Goal: Task Accomplishment & Management: Manage account settings

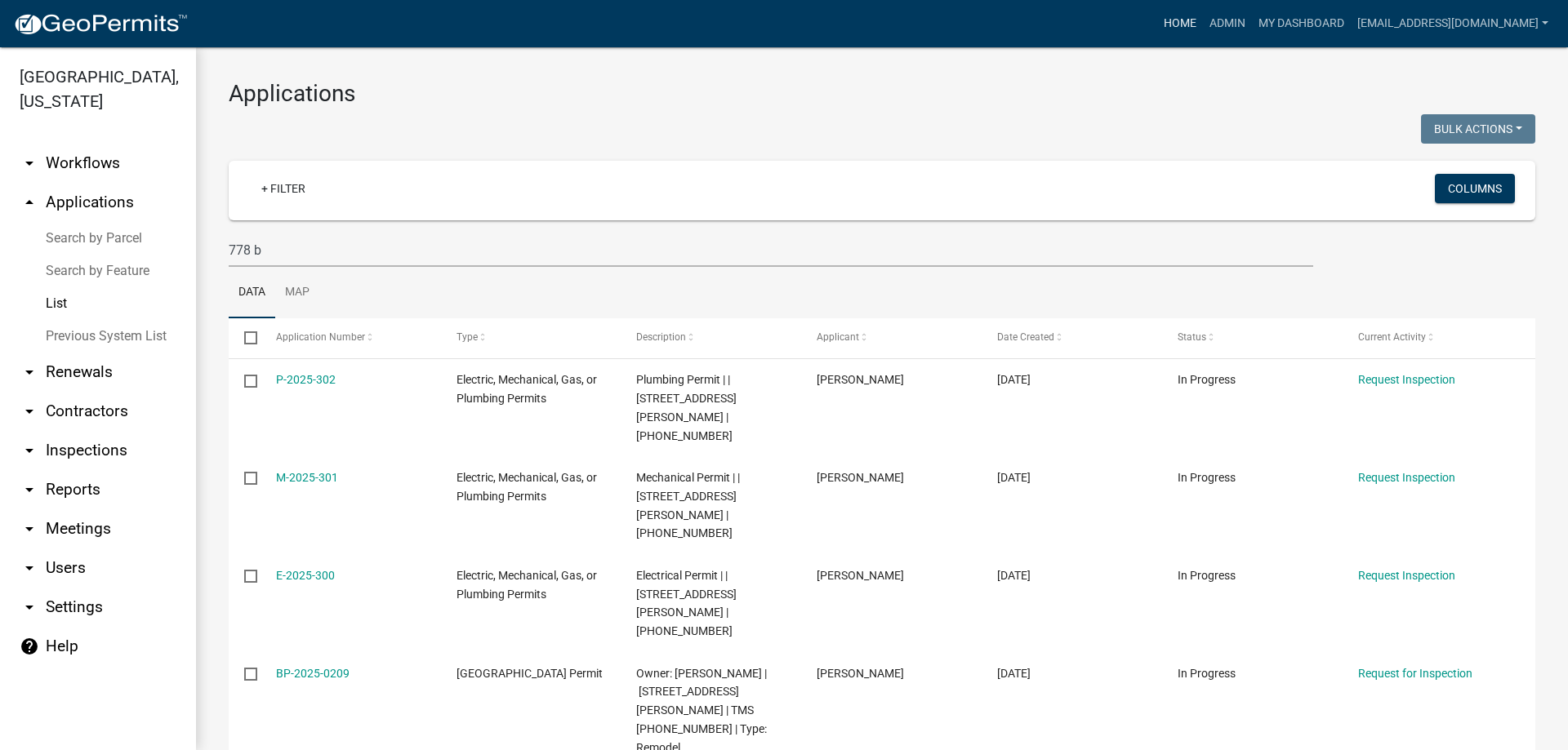
click at [1157, 25] on link "Home" at bounding box center [1180, 24] width 46 height 31
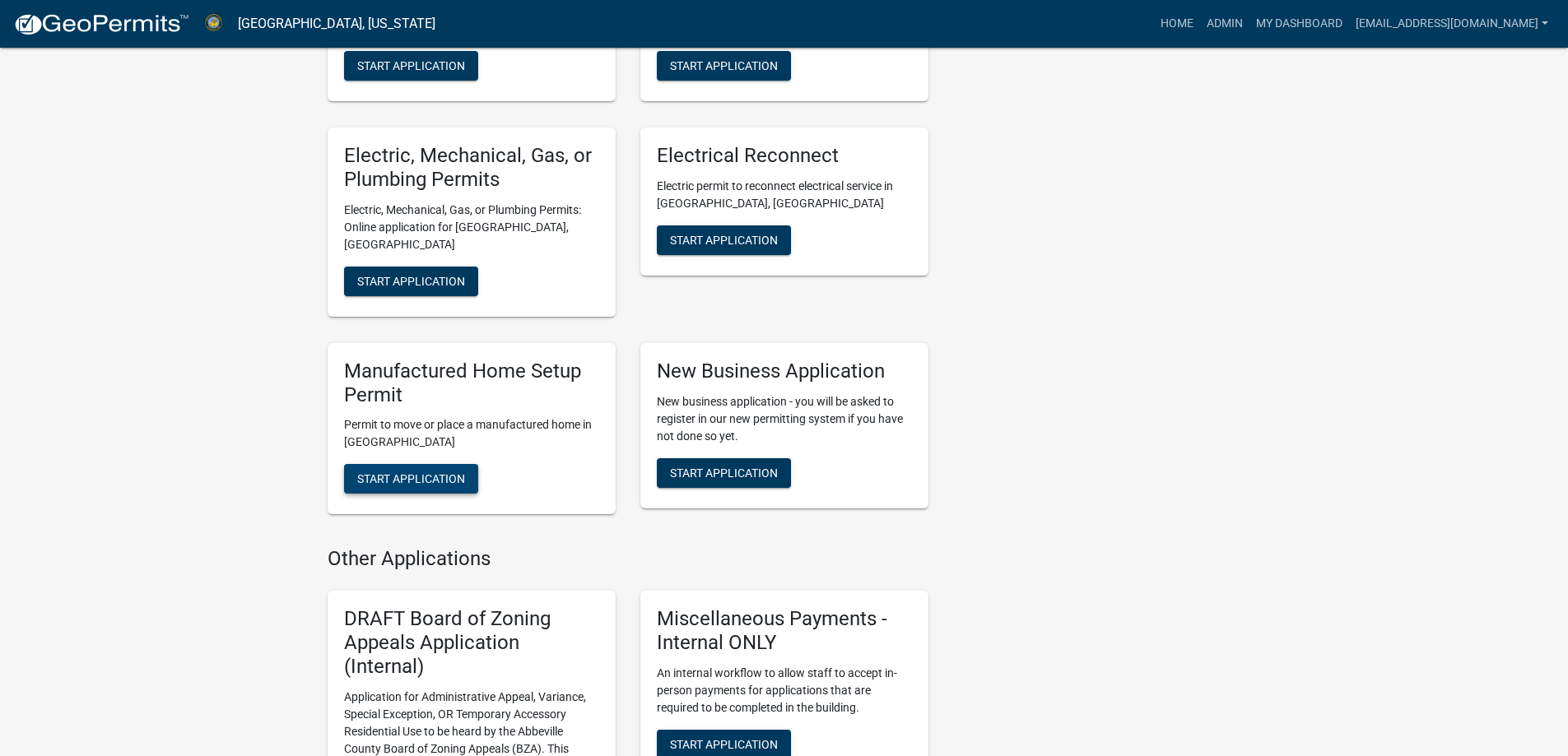
scroll to position [741, 0]
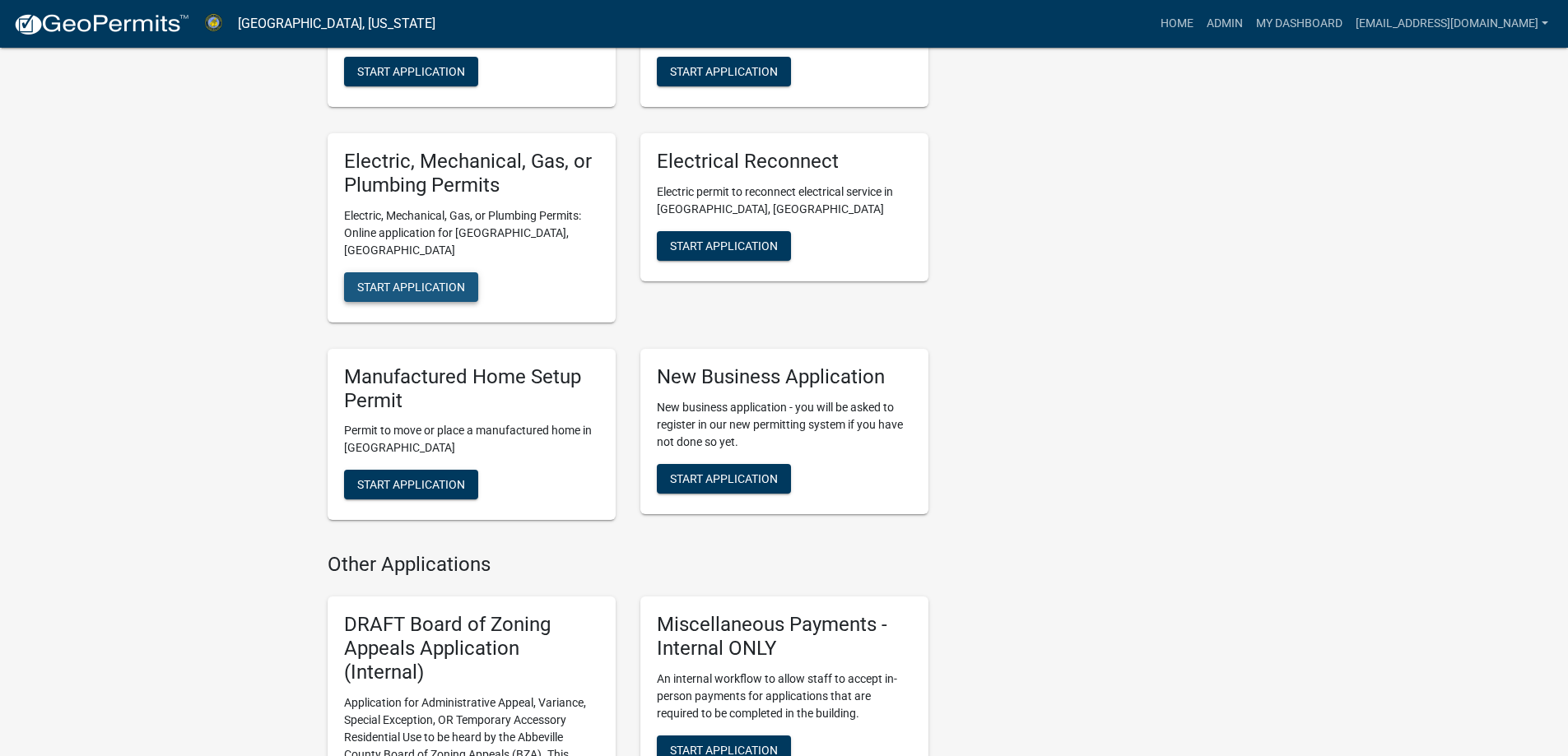
click at [419, 275] on button "Start Application" at bounding box center [411, 288] width 134 height 30
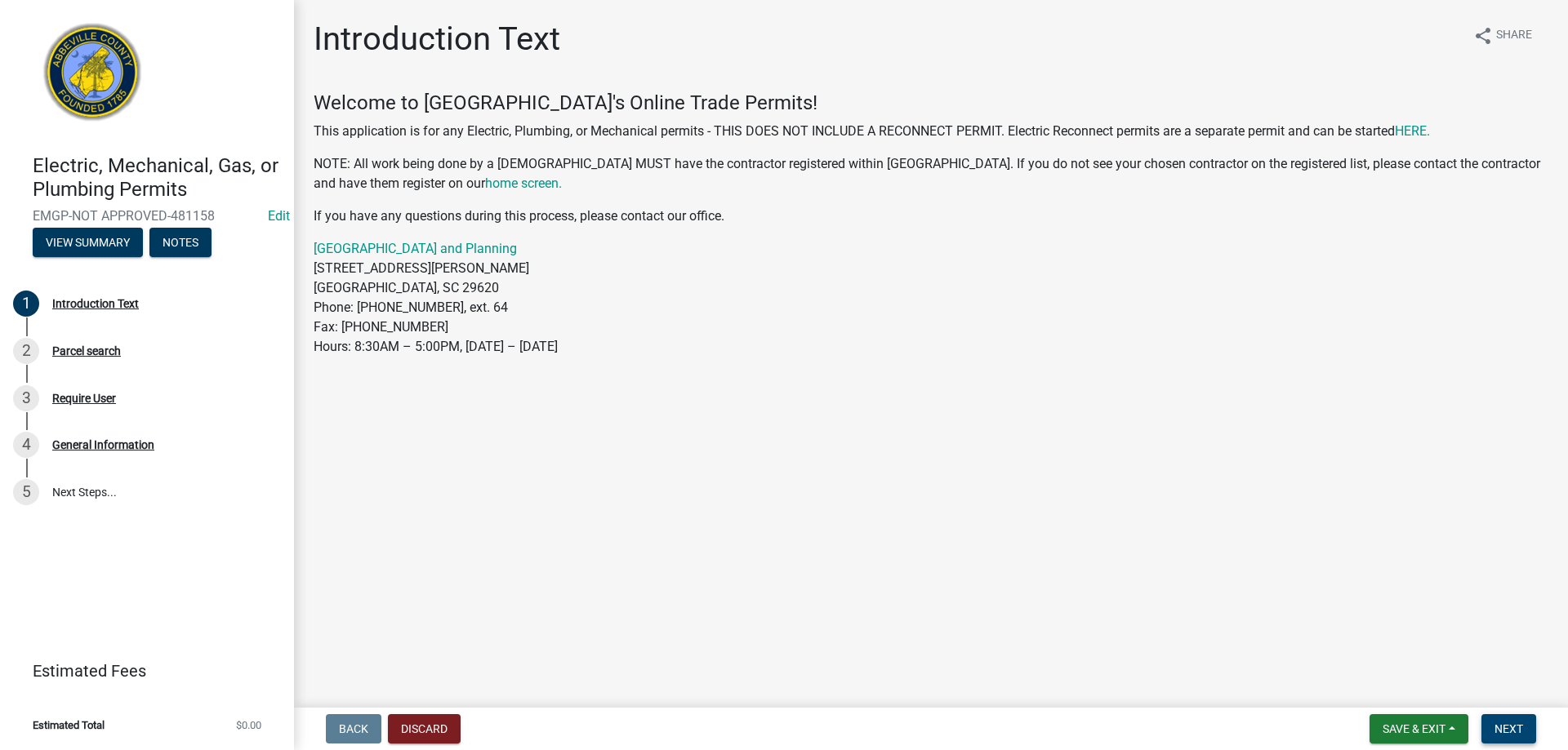
click at [1502, 717] on button "Next" at bounding box center [1509, 729] width 55 height 29
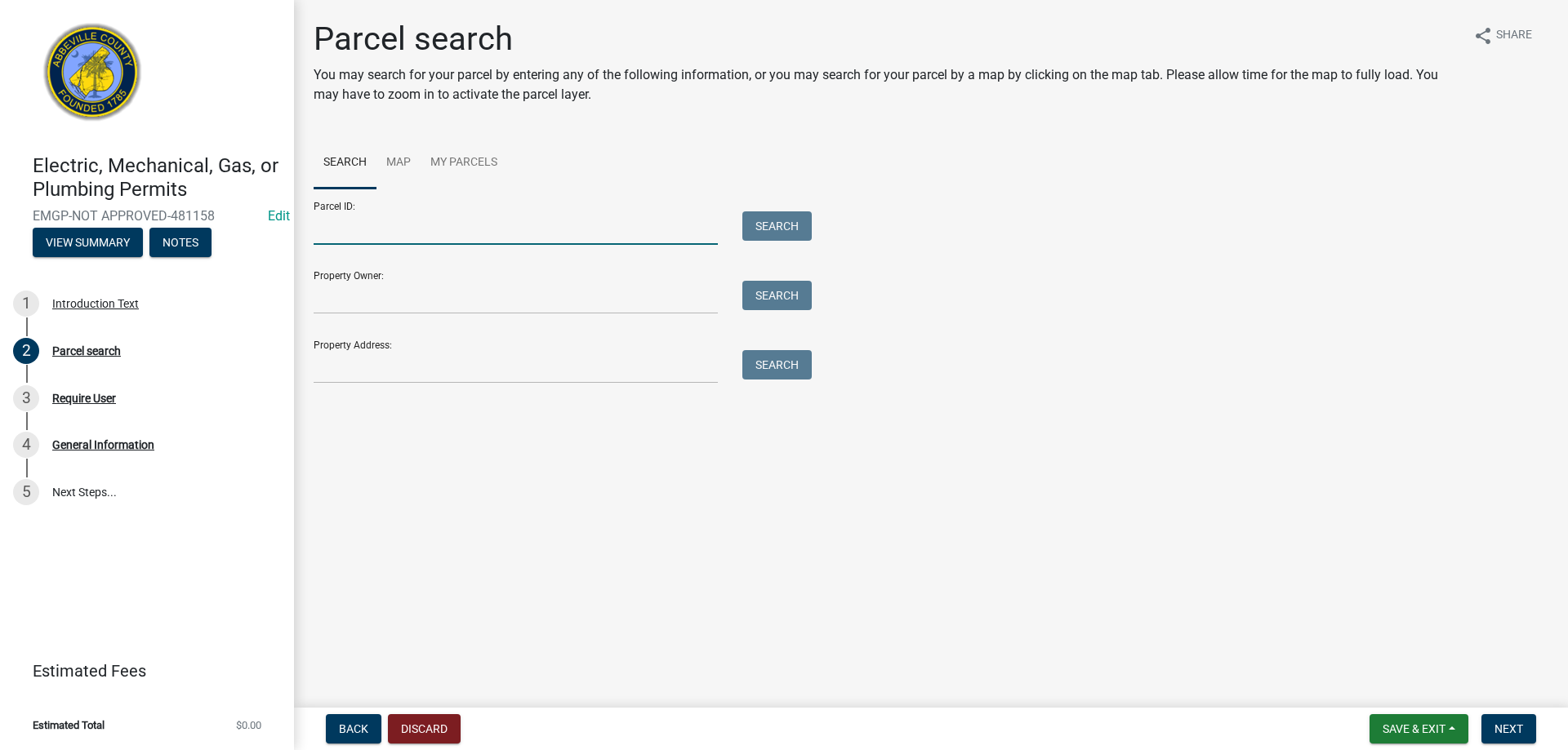
click at [456, 234] on input "Parcel ID:" at bounding box center [516, 228] width 404 height 33
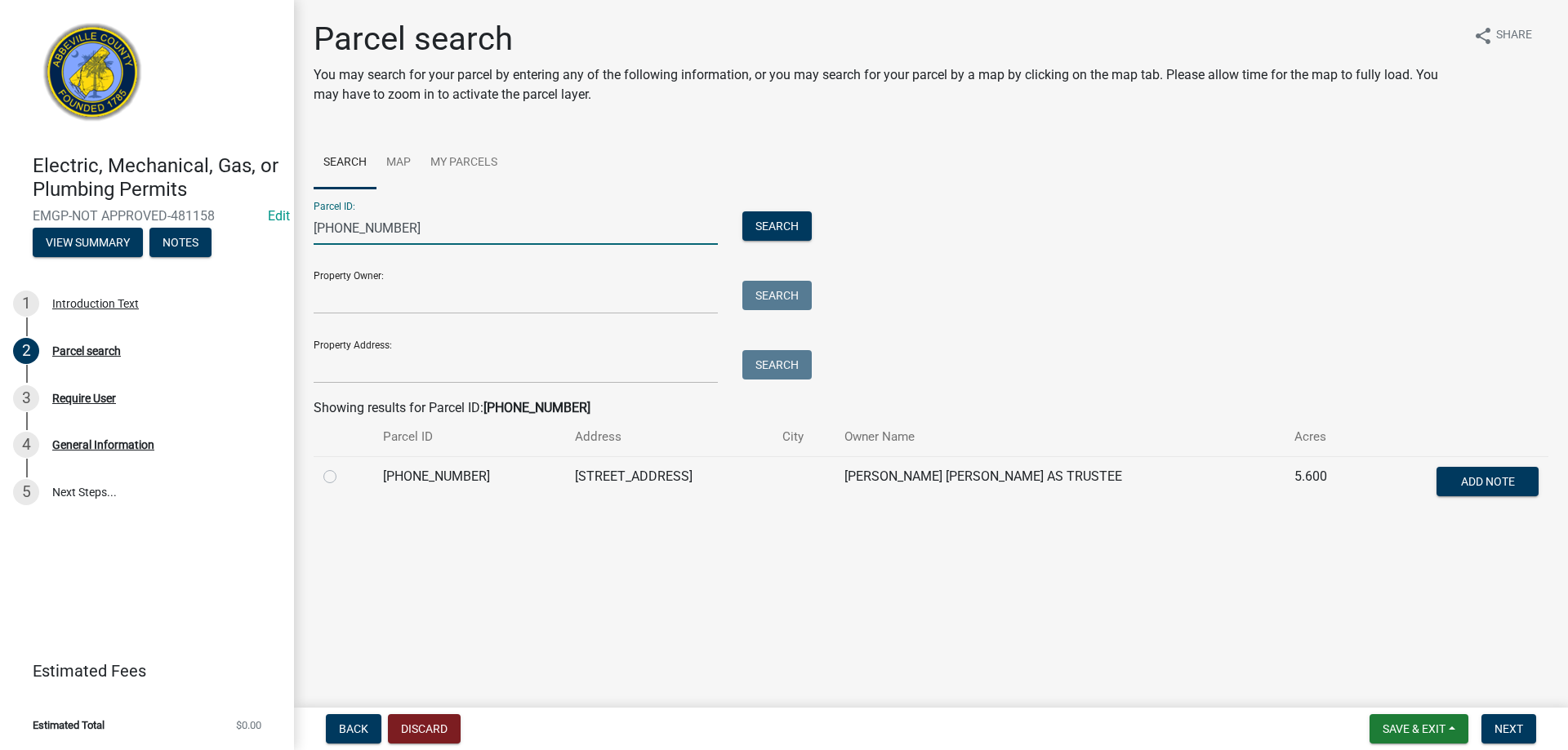
type input "166-00-00-001"
click at [343, 467] on label at bounding box center [343, 467] width 0 height 0
click at [343, 477] on input "radio" at bounding box center [348, 472] width 11 height 11
radio input "true"
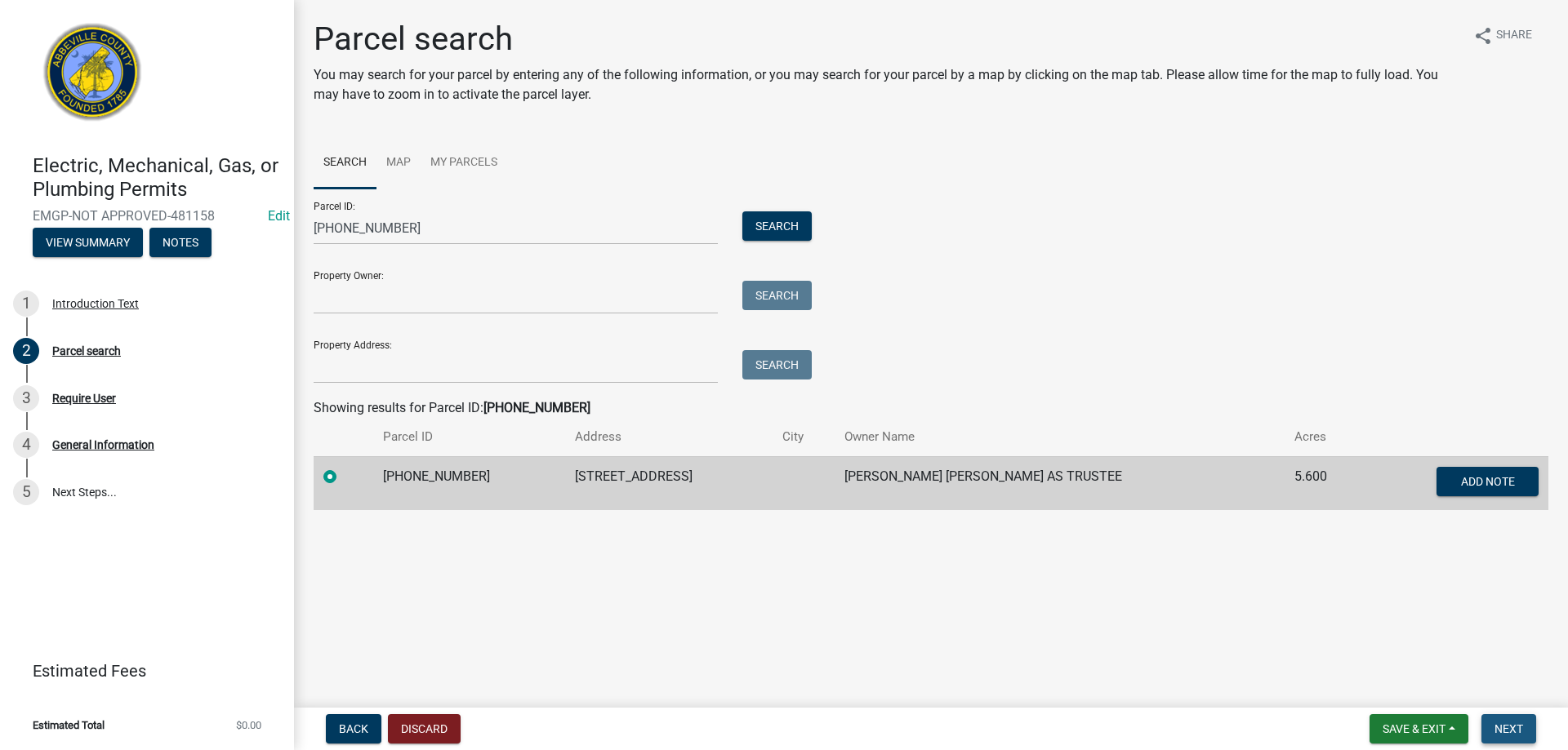
click at [1515, 739] on button "Next" at bounding box center [1509, 729] width 55 height 29
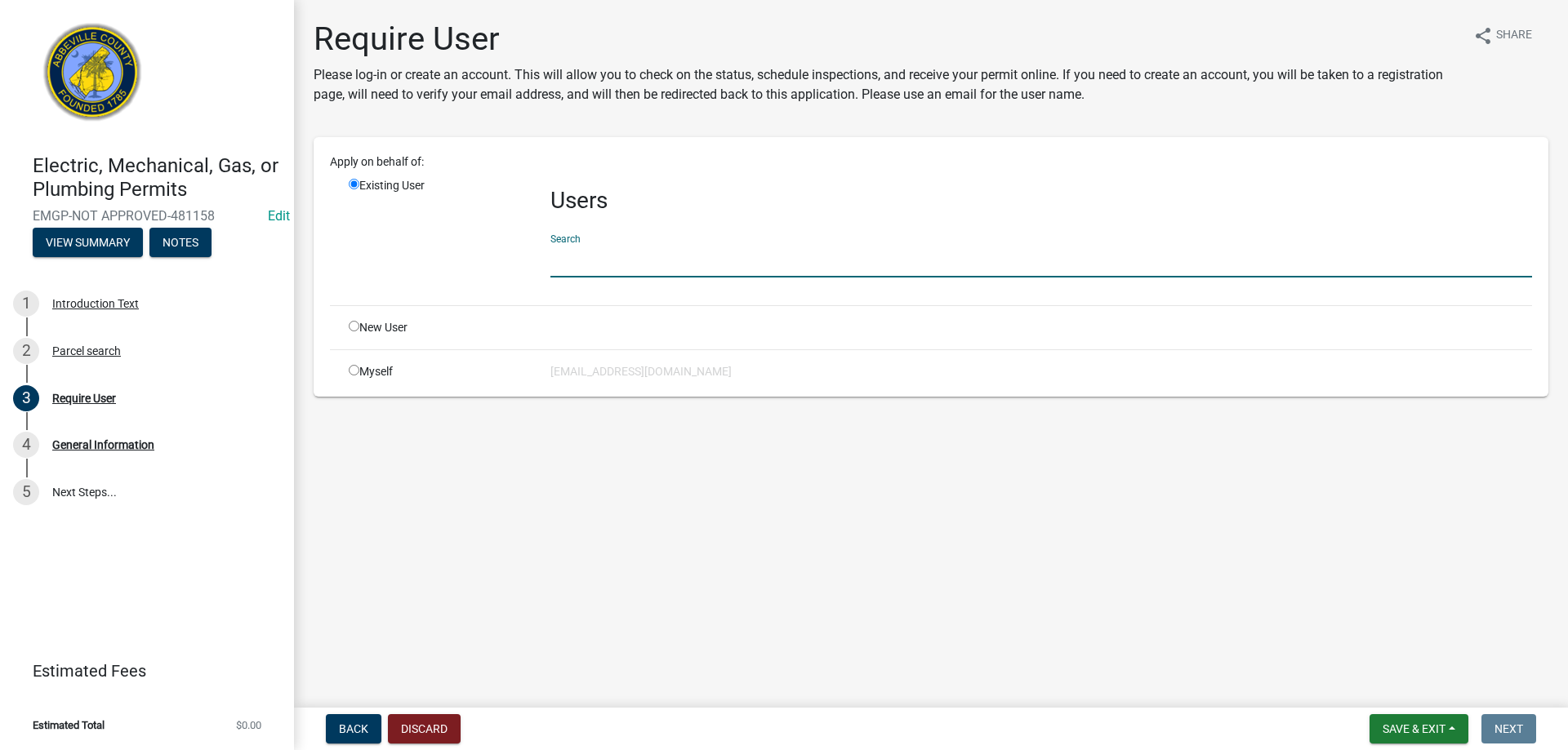
click at [602, 257] on input "text" at bounding box center [1040, 261] width 982 height 33
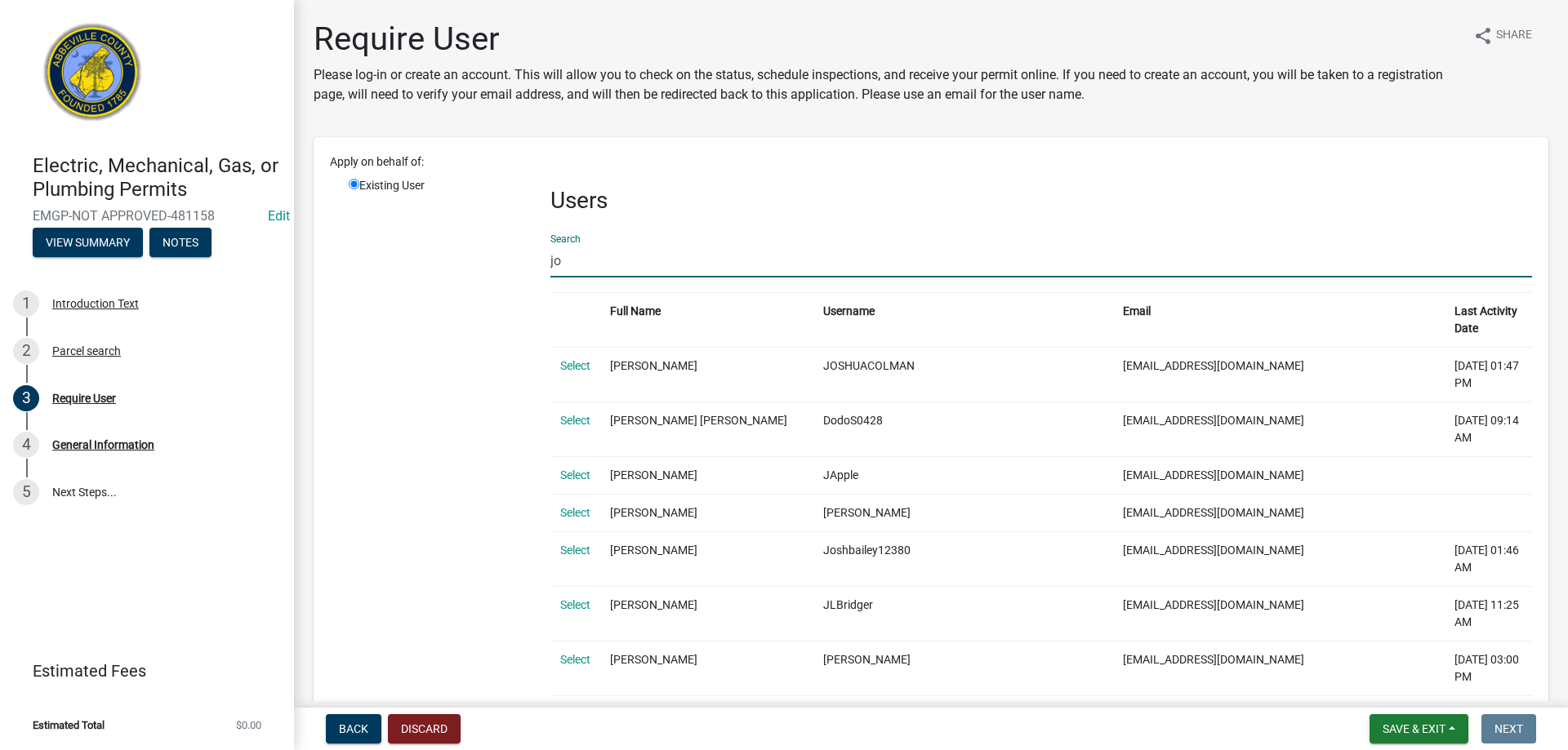
type input "j"
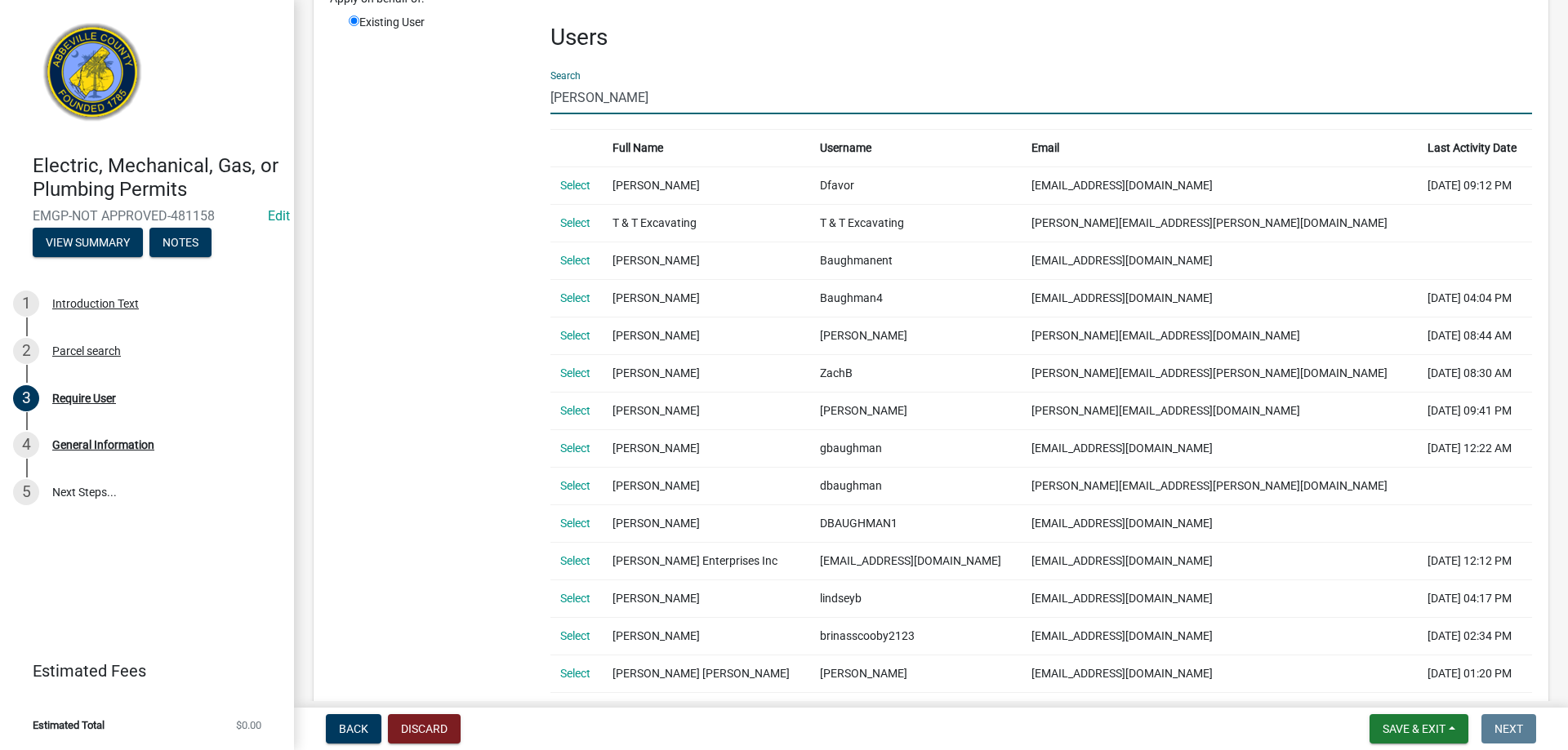
scroll to position [245, 0]
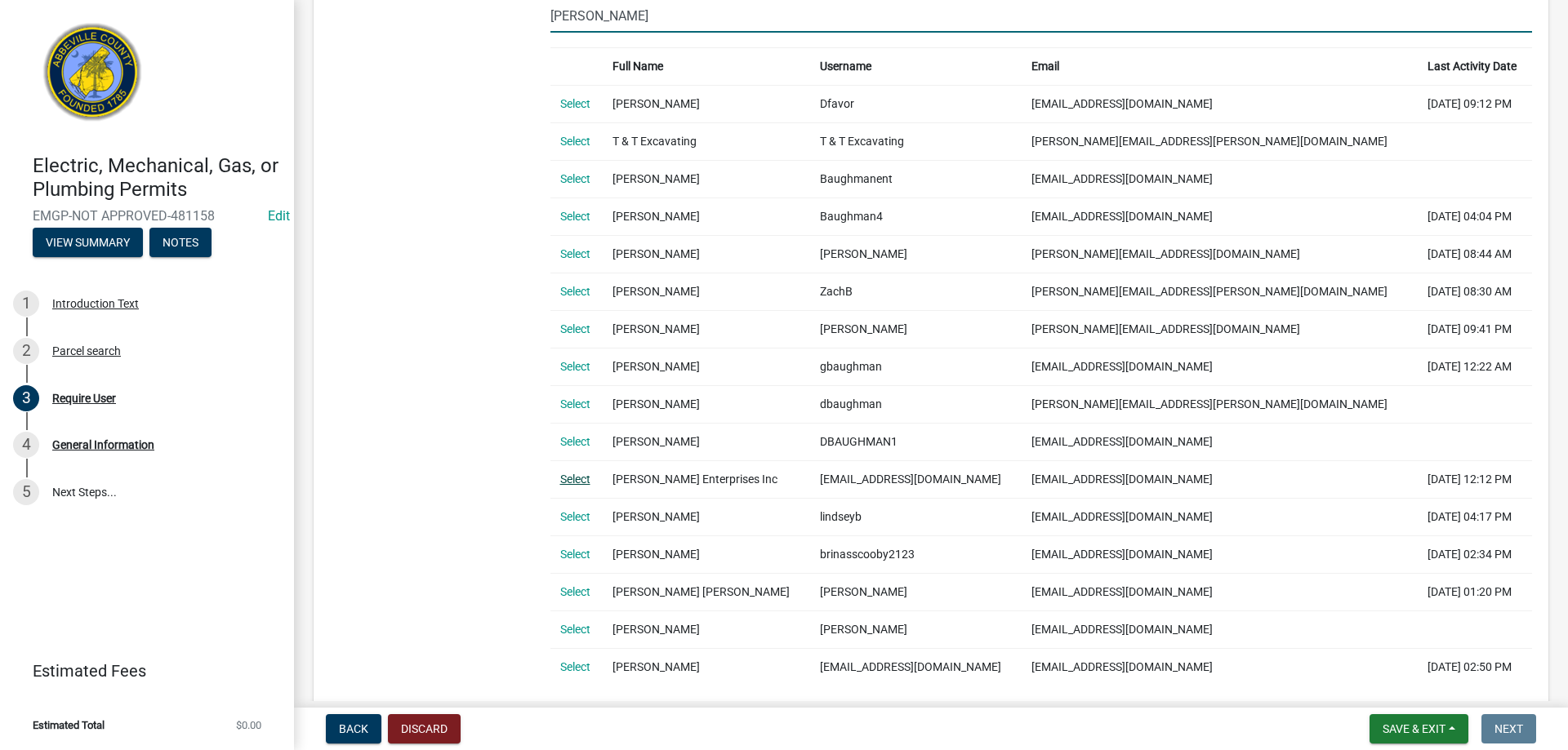
type input "baughman"
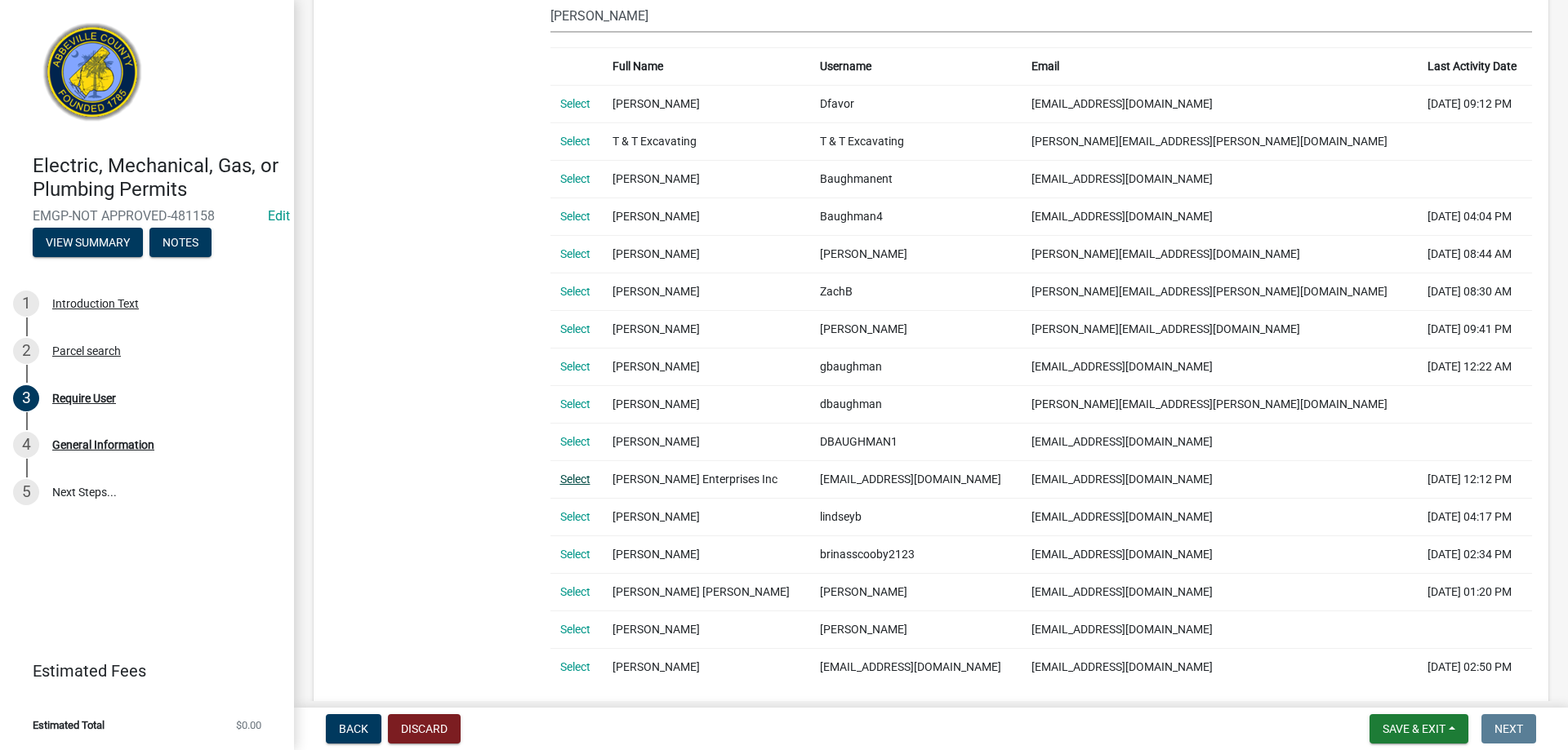
click at [580, 485] on link "Select" at bounding box center [575, 478] width 30 height 13
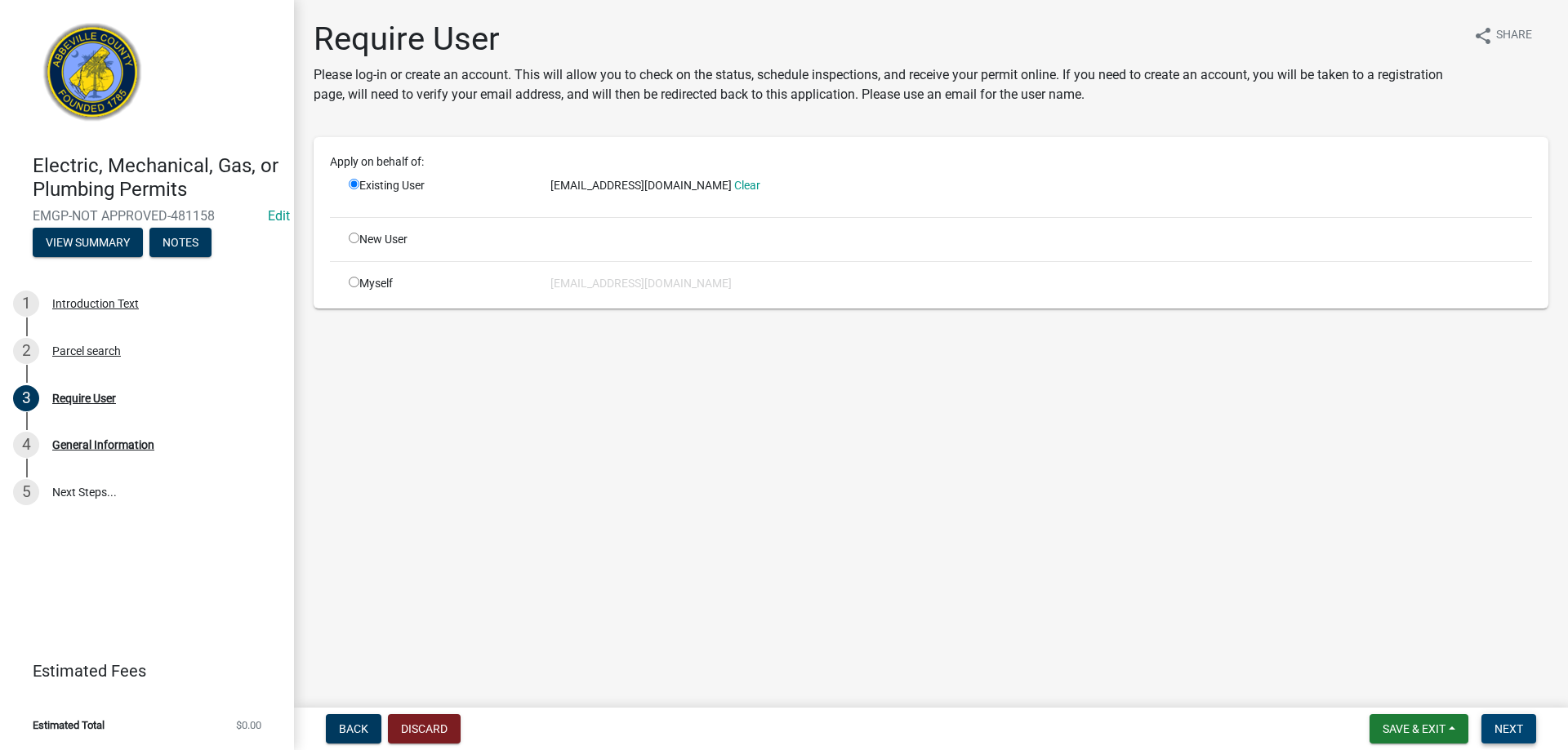
click at [1514, 727] on span "Next" at bounding box center [1508, 728] width 28 height 13
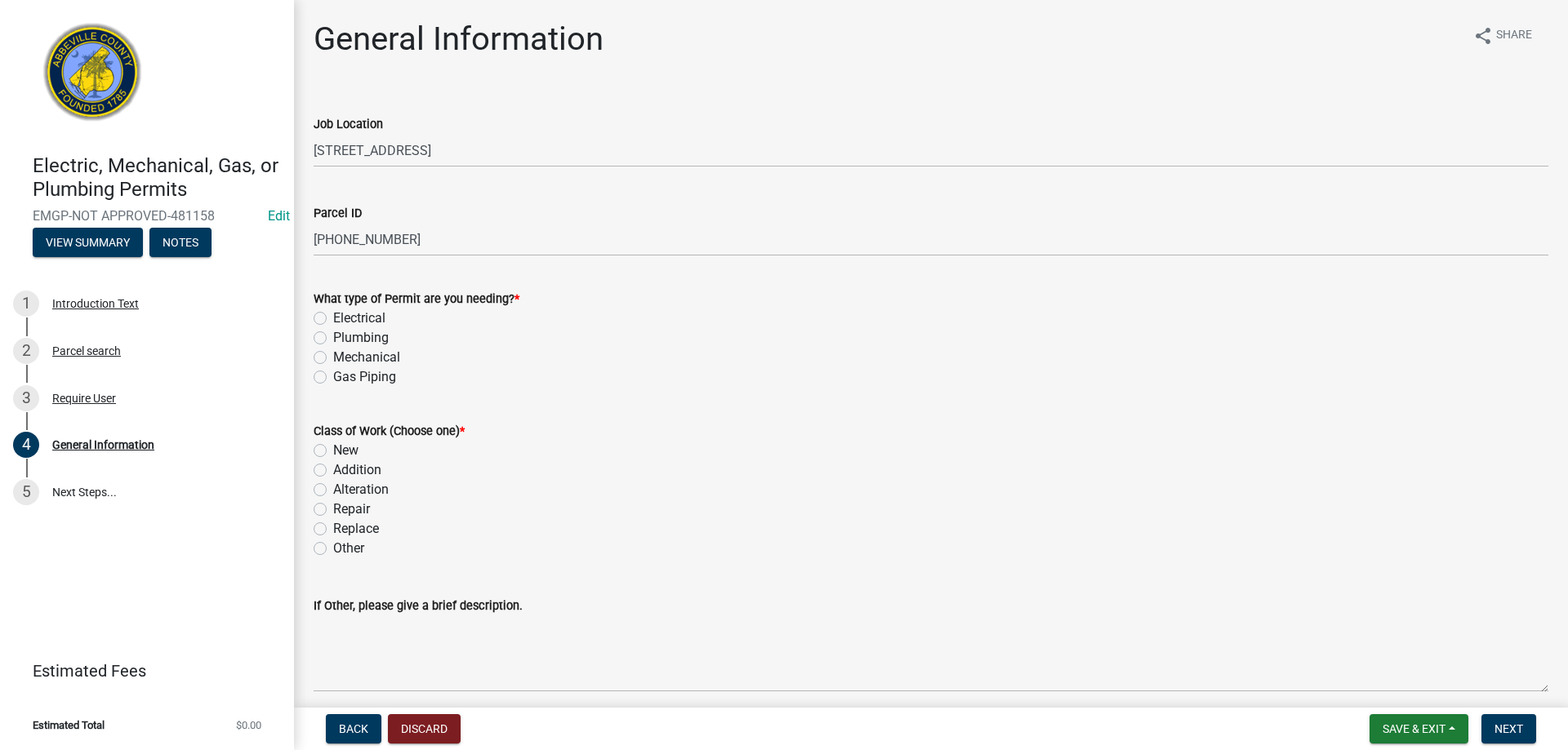
click at [333, 322] on label "Electrical" at bounding box center [359, 319] width 52 height 20
click at [333, 320] on input "Electrical" at bounding box center [338, 314] width 11 height 11
radio input "true"
click at [333, 447] on label "New" at bounding box center [346, 451] width 25 height 20
click at [333, 447] on input "New" at bounding box center [338, 446] width 11 height 11
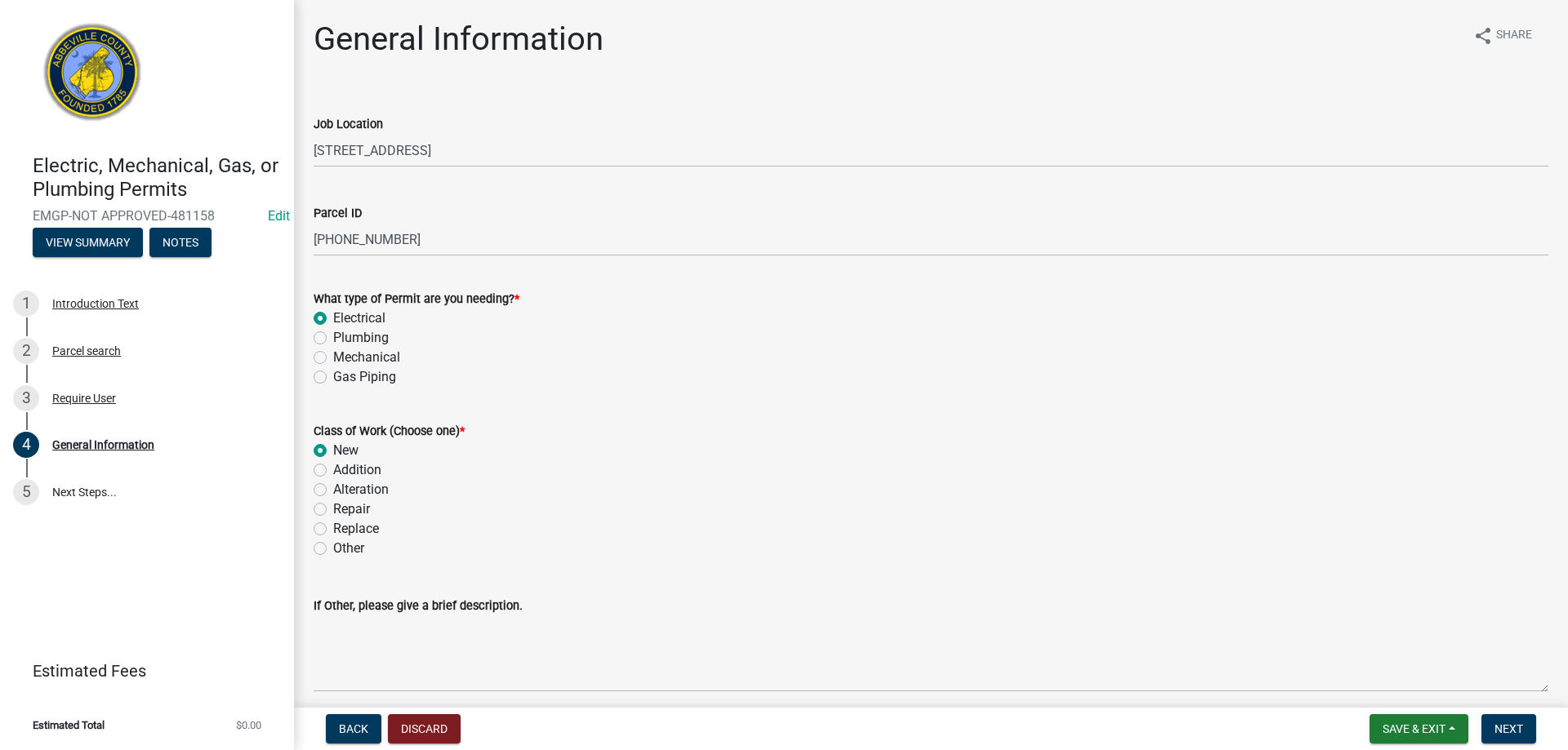
radio input "true"
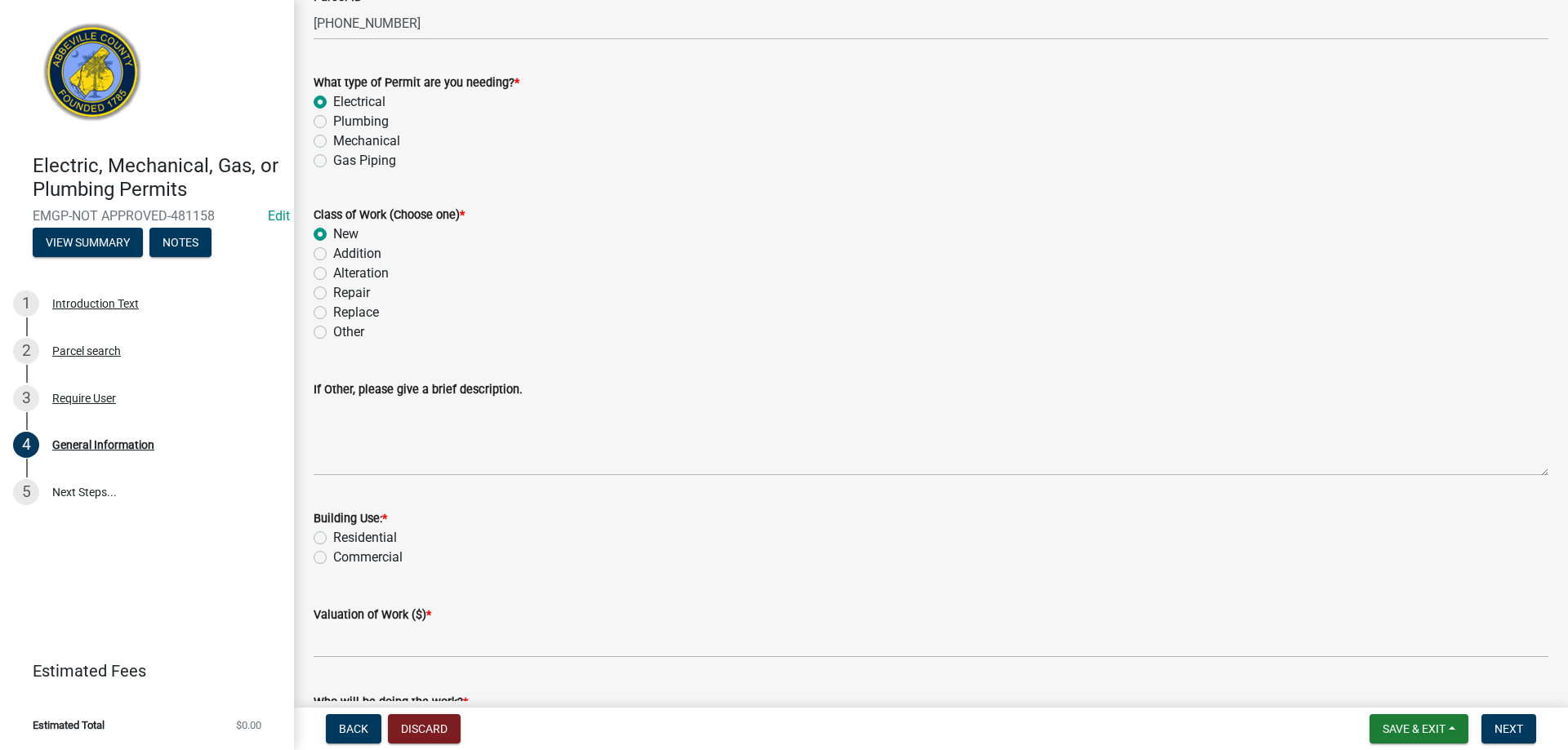
scroll to position [245, 0]
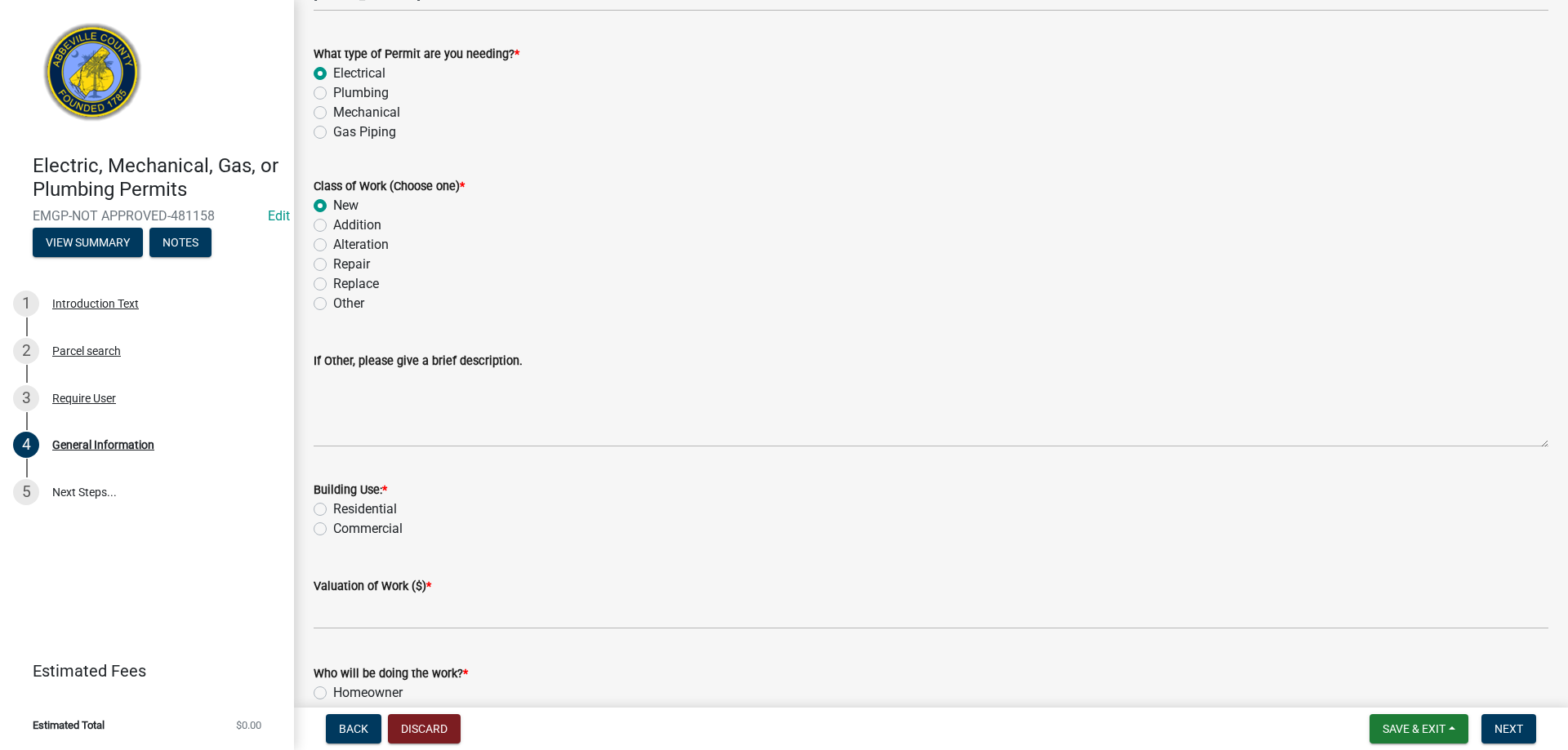
click at [333, 514] on label "Residential" at bounding box center [365, 510] width 64 height 20
click at [333, 511] on input "Residential" at bounding box center [338, 505] width 11 height 11
radio input "true"
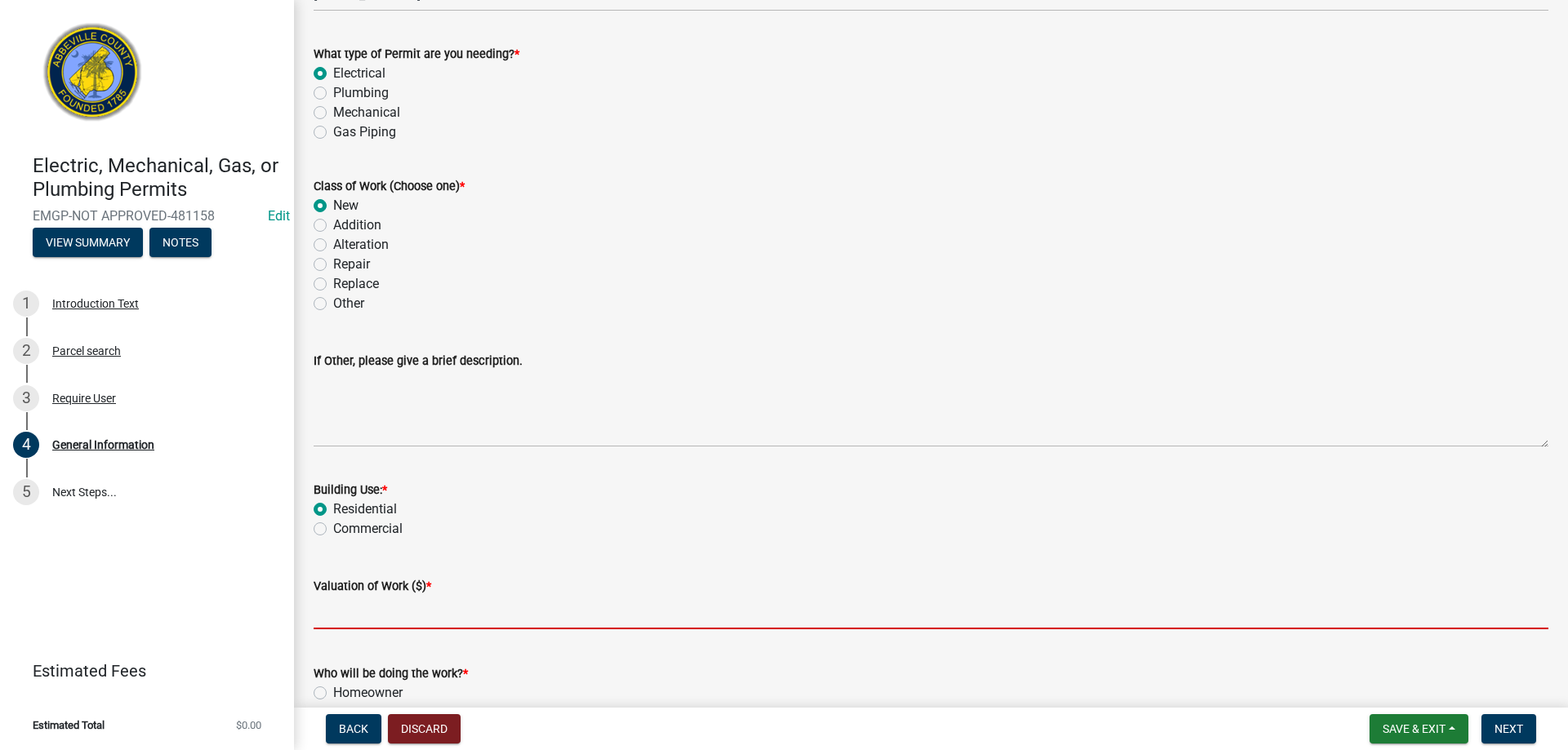
click at [340, 614] on input "text" at bounding box center [931, 613] width 1235 height 33
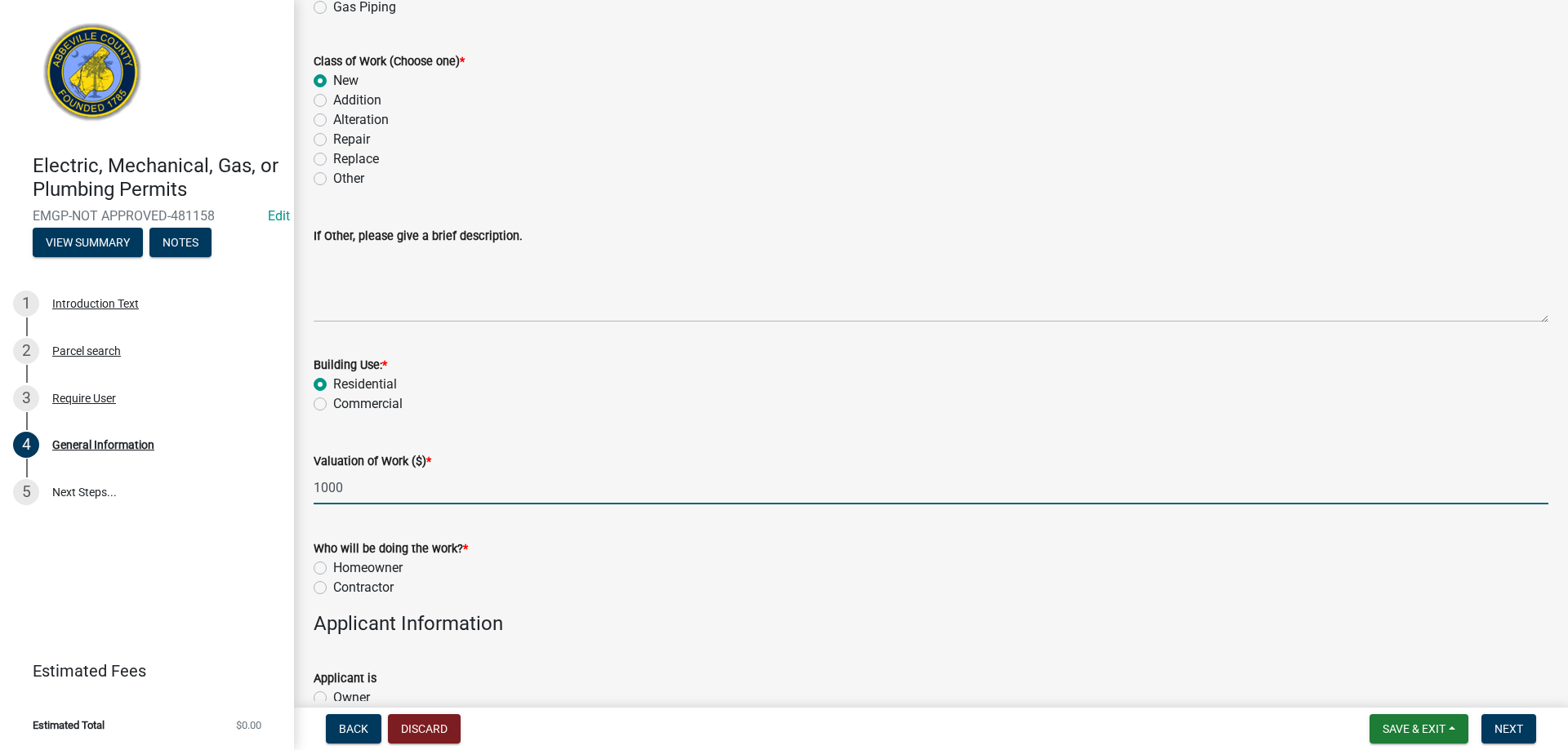
scroll to position [572, 0]
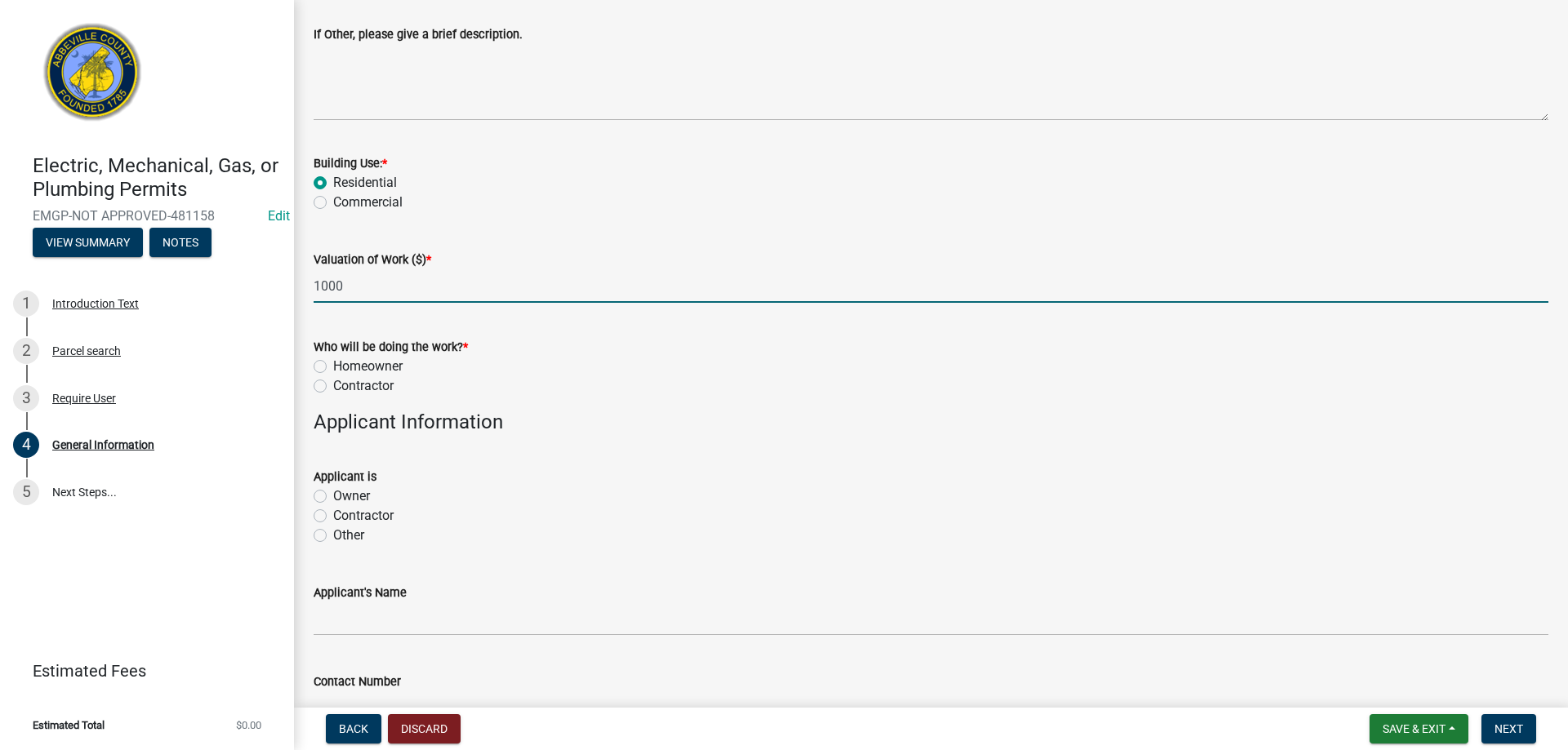
type input "1000"
click at [333, 380] on label "Contractor" at bounding box center [364, 386] width 61 height 20
click at [333, 380] on input "Contractor" at bounding box center [338, 381] width 11 height 11
radio input "true"
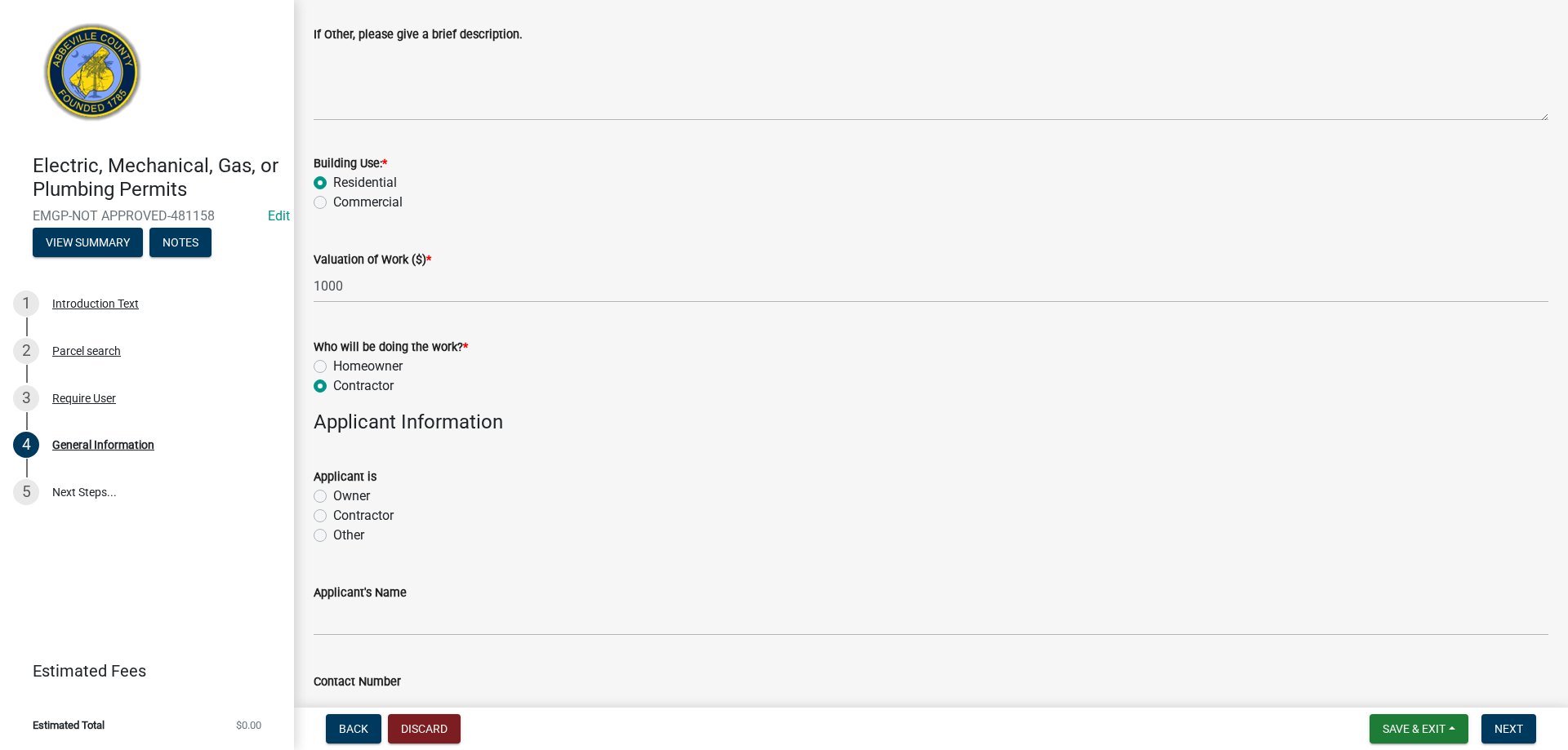
click at [333, 519] on label "Contractor" at bounding box center [364, 516] width 61 height 20
click at [333, 517] on input "Contractor" at bounding box center [338, 511] width 11 height 11
radio input "true"
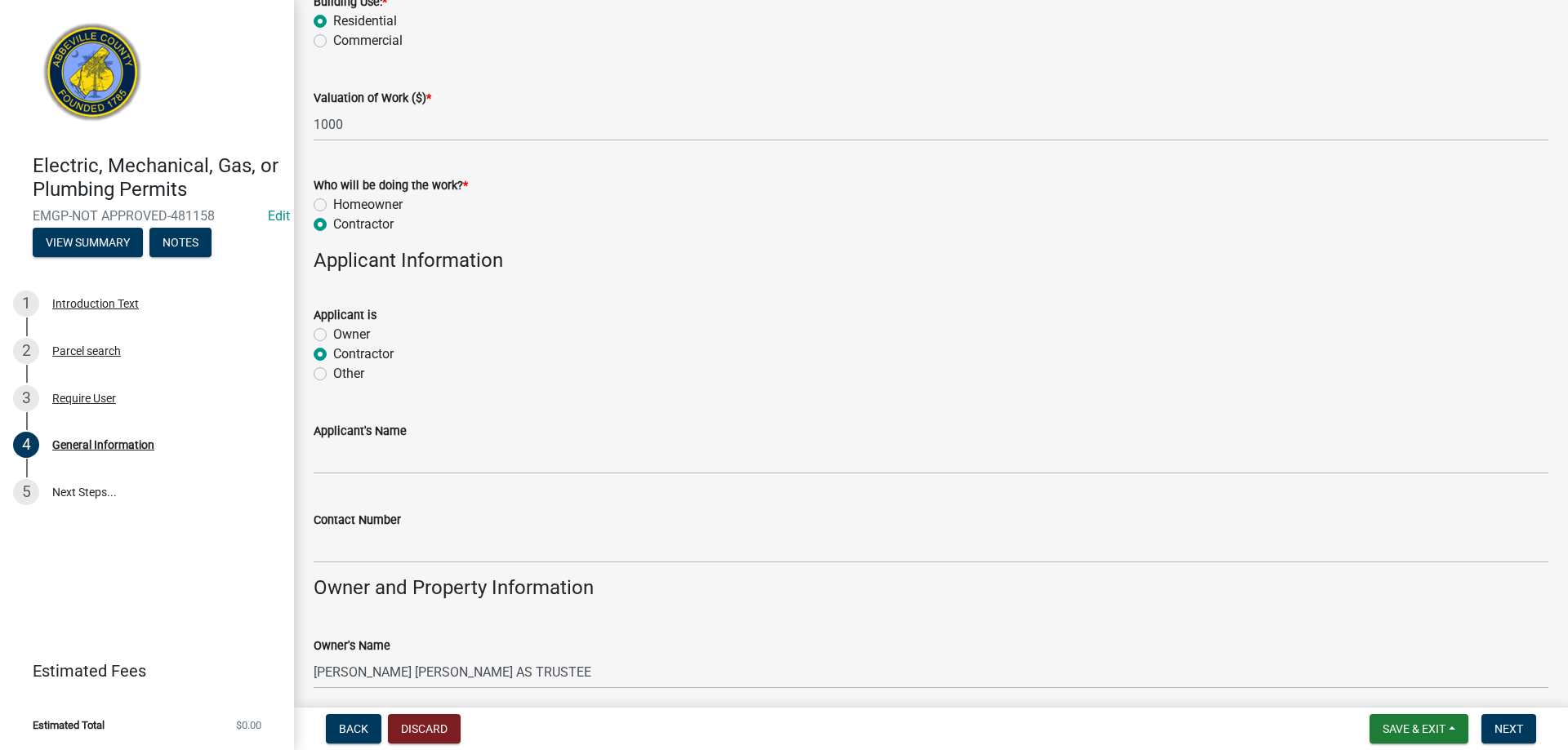
scroll to position [735, 0]
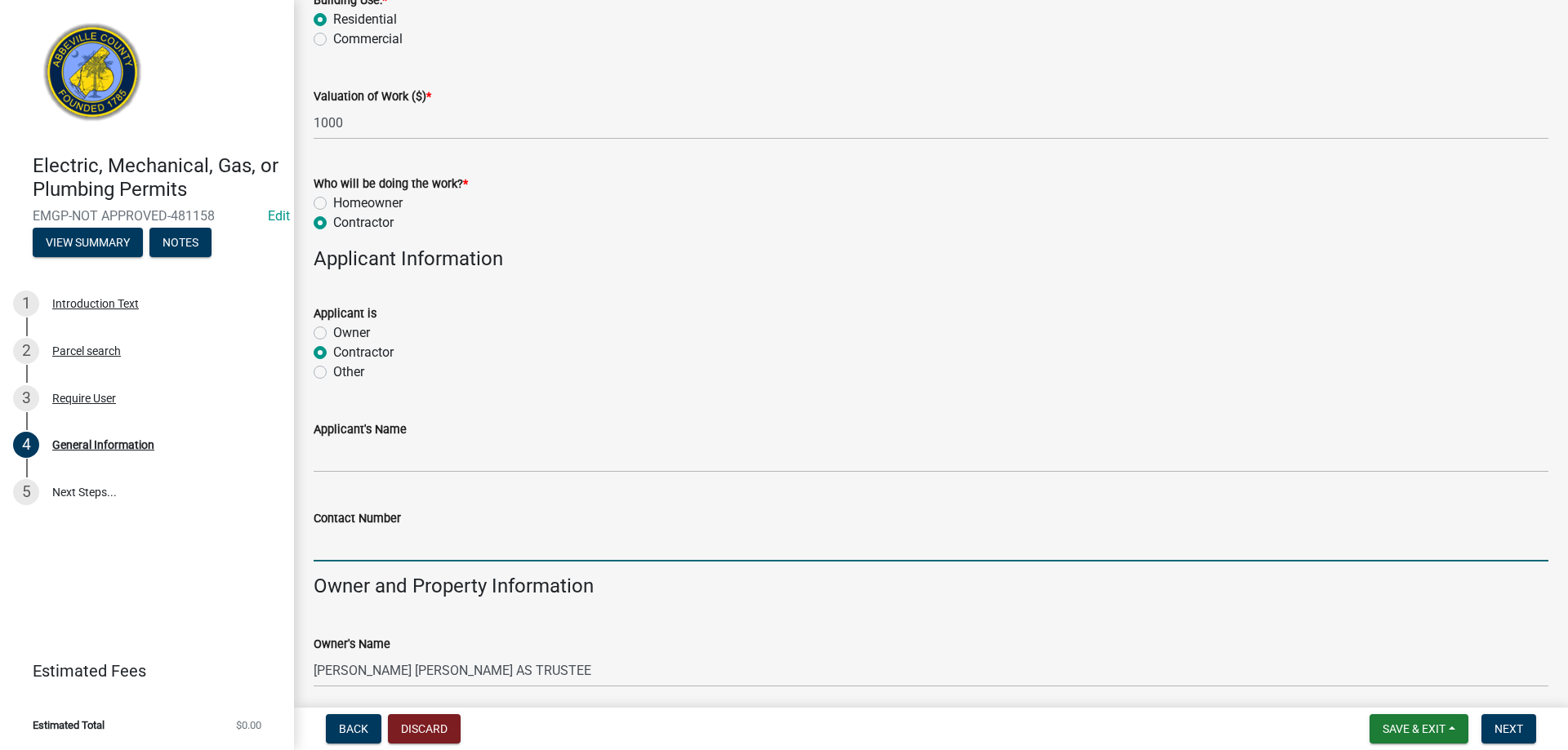
click at [379, 556] on input "Contact Number" at bounding box center [931, 545] width 1235 height 33
type input "864-391-1018"
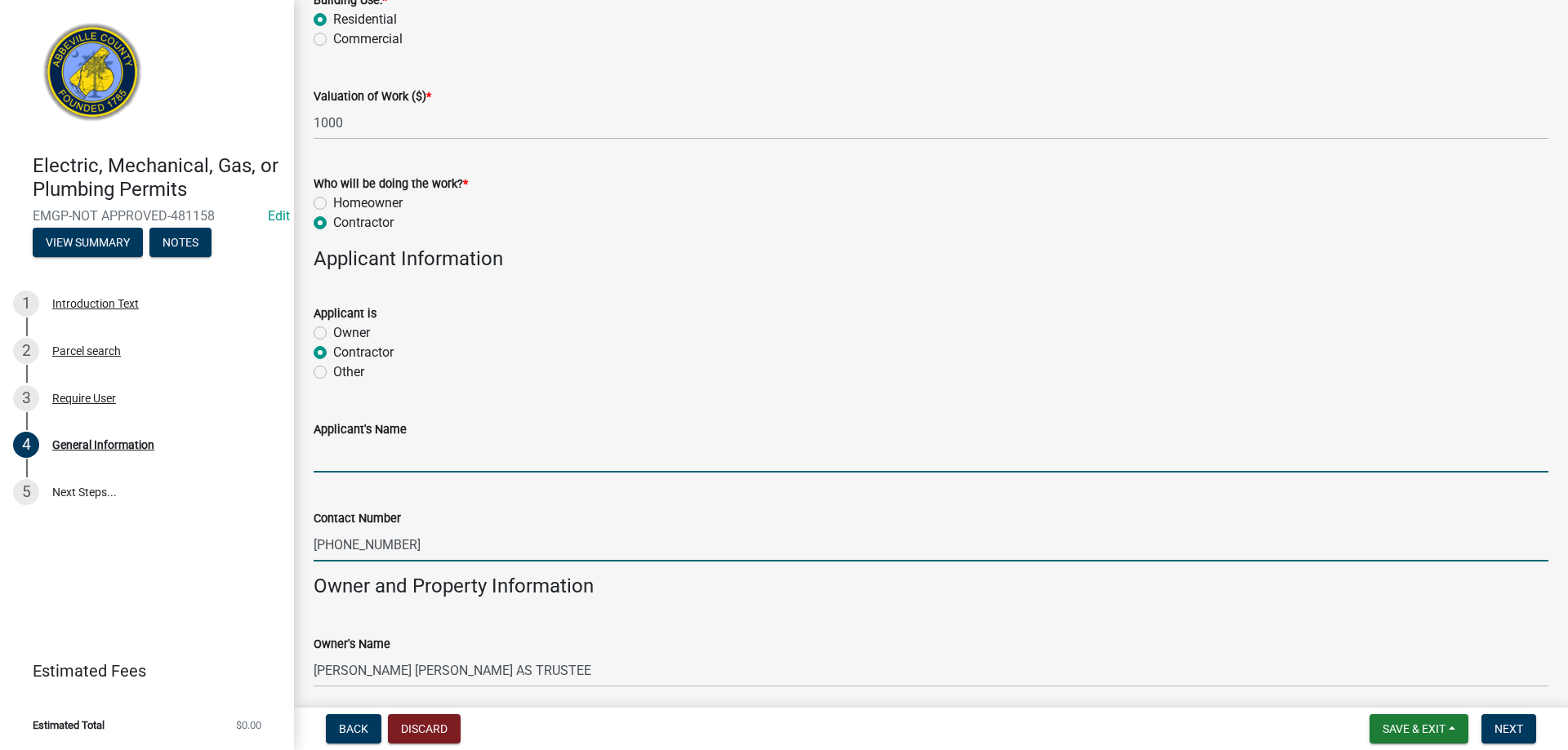
click at [371, 464] on input "Applicant's Name" at bounding box center [931, 456] width 1235 height 33
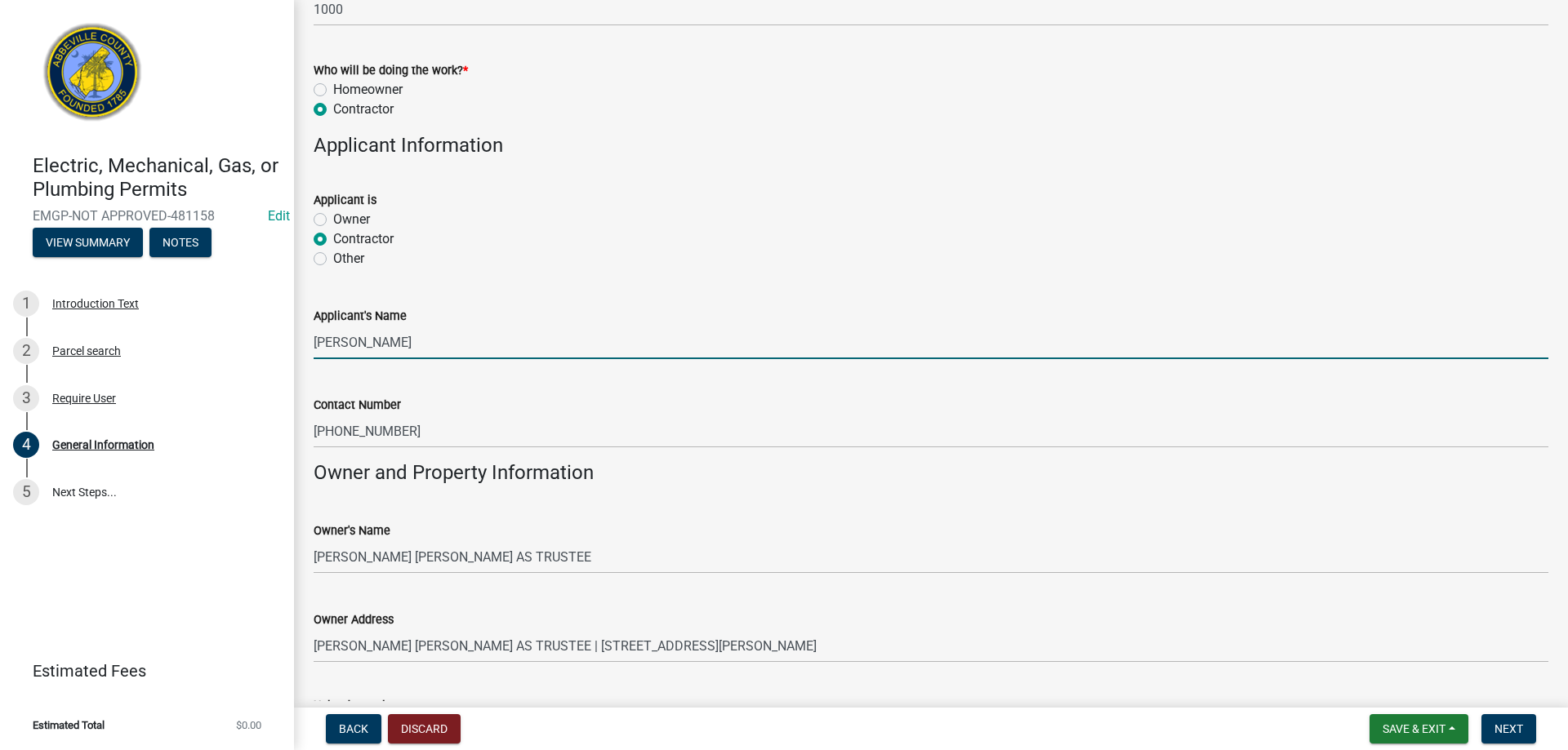
scroll to position [1007, 0]
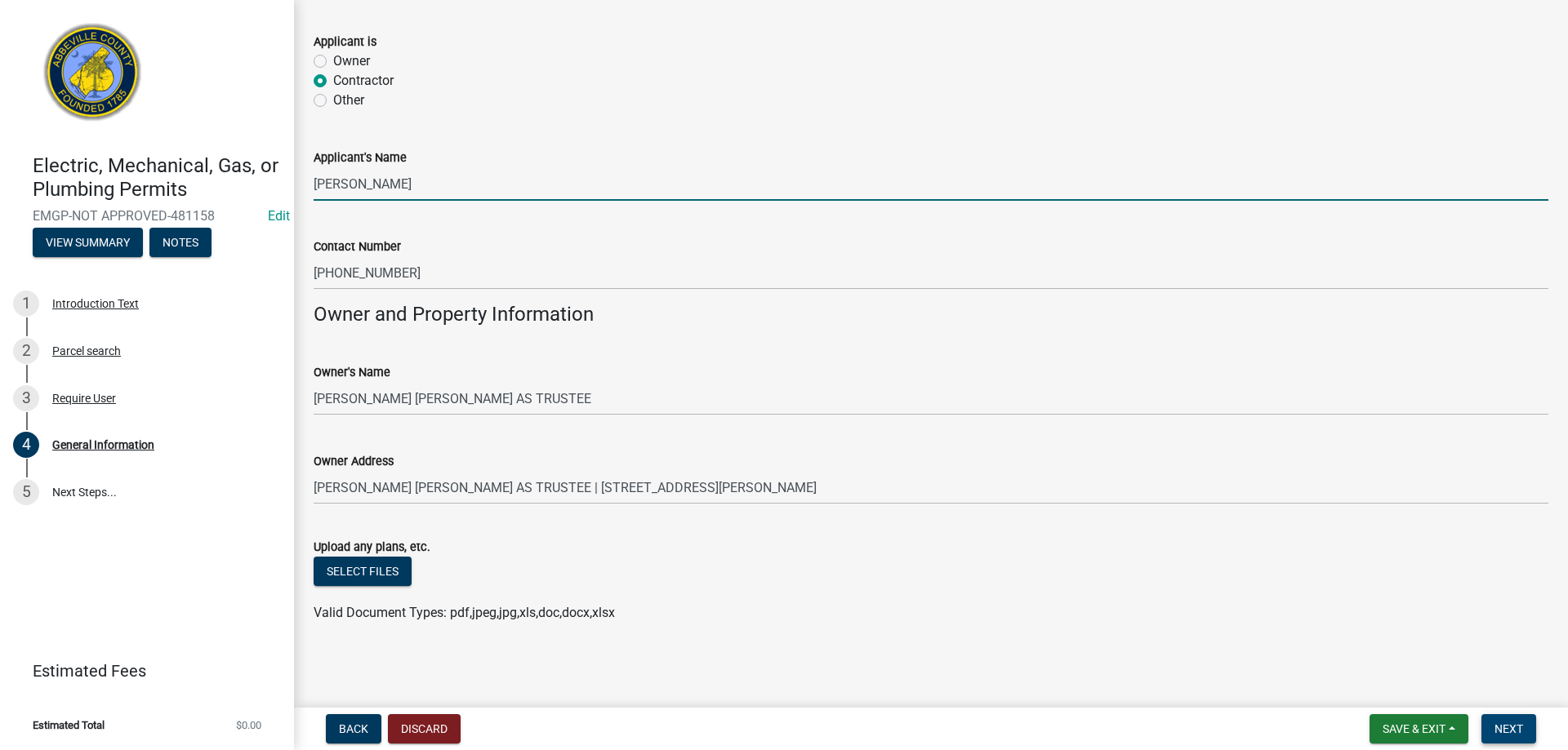
type input "Josh Baughman"
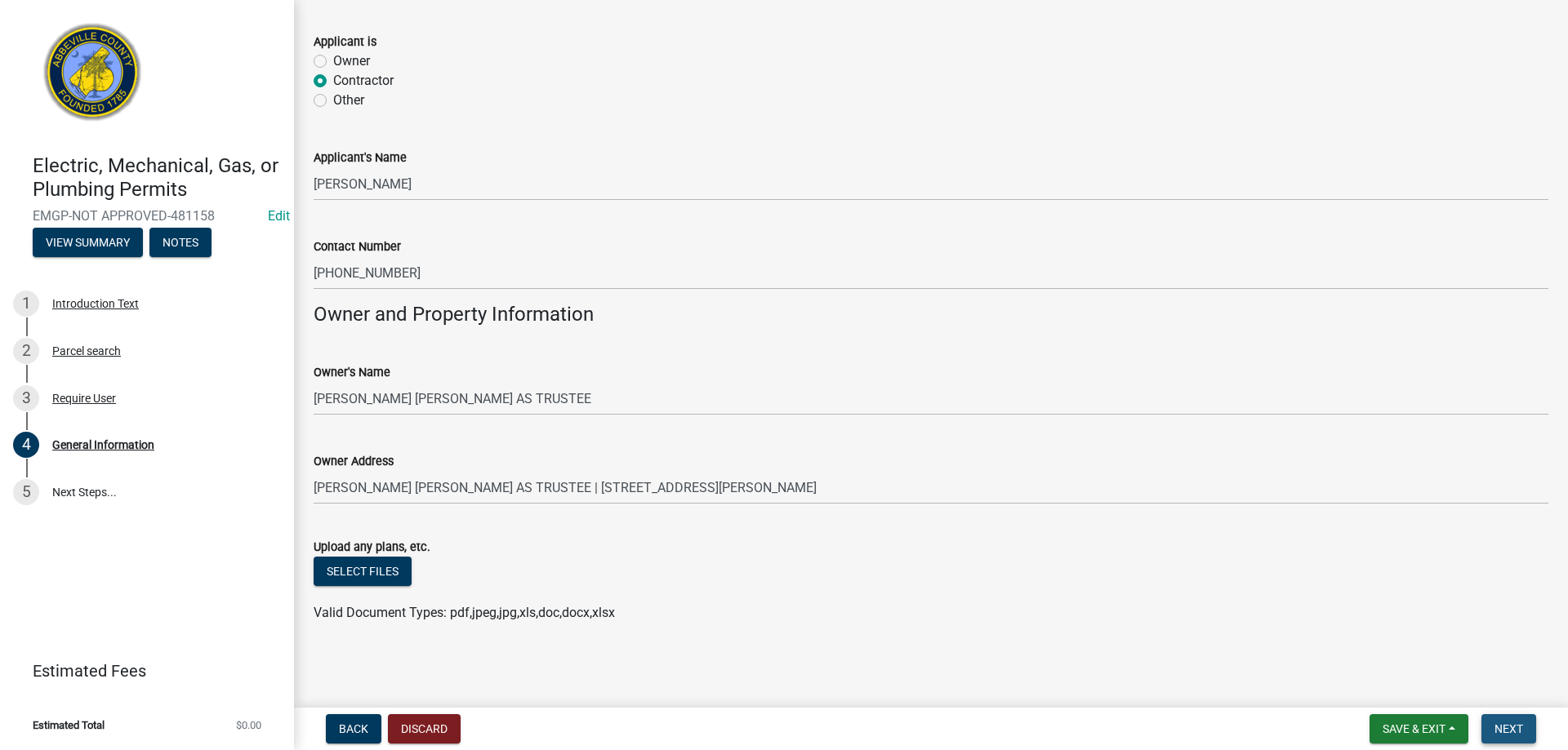
click at [1520, 721] on button "Next" at bounding box center [1509, 729] width 55 height 29
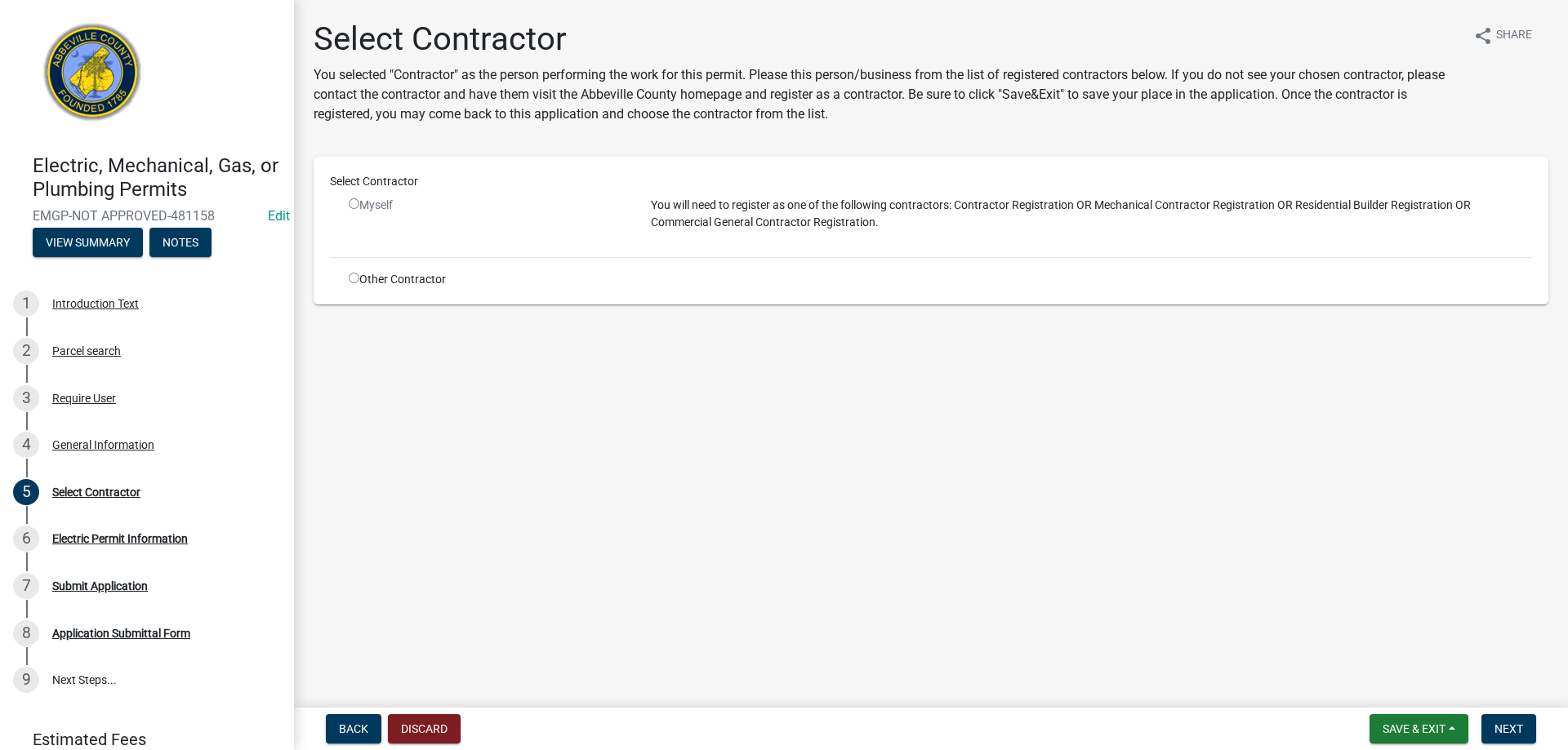
click at [352, 272] on div "Other Contractor" at bounding box center [487, 279] width 302 height 17
click at [348, 277] on div "Other Contractor" at bounding box center [487, 279] width 302 height 17
click at [352, 280] on input "radio" at bounding box center [354, 277] width 11 height 11
radio input "true"
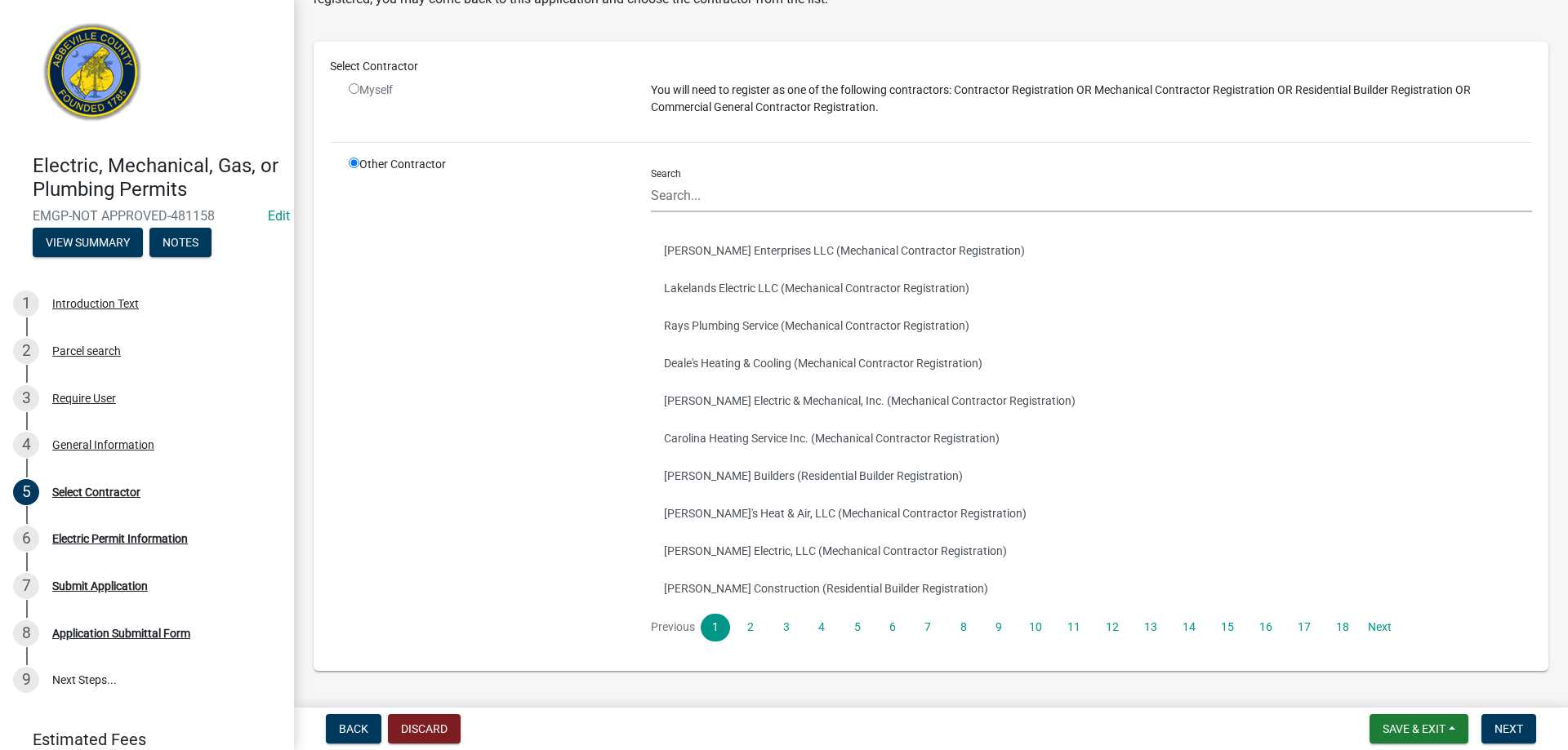
scroll to position [162, 0]
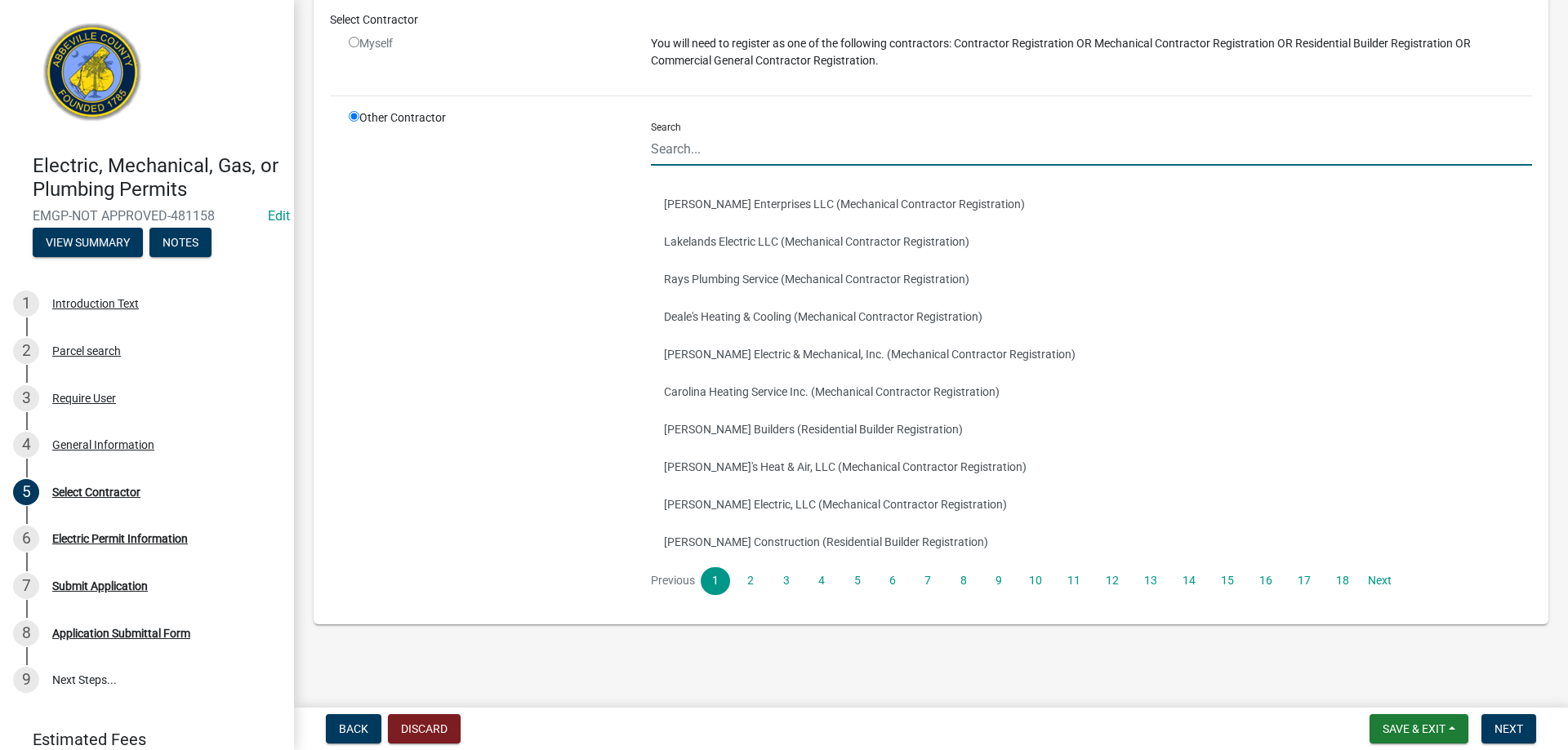
click at [691, 145] on input "Search" at bounding box center [1091, 149] width 882 height 33
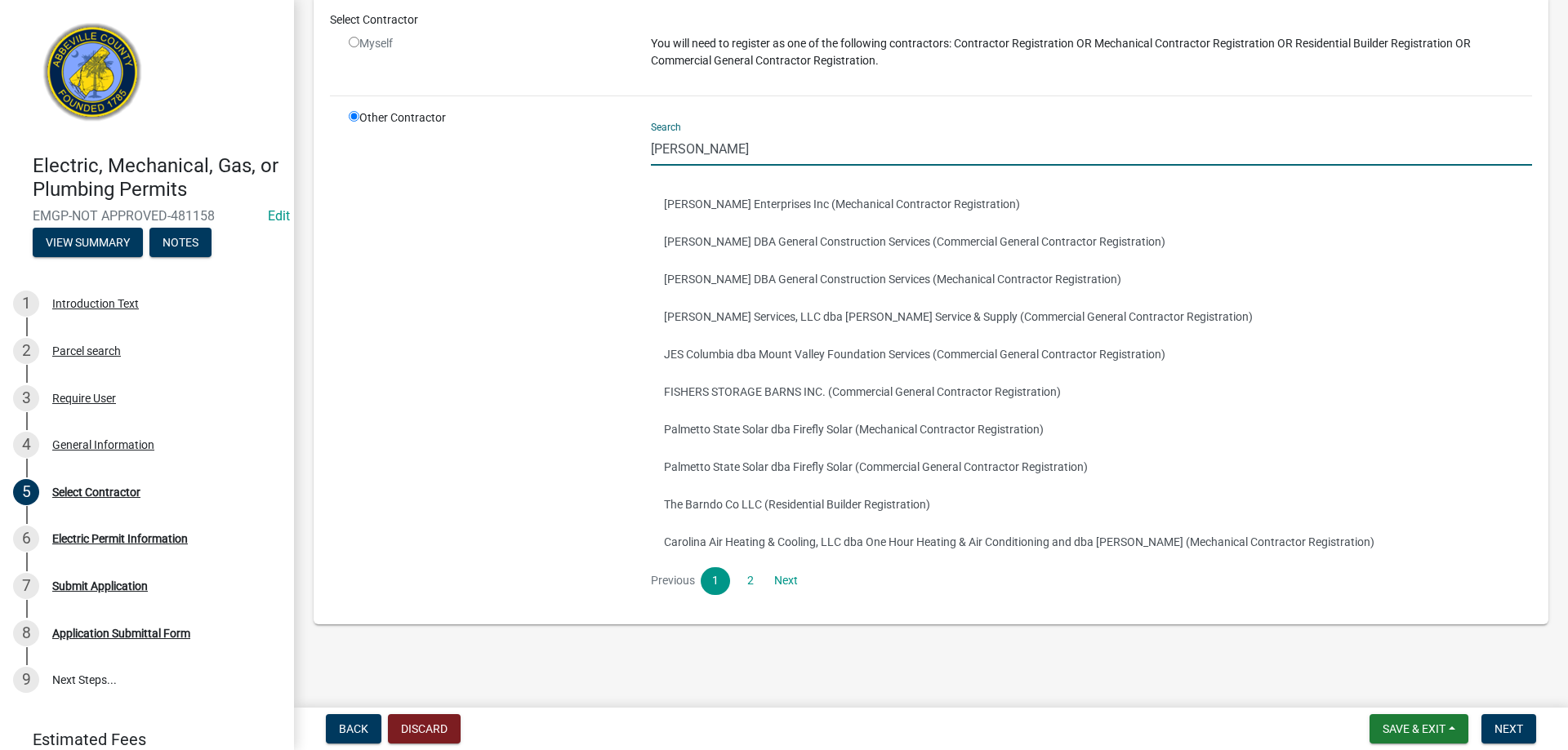
scroll to position [0, 0]
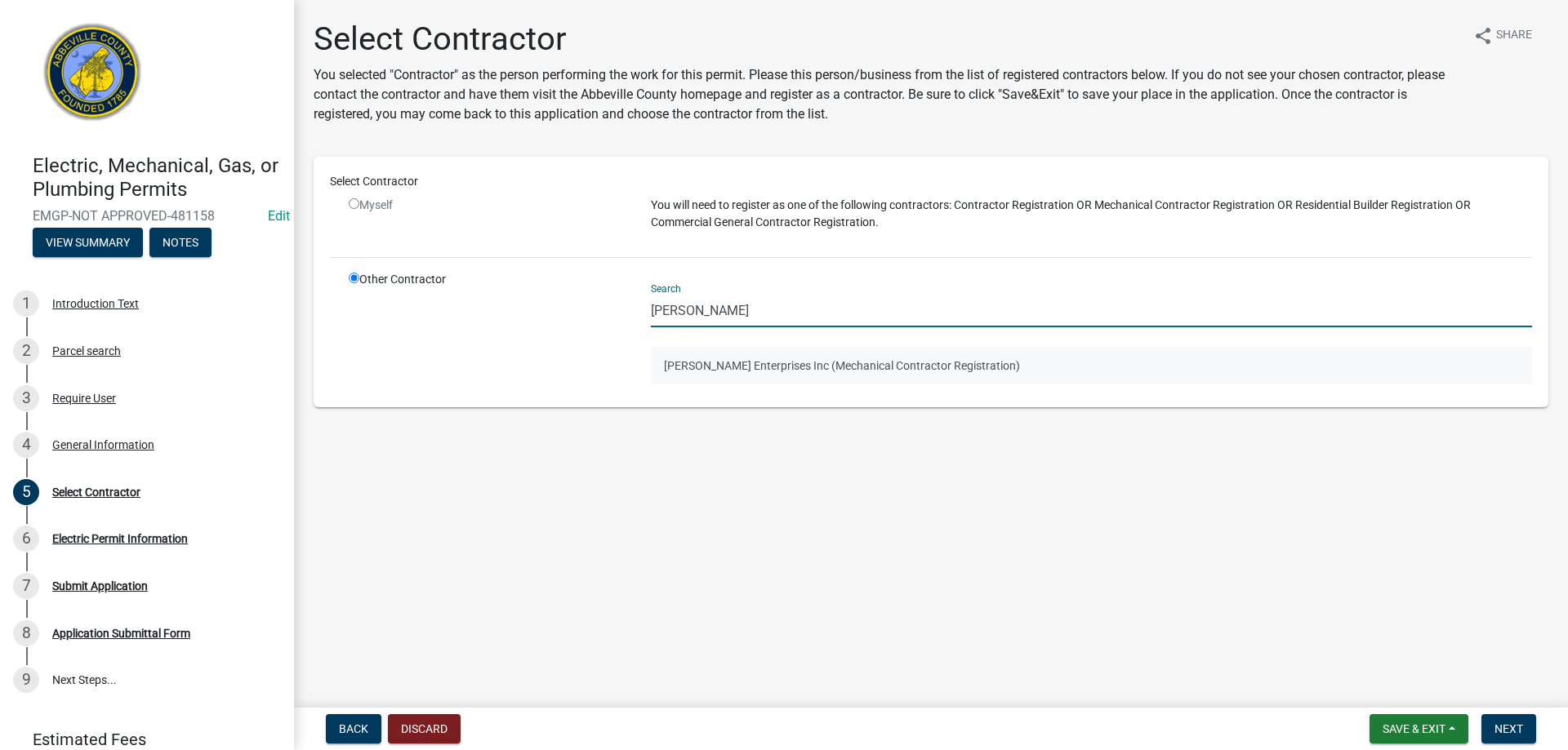
type input "baugh"
click at [842, 368] on button "Baughman Enterprises Inc (Mechanical Contractor Registration)" at bounding box center [1091, 366] width 882 height 37
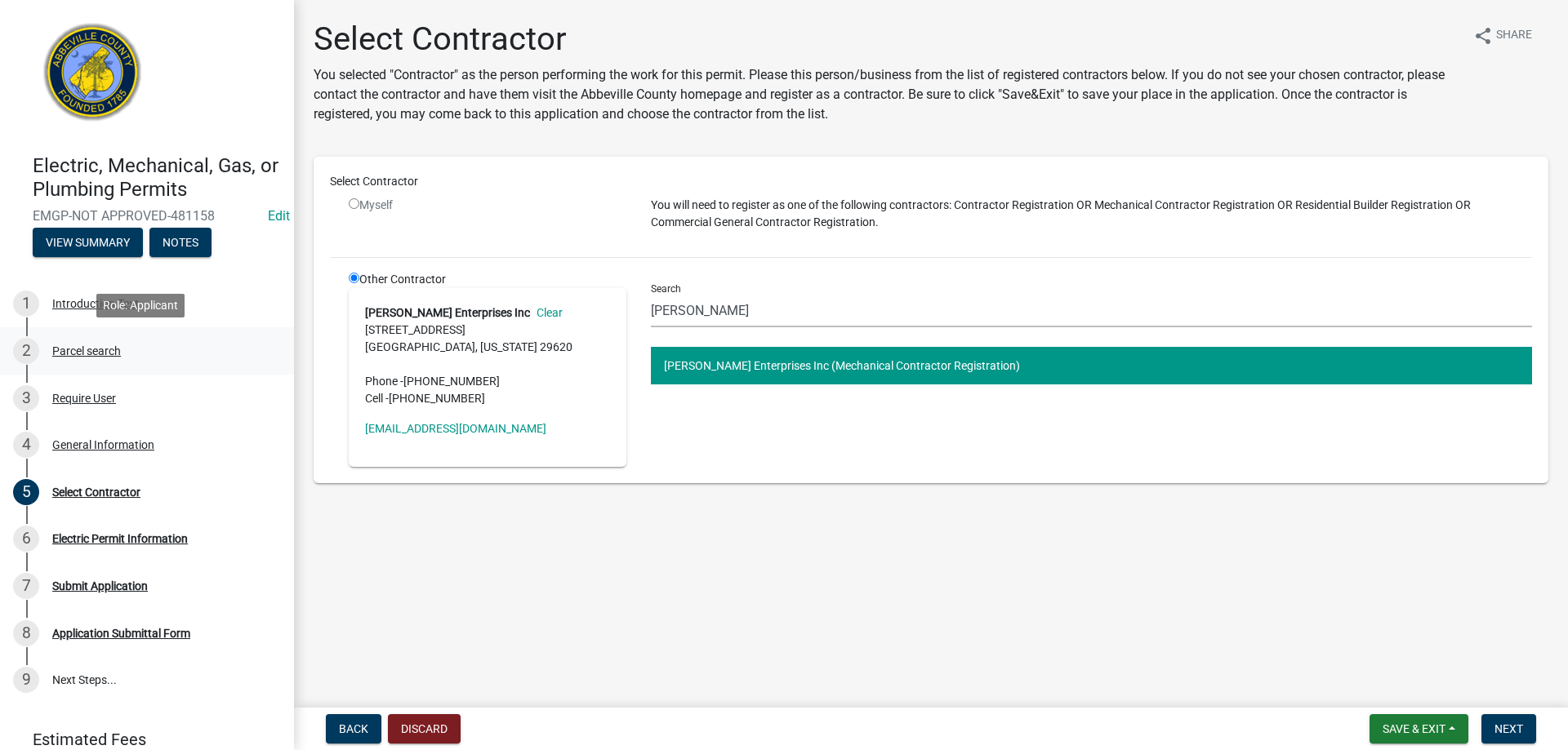
click at [92, 347] on div "Parcel search" at bounding box center [86, 351] width 69 height 12
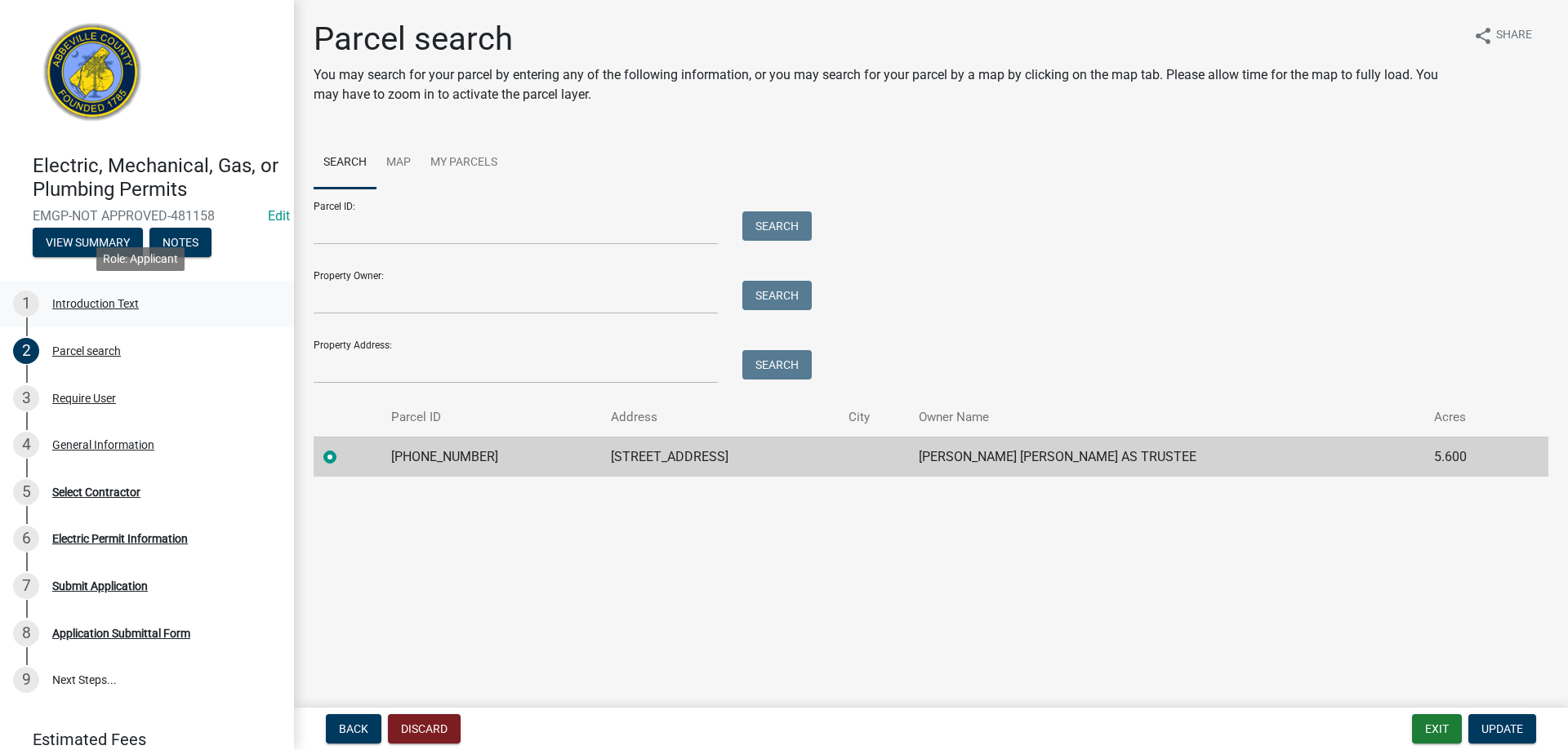
click at [94, 305] on div "Introduction Text" at bounding box center [95, 304] width 86 height 12
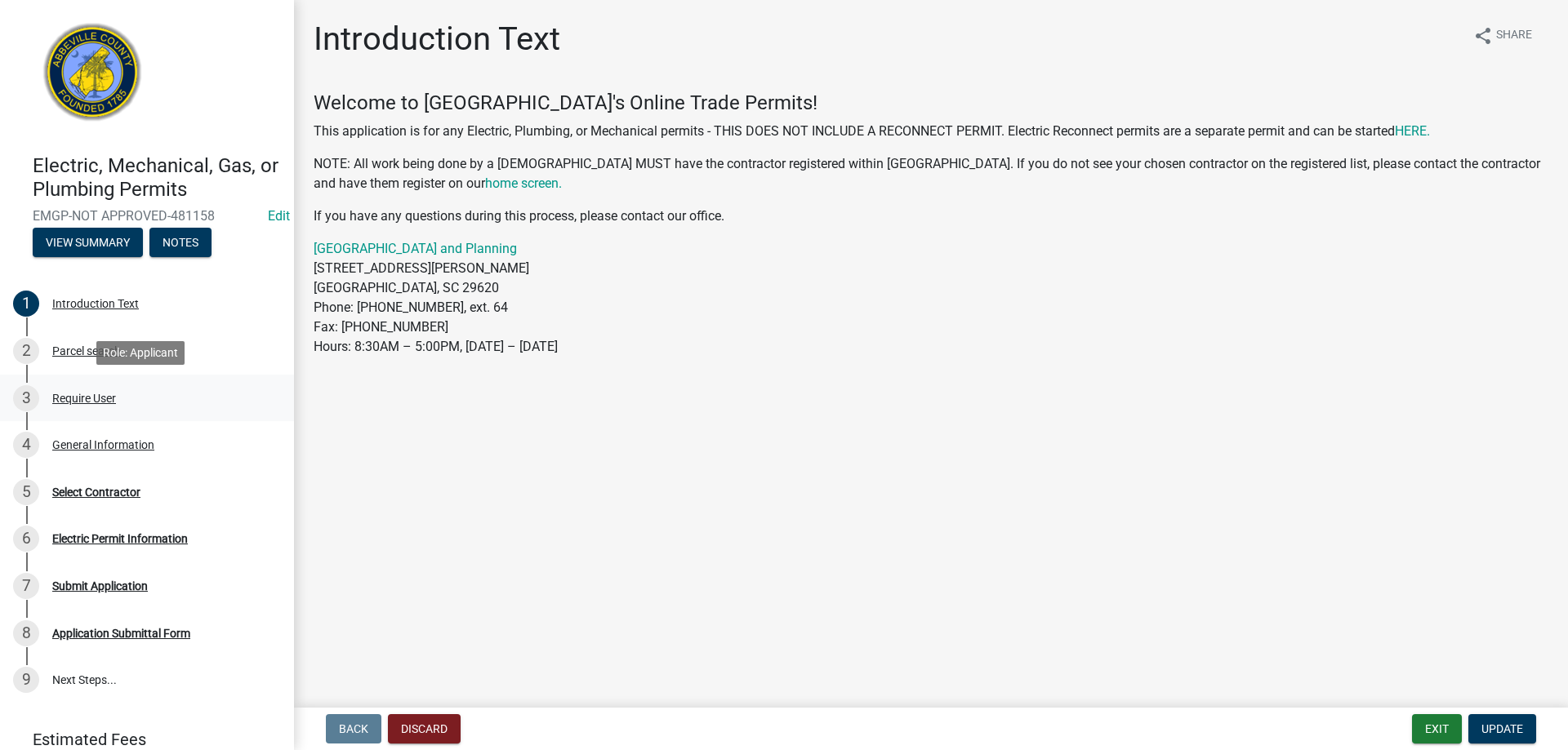
click at [91, 387] on div "3 Require User" at bounding box center [140, 398] width 255 height 26
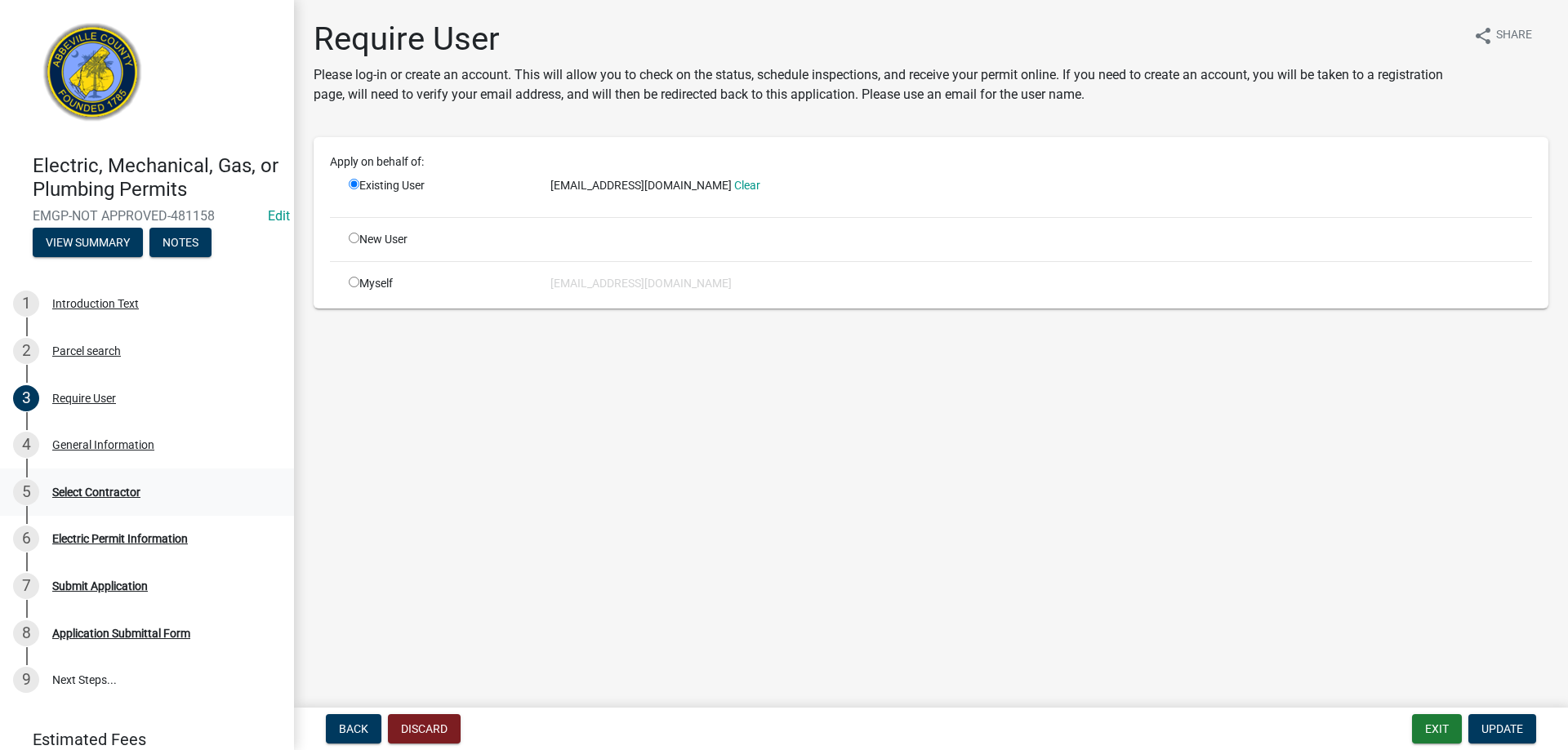
click at [101, 504] on div "5 Select Contractor" at bounding box center [140, 492] width 255 height 26
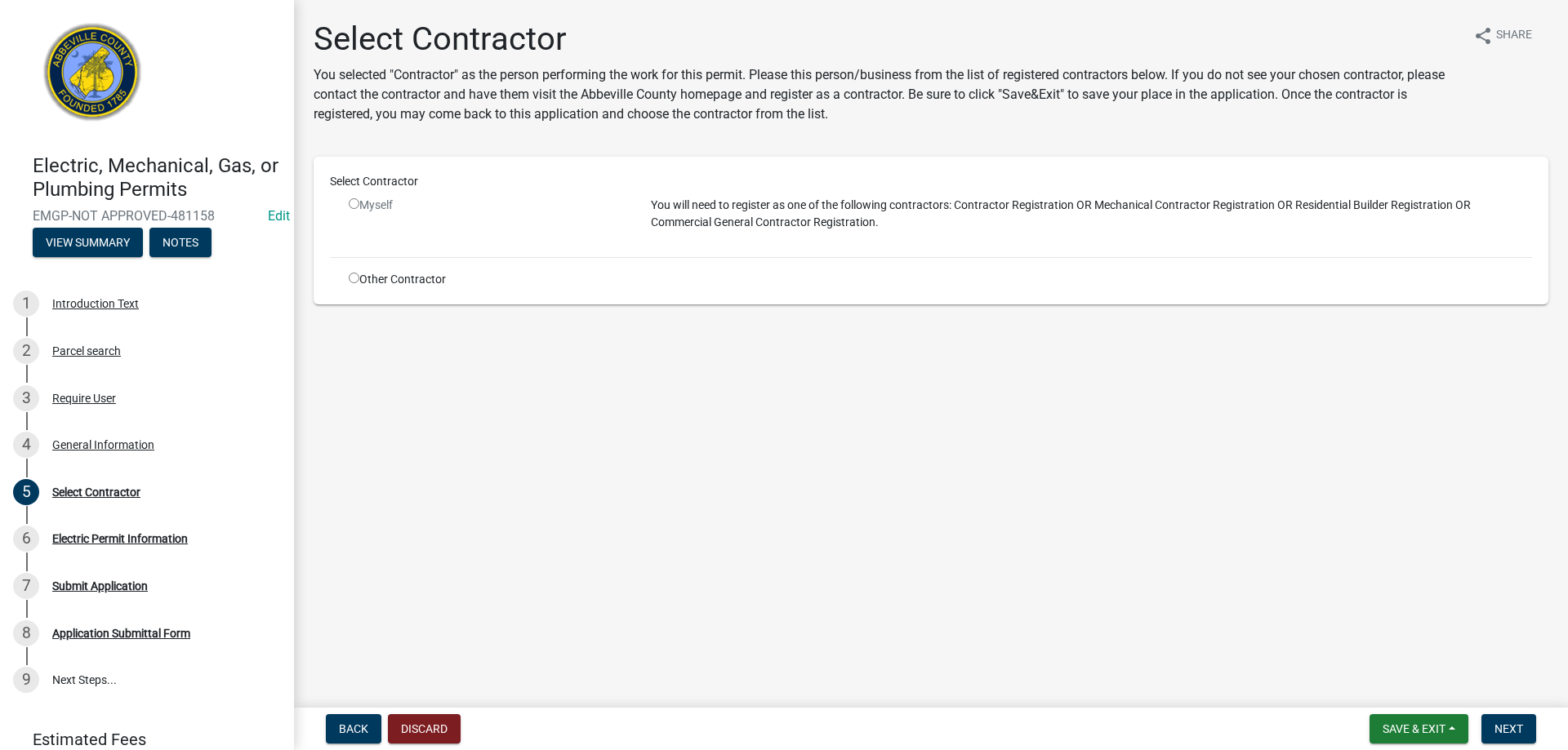
click at [351, 288] on div "Select Contractor Myself You will need to register as one of the following cont…" at bounding box center [931, 230] width 1235 height 148
click at [351, 283] on div "Other Contractor" at bounding box center [487, 279] width 302 height 17
click at [350, 275] on input "radio" at bounding box center [354, 277] width 11 height 11
radio input "true"
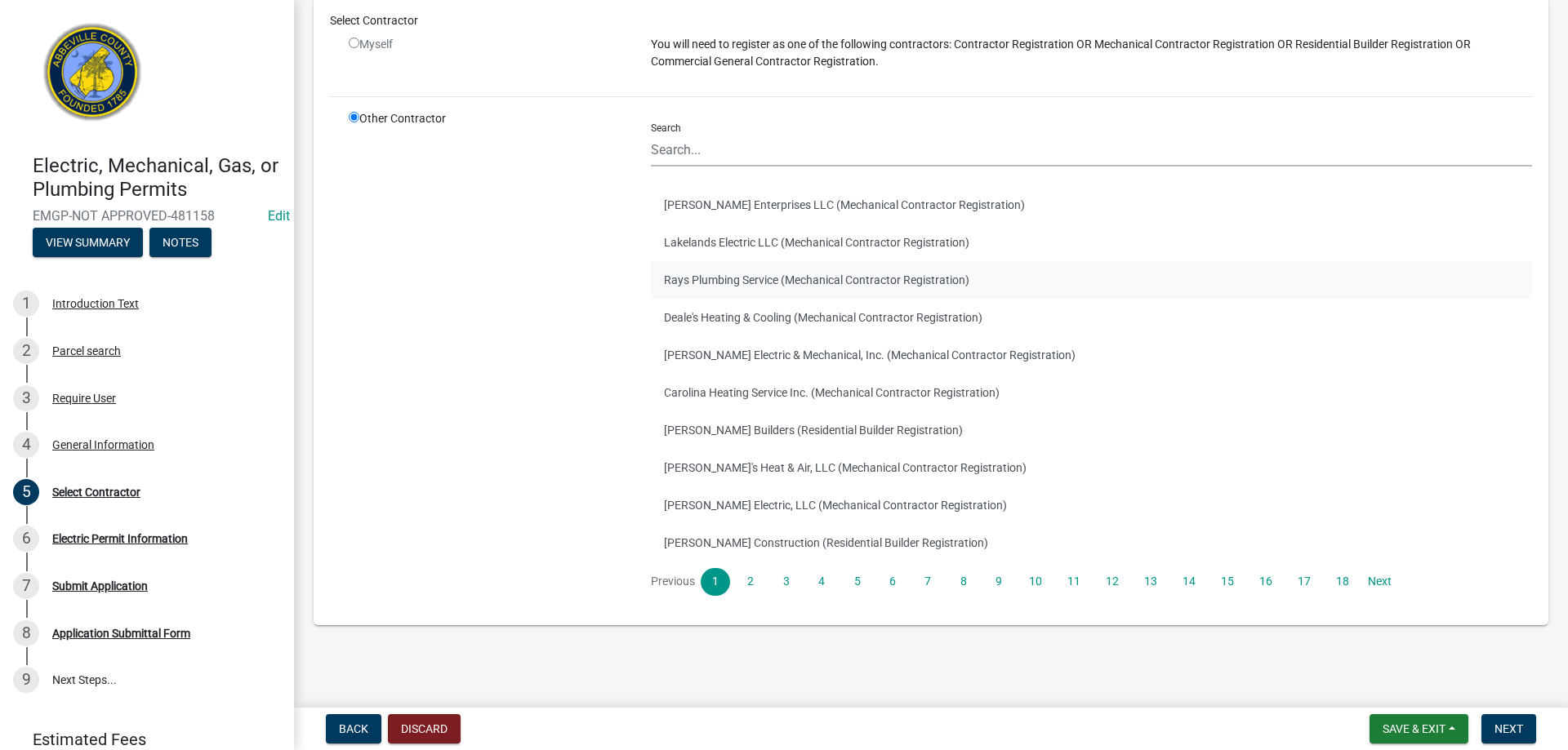
scroll to position [162, 0]
click at [702, 143] on input "Search" at bounding box center [1091, 149] width 882 height 33
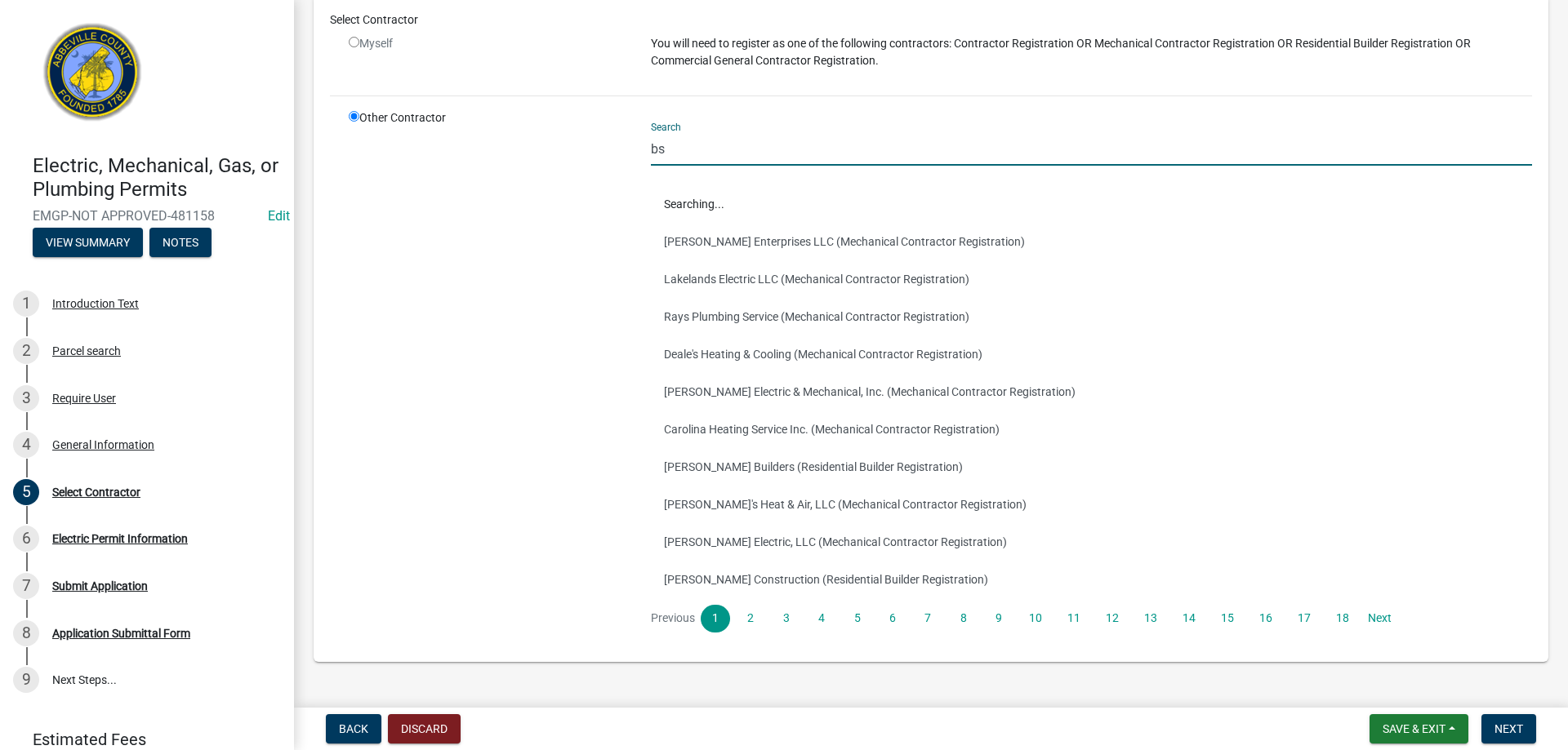
scroll to position [0, 0]
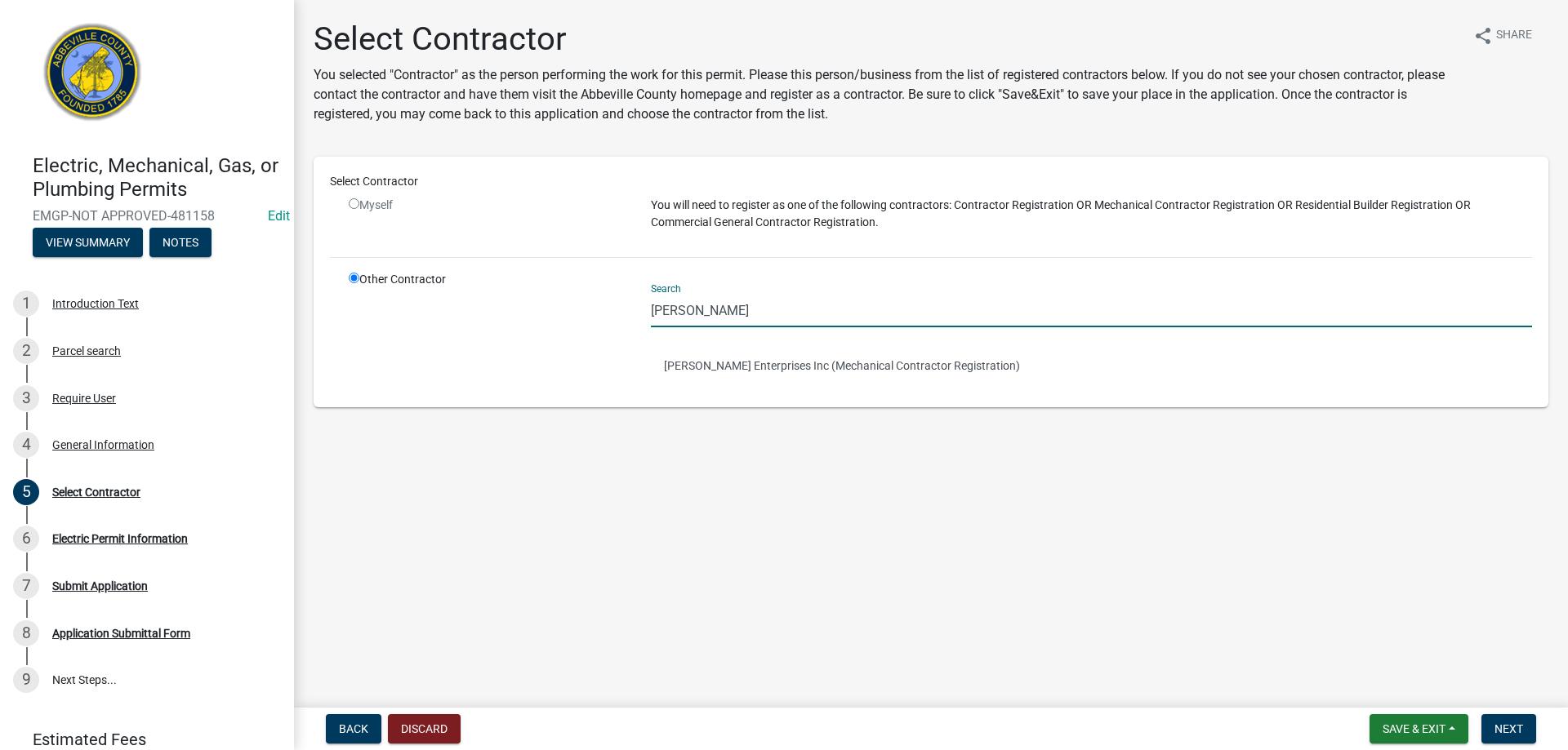
type input "baugh"
click at [755, 365] on button "Baughman Enterprises Inc (Mechanical Contractor Registration)" at bounding box center [1091, 366] width 882 height 37
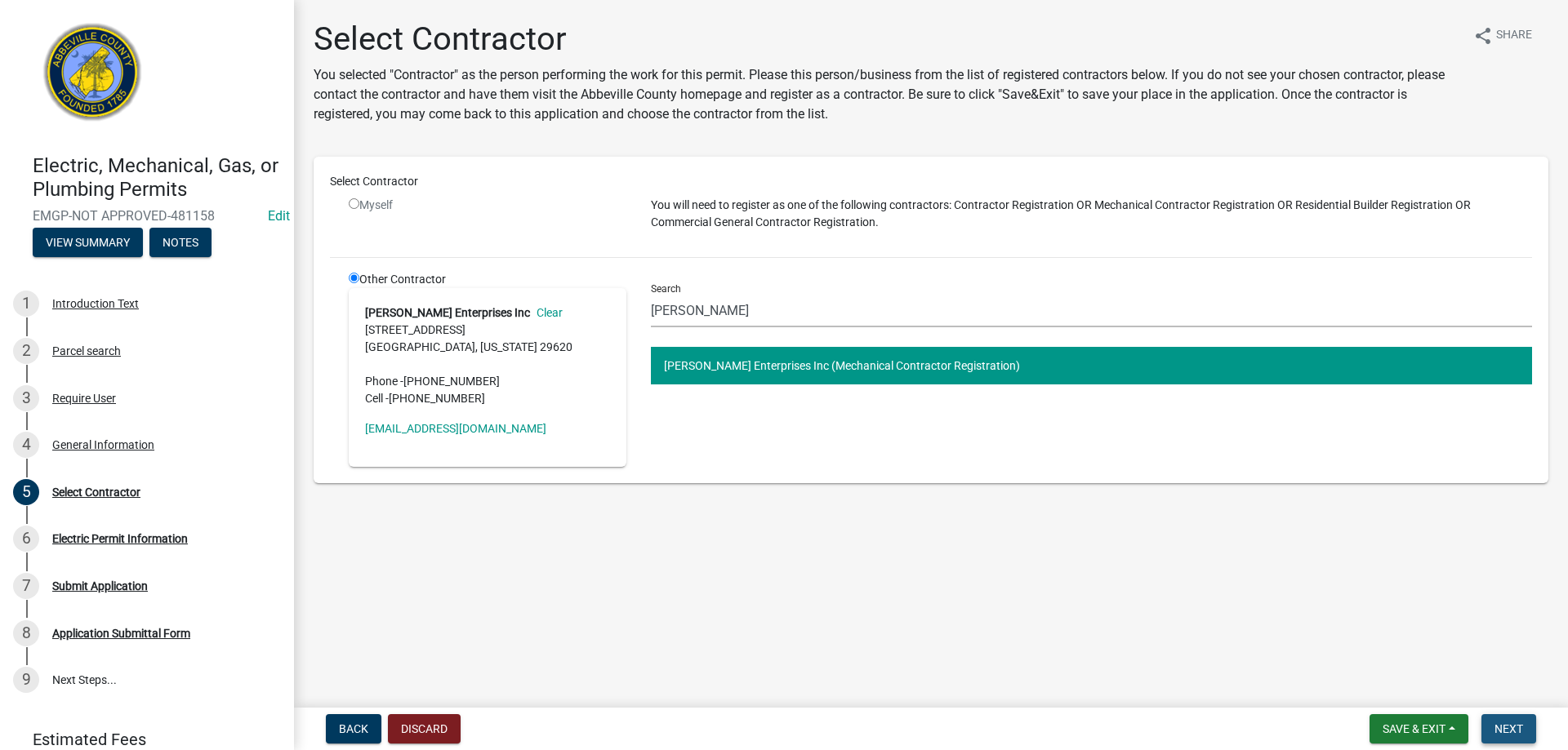
click at [1507, 735] on span "Next" at bounding box center [1508, 728] width 28 height 13
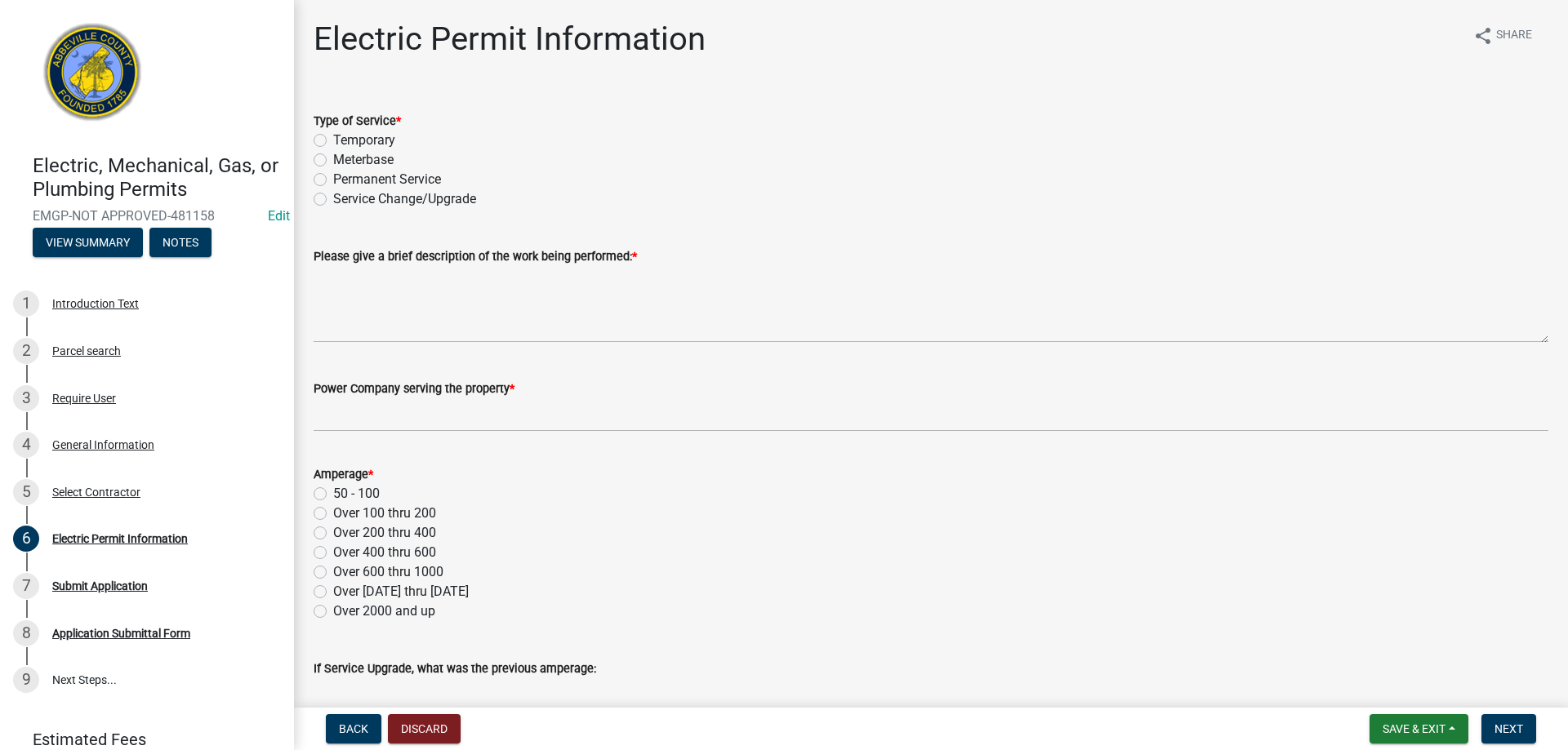
click at [333, 181] on label "Permanent Service" at bounding box center [387, 179] width 108 height 20
click at [333, 180] on input "Permanent Service" at bounding box center [338, 175] width 11 height 11
radio input "true"
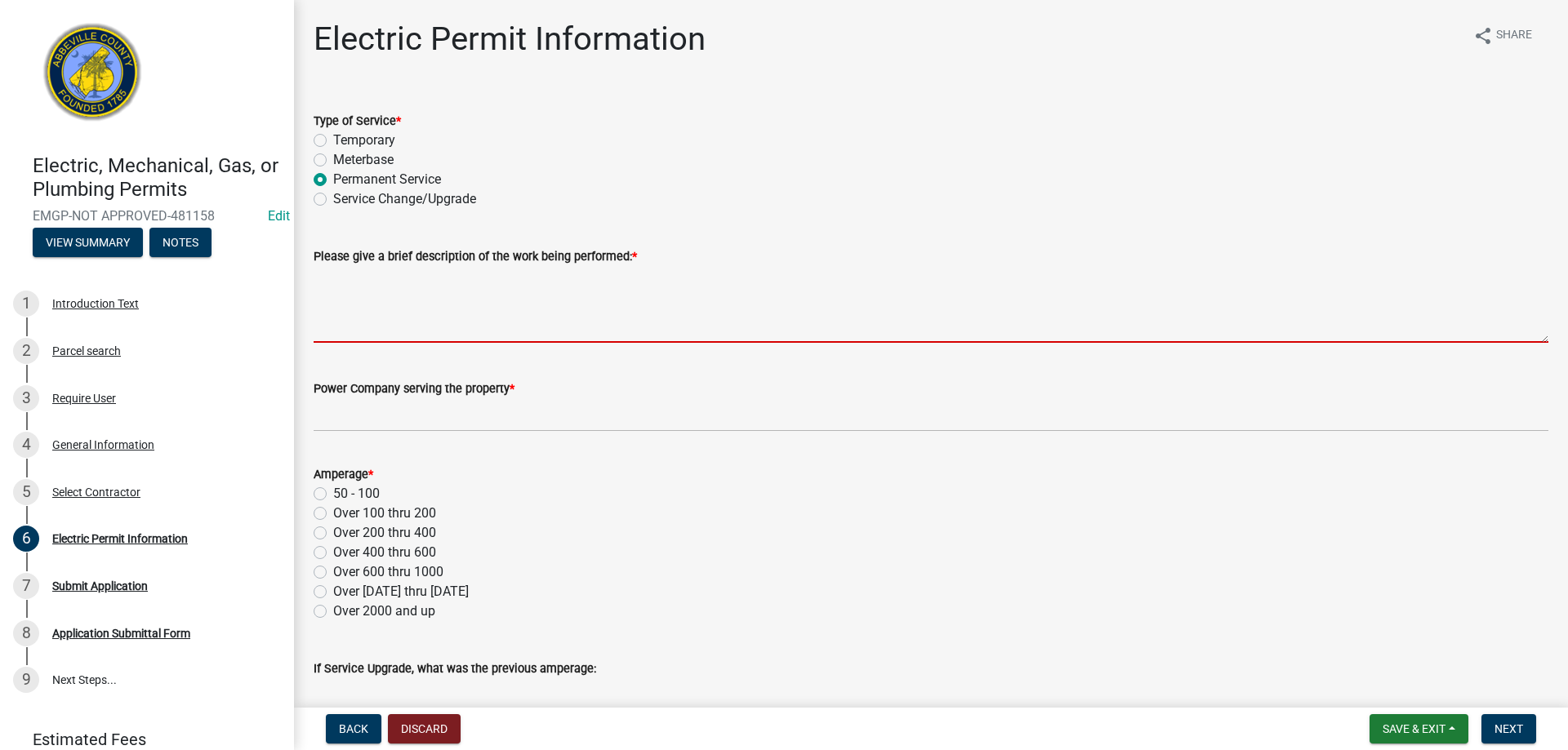
click at [349, 277] on textarea "Please give a brief description of the work being performed: *" at bounding box center [931, 305] width 1235 height 76
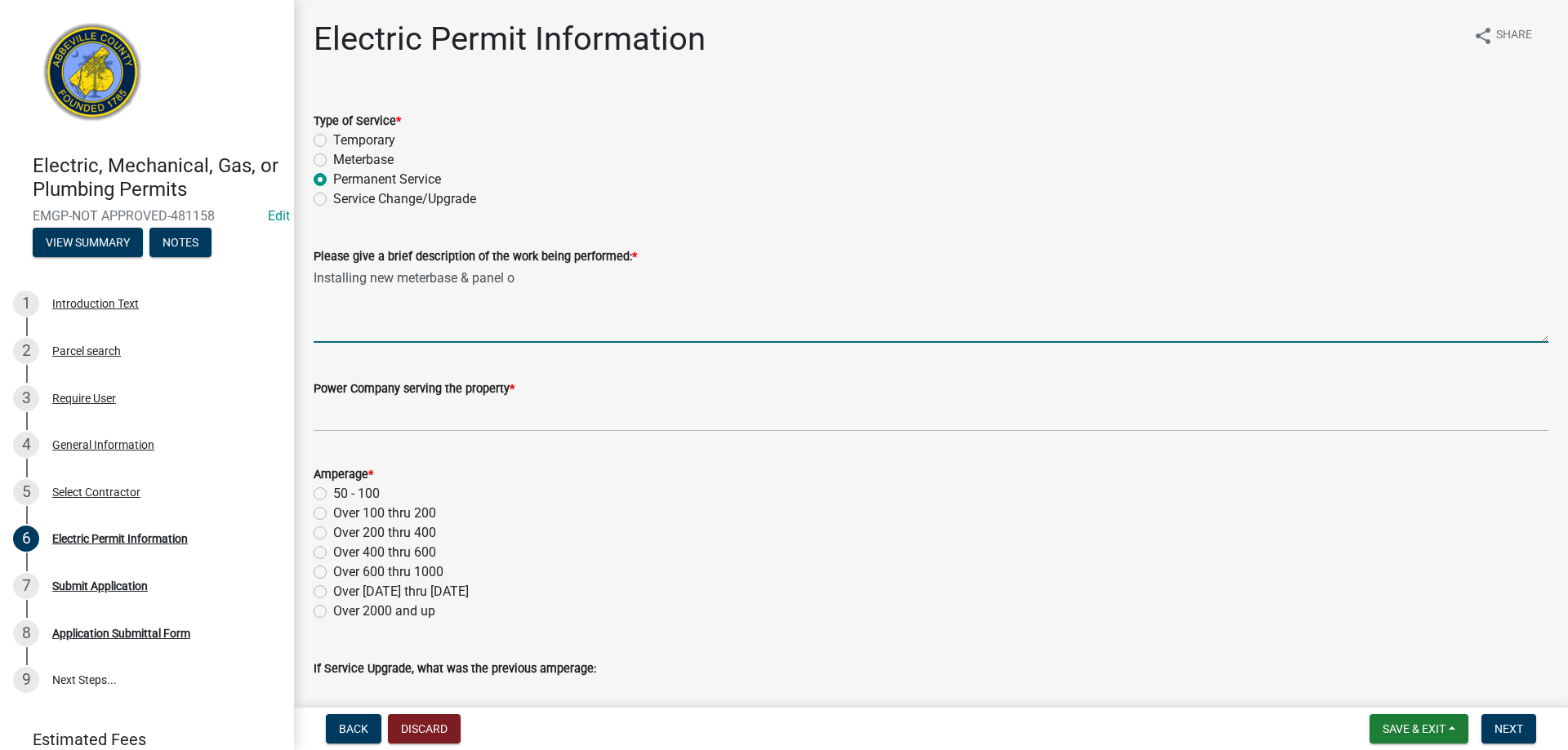
click at [429, 283] on textarea "Installing new meterbase & panel o" at bounding box center [931, 305] width 1235 height 76
click at [545, 277] on textarea "Installing new meter base & panel o" at bounding box center [931, 305] width 1235 height 76
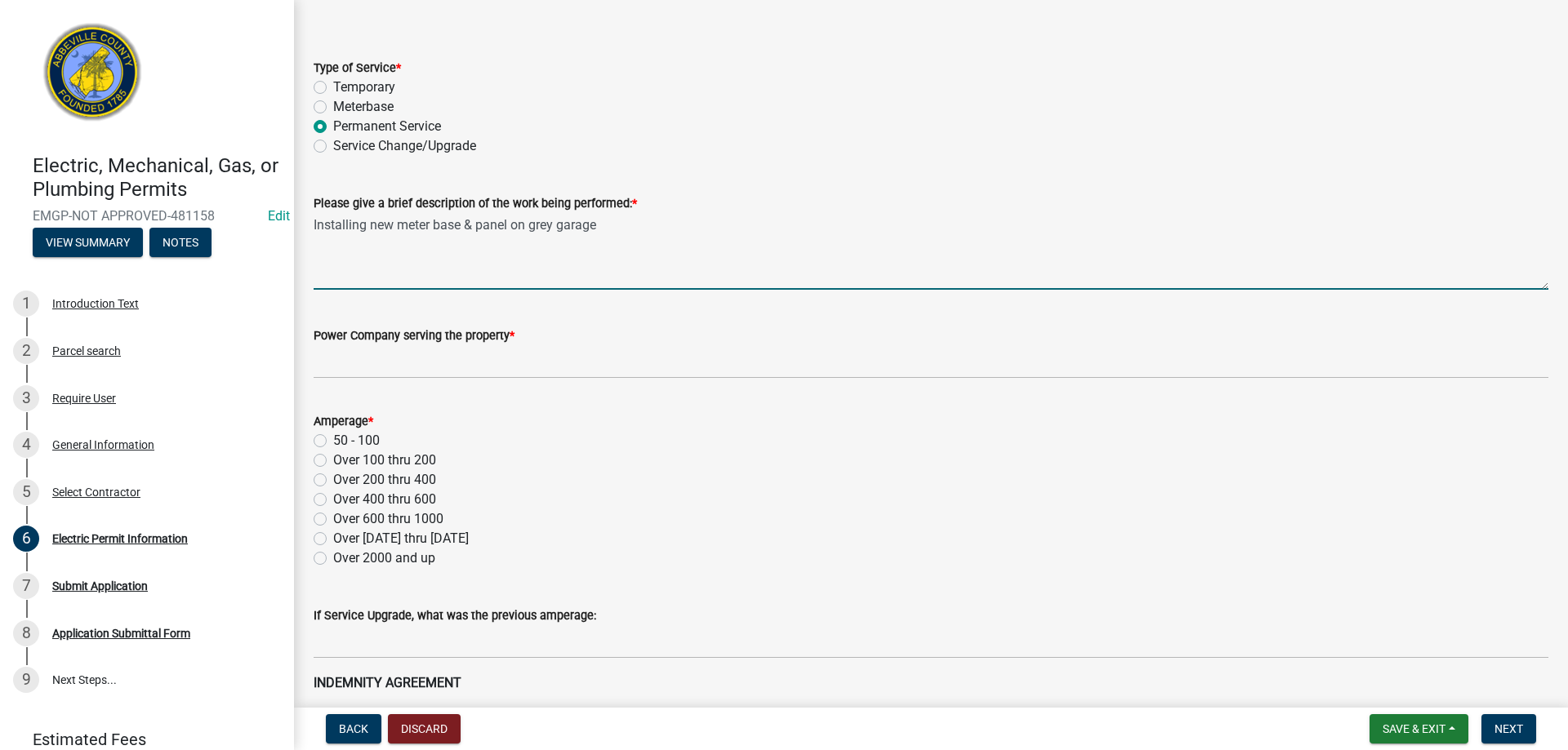
scroll to position [81, 0]
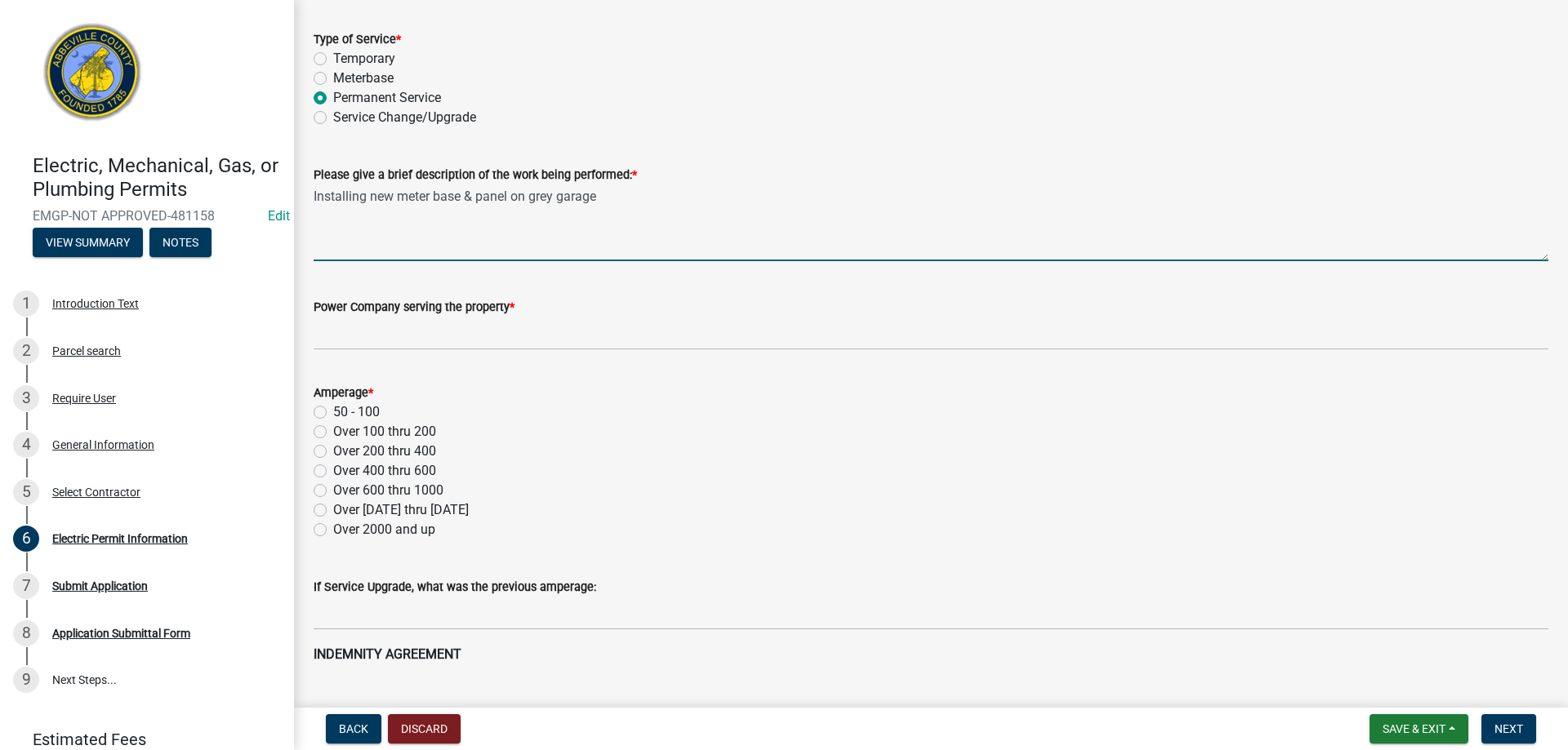
type textarea "Installing new meter base & panel on grey garage"
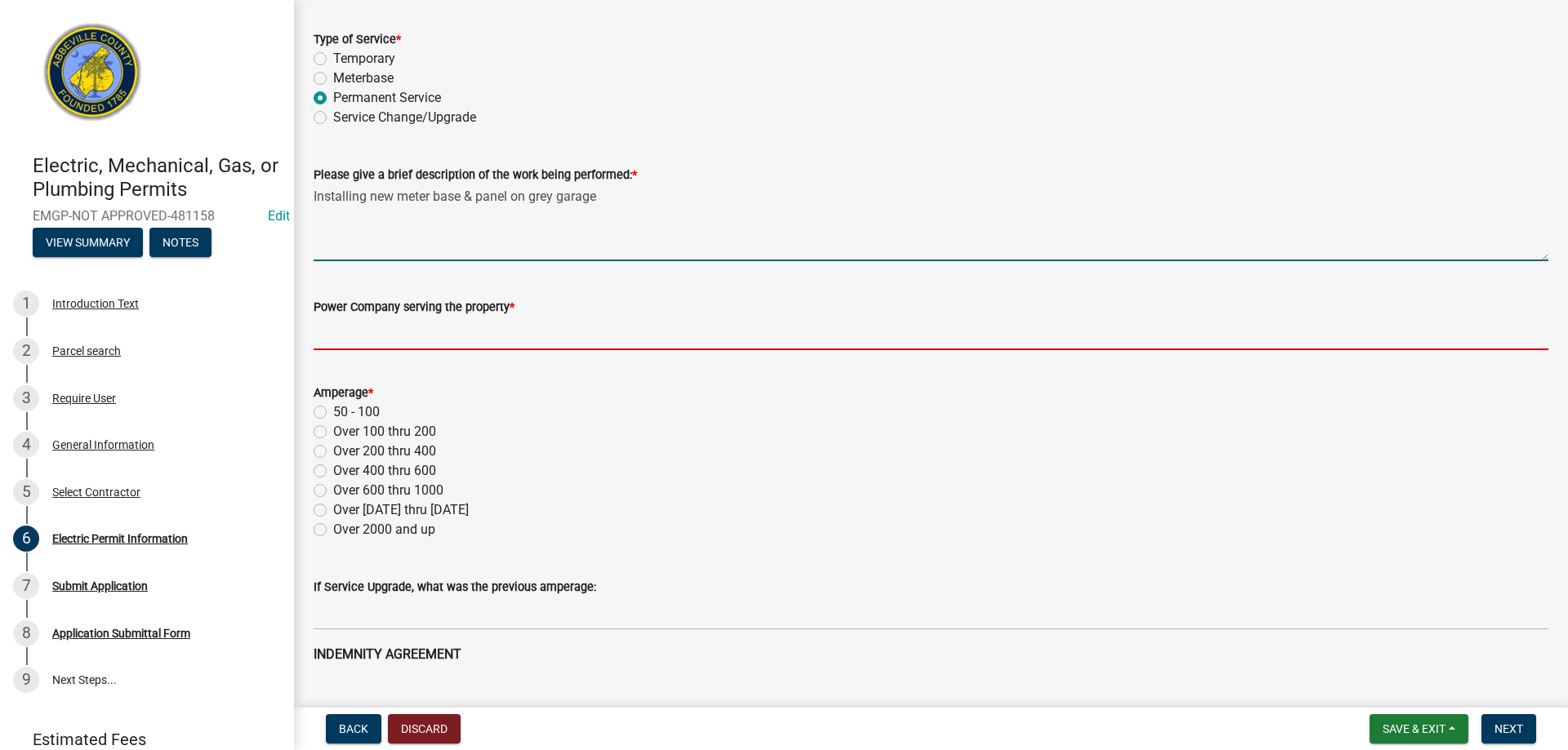
click at [452, 329] on input "Power Company serving the property *" at bounding box center [931, 333] width 1235 height 33
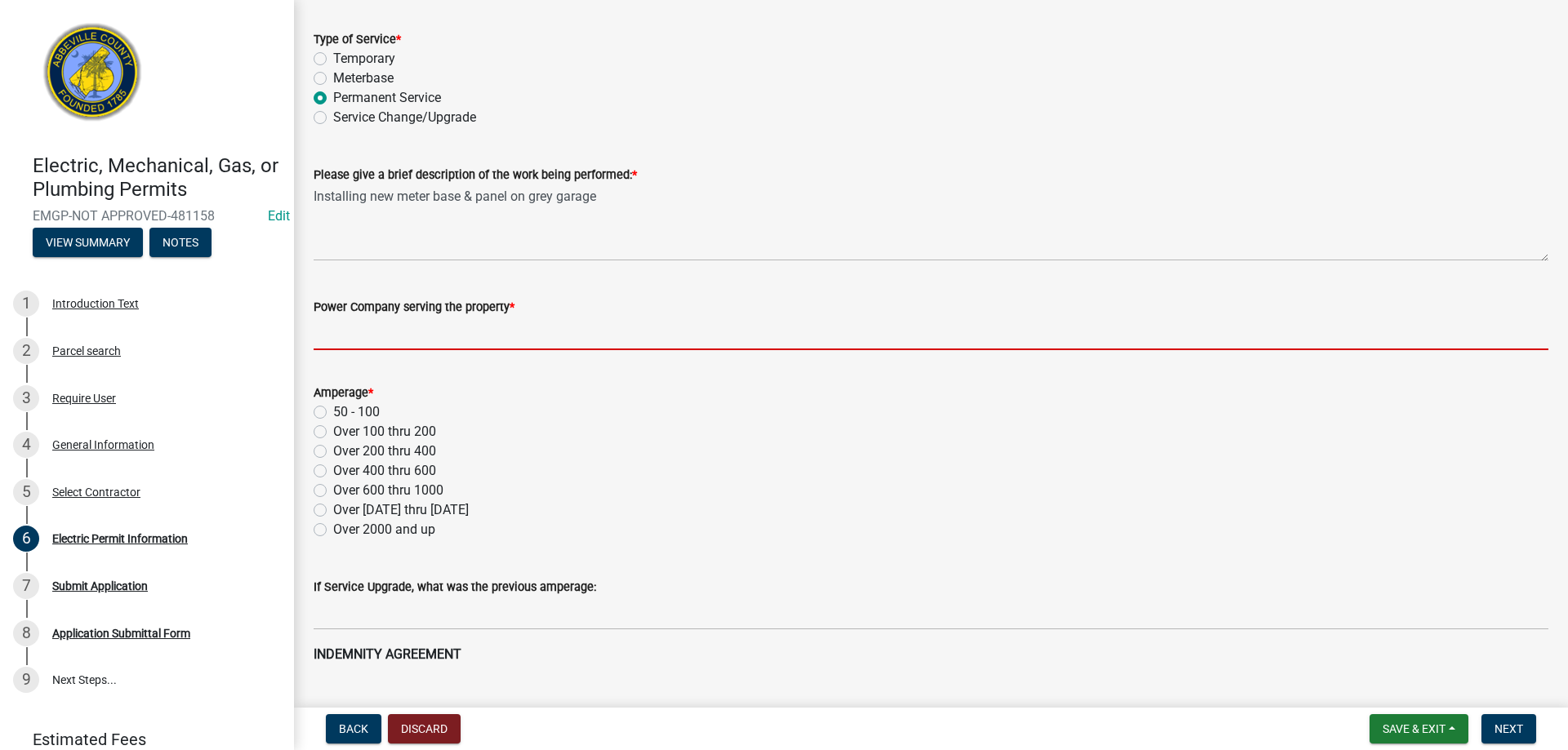
type input "Little River"
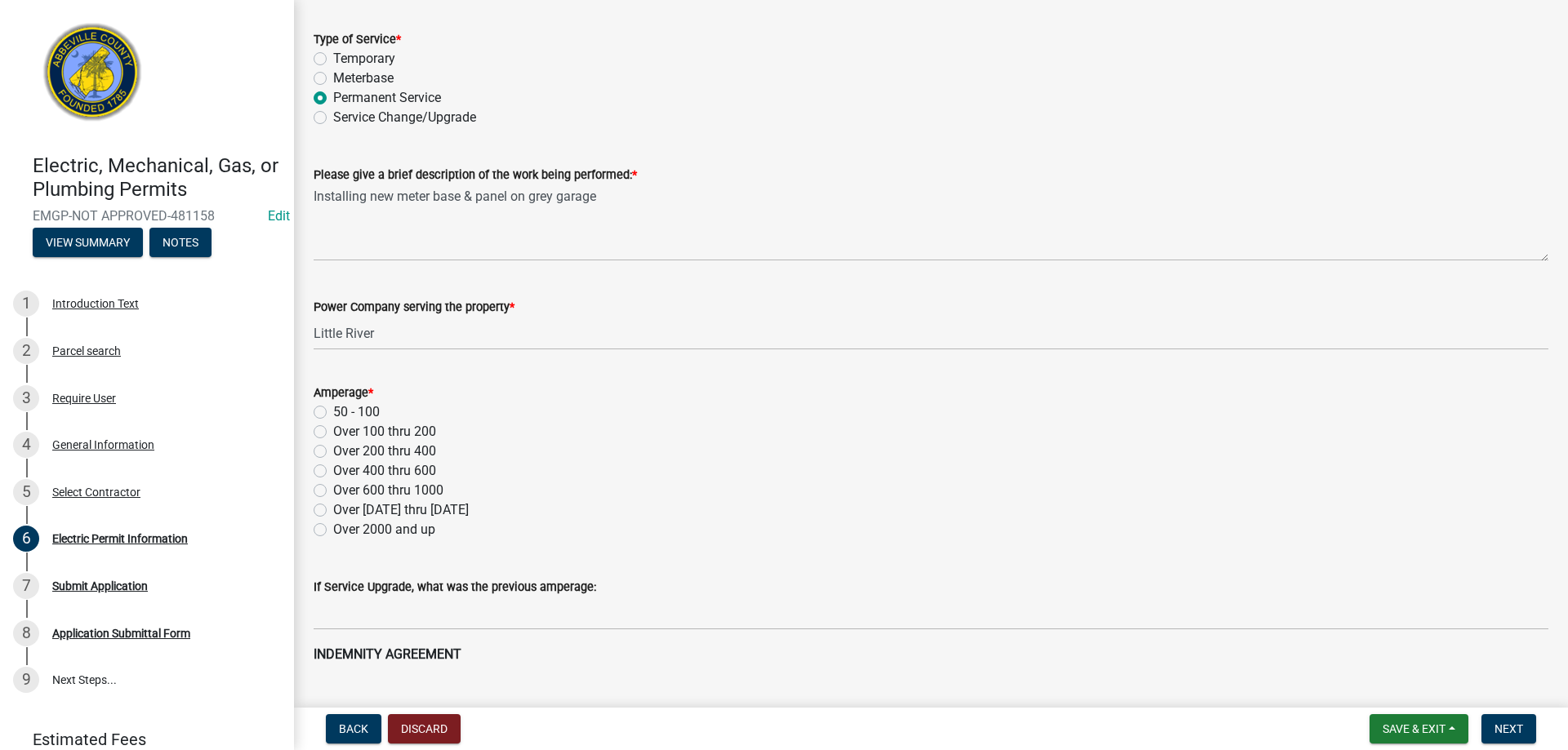
click at [327, 431] on div "Over 100 thru 200" at bounding box center [931, 432] width 1235 height 20
click at [320, 439] on div "Over 100 thru 200" at bounding box center [931, 432] width 1235 height 20
click at [333, 435] on label "Over 100 thru 200" at bounding box center [384, 432] width 103 height 20
click at [333, 432] on input "Over 100 thru 200" at bounding box center [338, 427] width 11 height 11
radio input "true"
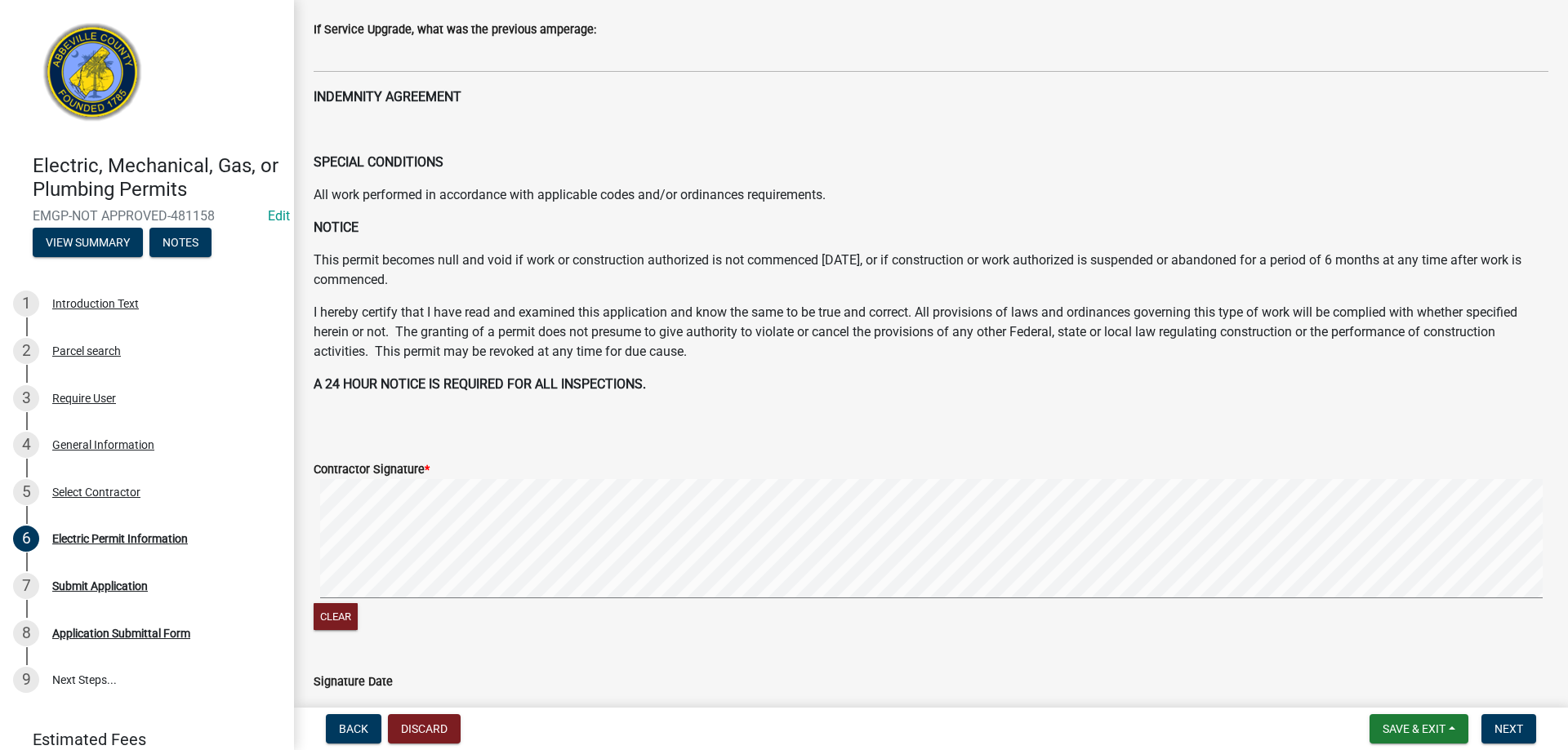
scroll to position [653, 0]
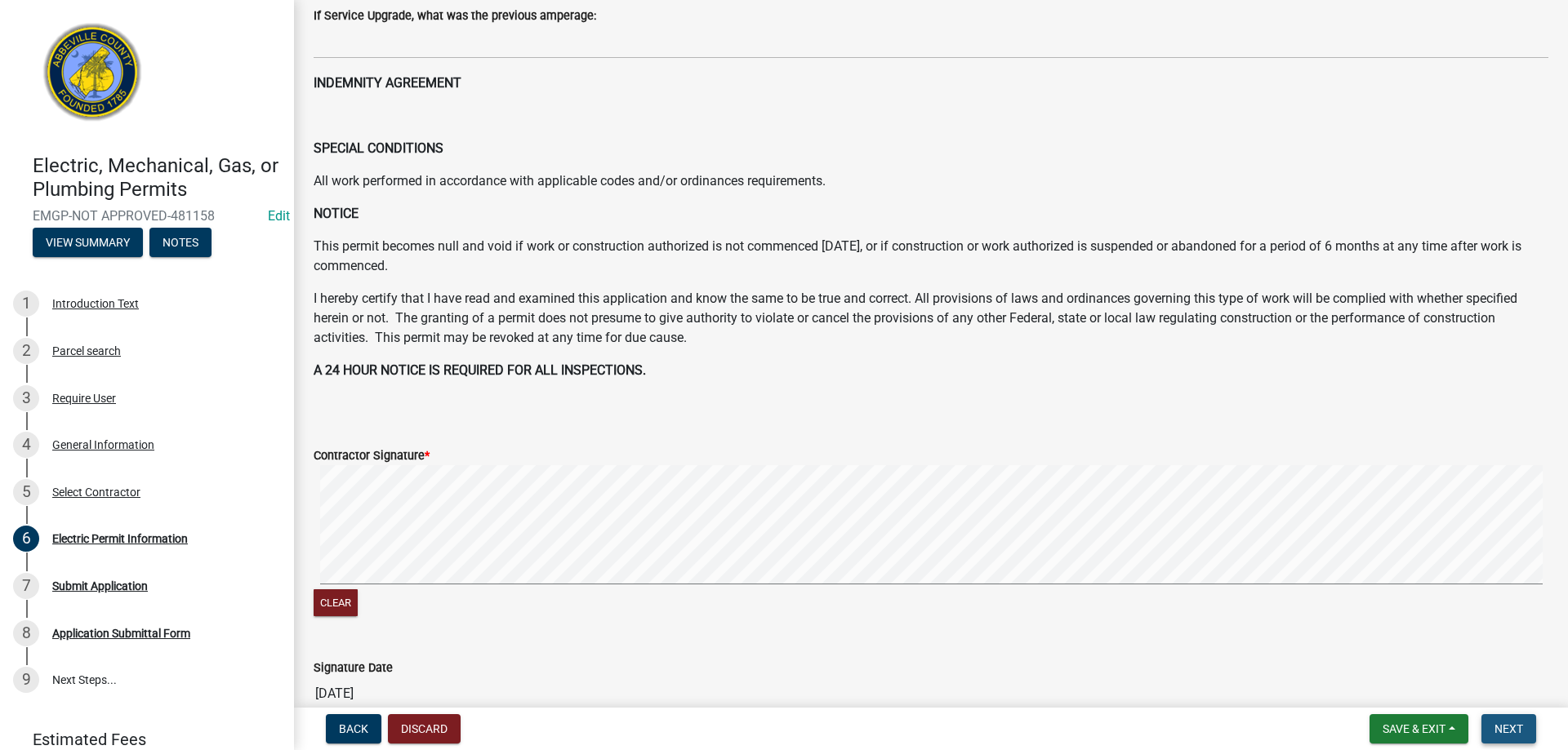
click at [1507, 725] on span "Next" at bounding box center [1508, 728] width 28 height 13
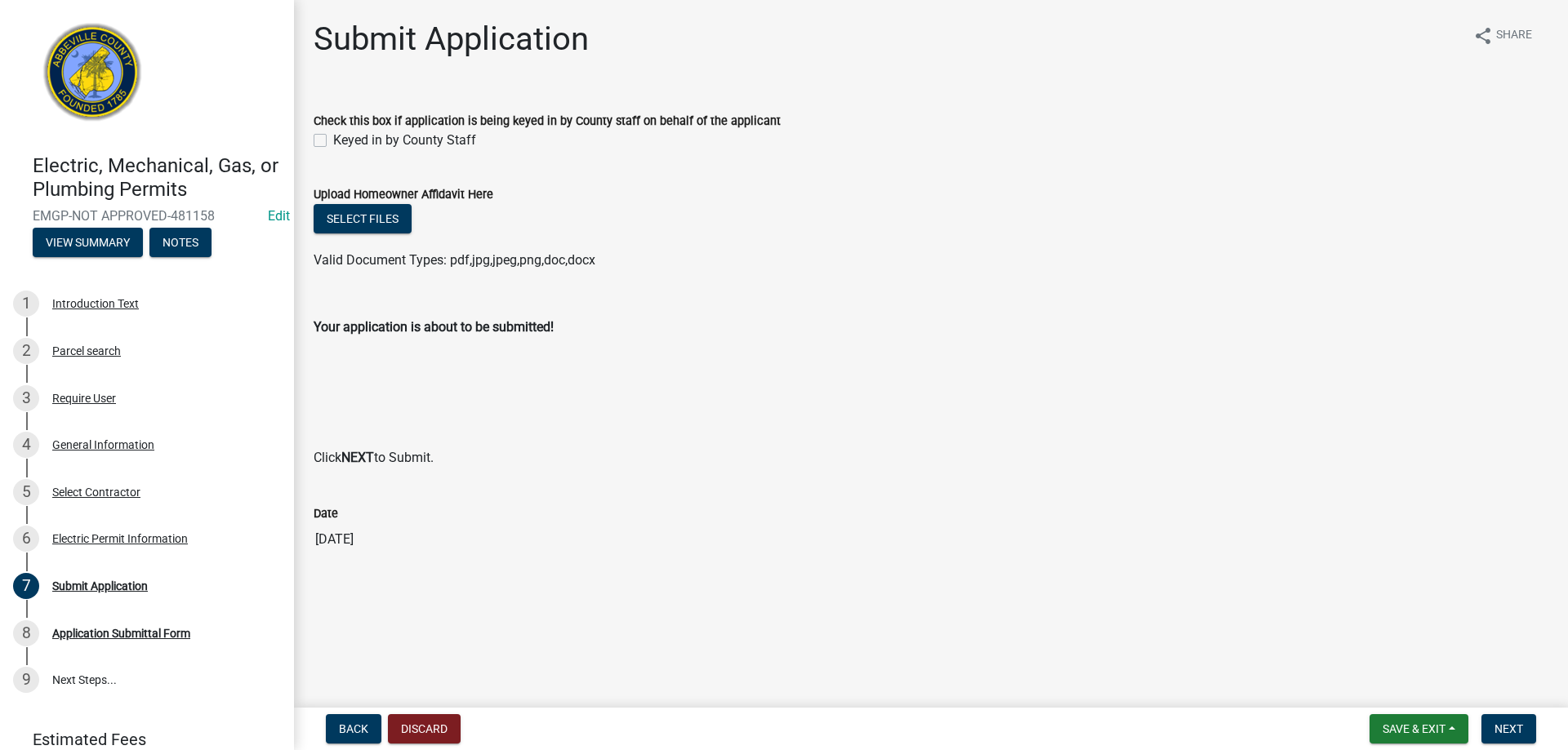
click at [329, 145] on div "Keyed in by County Staff" at bounding box center [931, 140] width 1235 height 20
click at [308, 139] on div "Check this box if application is being keyed in by County staff on behalf of th…" at bounding box center [931, 121] width 1259 height 59
click at [333, 139] on label "Keyed in by County Staff" at bounding box center [405, 140] width 143 height 20
click at [333, 139] on input "Keyed in by County Staff" at bounding box center [338, 135] width 11 height 11
checkbox input "true"
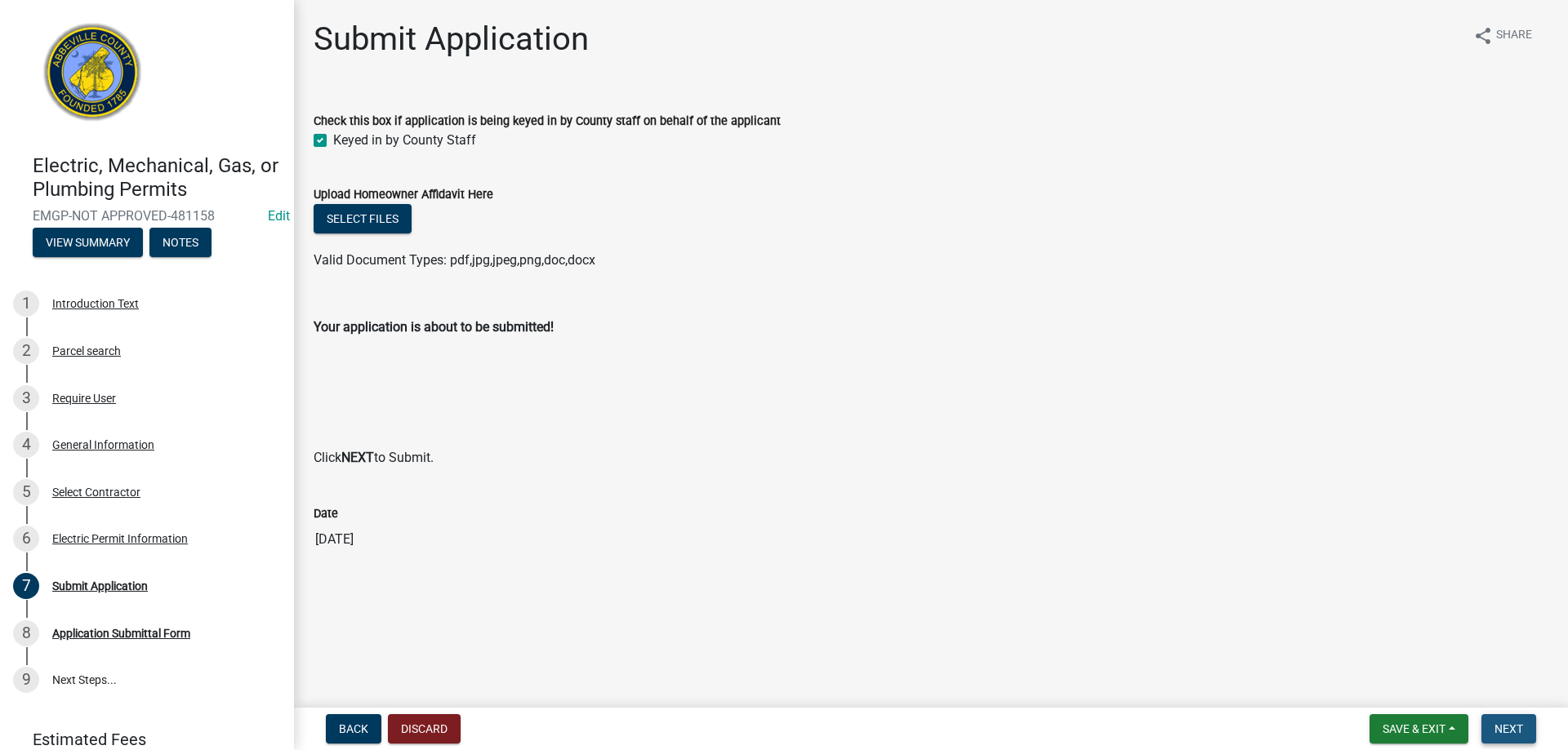
click at [1499, 725] on span "Next" at bounding box center [1508, 728] width 28 height 13
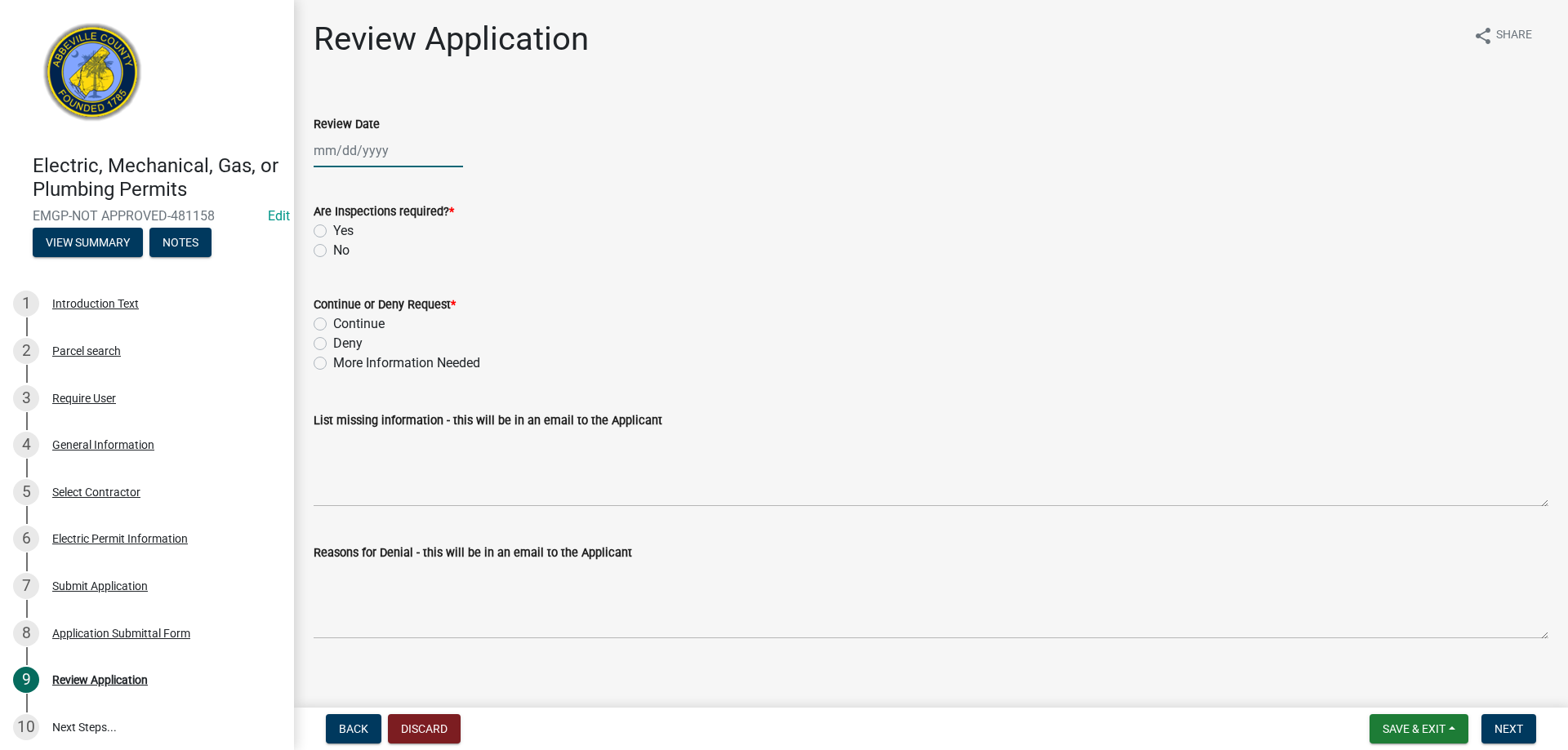
click at [364, 152] on div at bounding box center [388, 151] width 149 height 33
select select "9"
select select "2025"
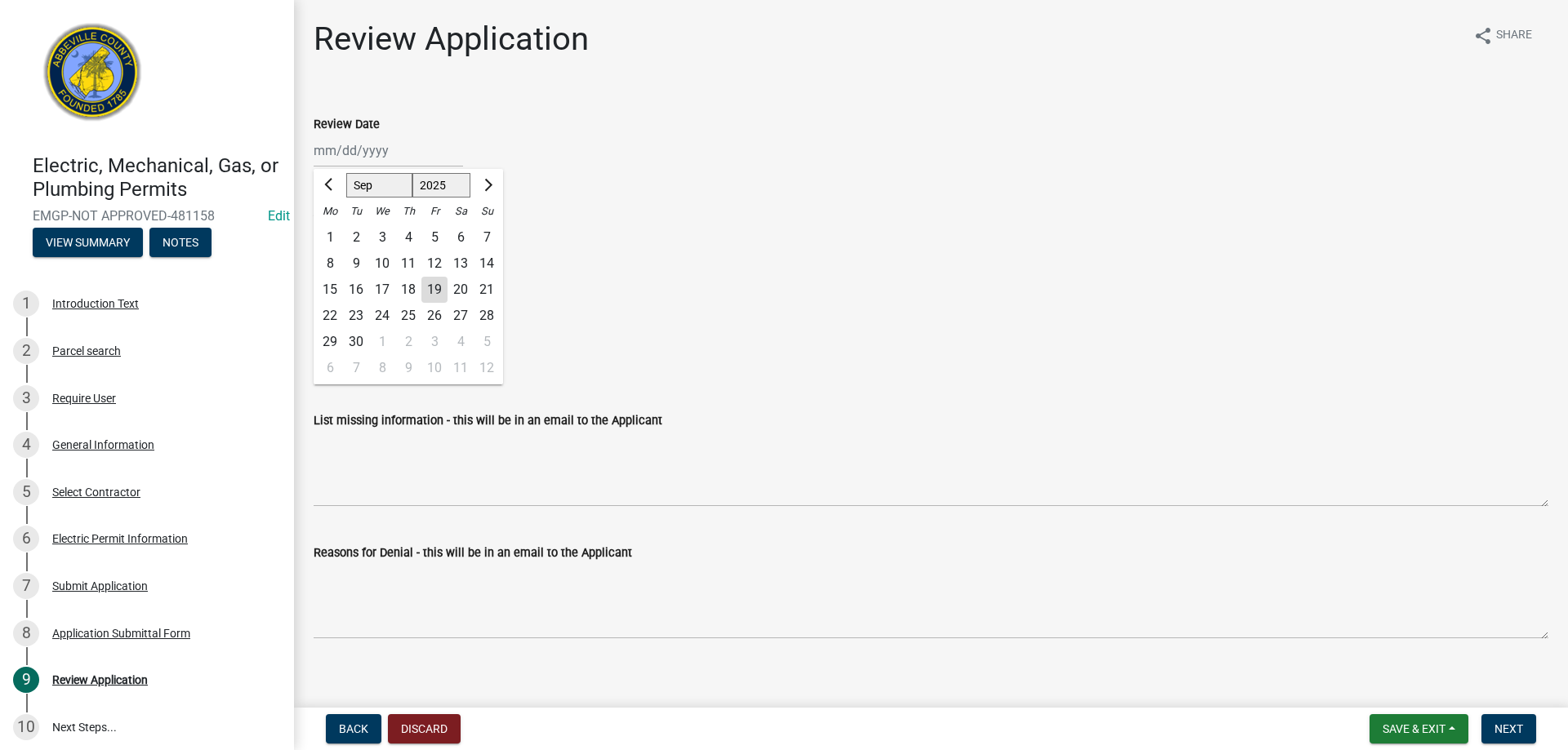
click at [436, 290] on div "19" at bounding box center [434, 289] width 26 height 26
type input "09/19/2025"
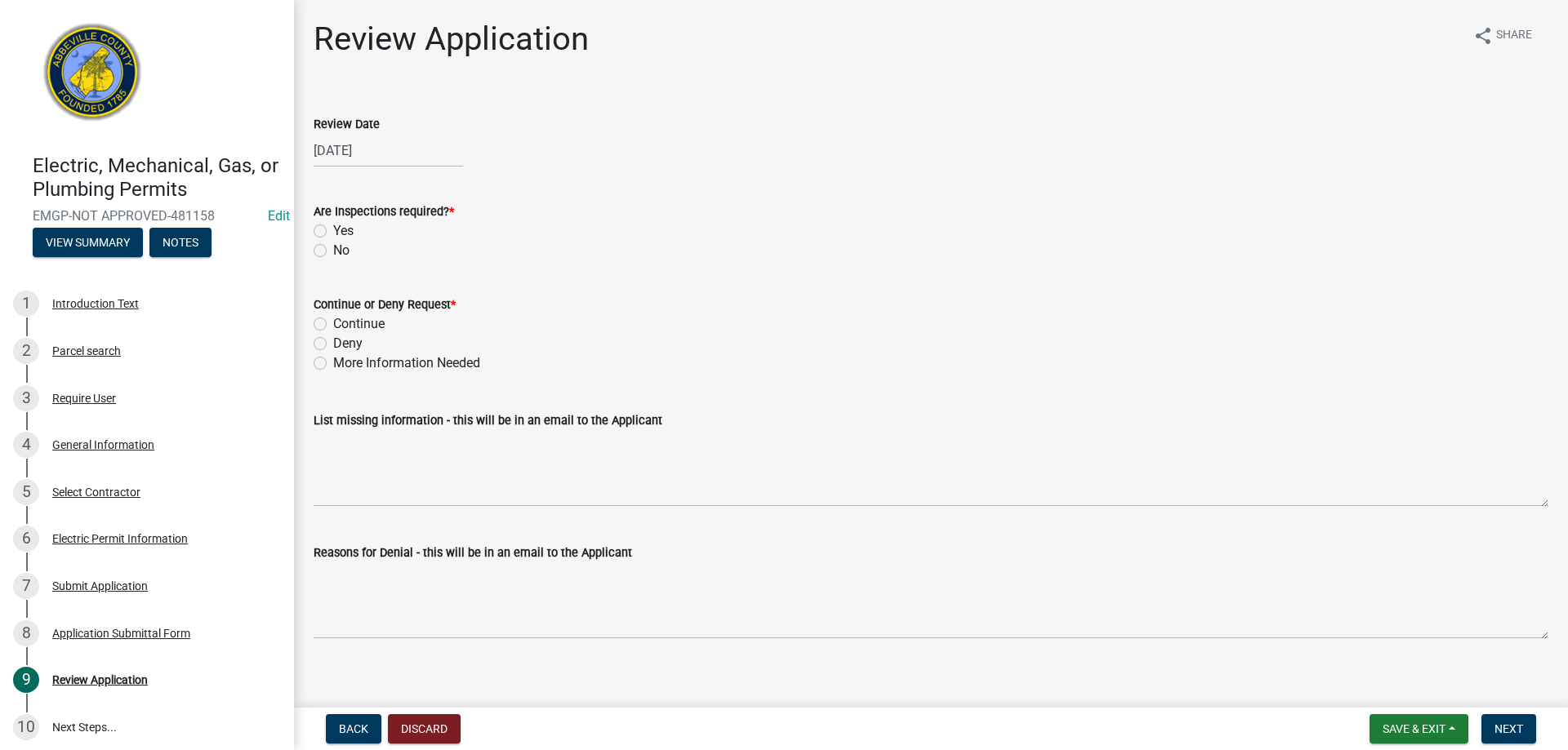
click at [327, 227] on div "Yes" at bounding box center [931, 231] width 1235 height 20
click at [333, 232] on label "Yes" at bounding box center [343, 231] width 21 height 20
click at [333, 232] on input "Yes" at bounding box center [338, 226] width 11 height 11
radio input "true"
drag, startPoint x: 320, startPoint y: 320, endPoint x: 339, endPoint y: 340, distance: 27.6
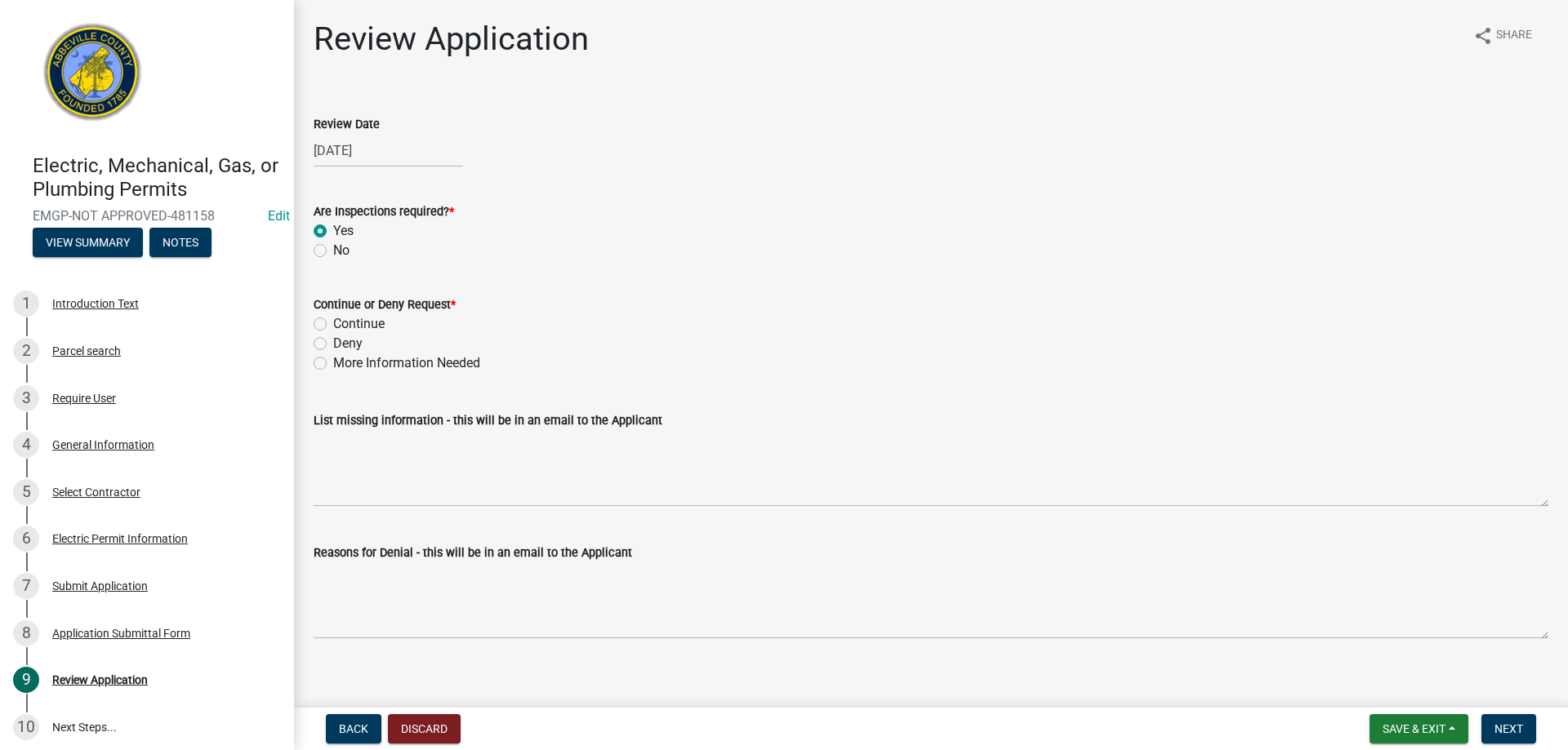
click at [333, 321] on label "Continue" at bounding box center [359, 325] width 51 height 20
click at [333, 321] on input "Continue" at bounding box center [338, 320] width 11 height 11
radio input "true"
click at [1535, 739] on button "Next" at bounding box center [1509, 729] width 55 height 29
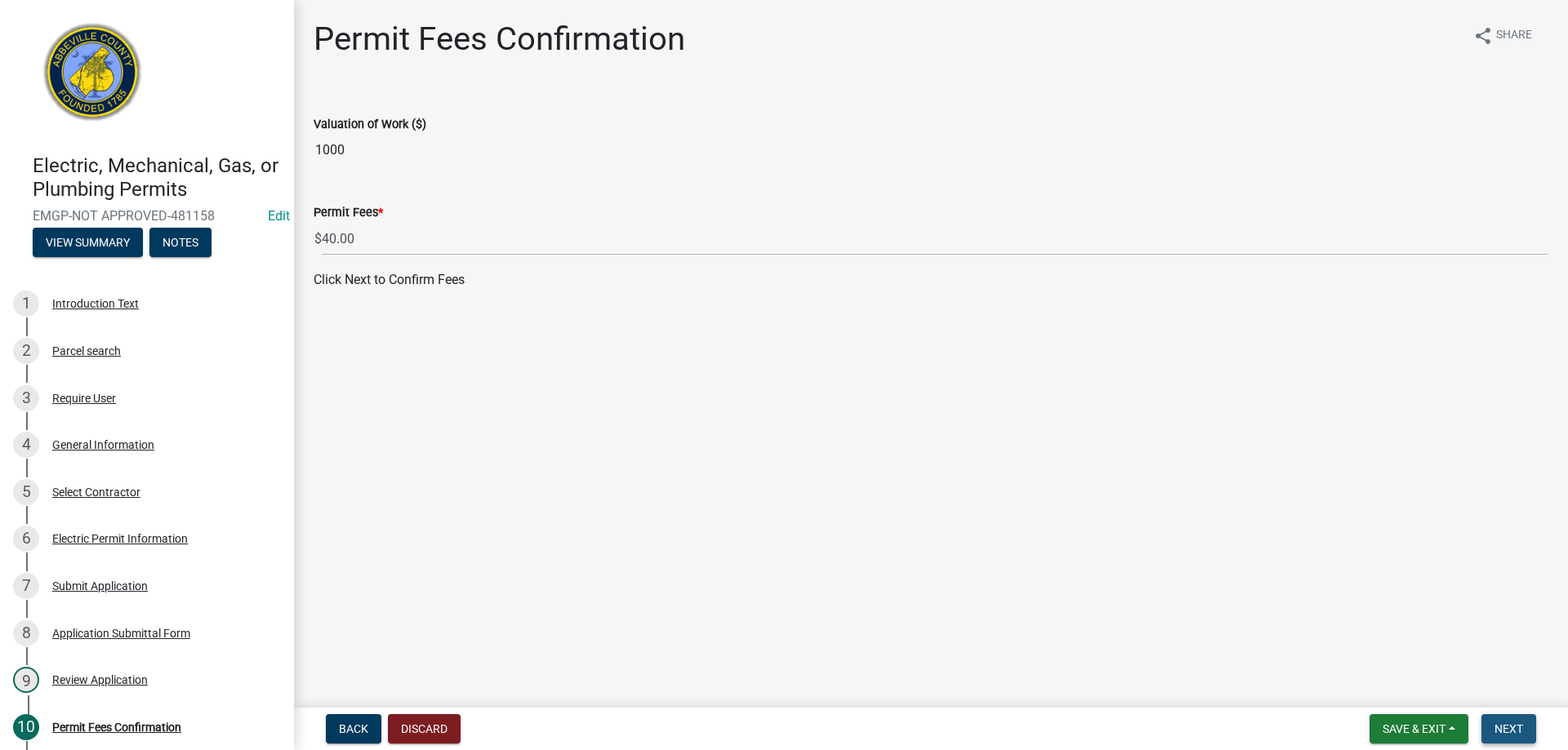
click at [1511, 721] on button "Next" at bounding box center [1509, 729] width 55 height 29
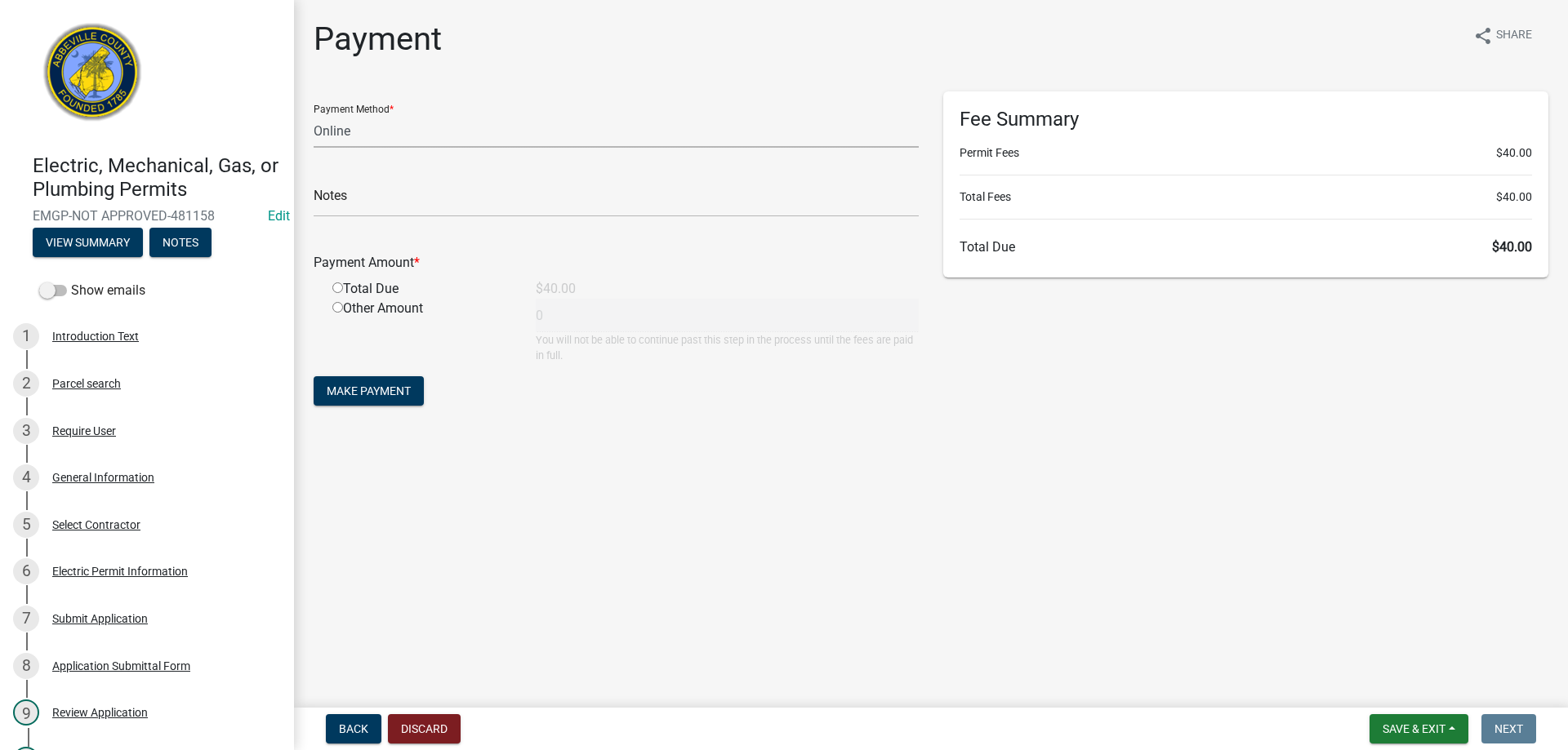
click at [462, 136] on select "Credit Card POS Check Cash Online" at bounding box center [616, 131] width 605 height 33
select select "0: 2"
click at [314, 115] on select "Credit Card POS Check Cash Online" at bounding box center [616, 131] width 605 height 33
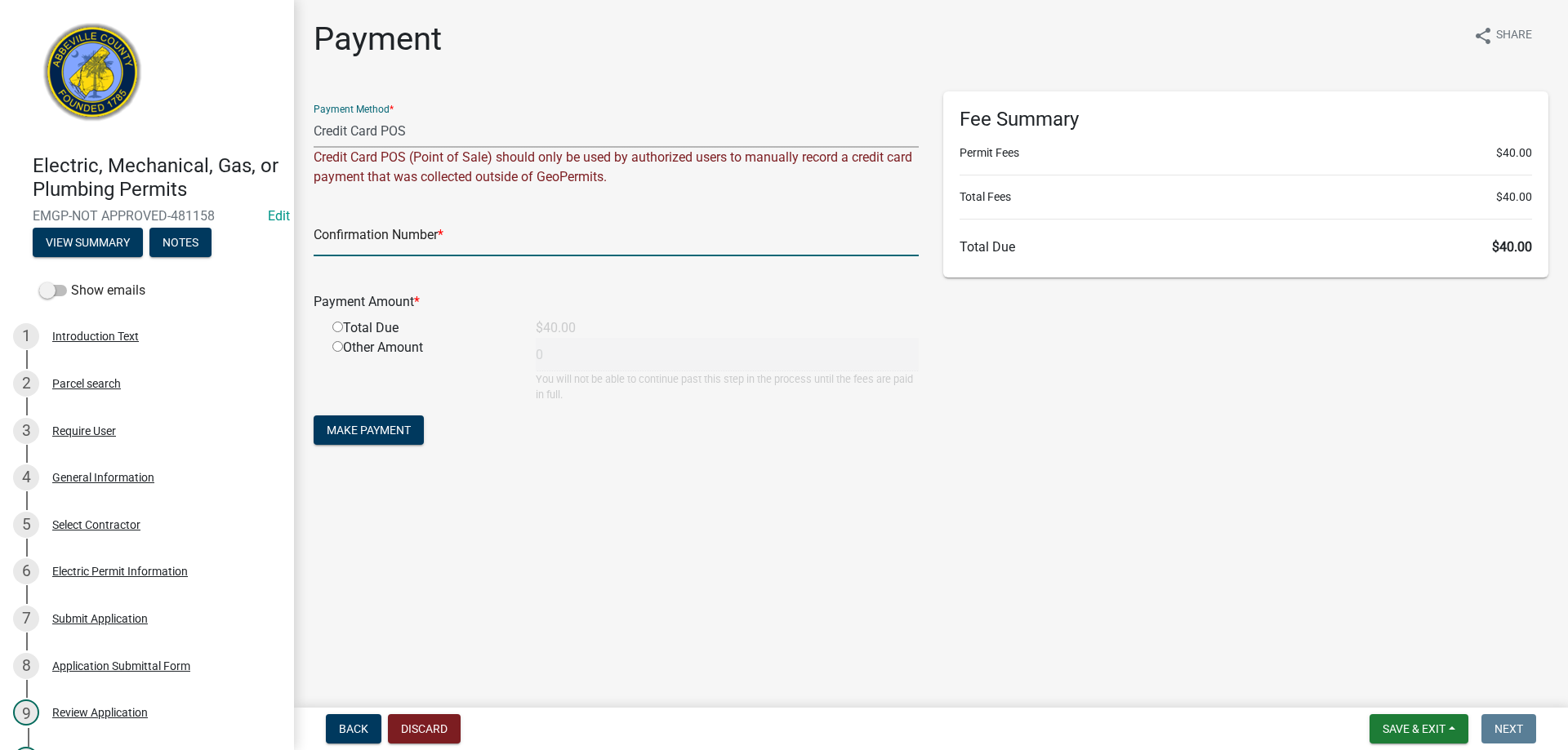
click at [433, 256] on input "text" at bounding box center [616, 239] width 605 height 33
type input "Square"
click at [343, 329] on div "Total Due" at bounding box center [421, 328] width 203 height 20
click at [335, 329] on input "radio" at bounding box center [337, 326] width 11 height 11
radio input "true"
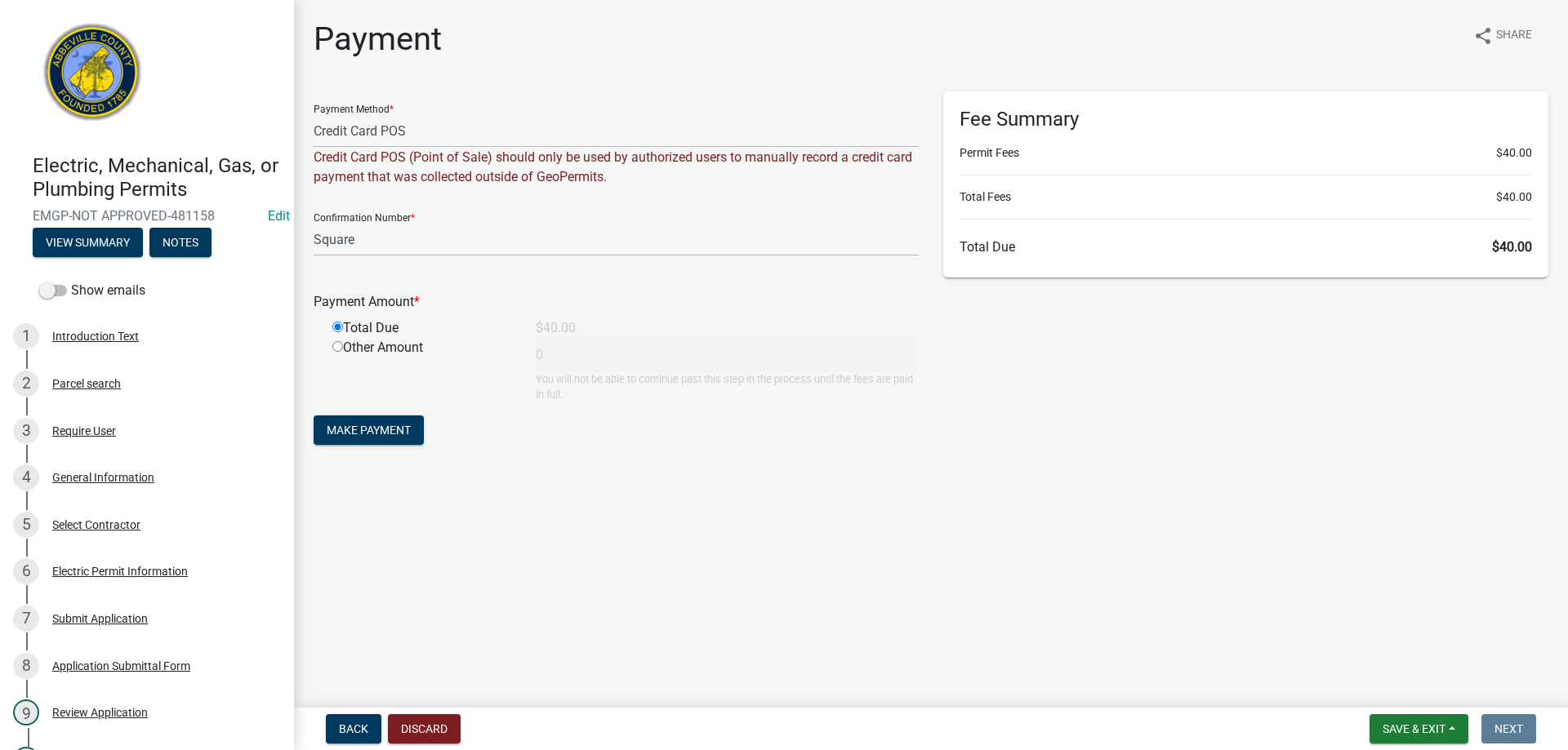
type input "40"
click at [349, 427] on span "Make Payment" at bounding box center [369, 429] width 84 height 13
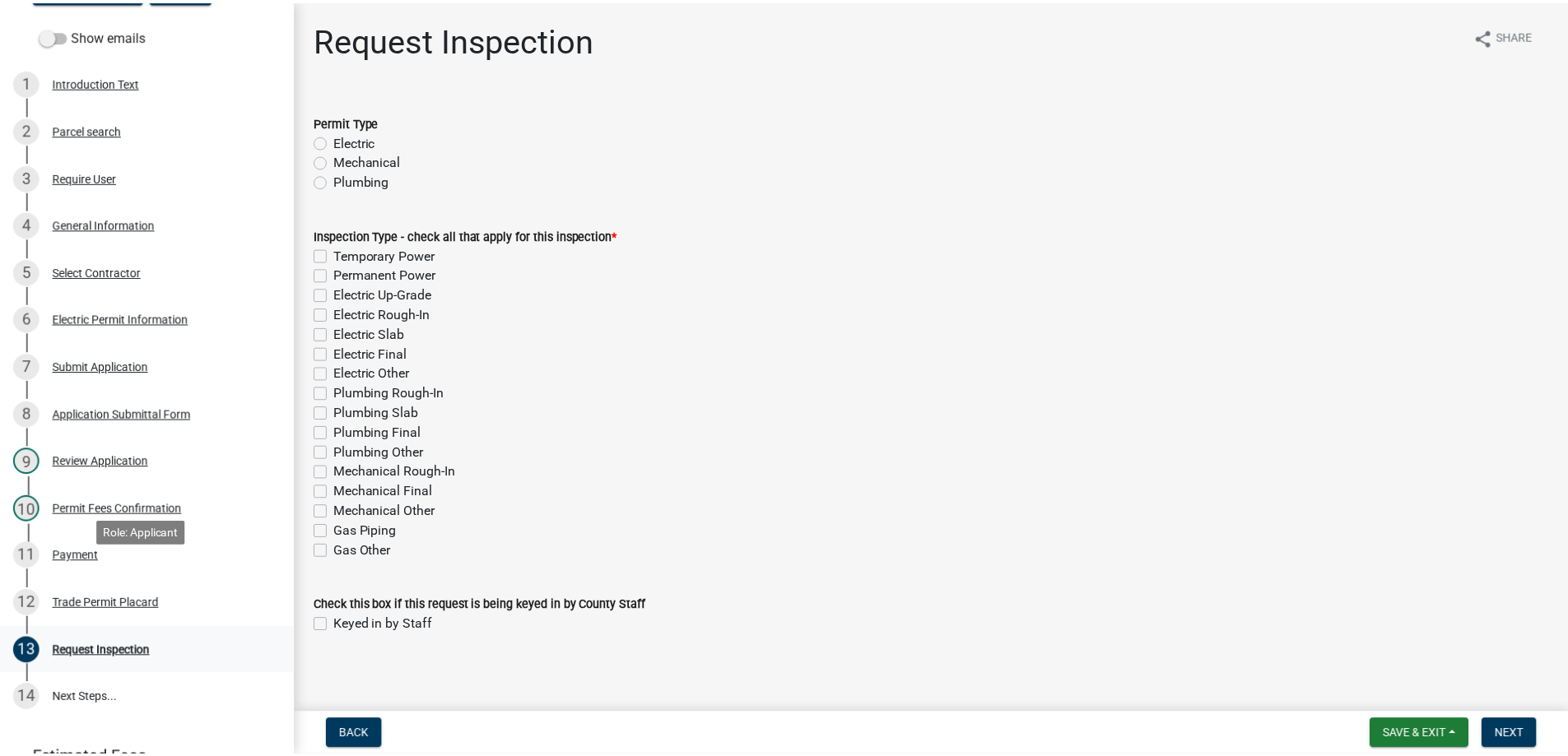
scroll to position [329, 0]
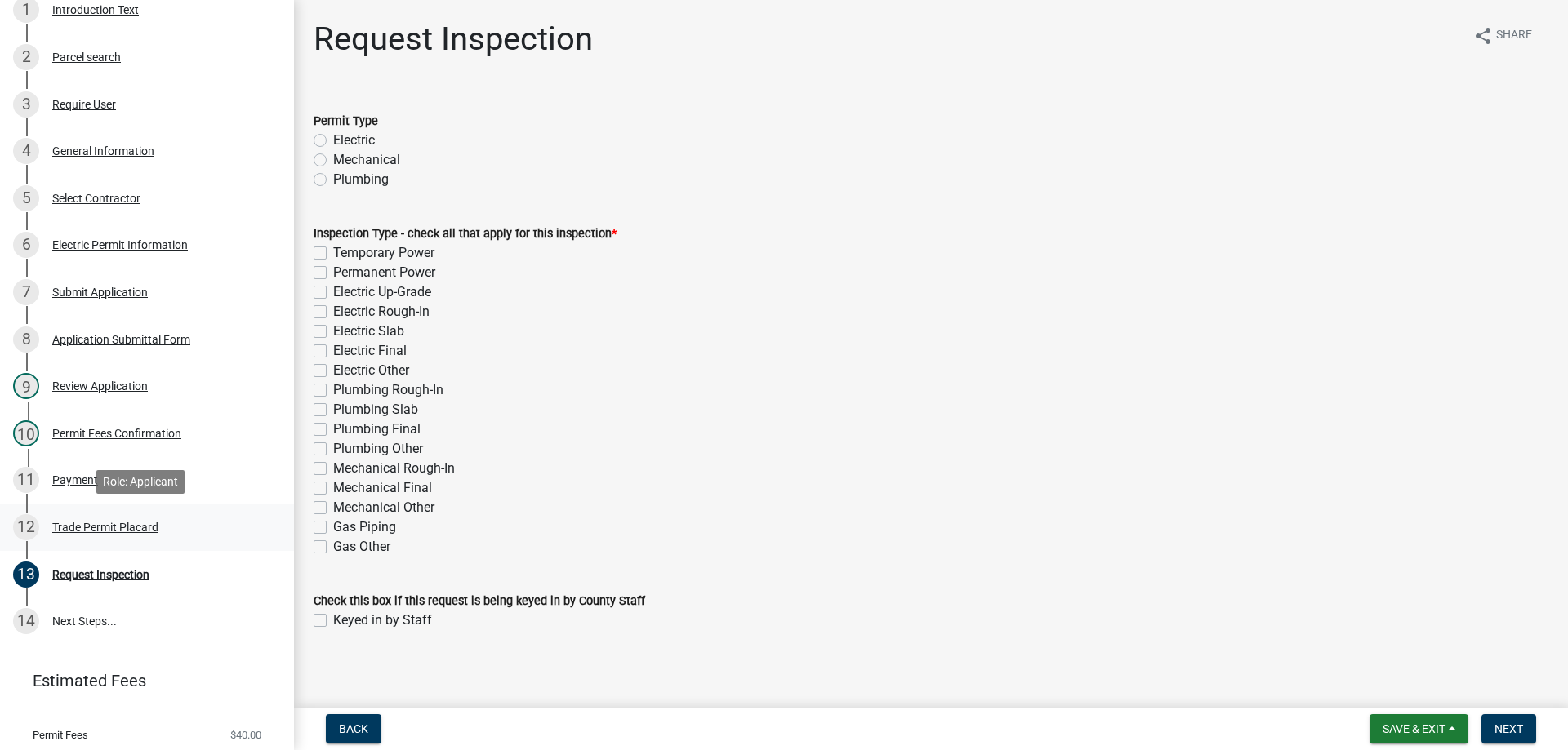
click at [73, 525] on div "Trade Permit Placard" at bounding box center [105, 527] width 106 height 12
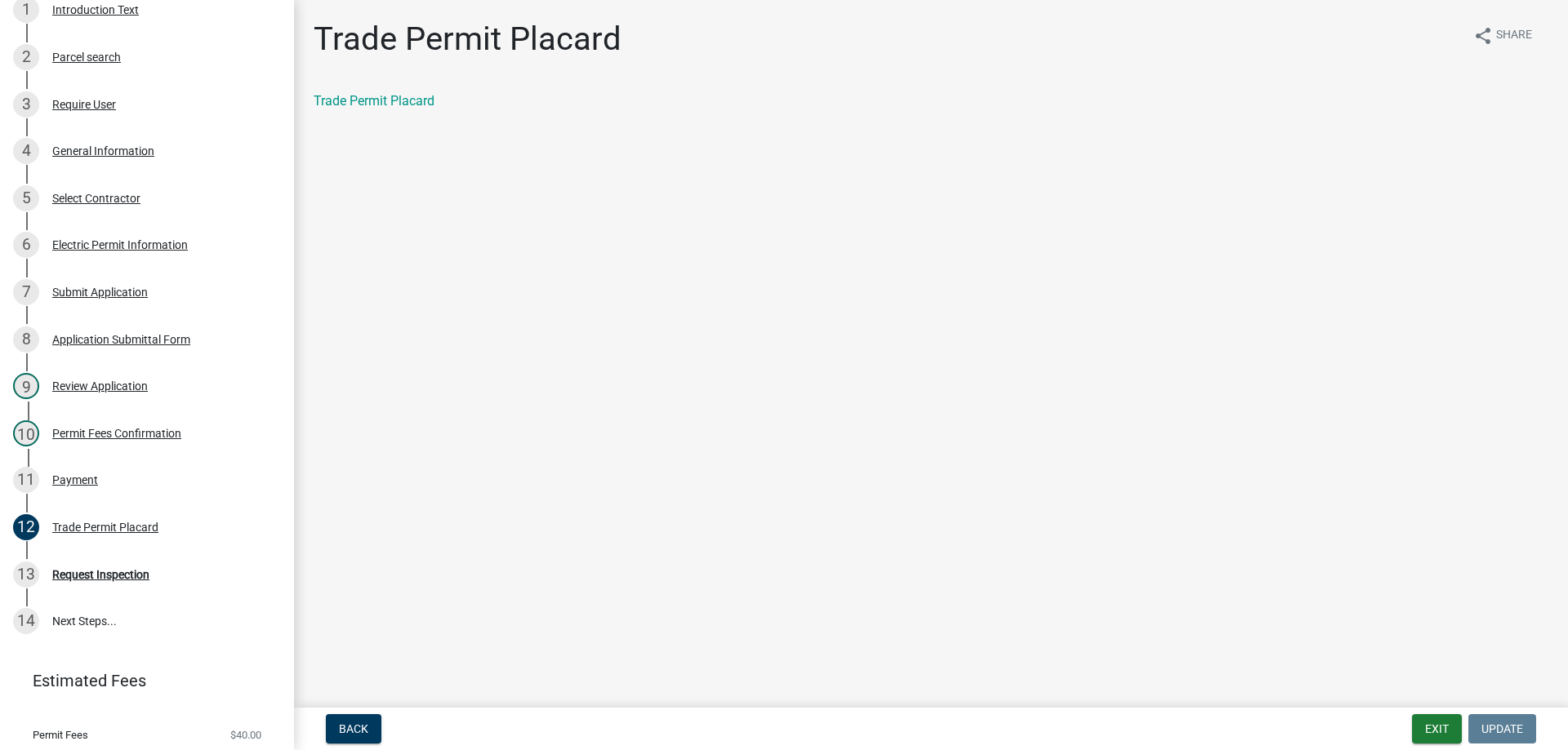
click at [372, 110] on div "Trade Permit Placard" at bounding box center [931, 101] width 1235 height 20
click at [371, 96] on link "Trade Permit Placard" at bounding box center [374, 101] width 121 height 16
click at [81, 482] on div "Payment" at bounding box center [75, 480] width 46 height 12
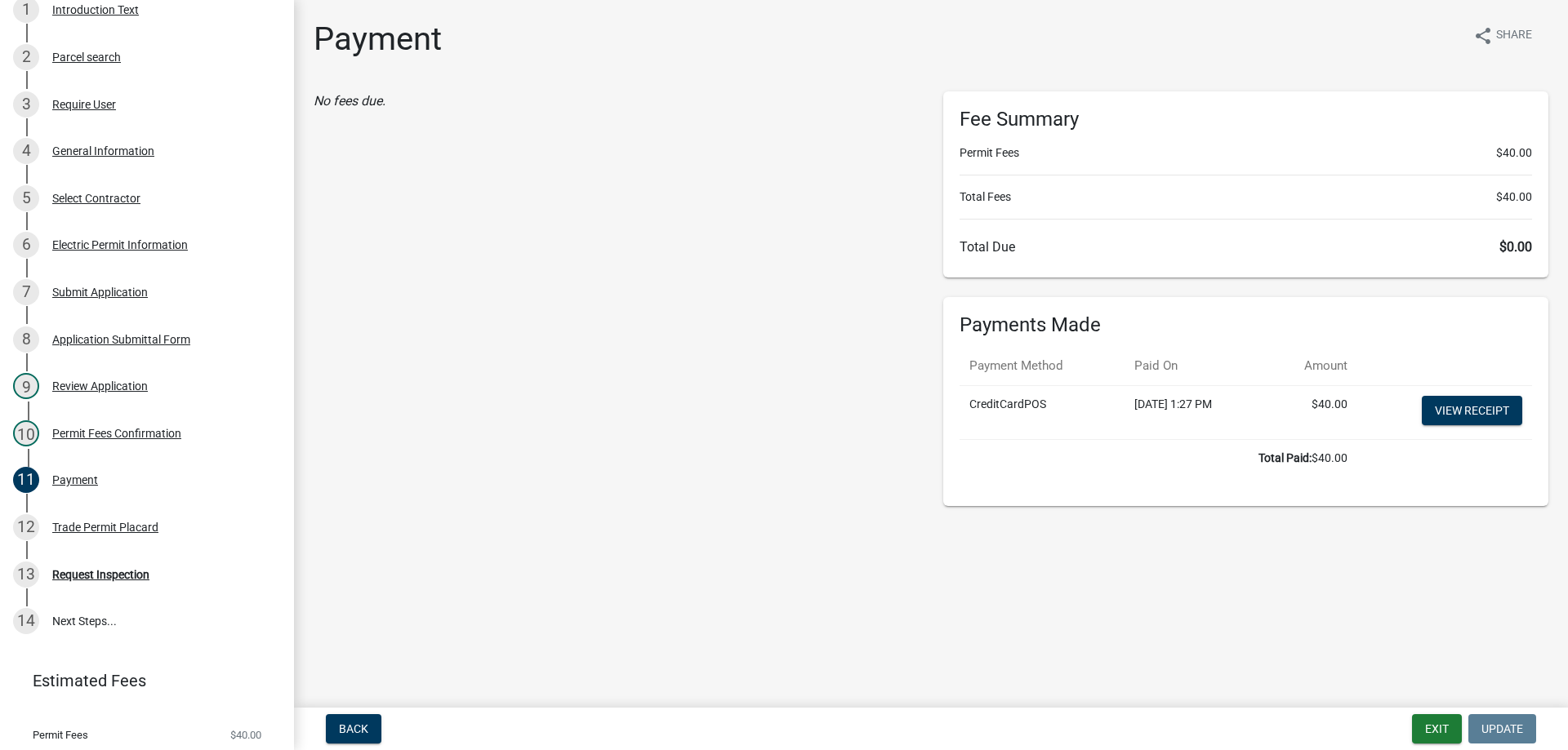
click at [1438, 393] on td "View receipt" at bounding box center [1444, 412] width 175 height 54
click at [1442, 399] on link "View receipt" at bounding box center [1472, 411] width 100 height 29
click at [1429, 735] on button "Exit" at bounding box center [1437, 729] width 50 height 29
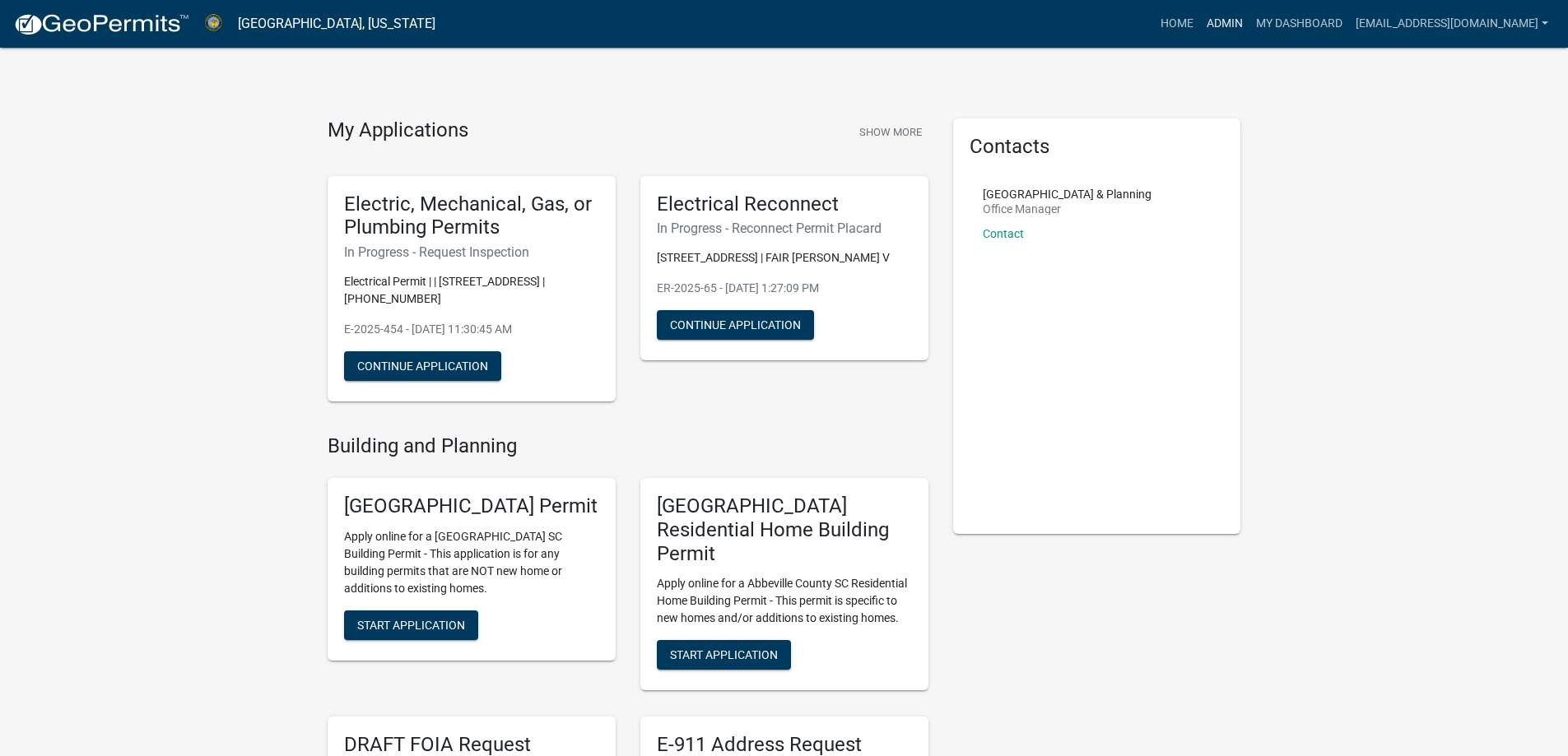
click at [1200, 27] on link "Admin" at bounding box center [1224, 24] width 49 height 32
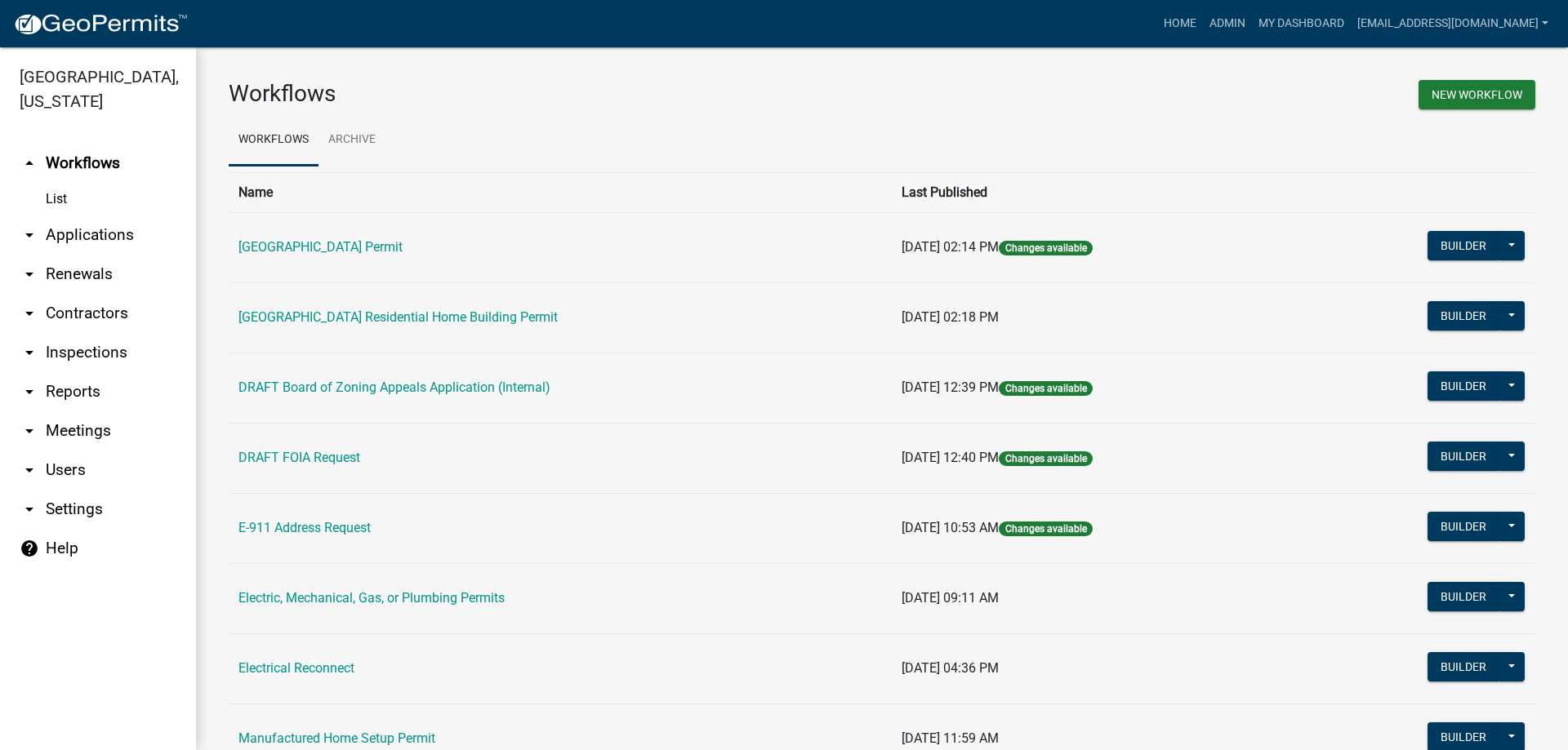
click at [117, 243] on link "arrow_drop_down Applications" at bounding box center [98, 235] width 196 height 39
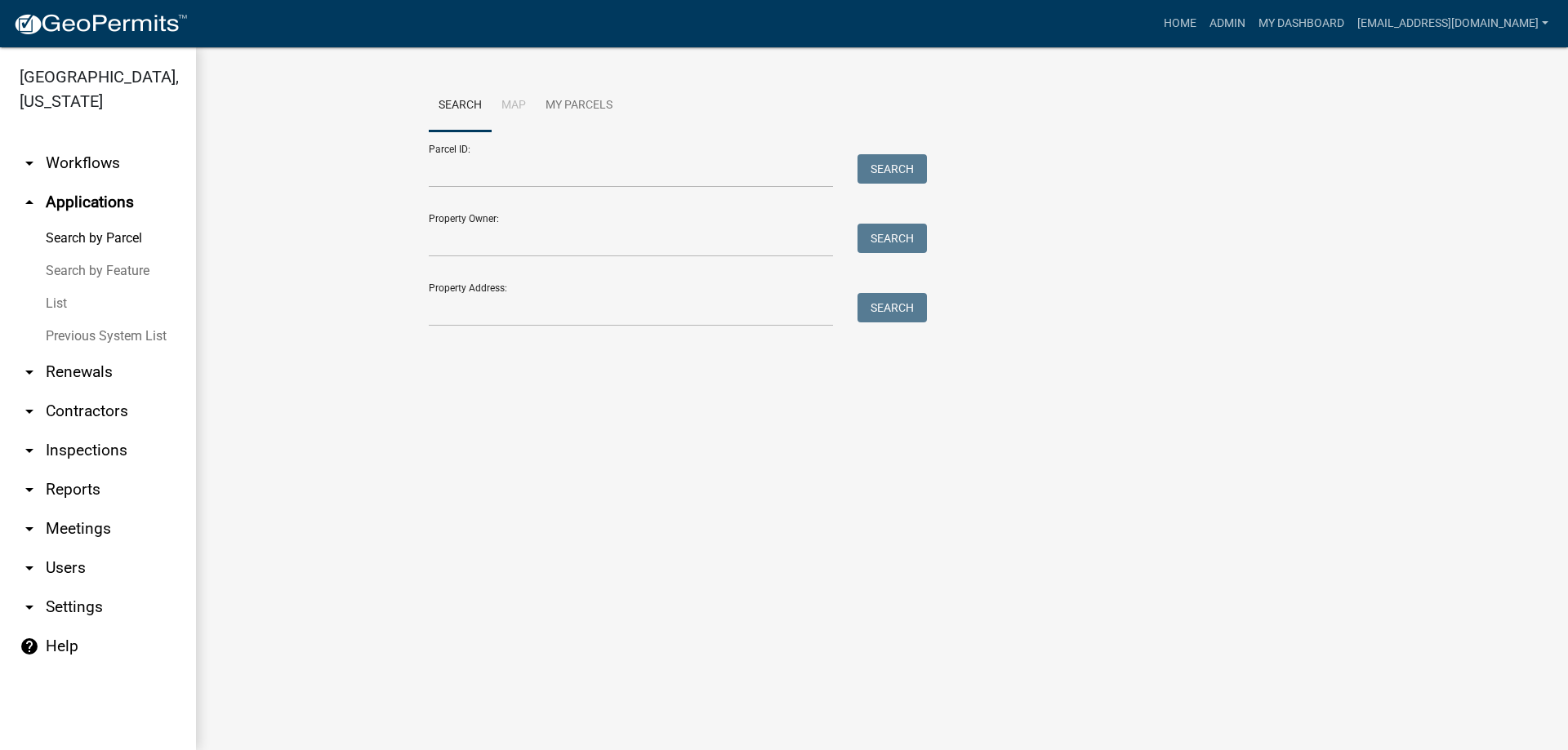
click at [56, 317] on link "List" at bounding box center [98, 303] width 196 height 32
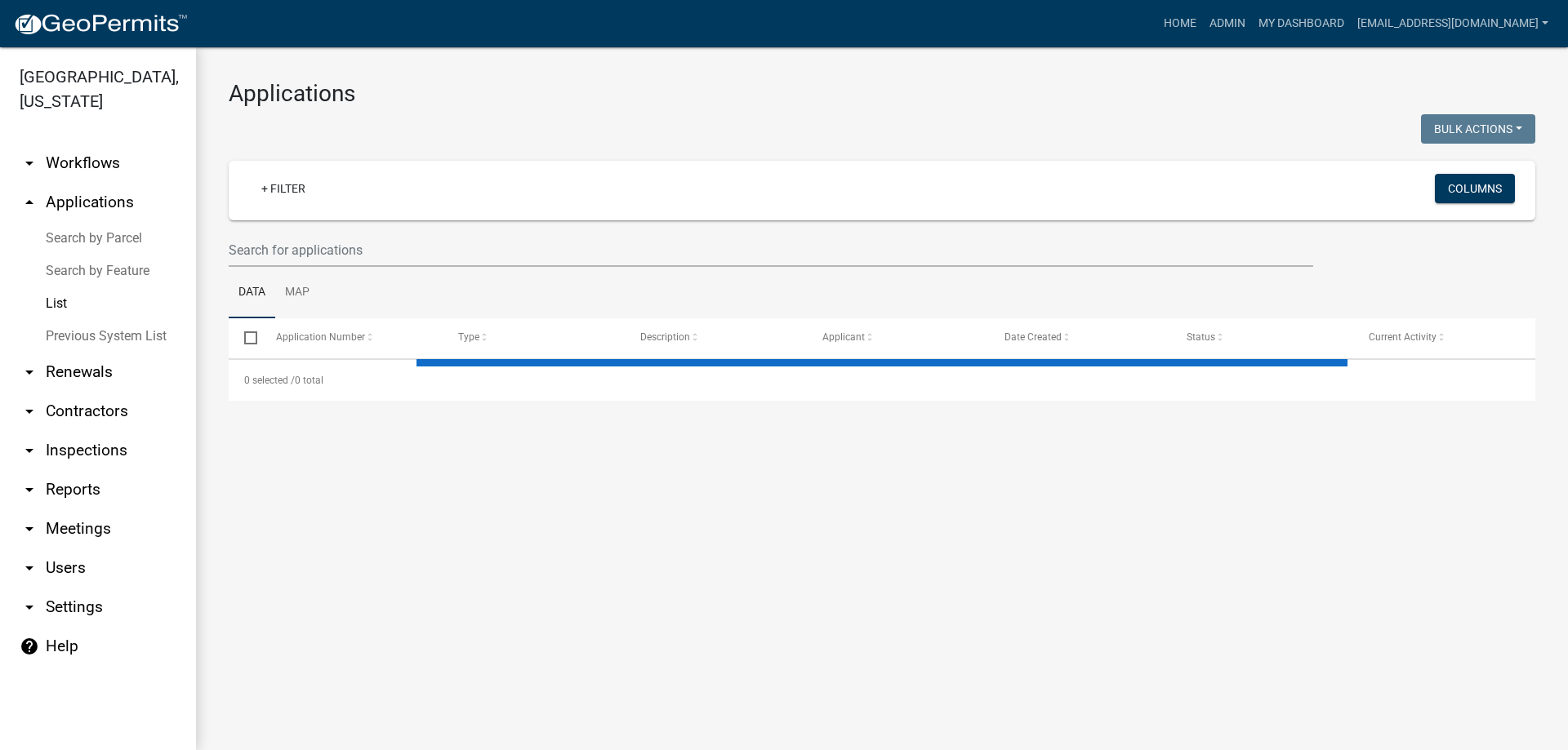
select select "3: 100"
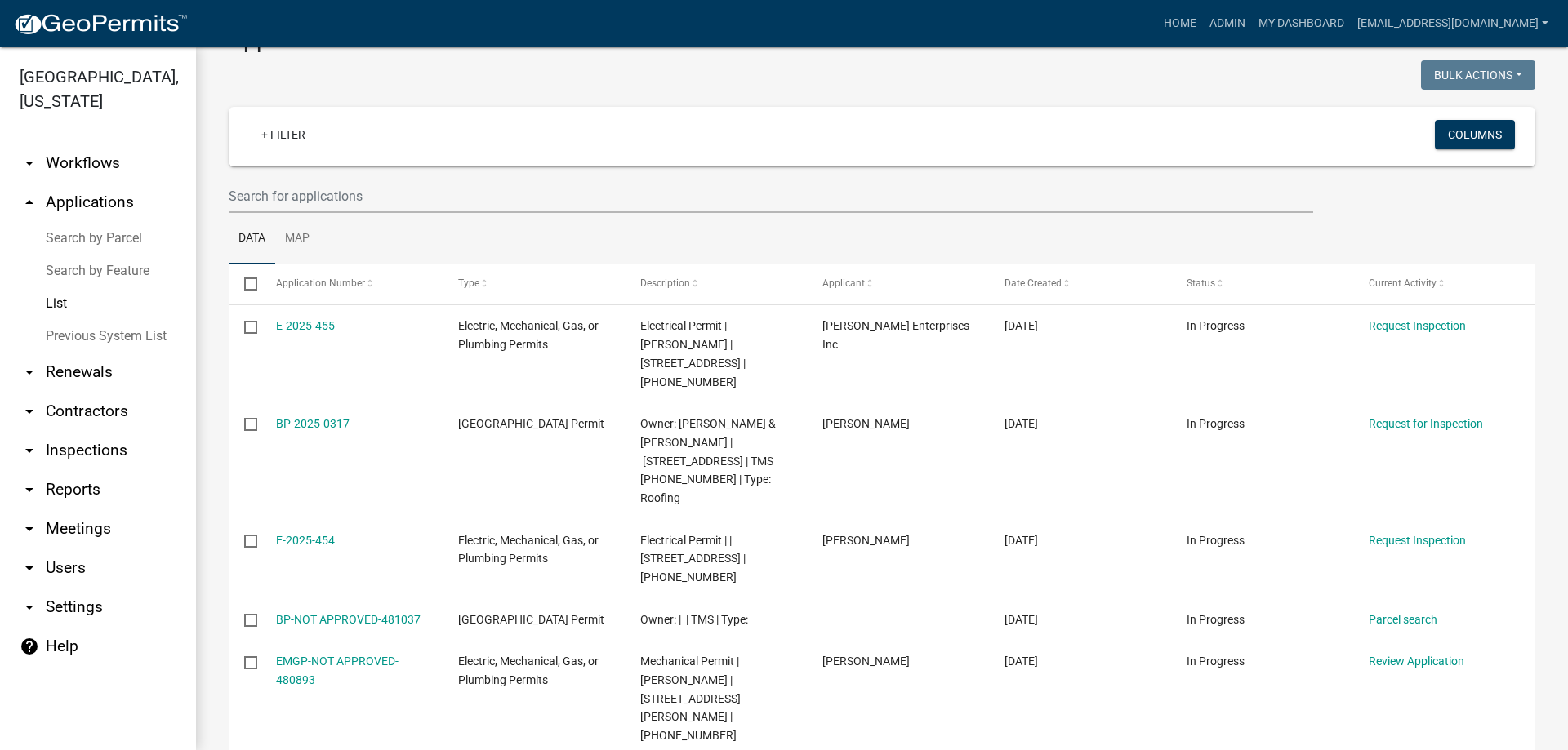
scroll to position [81, 0]
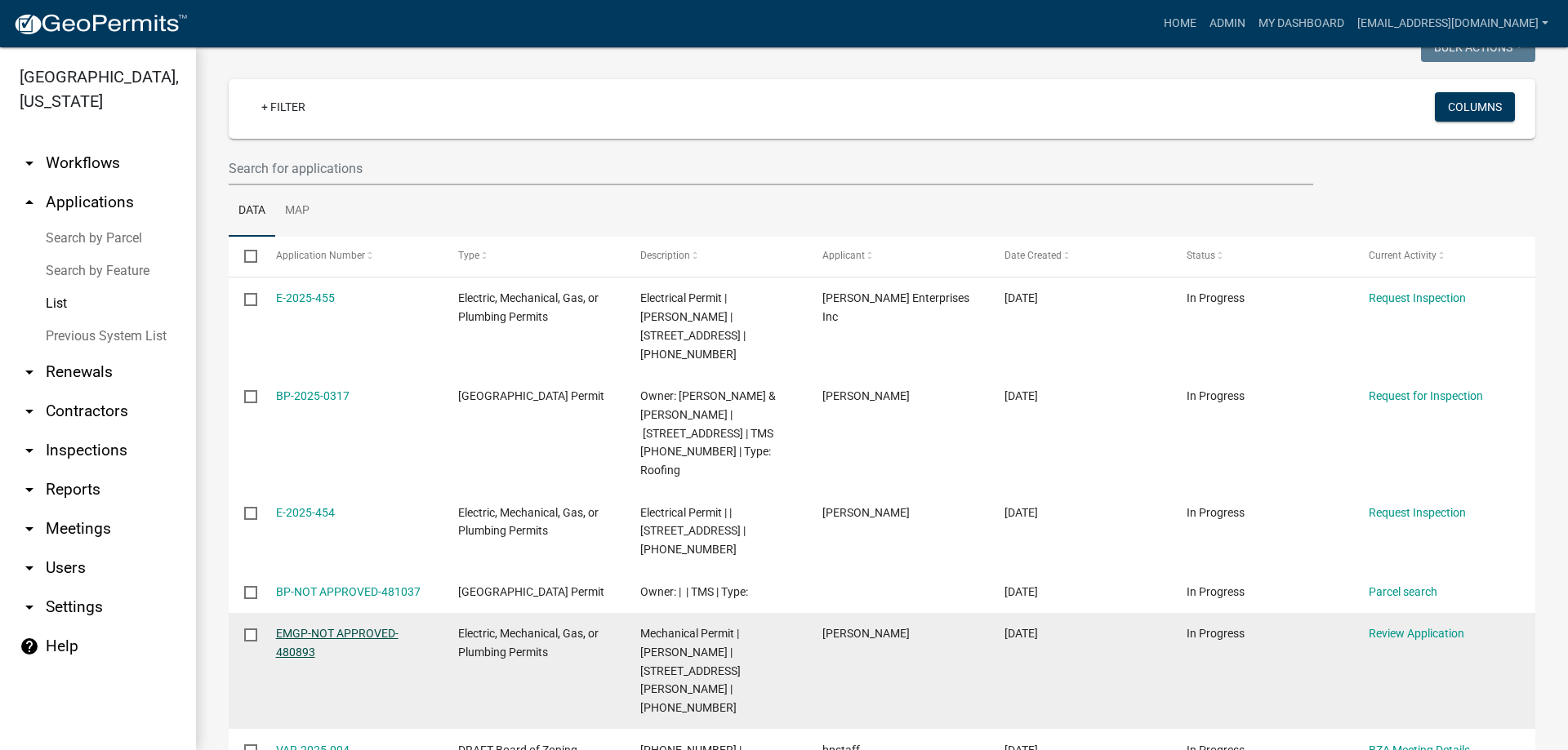
click at [376, 627] on link "EMGP-NOT APPROVED-480893" at bounding box center [337, 643] width 123 height 31
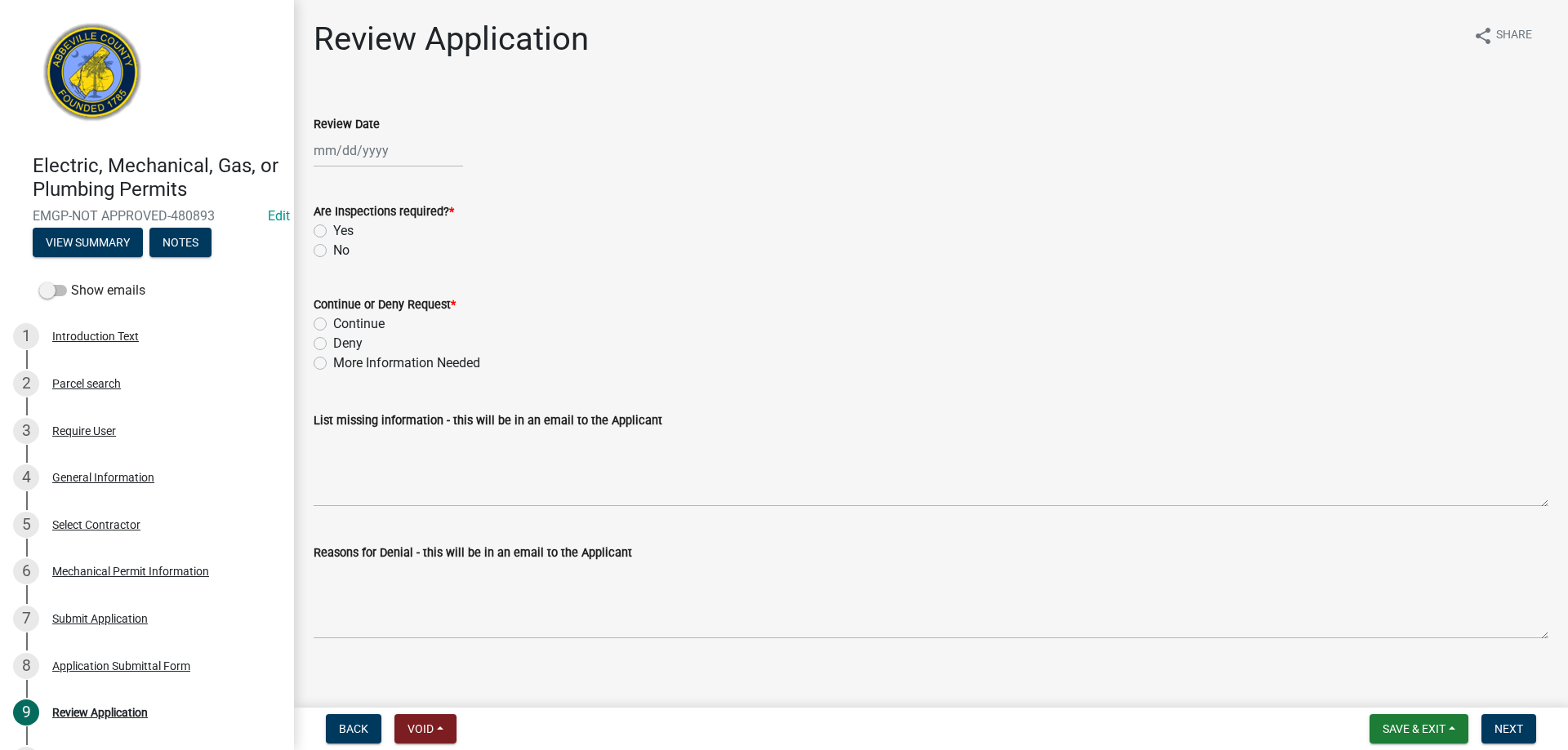
click at [345, 153] on div at bounding box center [388, 151] width 149 height 33
select select "9"
select select "2025"
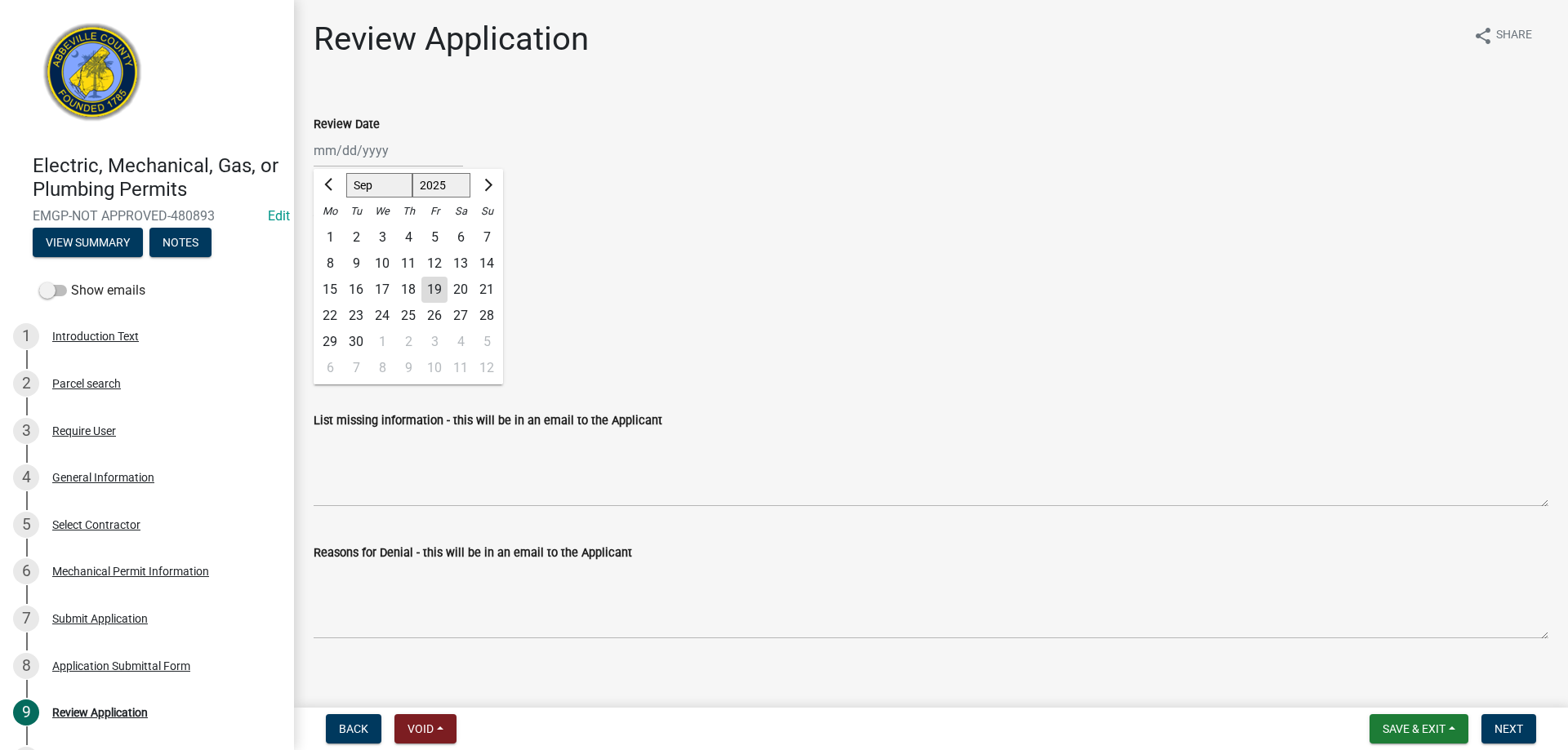
click at [427, 284] on div "19" at bounding box center [434, 289] width 26 height 26
type input "09/19/2025"
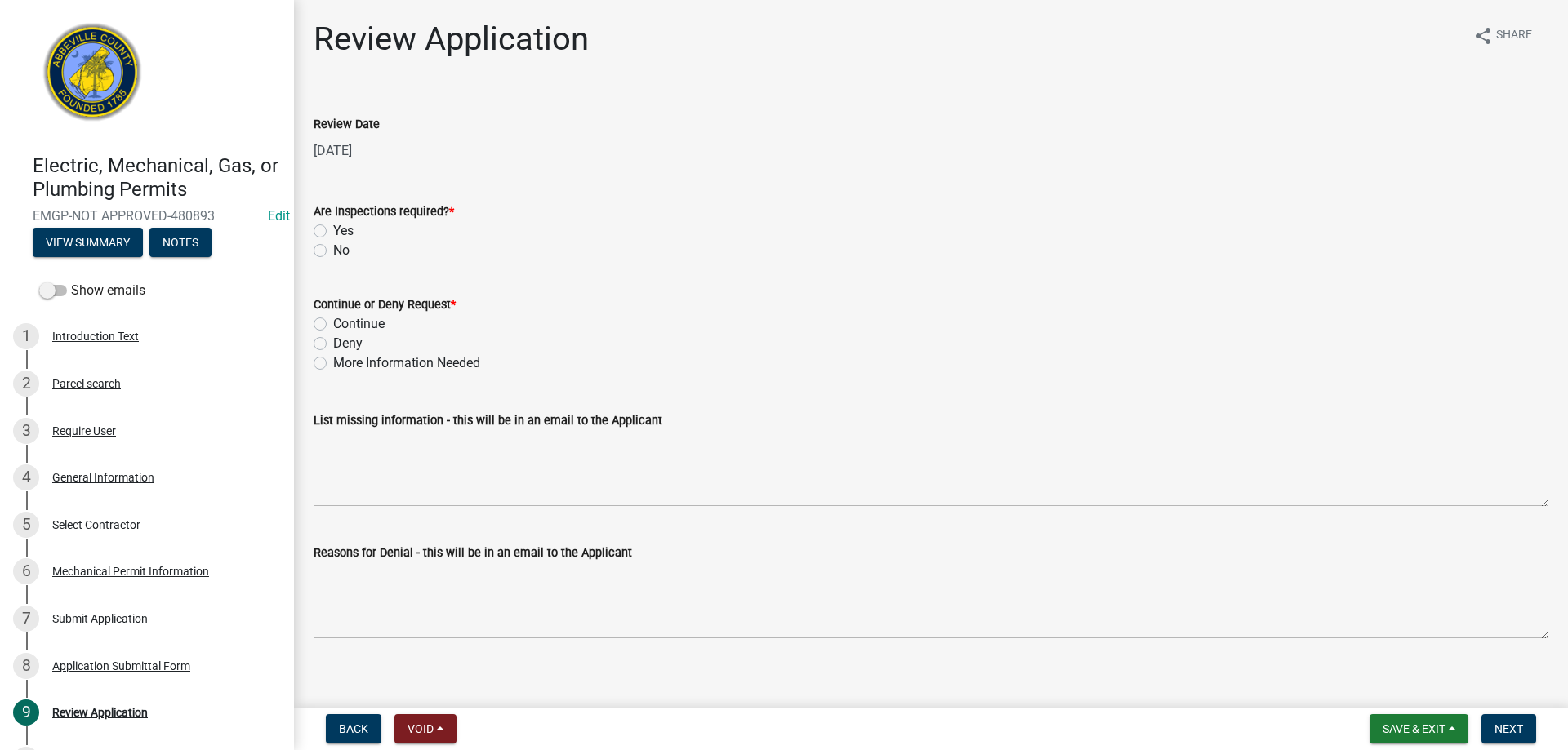
click at [333, 226] on label "Yes" at bounding box center [343, 231] width 21 height 20
click at [333, 226] on input "Yes" at bounding box center [338, 226] width 11 height 11
radio input "true"
click at [333, 322] on label "Continue" at bounding box center [359, 325] width 51 height 20
click at [333, 322] on input "Continue" at bounding box center [338, 320] width 11 height 11
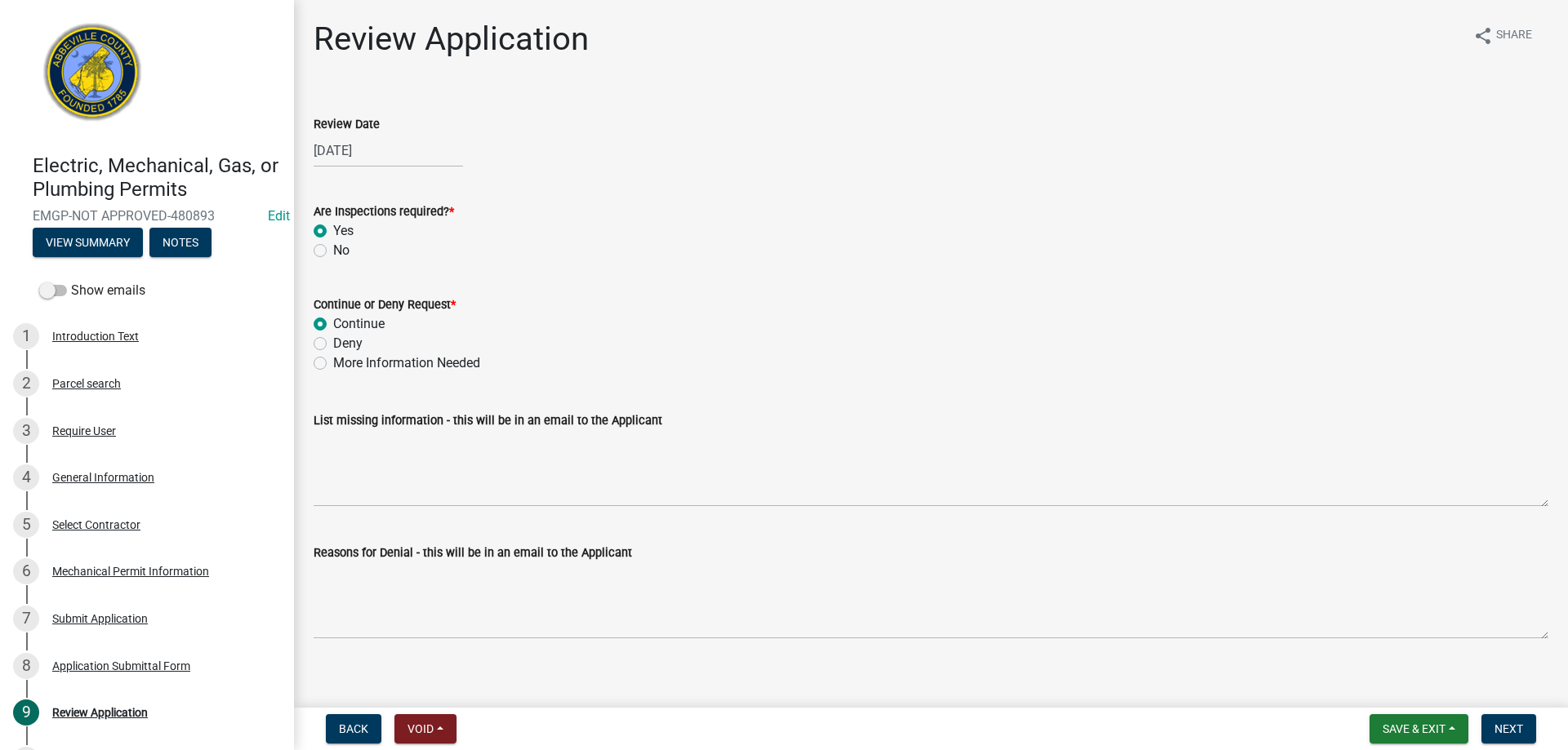
radio input "true"
click at [1516, 731] on span "Next" at bounding box center [1508, 728] width 28 height 13
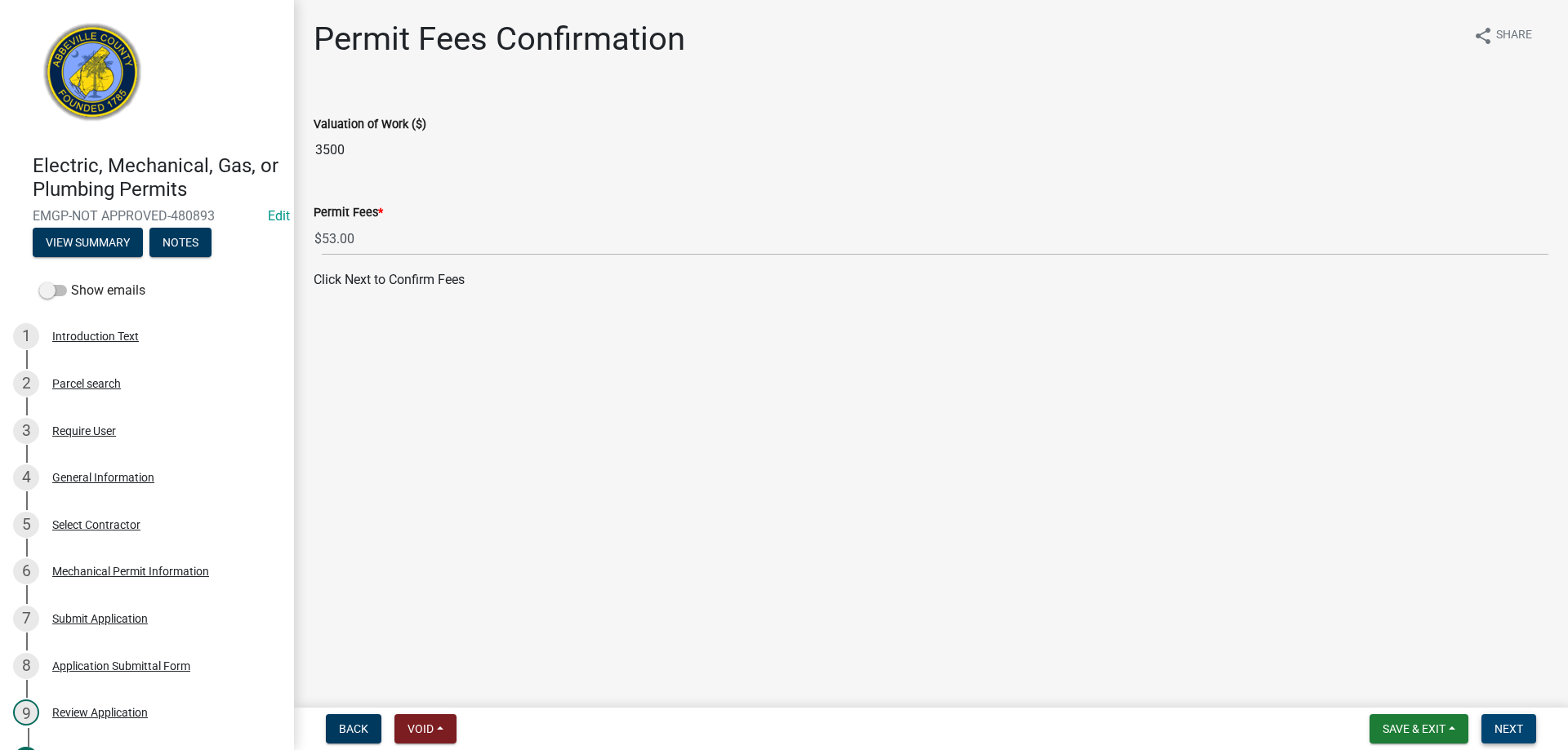
click at [1507, 729] on span "Next" at bounding box center [1508, 728] width 28 height 13
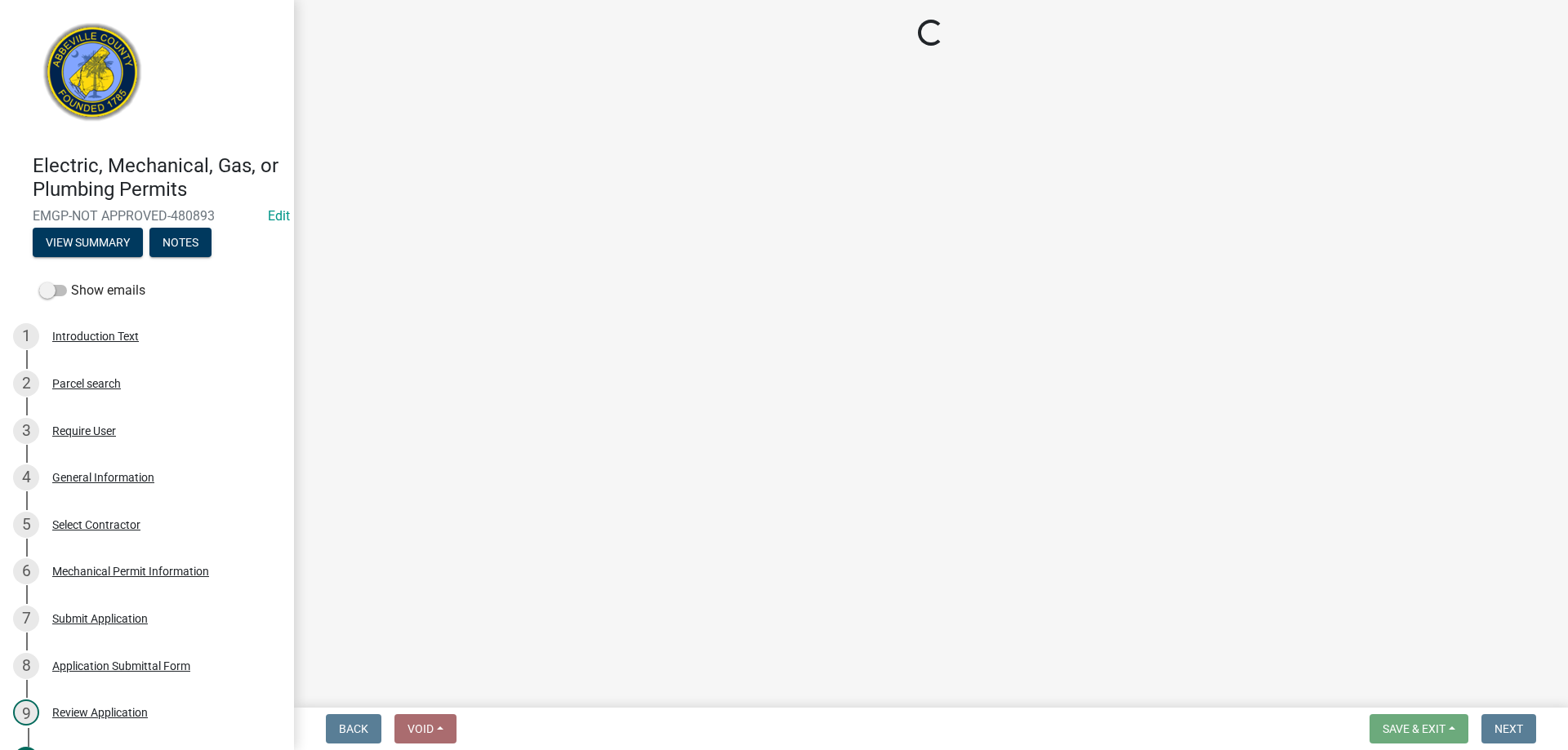
select select "3: 3"
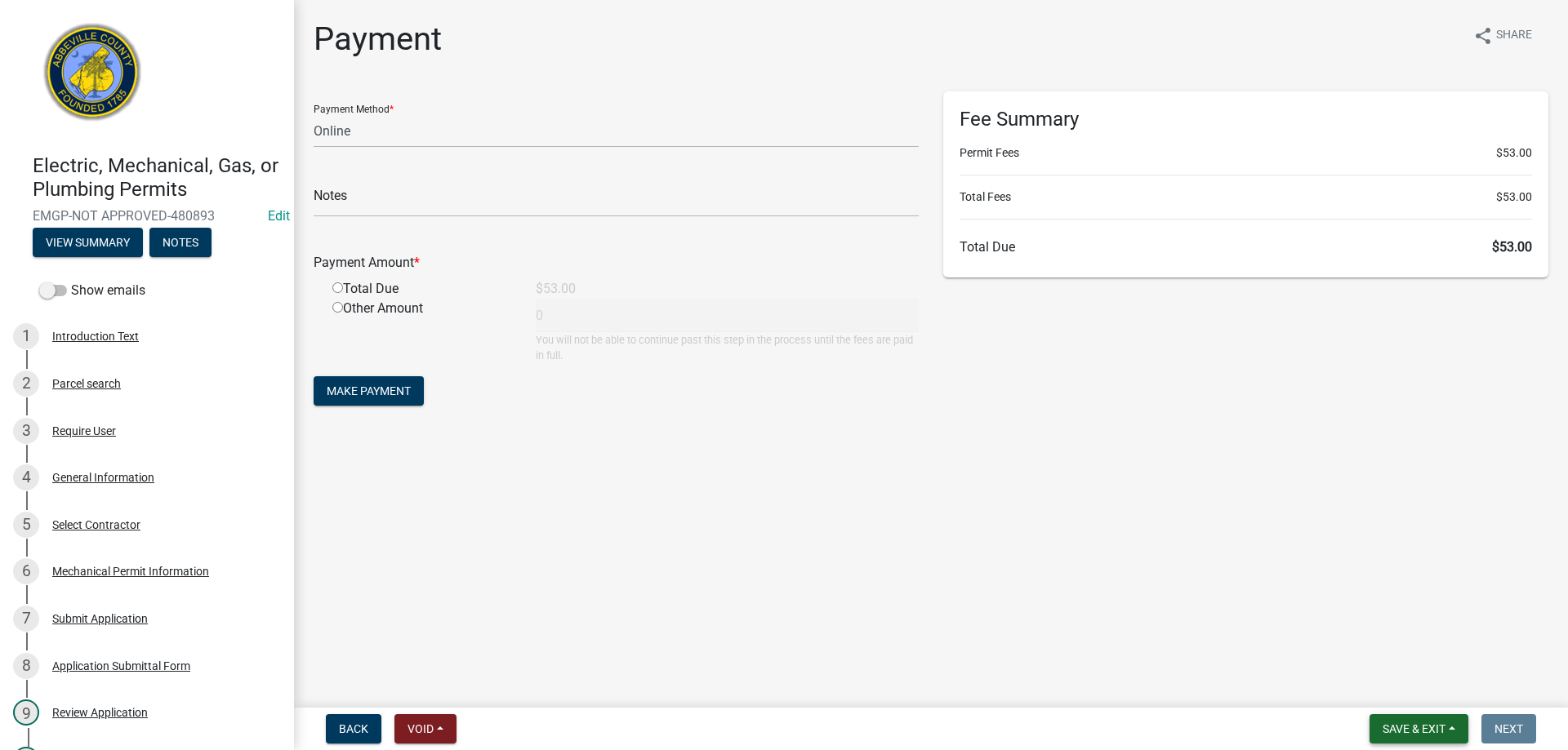
click at [1449, 739] on button "Save & Exit" at bounding box center [1419, 729] width 99 height 29
click at [1439, 686] on button "Save & Exit" at bounding box center [1402, 686] width 130 height 39
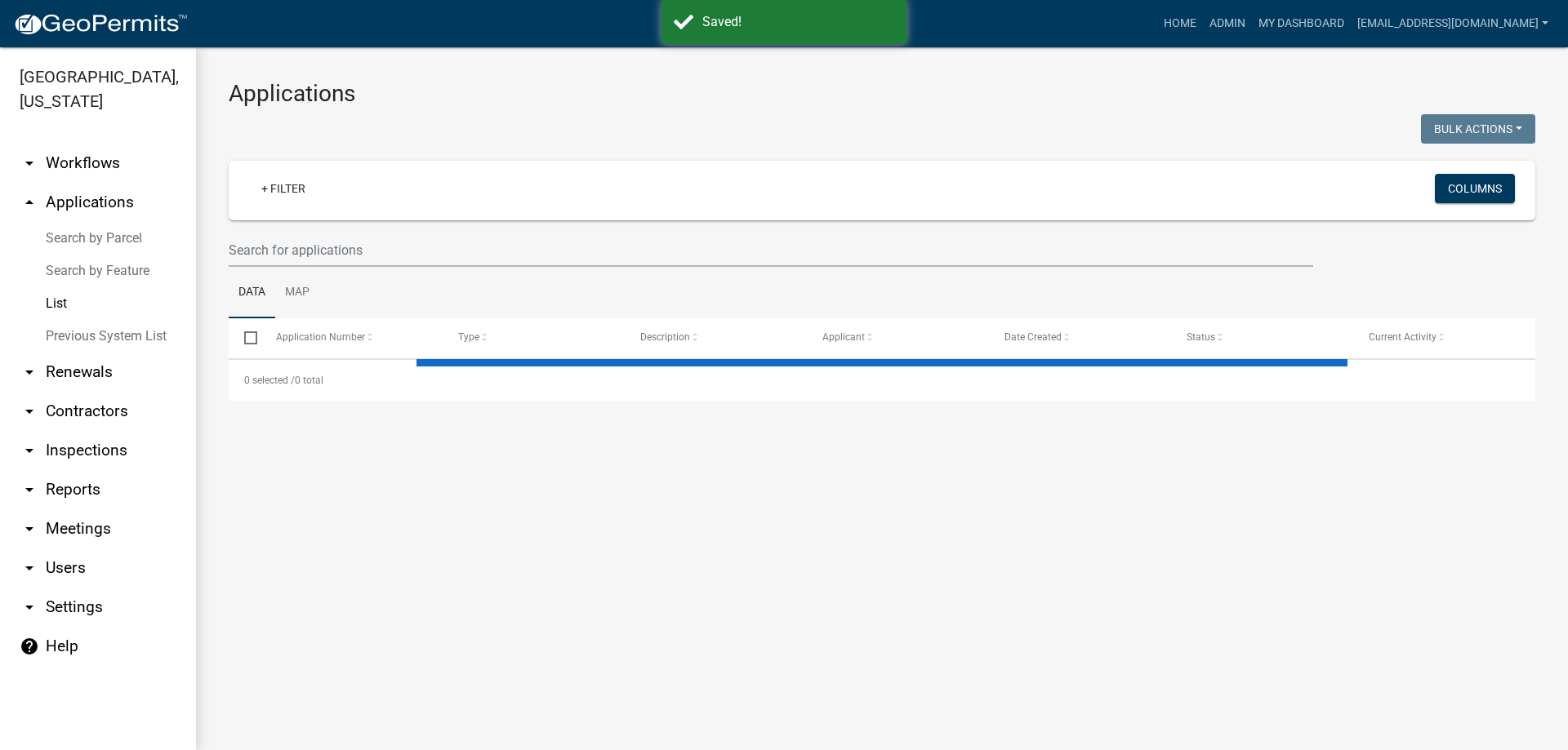
select select "3: 100"
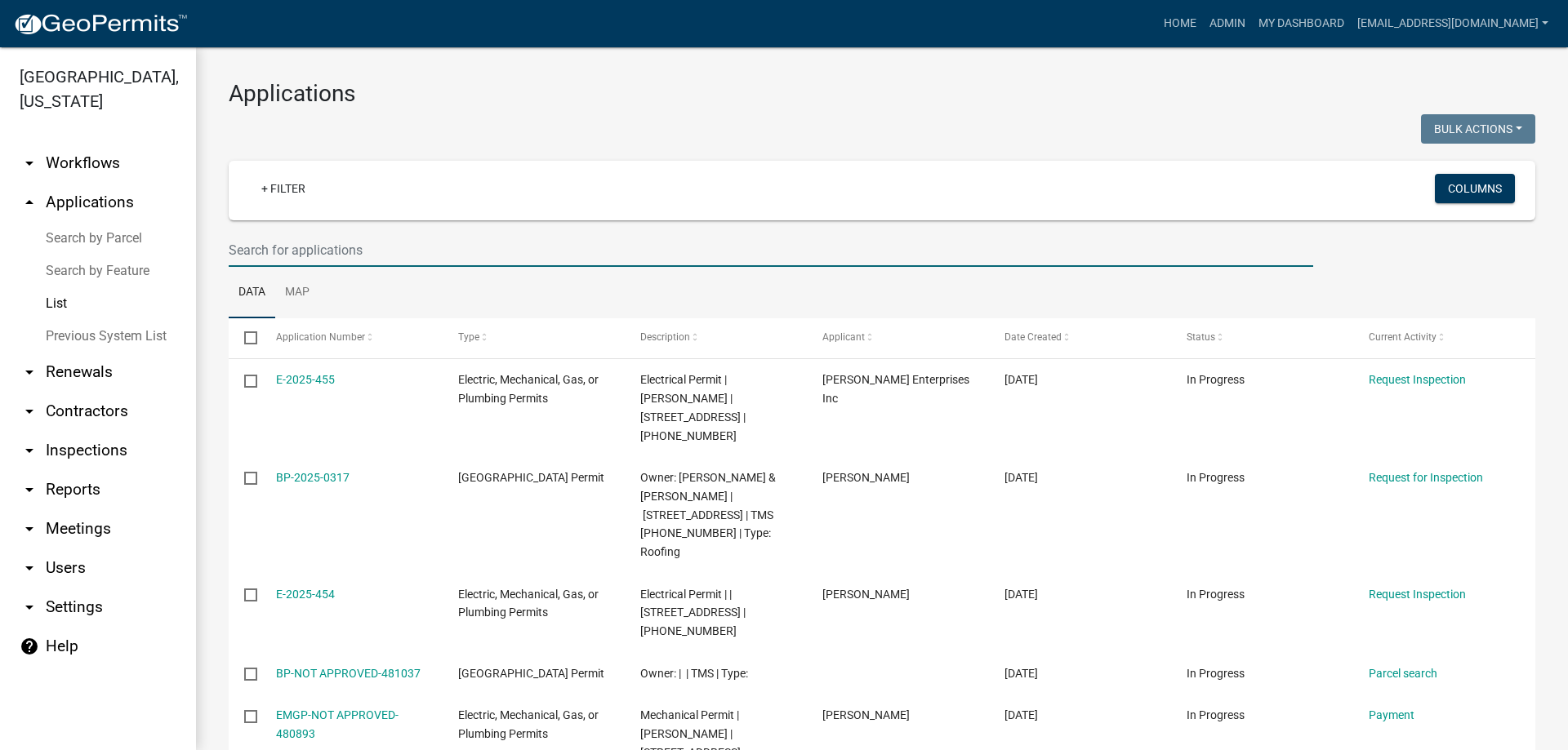
click at [287, 250] on input "text" at bounding box center [771, 250] width 1085 height 33
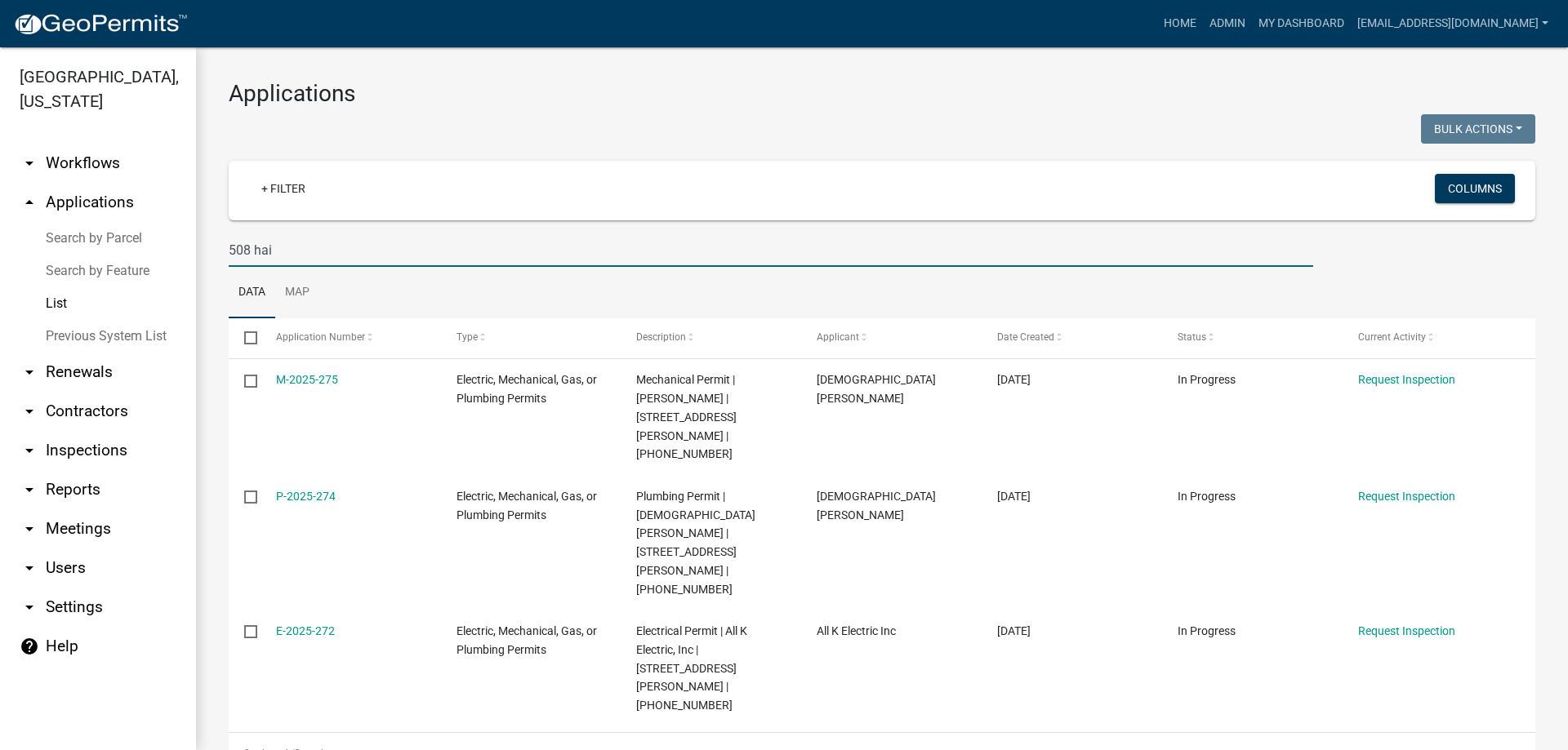
click at [280, 239] on input "508 hai" at bounding box center [771, 250] width 1085 height 33
drag, startPoint x: 286, startPoint y: 252, endPoint x: 78, endPoint y: 230, distance: 209.2
click at [83, 231] on div "Abbeville County, South Carolina arrow_drop_down Workflows List arrow_drop_up A…" at bounding box center [784, 398] width 1568 height 703
type input "819"
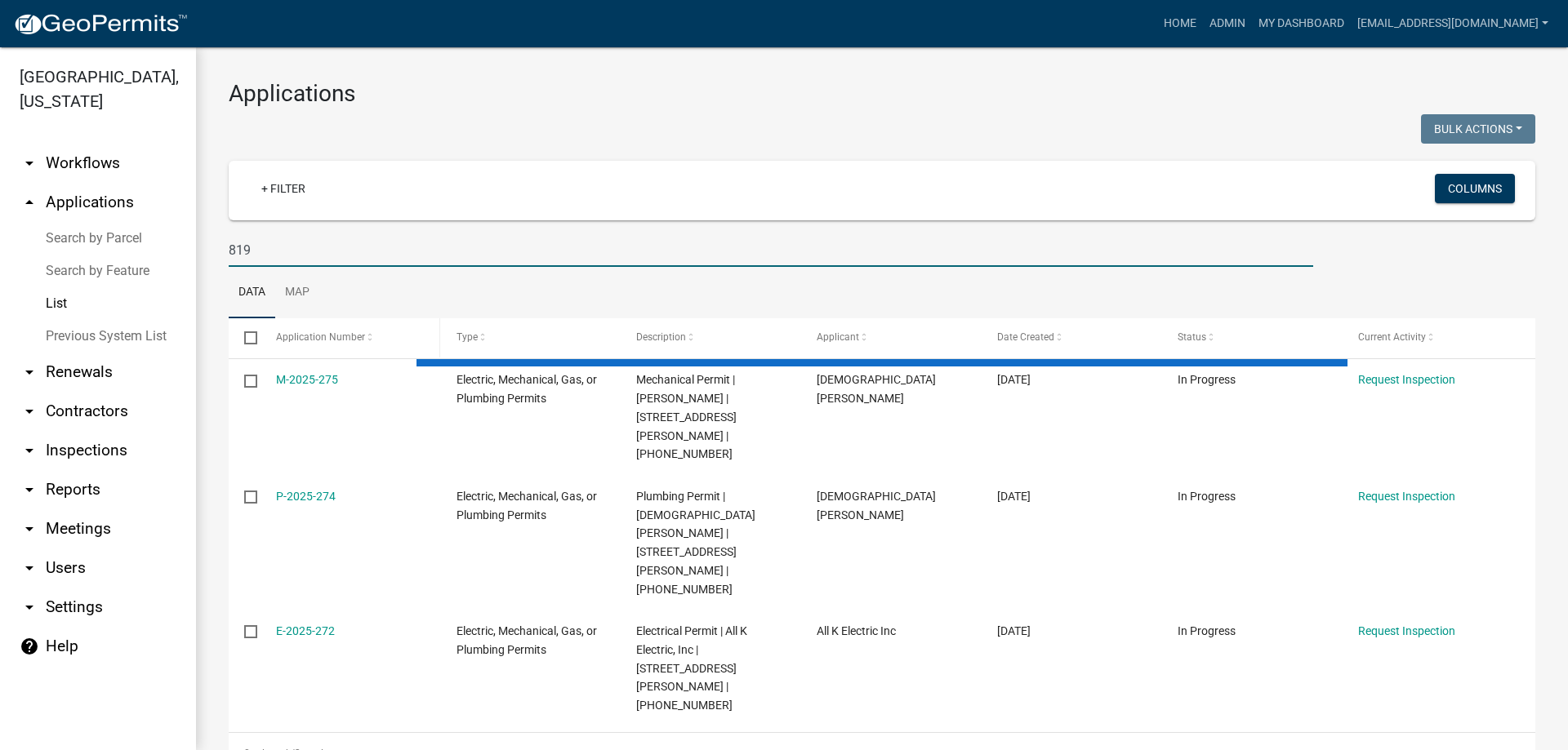
select select "3: 100"
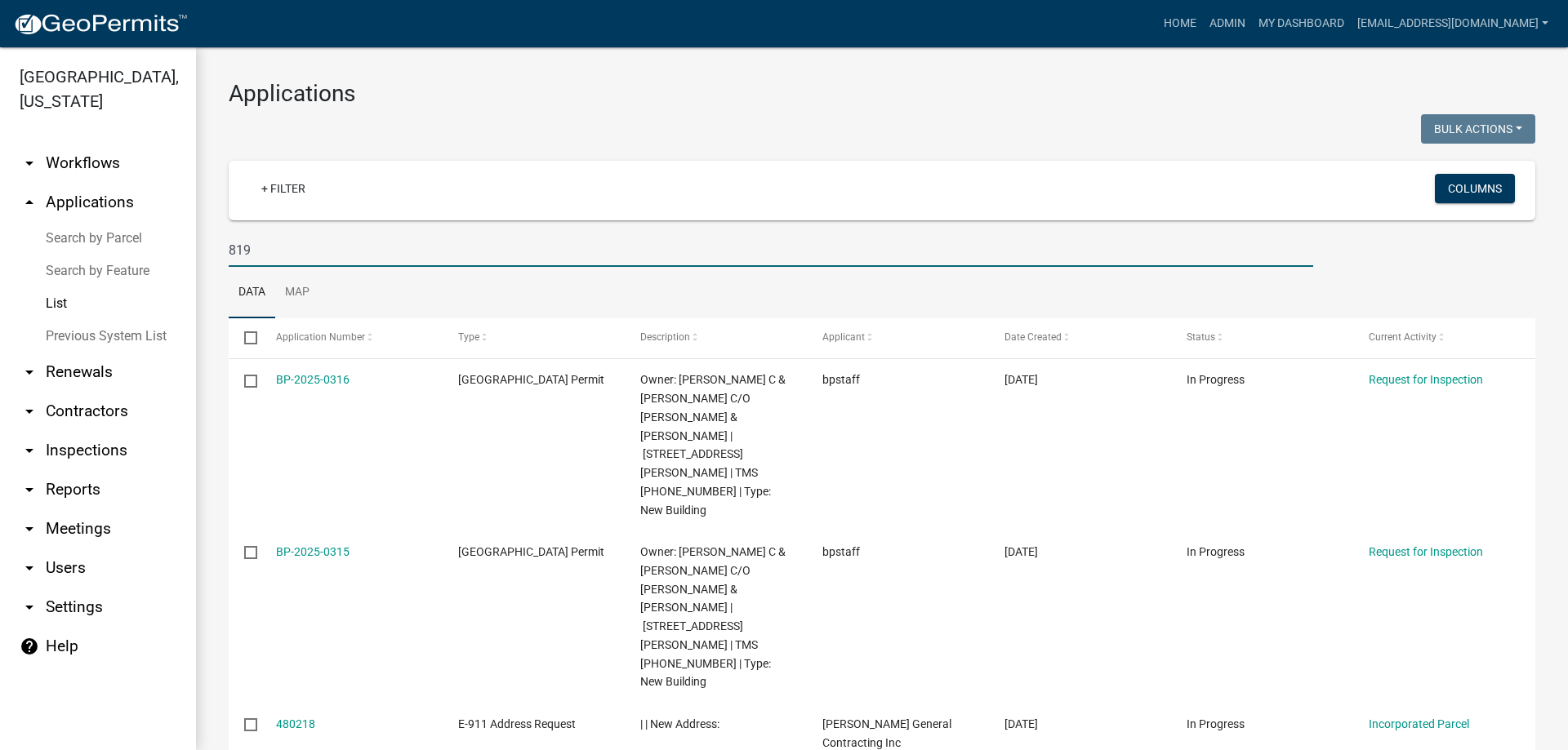
click at [358, 263] on input "819" at bounding box center [771, 250] width 1085 height 33
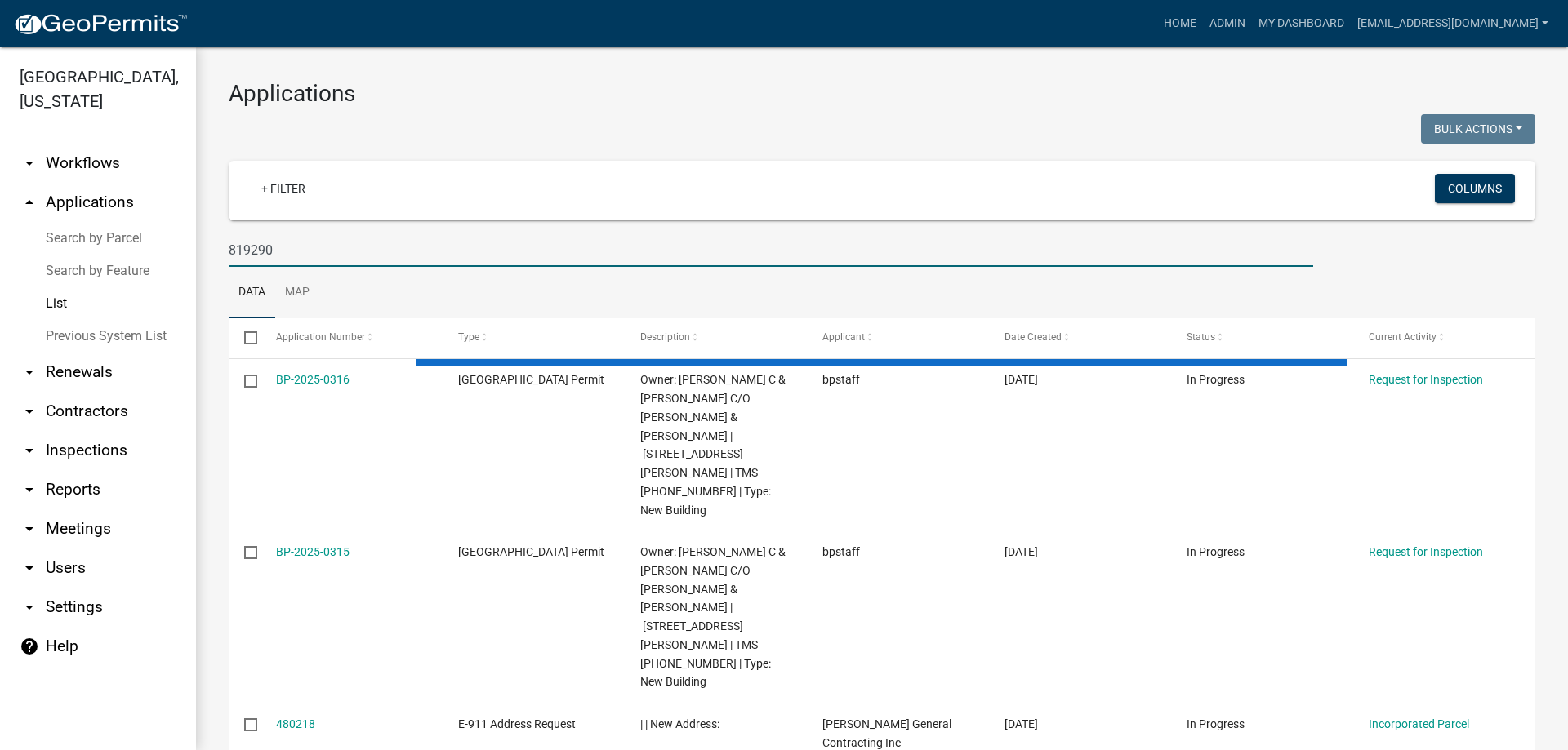
drag, startPoint x: 325, startPoint y: 243, endPoint x: -217, endPoint y: 207, distance: 543.2
click at [0, 207] on html "Internet Explorer does NOT work with GeoPermits. Get a new browser for more sec…" at bounding box center [784, 375] width 1568 height 750
type input "290"
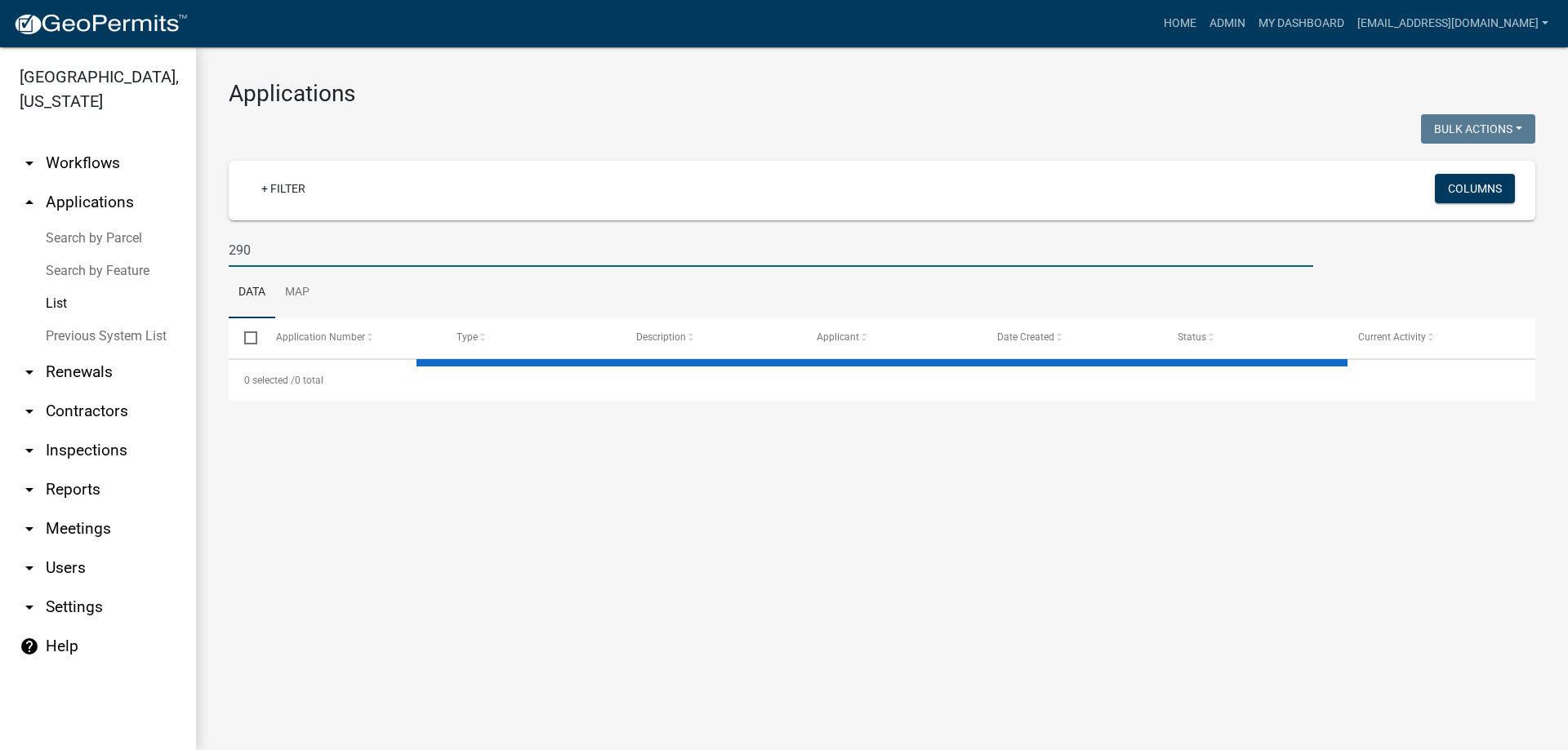
select select "3: 100"
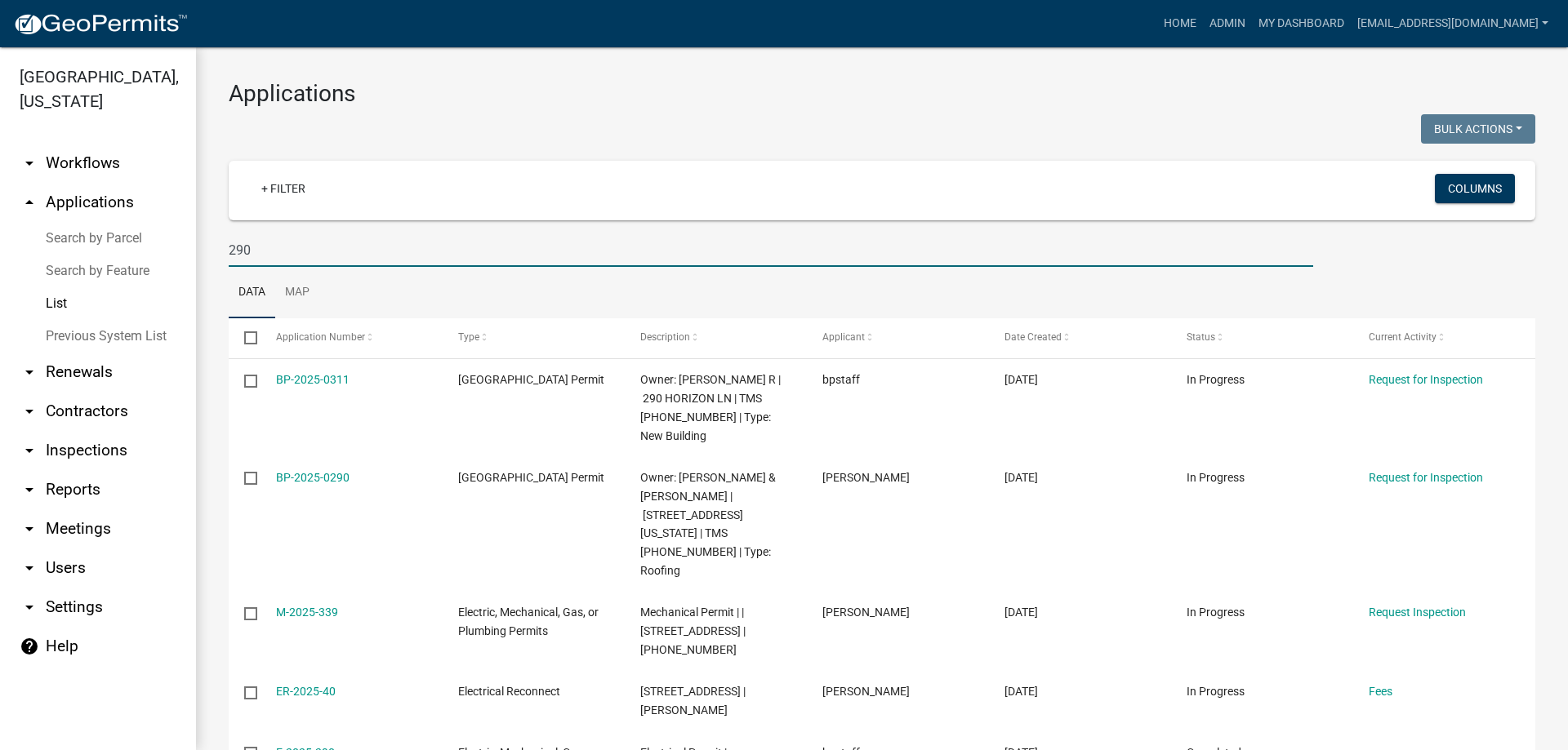
drag, startPoint x: 272, startPoint y: 256, endPoint x: 55, endPoint y: 236, distance: 217.9
click at [58, 237] on div "Abbeville County, South Carolina arrow_drop_down Workflows List arrow_drop_up A…" at bounding box center [784, 398] width 1568 height 703
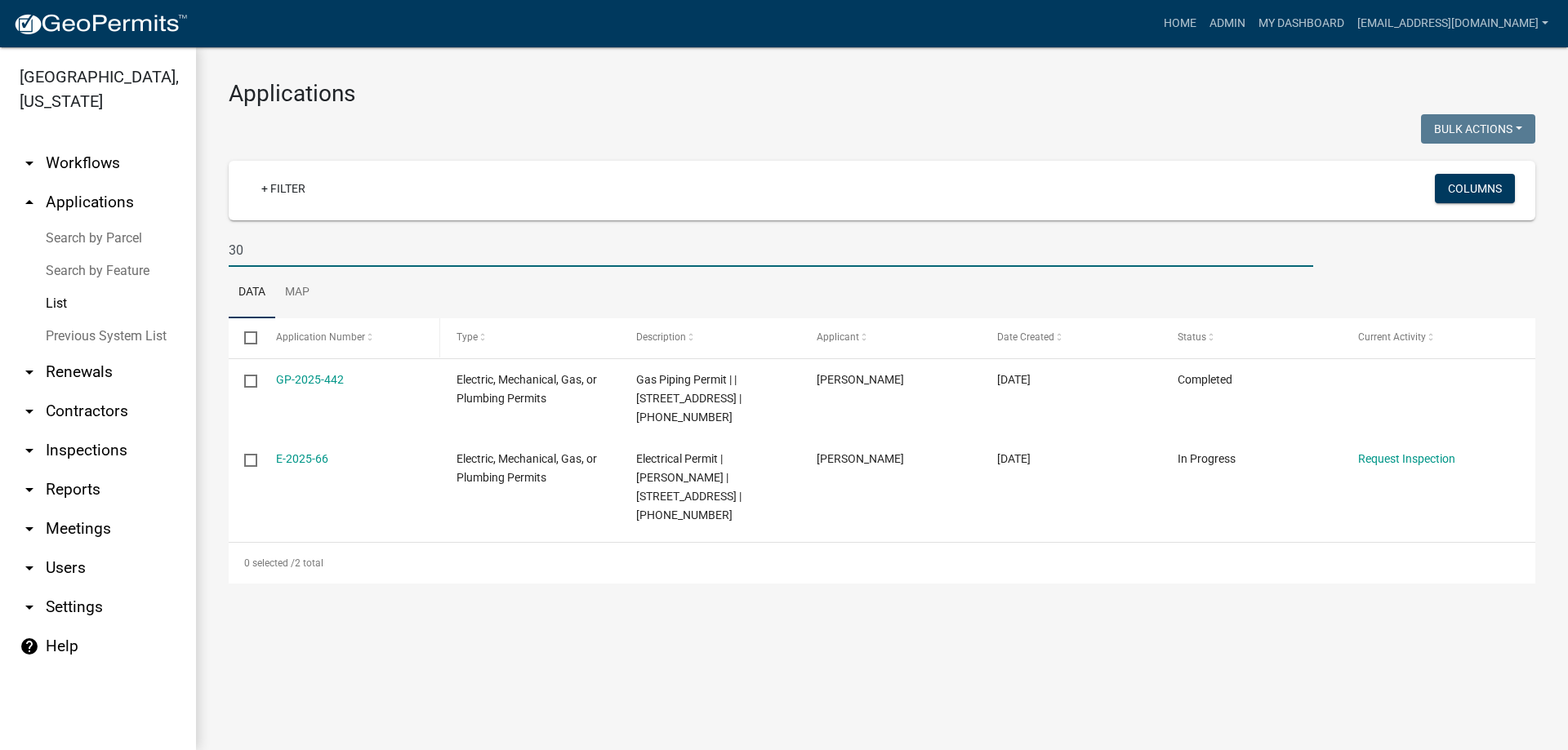
type input "3"
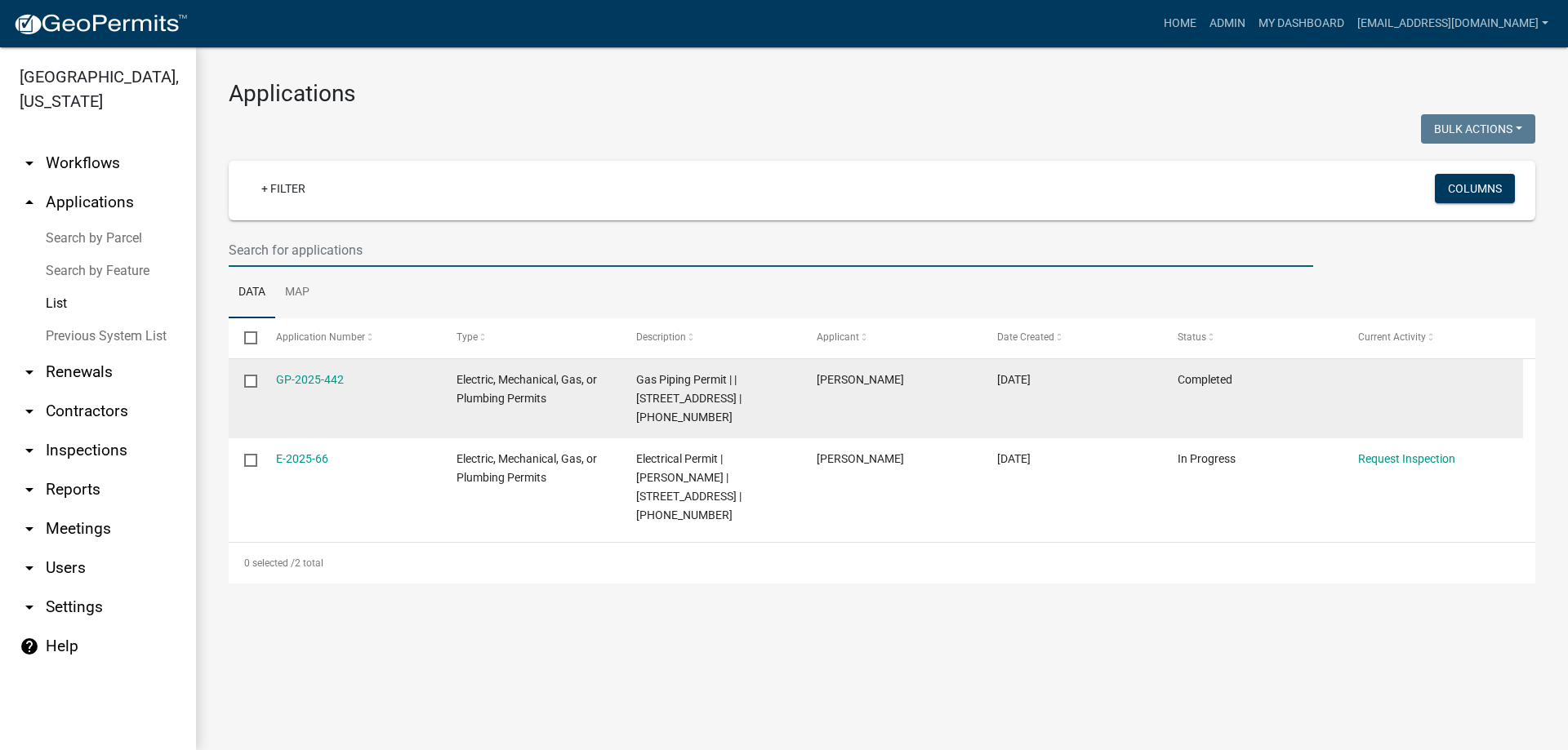
select select "3: 100"
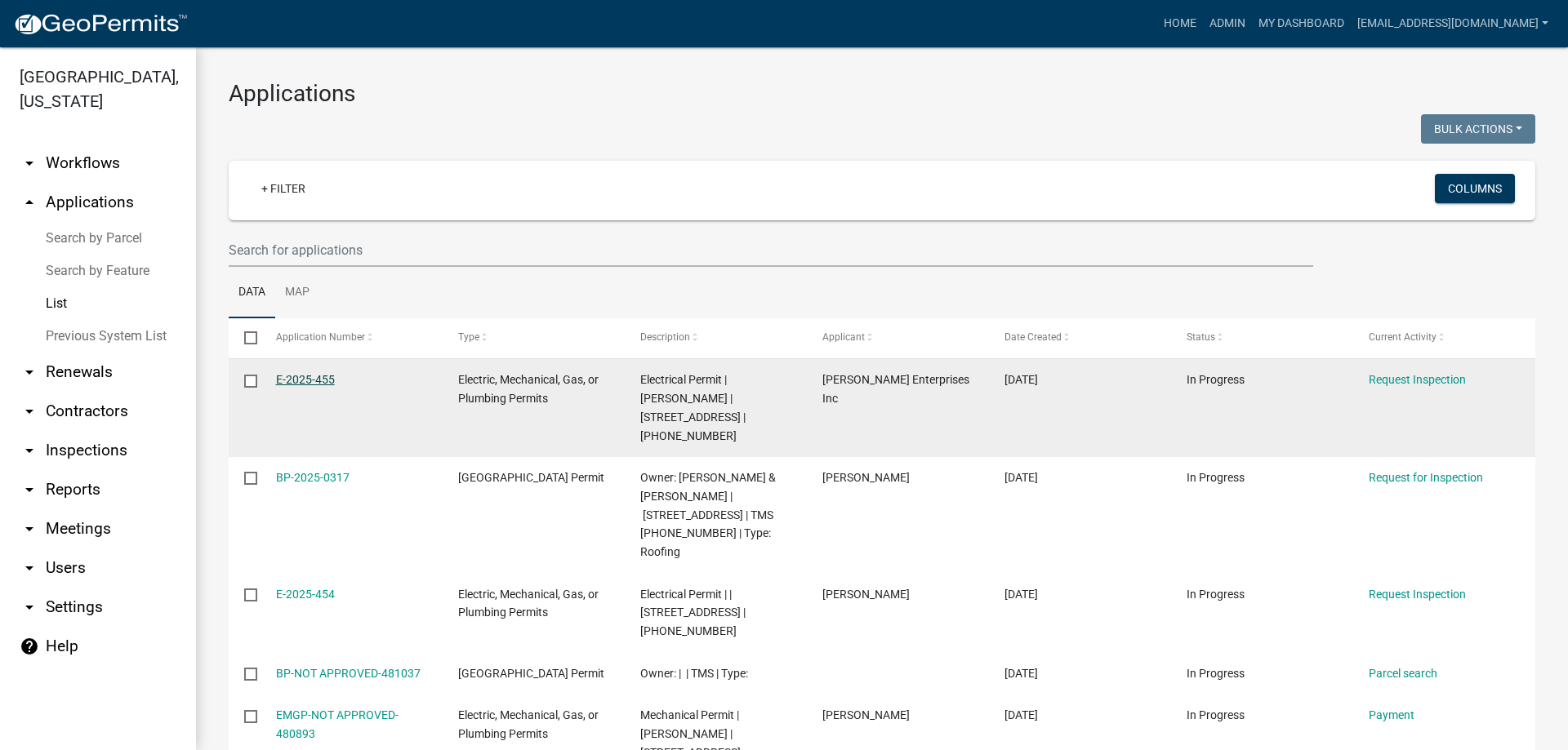
click at [283, 376] on link "E-2025-455" at bounding box center [306, 379] width 59 height 13
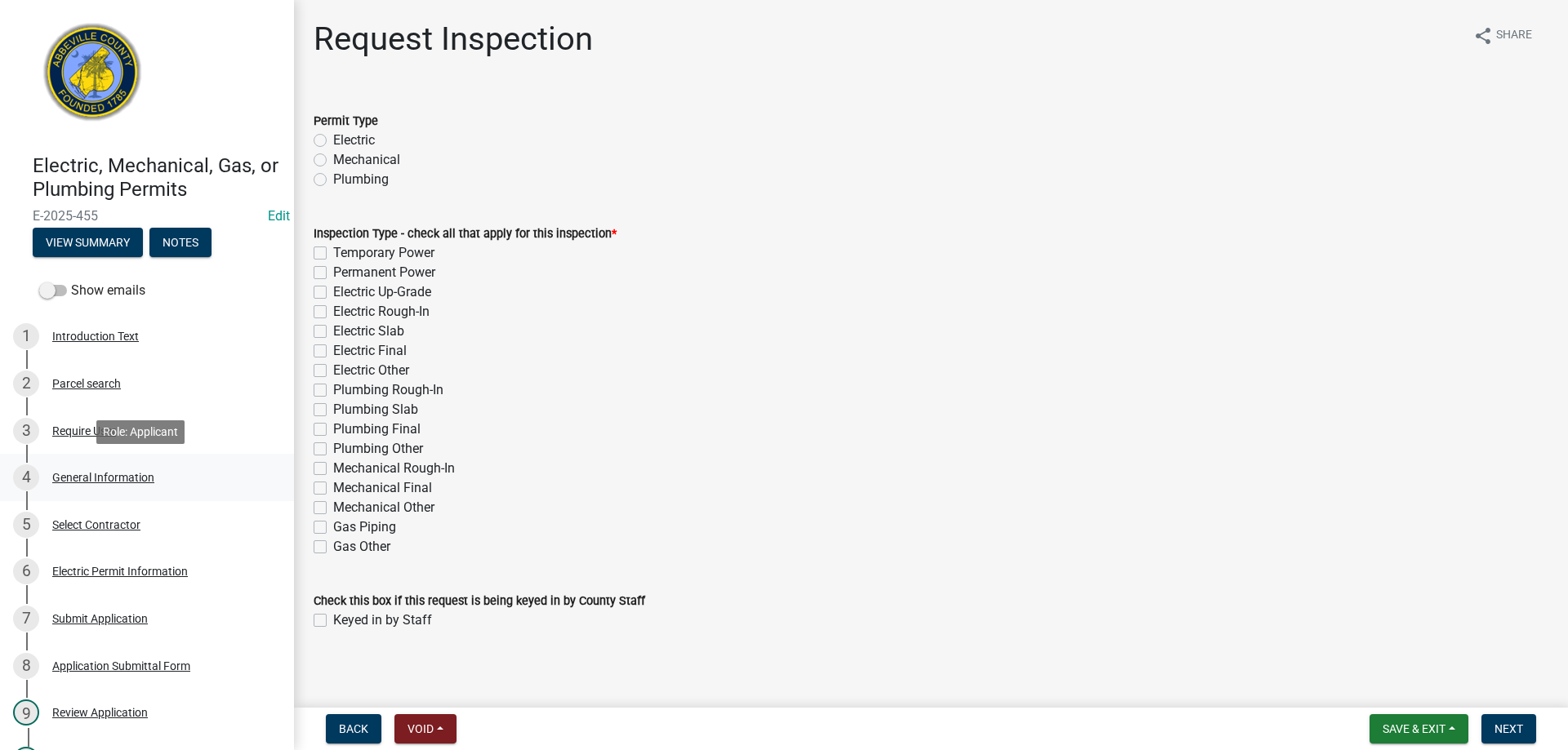
click at [132, 476] on div "General Information" at bounding box center [103, 477] width 102 height 12
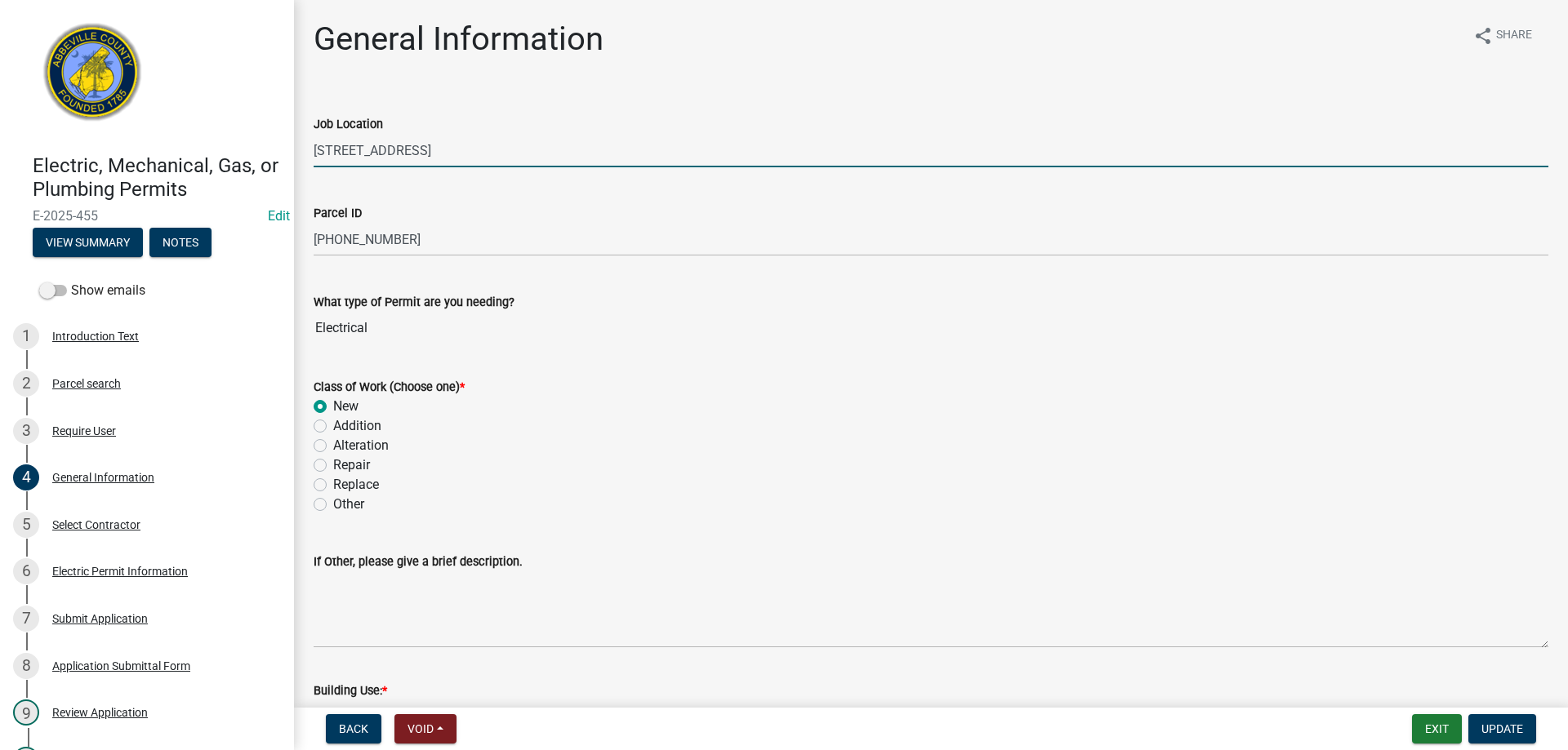
drag, startPoint x: 341, startPoint y: 154, endPoint x: 284, endPoint y: 152, distance: 57.0
click at [284, 152] on div "Electric, Mechanical, Gas, or Plumbing Permits E-2025-455 Edit View Summary Not…" at bounding box center [784, 375] width 1568 height 750
type input "2850 ISLAND FORD RD"
click at [1518, 725] on span "Update" at bounding box center [1502, 728] width 41 height 13
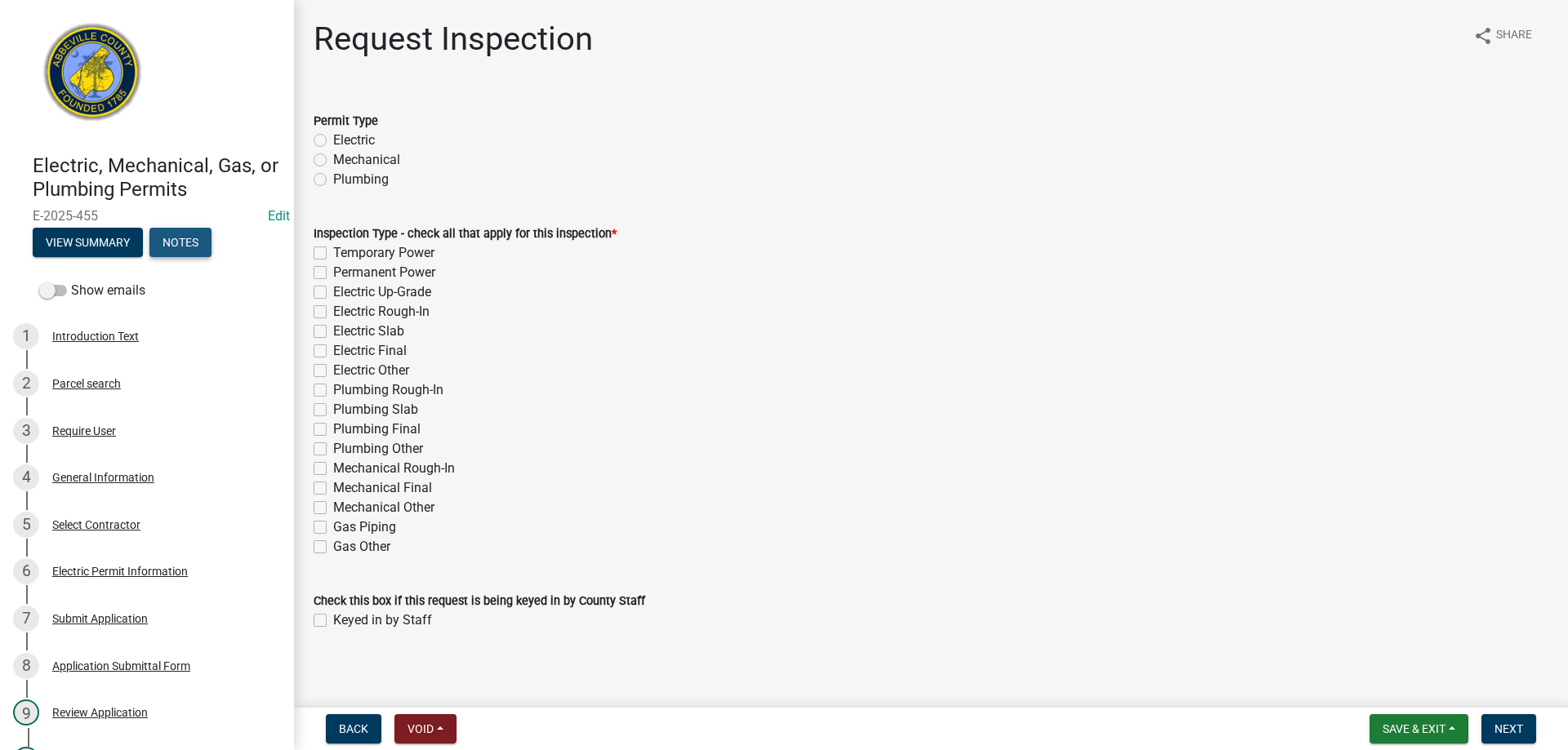
click at [164, 248] on button "Notes" at bounding box center [179, 242] width 62 height 29
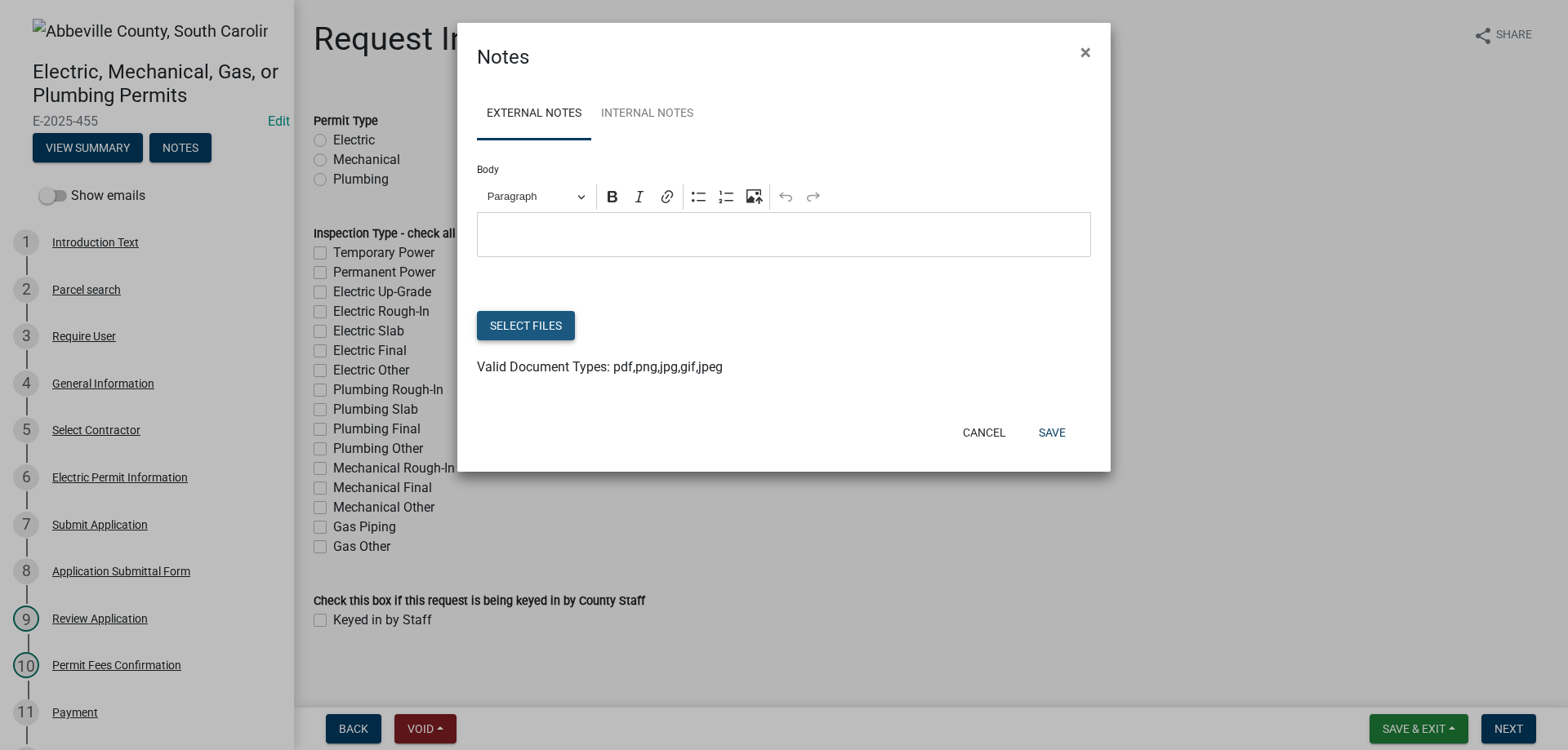
click at [546, 323] on button "Select files" at bounding box center [526, 325] width 98 height 29
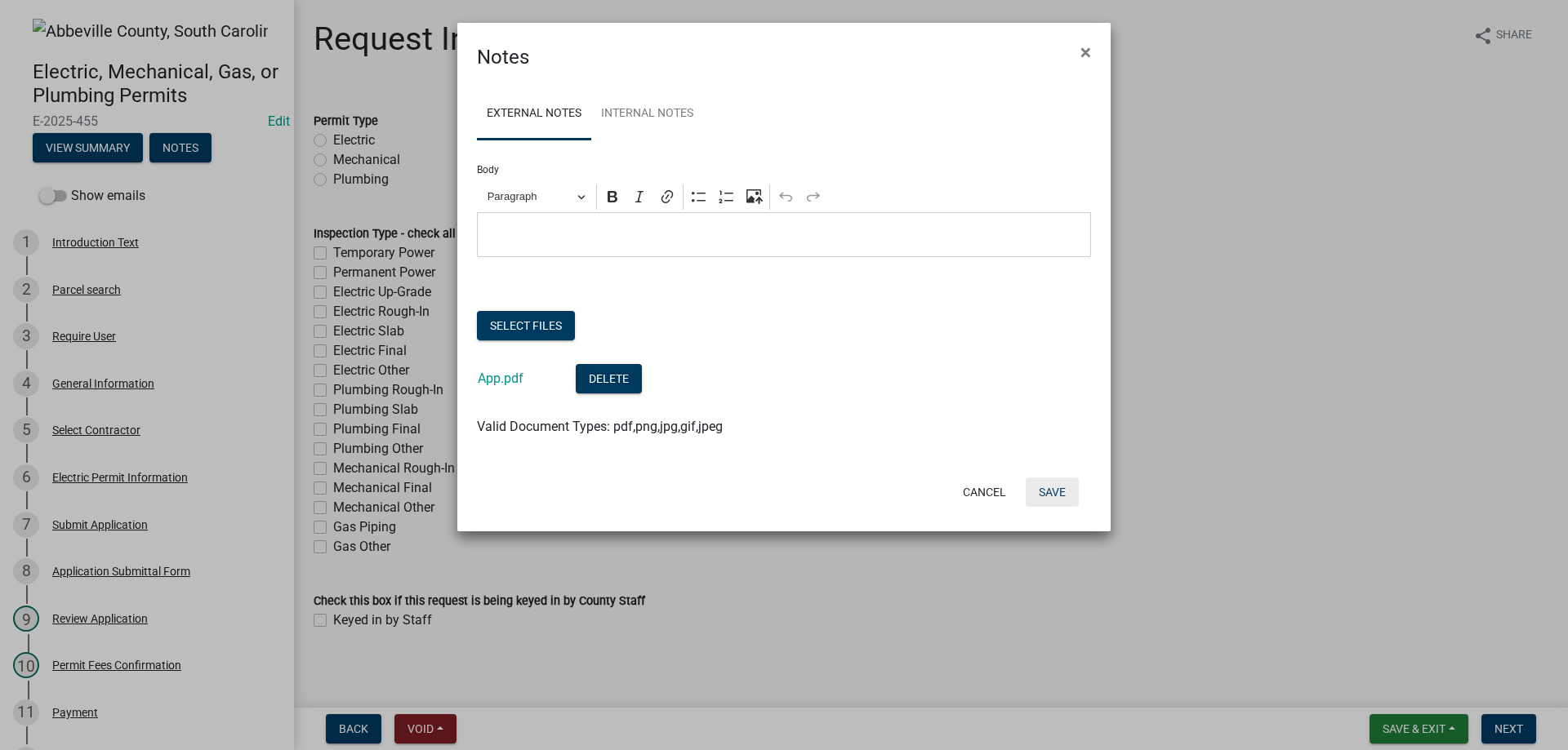
click at [1044, 486] on button "Save" at bounding box center [1052, 492] width 53 height 29
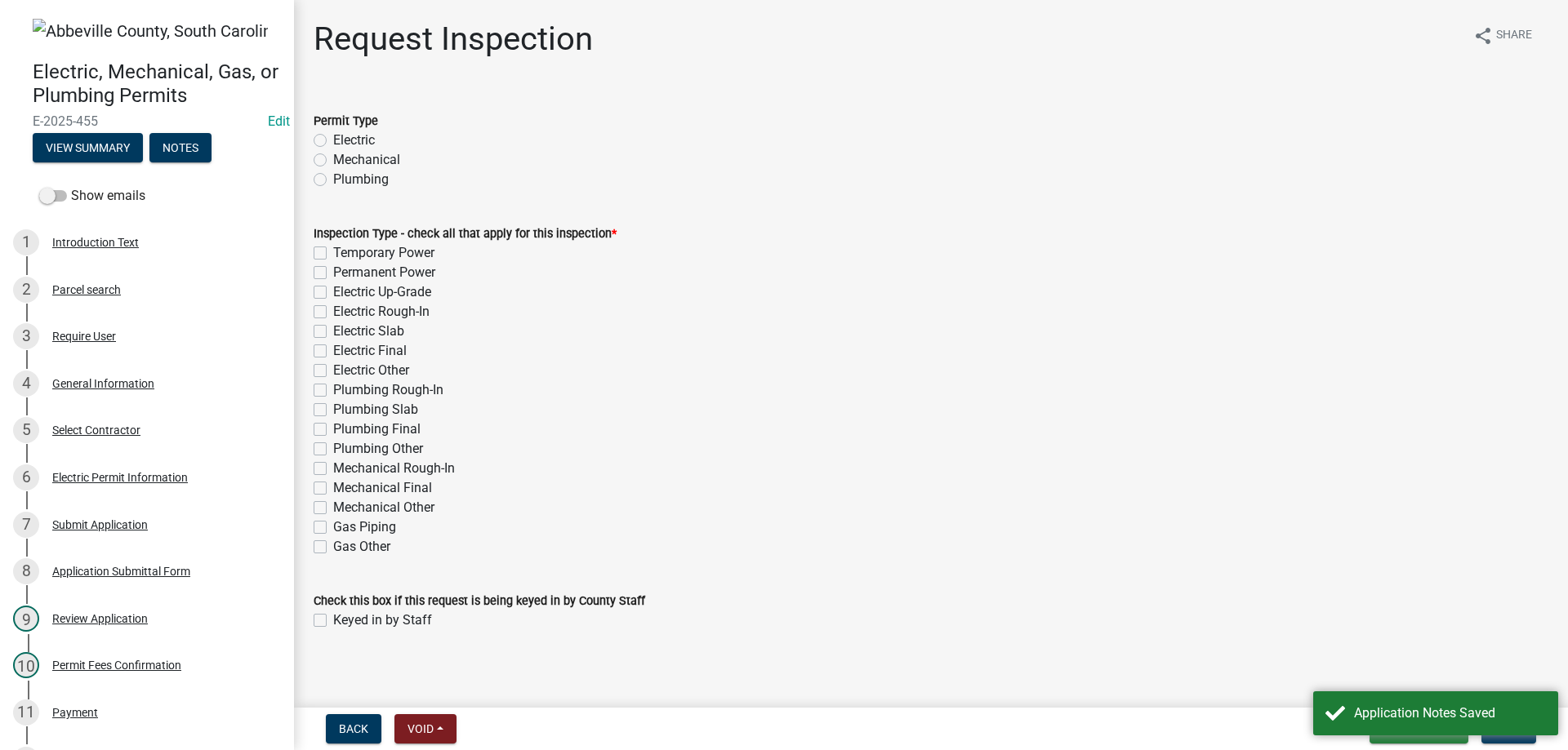
click at [1419, 744] on nav "Back Void Withdraw Lock Expire Void Save & Exit Save Save & Exit Next" at bounding box center [931, 728] width 1274 height 42
click at [1416, 738] on button "Save & Exit" at bounding box center [1419, 729] width 99 height 29
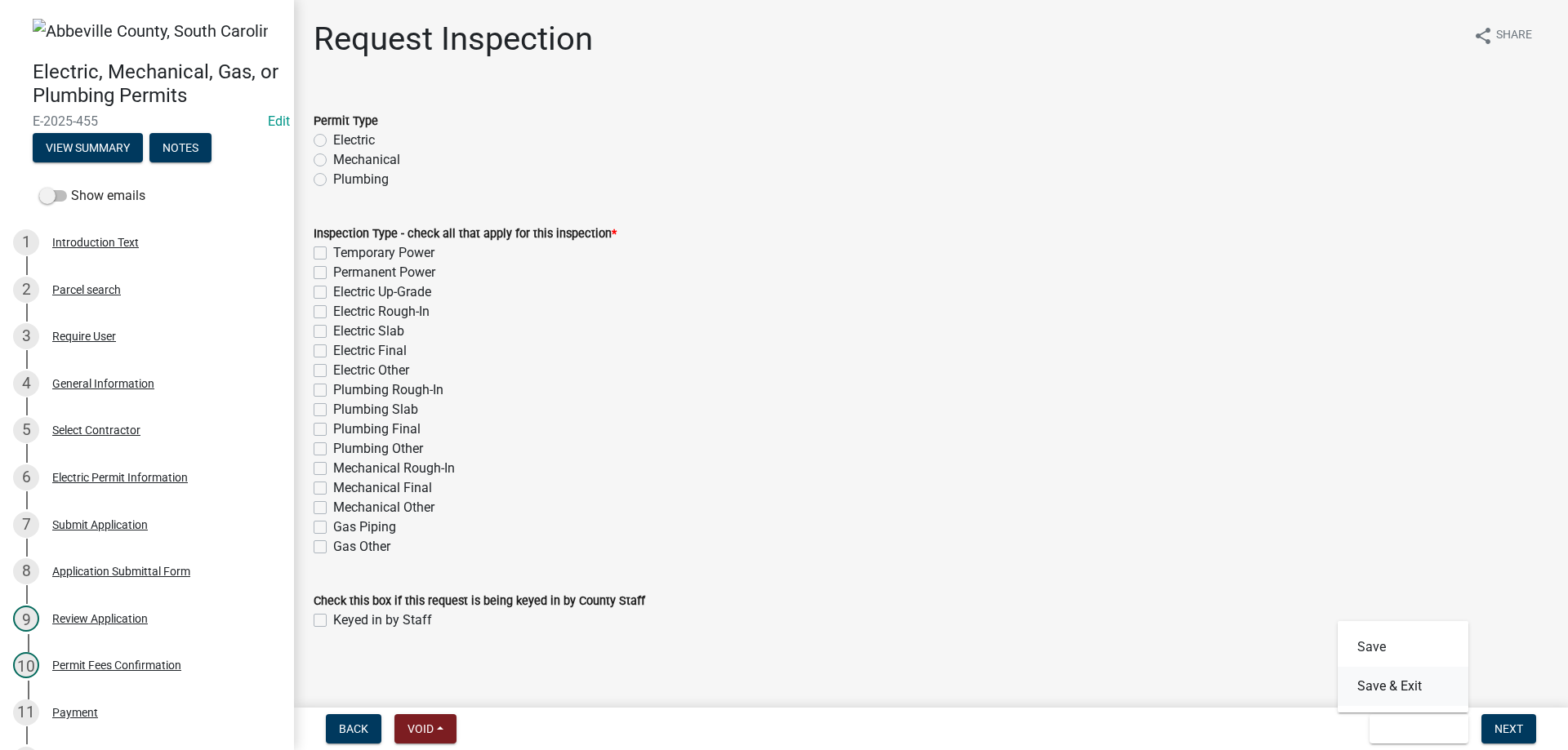
click at [1429, 691] on button "Save & Exit" at bounding box center [1402, 686] width 130 height 39
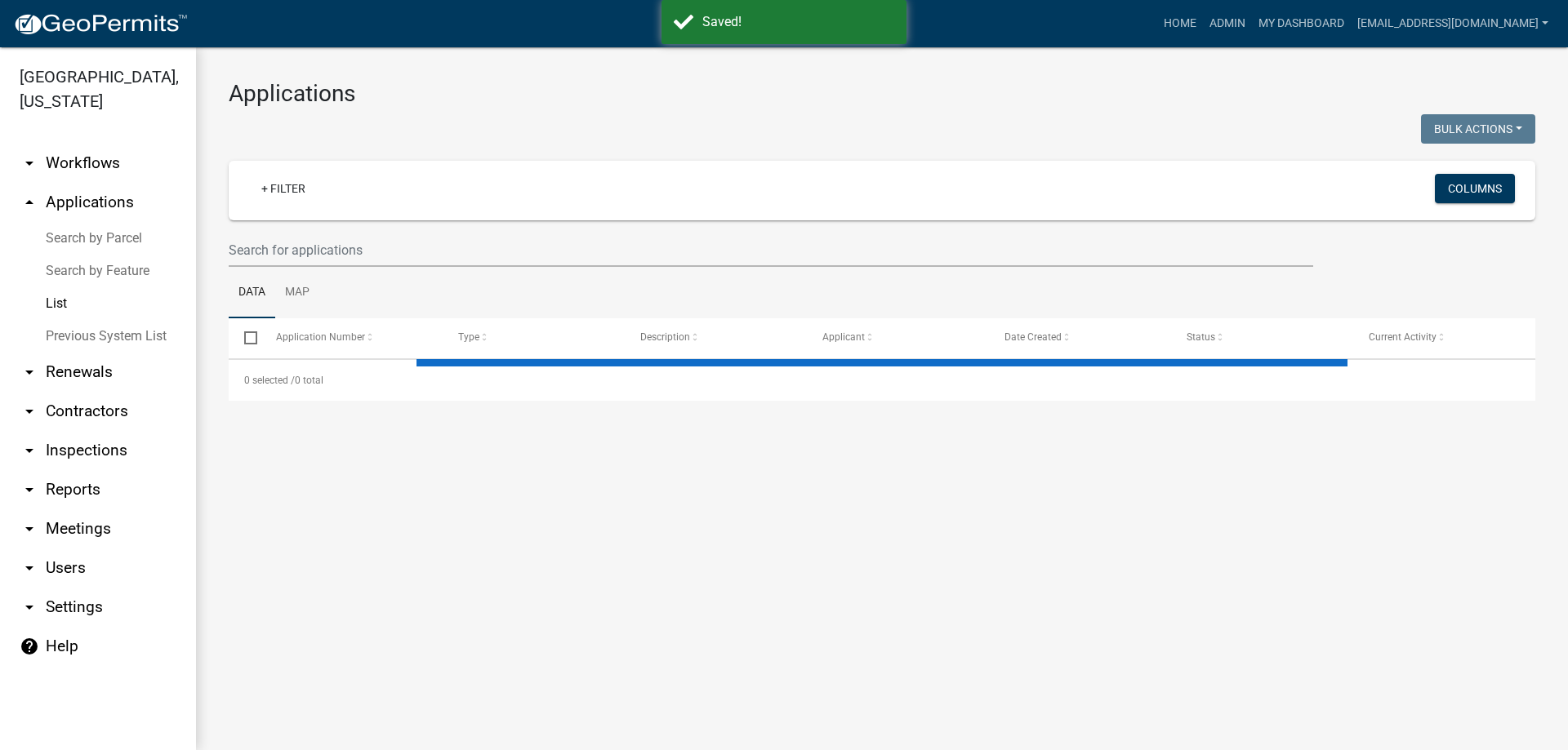
select select "3: 100"
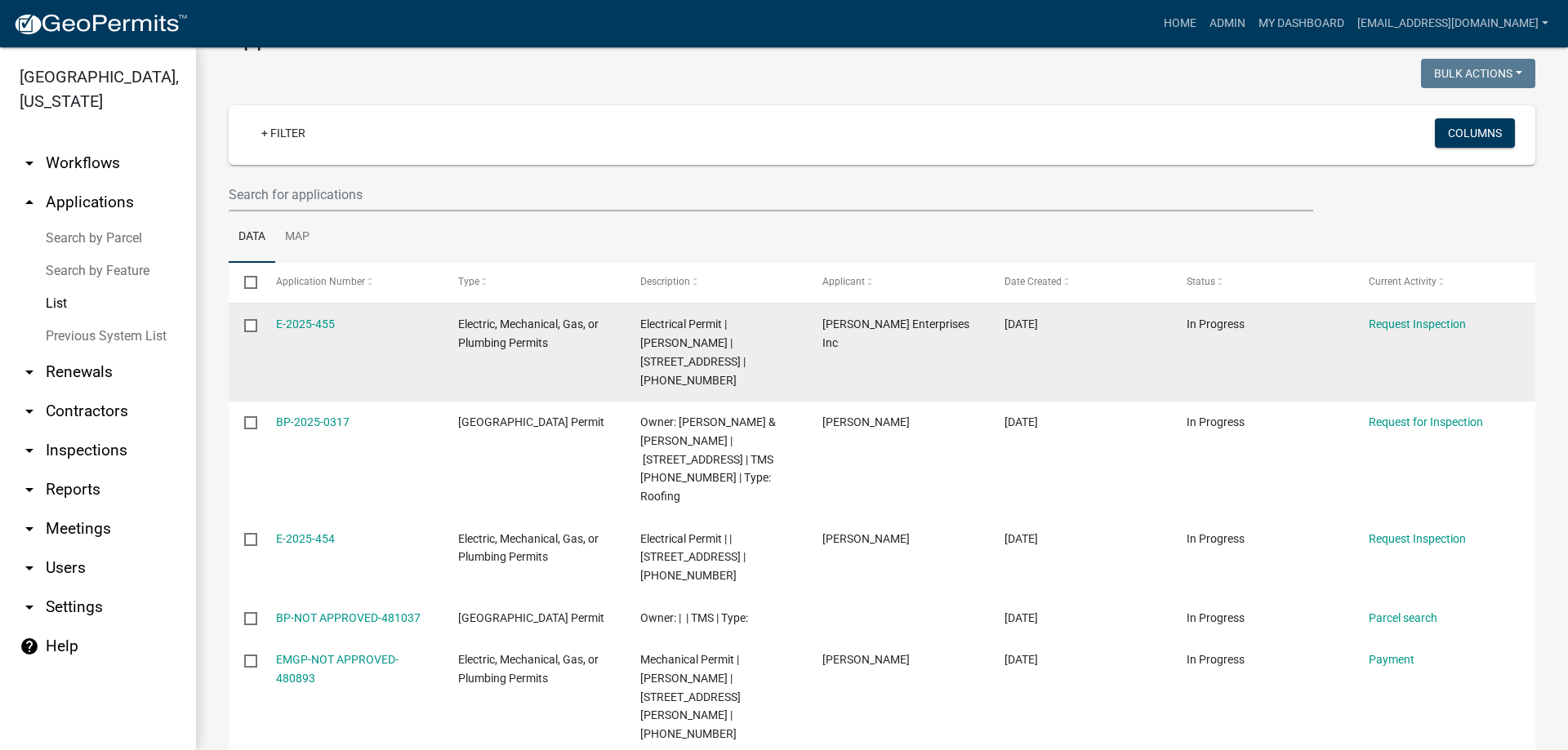
scroll to position [81, 0]
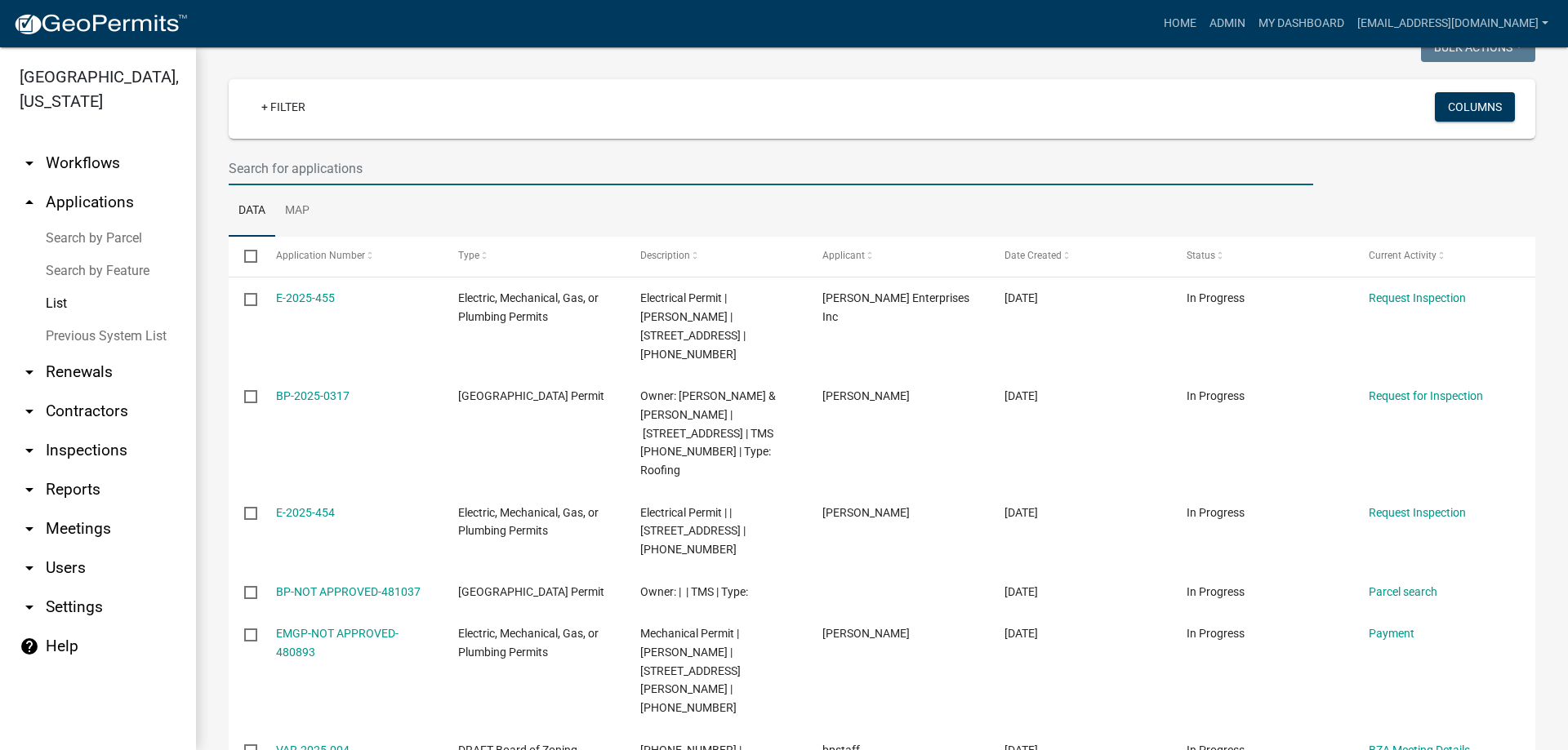
paste input "109-10-03-009"
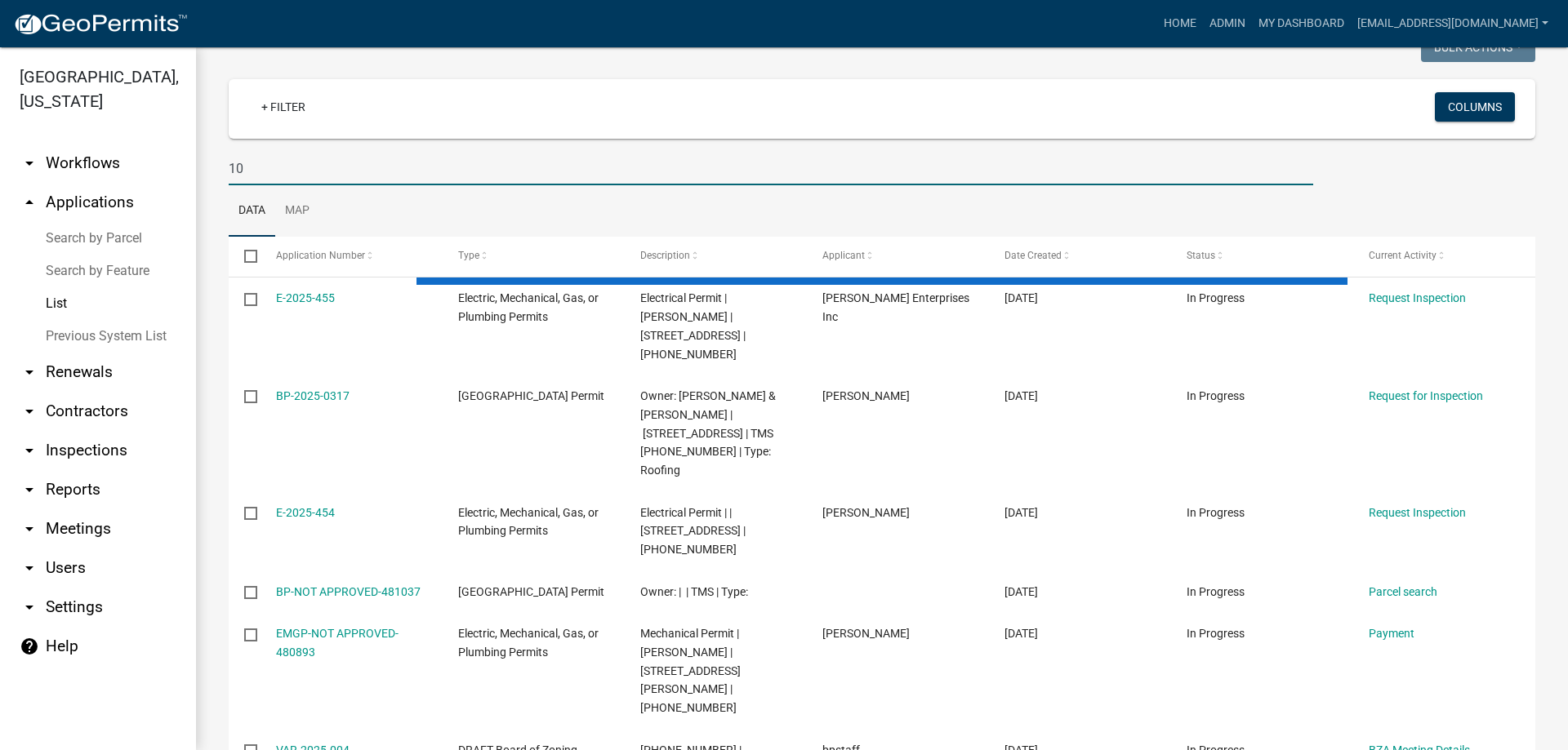
type input "1"
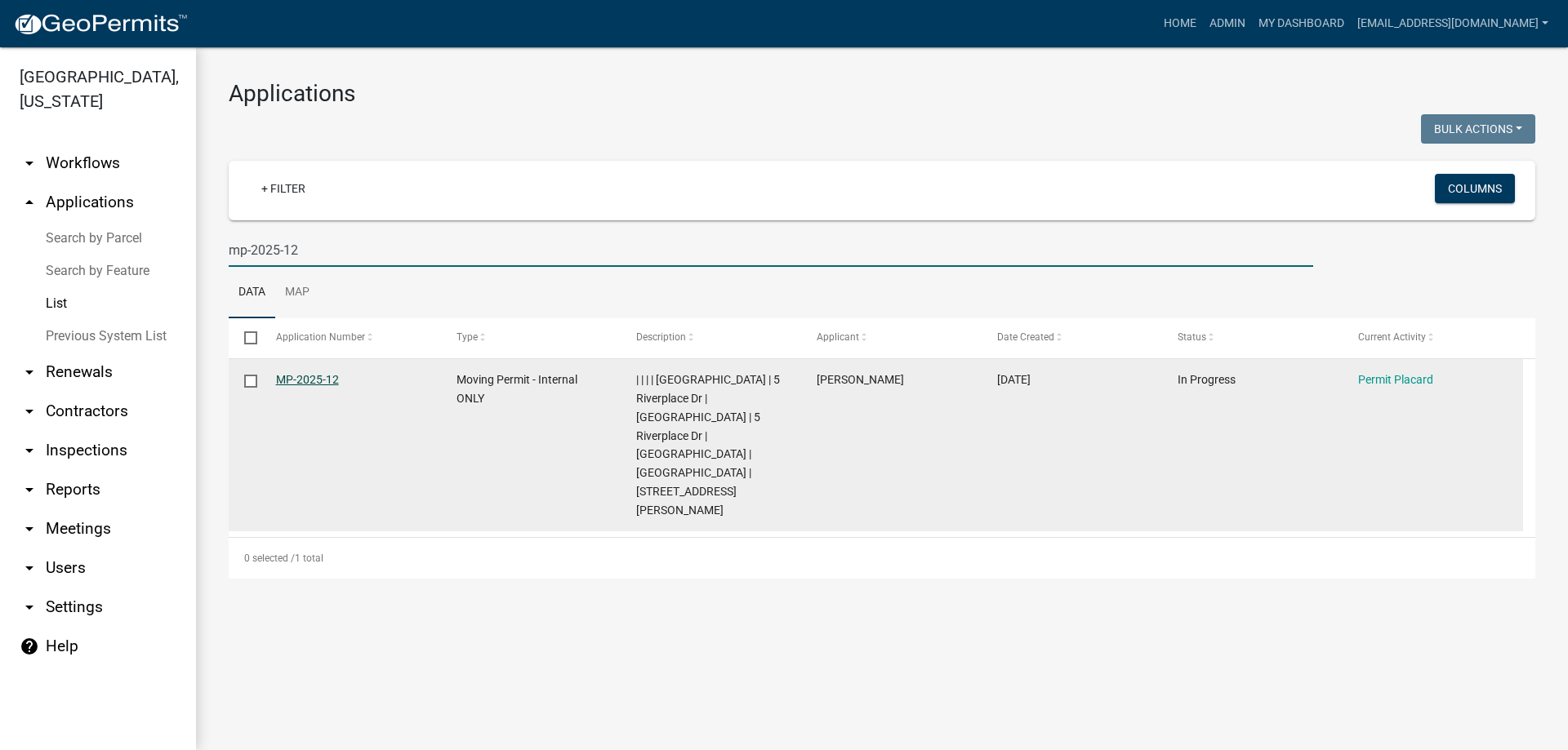
type input "mp-2025-12"
click at [294, 378] on link "MP-2025-12" at bounding box center [308, 379] width 63 height 13
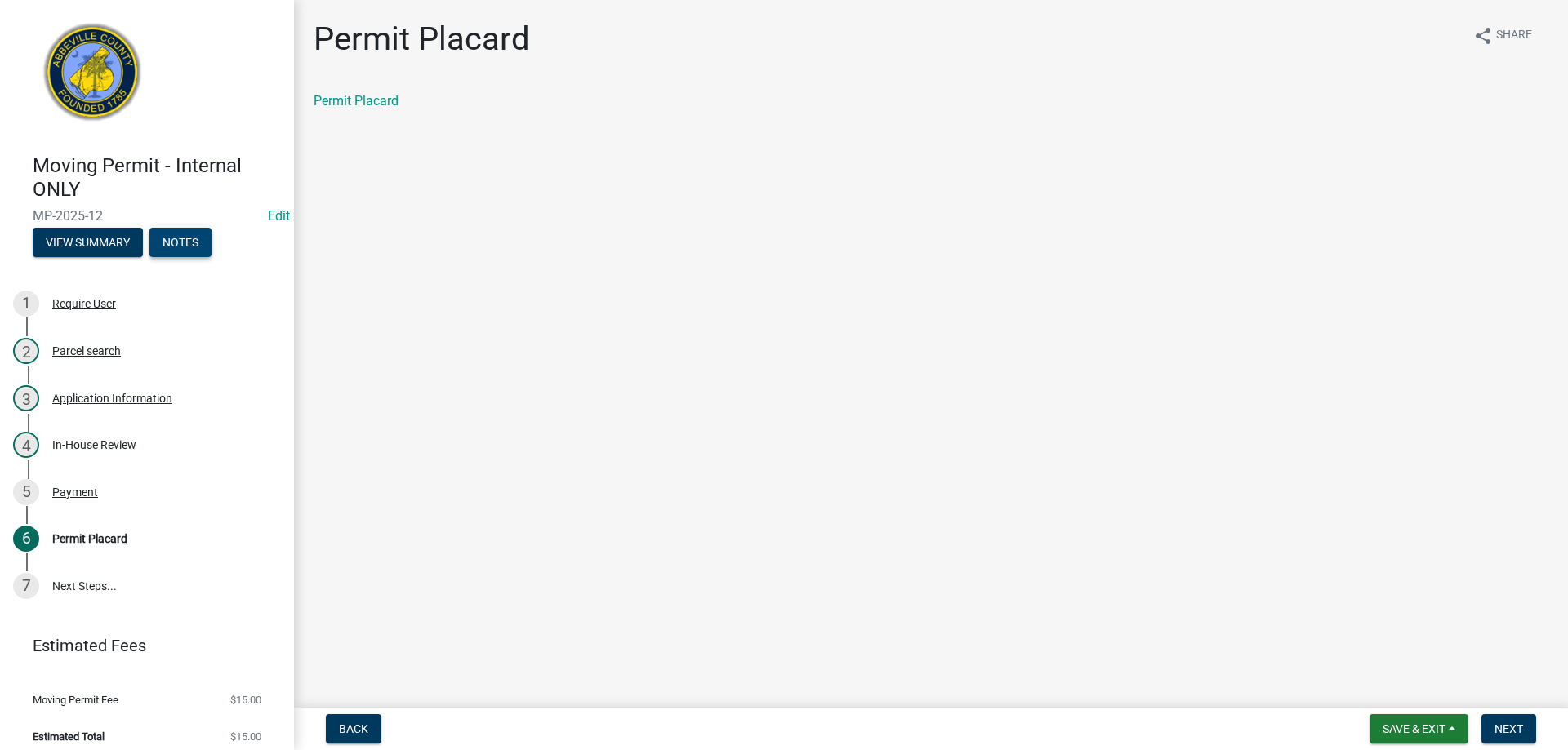
click at [174, 239] on button "Notes" at bounding box center [179, 242] width 62 height 29
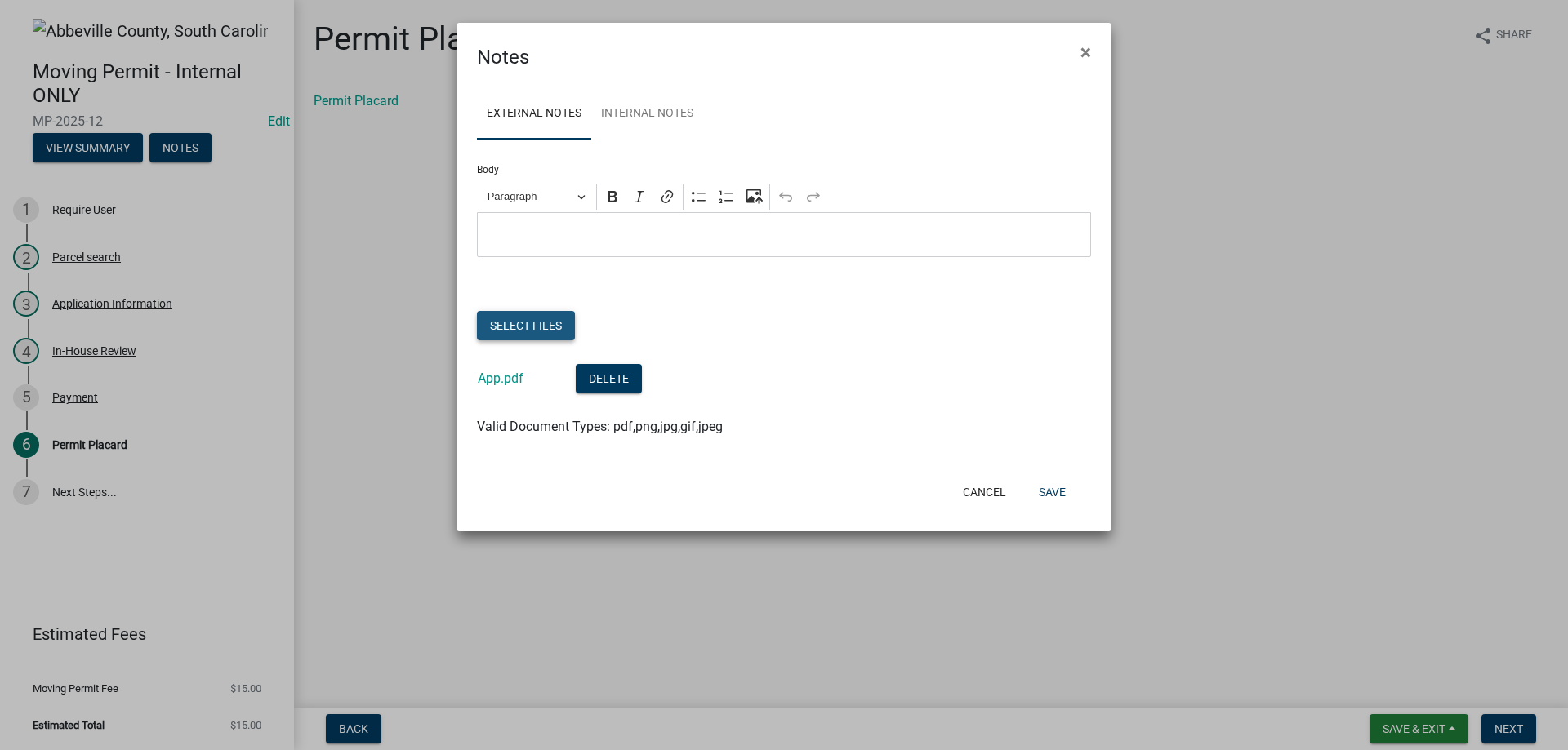
click at [538, 334] on button "Select files" at bounding box center [526, 325] width 98 height 29
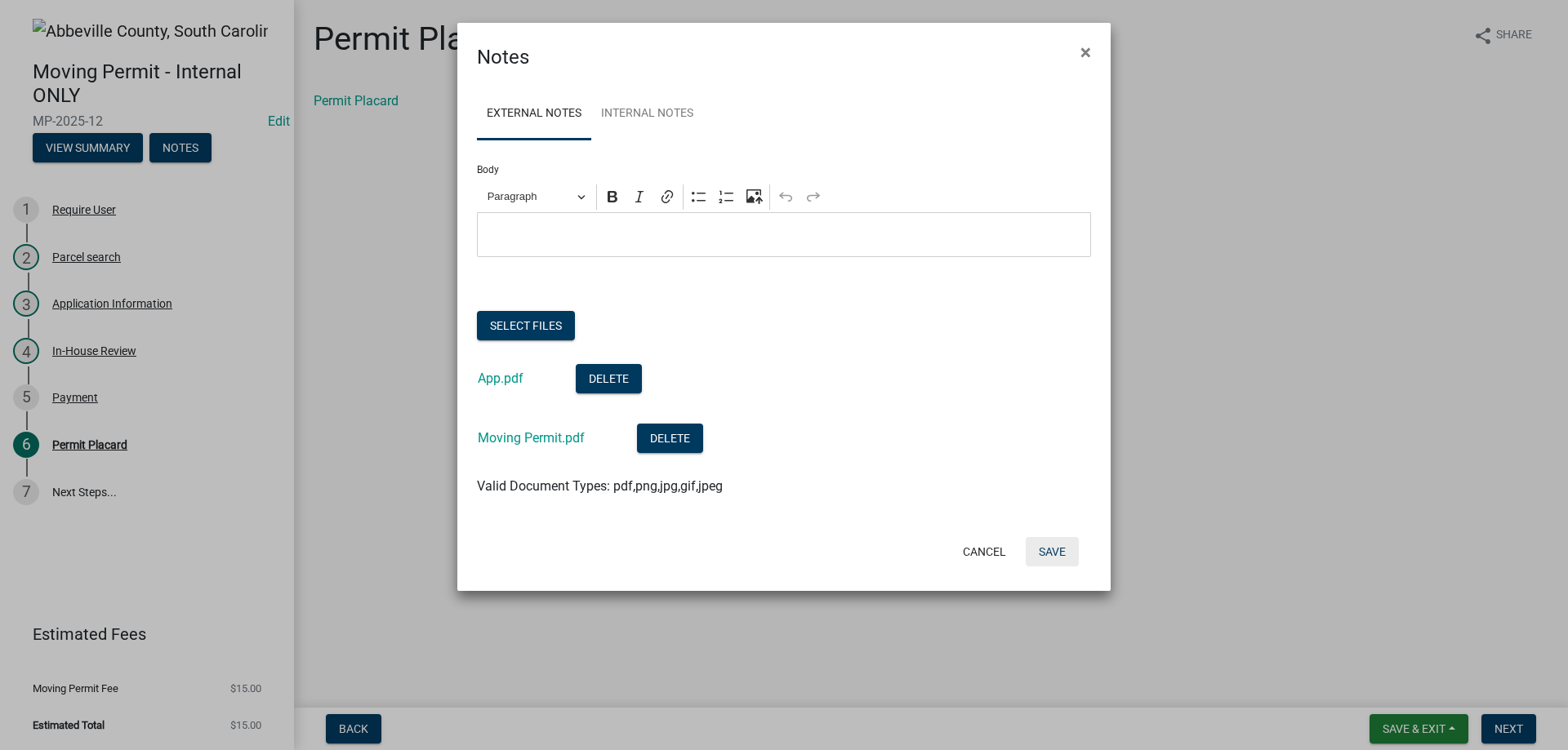
click at [1059, 554] on button "Save" at bounding box center [1052, 552] width 53 height 29
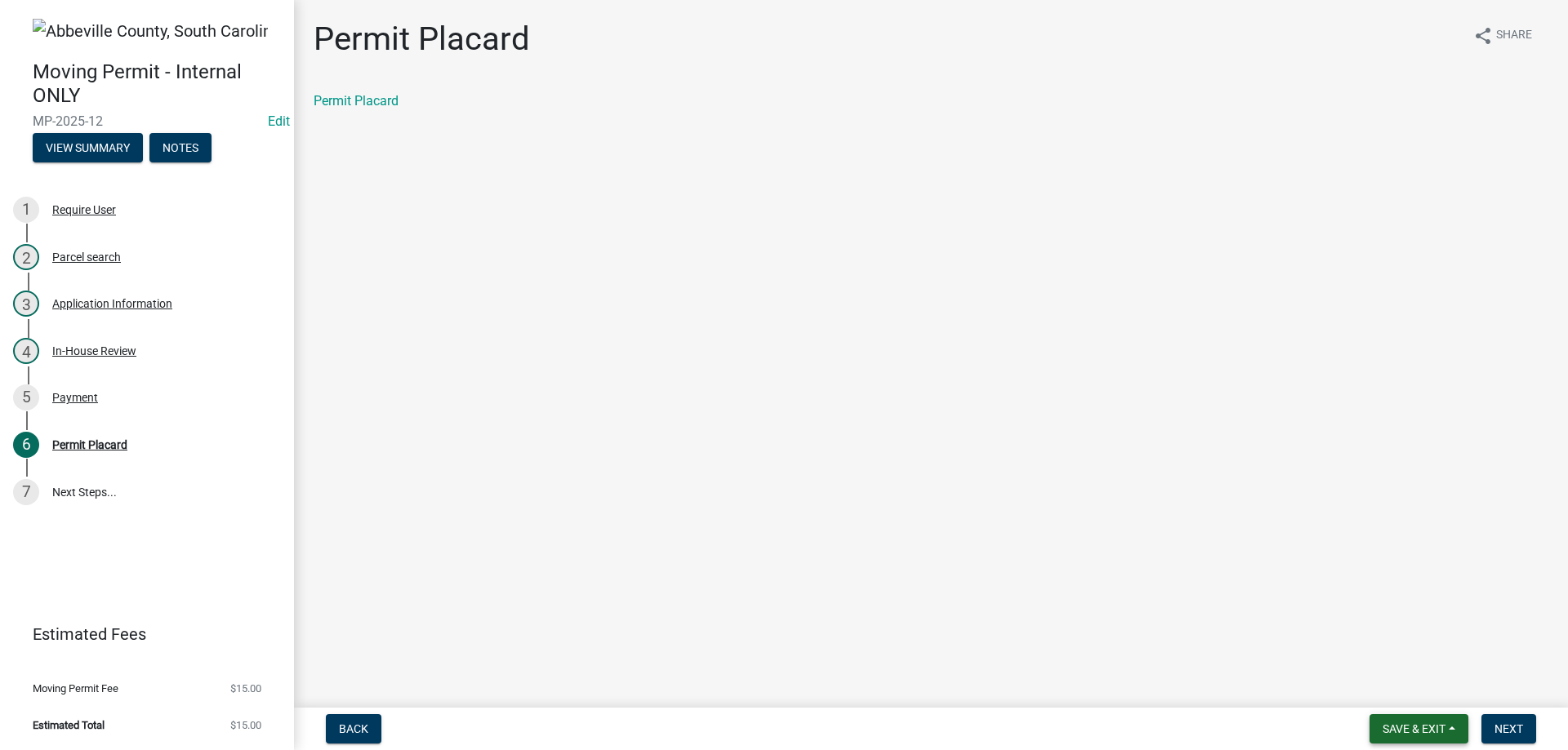
click at [1447, 718] on button "Save & Exit" at bounding box center [1419, 729] width 99 height 29
click at [1439, 684] on button "Save & Exit" at bounding box center [1402, 686] width 130 height 39
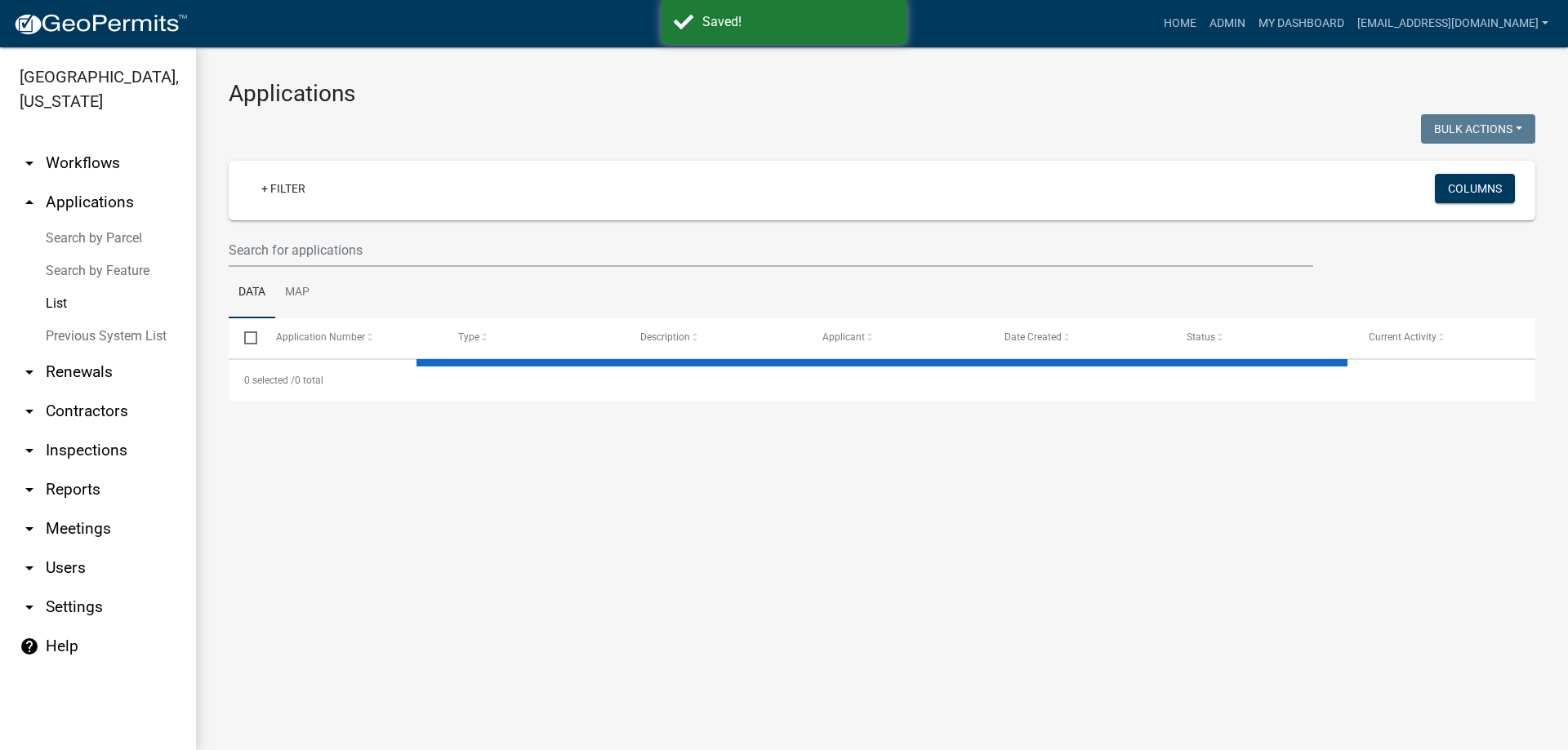
select select "3: 100"
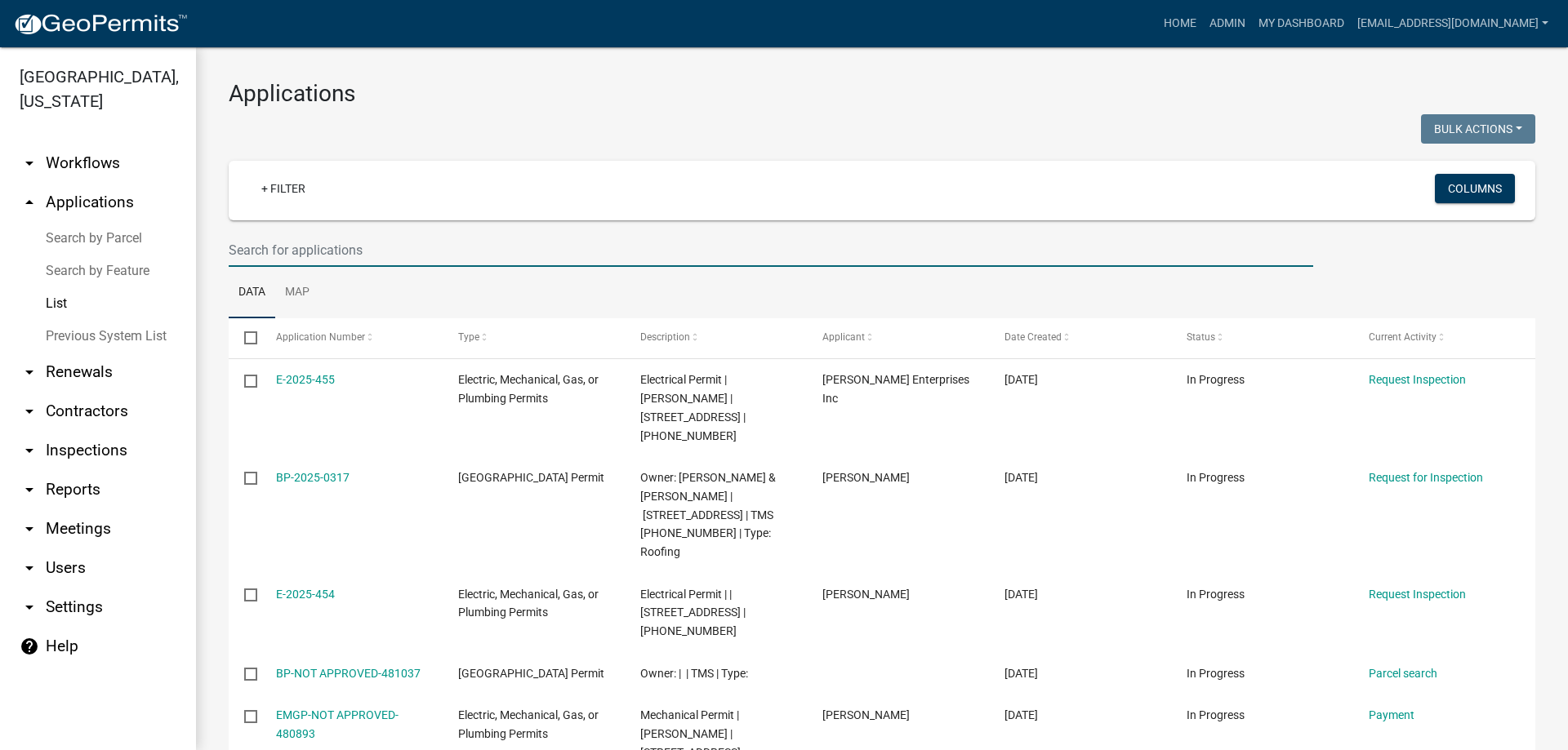
click at [308, 242] on input "text" at bounding box center [771, 250] width 1085 height 33
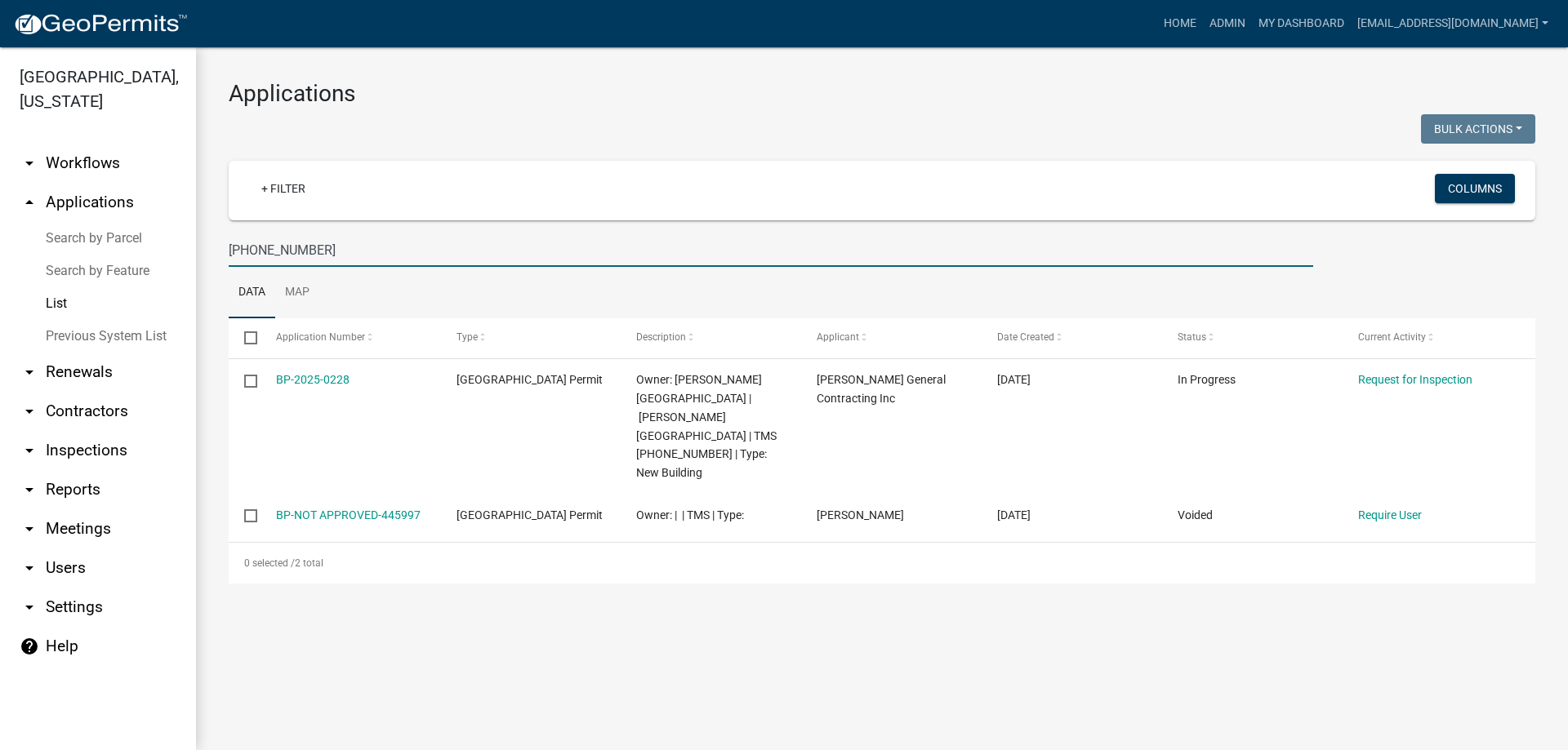
drag, startPoint x: 329, startPoint y: 259, endPoint x: 32, endPoint y: 259, distance: 297.0
click at [40, 259] on div "Abbeville County, South Carolina arrow_drop_down Workflows List arrow_drop_up A…" at bounding box center [784, 398] width 1568 height 703
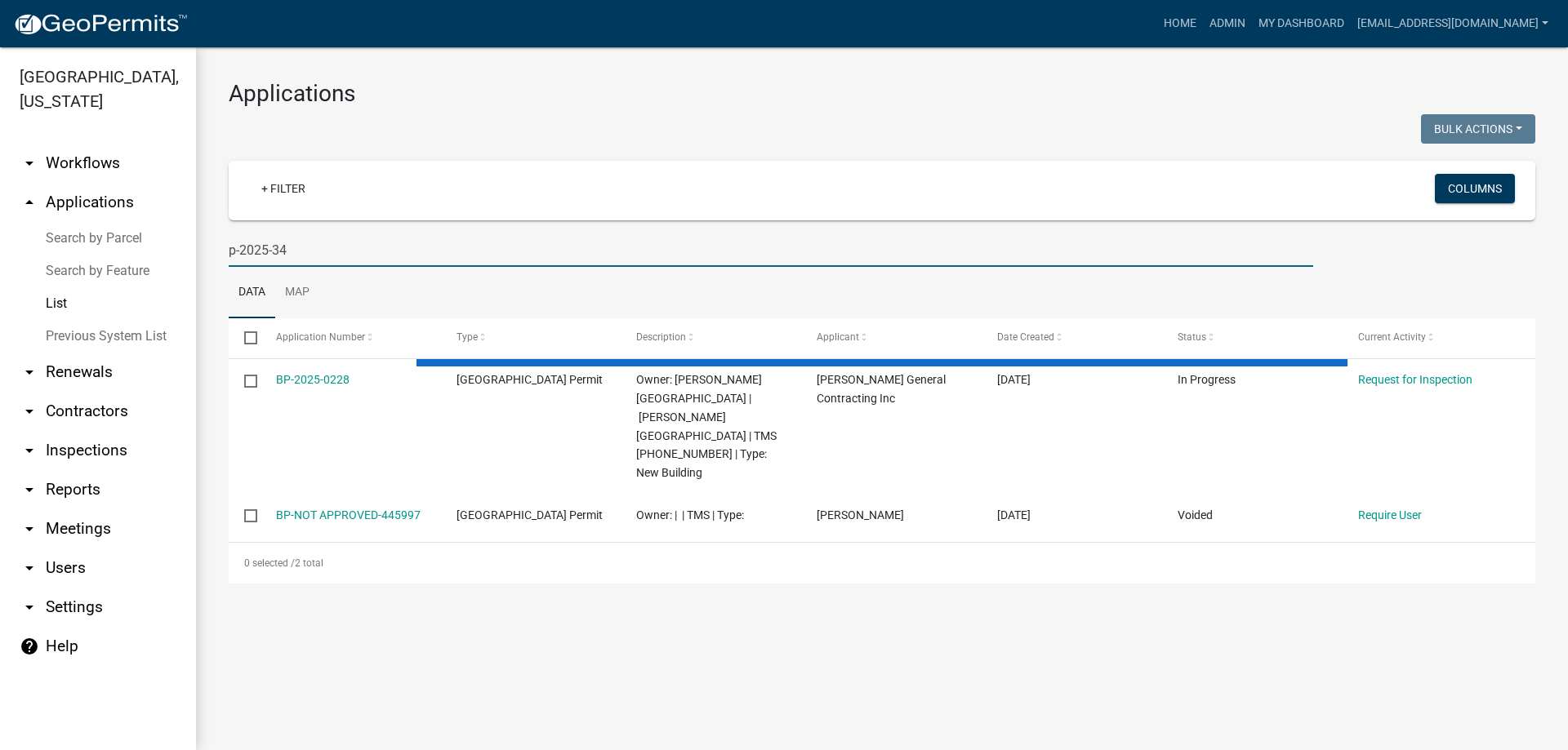
type input "p-2025-342"
select select "3: 100"
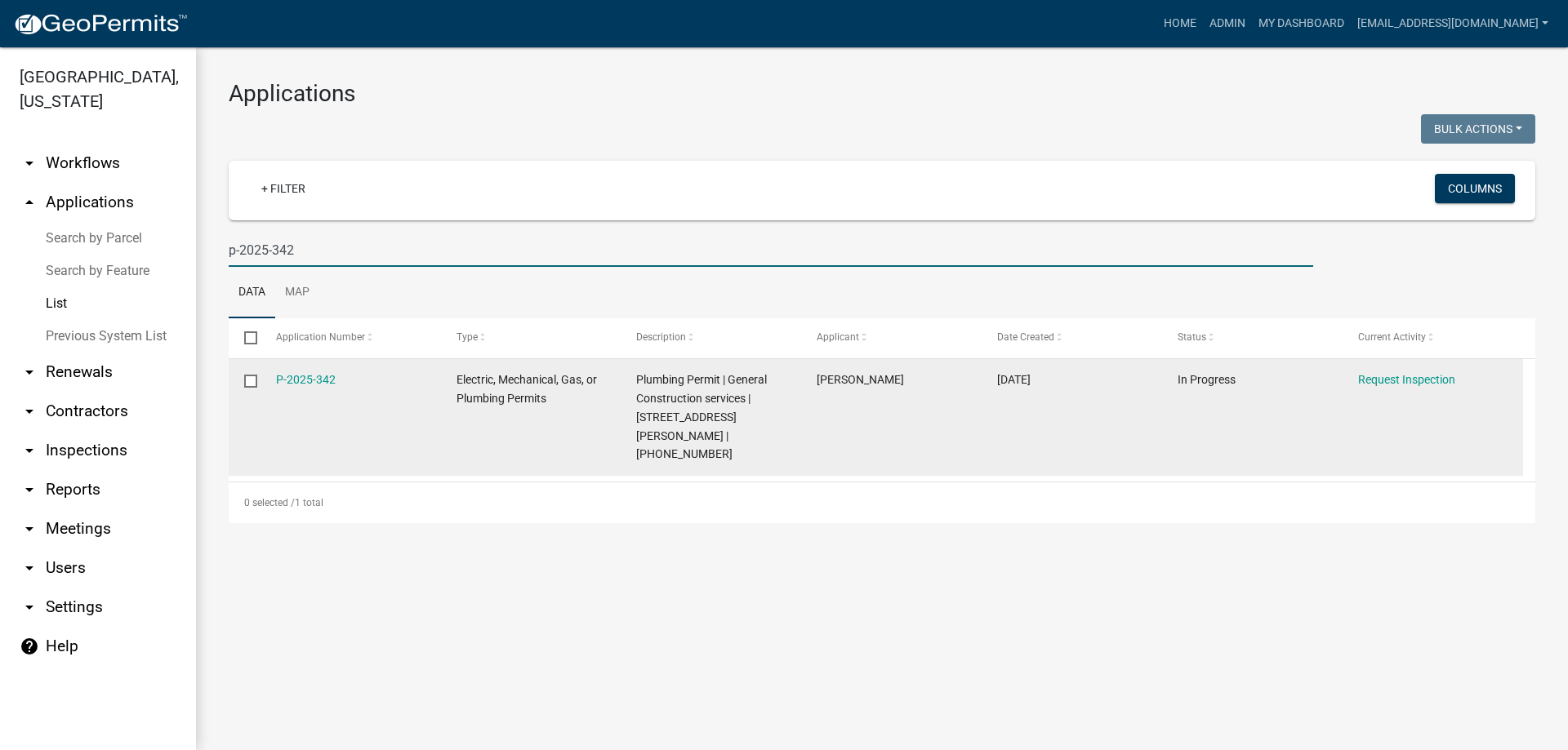
type input "p-2025-342"
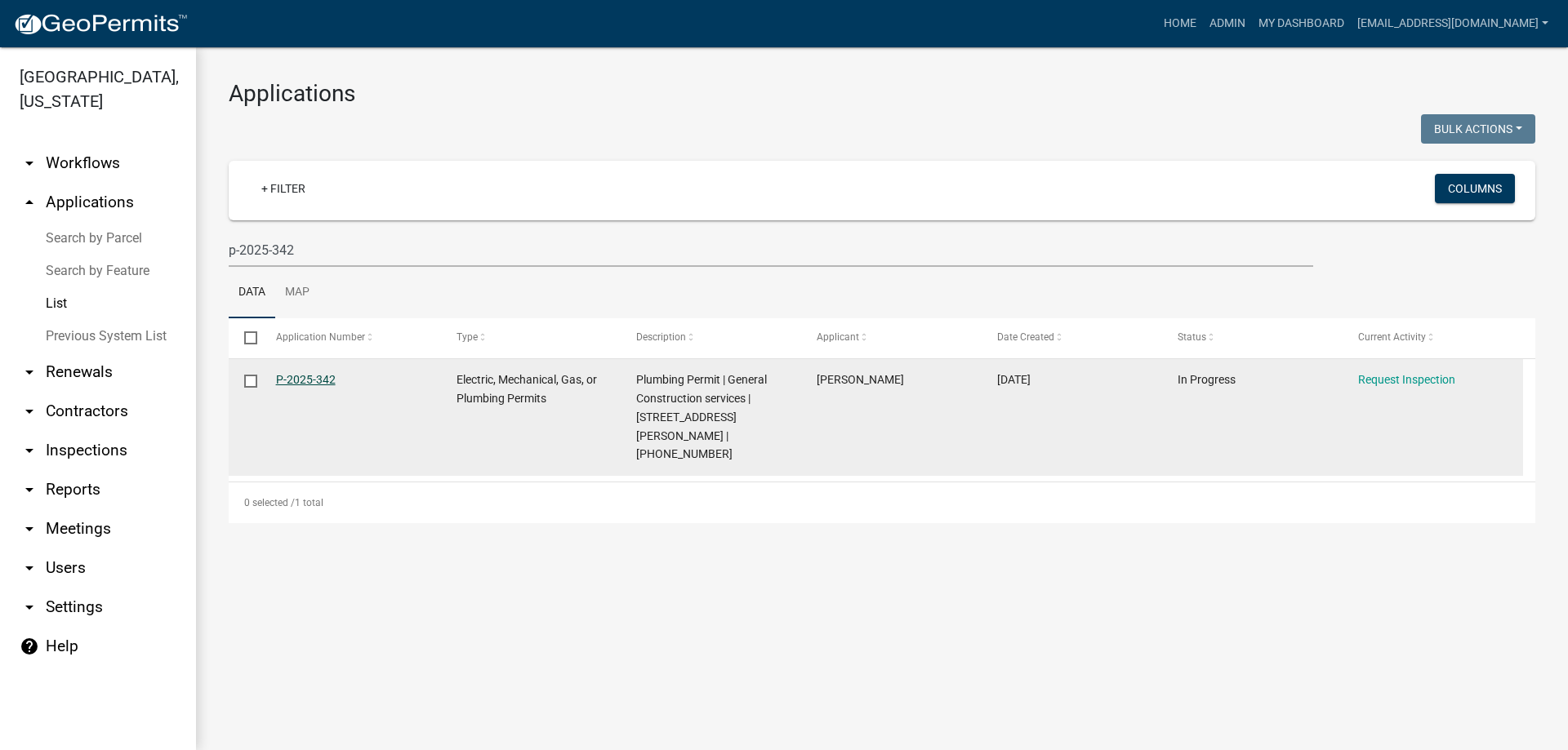
click at [298, 381] on link "P-2025-342" at bounding box center [306, 379] width 60 height 13
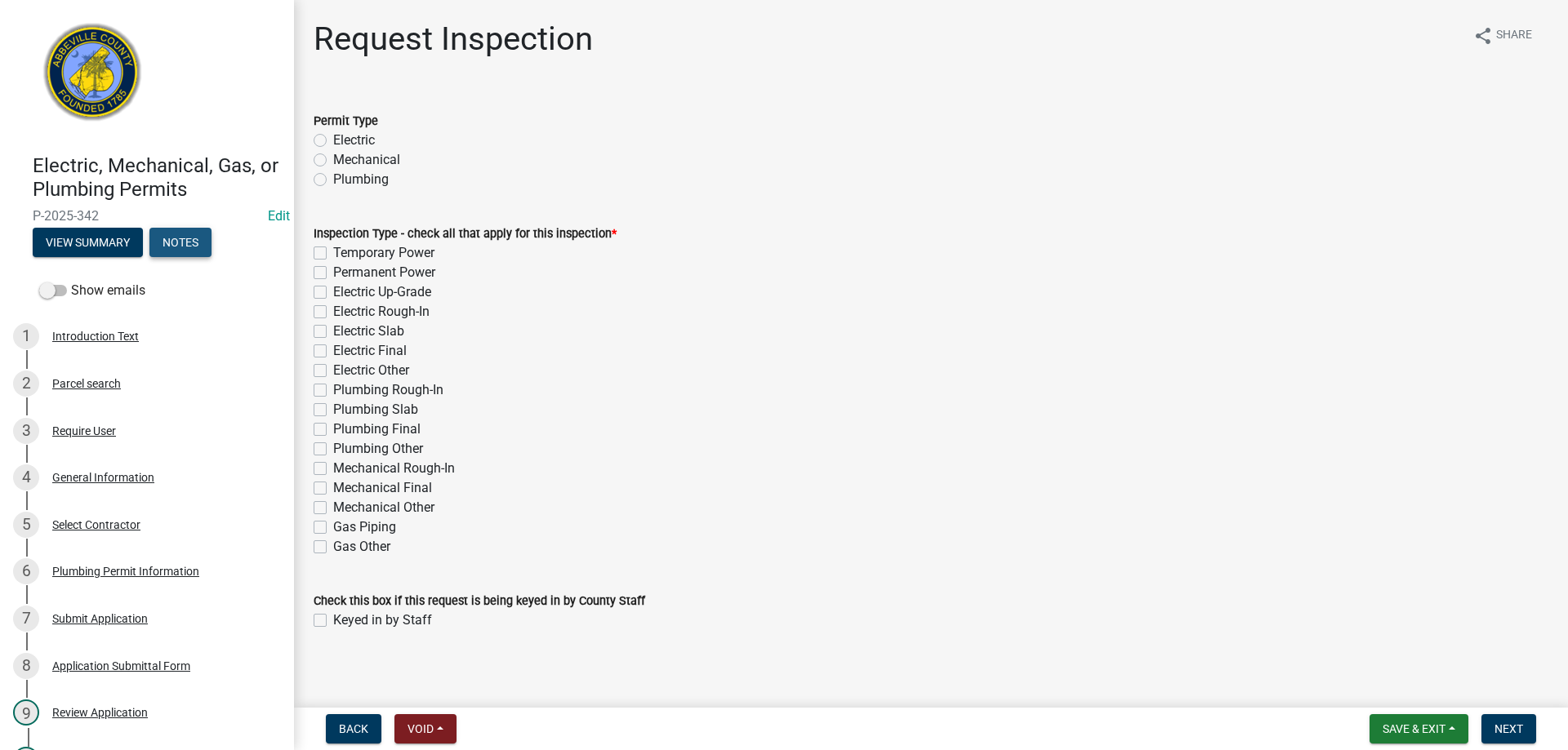
click at [166, 243] on button "Notes" at bounding box center [179, 242] width 62 height 29
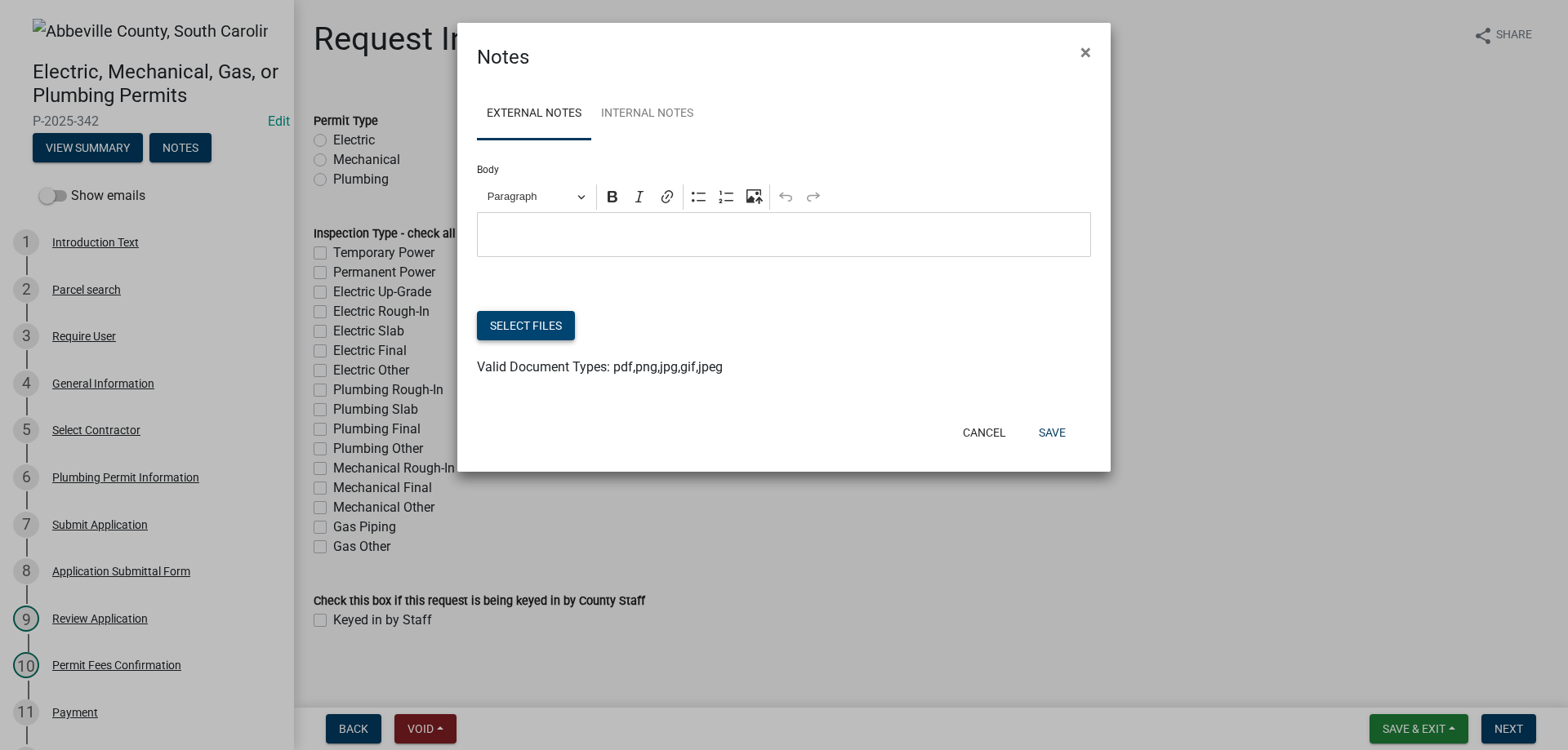
click at [543, 325] on button "Select files" at bounding box center [526, 325] width 98 height 29
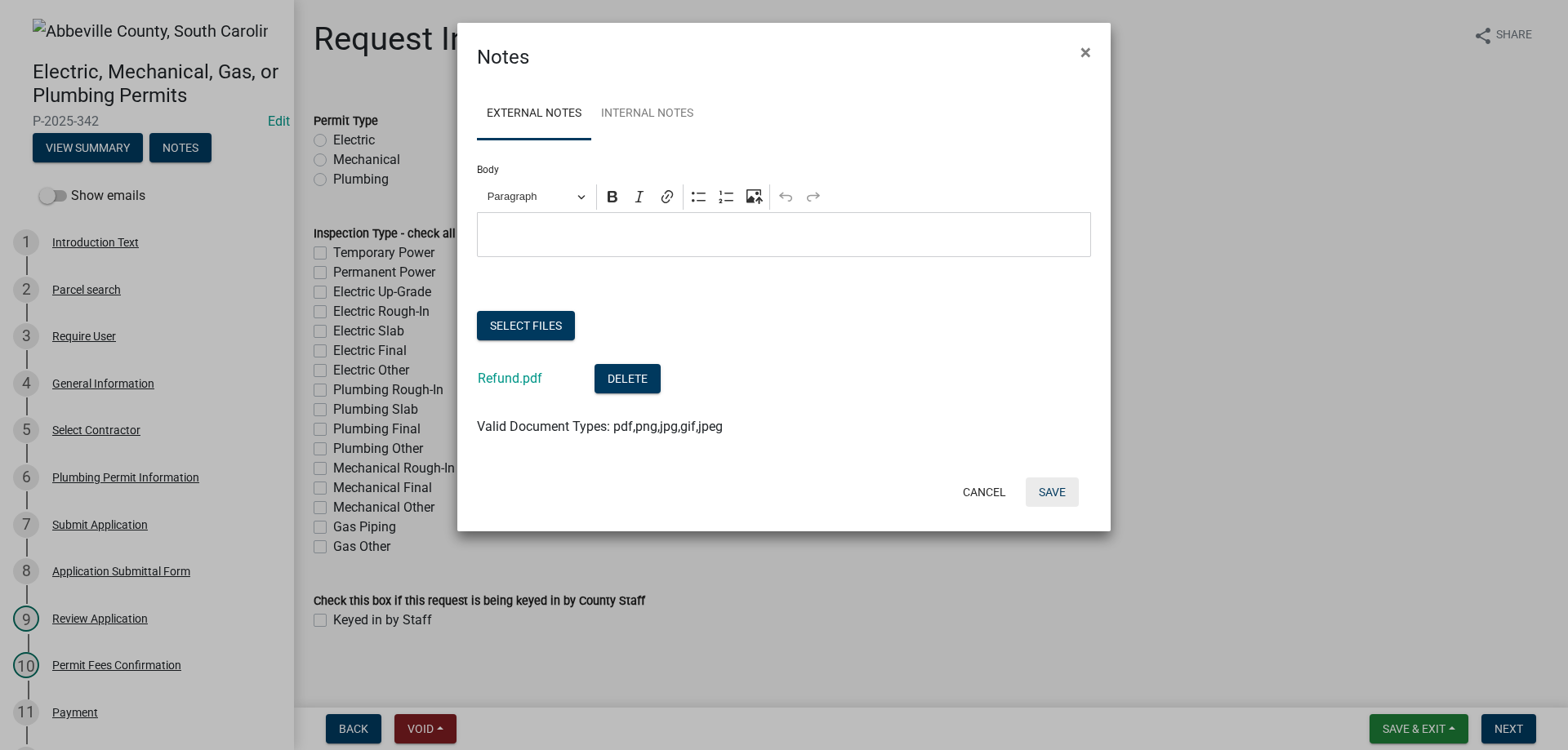
click at [1056, 494] on button "Save" at bounding box center [1052, 492] width 53 height 29
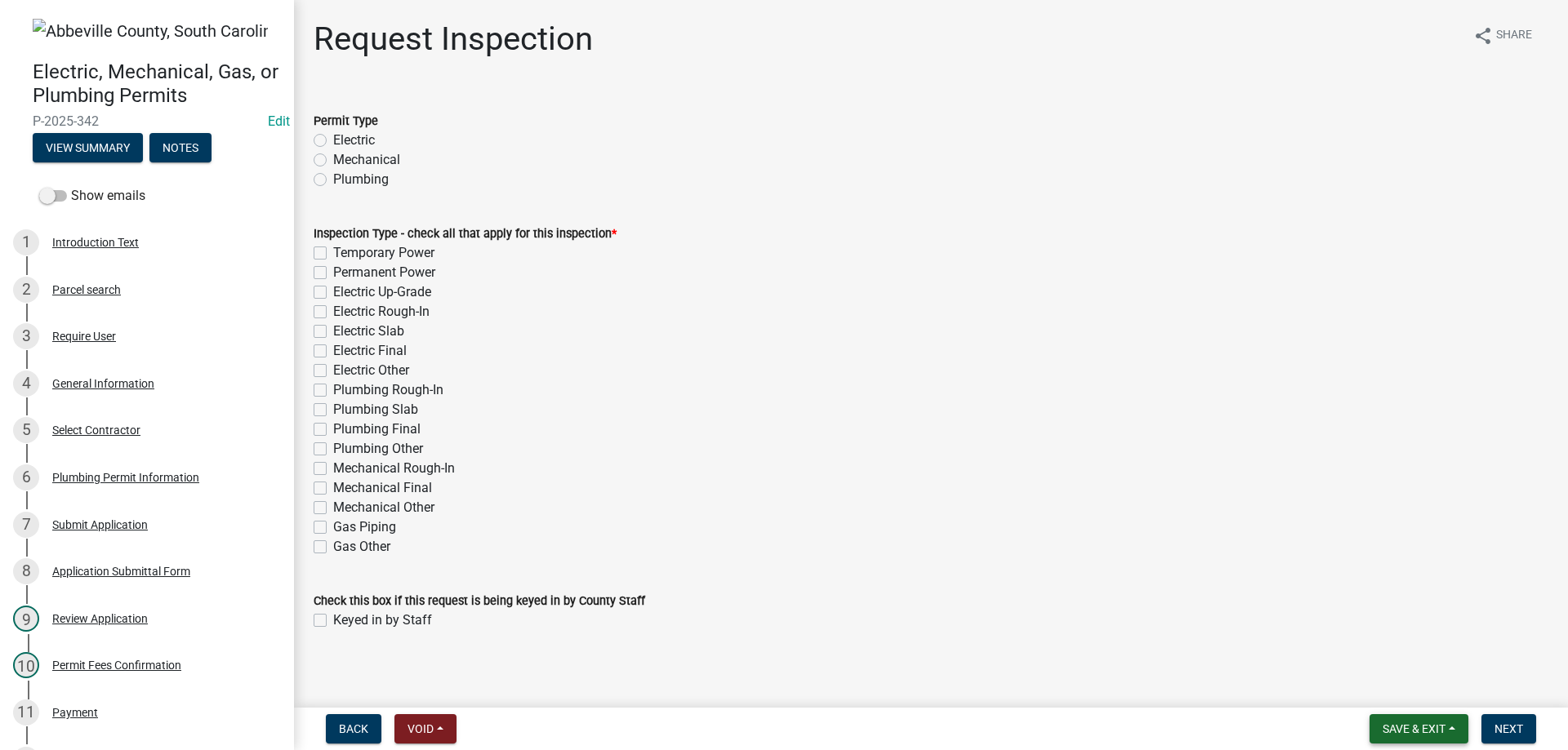
click at [1390, 735] on span "Save & Exit" at bounding box center [1414, 728] width 63 height 13
click at [1386, 690] on button "Save & Exit" at bounding box center [1402, 686] width 130 height 39
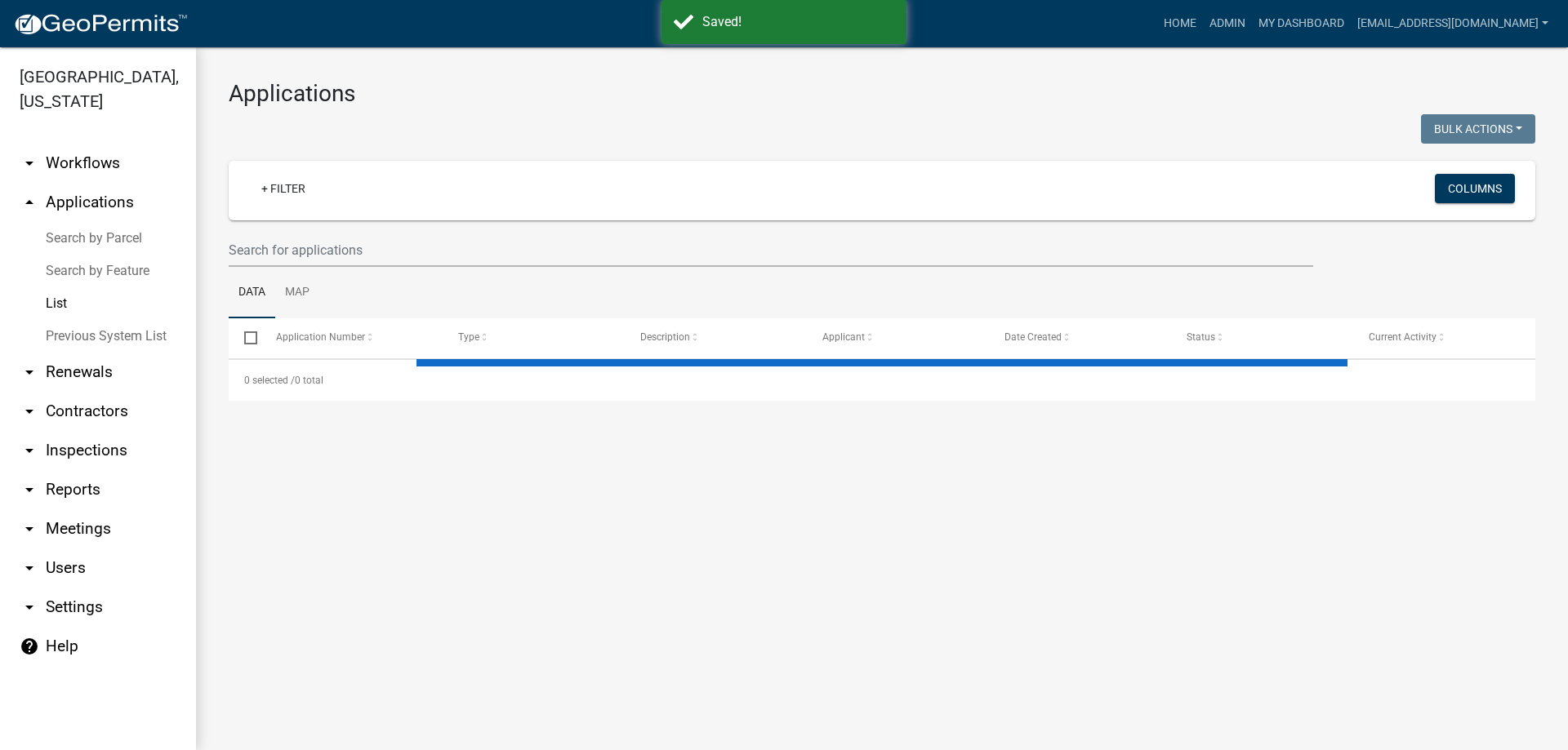
select select "3: 100"
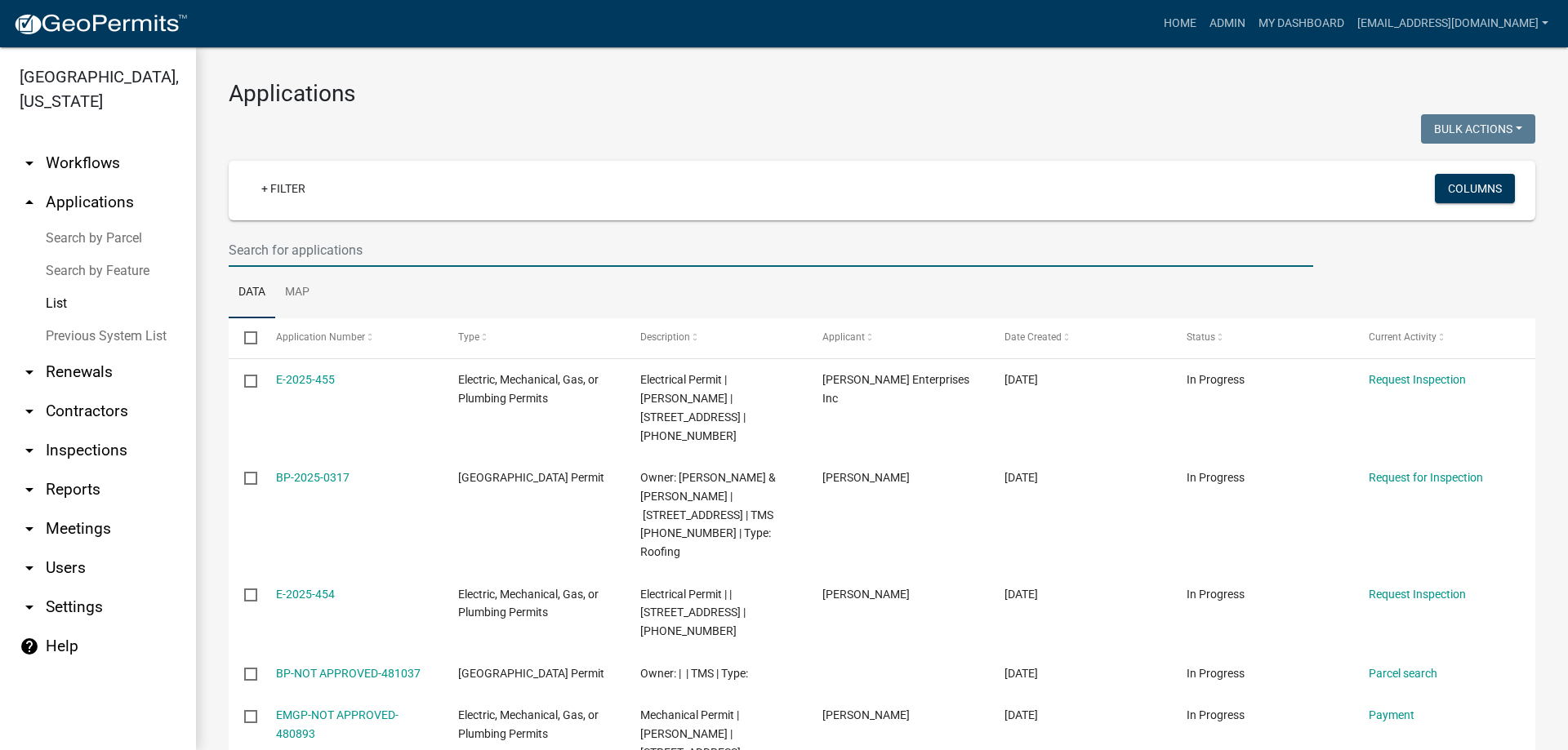
click at [363, 258] on input "text" at bounding box center [771, 250] width 1085 height 33
type input "sf-2025-0058"
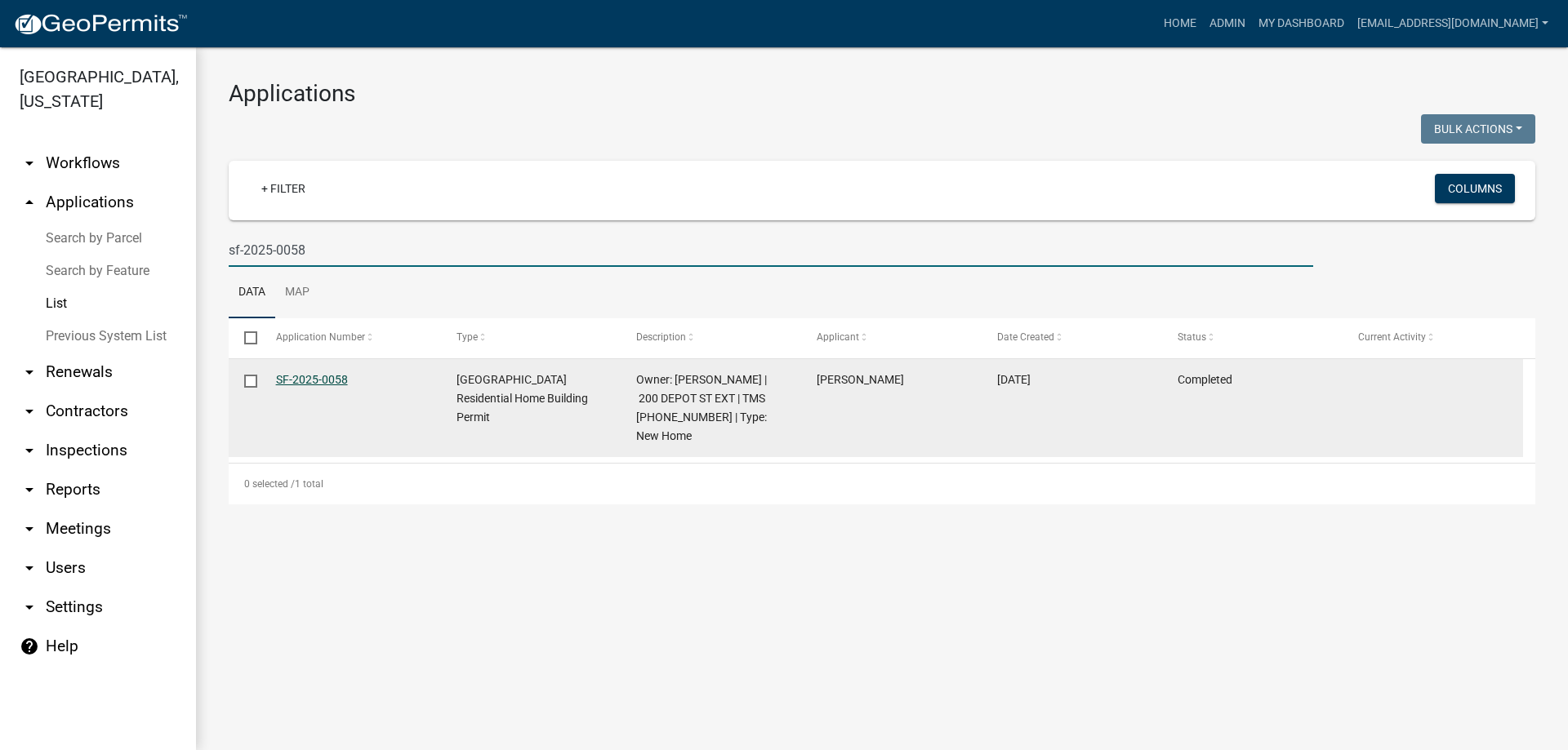
click at [325, 376] on link "SF-2025-0058" at bounding box center [312, 379] width 72 height 13
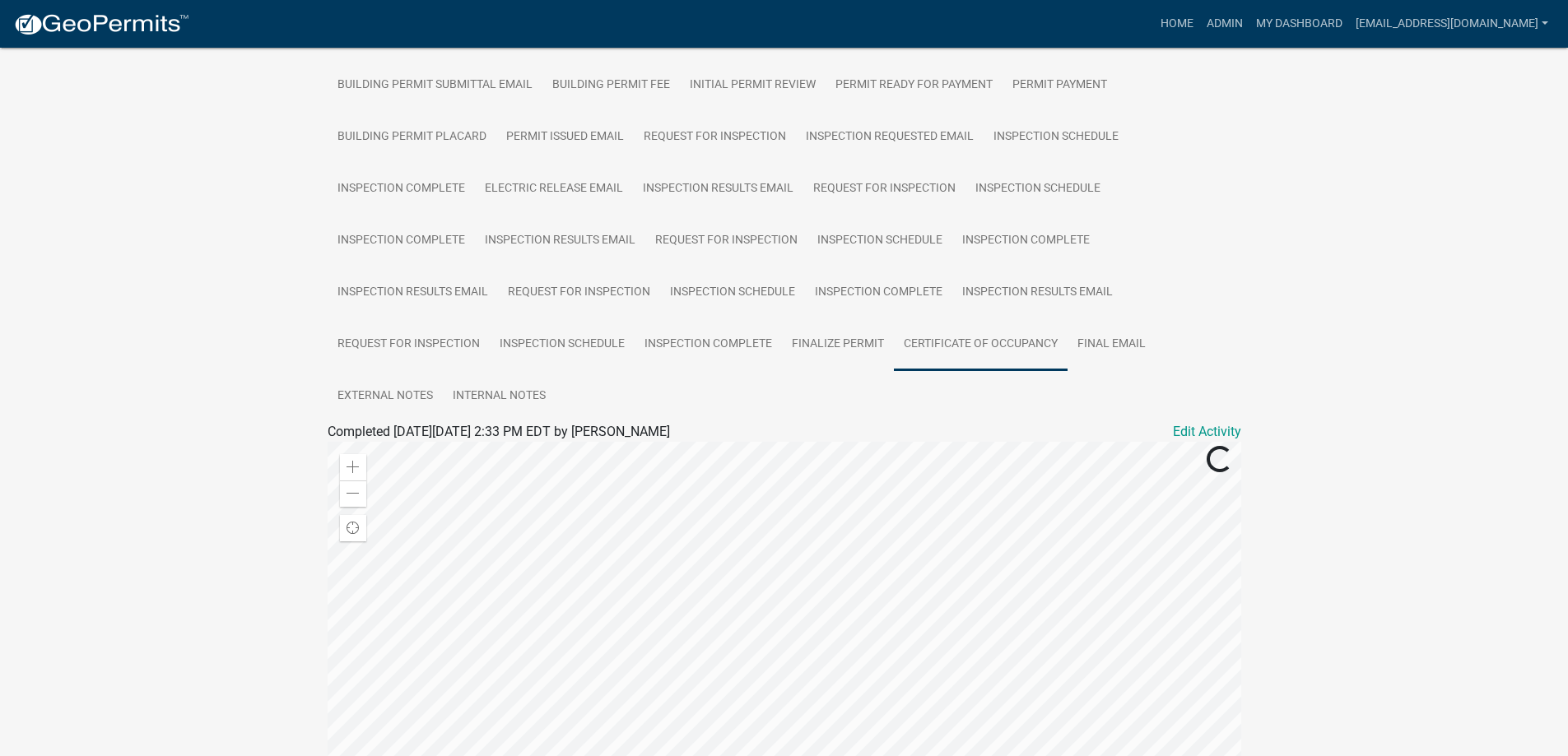
click at [1013, 336] on link "Certificate of Occupancy" at bounding box center [980, 344] width 174 height 52
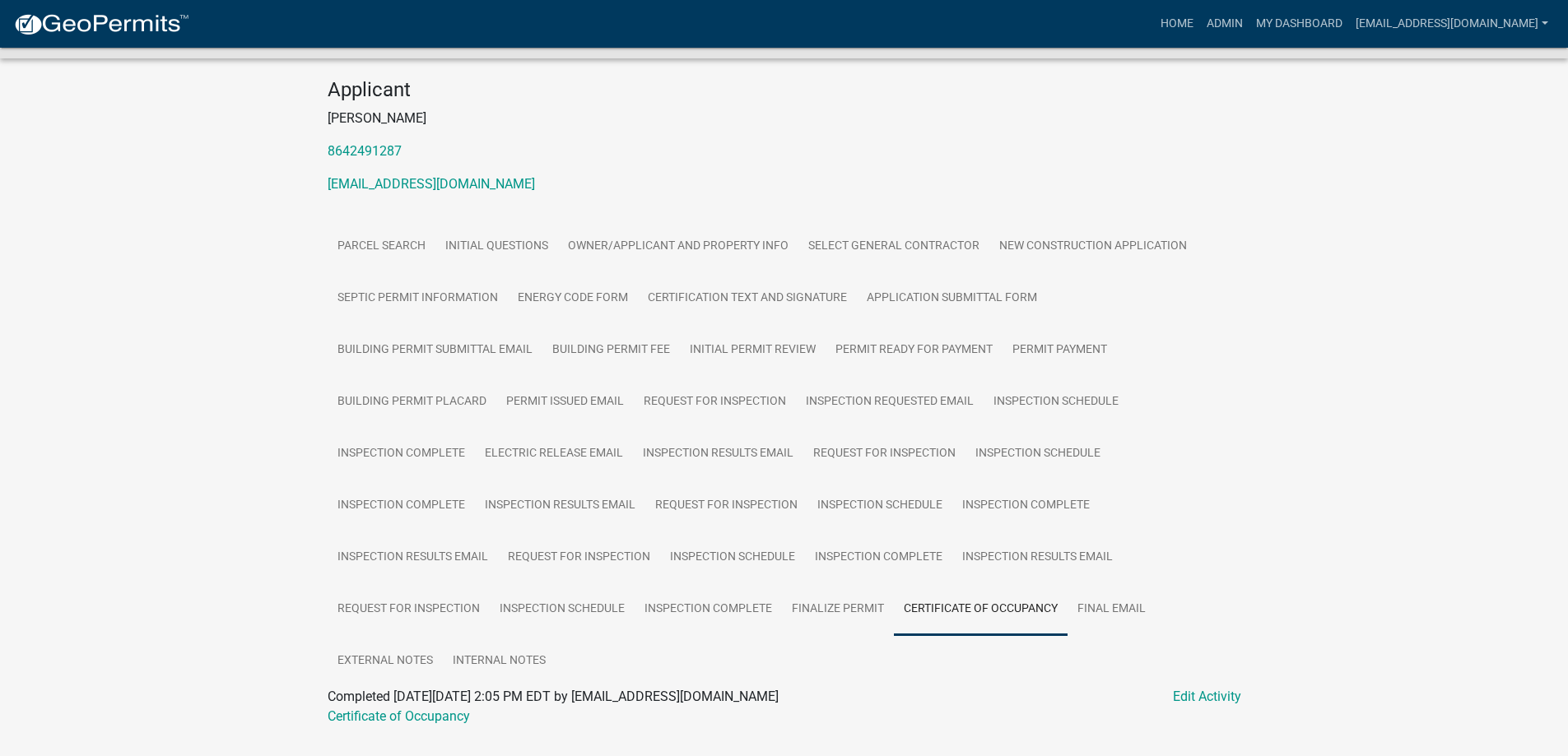
scroll to position [186, 0]
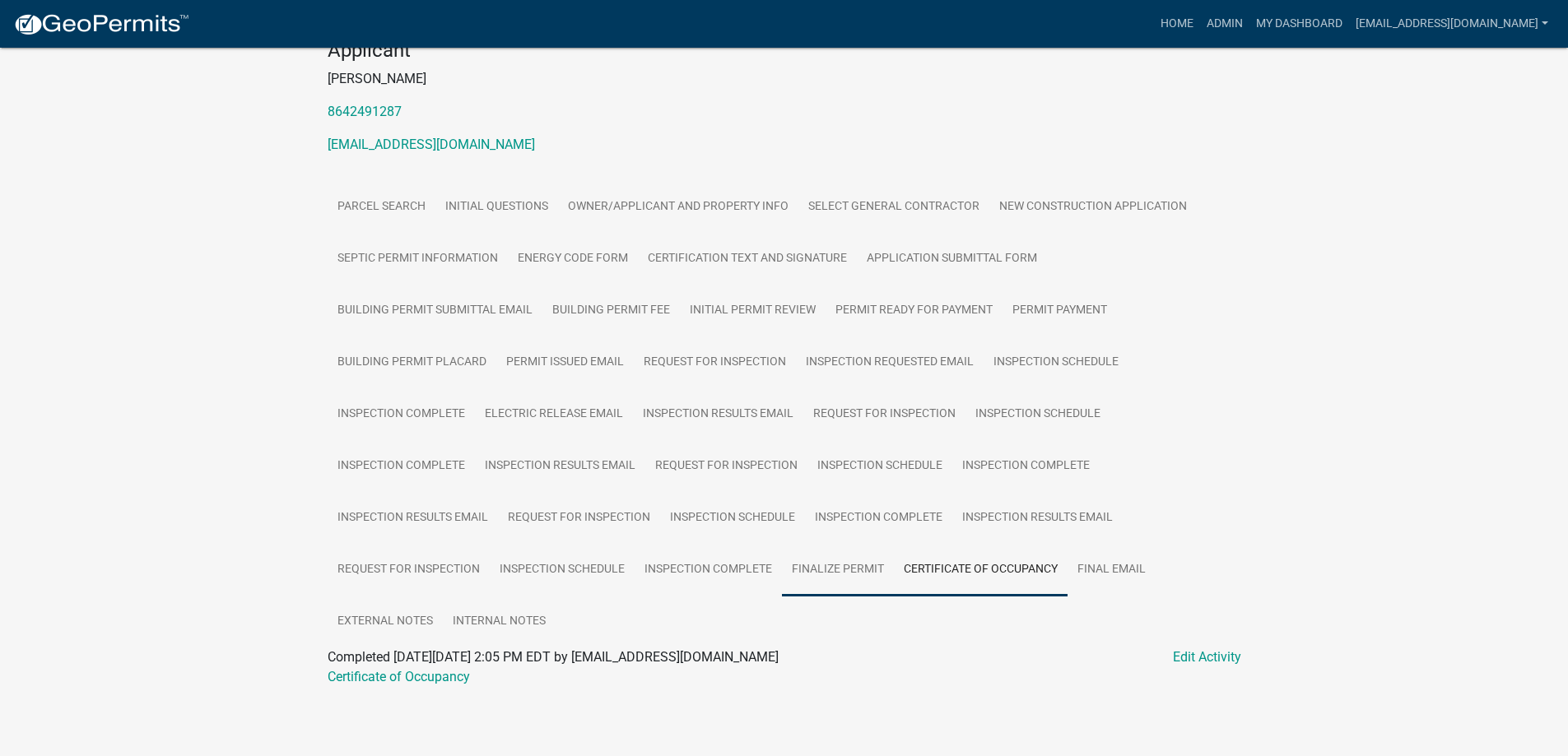
click at [875, 565] on link "Finalize Permit" at bounding box center [837, 570] width 112 height 52
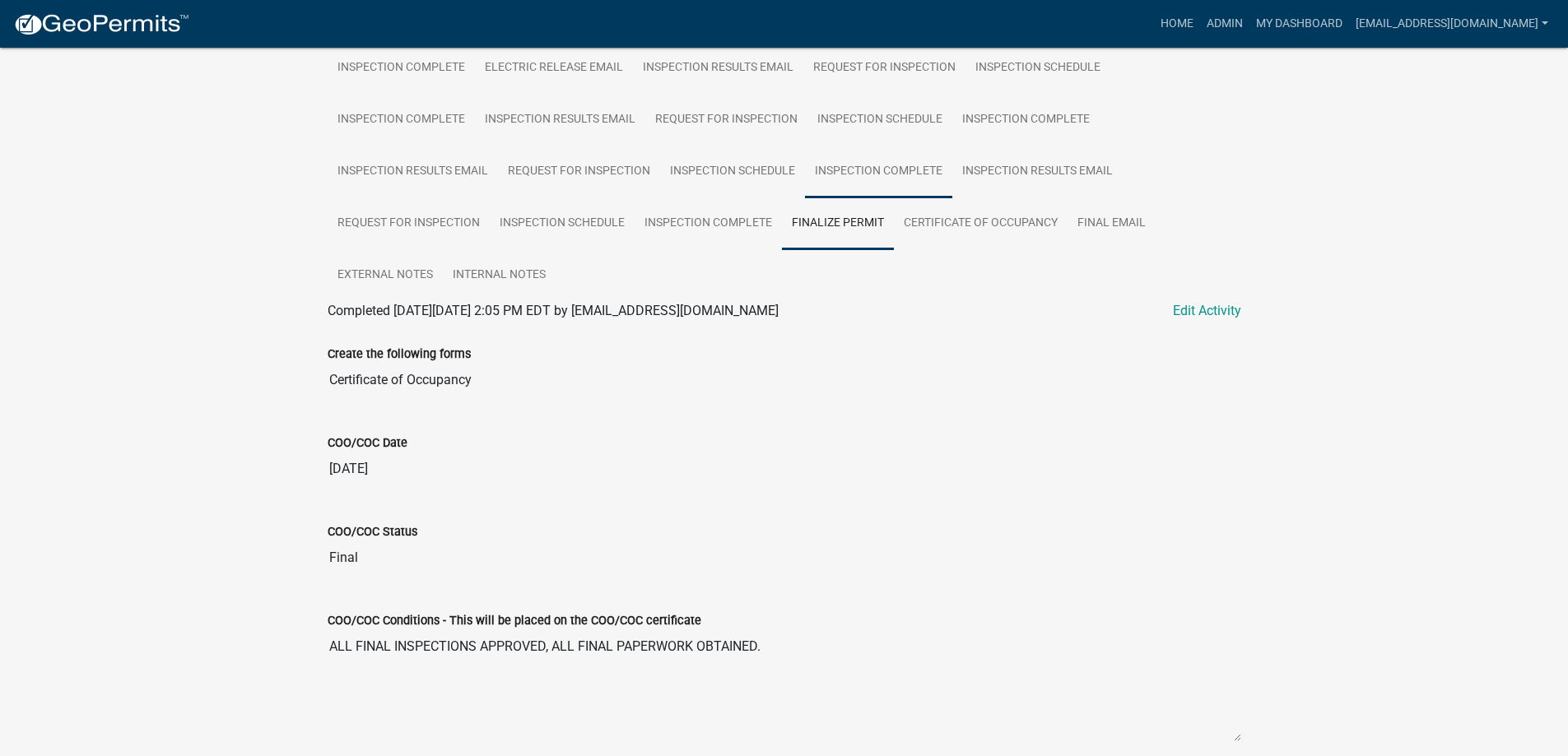
scroll to position [525, 0]
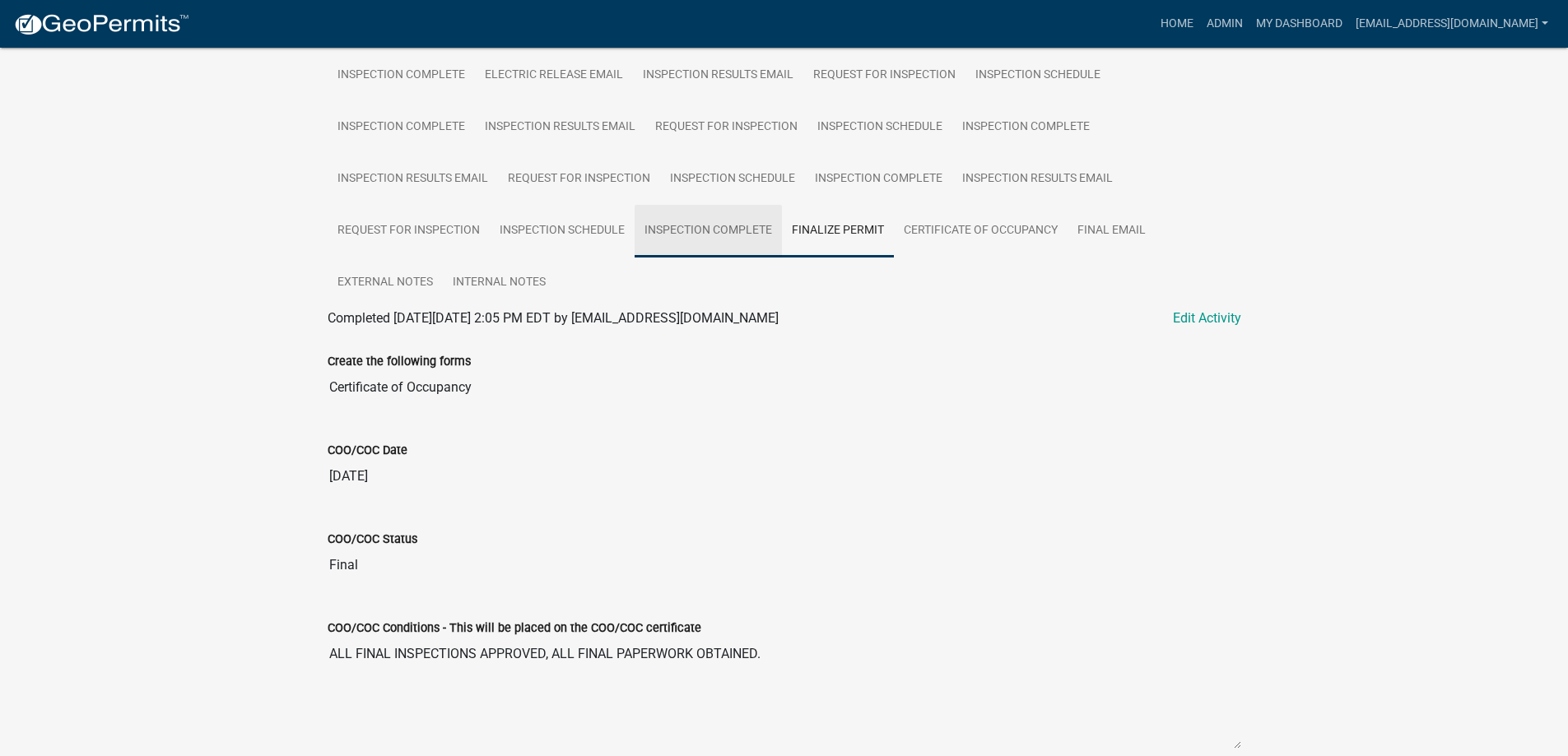
click at [722, 234] on link "Inspection Complete" at bounding box center [707, 230] width 147 height 52
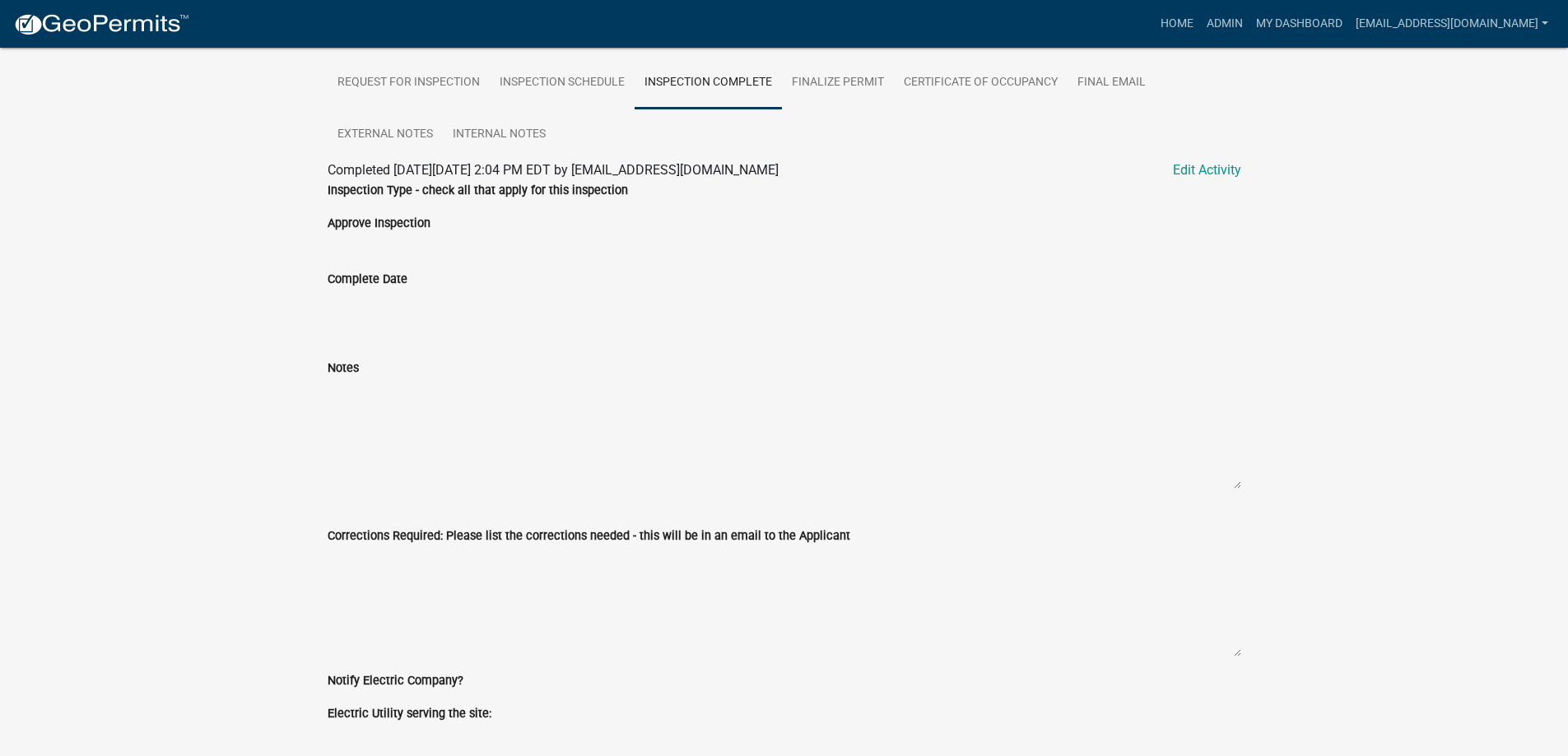
scroll to position [180, 0]
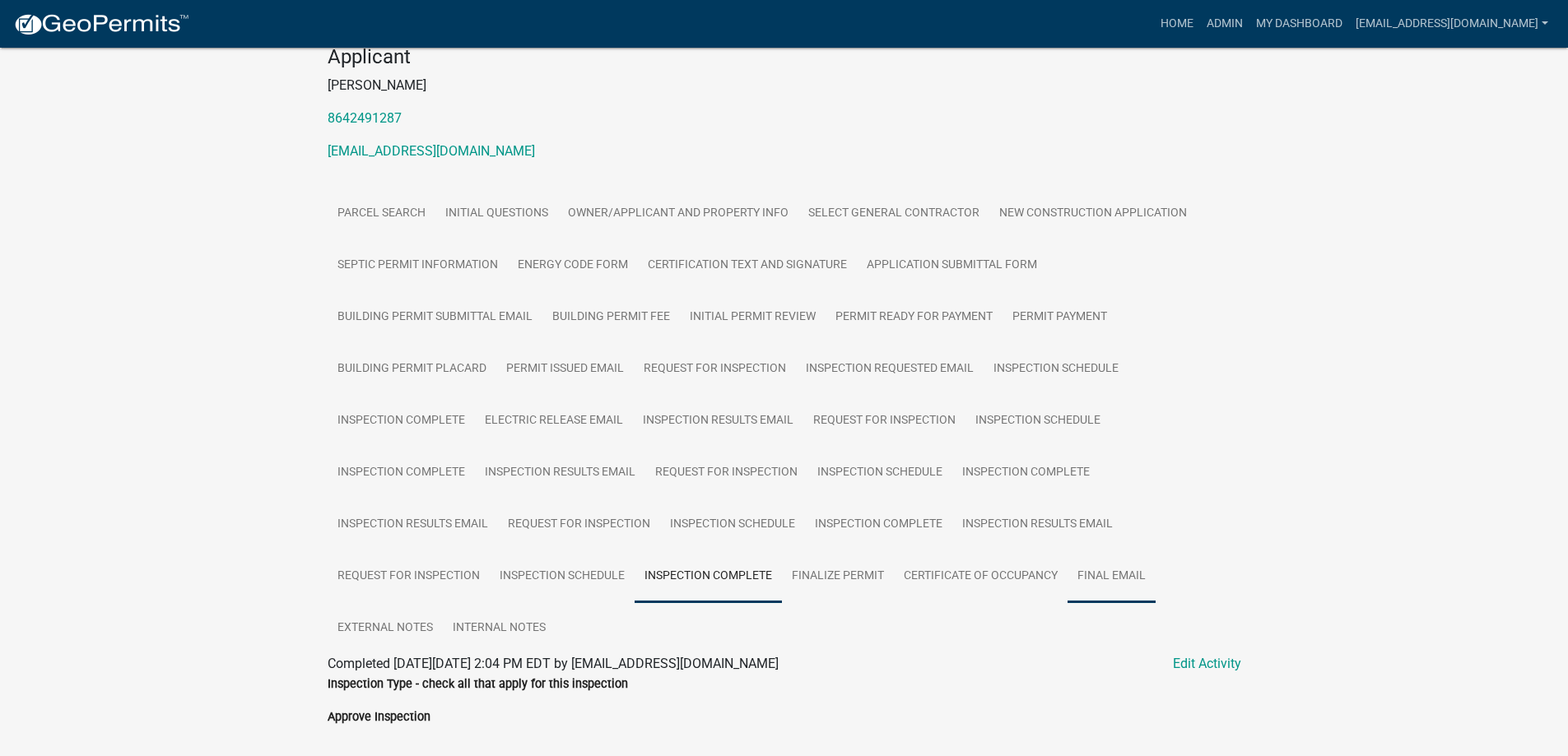
click at [1127, 573] on link "Final Email" at bounding box center [1111, 576] width 88 height 52
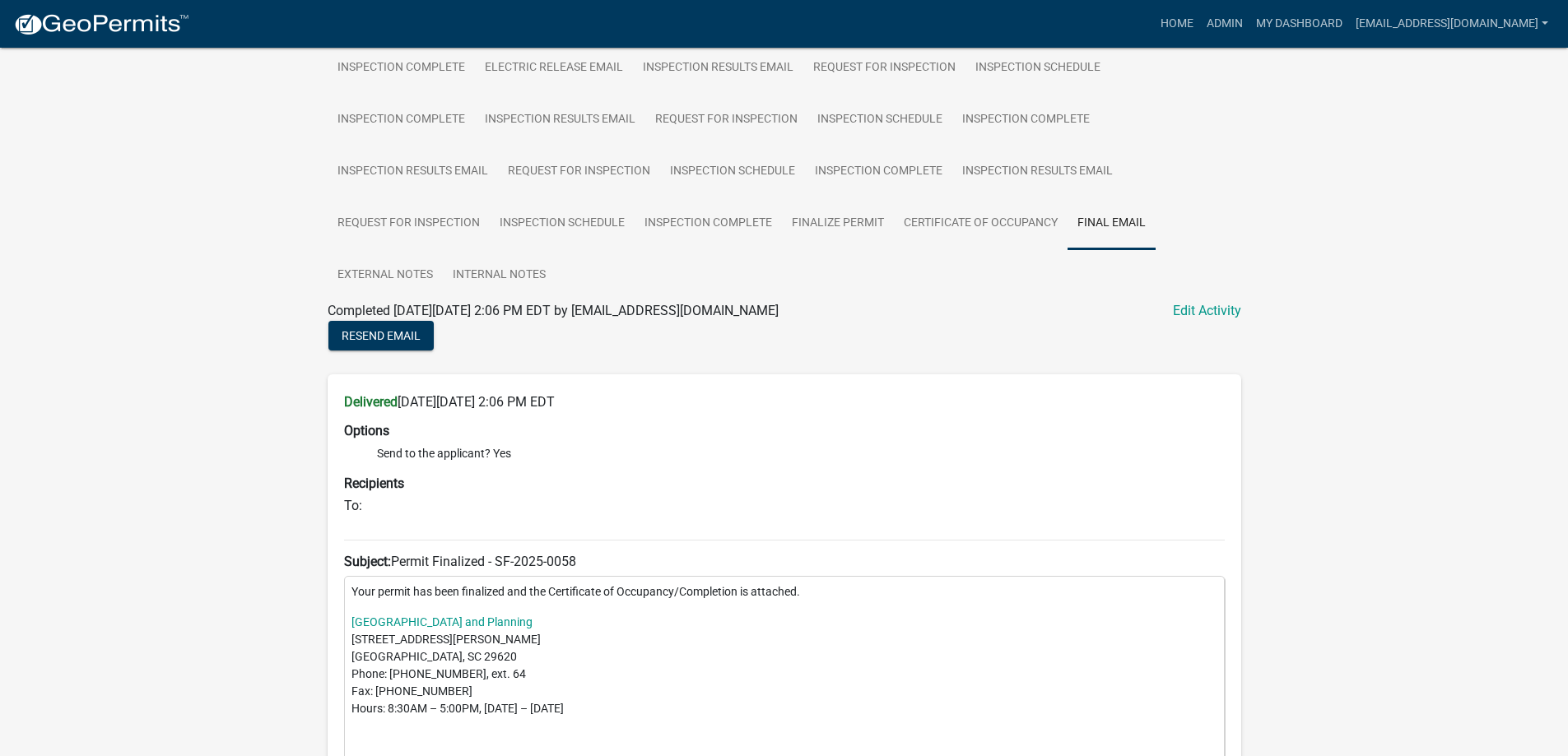
scroll to position [353, 0]
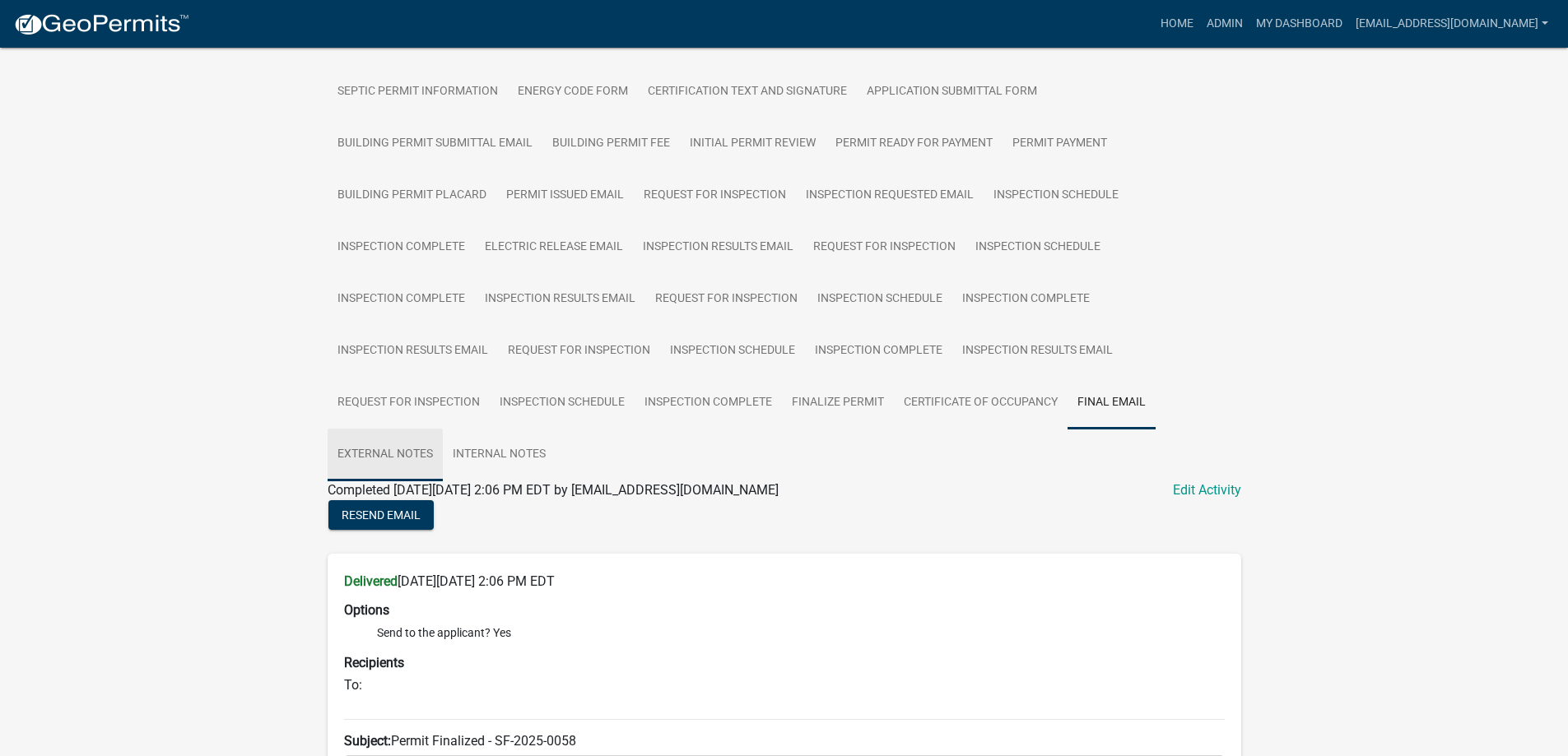
click at [399, 443] on link "External Notes" at bounding box center [384, 455] width 116 height 52
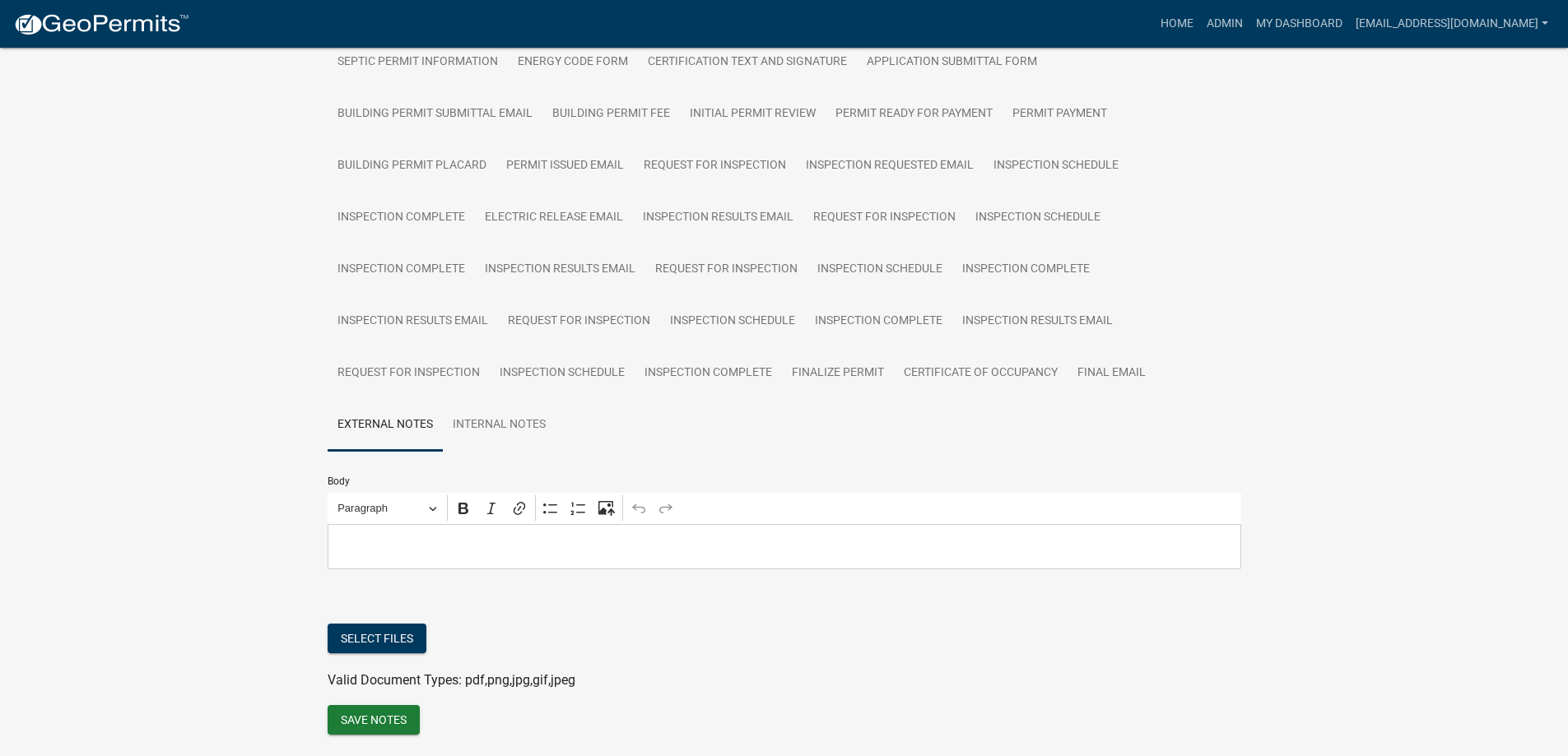
scroll to position [436, 0]
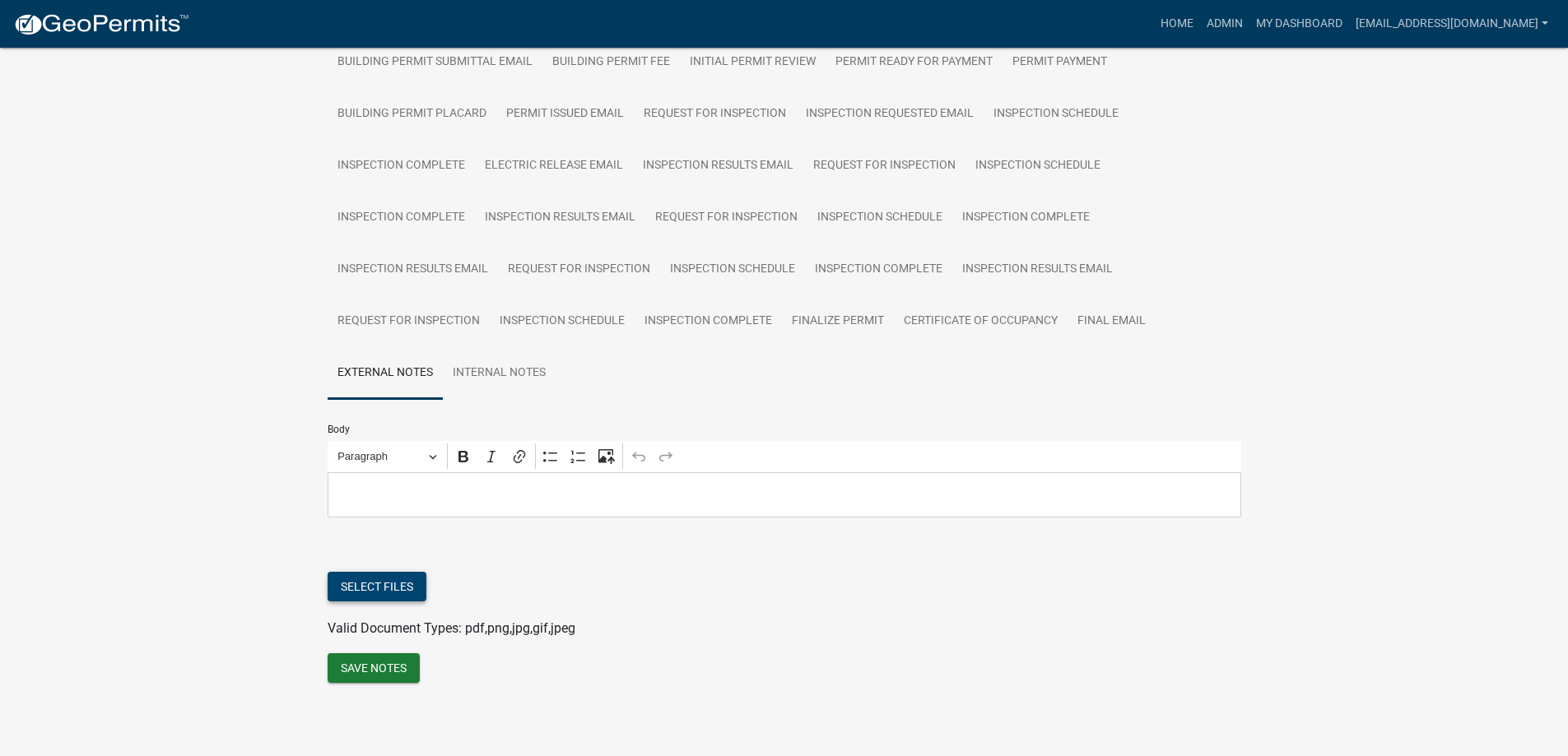
click at [363, 593] on button "Select files" at bounding box center [376, 587] width 99 height 30
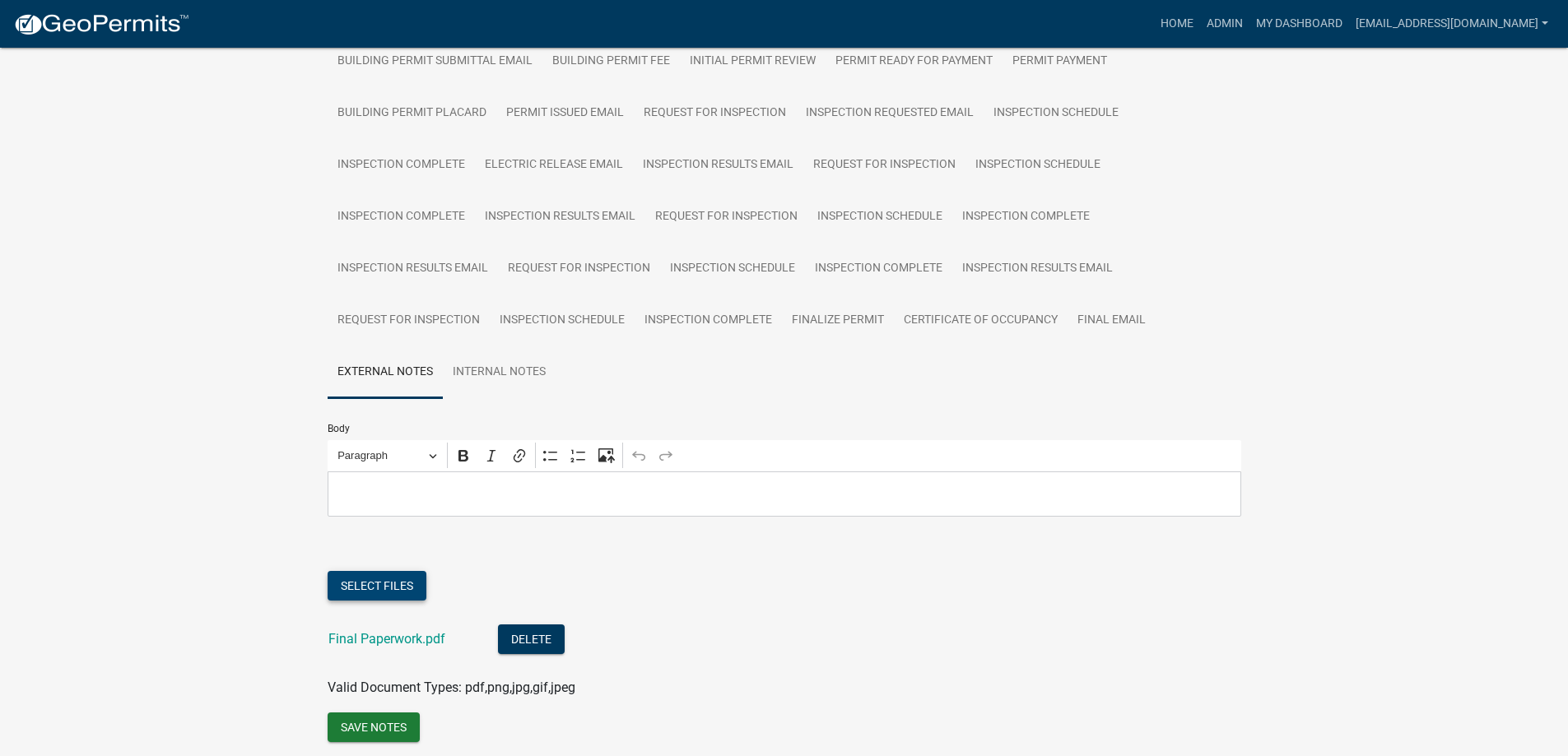
scroll to position [495, 0]
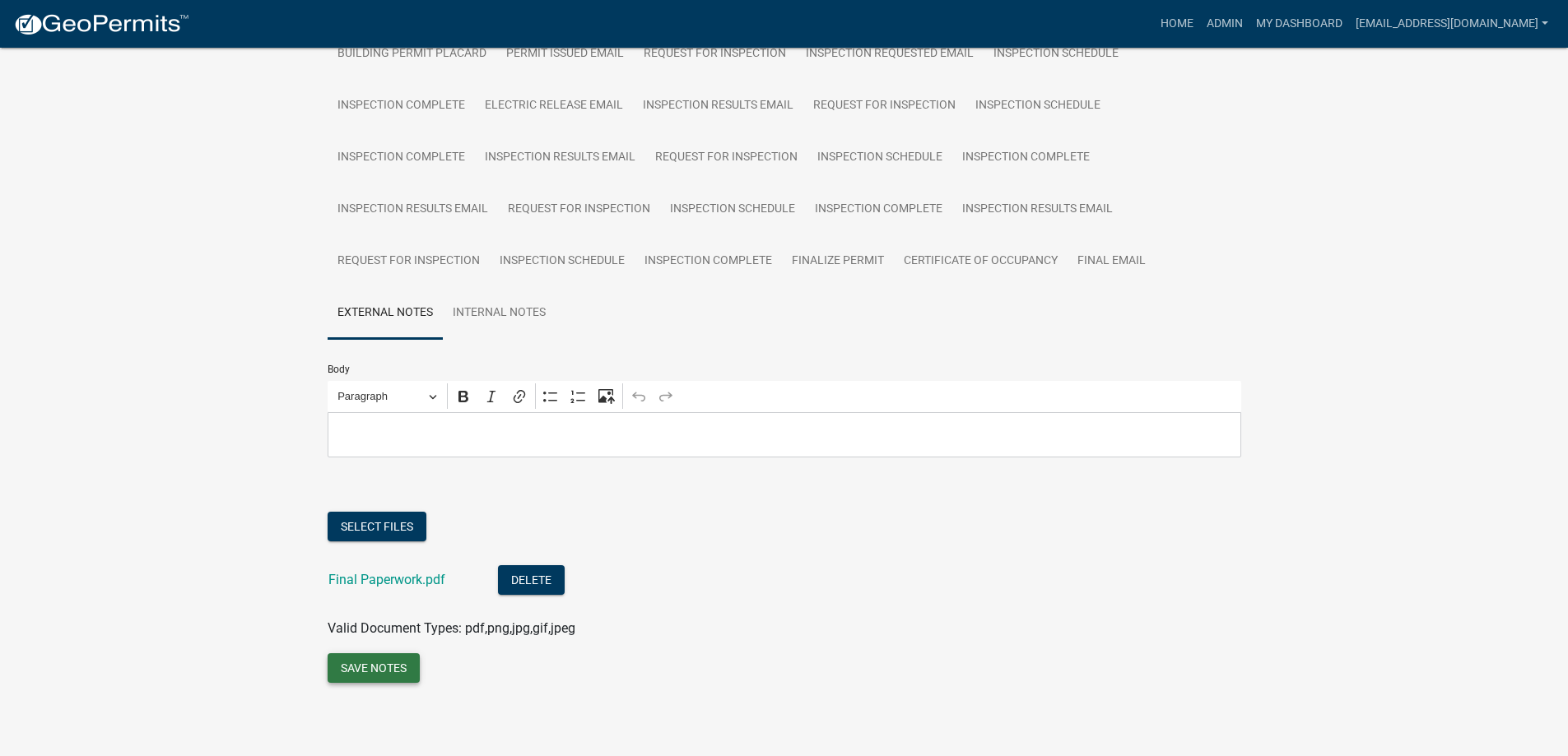
click at [392, 676] on button "Save Notes" at bounding box center [372, 668] width 92 height 30
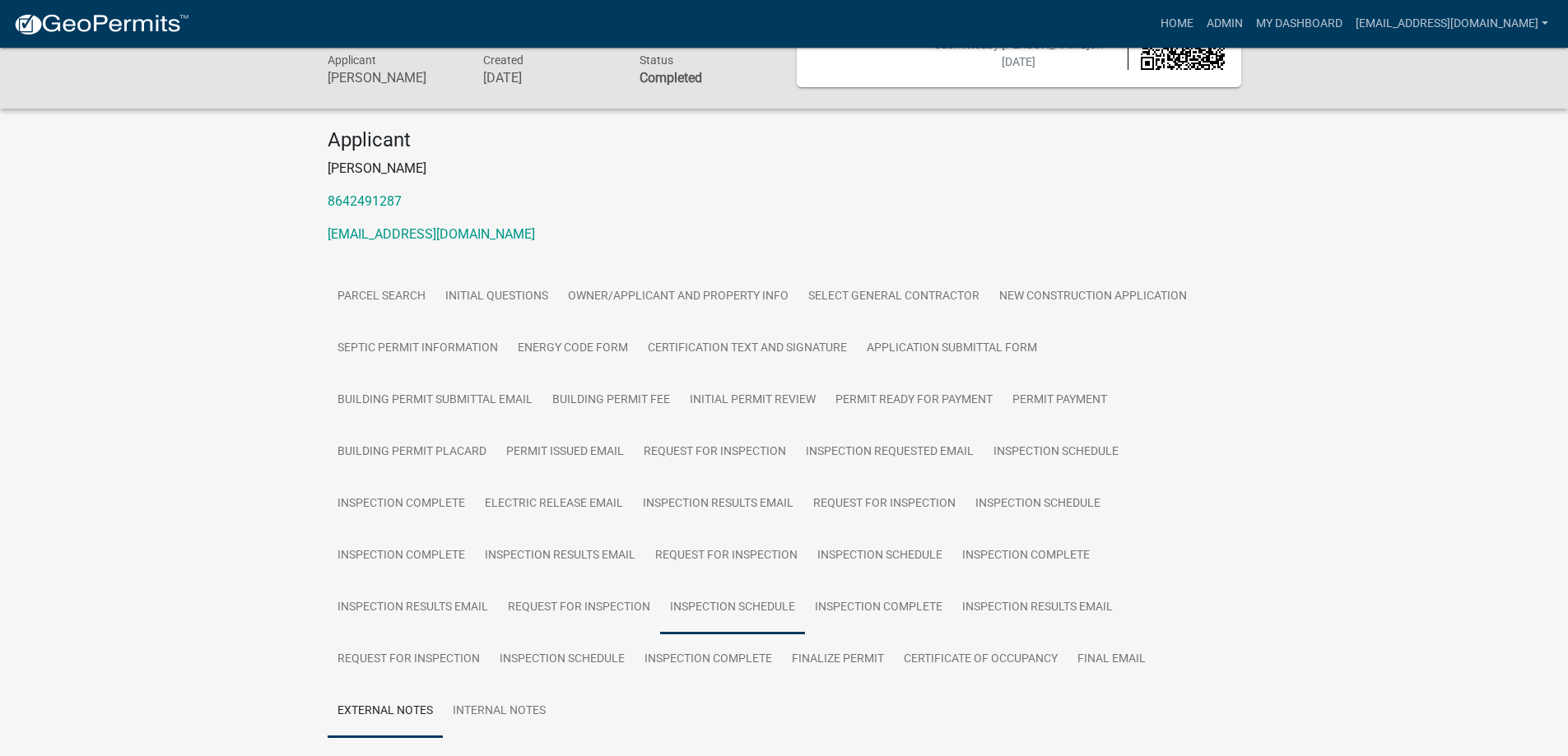
scroll to position [0, 0]
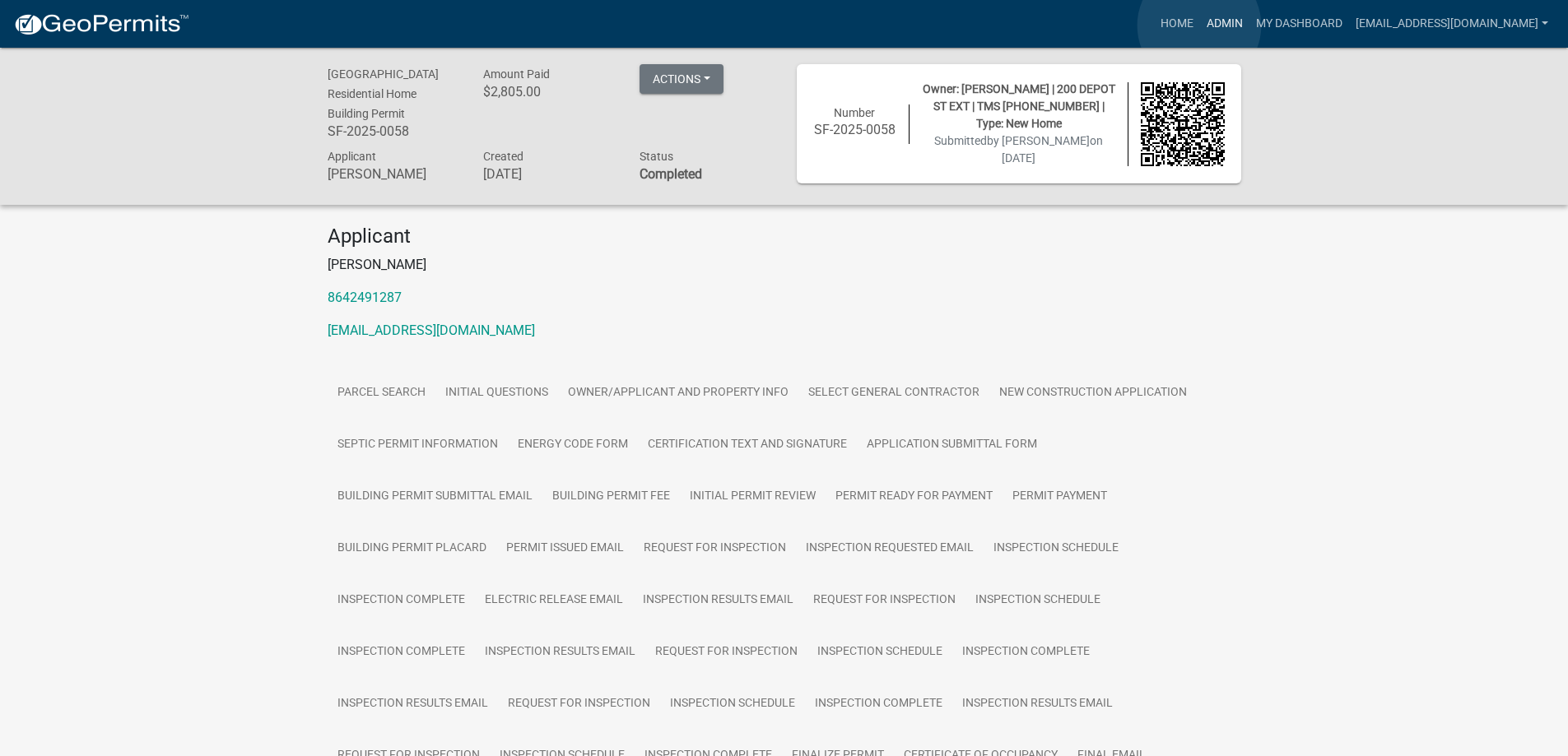
click at [1199, 26] on link "Admin" at bounding box center [1224, 24] width 49 height 32
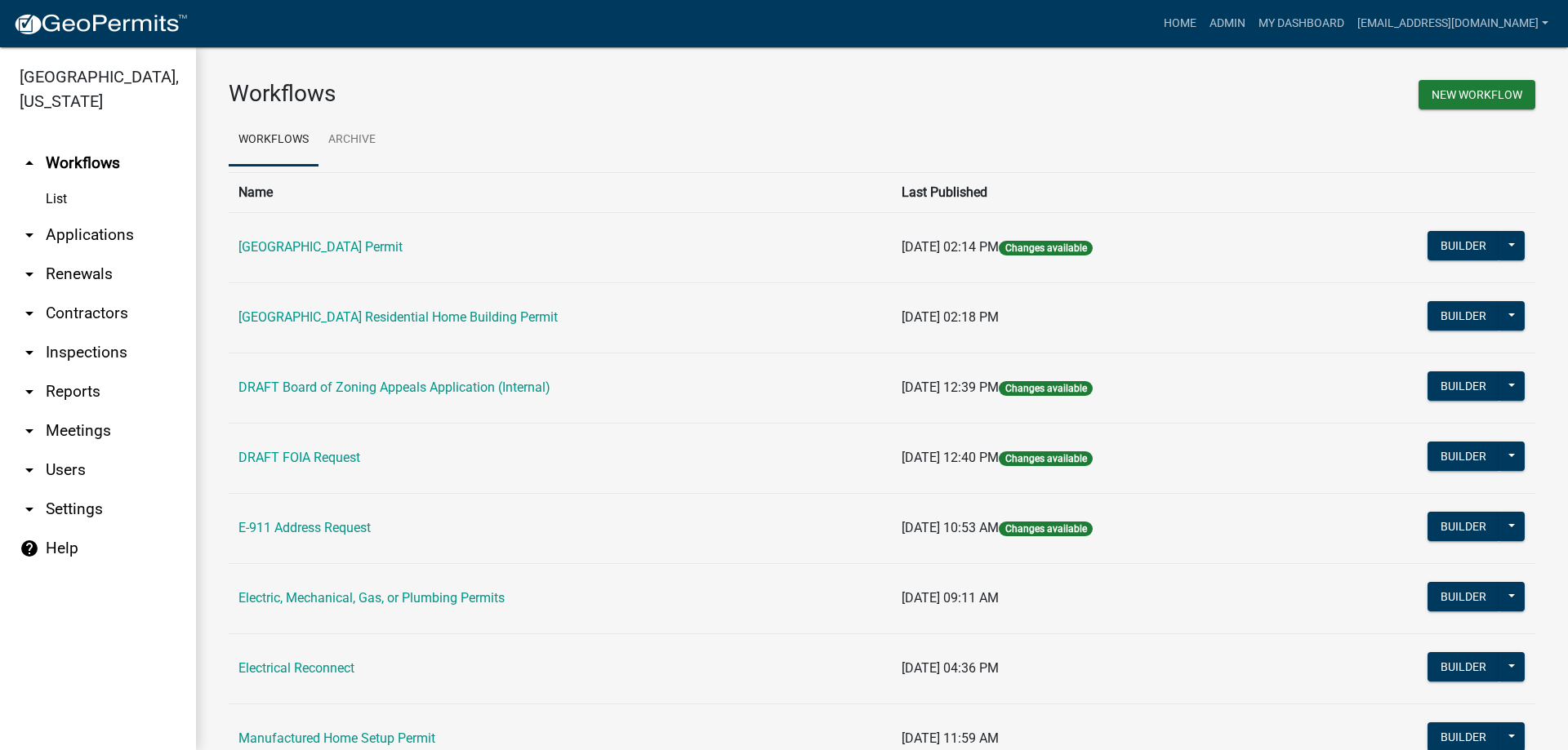
click at [79, 252] on link "arrow_drop_down Applications" at bounding box center [98, 235] width 196 height 39
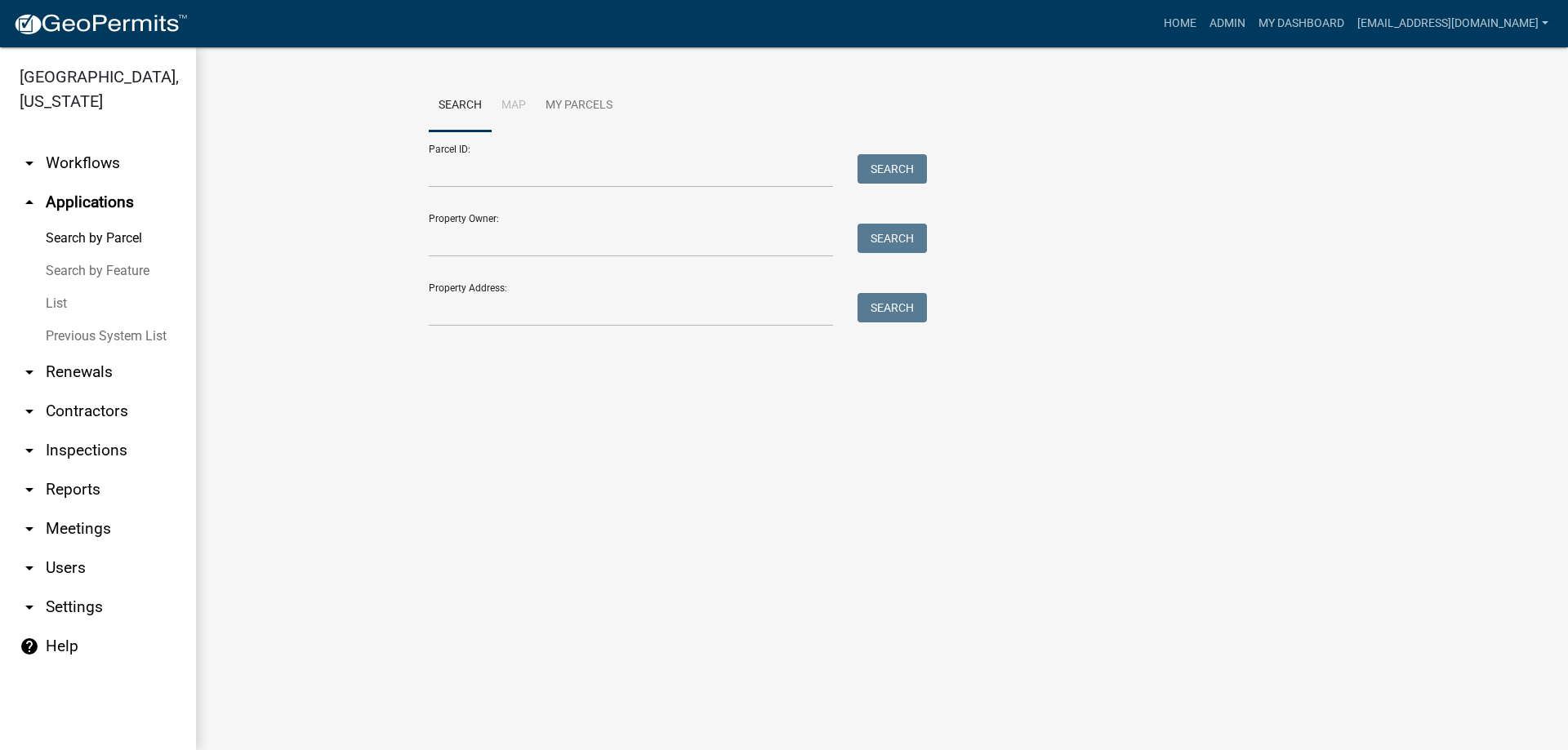
click at [56, 305] on link "List" at bounding box center [98, 303] width 196 height 32
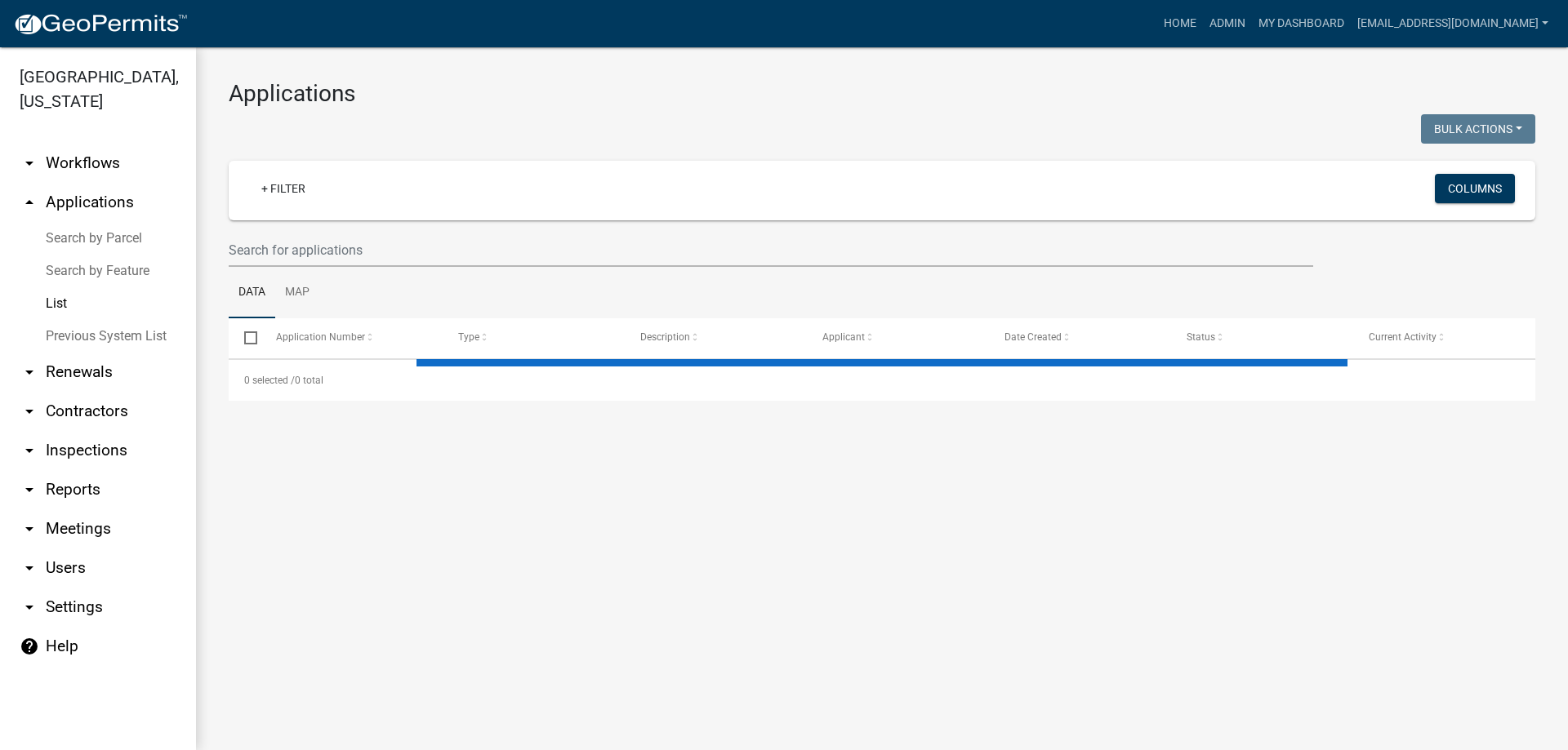
select select "3: 100"
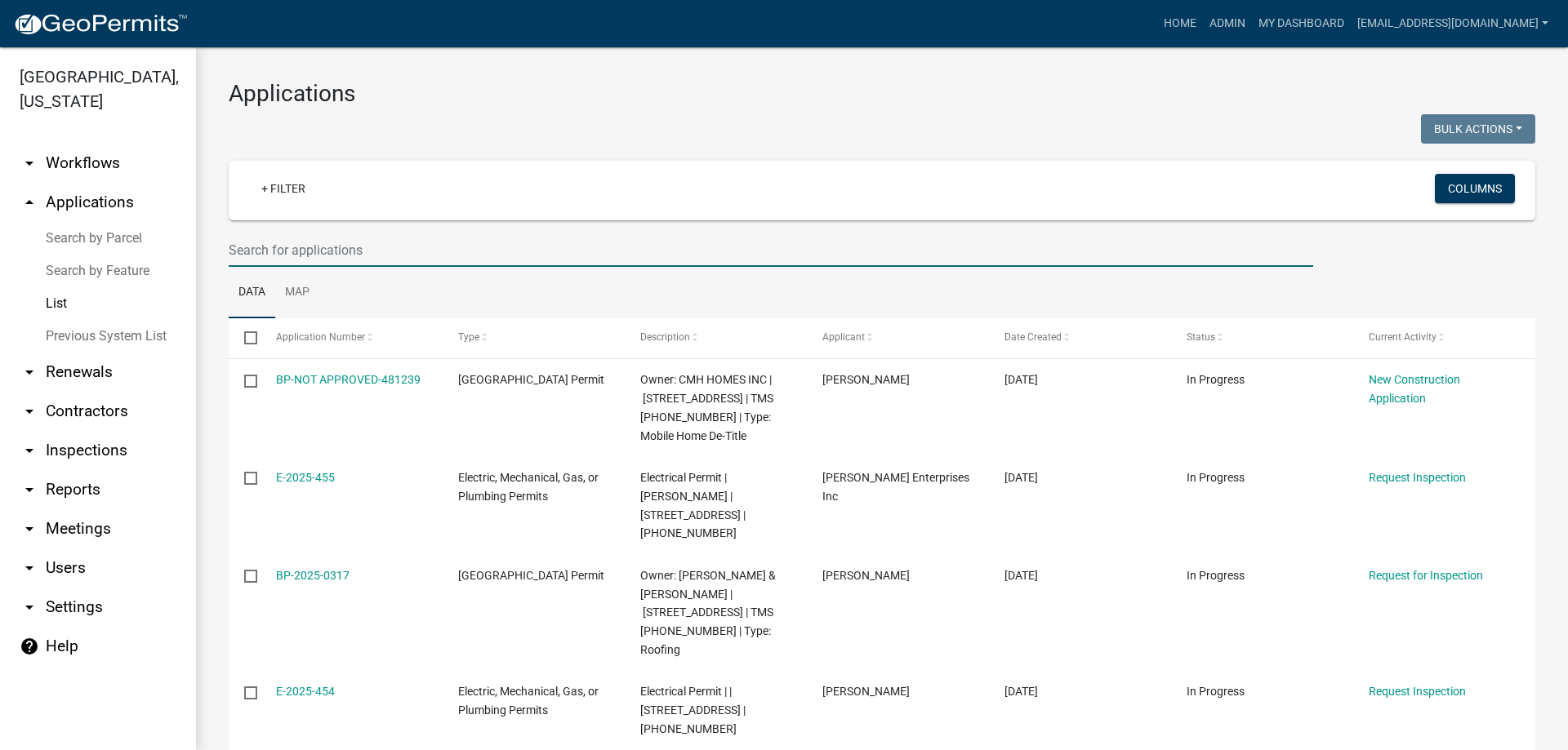
click at [257, 256] on input "text" at bounding box center [771, 250] width 1085 height 33
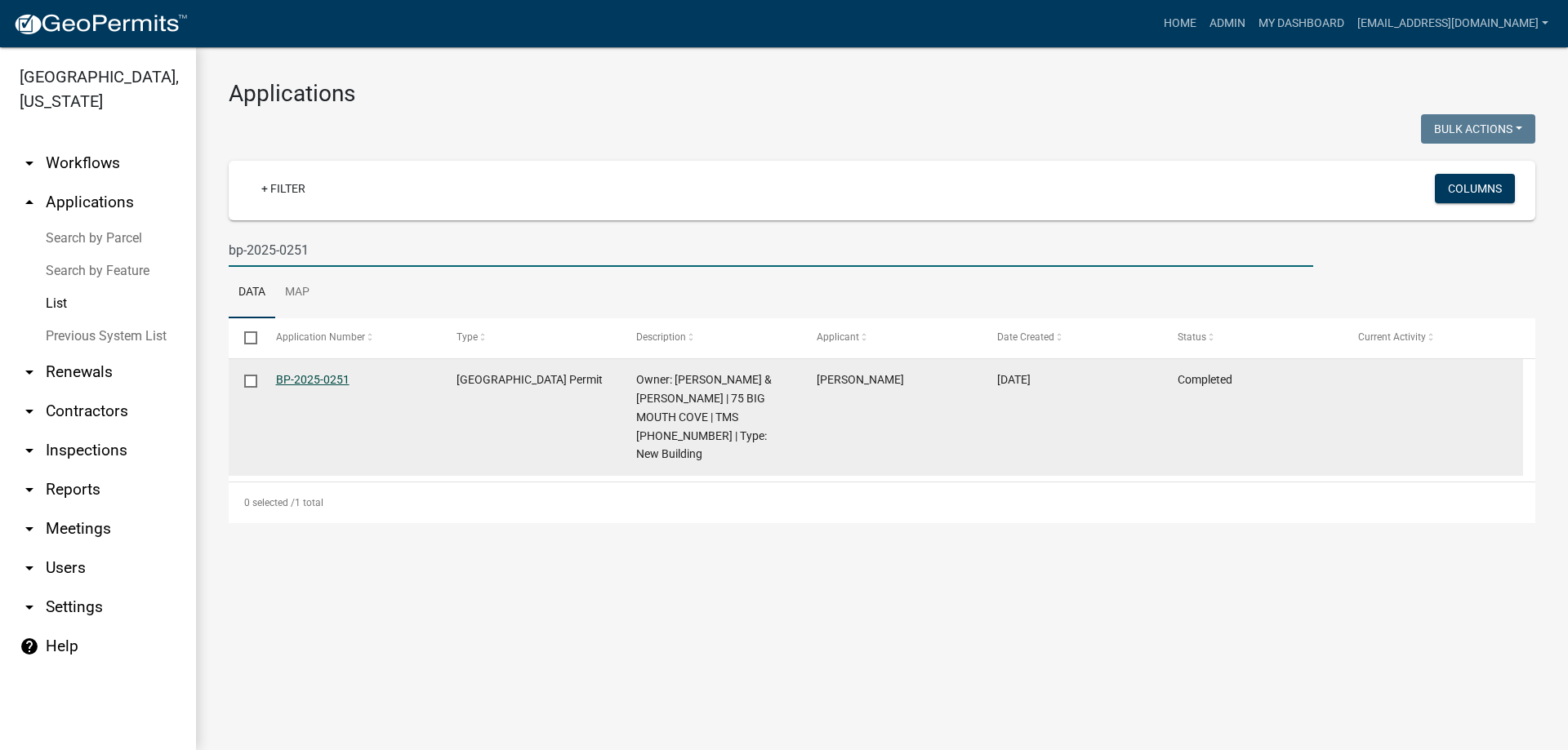
type input "bp-2025-0251"
click at [341, 380] on link "BP-2025-0251" at bounding box center [313, 379] width 74 height 13
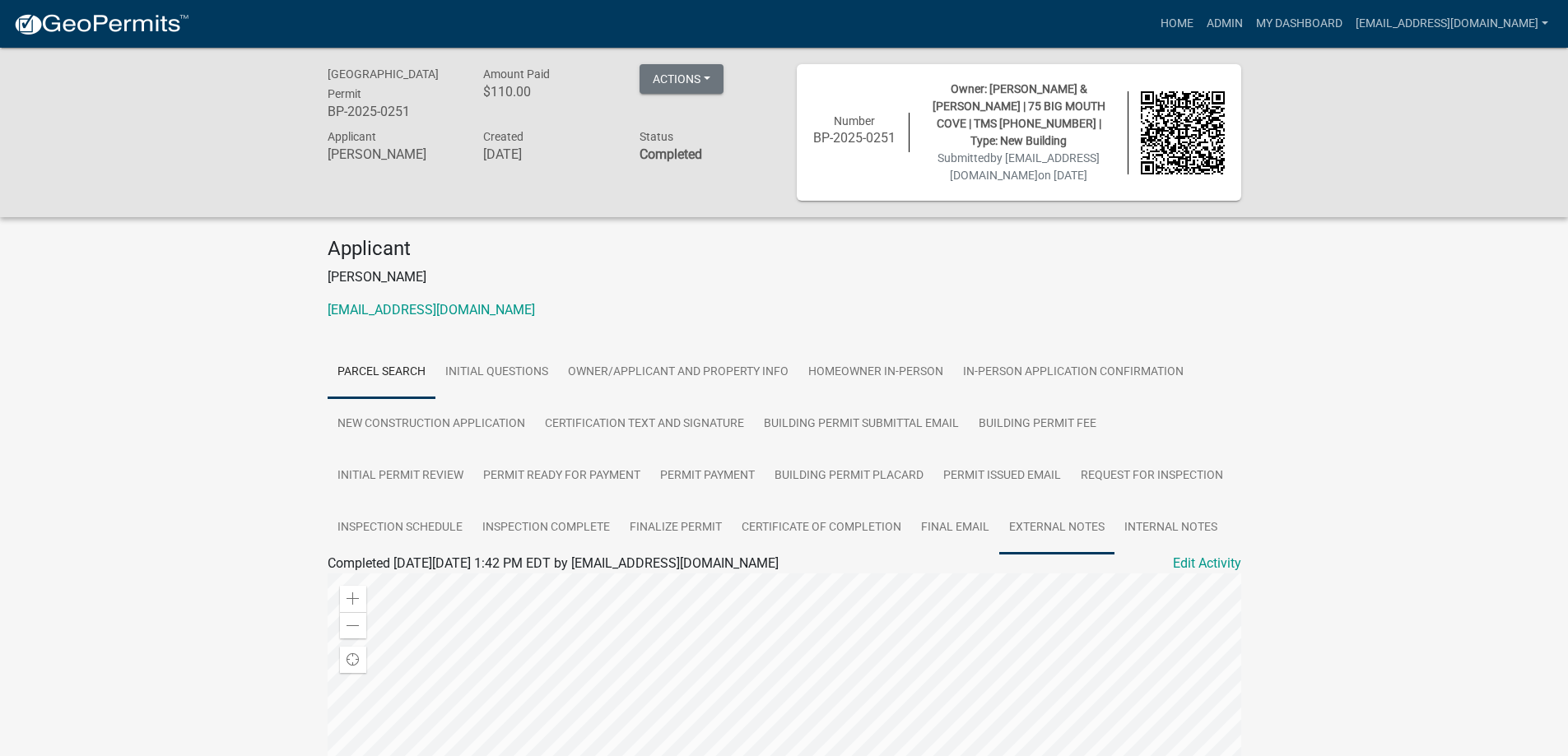
click at [1032, 528] on link "External Notes" at bounding box center [1056, 528] width 116 height 52
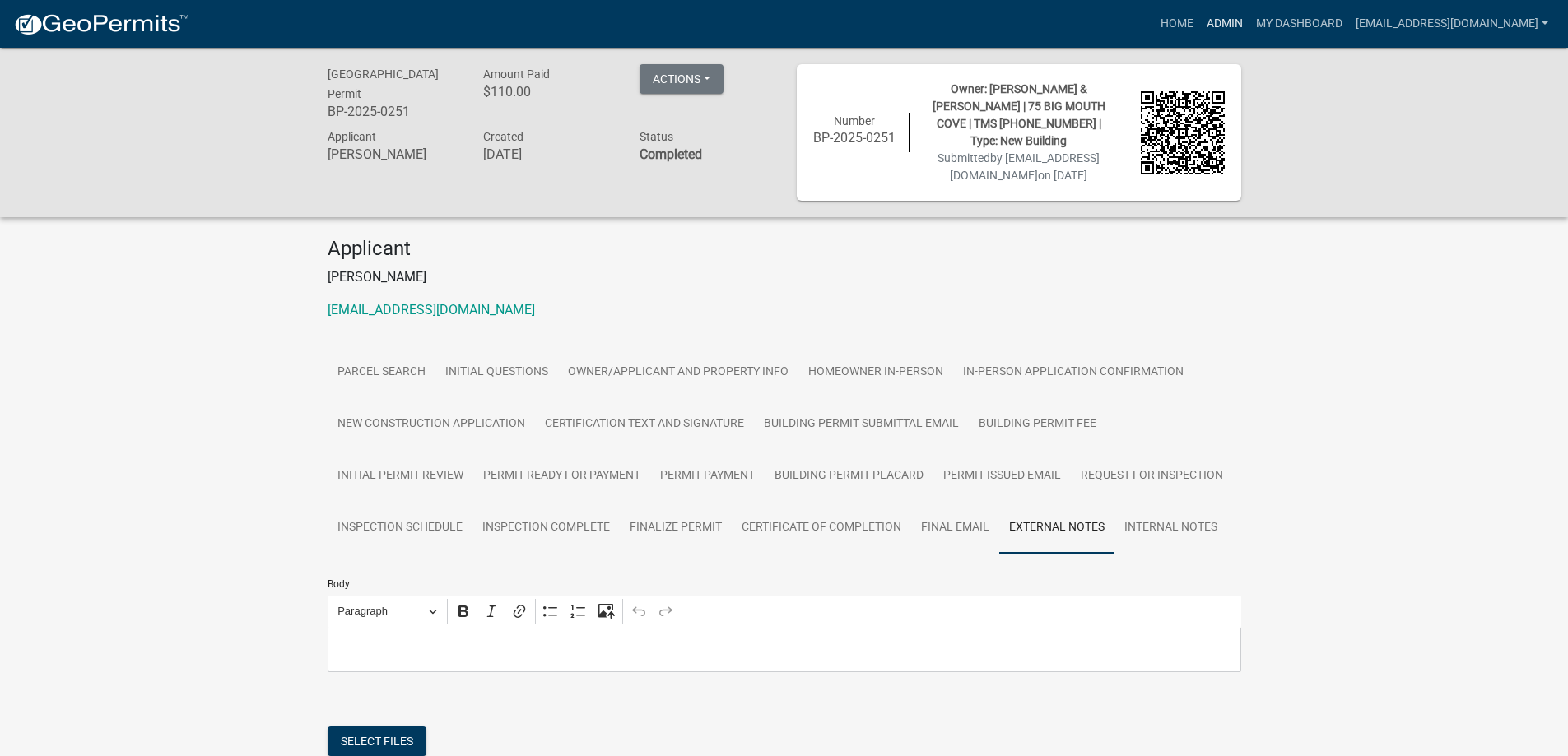
click at [1199, 30] on link "Admin" at bounding box center [1224, 24] width 49 height 32
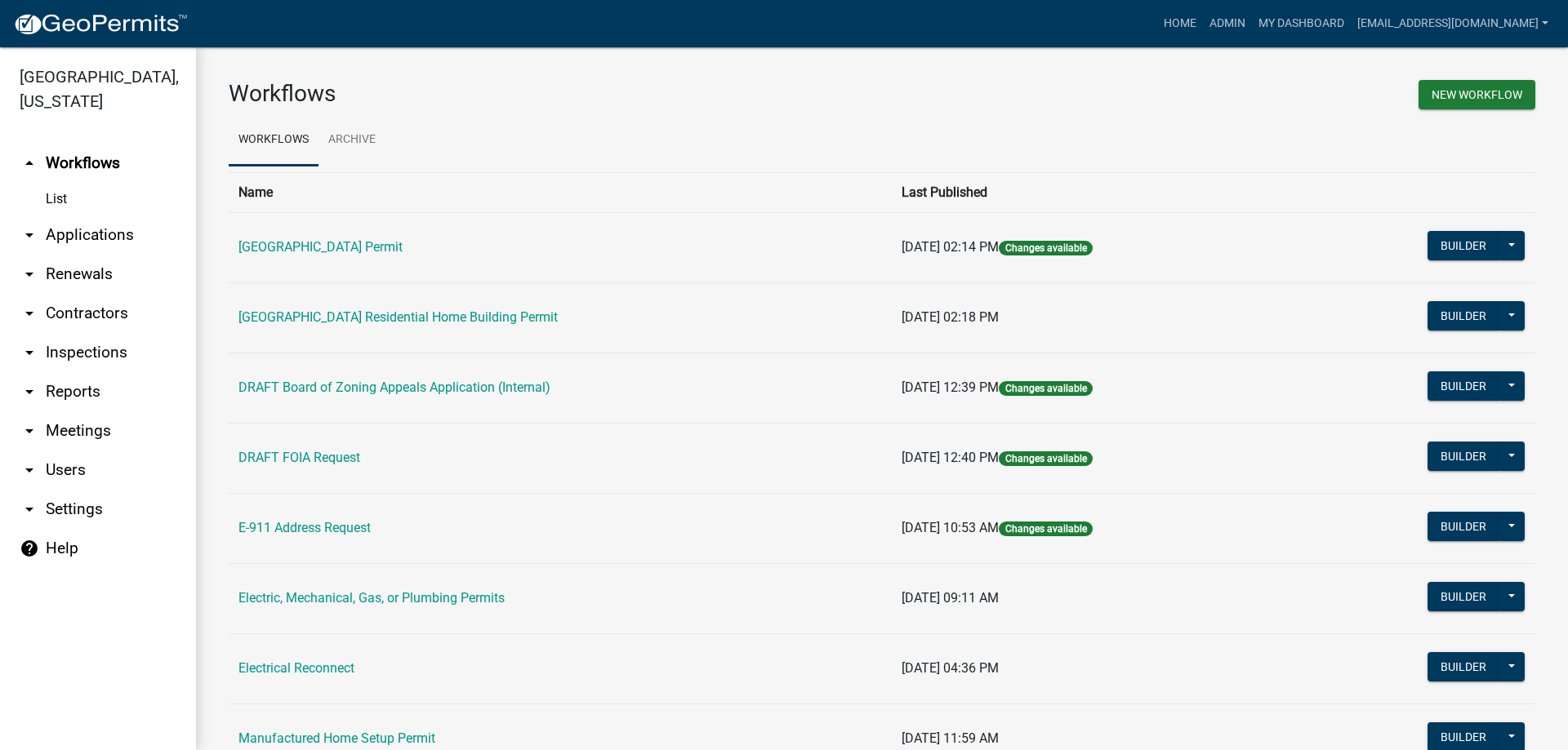
click at [124, 237] on link "arrow_drop_down Applications" at bounding box center [98, 235] width 196 height 39
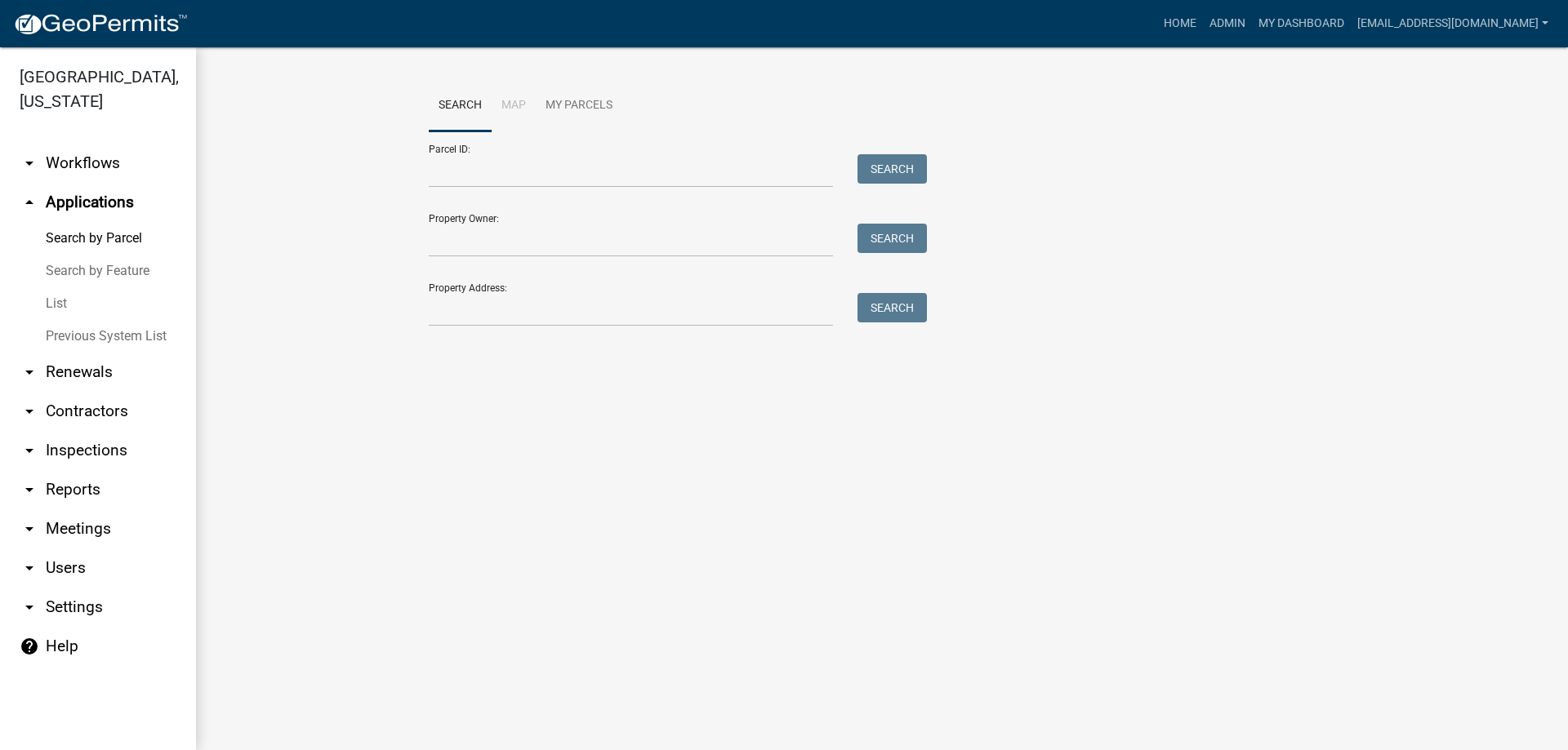
click at [66, 305] on link "List" at bounding box center [98, 303] width 196 height 32
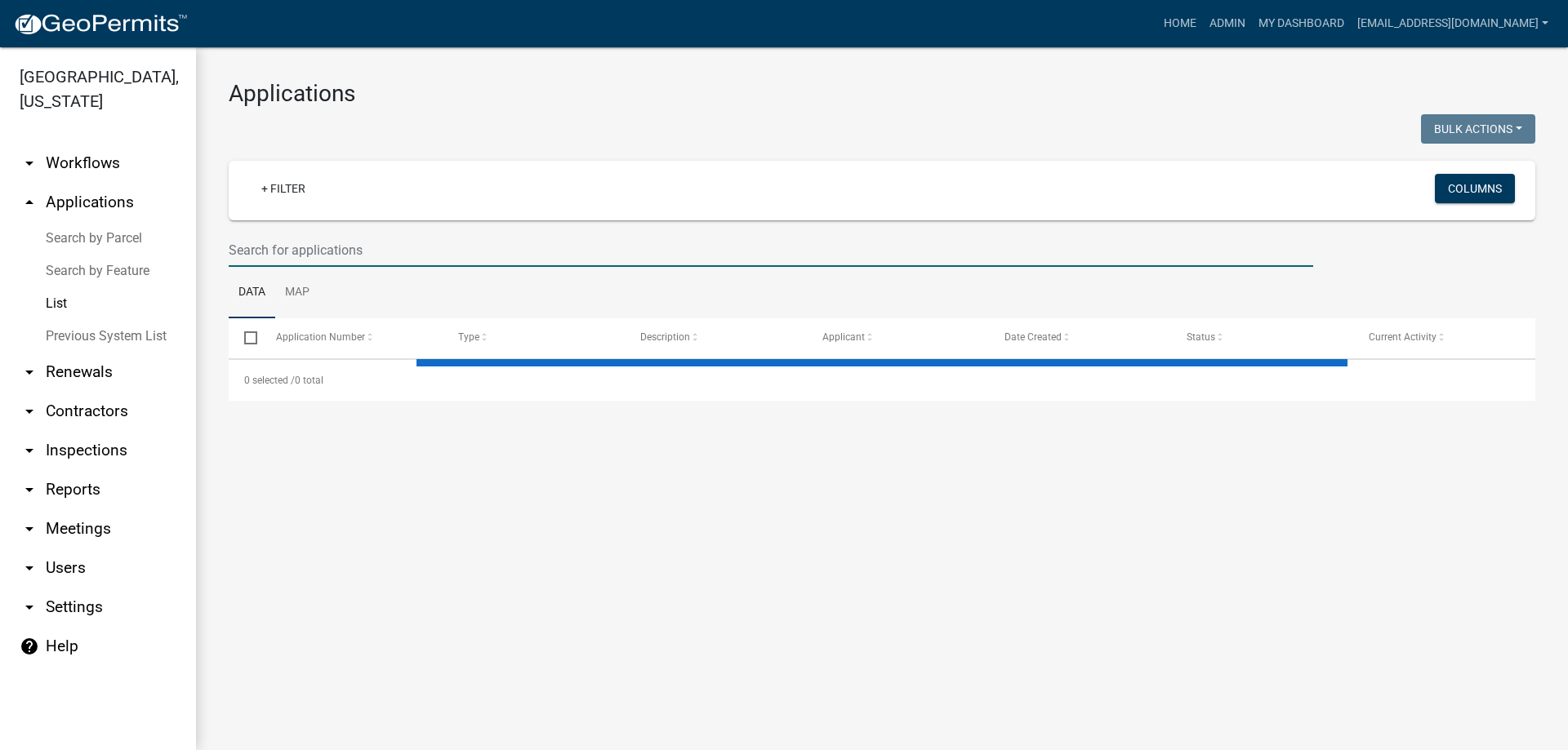
click at [267, 253] on input "text" at bounding box center [771, 250] width 1085 height 33
select select "3: 100"
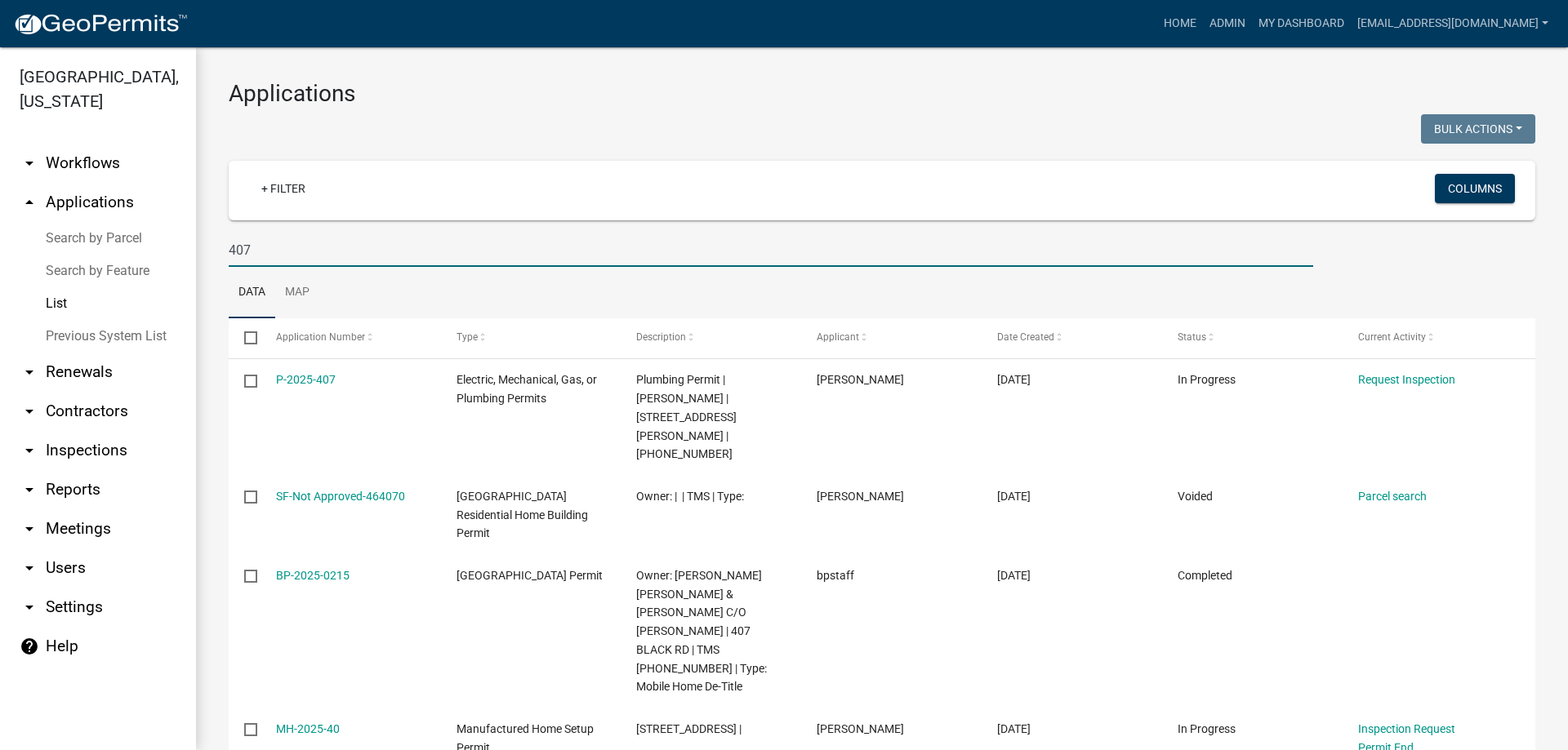
click at [375, 245] on input "407" at bounding box center [771, 250] width 1085 height 33
type input "407 calvert"
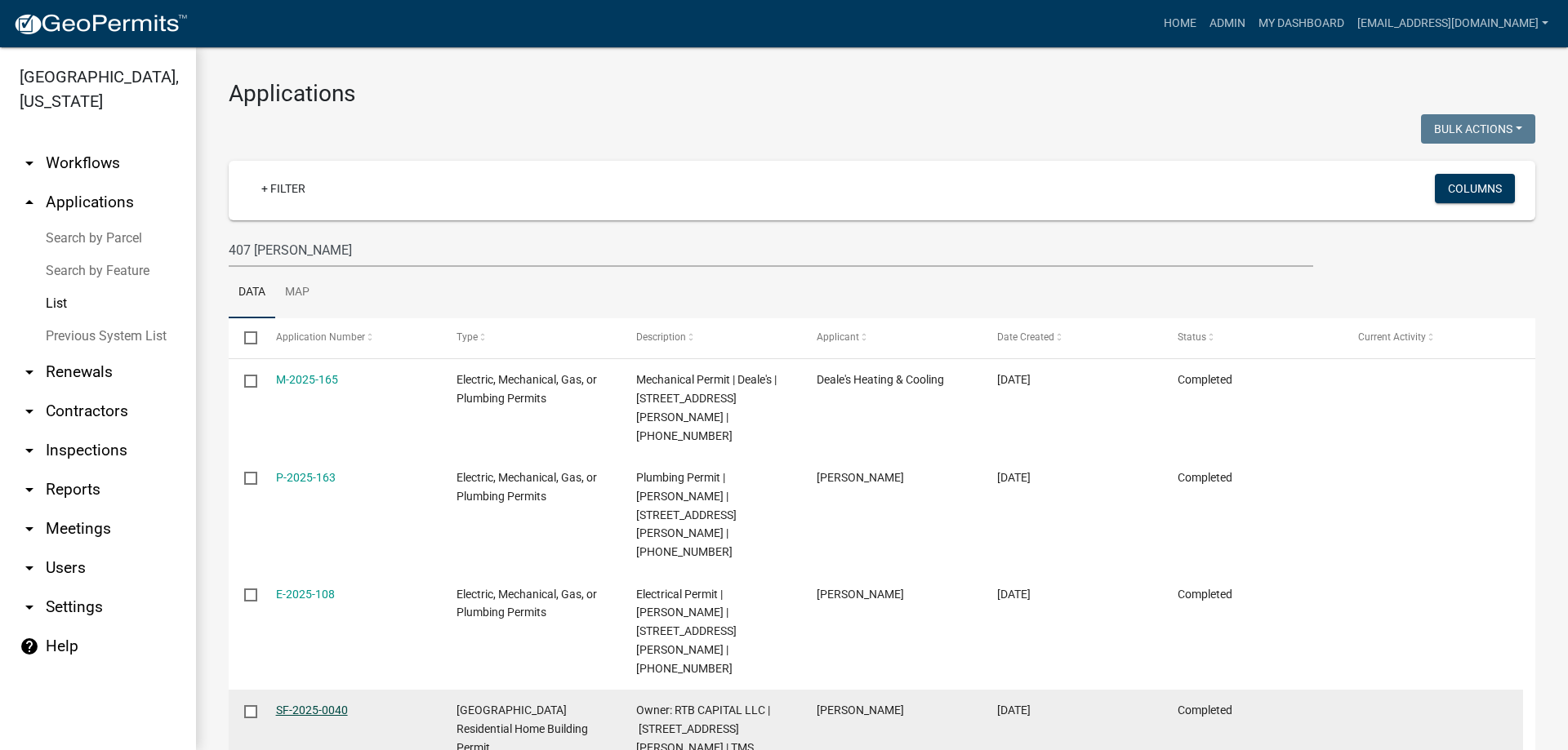
click at [329, 704] on link "SF-2025-0040" at bounding box center [312, 710] width 72 height 13
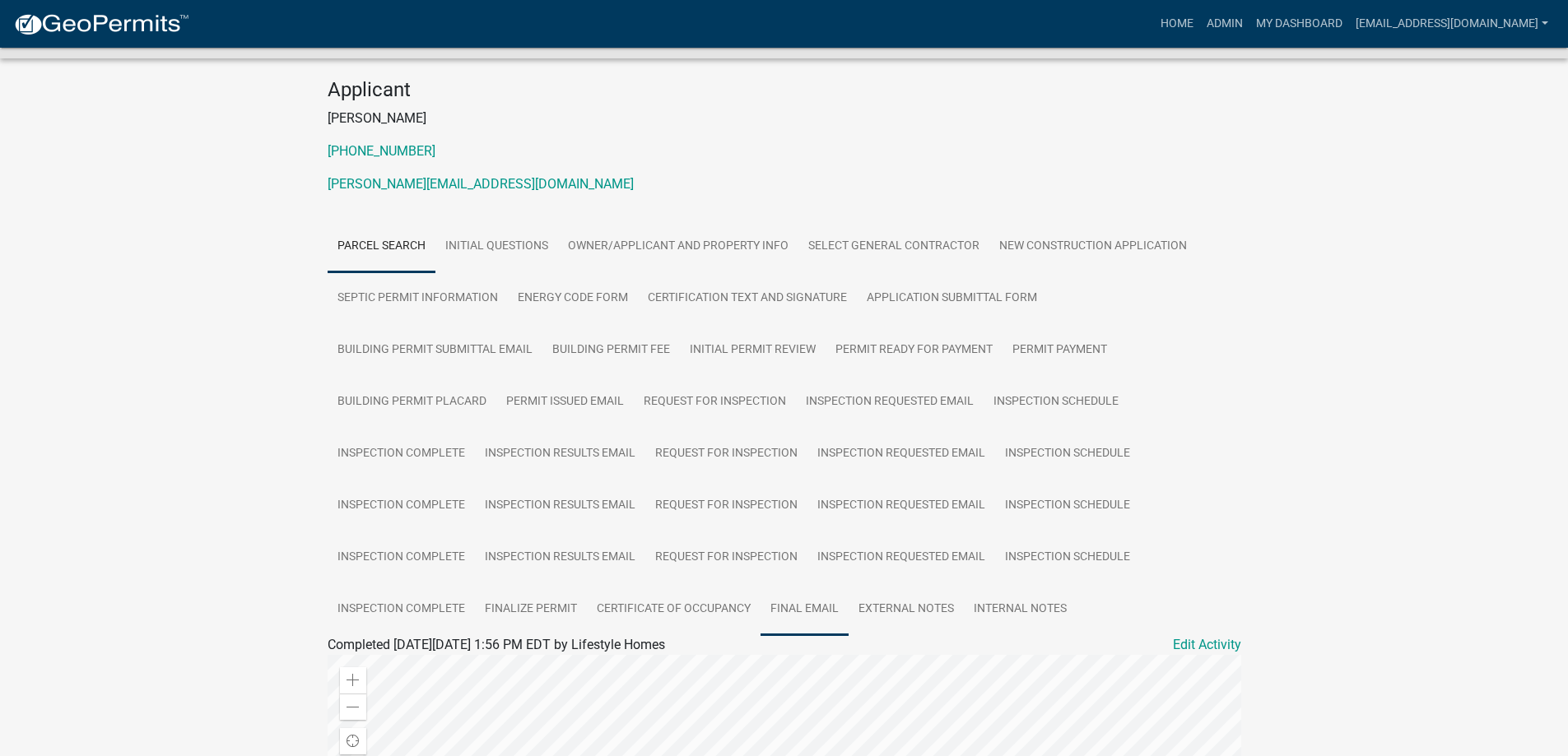
scroll to position [329, 0]
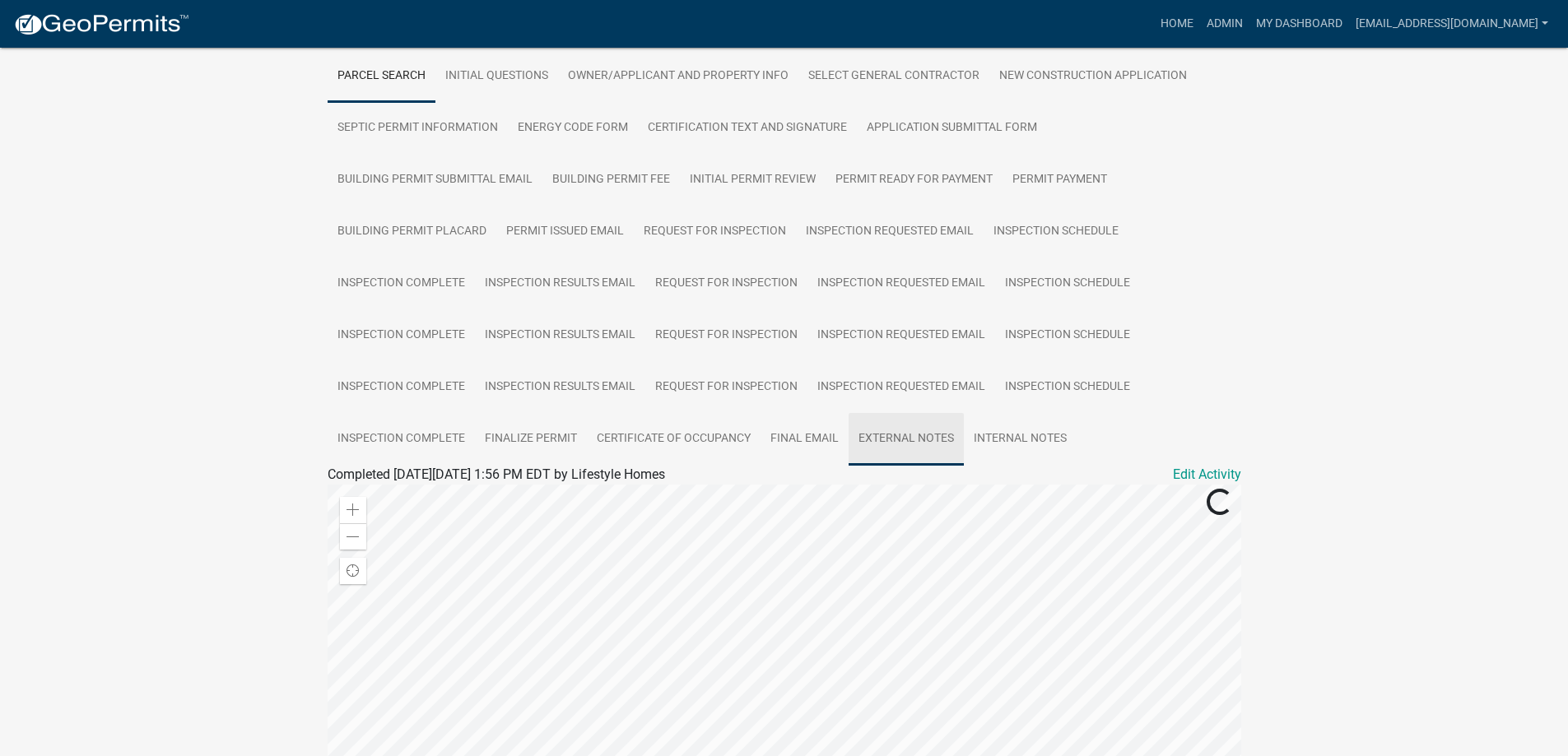
click at [895, 427] on link "External Notes" at bounding box center [906, 439] width 116 height 52
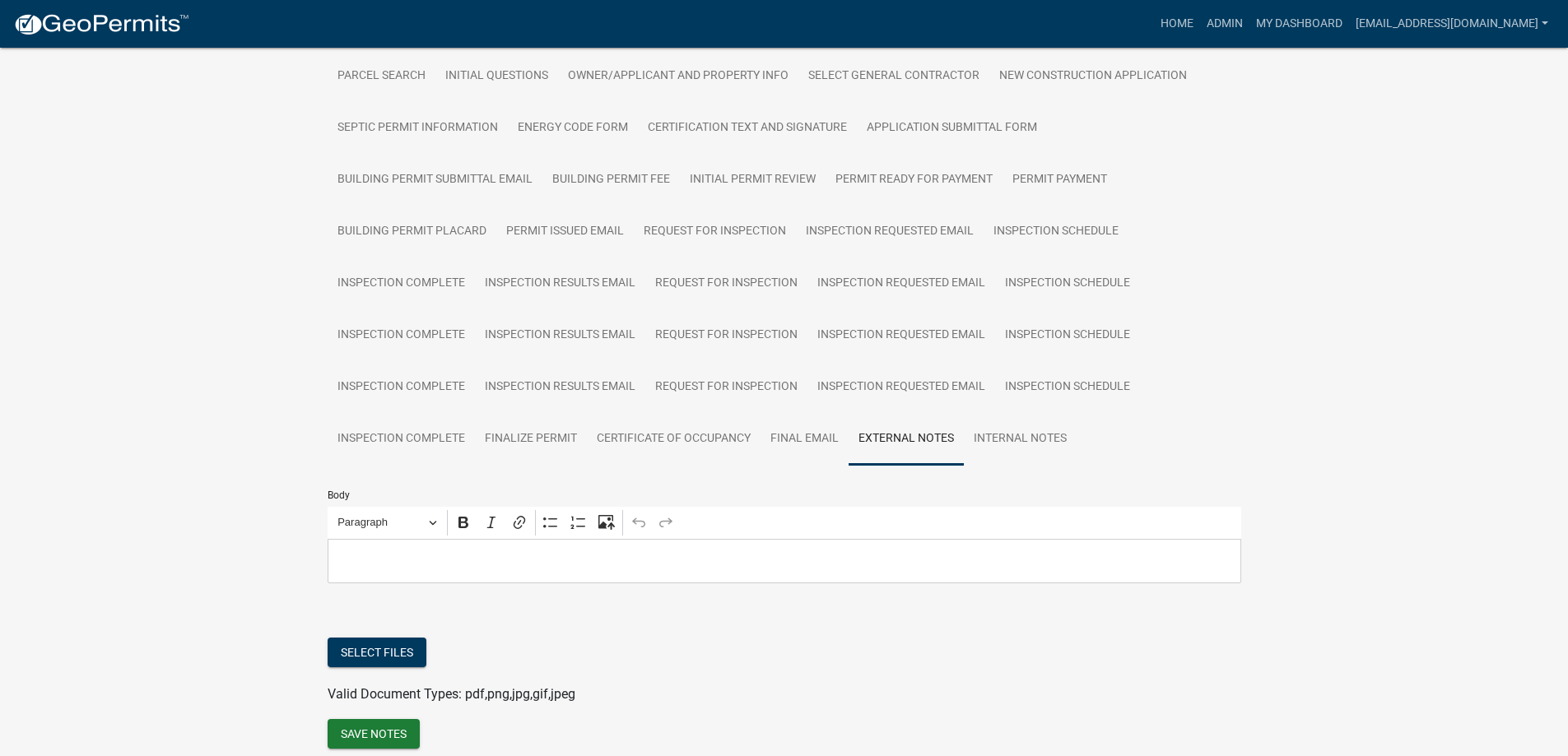
scroll to position [383, 0]
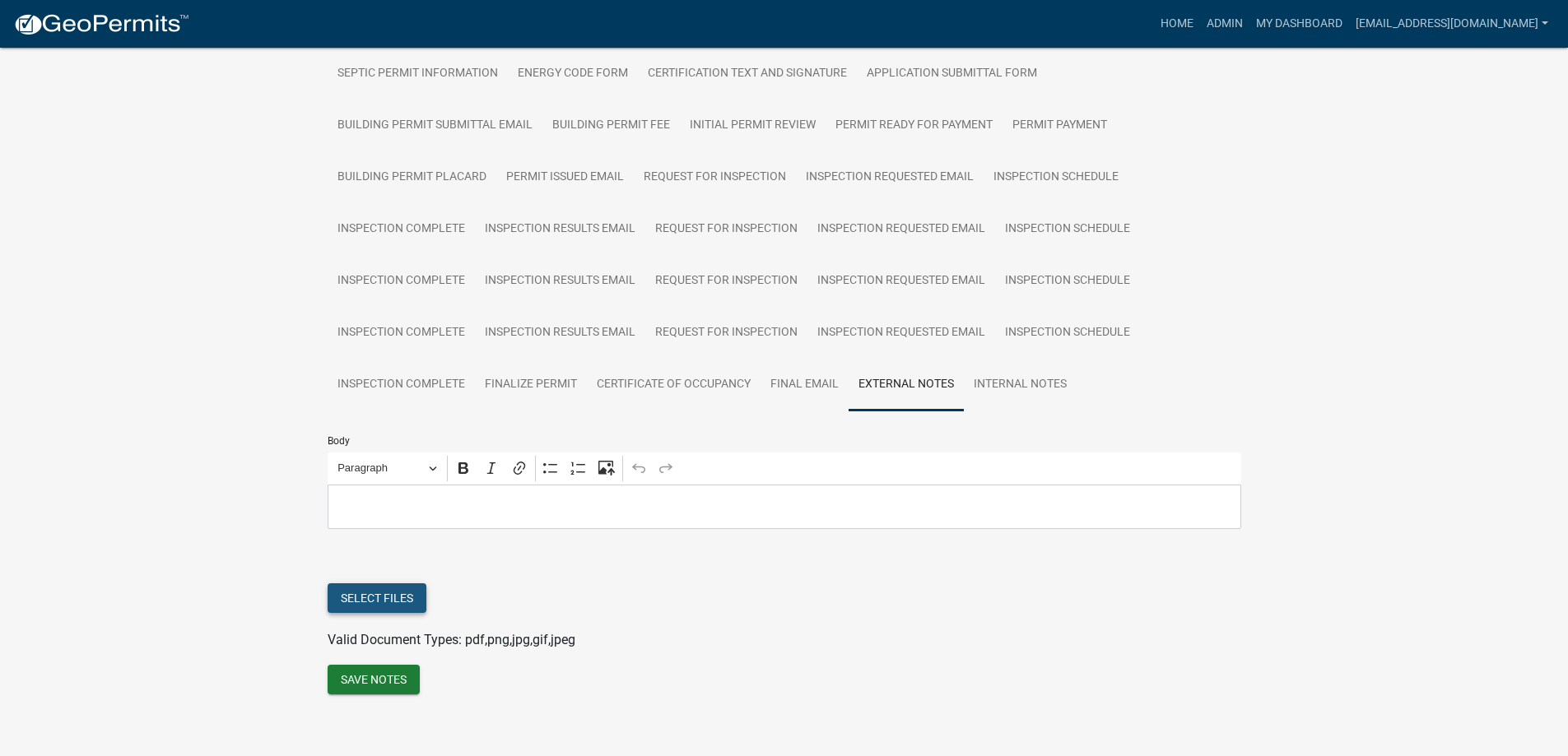
click at [358, 595] on button "Select files" at bounding box center [376, 598] width 99 height 30
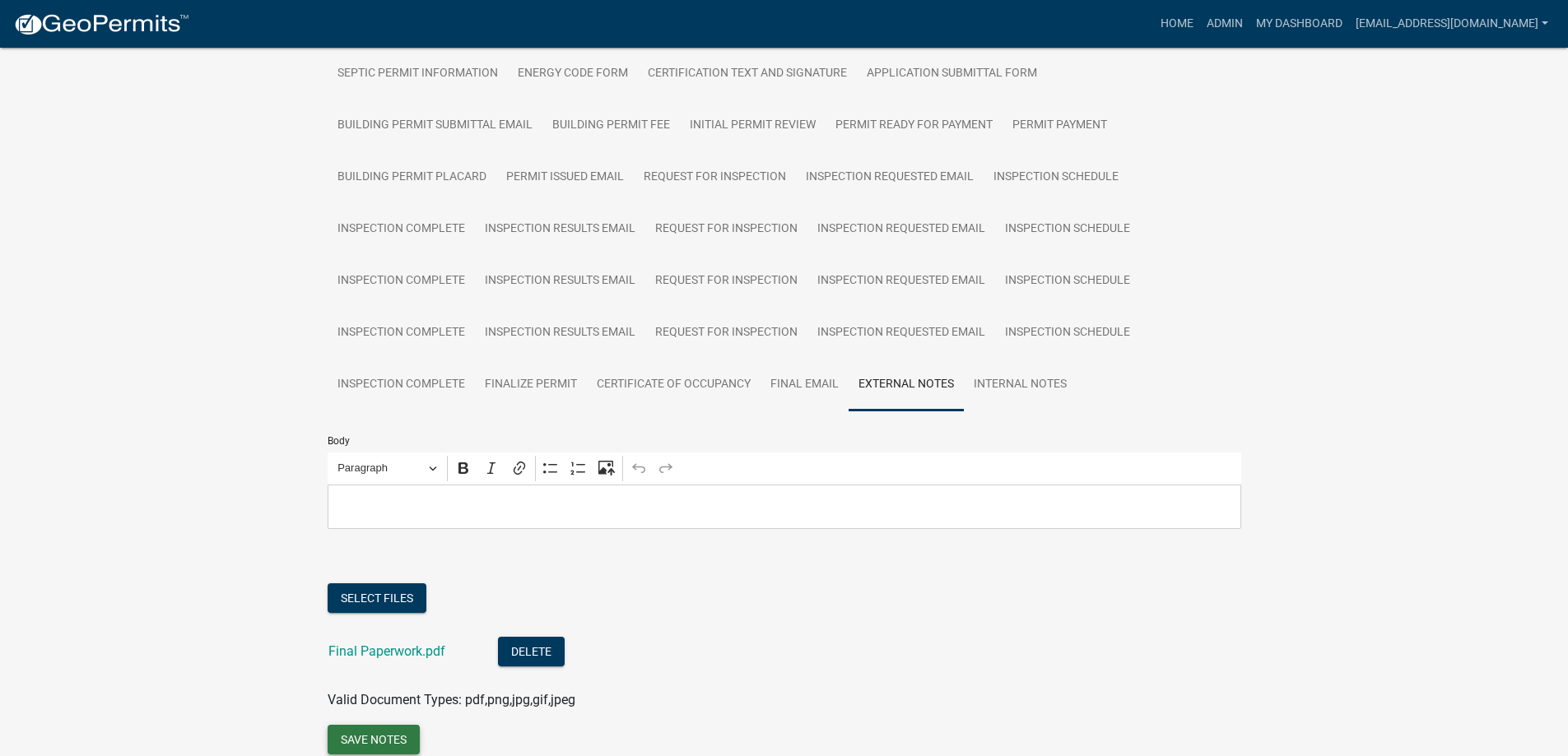
click at [390, 728] on button "Save Notes" at bounding box center [372, 740] width 92 height 30
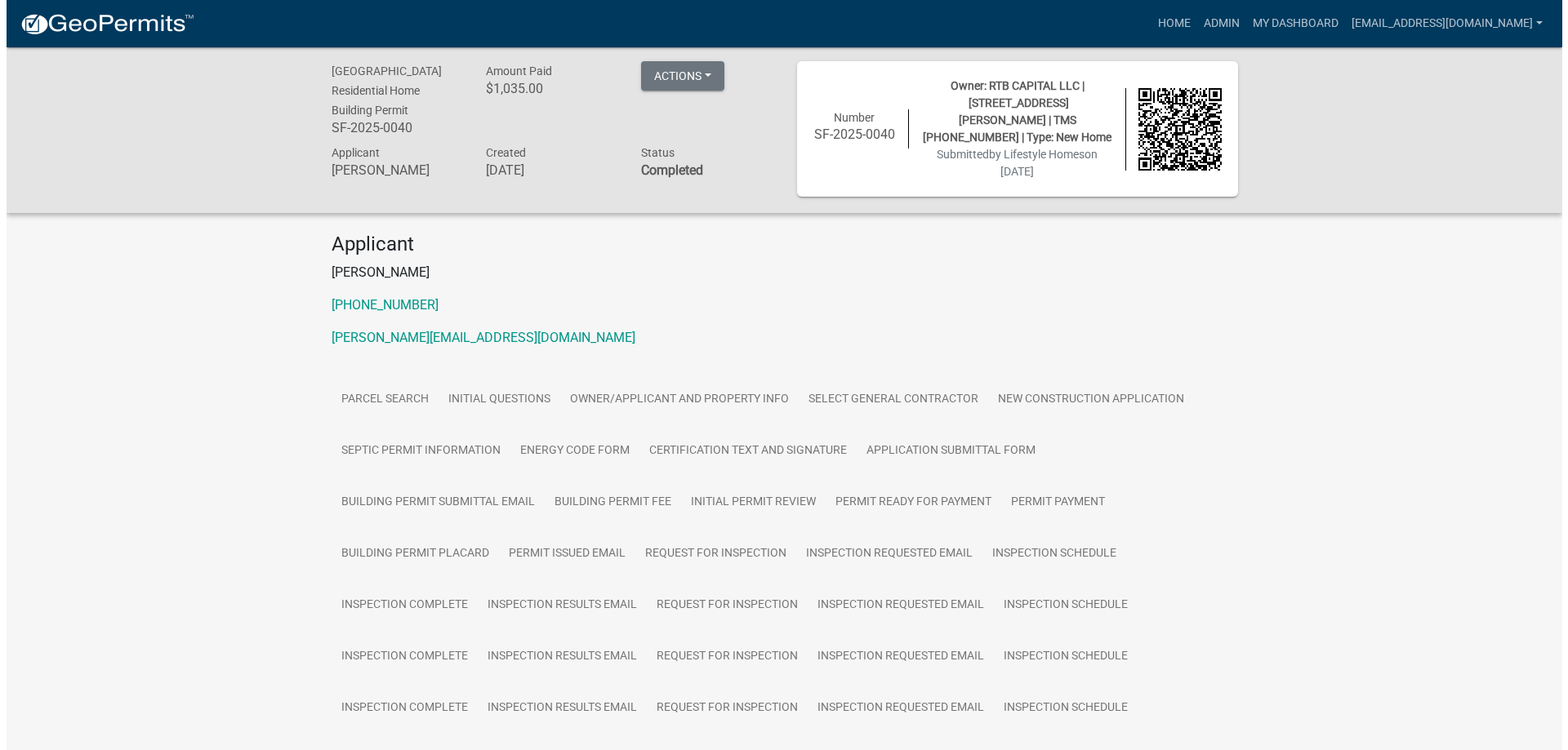
scroll to position [0, 0]
click at [1190, 26] on link "Admin" at bounding box center [1215, 24] width 49 height 31
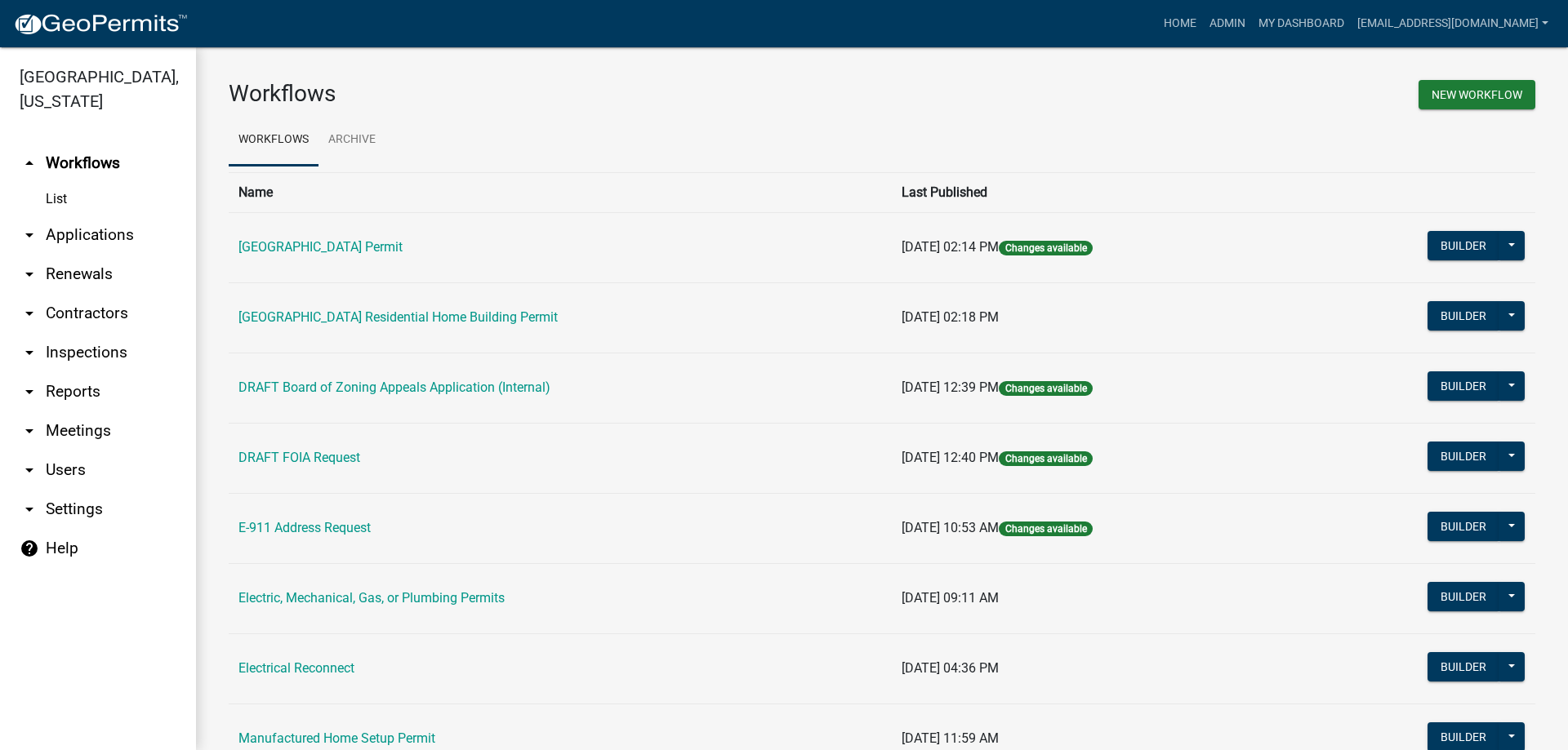
click at [54, 238] on link "arrow_drop_down Applications" at bounding box center [98, 235] width 196 height 39
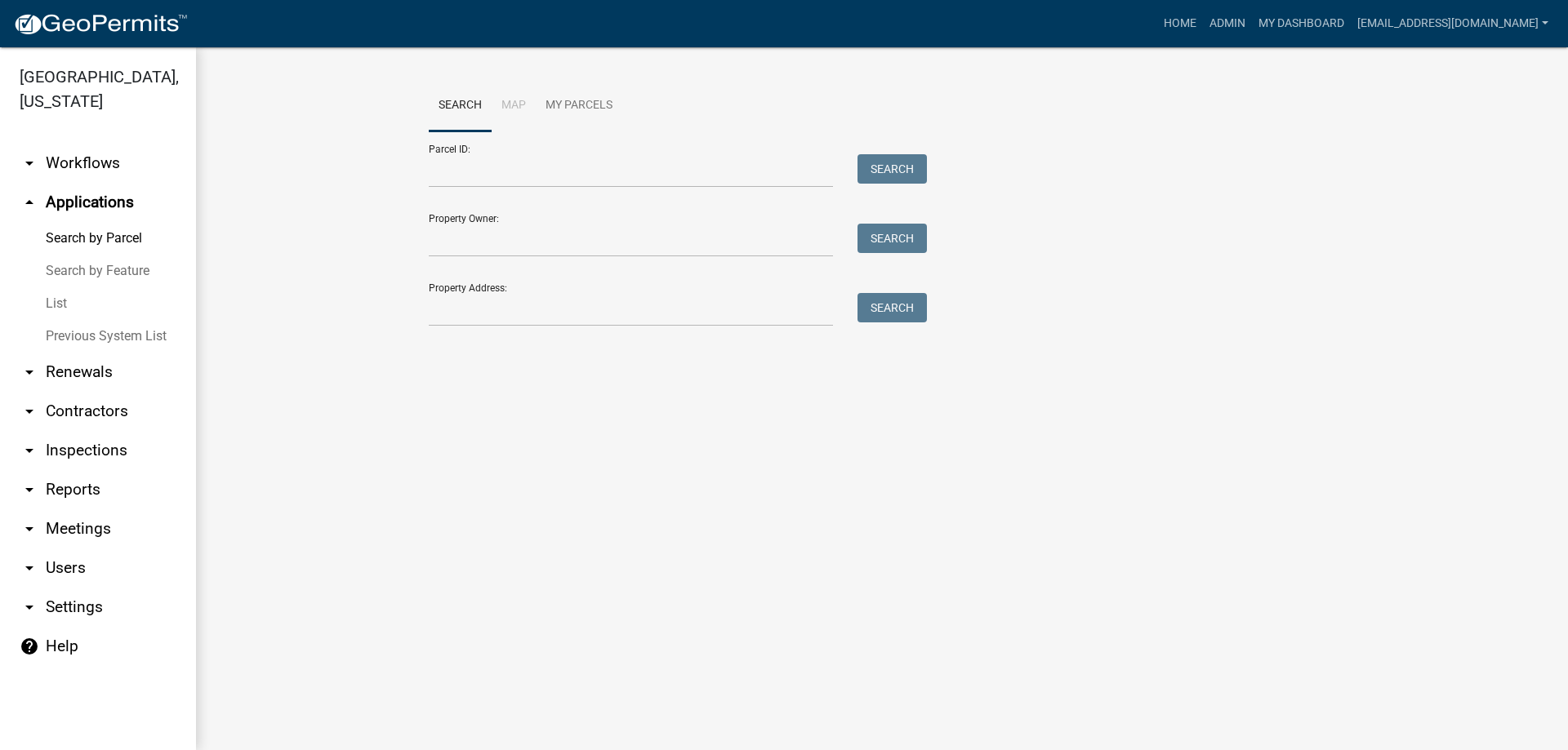
click at [63, 300] on link "List" at bounding box center [98, 303] width 196 height 32
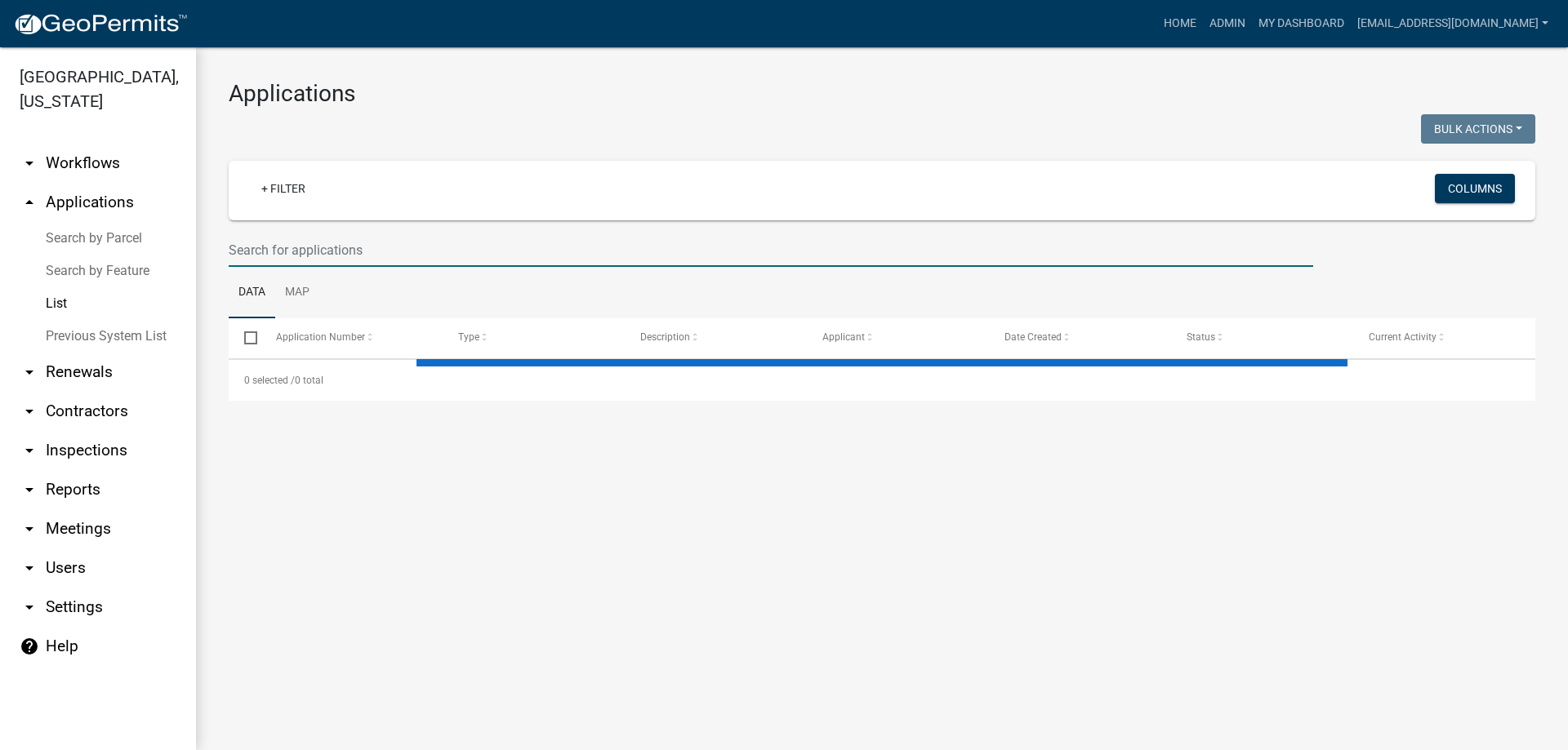
click at [318, 250] on input "text" at bounding box center [771, 250] width 1085 height 33
select select "3: 100"
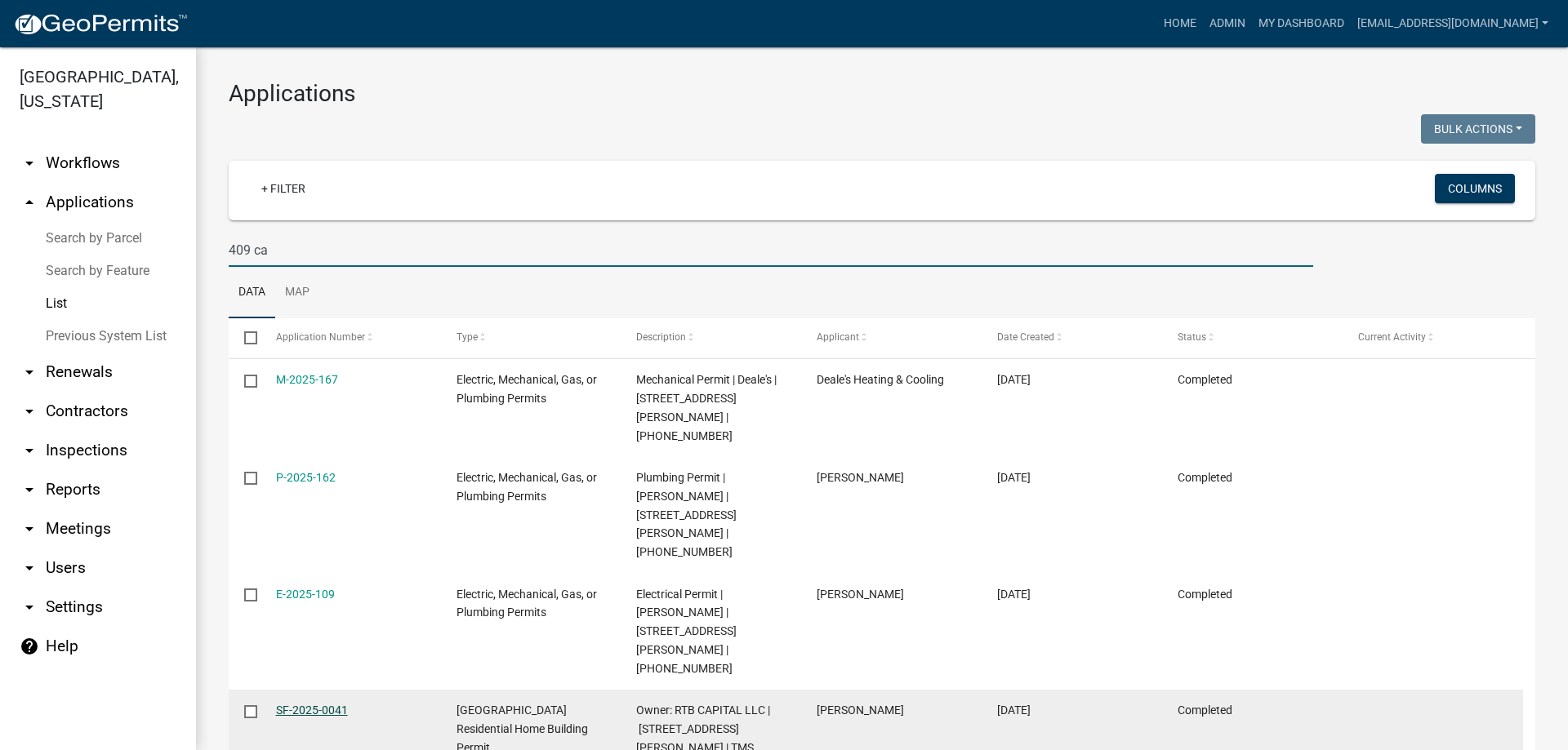
type input "409 ca"
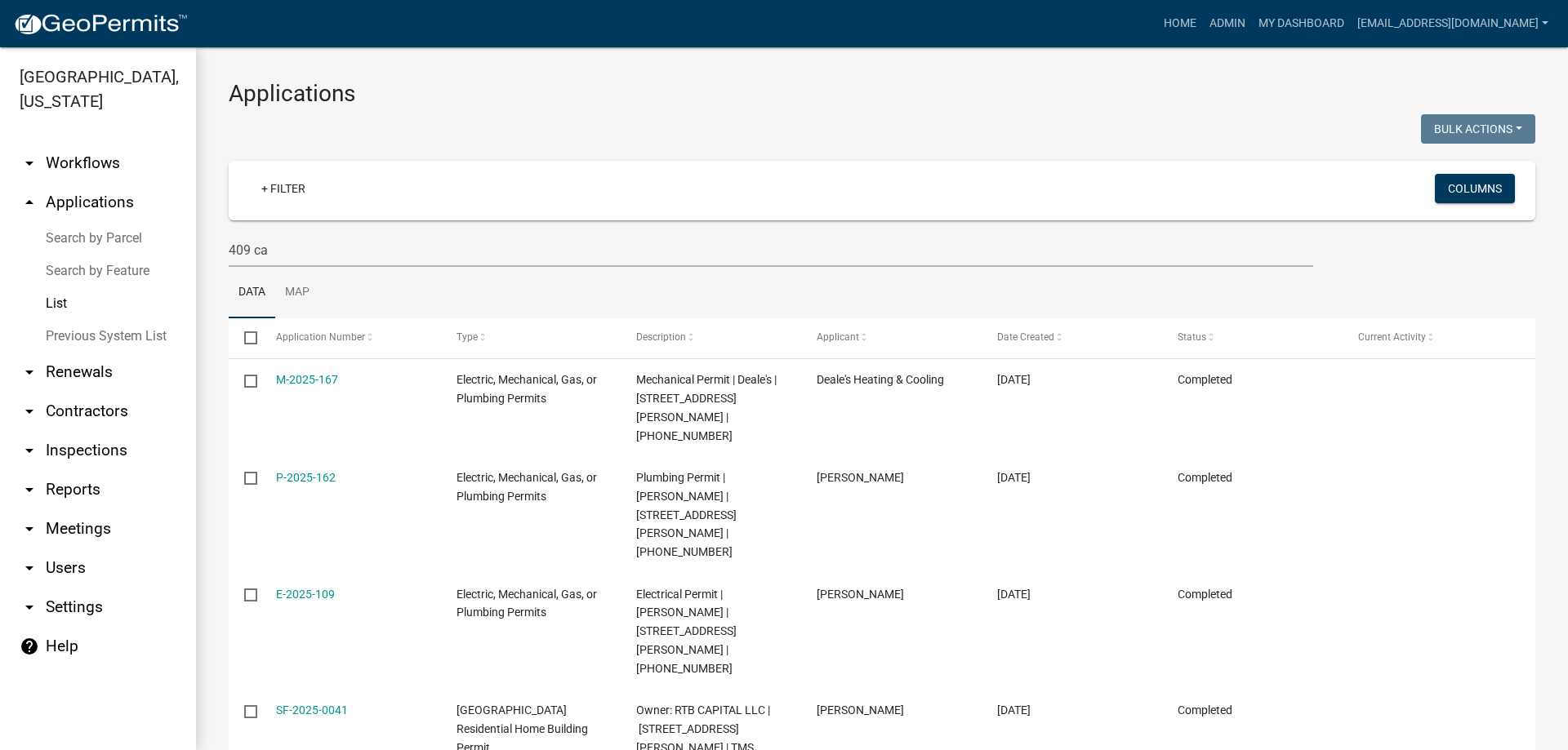
click at [84, 332] on link "Previous System List" at bounding box center [98, 335] width 196 height 32
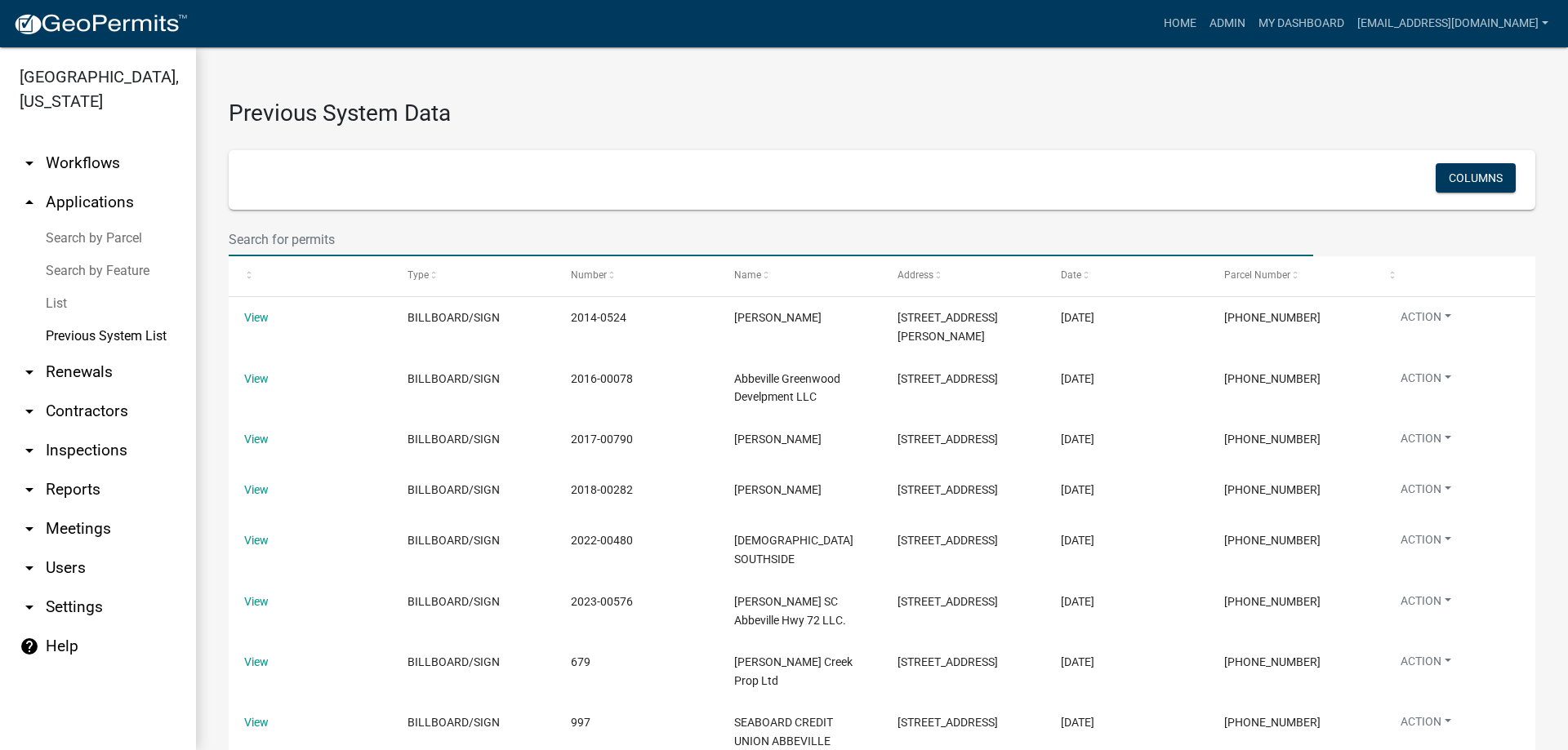
click at [318, 222] on wm-filter-builder "Columns" at bounding box center [882, 203] width 1307 height 106
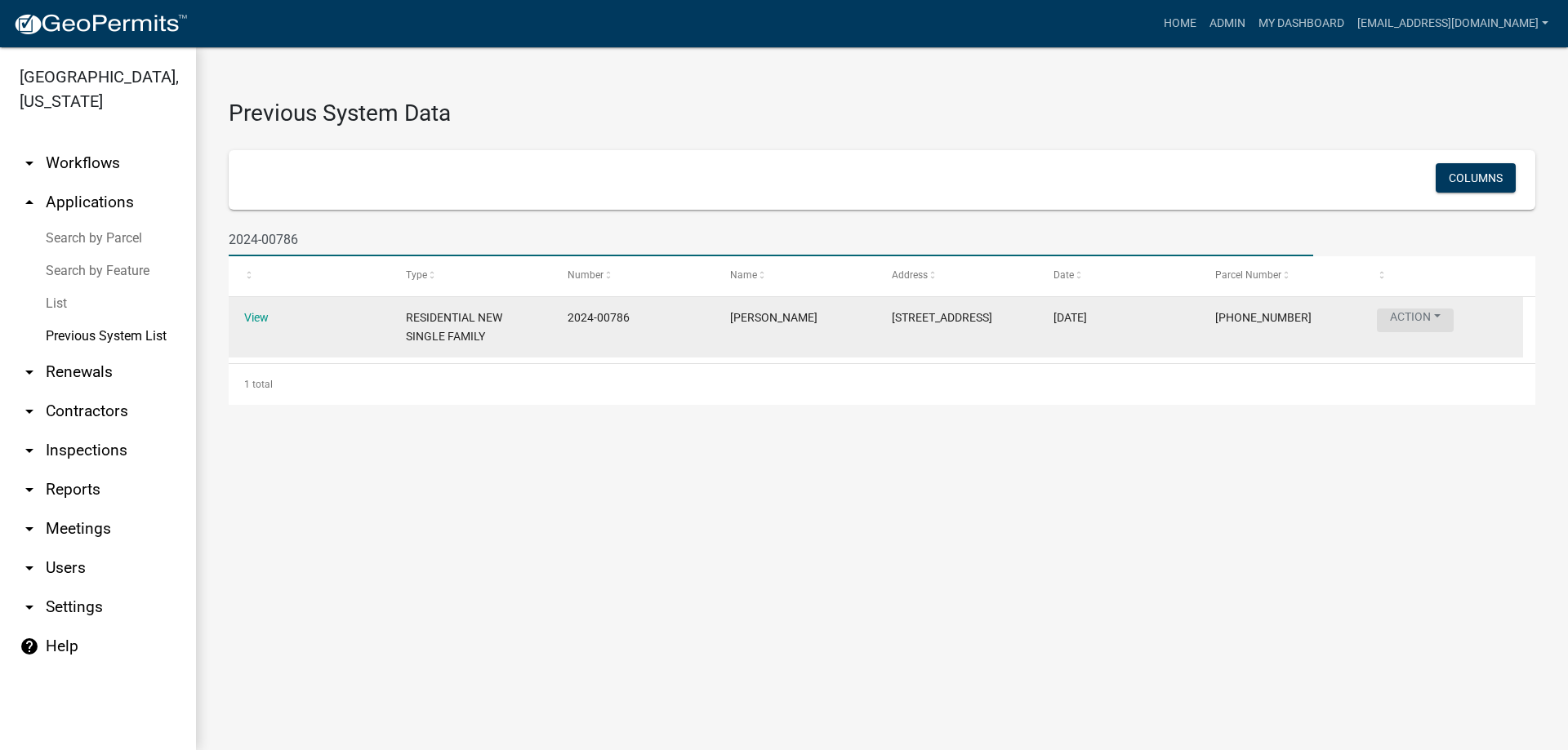
click at [1402, 317] on button "Action" at bounding box center [1415, 321] width 76 height 24
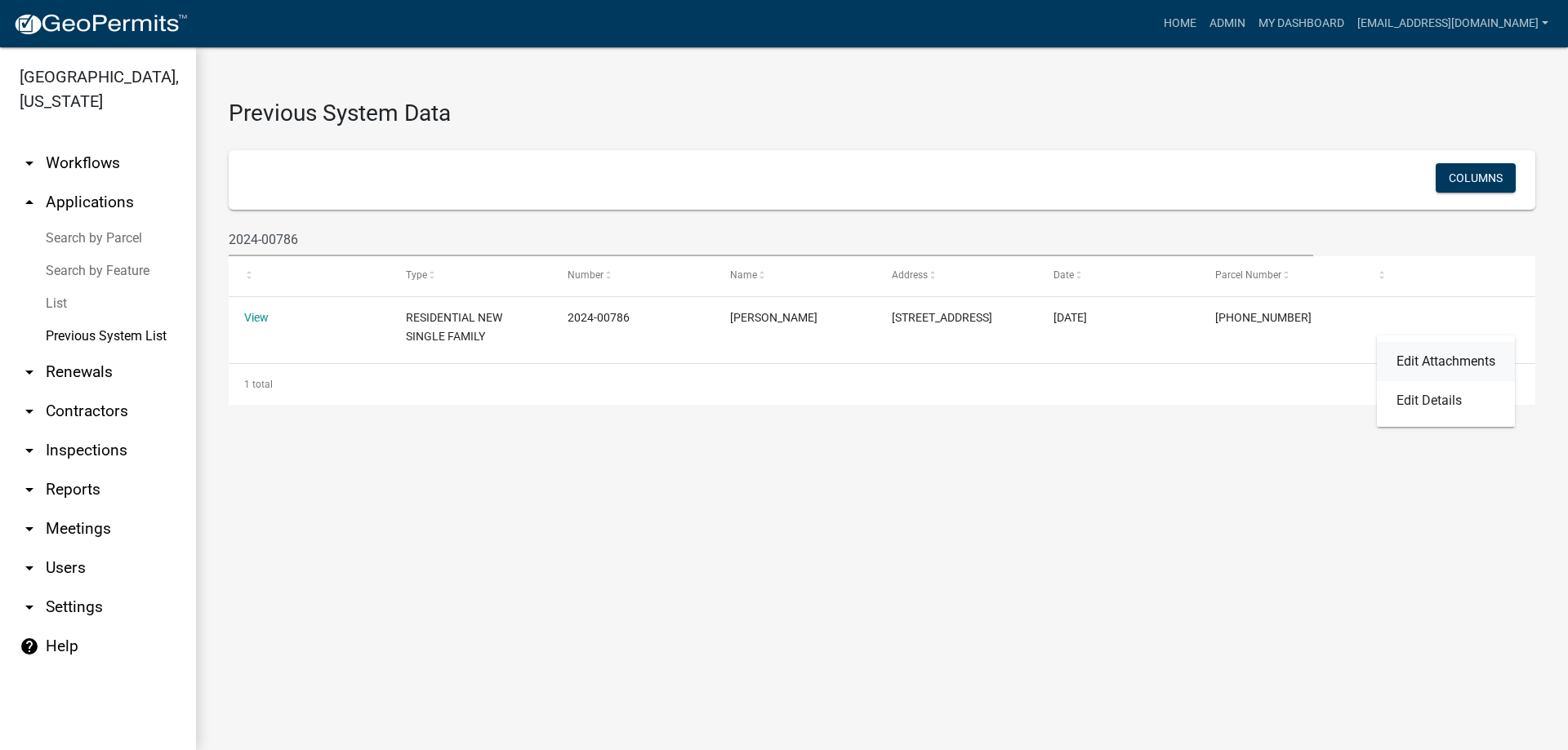
click at [1420, 357] on link "Edit Attachments" at bounding box center [1445, 362] width 138 height 39
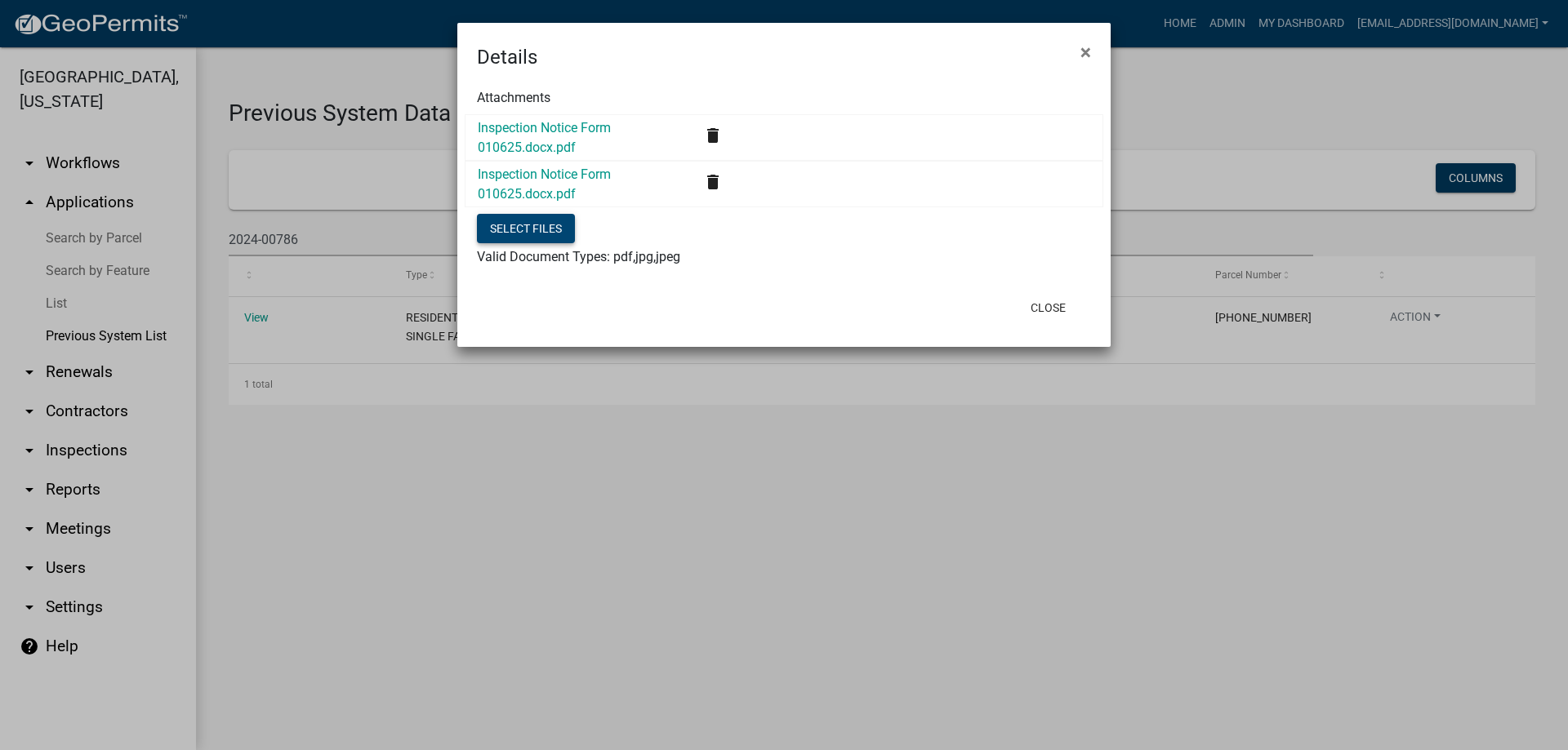
click at [543, 226] on button "Select files" at bounding box center [526, 228] width 98 height 29
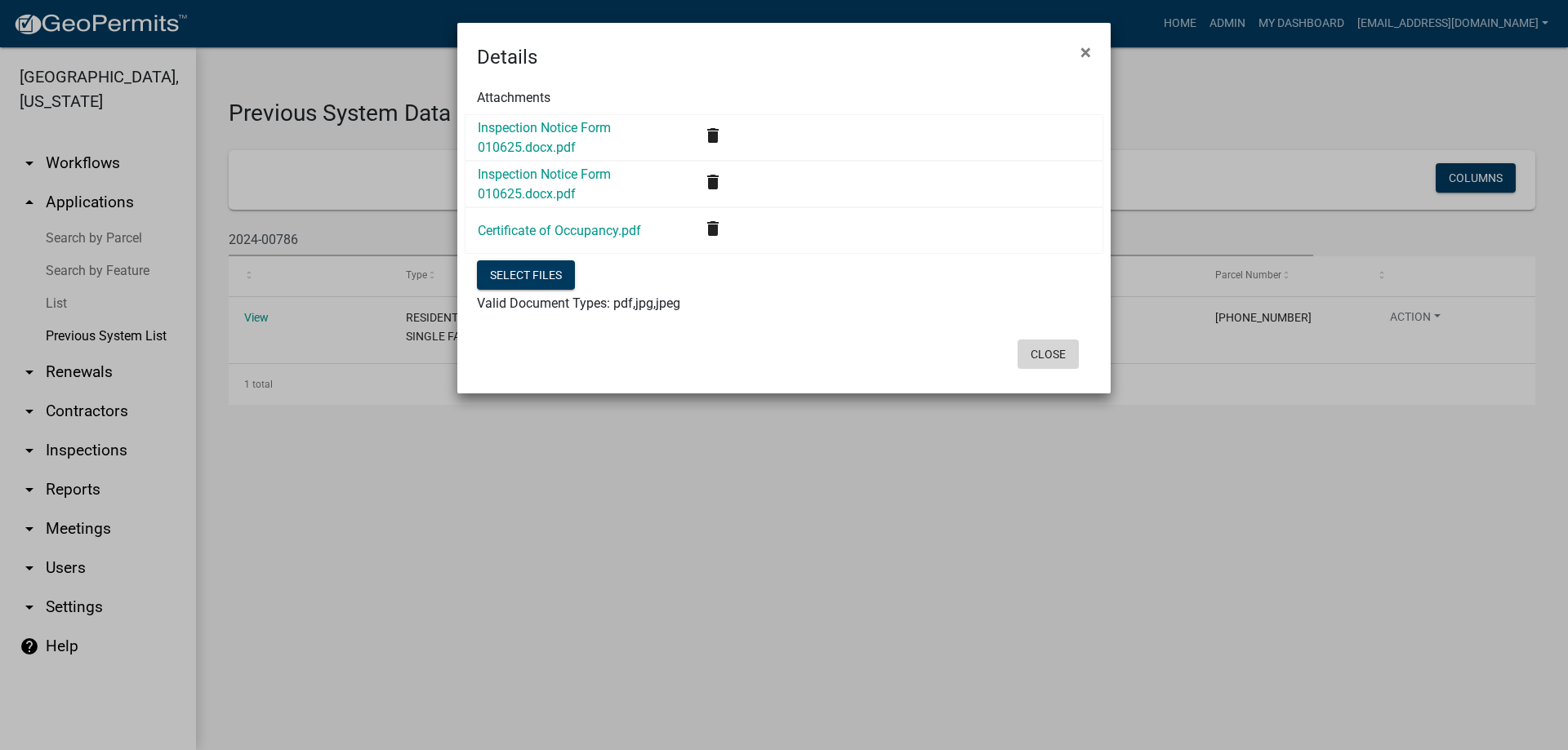
click at [1055, 356] on button "Close" at bounding box center [1048, 354] width 61 height 29
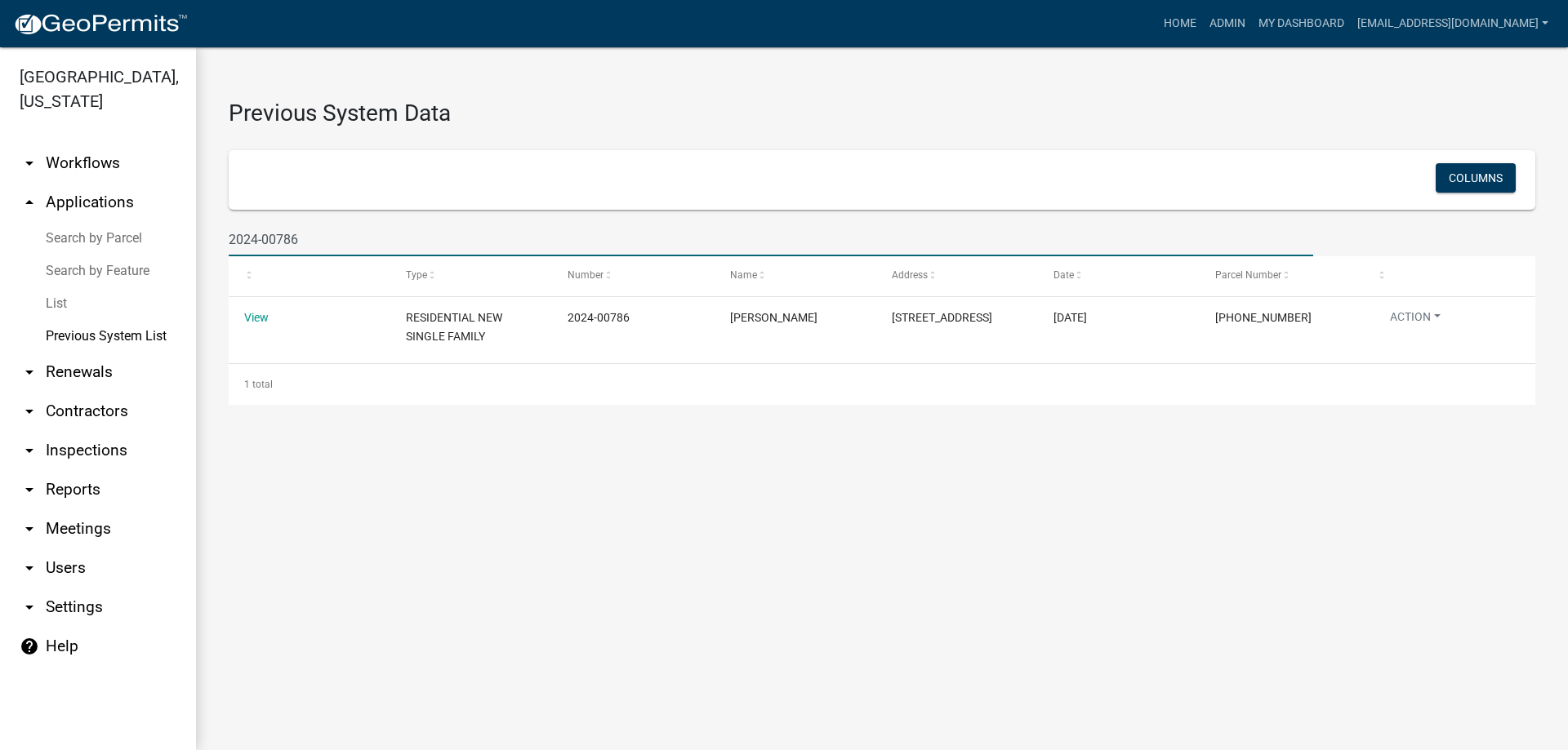
drag, startPoint x: 325, startPoint y: 235, endPoint x: -82, endPoint y: 232, distance: 407.0
click at [0, 232] on html "Internet Explorer does NOT work with GeoPermits. Get a new browser for more sec…" at bounding box center [784, 375] width 1568 height 750
click at [1021, 476] on main "Previous System Data Columns 2024-00786 Type Number Name Address Date Parcel Nu…" at bounding box center [882, 398] width 1372 height 703
drag, startPoint x: 368, startPoint y: 252, endPoint x: -91, endPoint y: 267, distance: 459.2
click at [0, 267] on html "Internet Explorer does NOT work with GeoPermits. Get a new browser for more sec…" at bounding box center [784, 375] width 1568 height 750
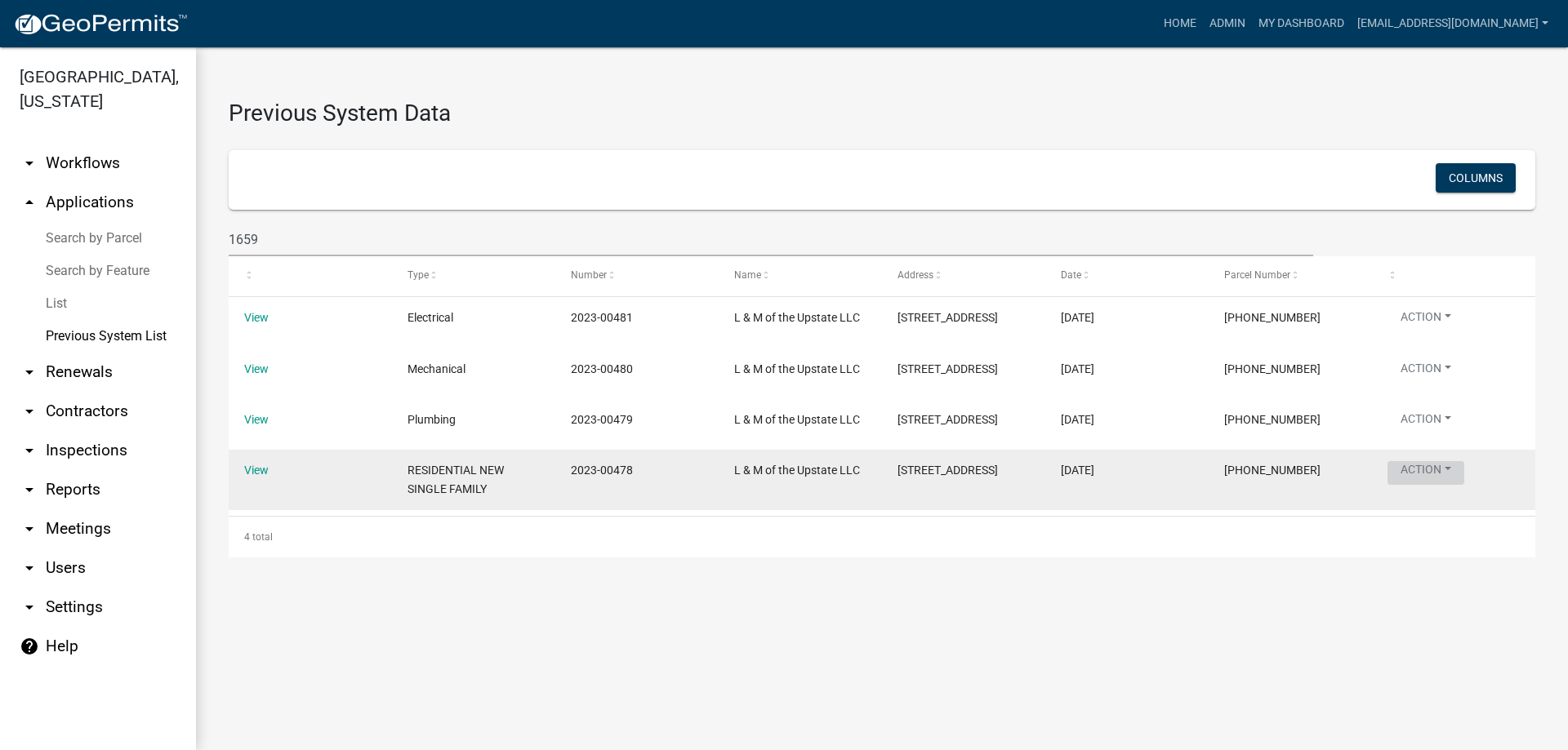
click at [1445, 475] on button "Action" at bounding box center [1426, 474] width 76 height 24
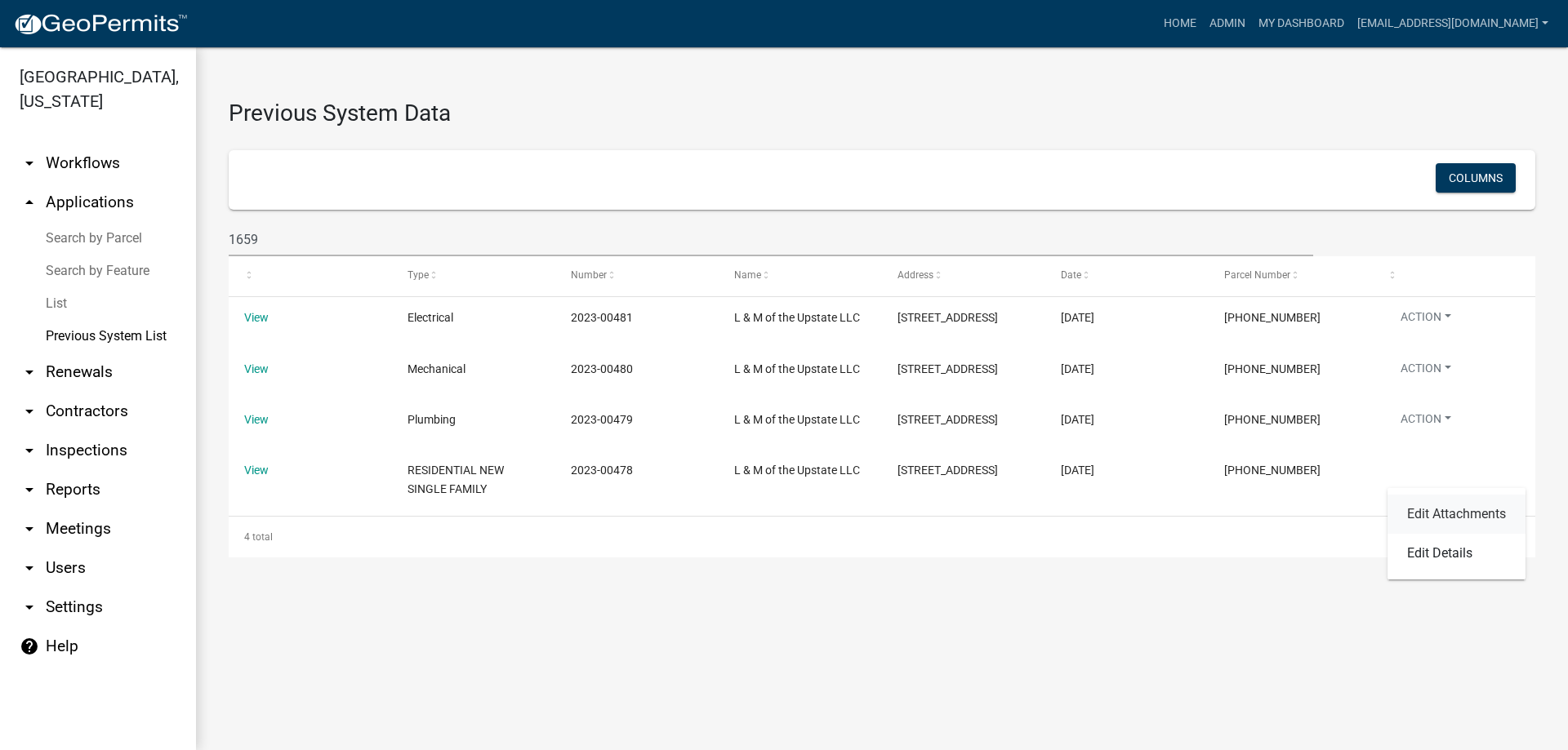
click at [1455, 522] on link "Edit Attachments" at bounding box center [1456, 515] width 138 height 39
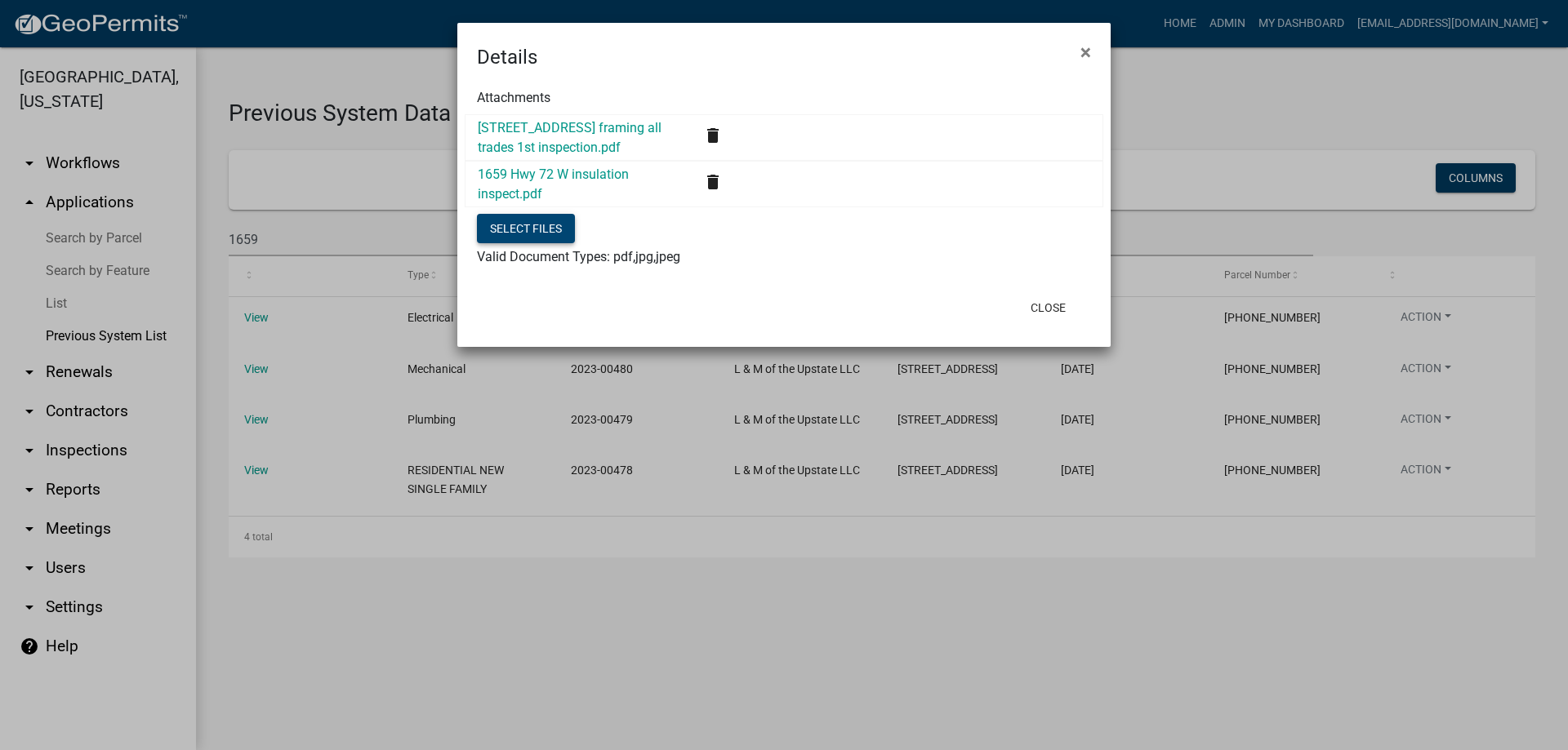
click at [540, 220] on button "Select files" at bounding box center [526, 228] width 98 height 29
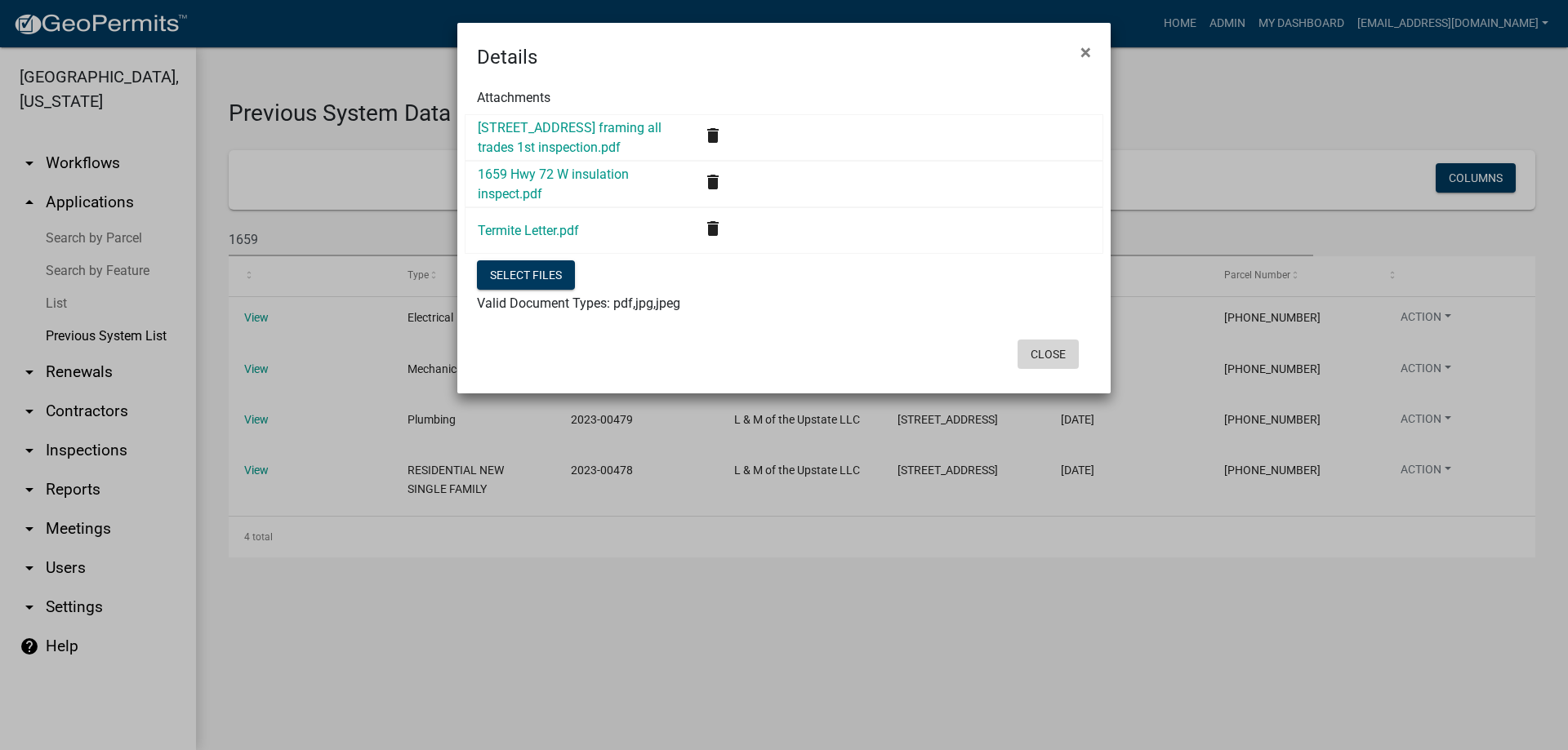
click at [1038, 359] on button "Close" at bounding box center [1048, 354] width 61 height 29
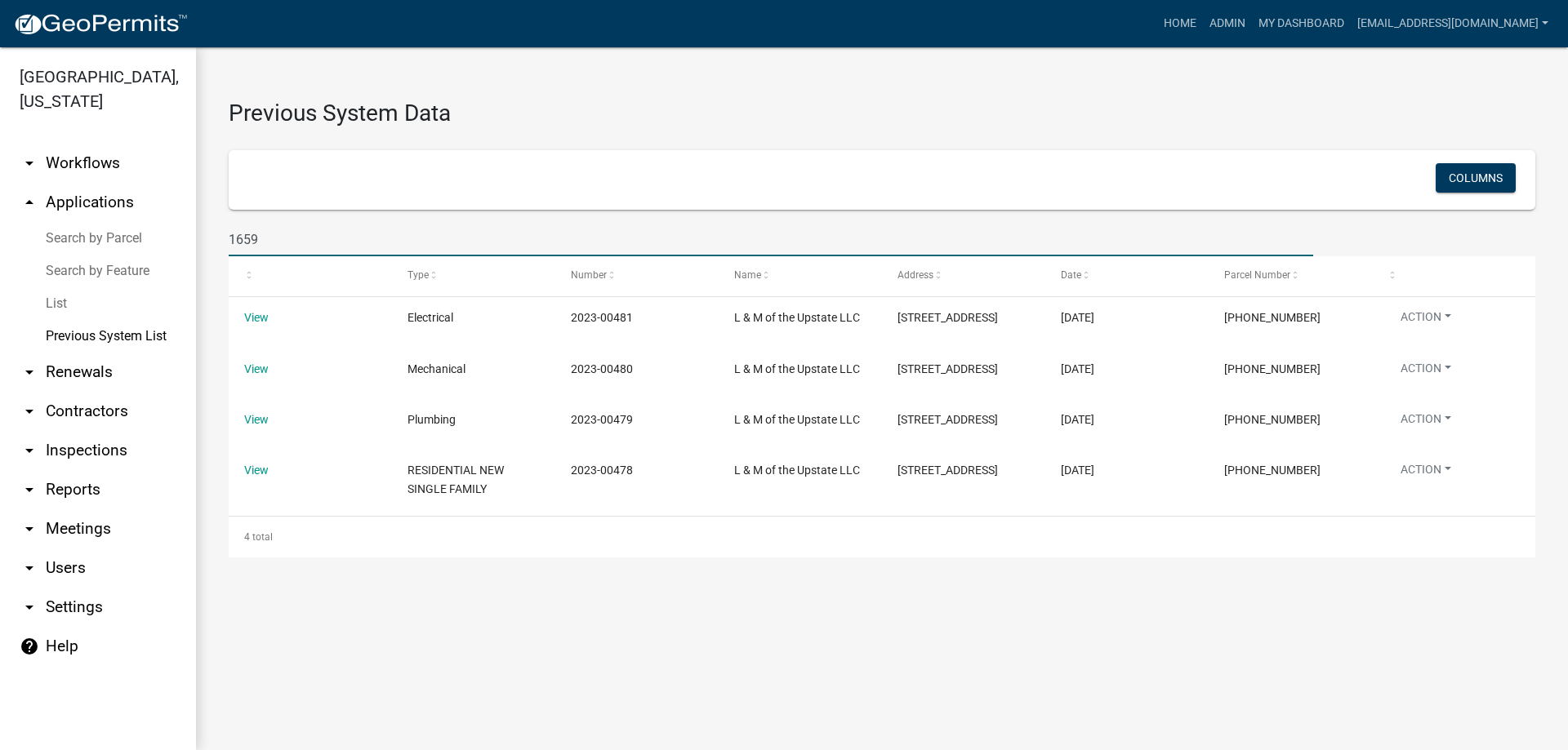
drag, startPoint x: 334, startPoint y: 226, endPoint x: 59, endPoint y: 220, distance: 275.1
click at [61, 220] on div "Abbeville County, South Carolina arrow_drop_down Workflows List arrow_drop_up A…" at bounding box center [784, 398] width 1568 height 703
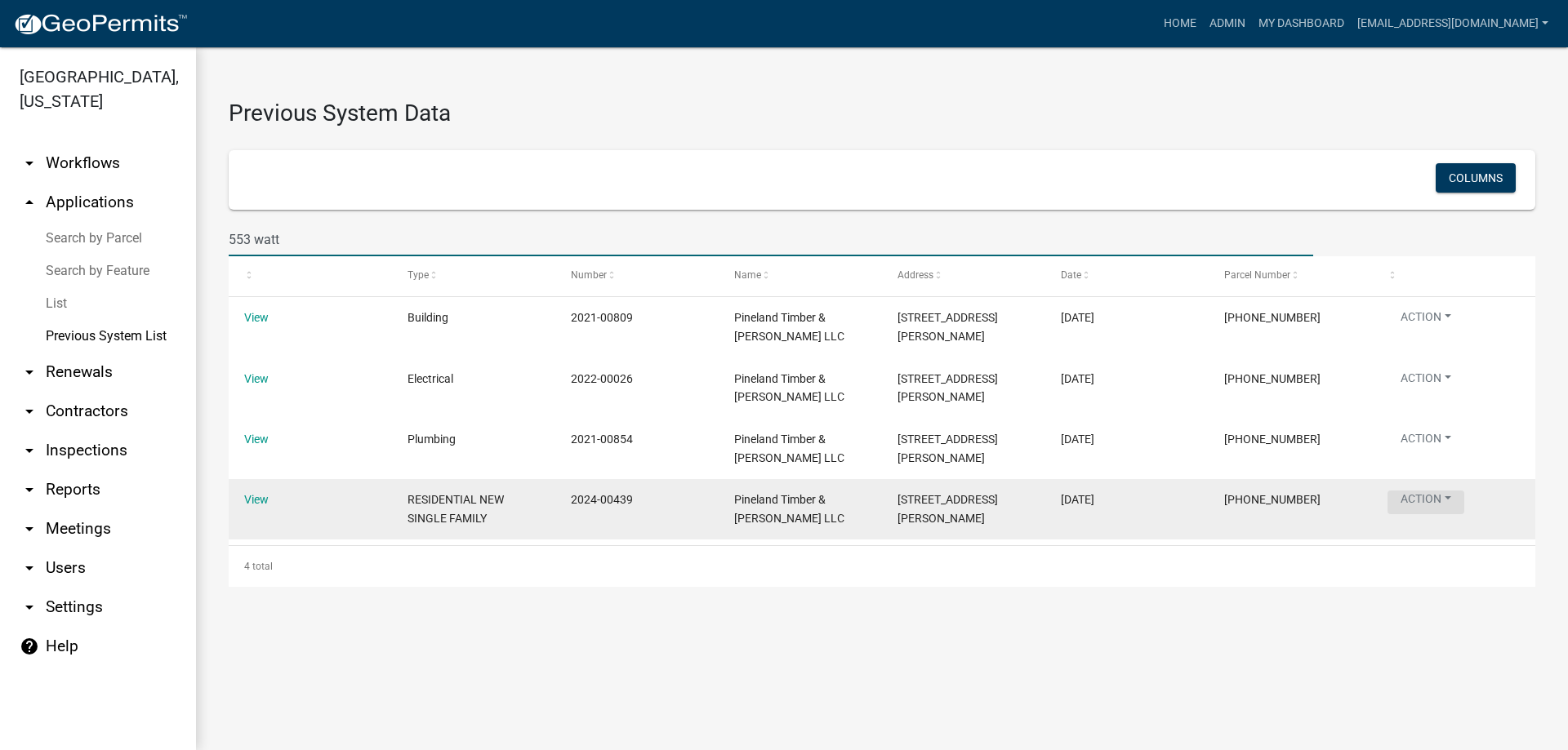
type input "553 watt"
click at [1451, 501] on button "Action" at bounding box center [1426, 503] width 76 height 24
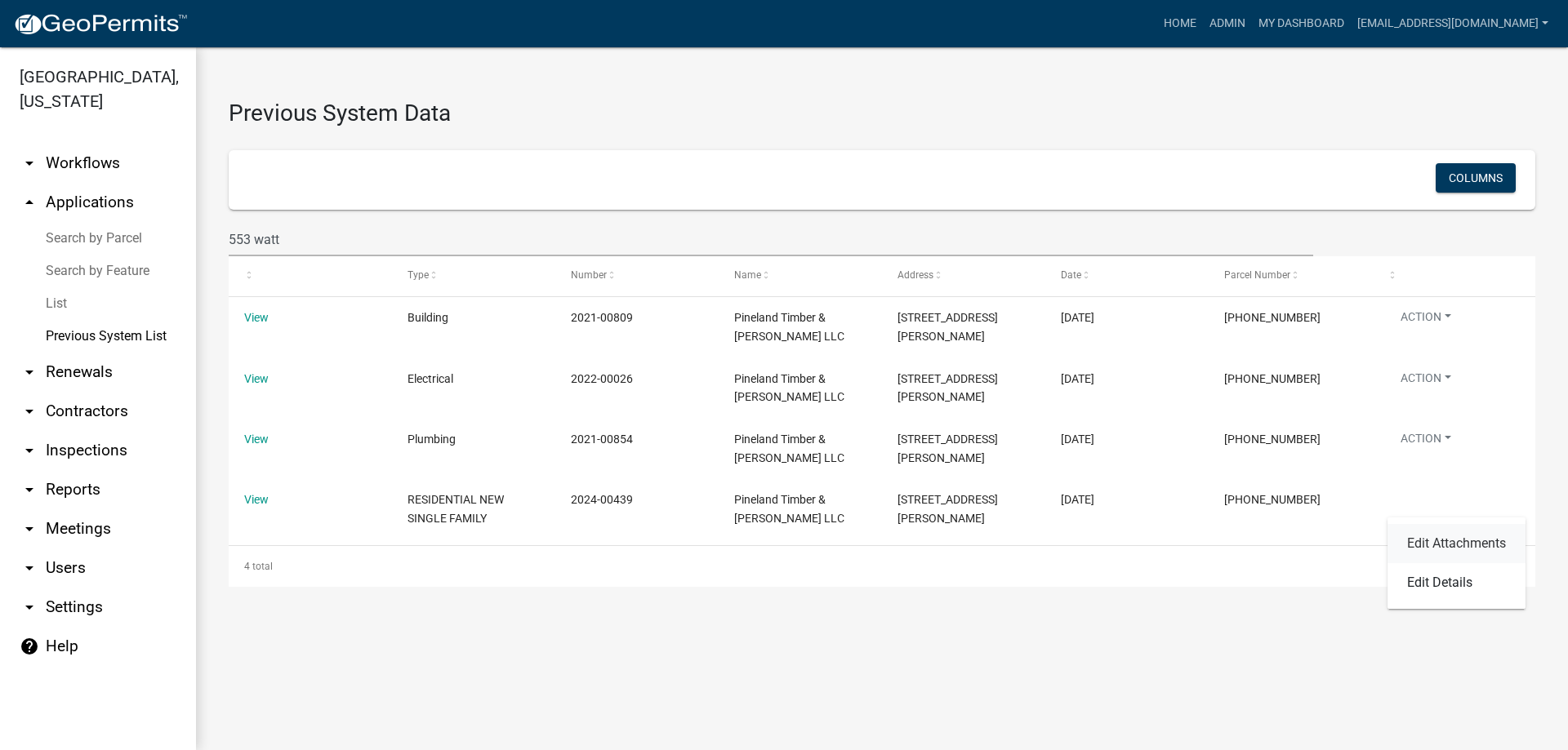
click at [1432, 539] on link "Edit Attachments" at bounding box center [1456, 544] width 138 height 39
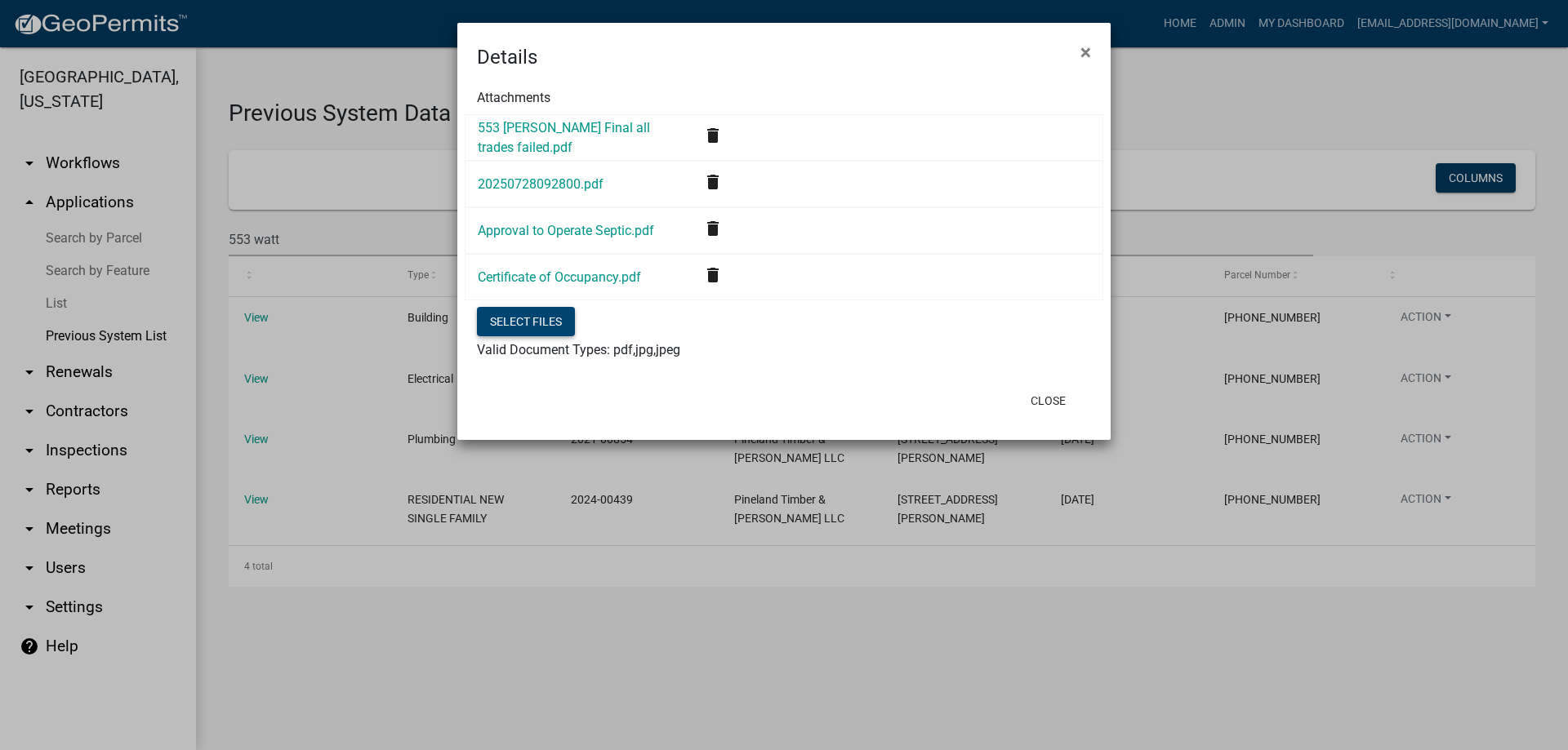
click at [544, 325] on button "Select files" at bounding box center [526, 322] width 98 height 29
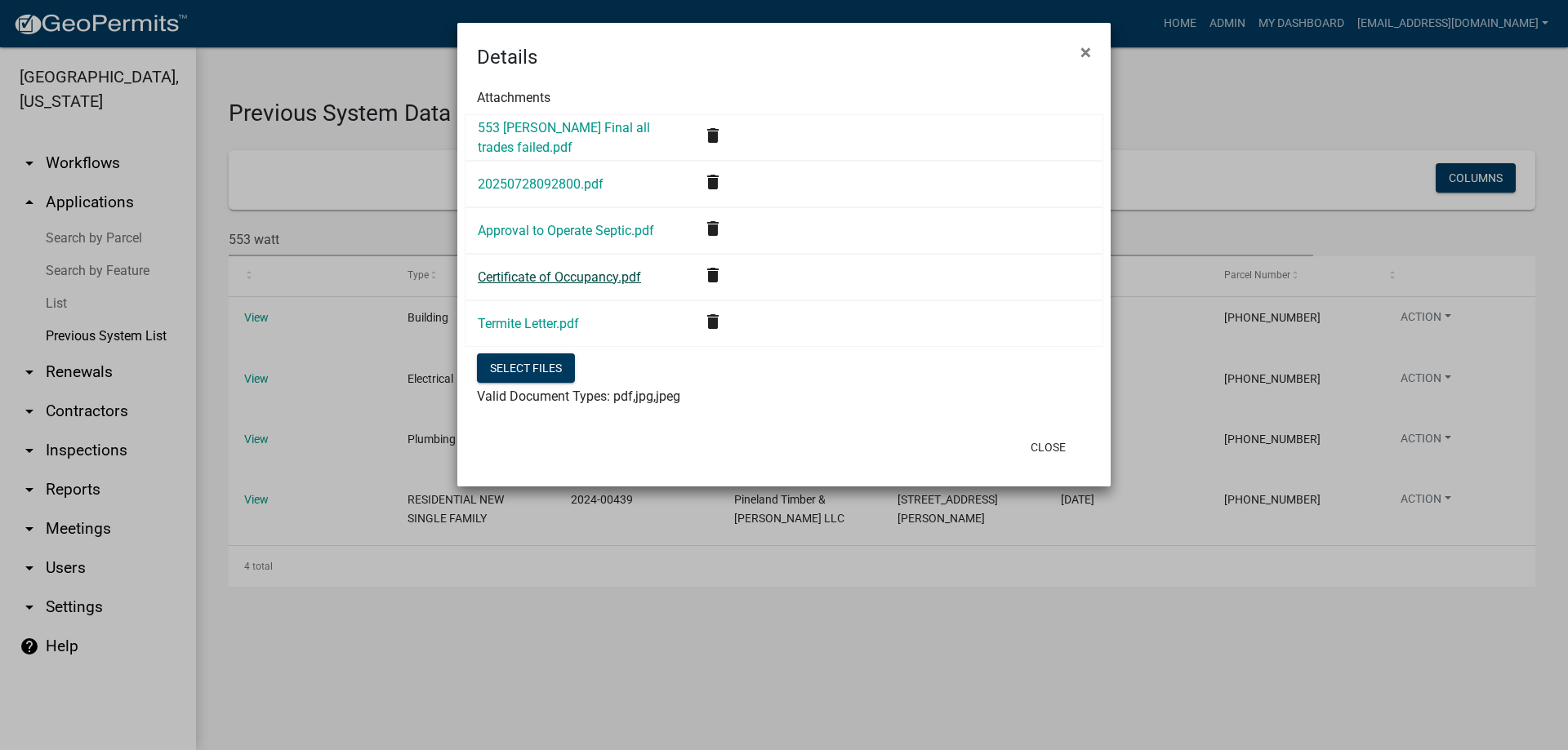
click at [576, 282] on link "Certificate of Occupancy.pdf" at bounding box center [559, 277] width 164 height 16
click at [1097, 53] on button "×" at bounding box center [1086, 52] width 36 height 46
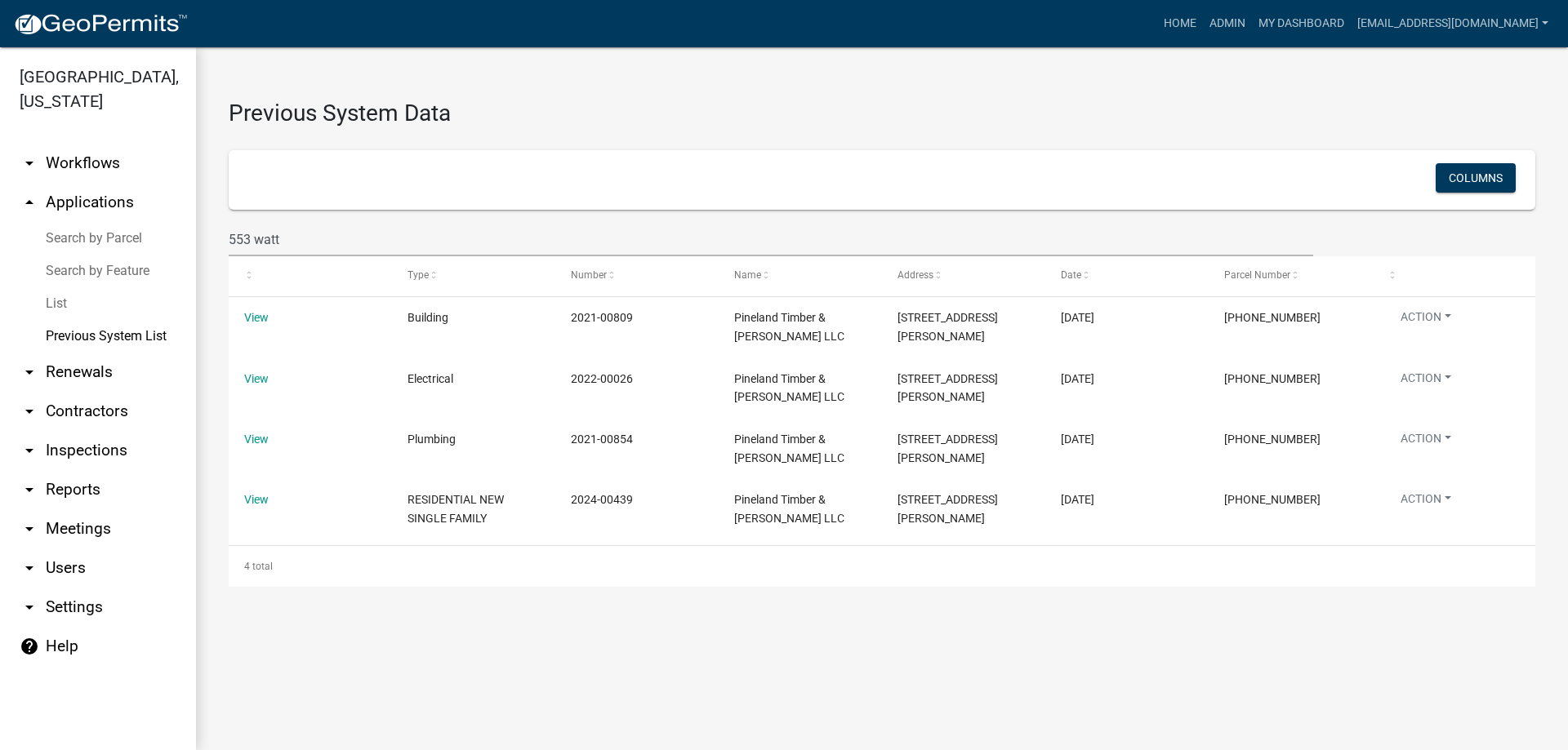
click at [60, 301] on link "List" at bounding box center [98, 303] width 196 height 32
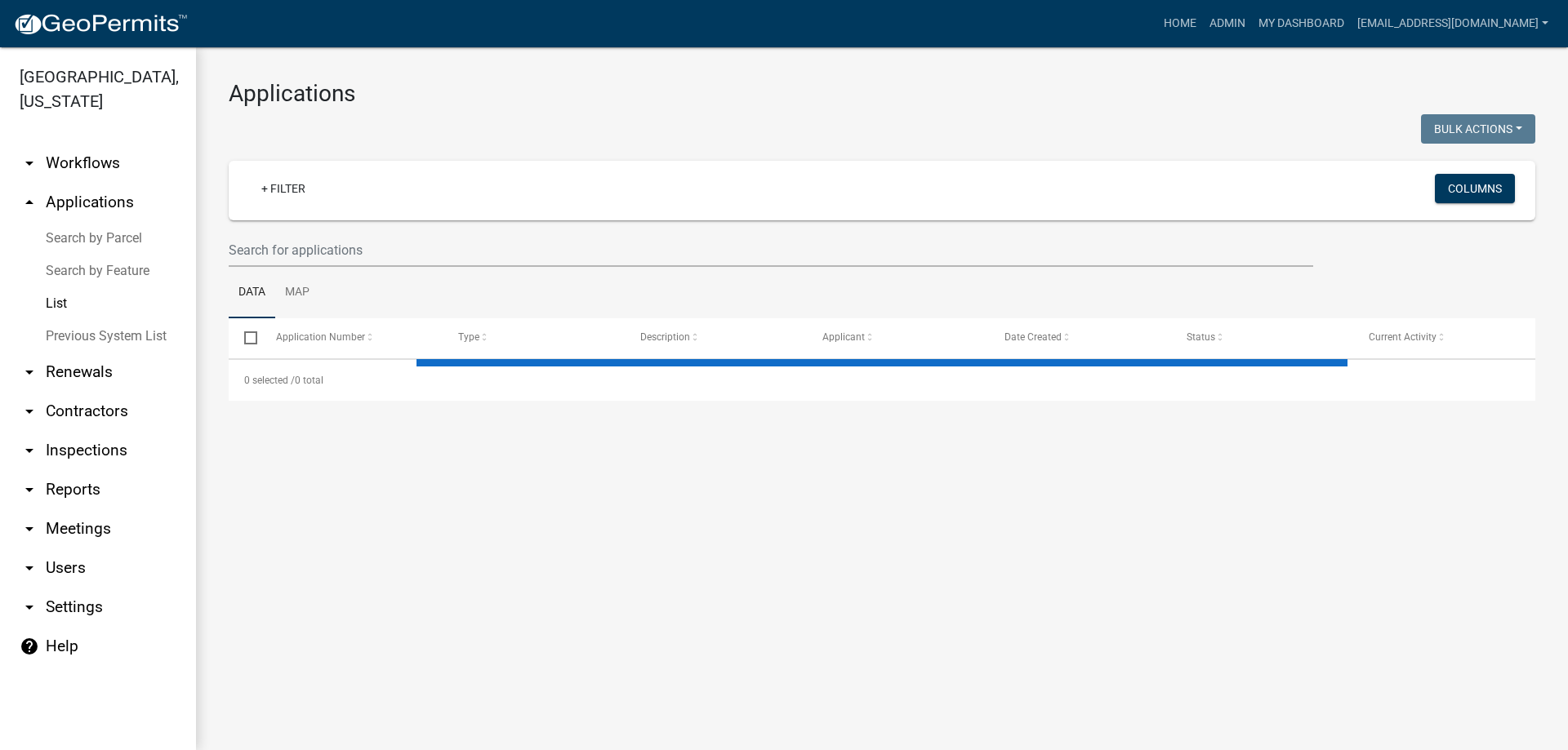
select select "3: 100"
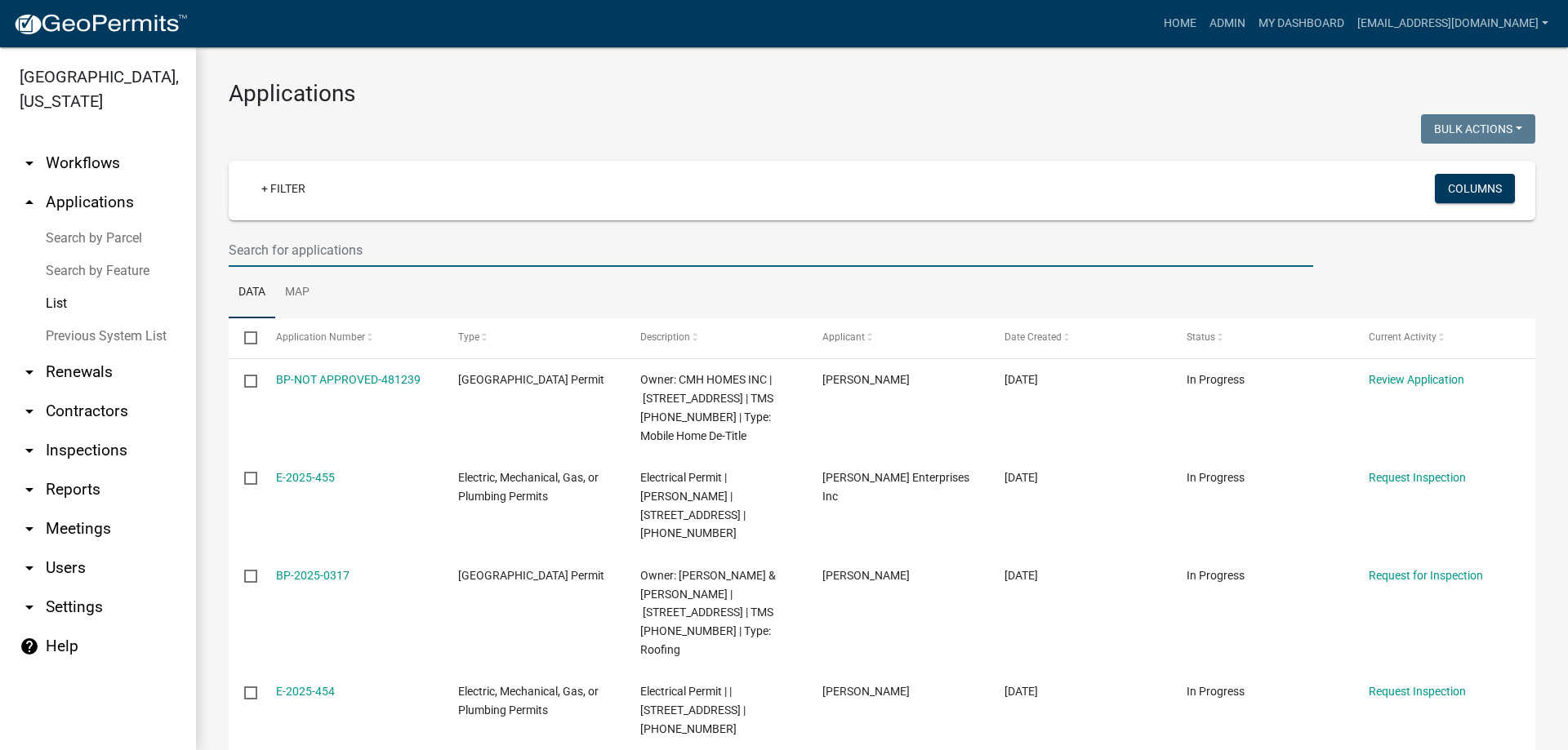
click at [307, 257] on input "text" at bounding box center [771, 250] width 1085 height 33
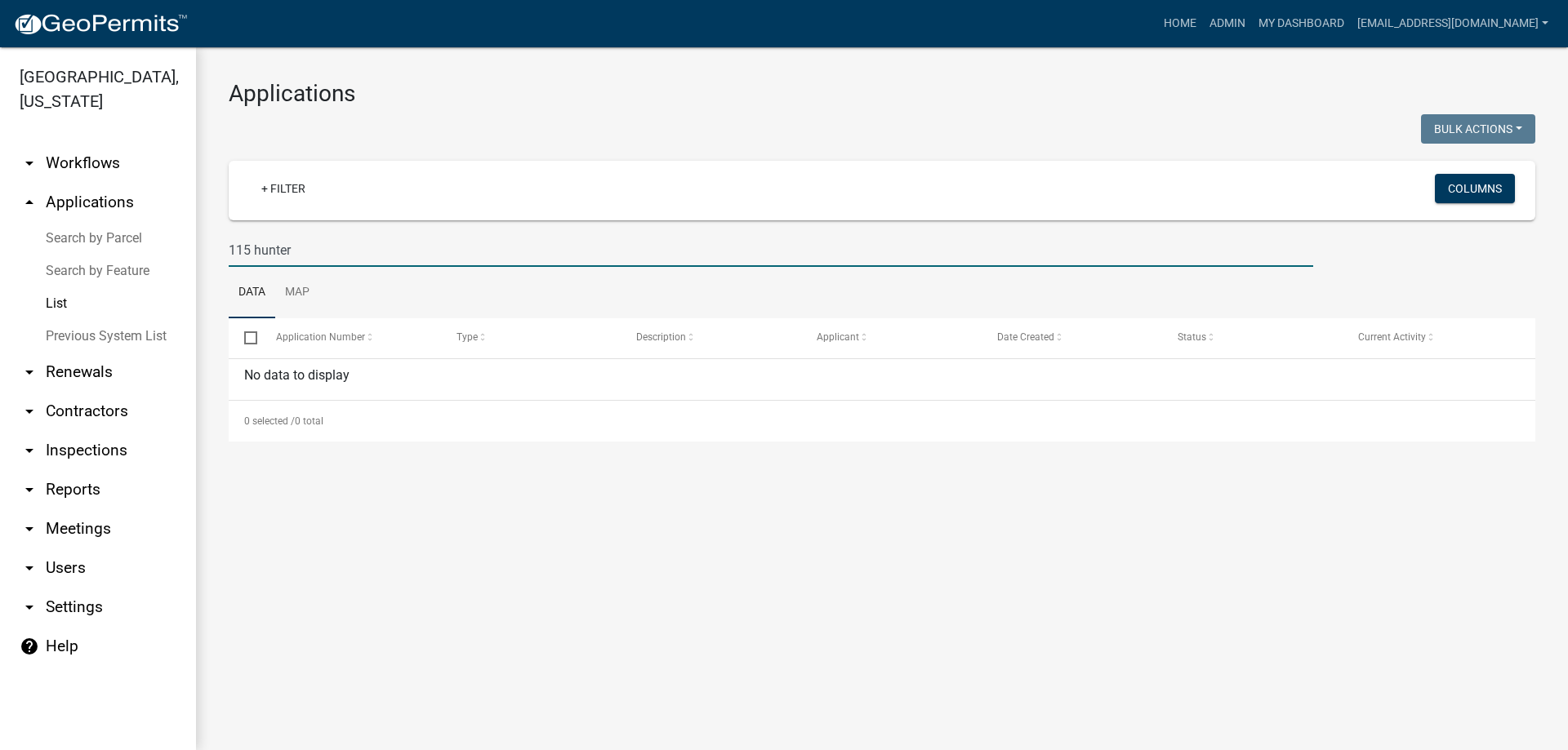
drag, startPoint x: 290, startPoint y: 252, endPoint x: 167, endPoint y: 254, distance: 123.0
click at [167, 254] on div "Abbeville County, South Carolina arrow_drop_down Workflows List arrow_drop_up A…" at bounding box center [784, 398] width 1568 height 703
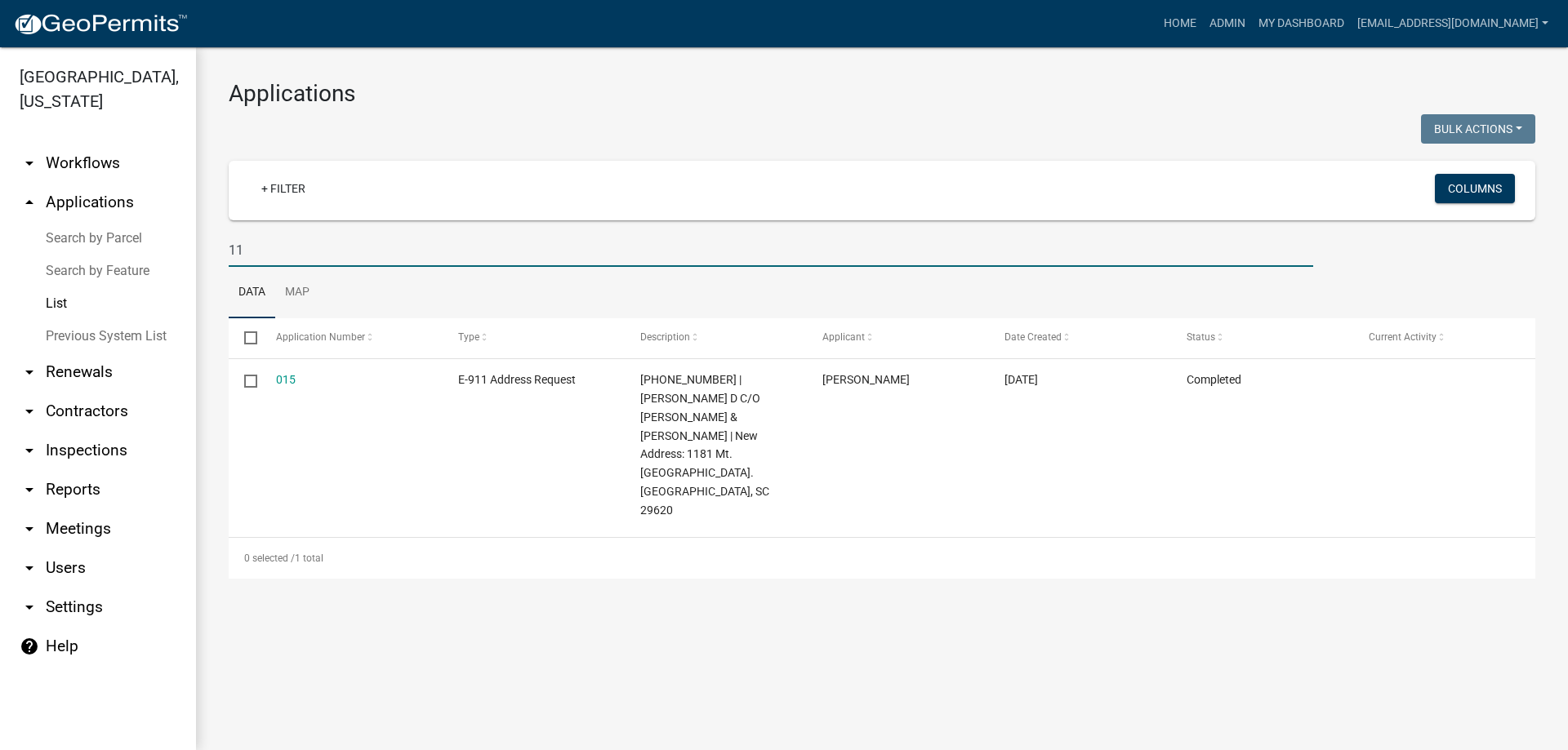
type input "1"
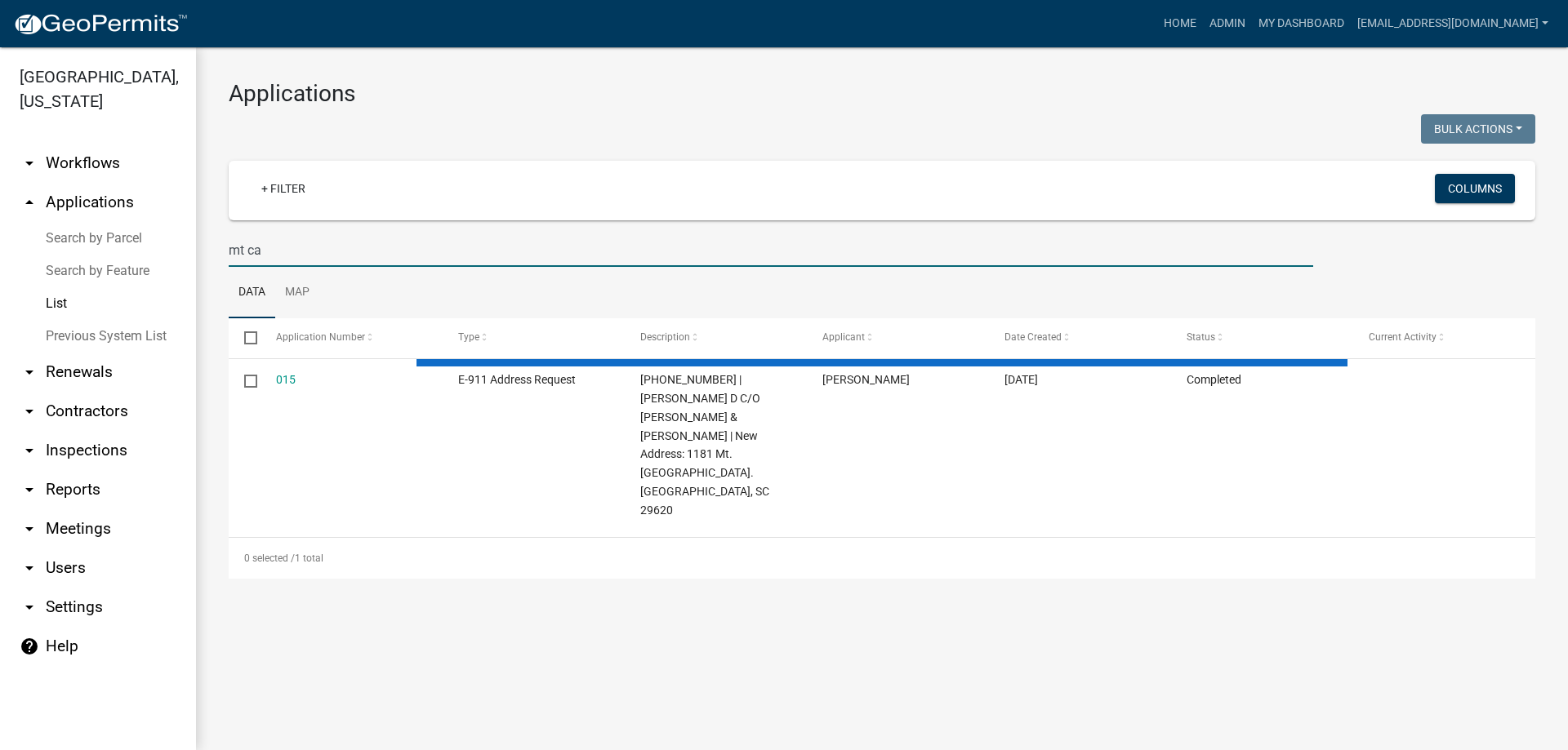
type input "mt car"
select select "3: 100"
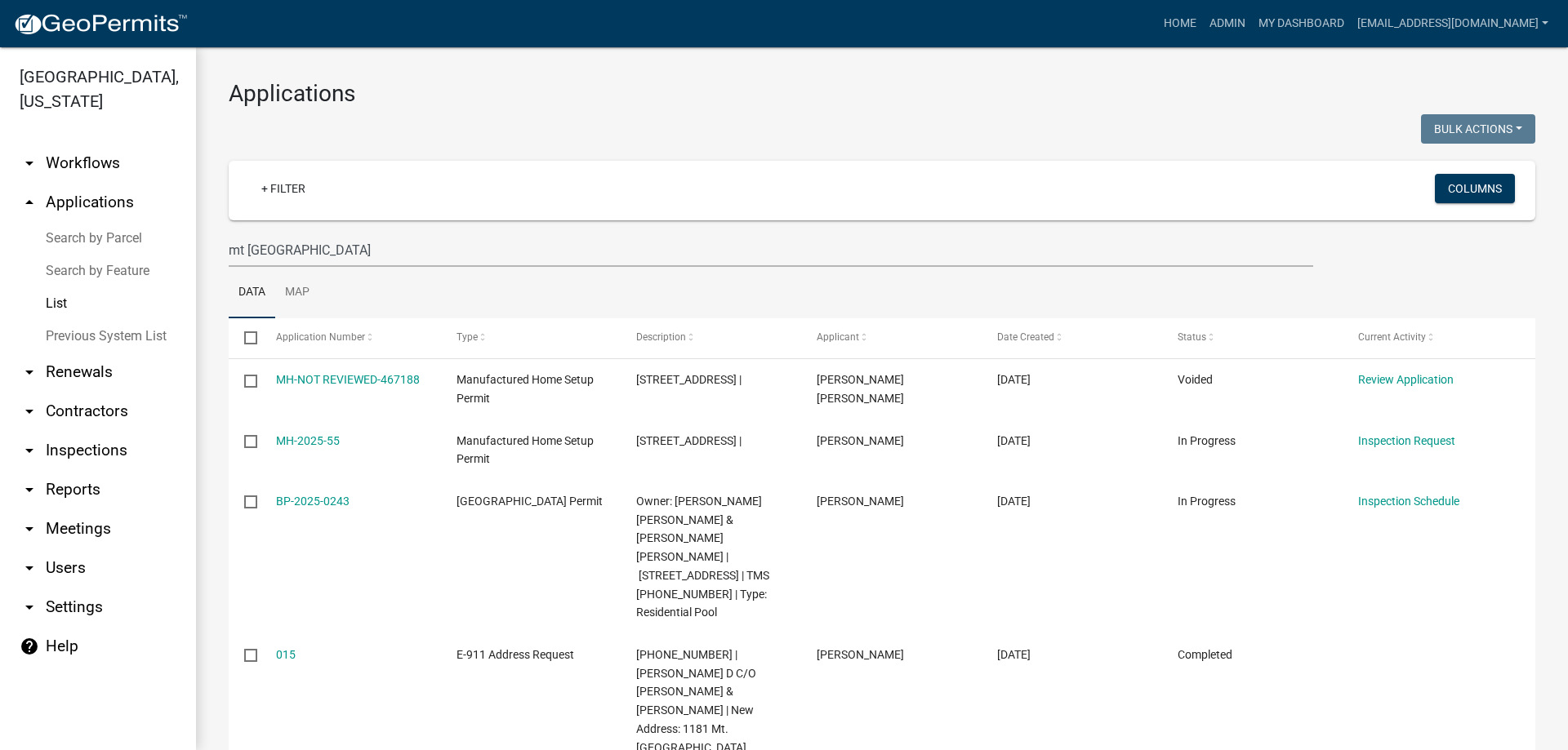
click at [57, 300] on link "List" at bounding box center [98, 303] width 196 height 32
click at [328, 252] on input "mt carmel rd" at bounding box center [771, 250] width 1085 height 33
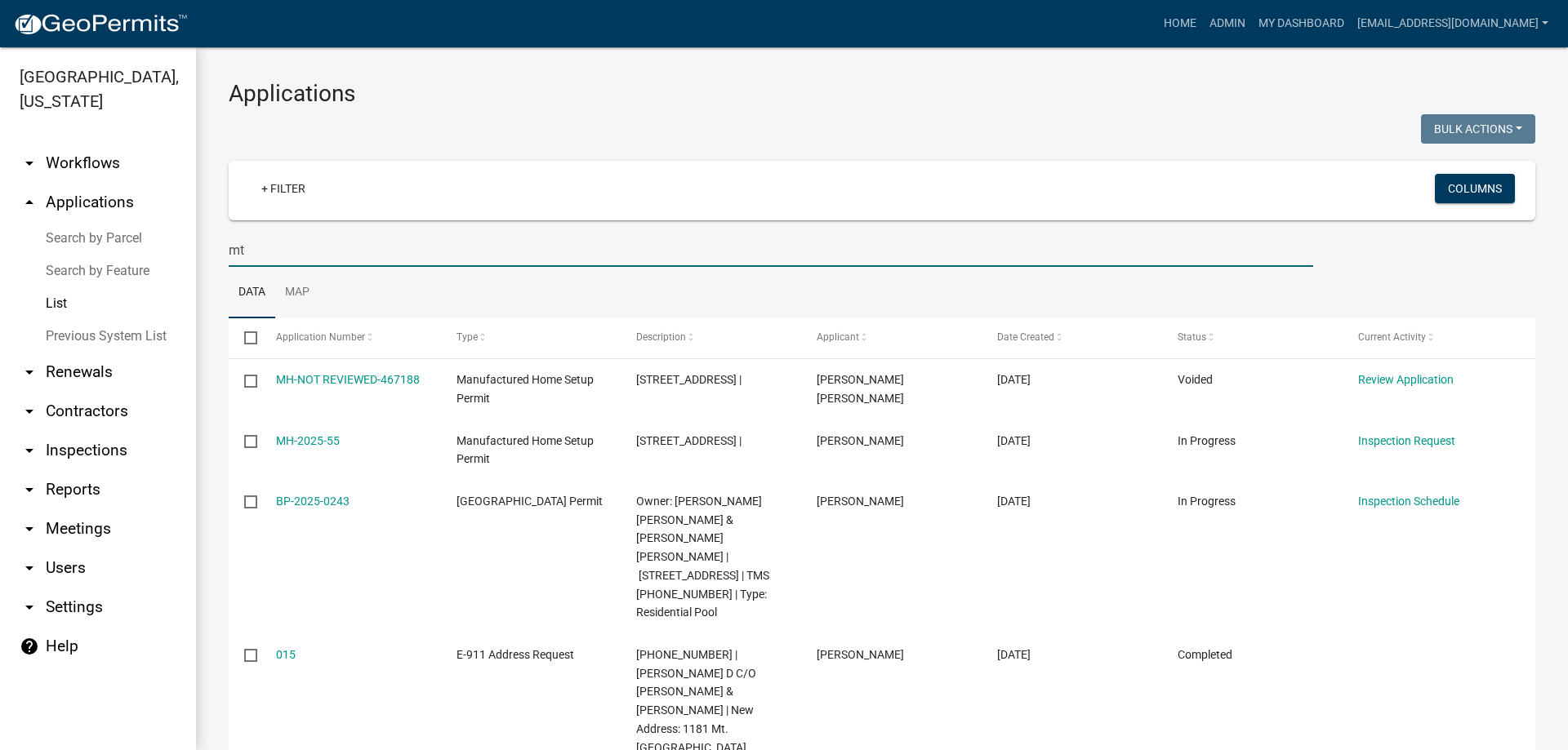
type input "m"
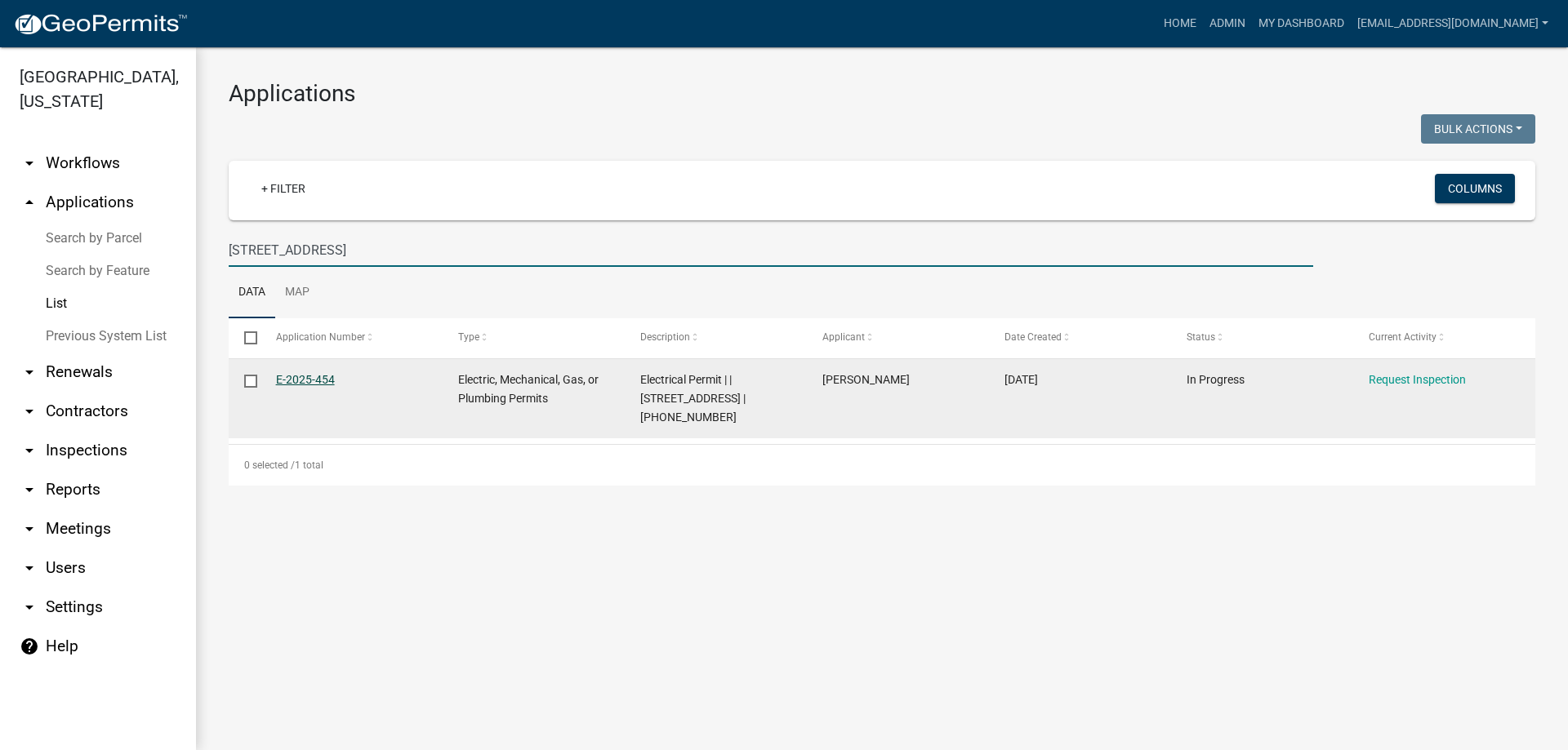
type input "1024 Tornado Rd"
click at [310, 376] on link "E-2025-454" at bounding box center [306, 379] width 59 height 13
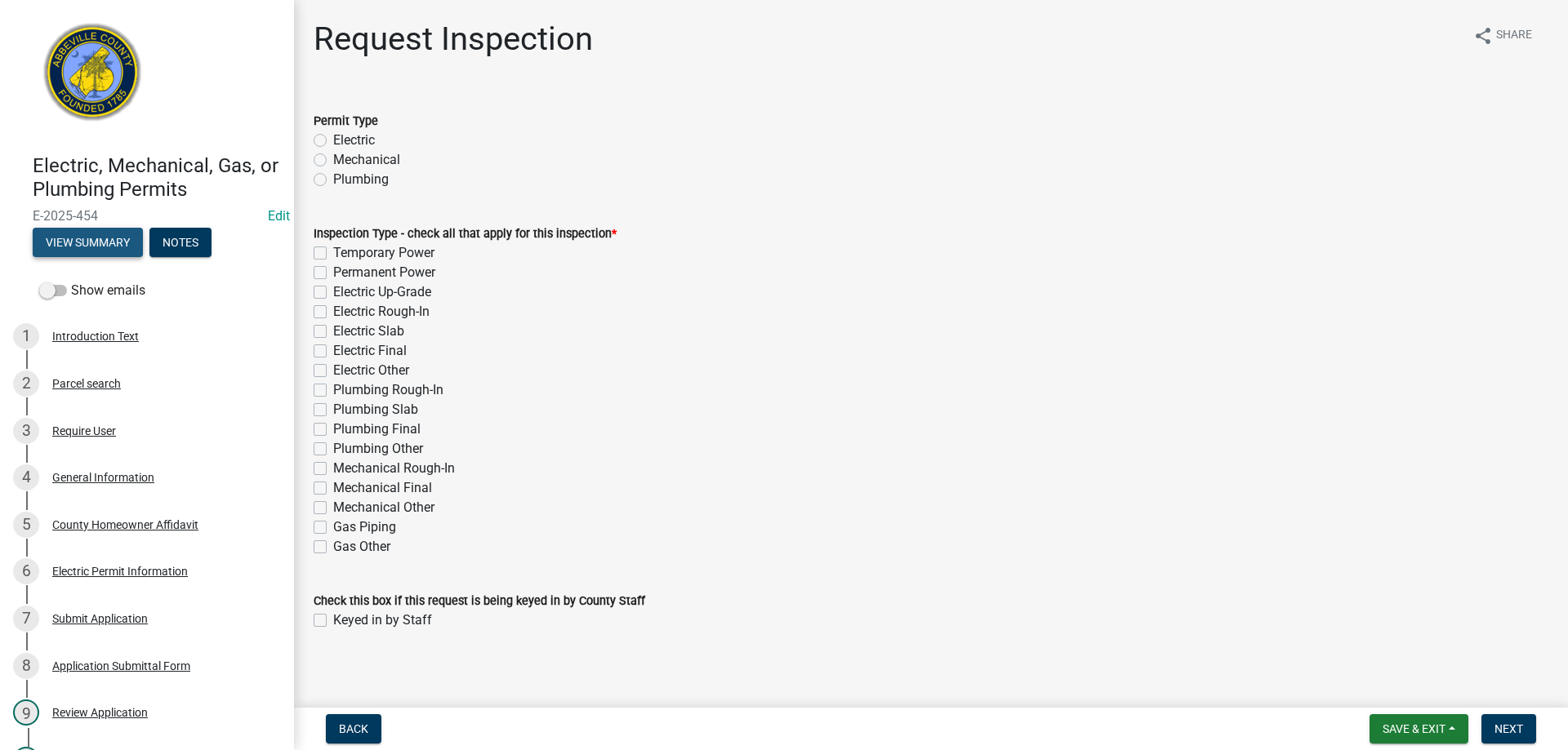
click at [99, 238] on button "View Summary" at bounding box center [87, 242] width 110 height 29
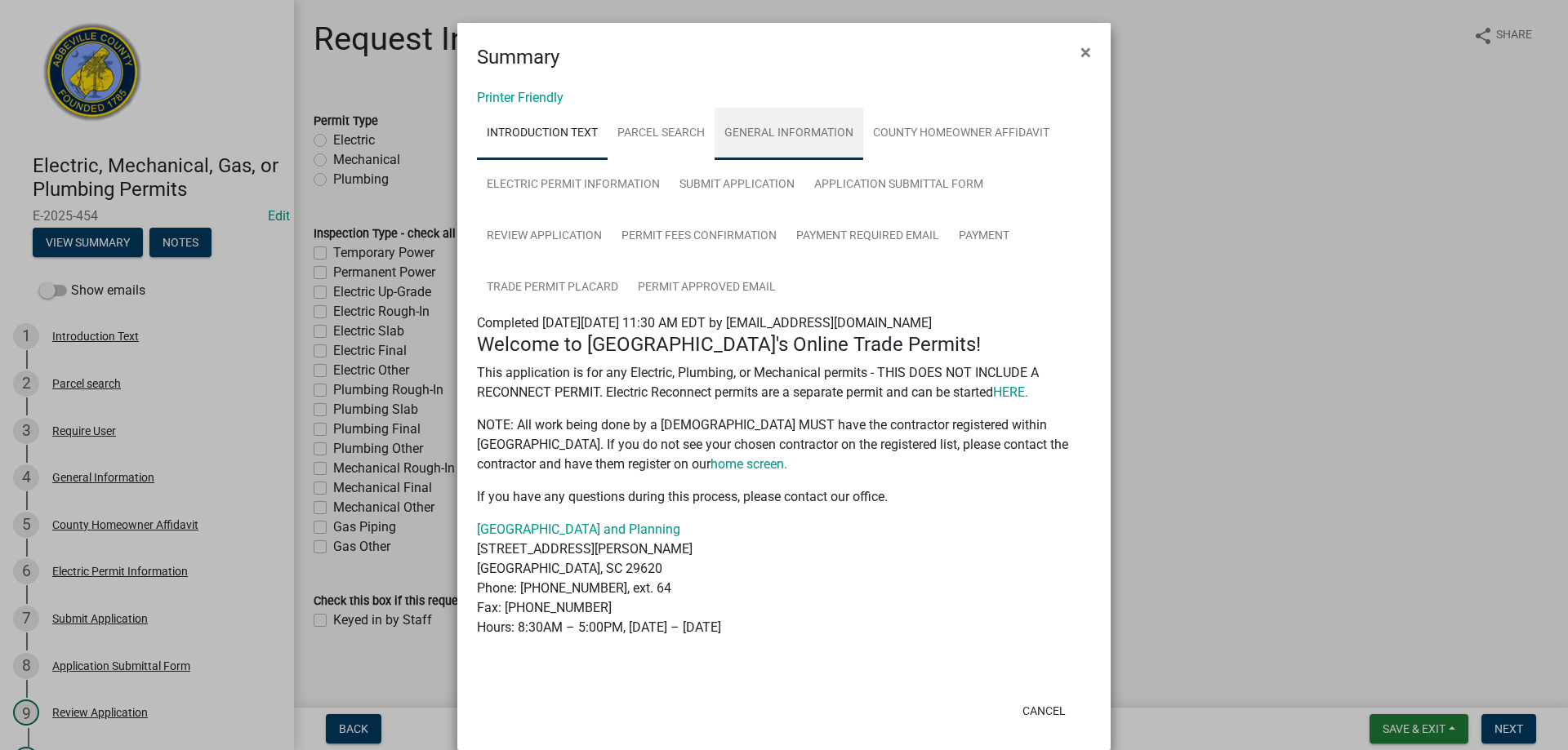
click at [760, 125] on link "General Information" at bounding box center [789, 133] width 149 height 52
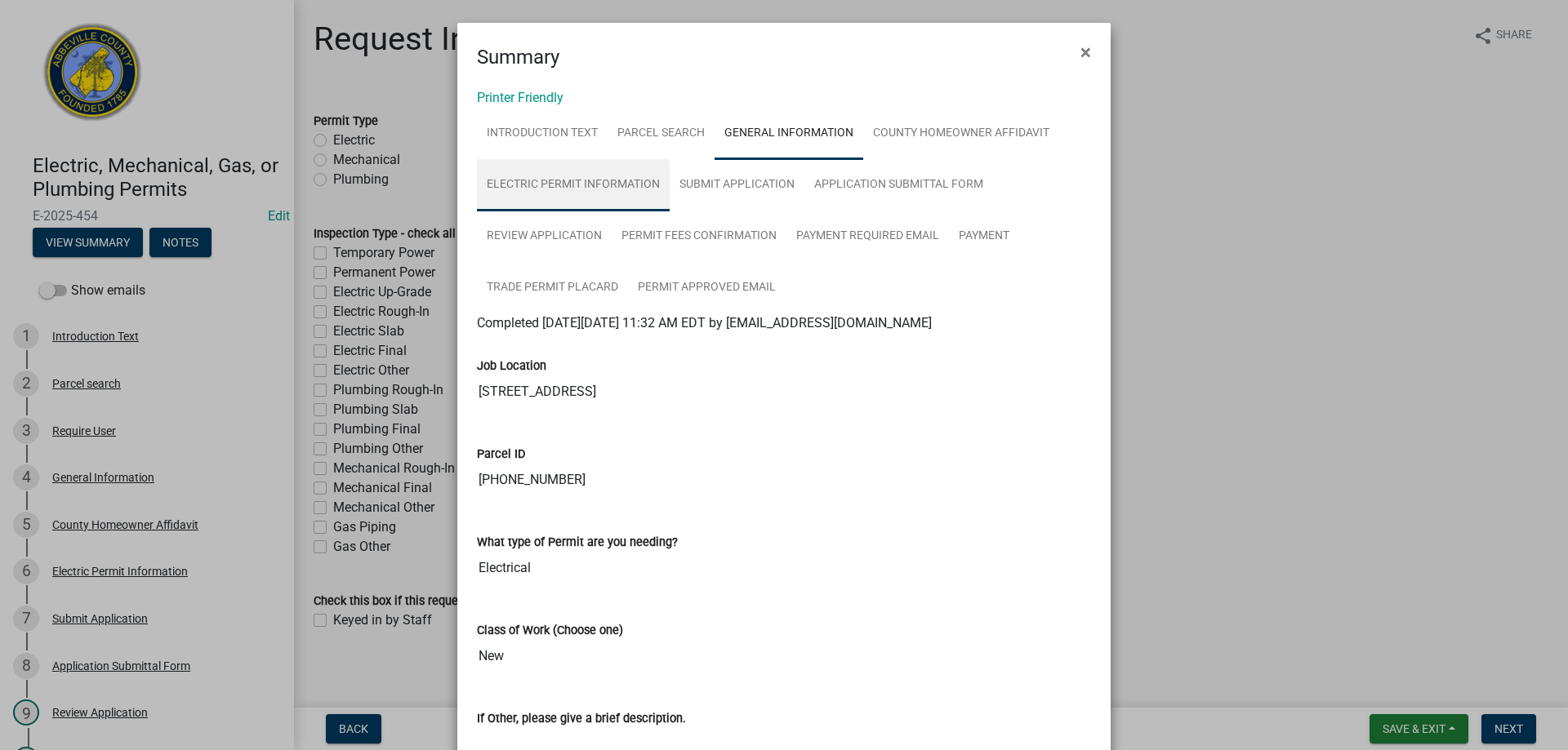
click at [588, 176] on link "Electric Permit Information" at bounding box center [573, 184] width 193 height 52
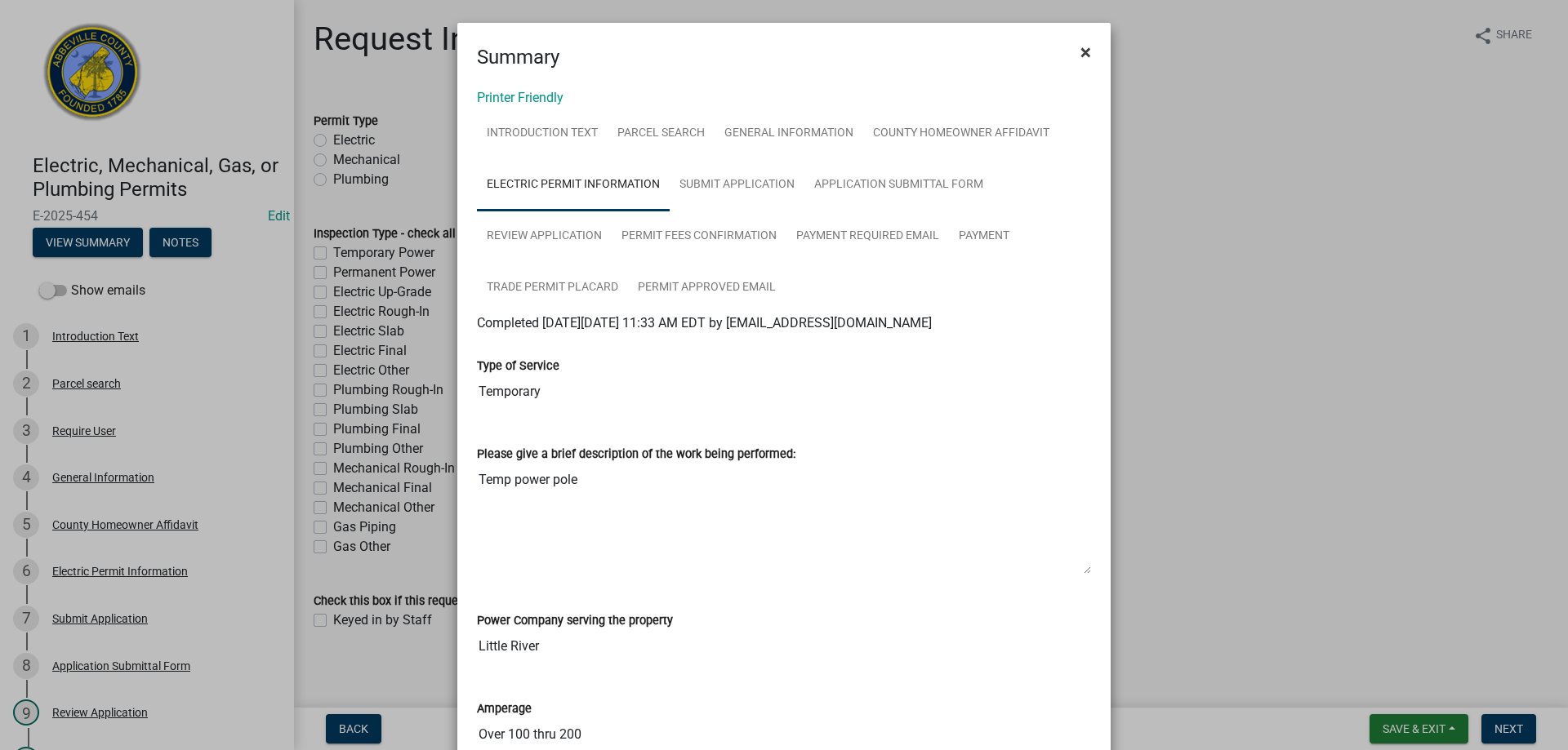
click at [1072, 51] on button "×" at bounding box center [1086, 52] width 36 height 46
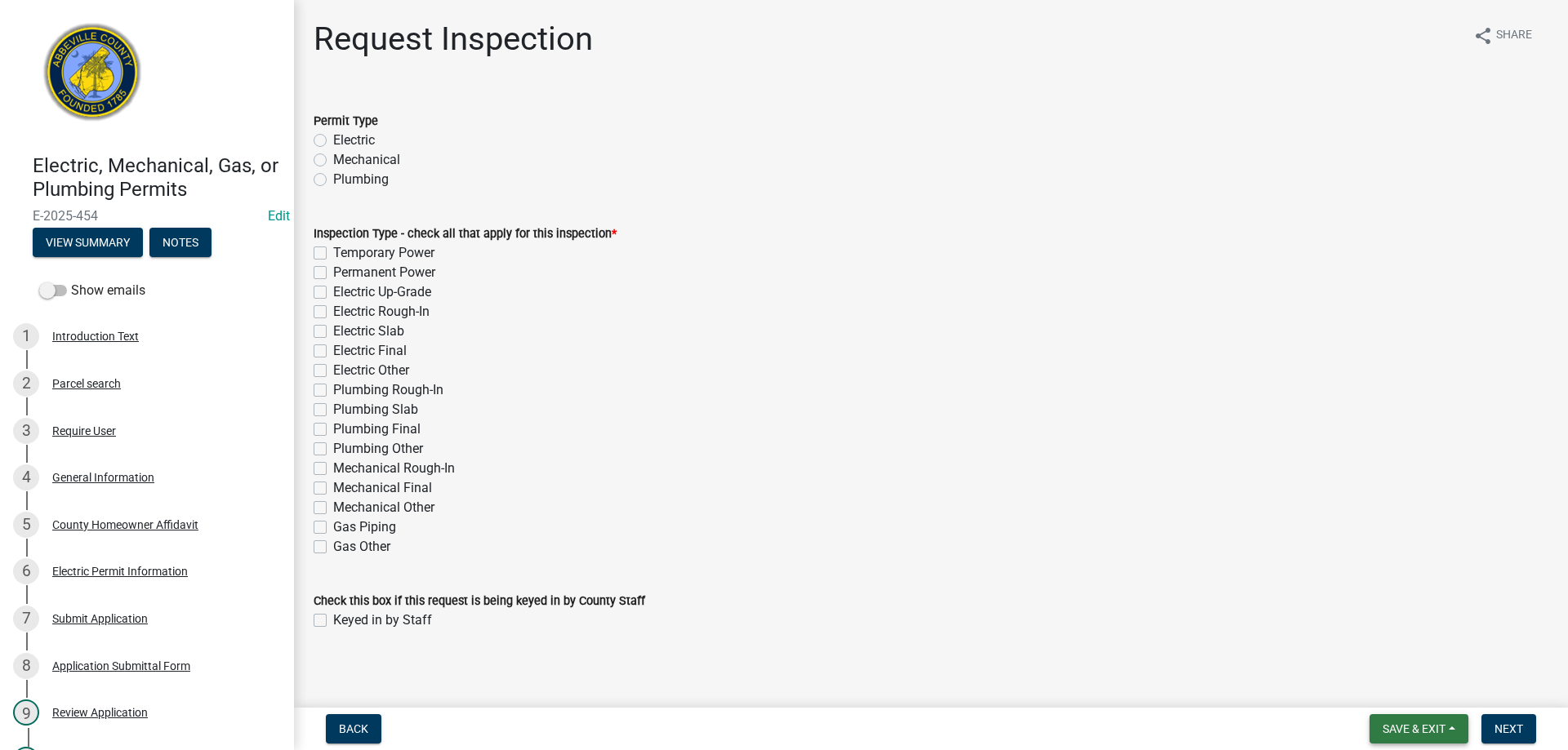
click at [1414, 726] on span "Save & Exit" at bounding box center [1414, 728] width 63 height 13
click at [1404, 686] on button "Save & Exit" at bounding box center [1402, 686] width 130 height 39
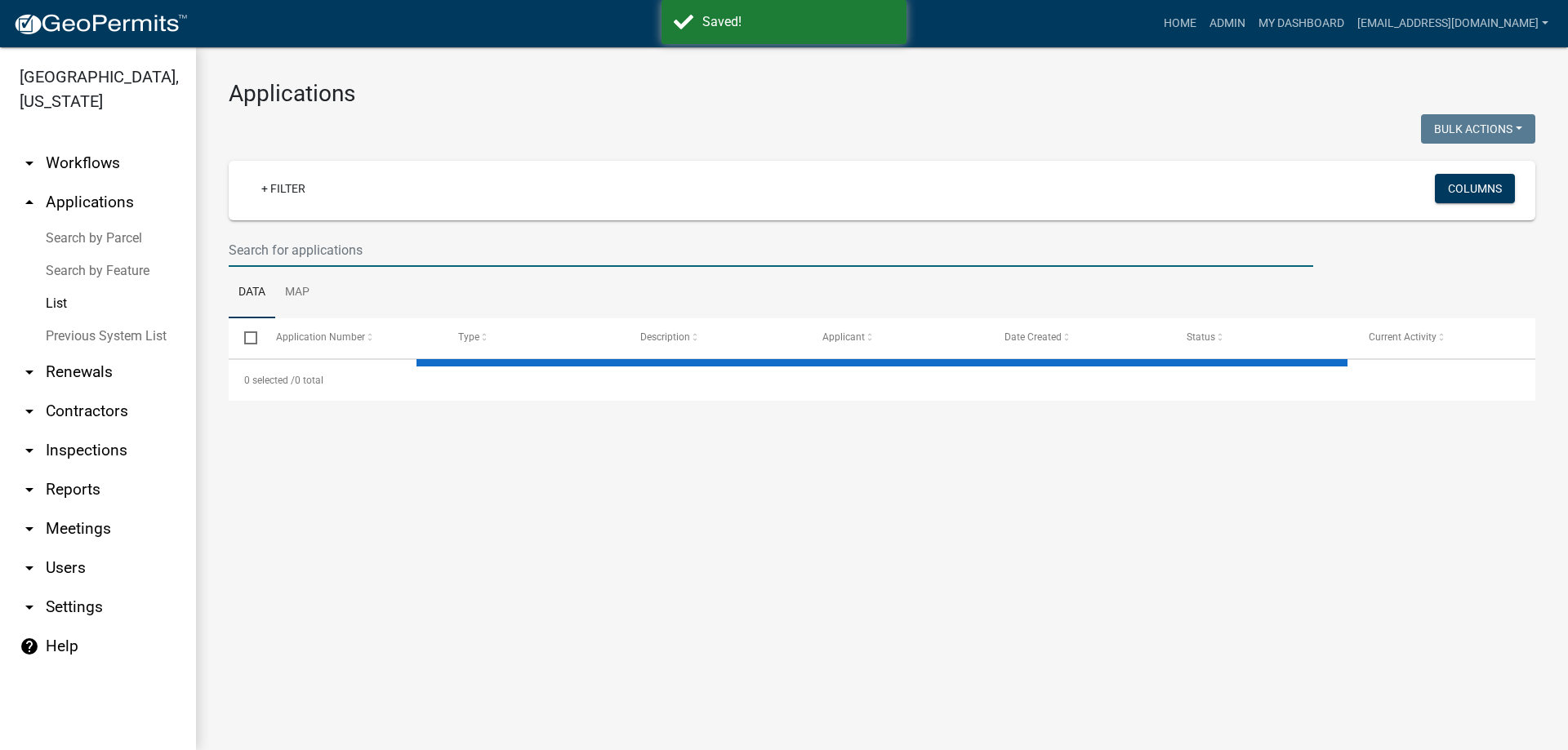
click at [396, 249] on input "text" at bounding box center [771, 250] width 1085 height 33
select select "3: 100"
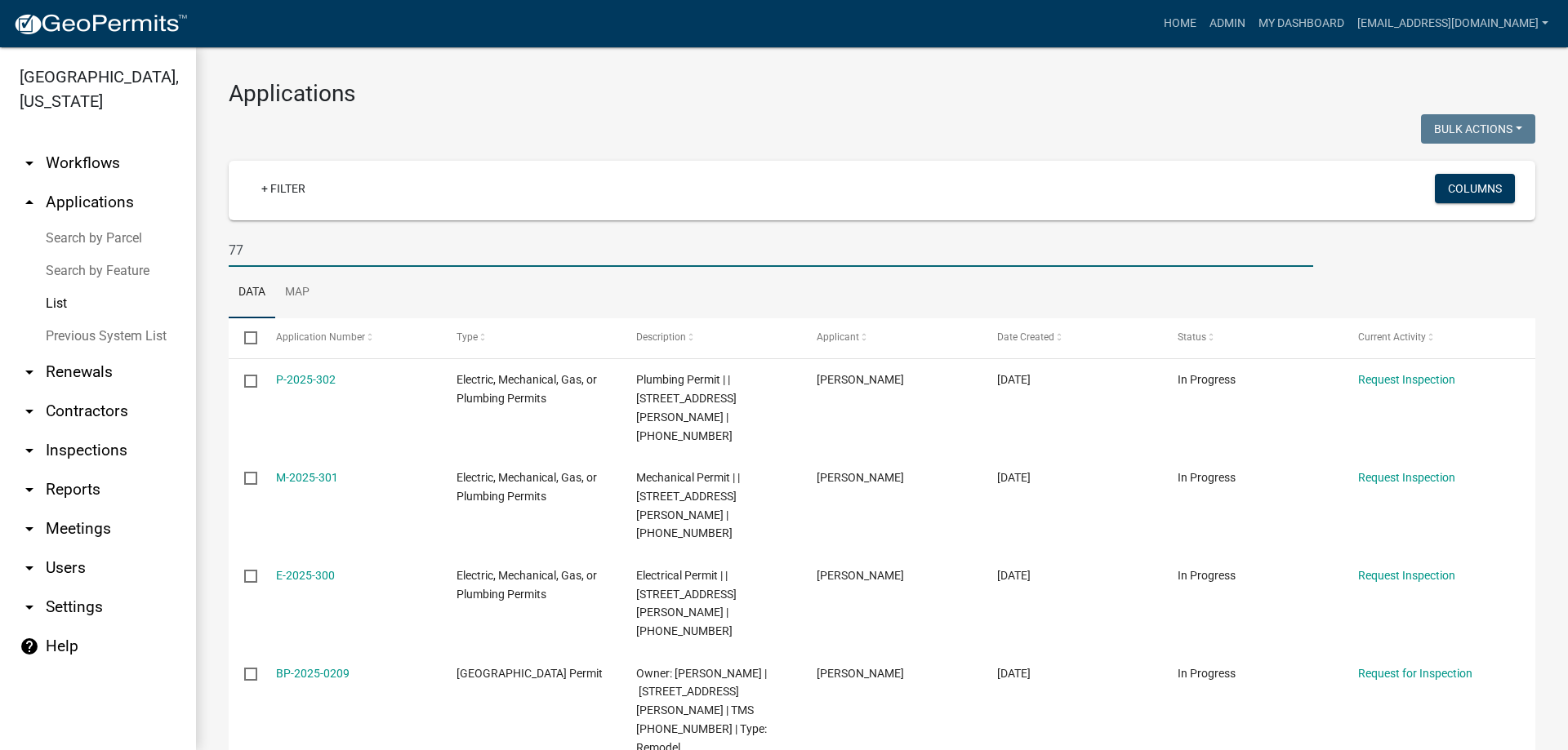
type input "7"
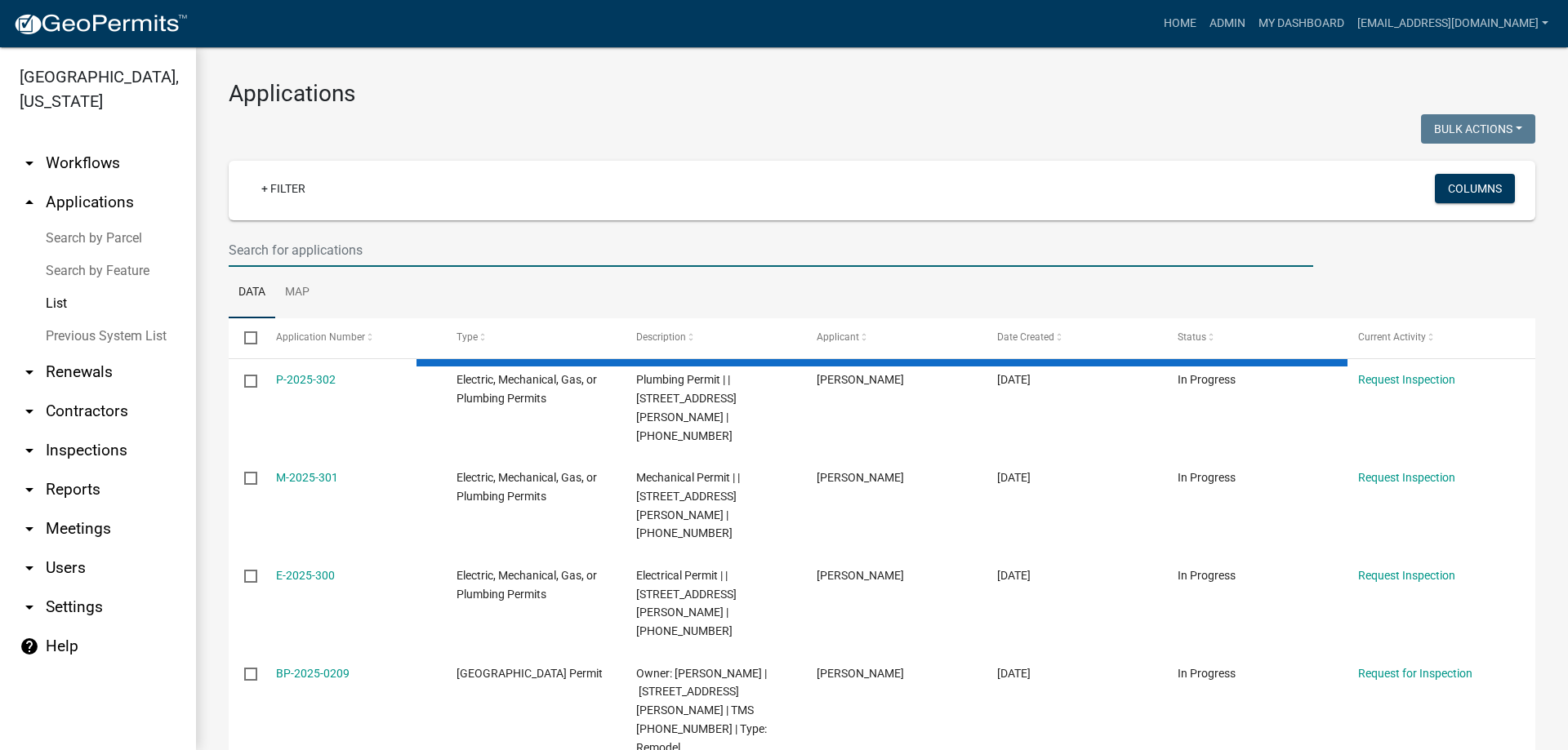
select select "3: 100"
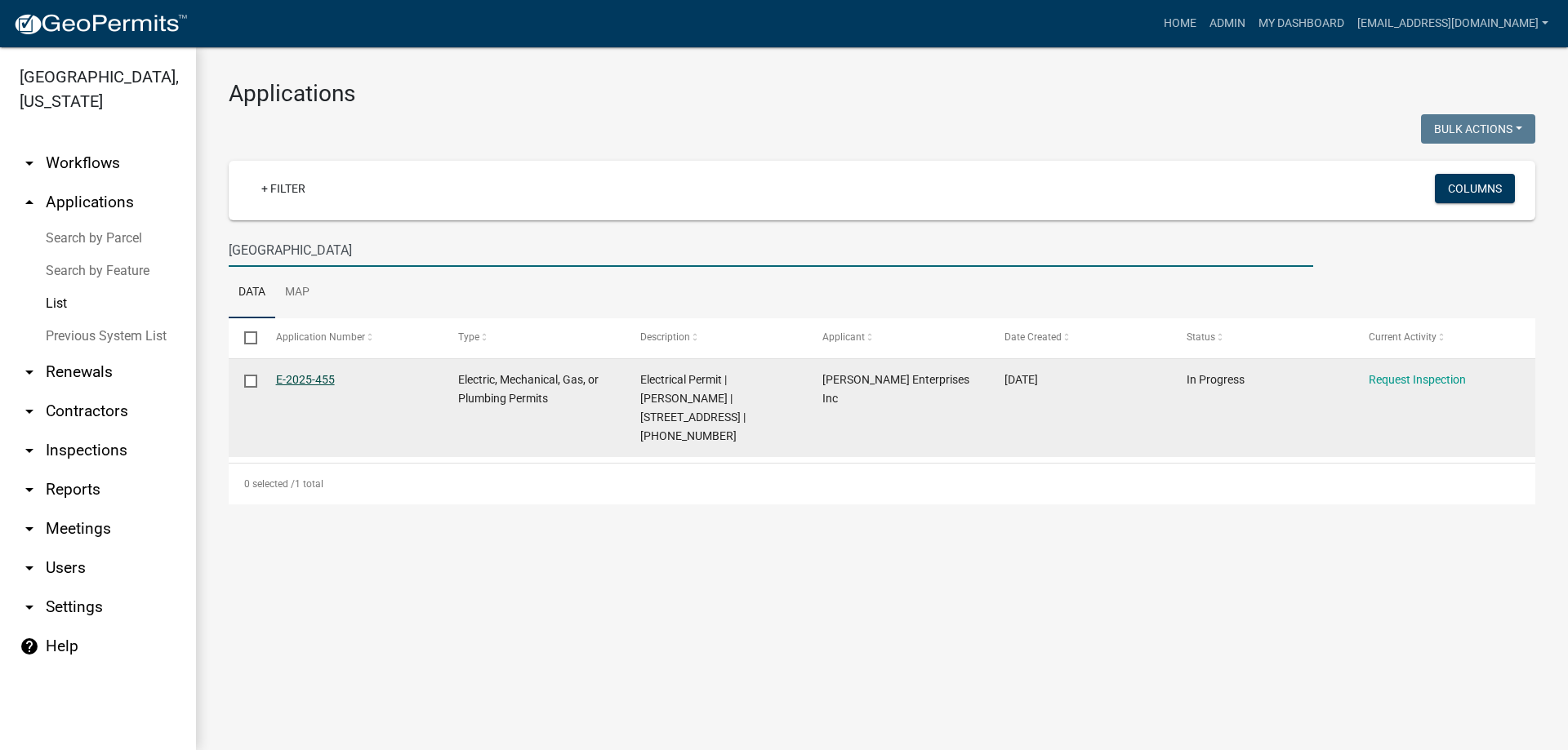
type input "2850 Island Ford"
click at [297, 376] on link "E-2025-455" at bounding box center [306, 379] width 59 height 13
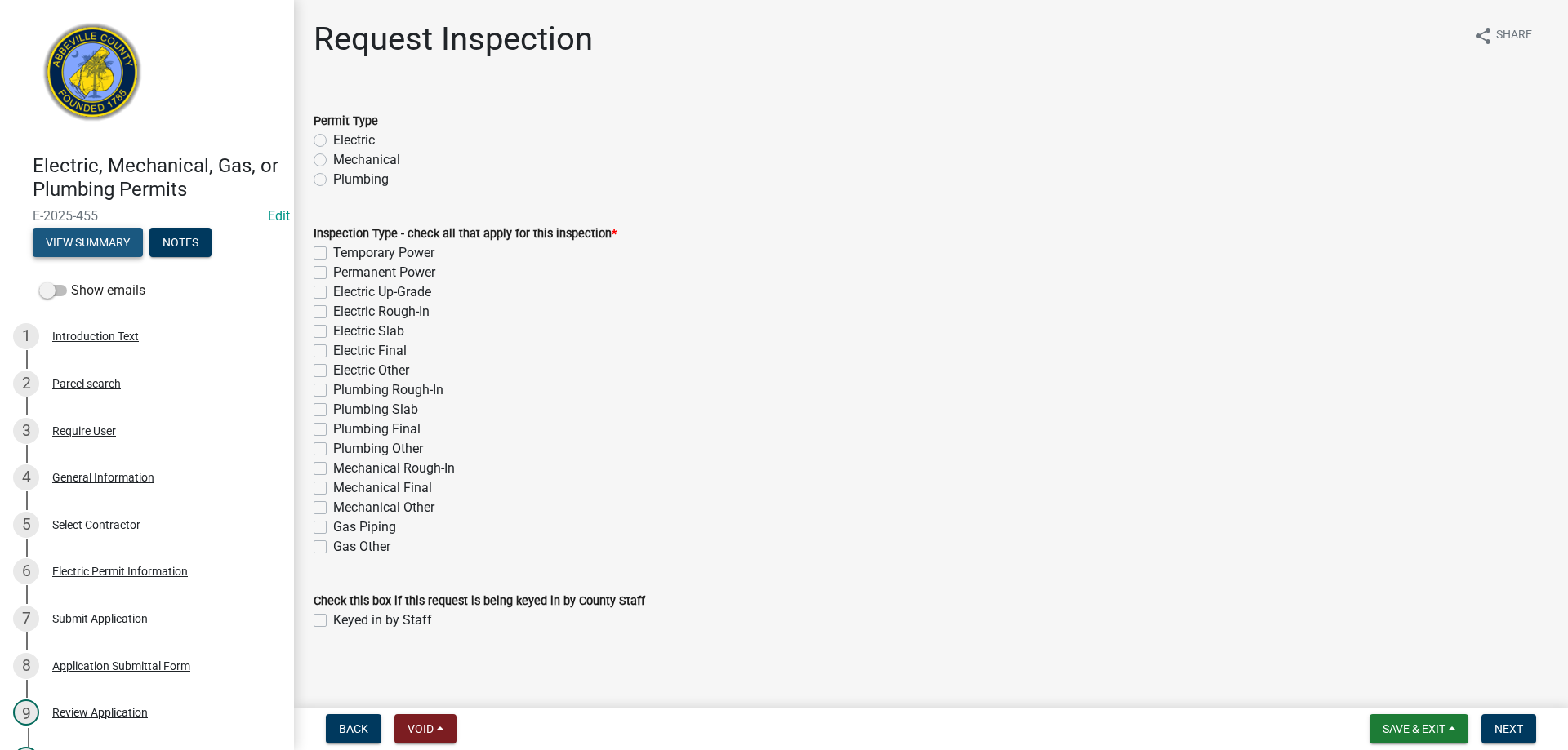
click at [118, 240] on button "View Summary" at bounding box center [87, 242] width 110 height 29
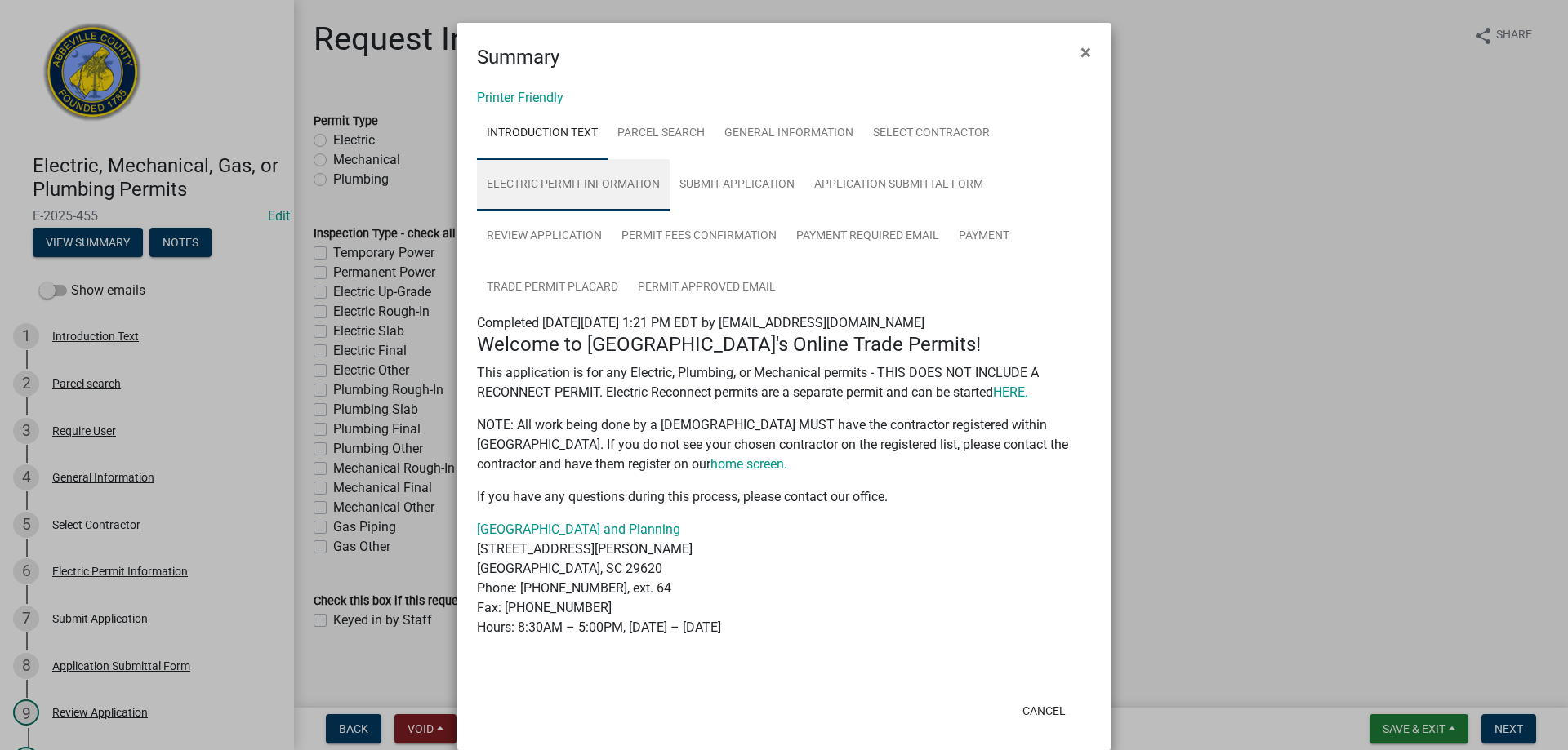
click at [590, 183] on link "Electric Permit Information" at bounding box center [573, 184] width 193 height 52
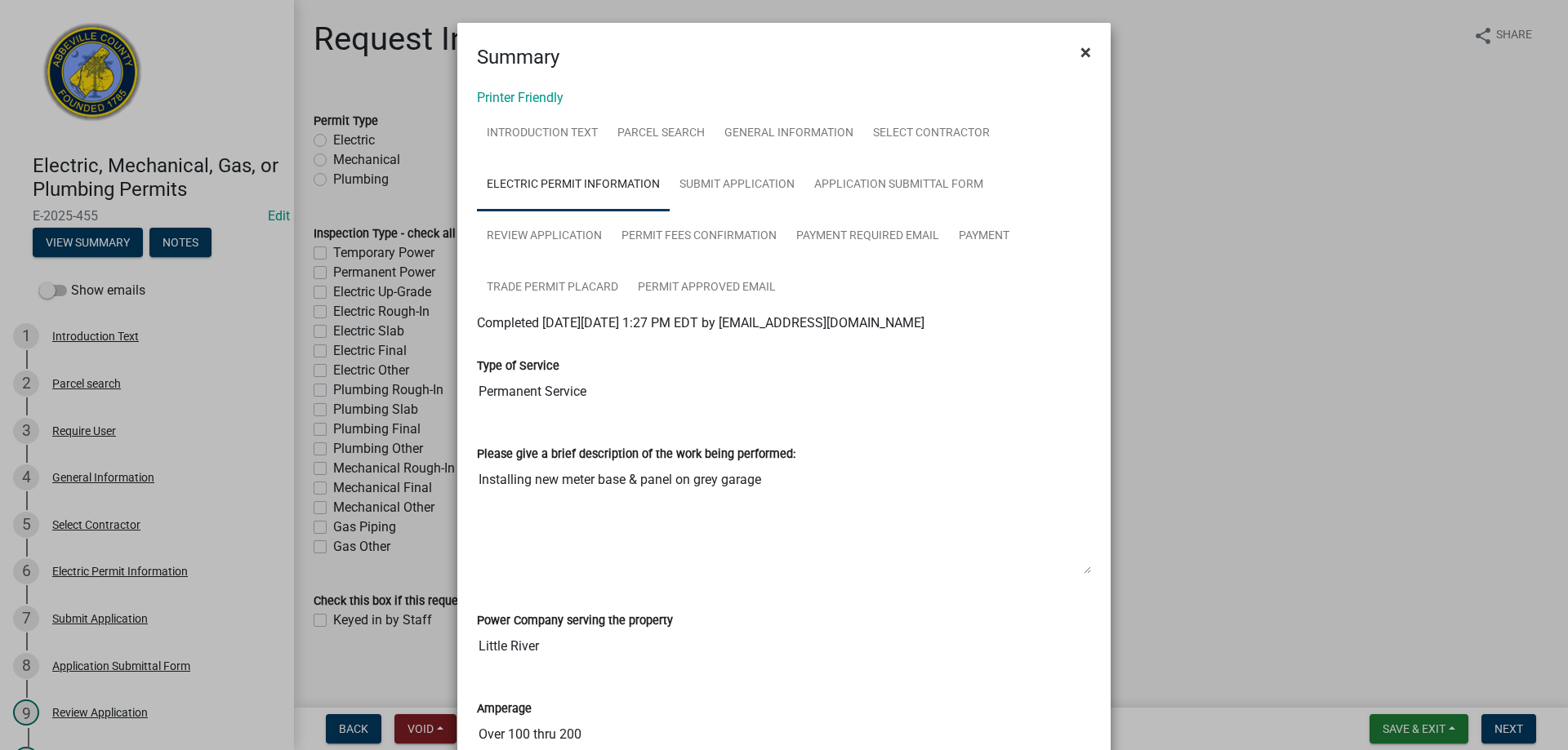
click at [1083, 52] on span "×" at bounding box center [1086, 52] width 11 height 23
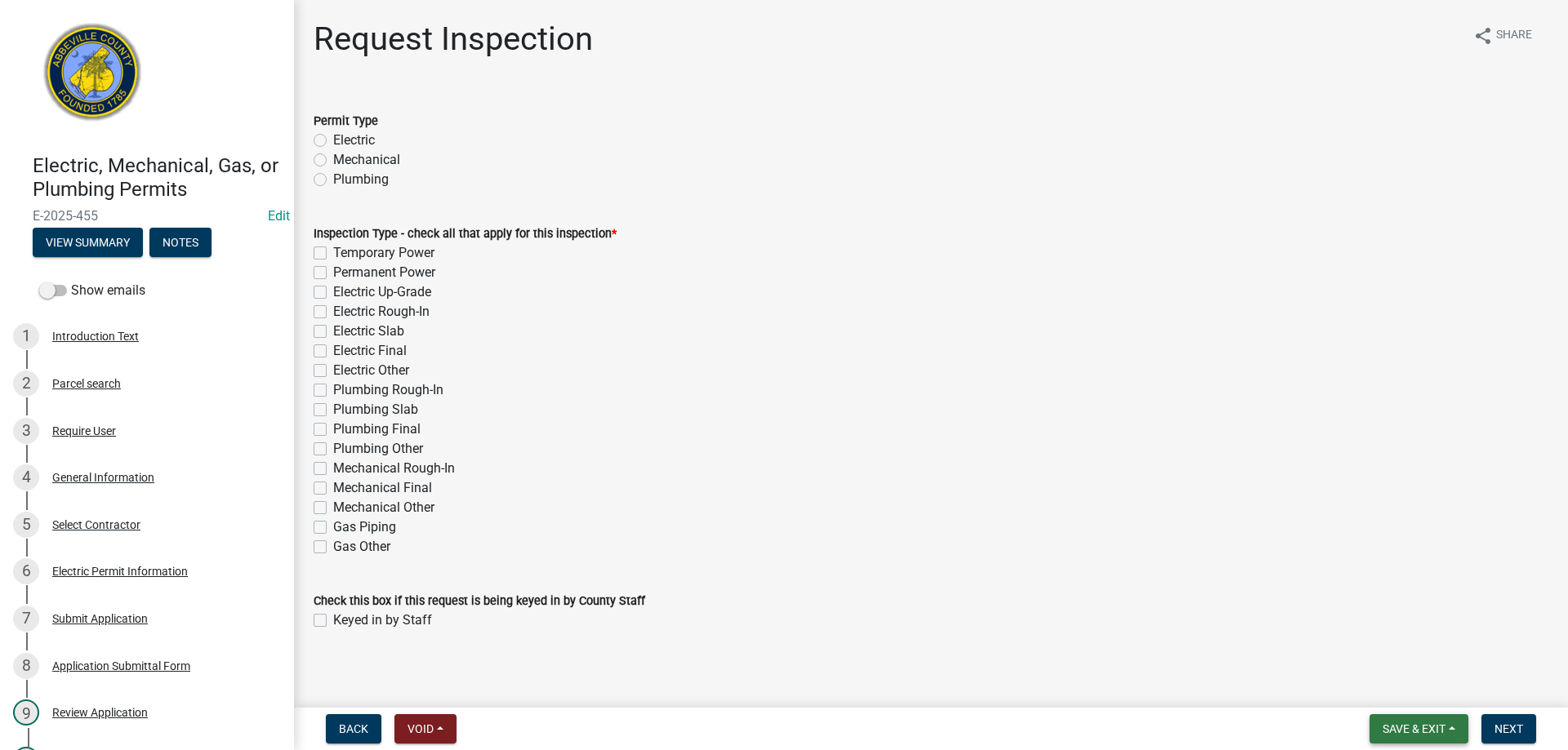
click at [1409, 725] on span "Save & Exit" at bounding box center [1414, 728] width 63 height 13
click at [1396, 688] on button "Save & Exit" at bounding box center [1402, 686] width 130 height 39
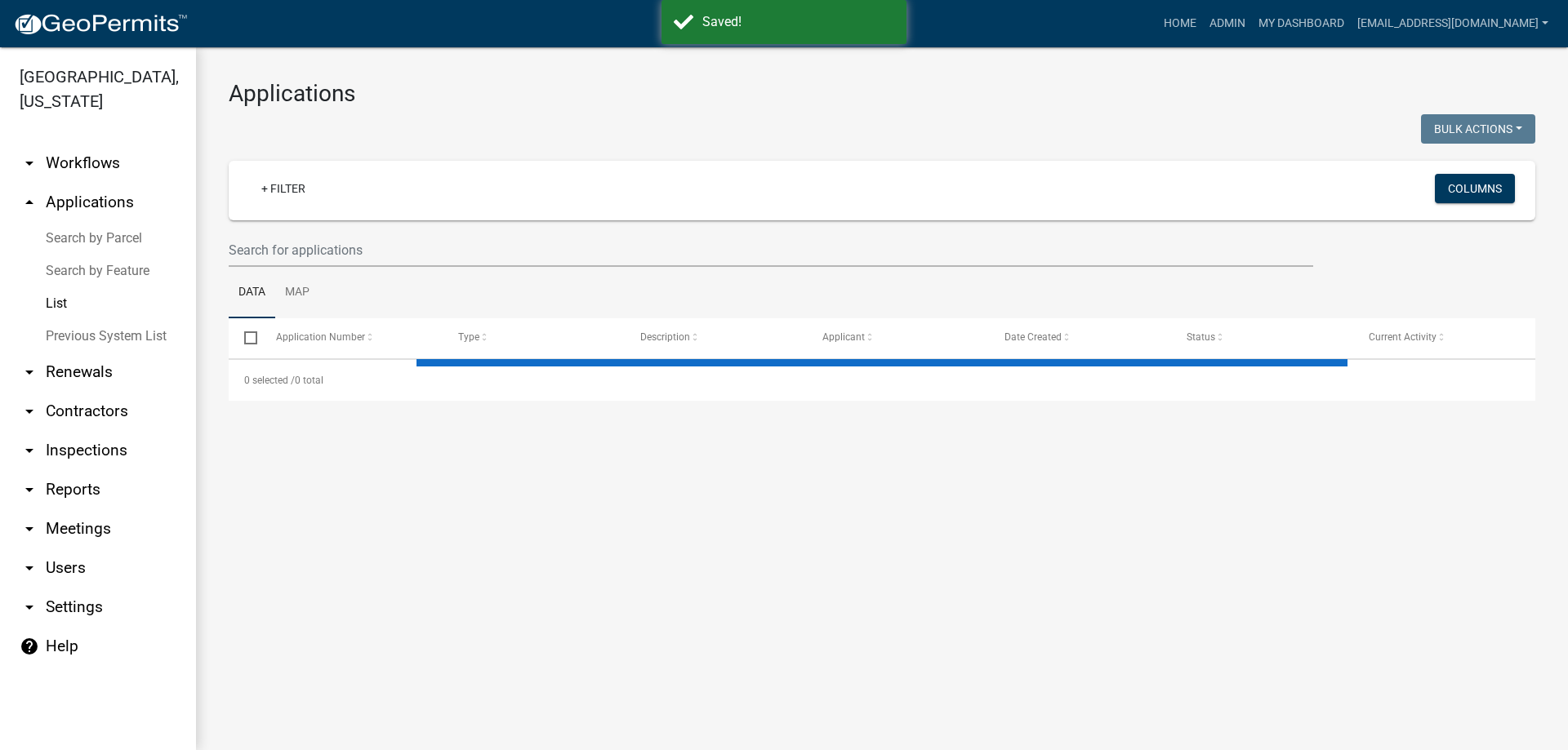
select select "3: 100"
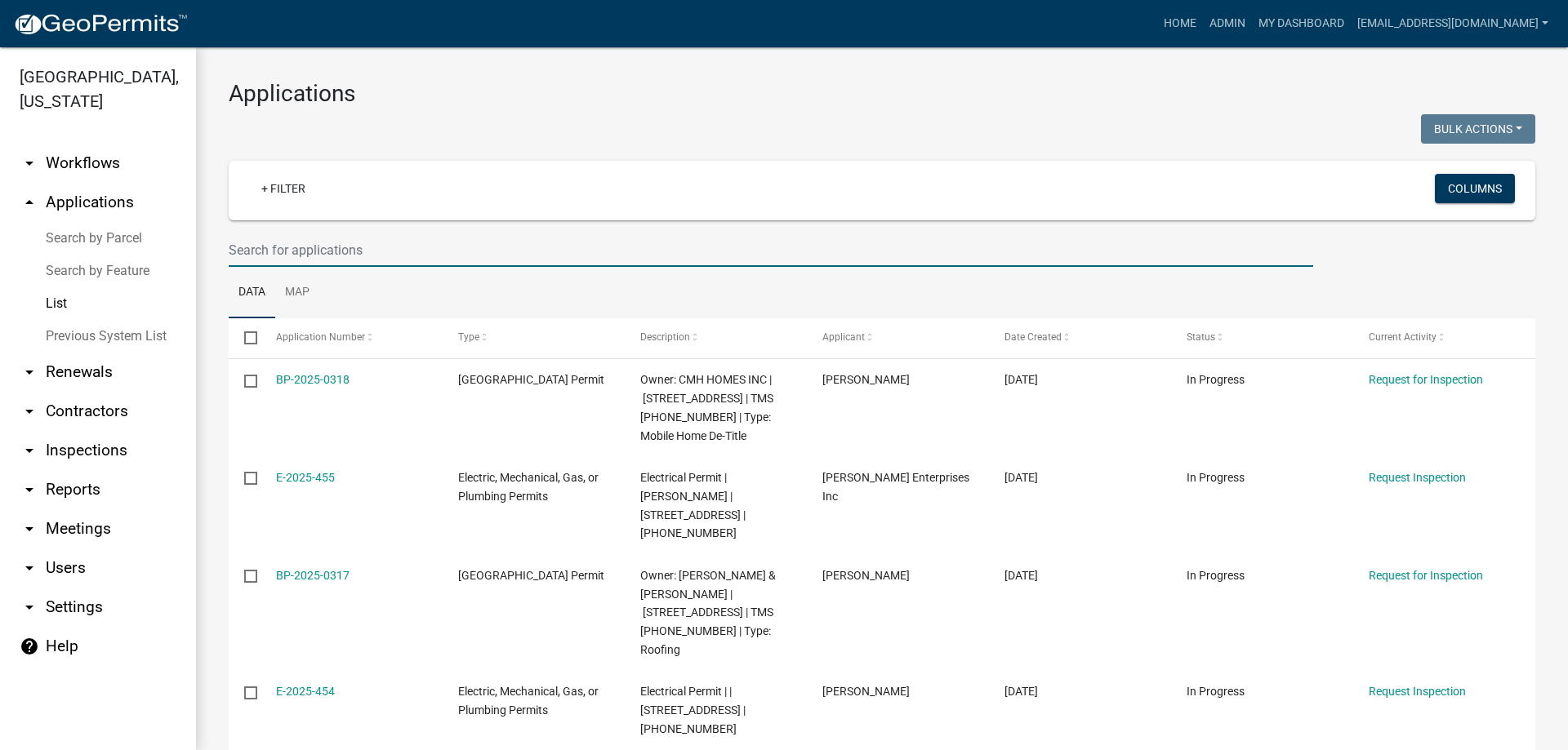
click at [402, 258] on input "text" at bounding box center [771, 250] width 1085 height 33
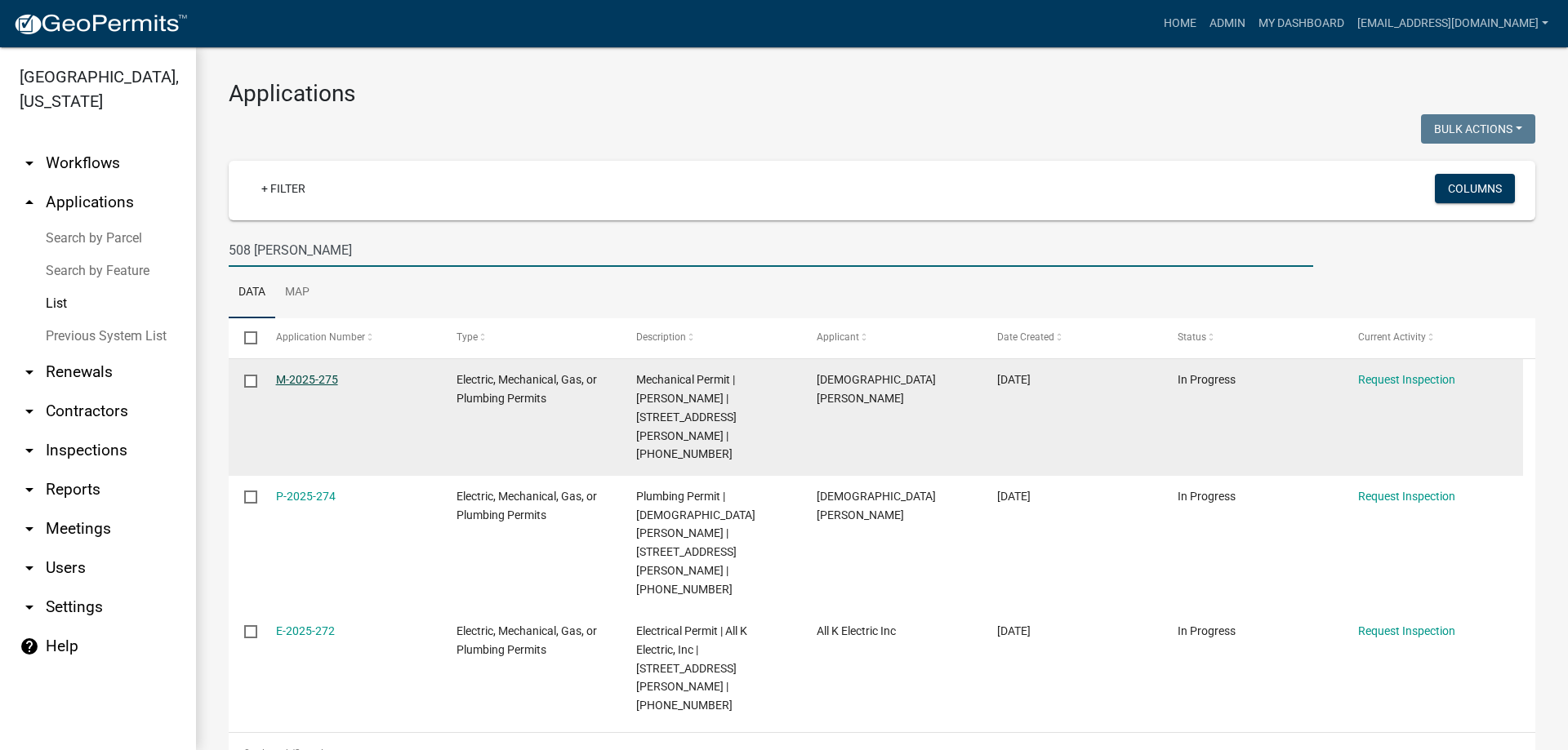
type input "508 Haigler"
click at [299, 374] on link "M-2025-275" at bounding box center [307, 379] width 62 height 13
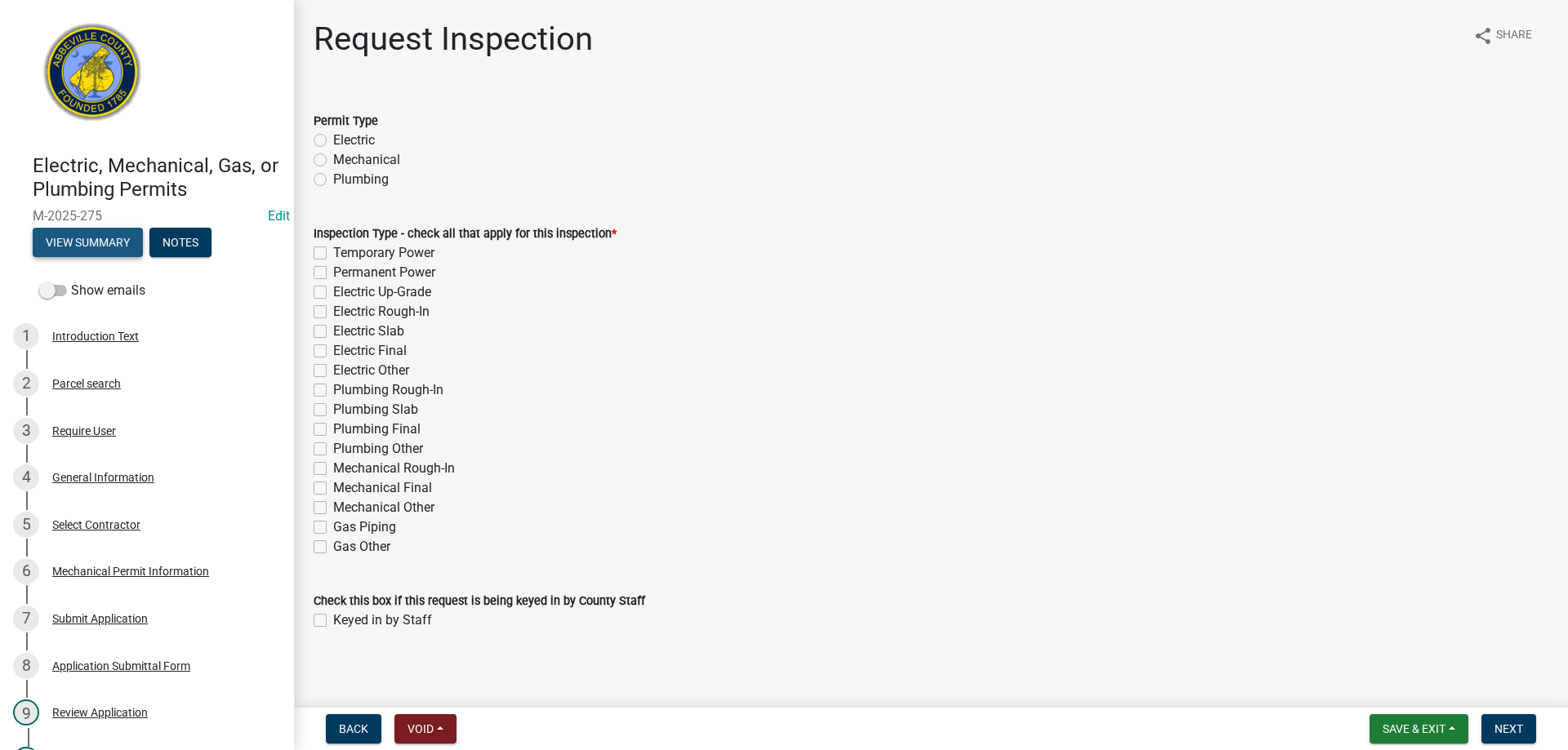
click at [90, 234] on button "View Summary" at bounding box center [87, 242] width 110 height 29
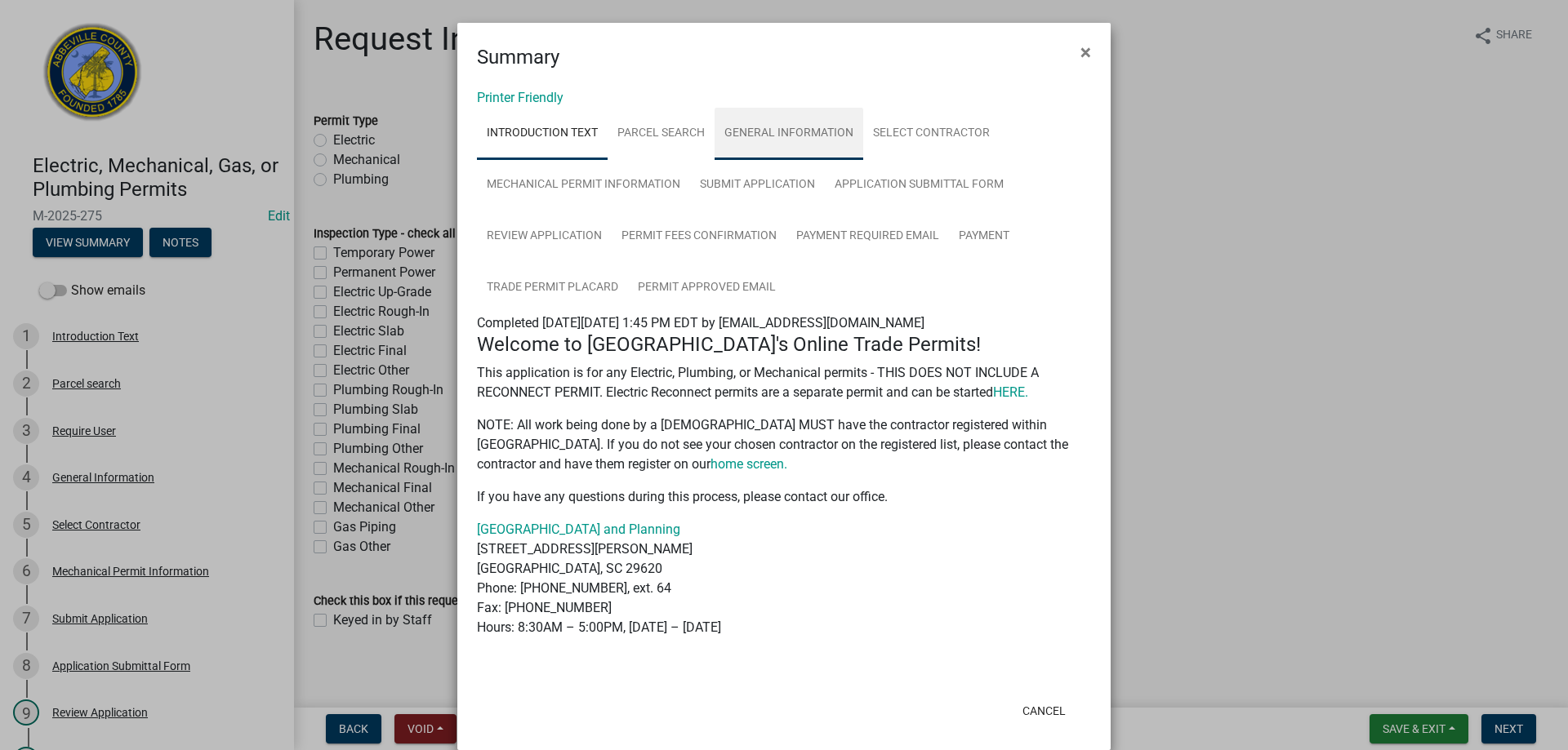
click at [813, 125] on link "General Information" at bounding box center [789, 133] width 149 height 52
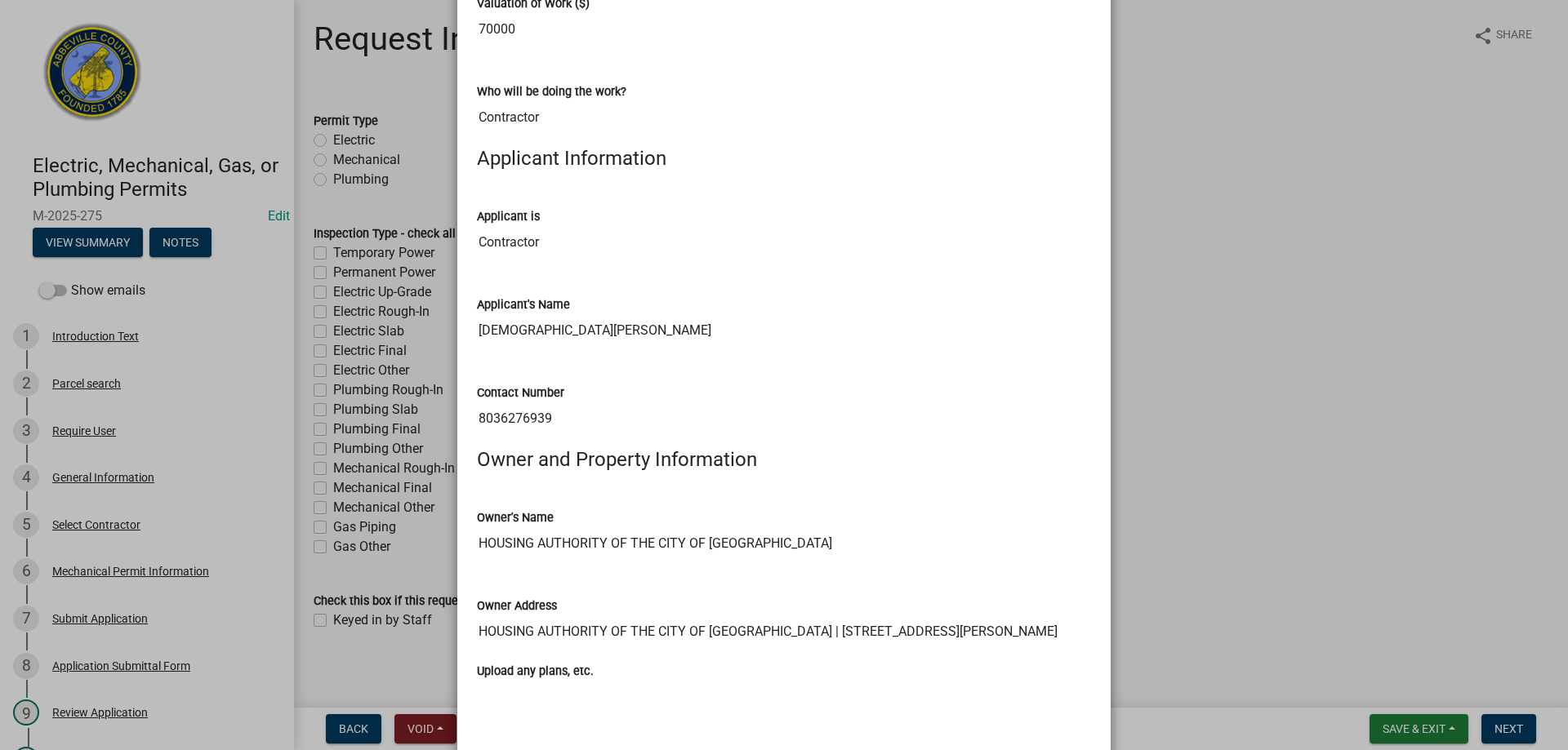
scroll to position [1049, 0]
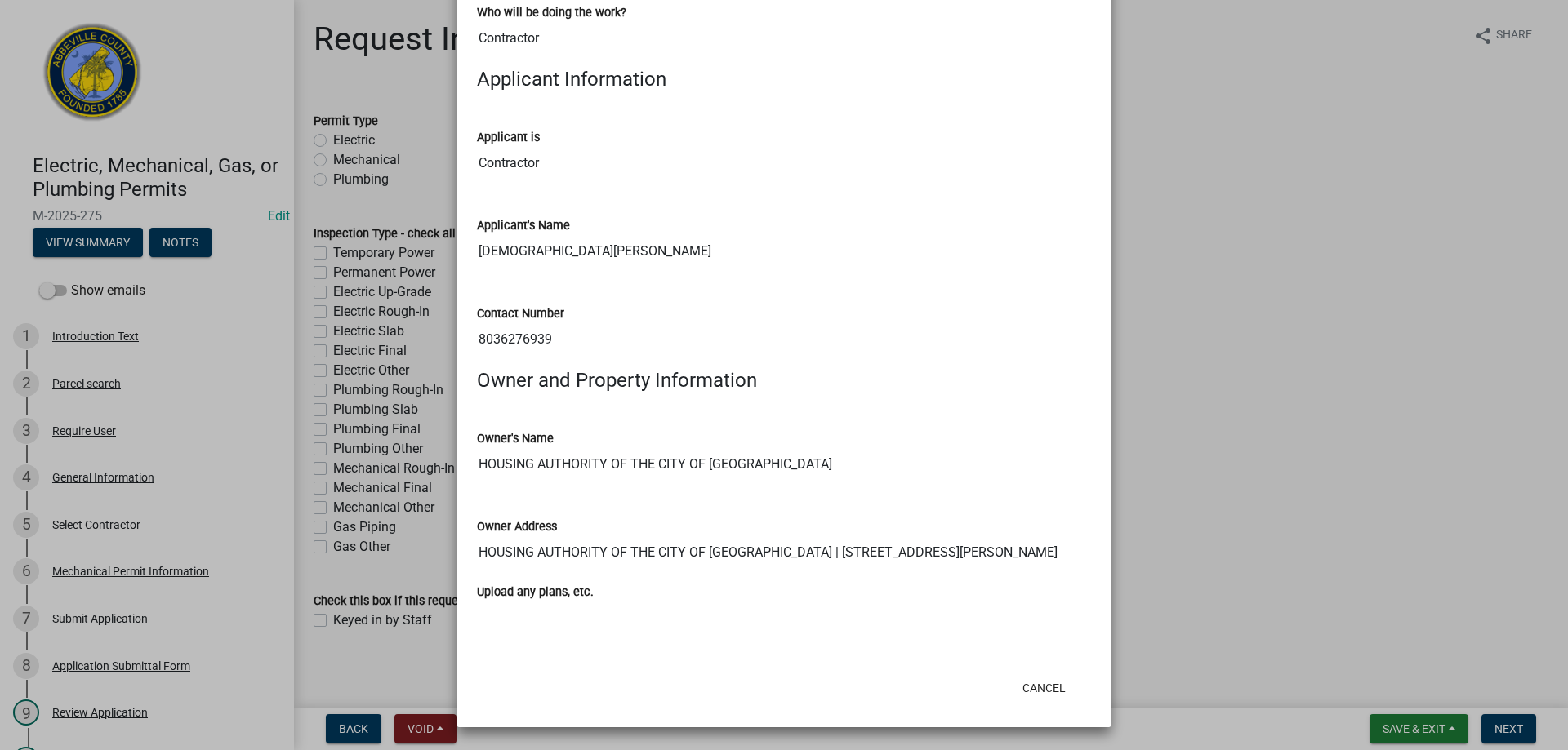
click at [1414, 728] on ngb-modal-window "Summary × Printer Friendly Introduction Text Parcel search General Information …" at bounding box center [784, 375] width 1568 height 750
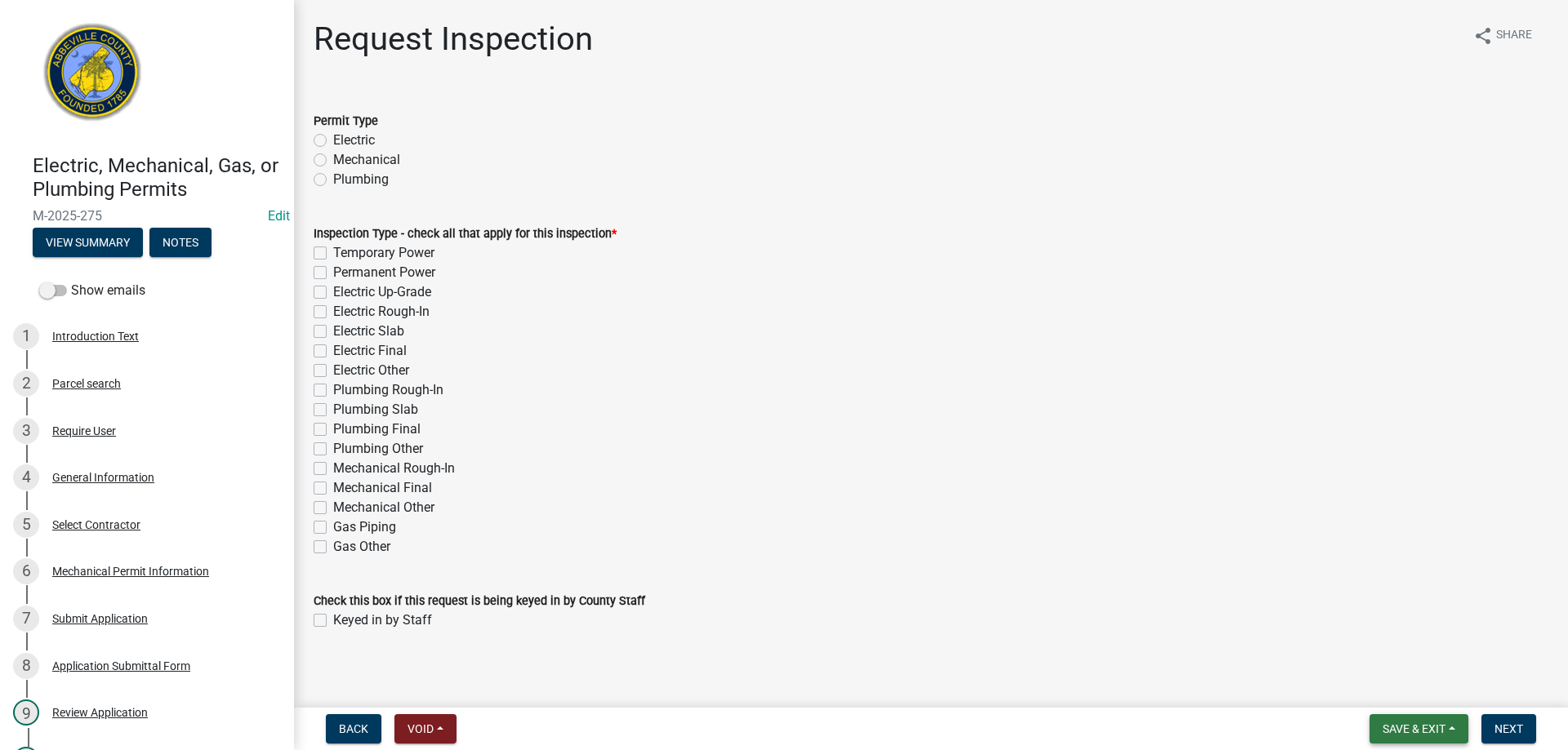
click at [1414, 728] on span "Save & Exit" at bounding box center [1414, 728] width 63 height 13
click at [1411, 691] on button "Save & Exit" at bounding box center [1402, 686] width 130 height 39
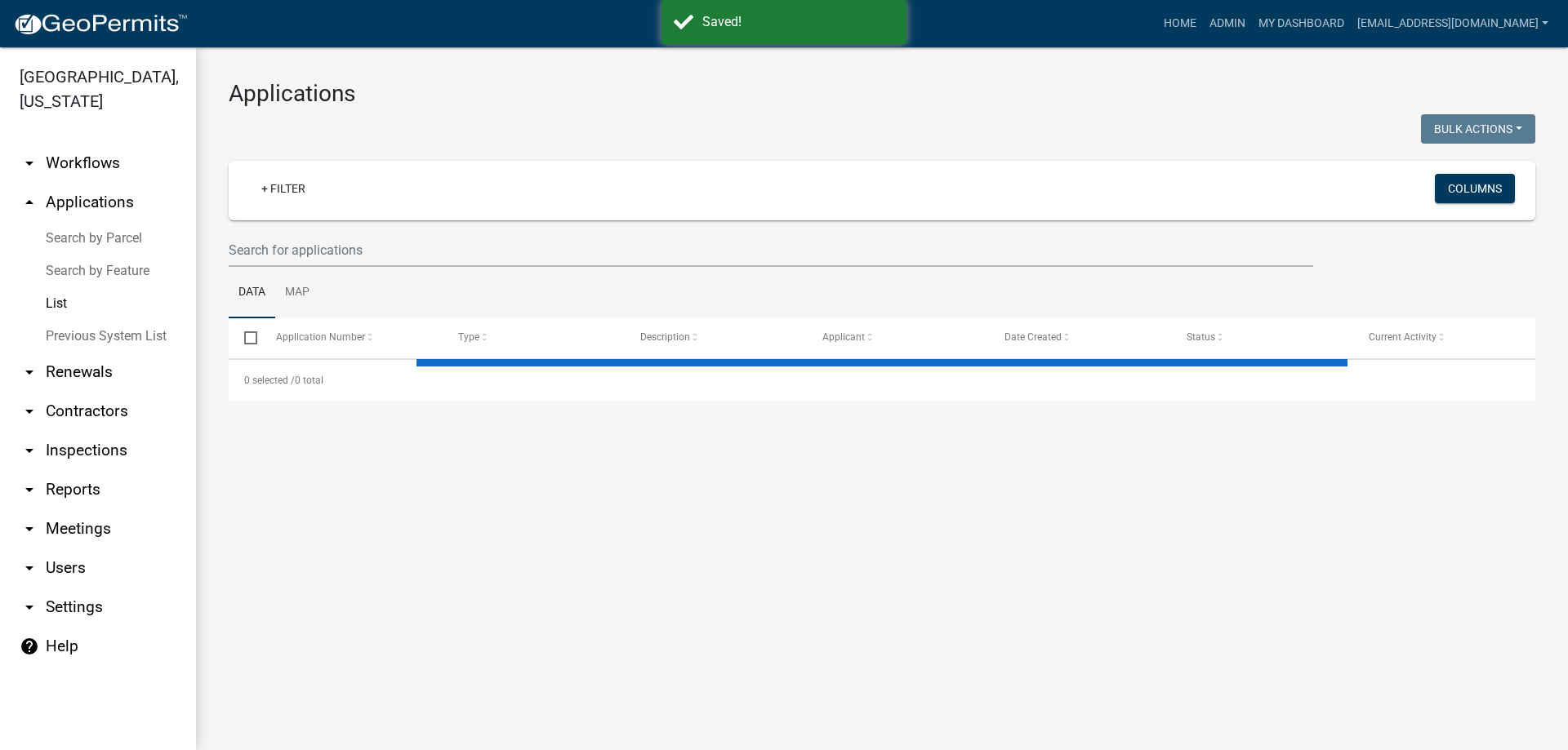
select select "3: 100"
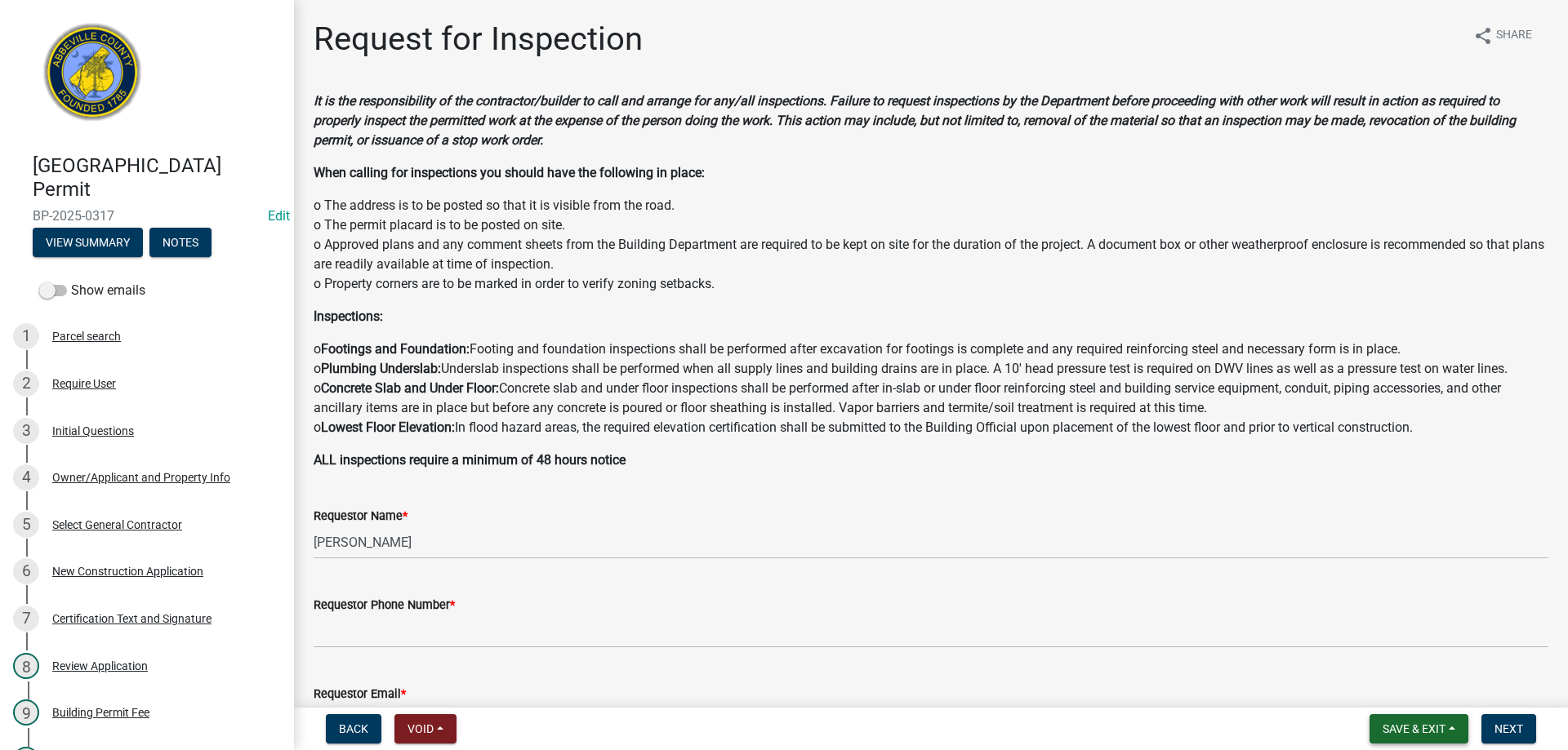
click at [1400, 727] on span "Save & Exit" at bounding box center [1414, 728] width 63 height 13
click at [1397, 697] on button "Save & Exit" at bounding box center [1402, 686] width 130 height 39
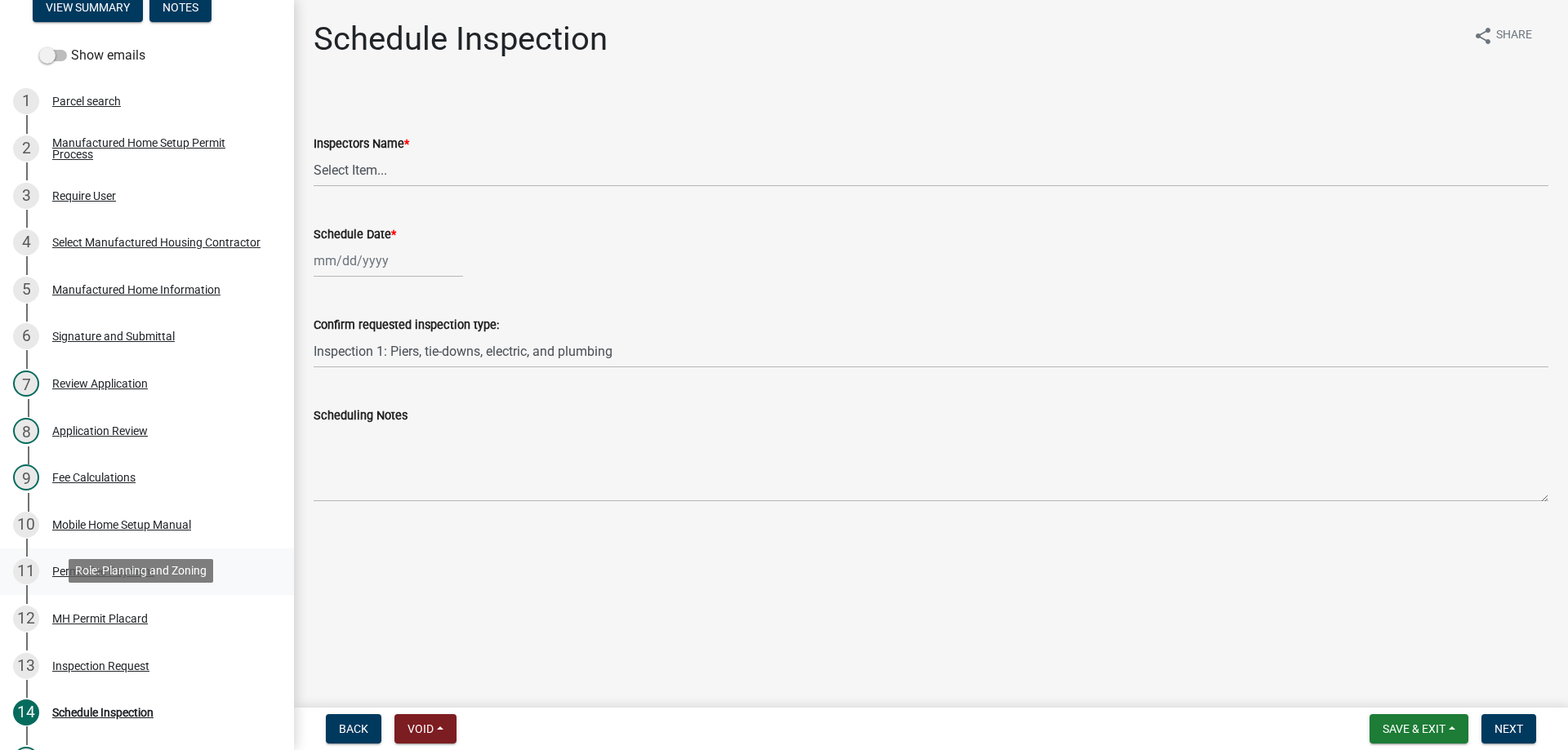
scroll to position [245, 0]
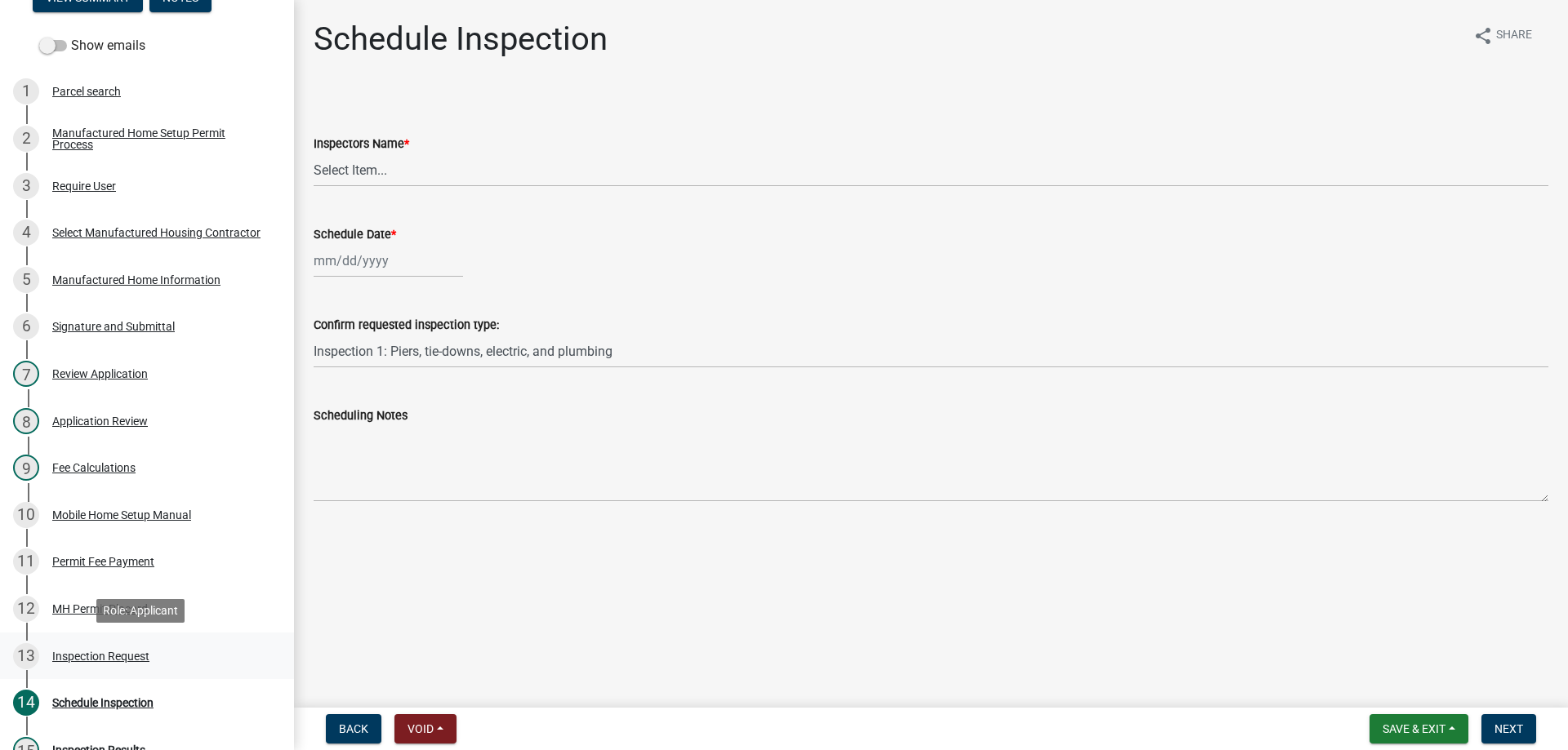
click at [92, 658] on div "Inspection Request" at bounding box center [100, 657] width 97 height 12
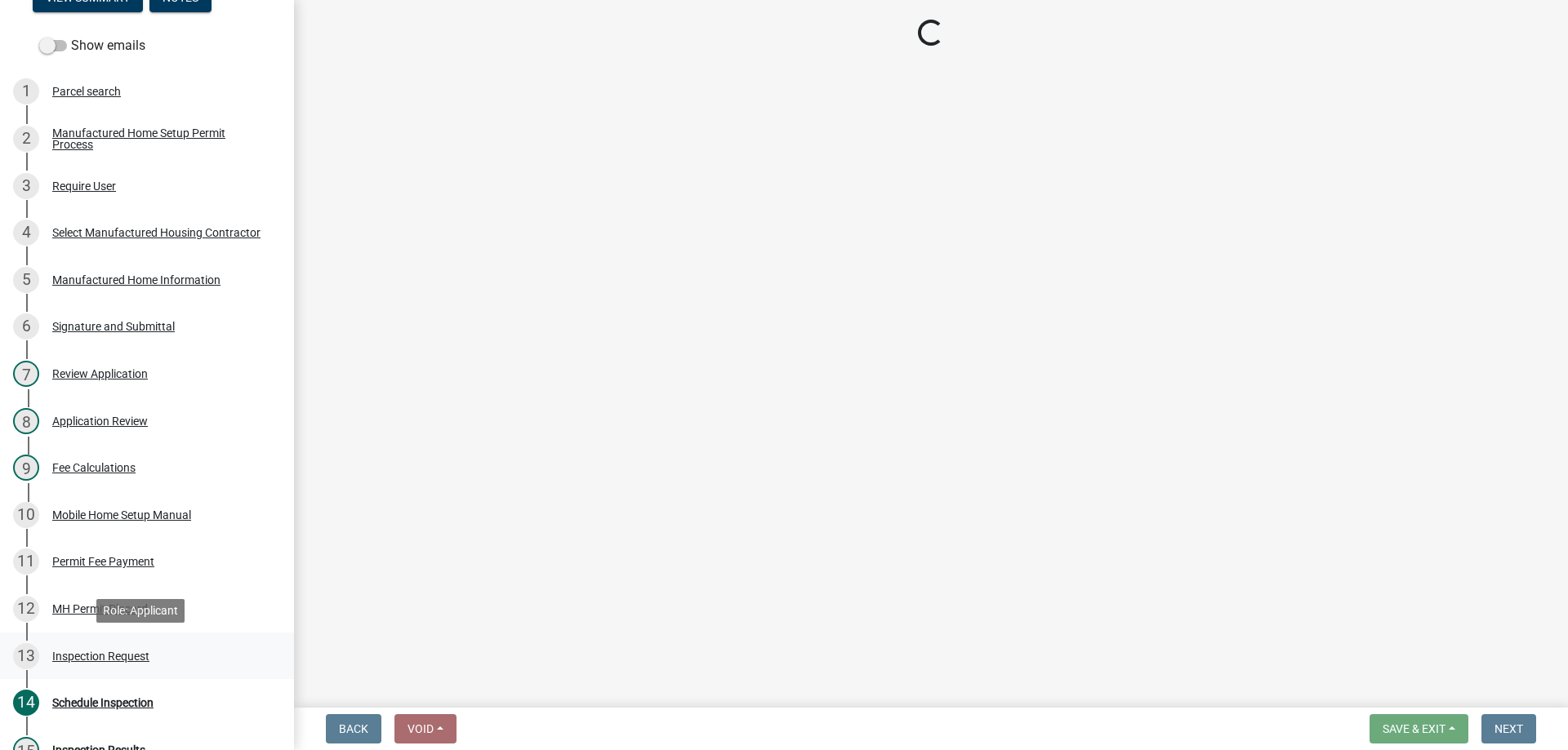
select select "3cbf7a18-e44b-4eec-a547-04bd26fc95cb"
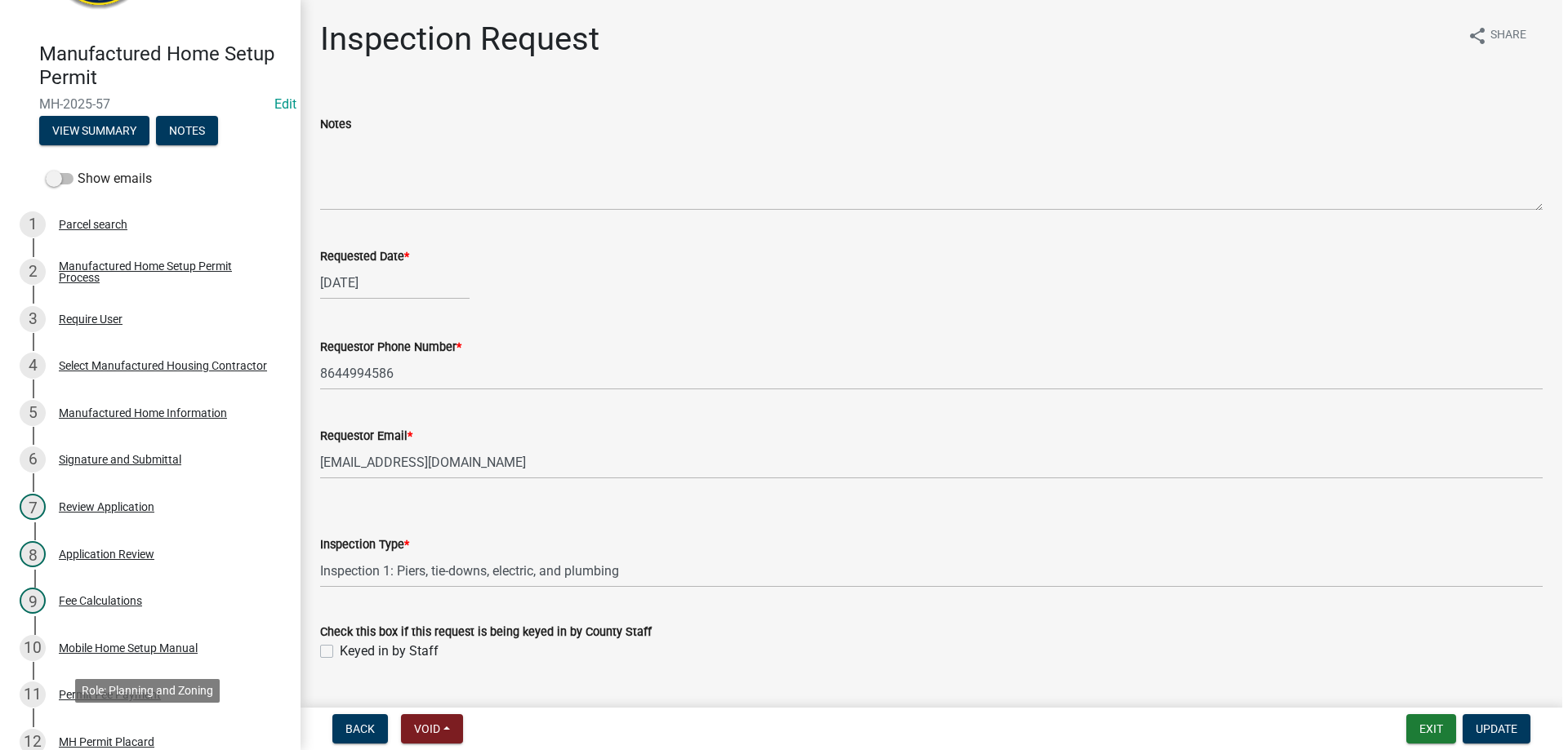
scroll to position [81, 0]
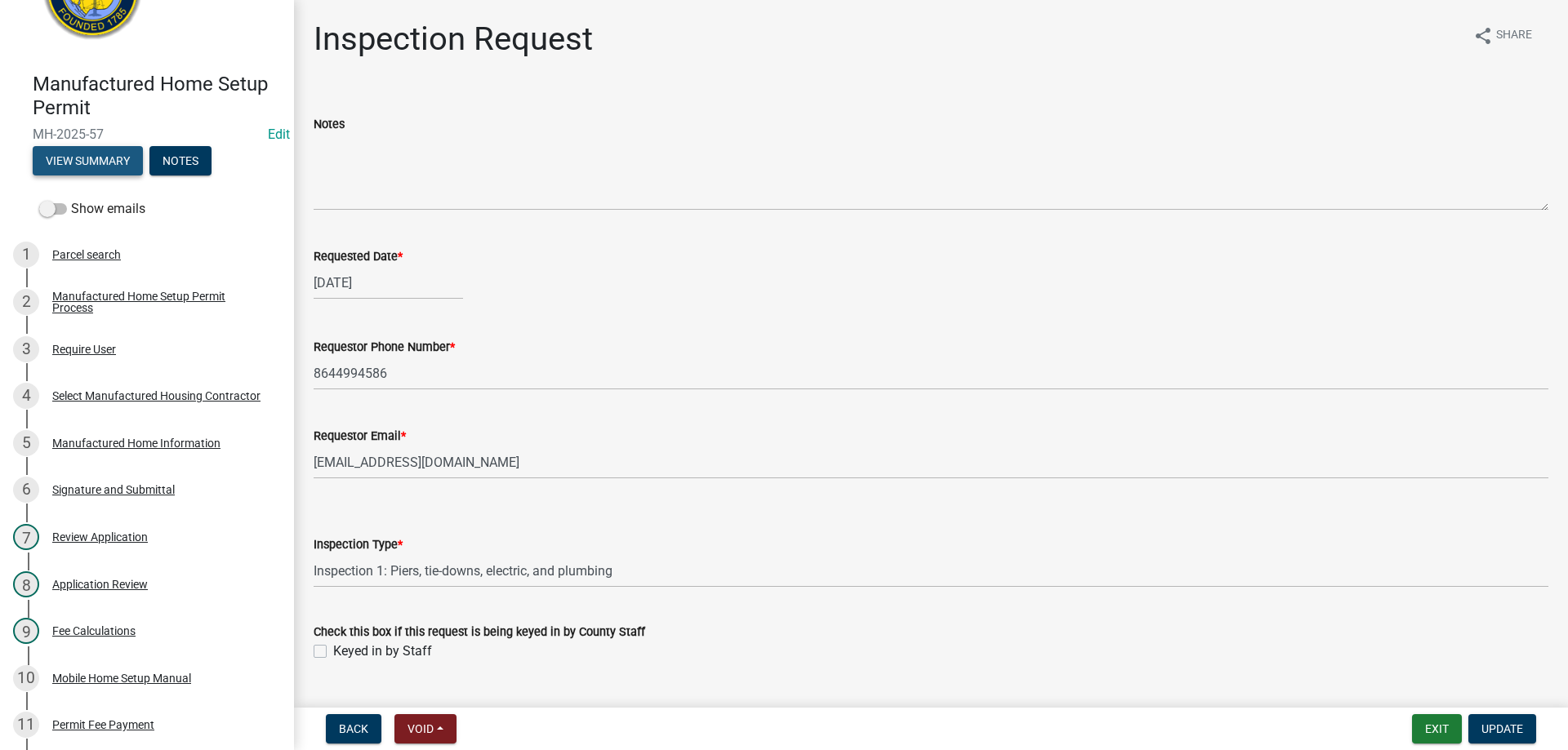
click at [77, 167] on button "View Summary" at bounding box center [87, 161] width 110 height 29
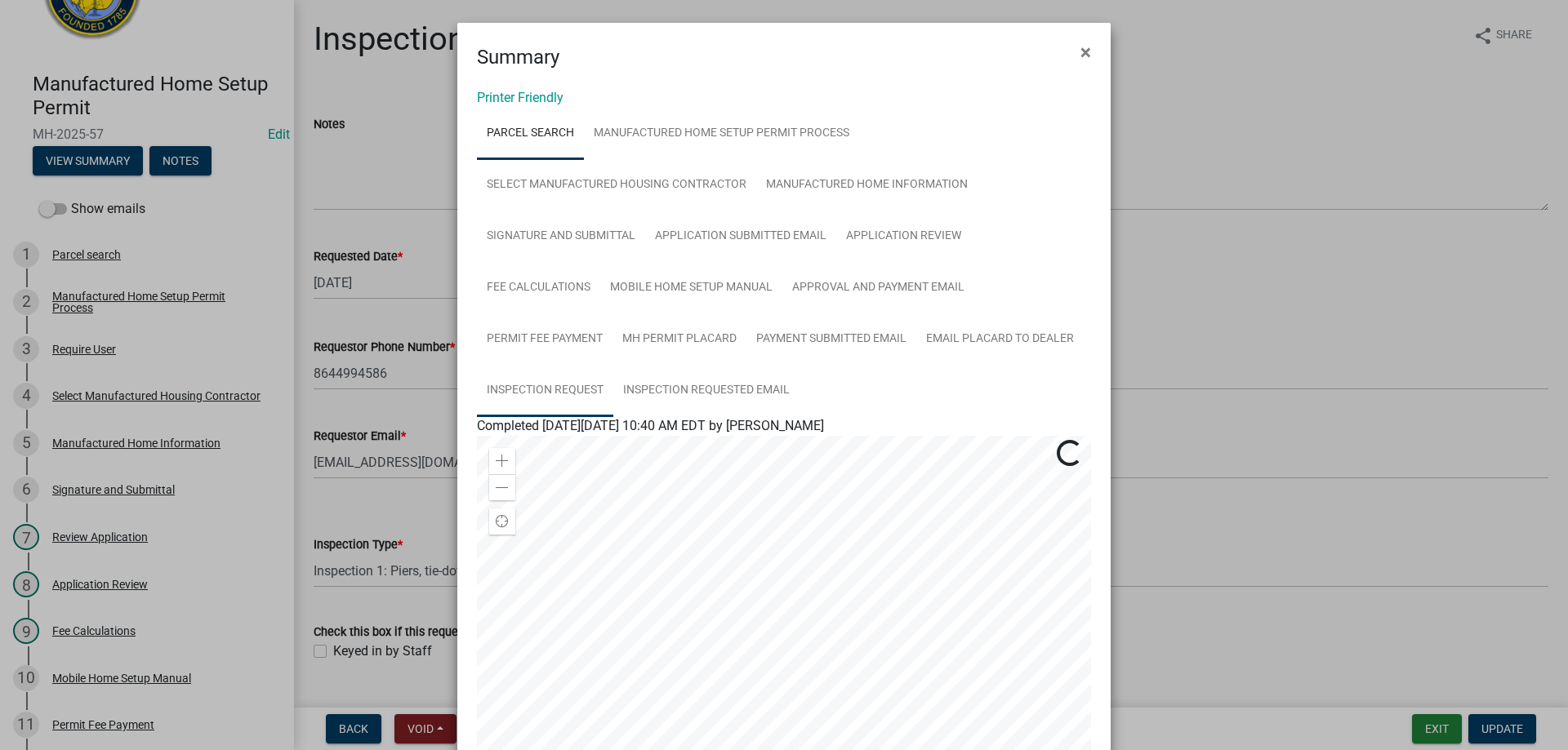
click at [558, 388] on link "Inspection Request" at bounding box center [544, 390] width 136 height 52
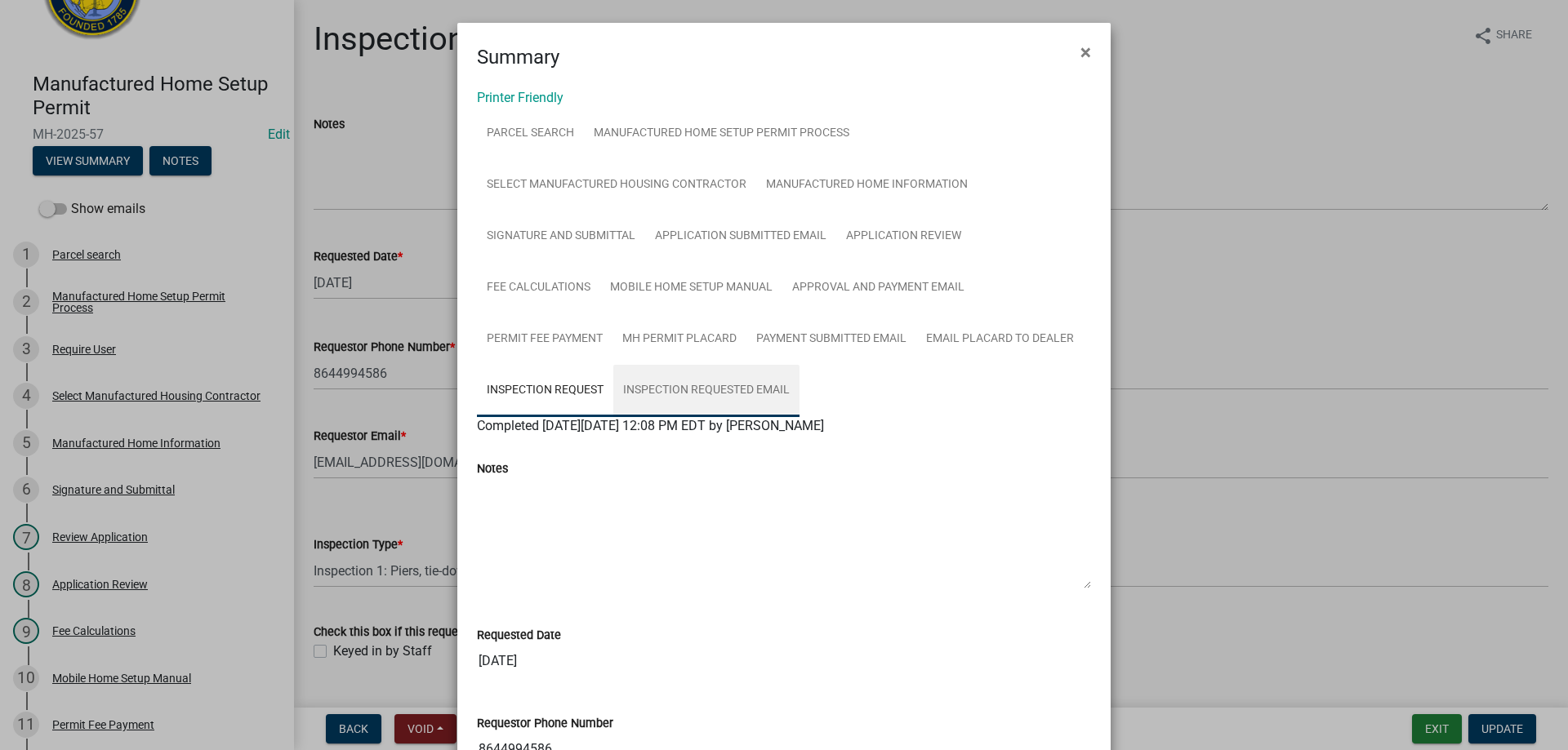
click at [652, 386] on link "Inspection Requested Email" at bounding box center [706, 390] width 186 height 52
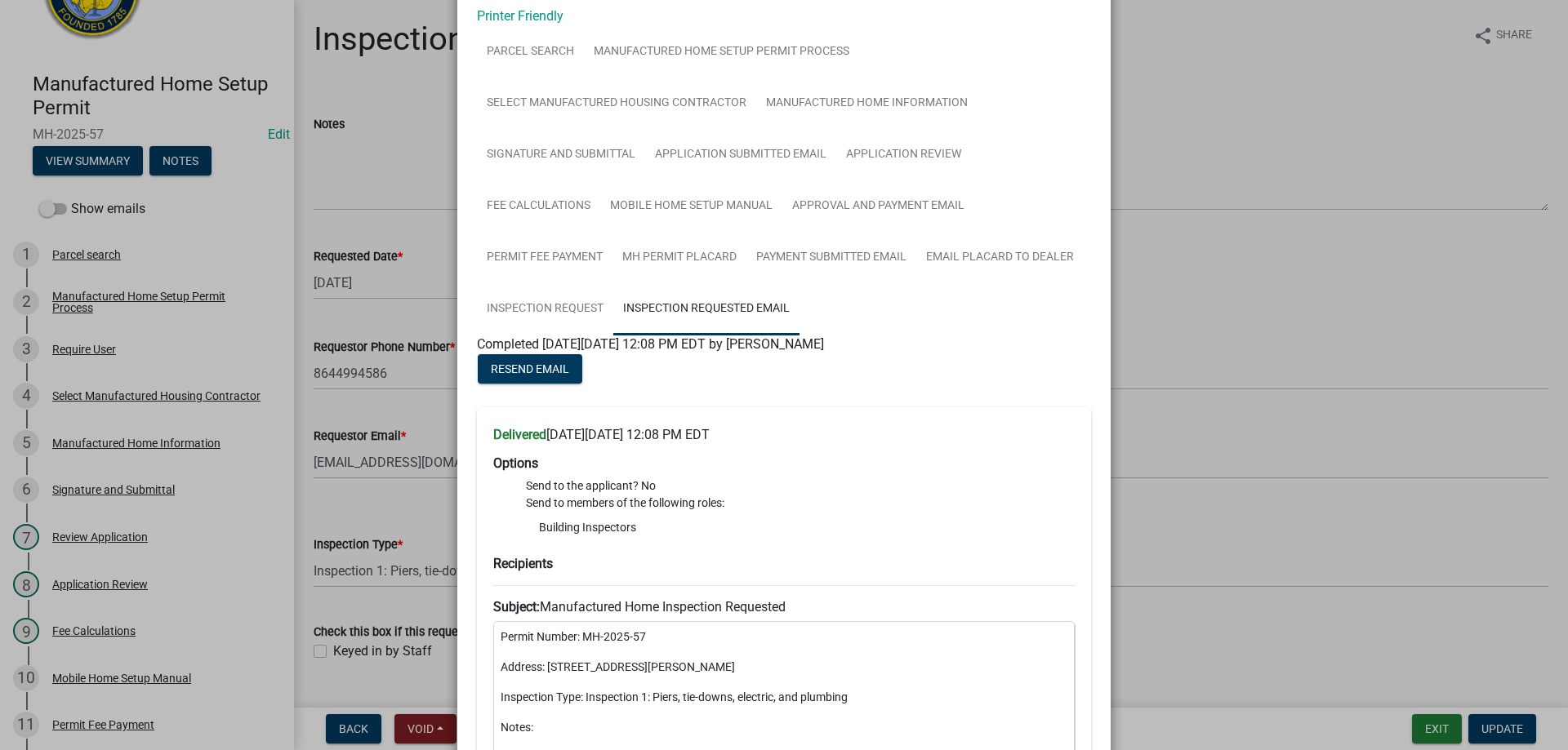
click at [1388, 550] on ngb-modal-window "Summary × Printer Friendly Parcel search Manufactured Home Setup Permit Process…" at bounding box center [784, 375] width 1568 height 750
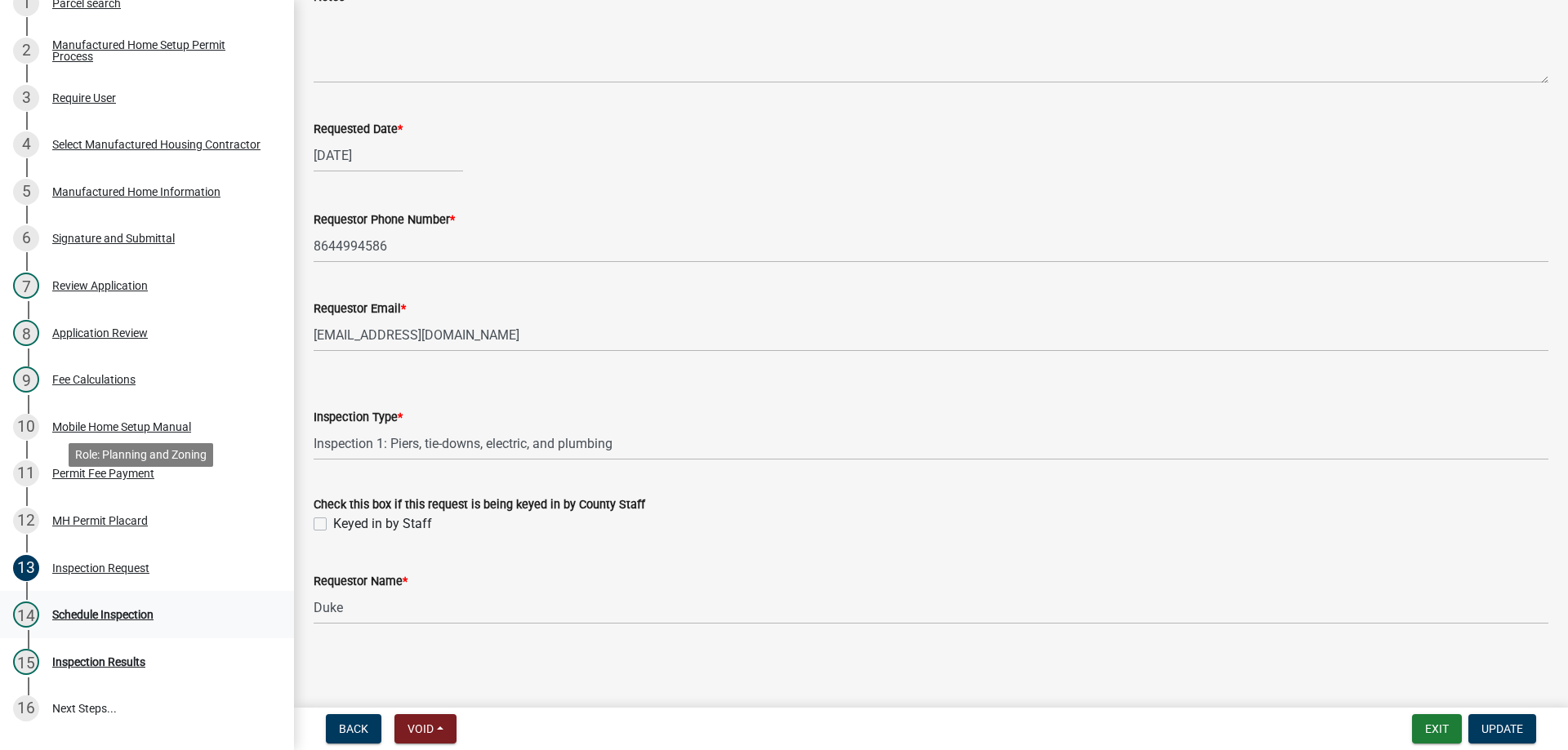
scroll to position [490, 0]
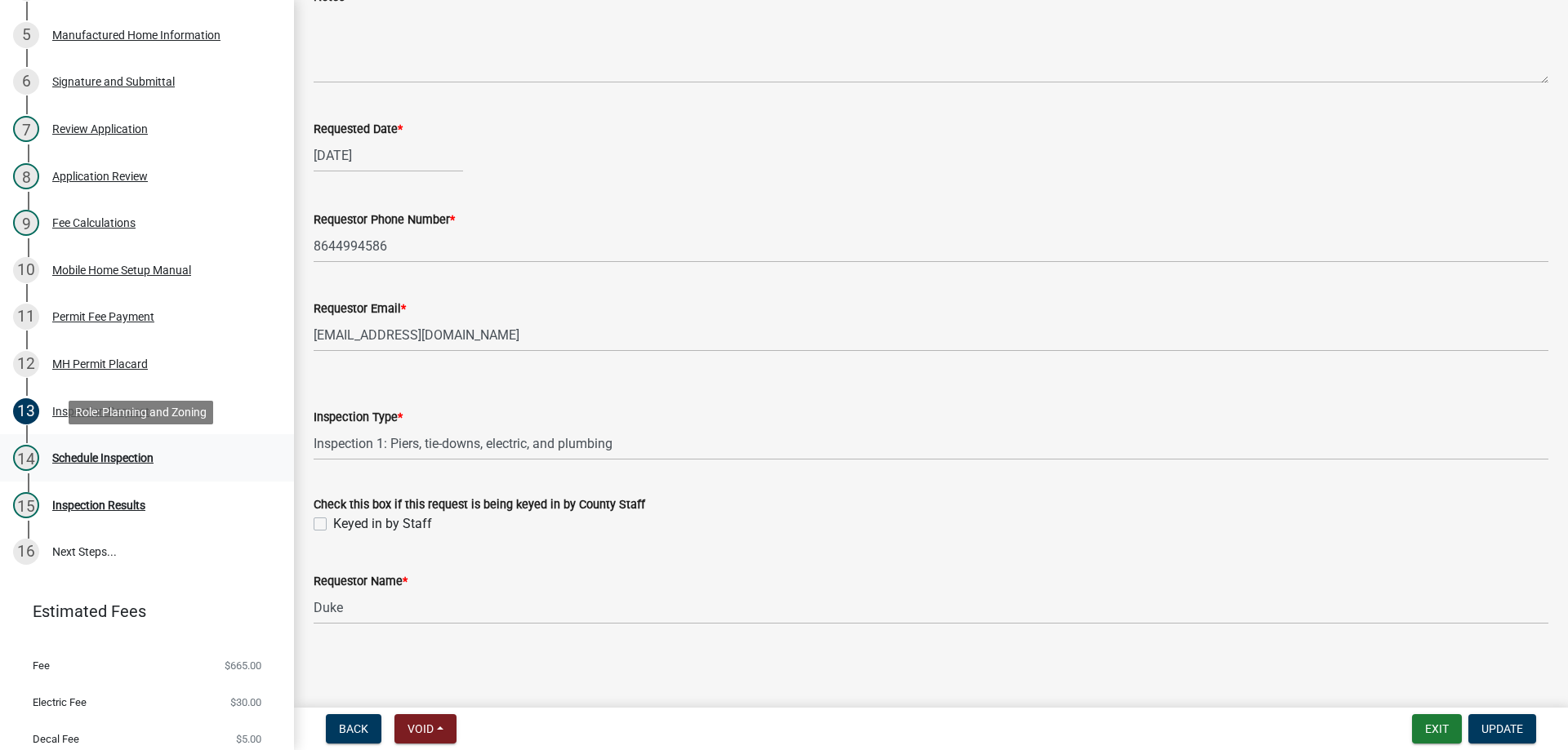
click at [107, 471] on div "14 Schedule Inspection" at bounding box center [140, 458] width 255 height 26
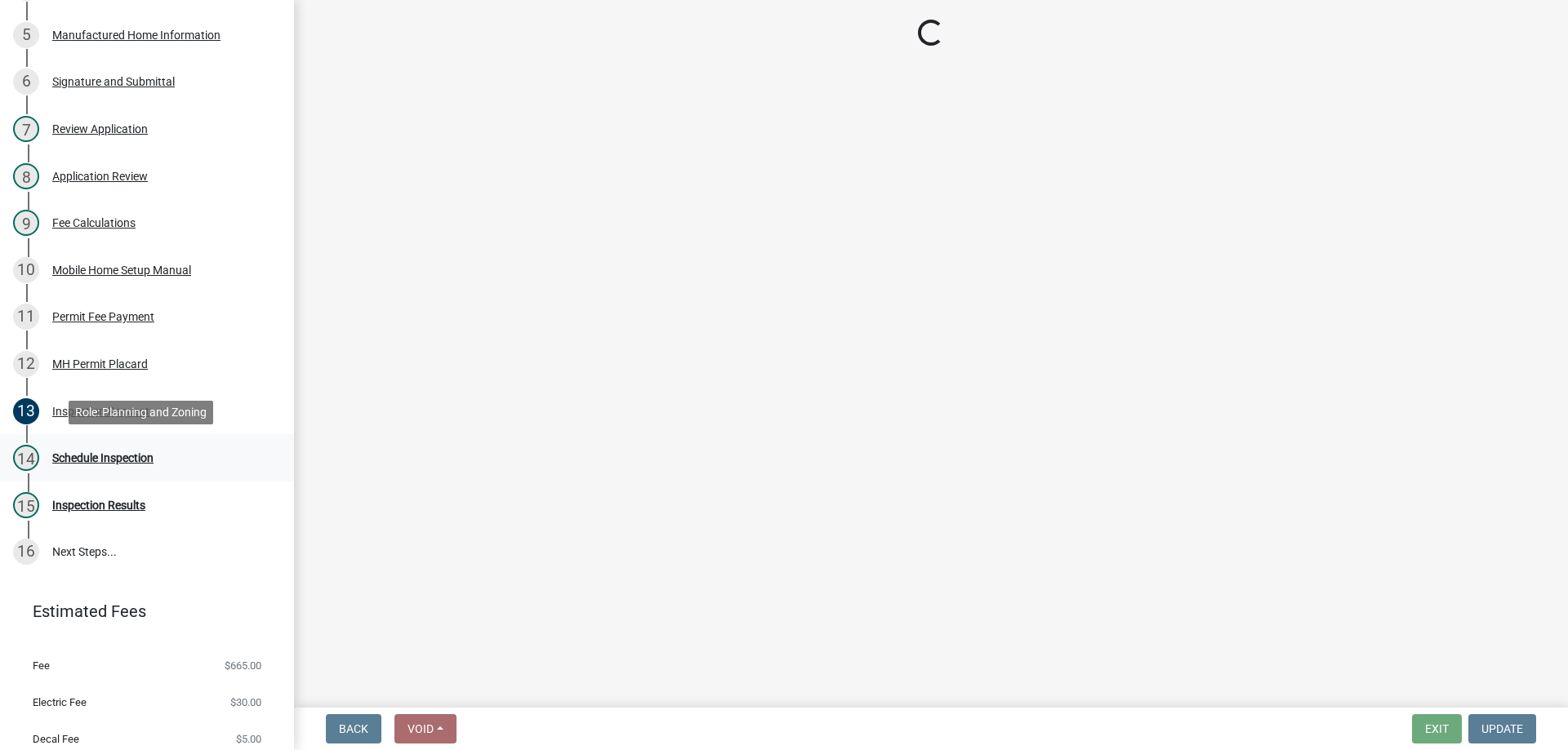
scroll to position [0, 0]
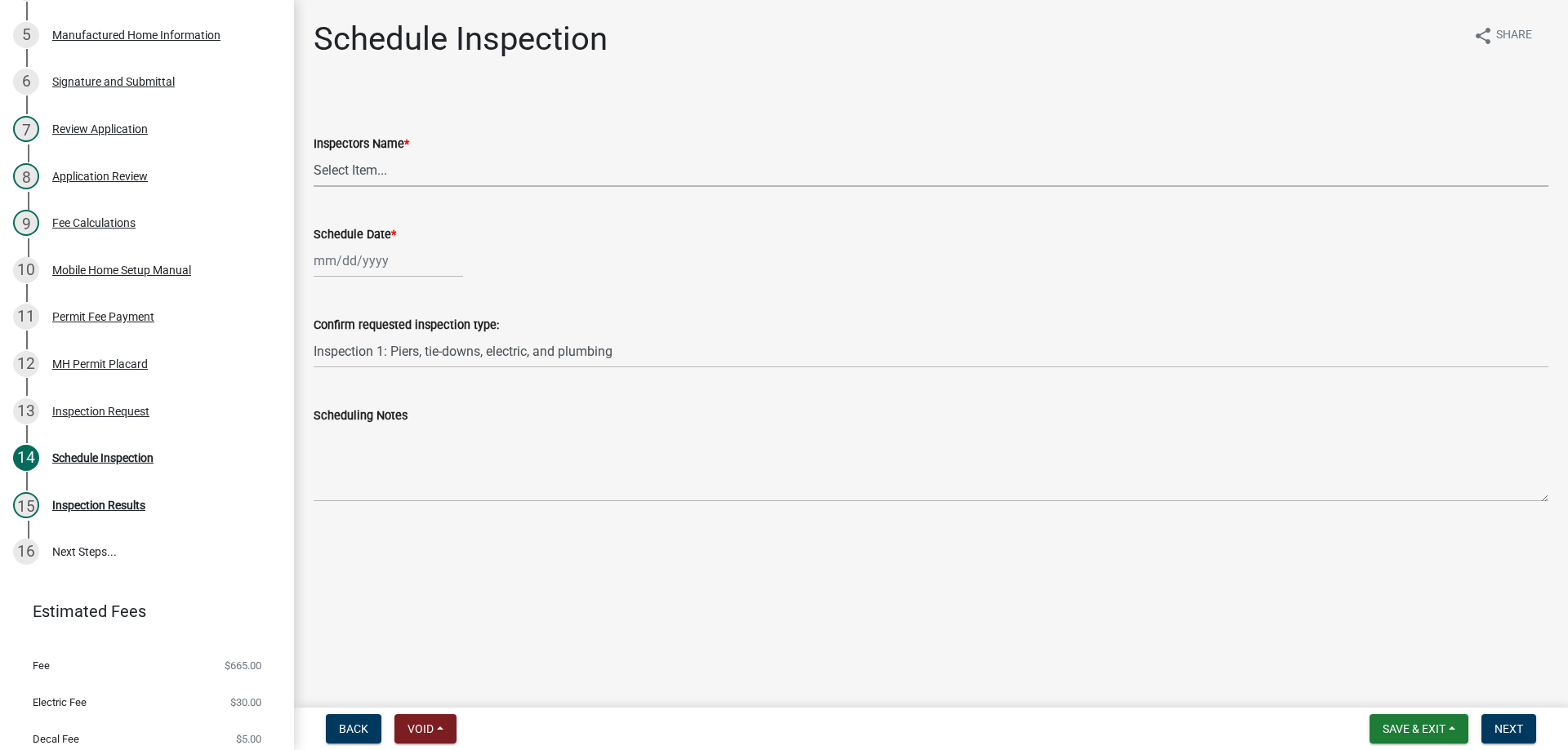
click at [430, 168] on select "Select Item... aprice@abbevillecountysc.com (Andrew M. Price) soshields@abbevil…" at bounding box center [931, 171] width 1235 height 33
select select "56be3ac8-4e2d-49a7-9260-658958e29c03"
click at [314, 154] on select "Select Item... aprice@abbevillecountysc.com (Andrew M. Price) soshields@abbevil…" at bounding box center [931, 171] width 1235 height 33
click at [340, 266] on div at bounding box center [388, 261] width 149 height 33
select select "9"
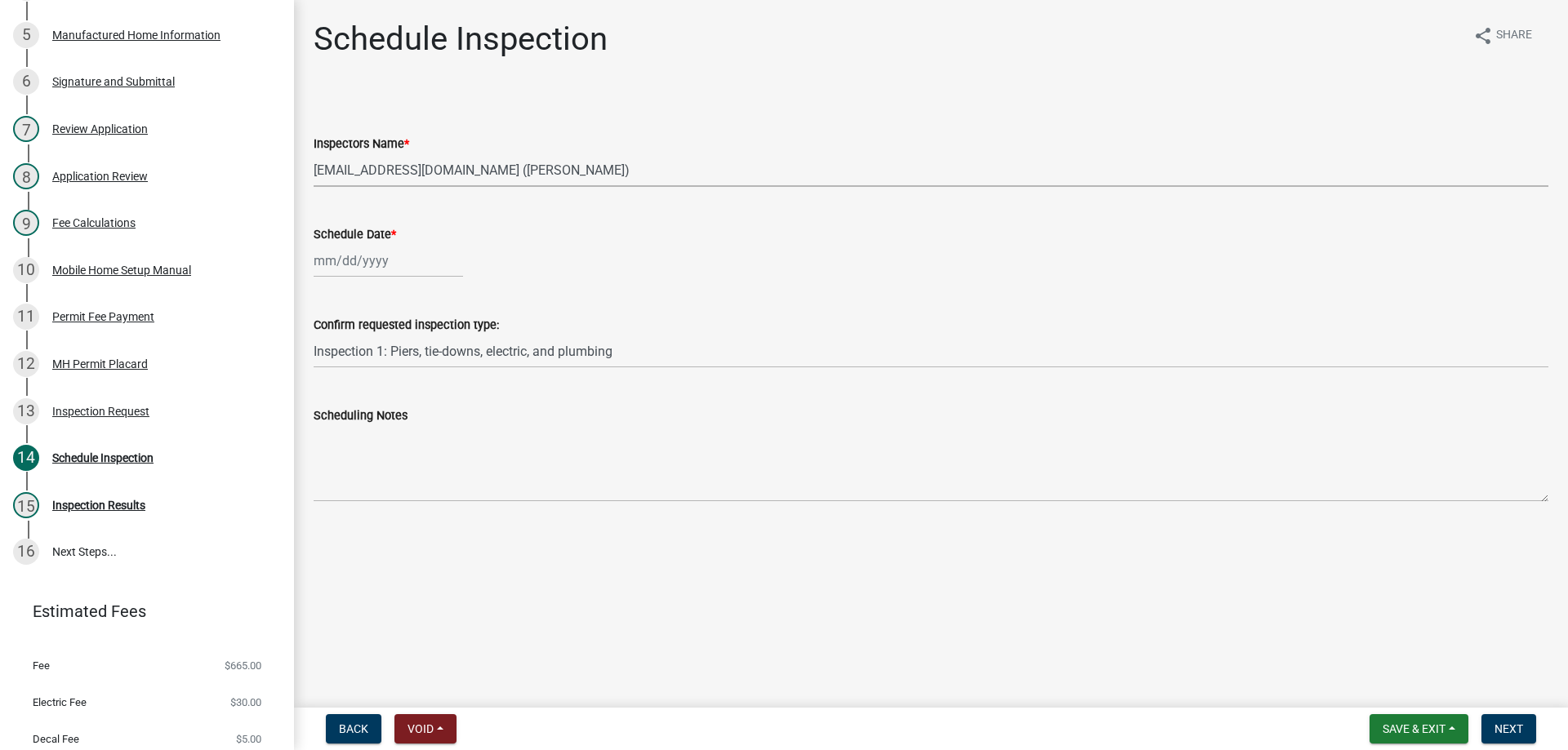
select select "2025"
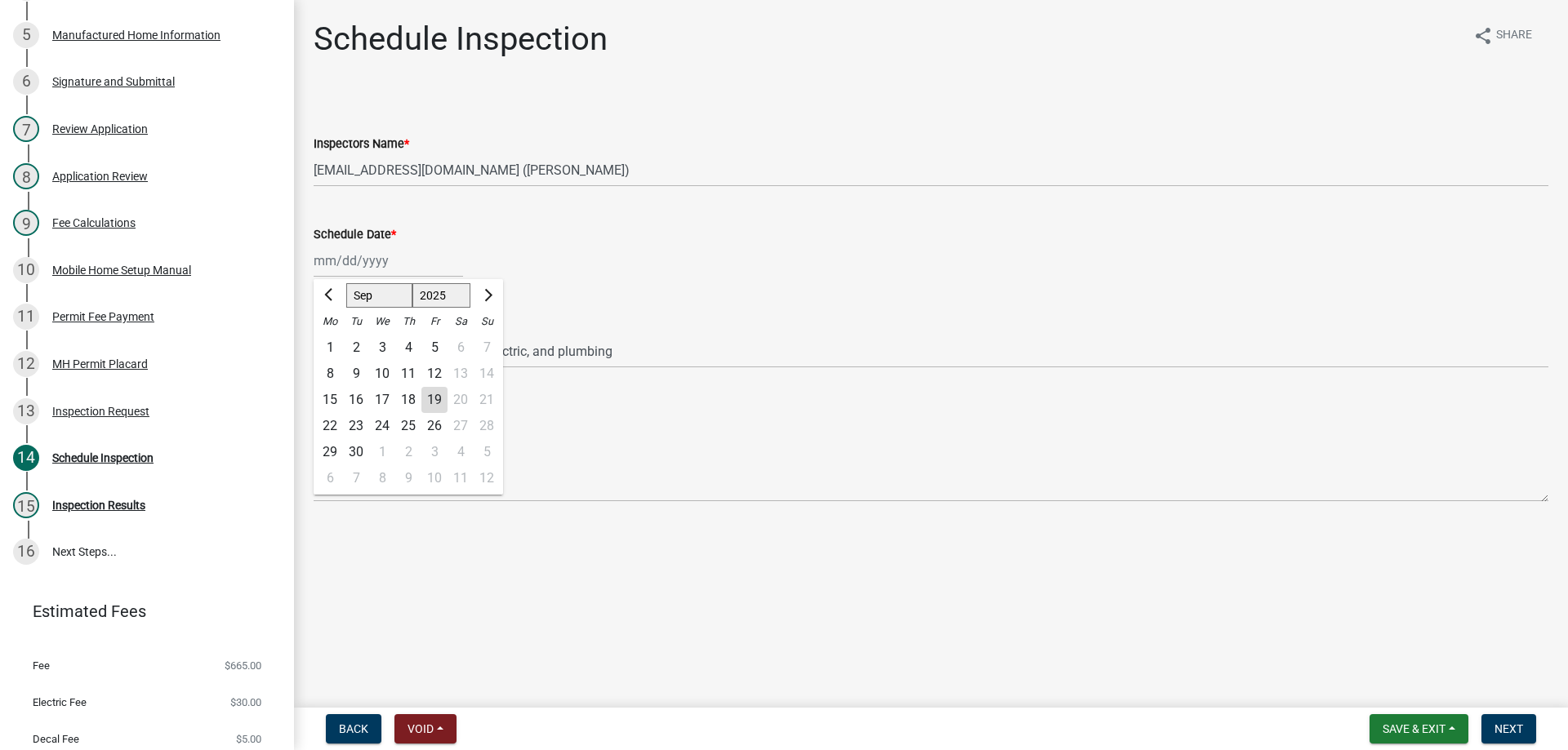
click at [330, 427] on div "22" at bounding box center [329, 425] width 26 height 26
type input "09/22/2025"
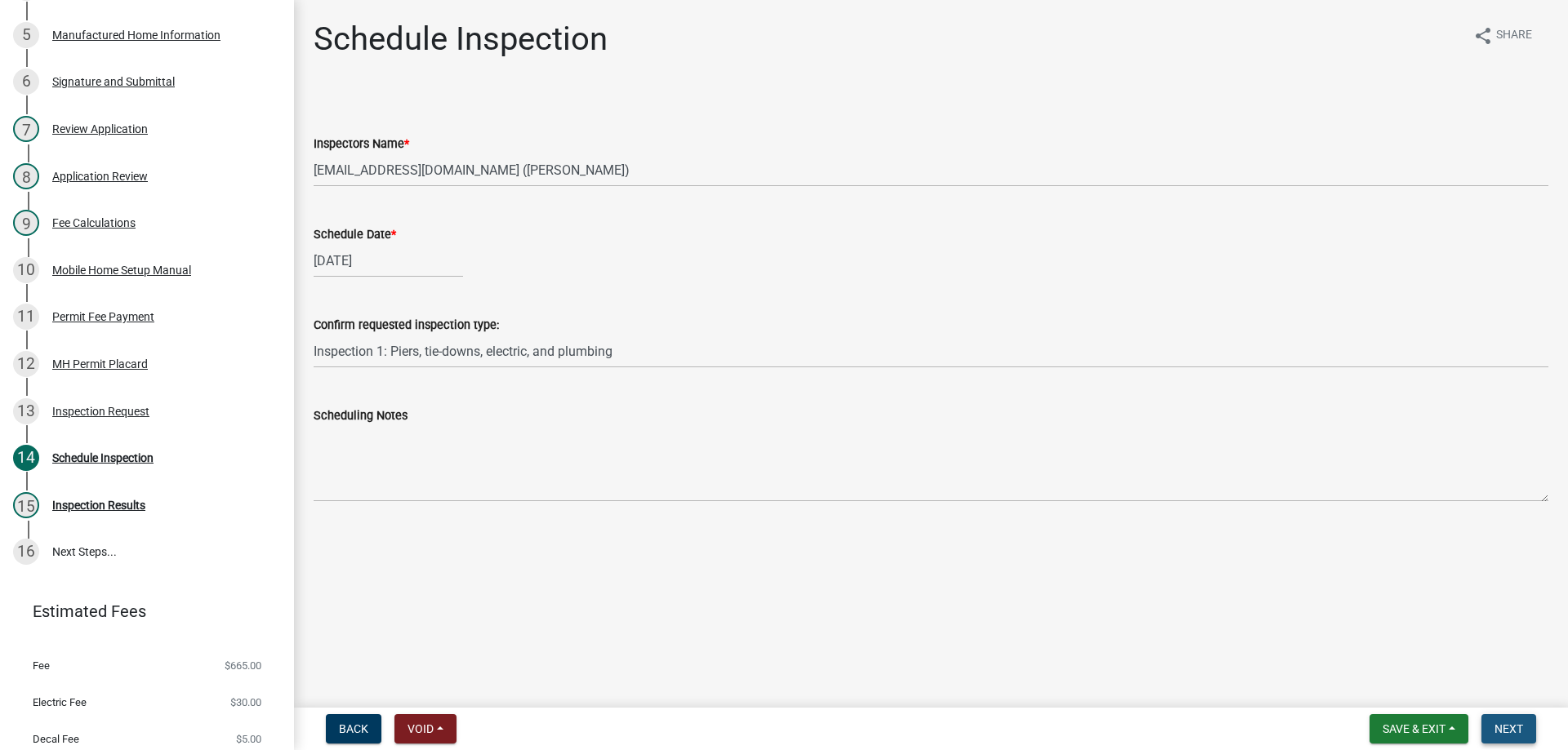
click at [1525, 735] on button "Next" at bounding box center [1509, 729] width 55 height 29
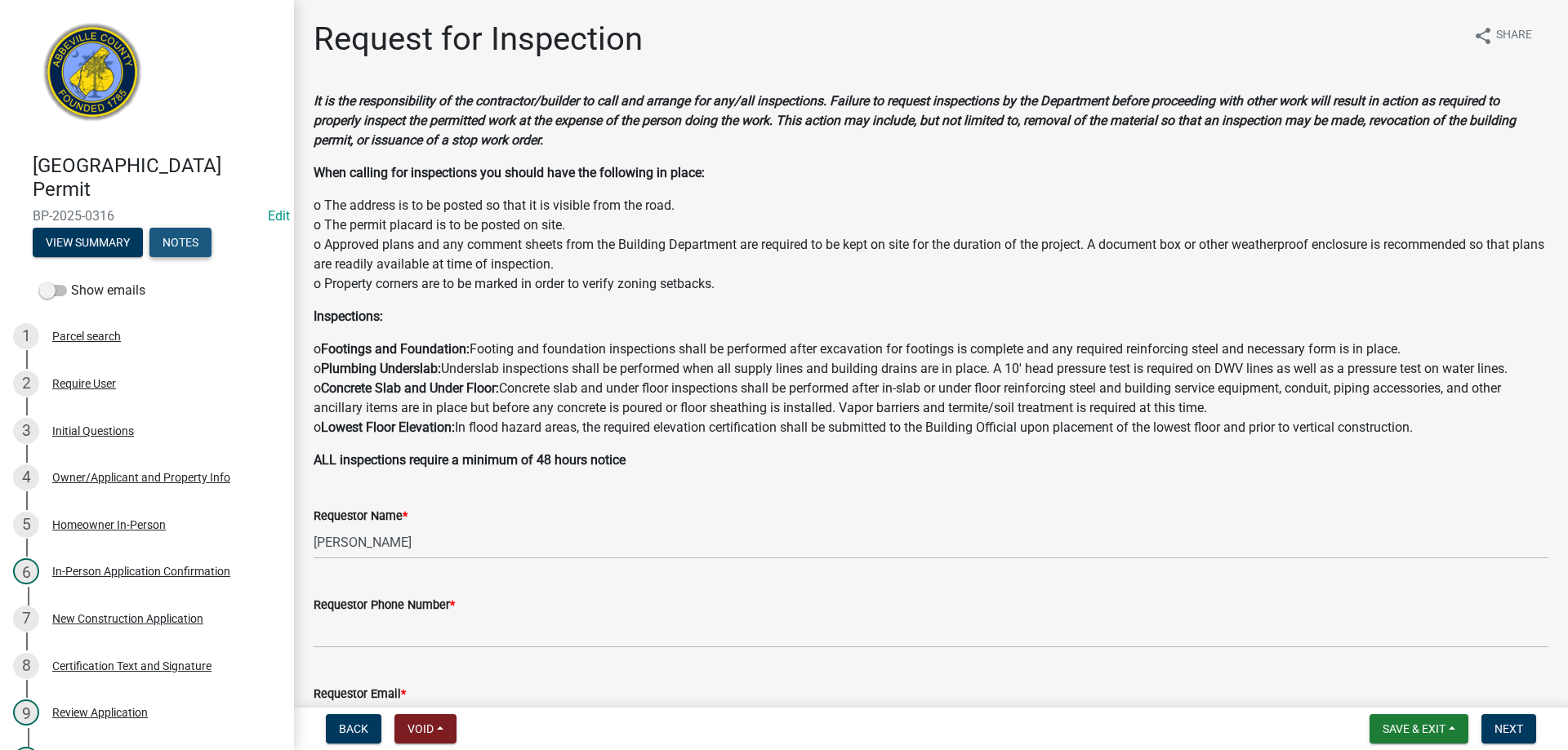
click at [202, 233] on button "Notes" at bounding box center [179, 242] width 62 height 29
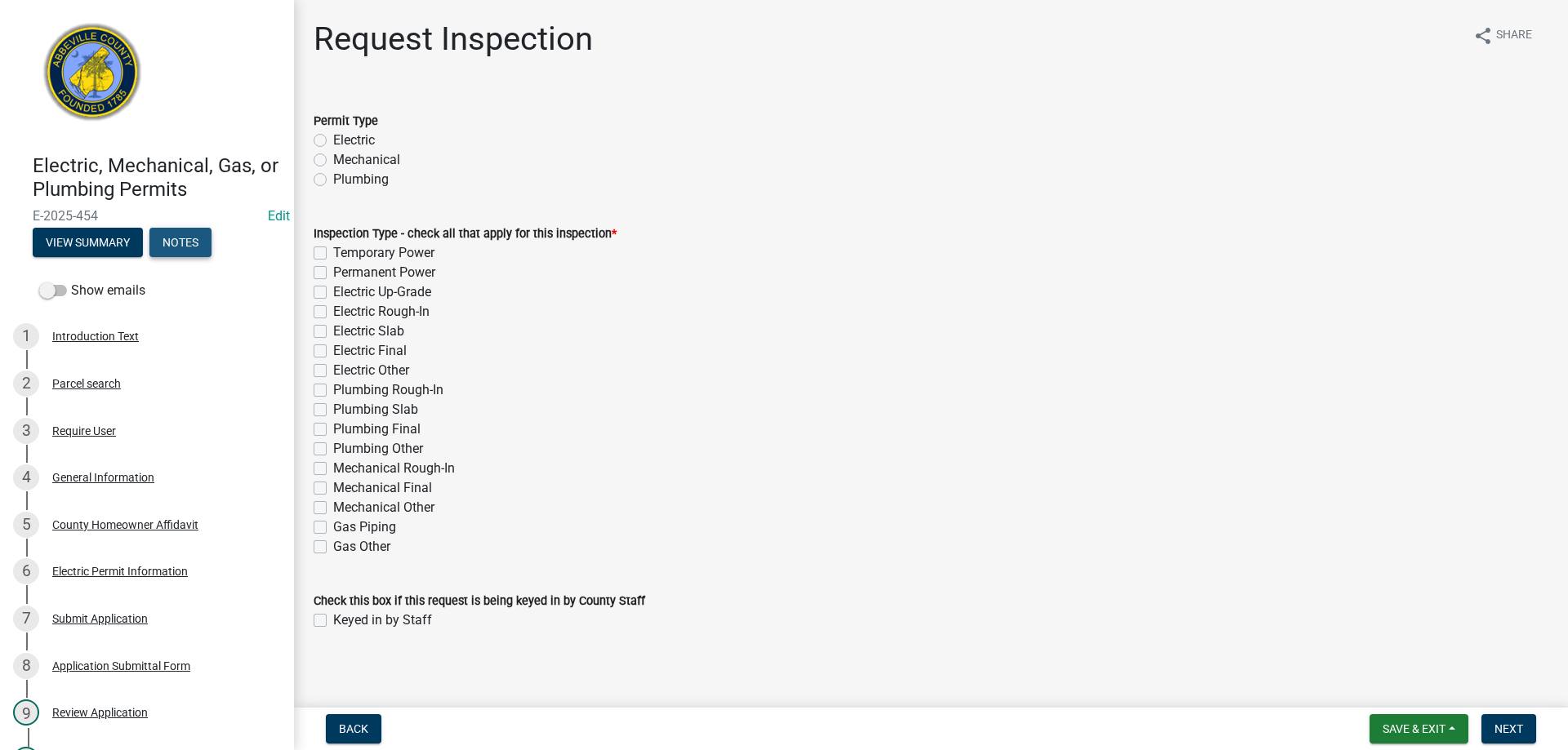
click at [183, 242] on button "Notes" at bounding box center [179, 242] width 62 height 29
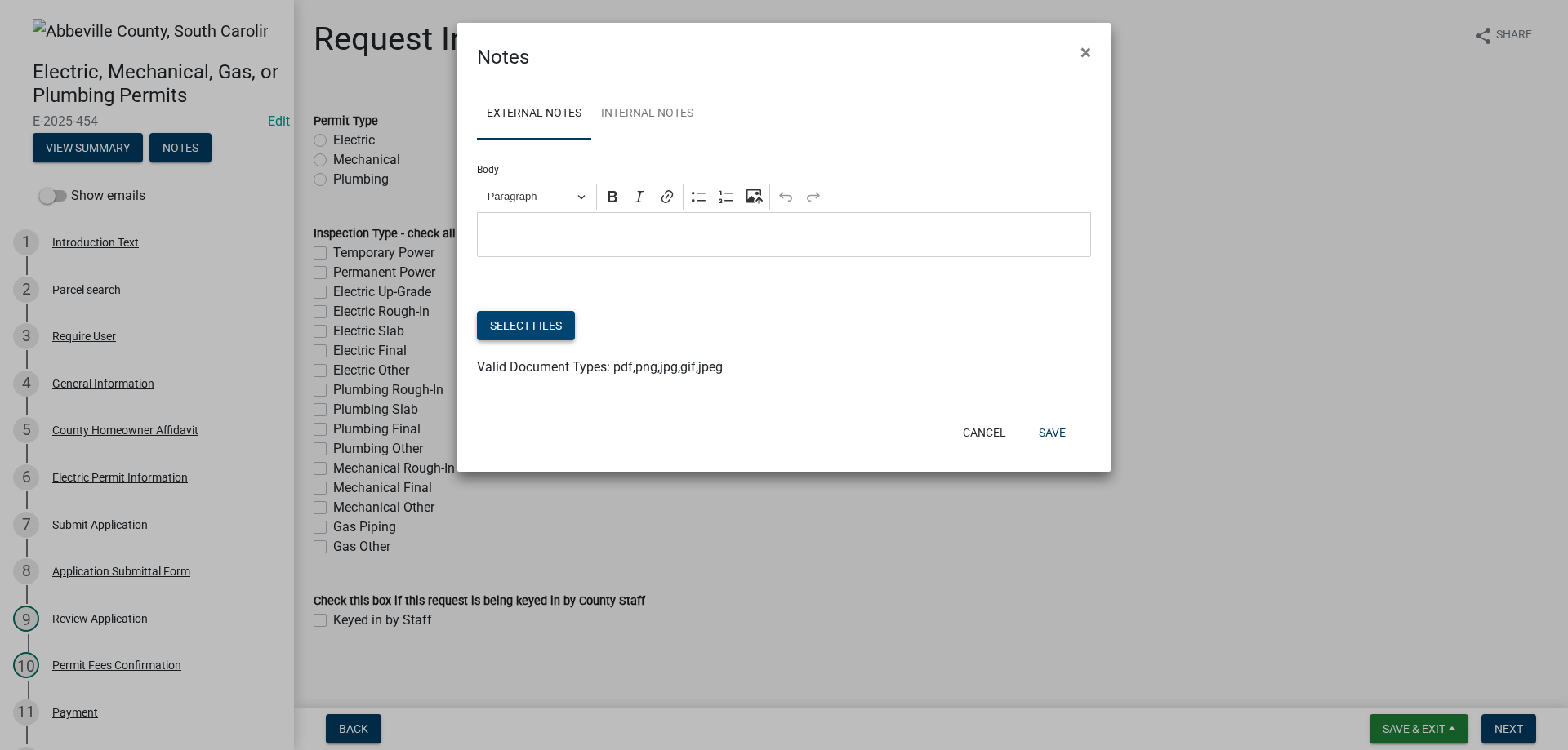
click at [557, 315] on button "Select files" at bounding box center [526, 325] width 98 height 29
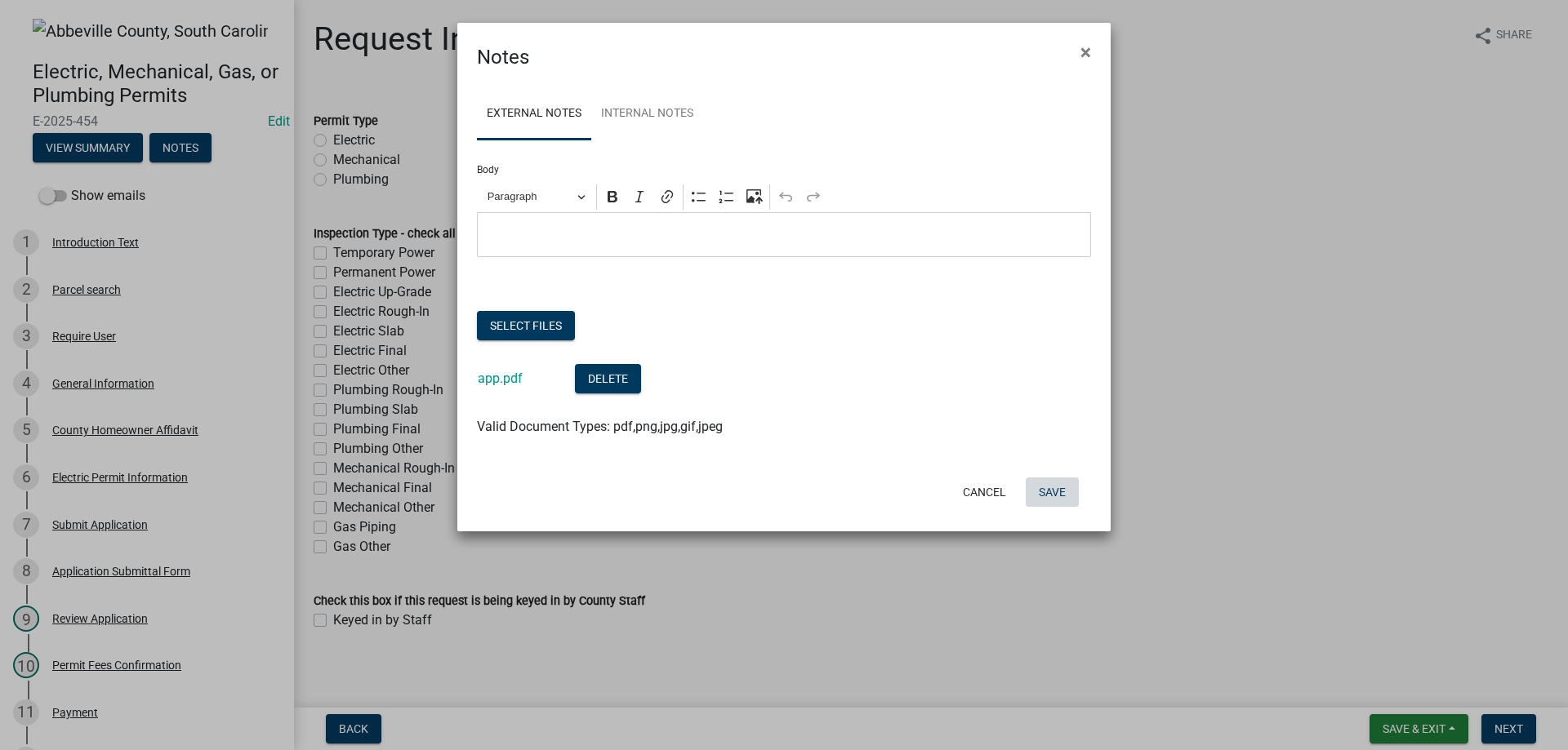
click at [1068, 484] on button "Save" at bounding box center [1052, 492] width 53 height 29
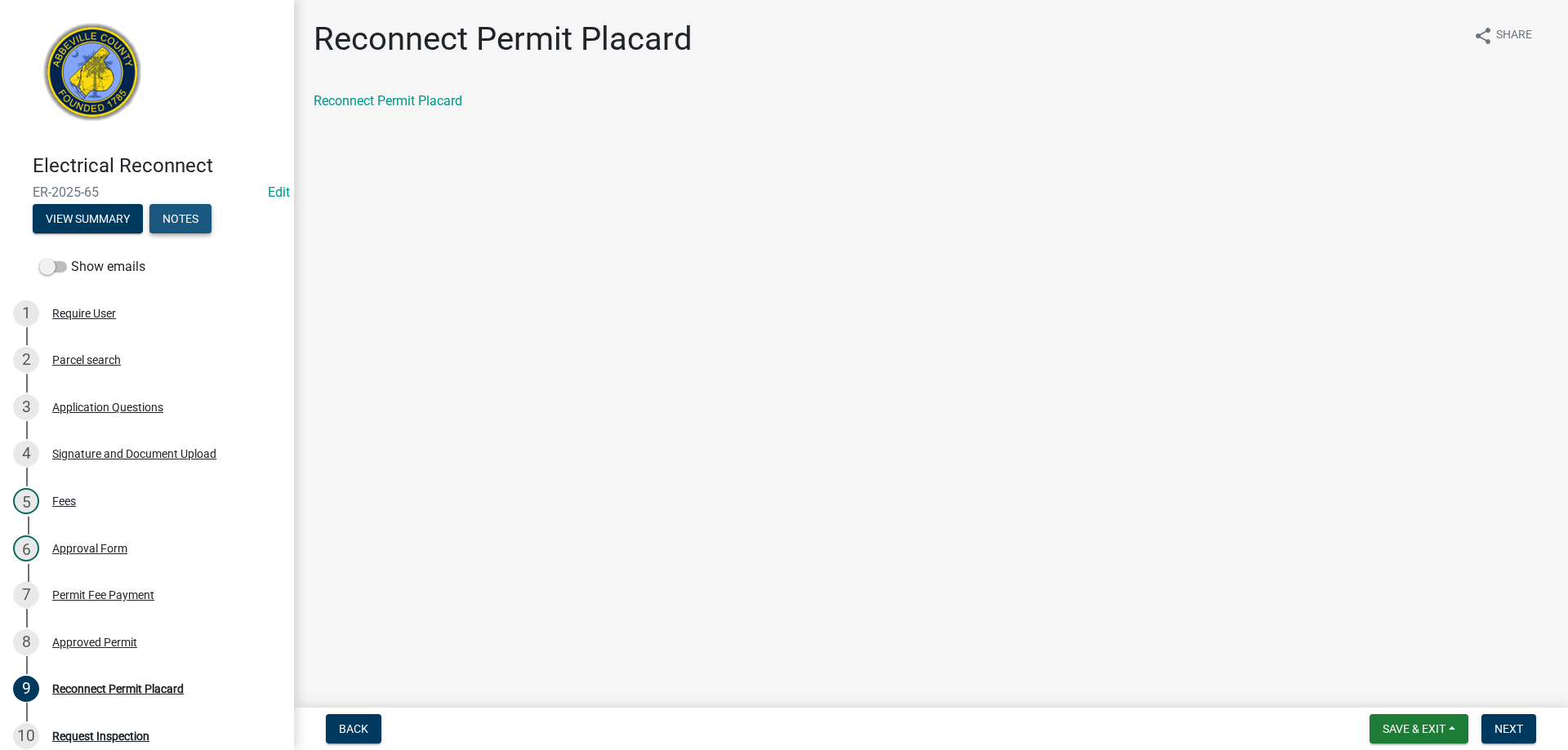
click at [185, 218] on button "Notes" at bounding box center [179, 219] width 62 height 29
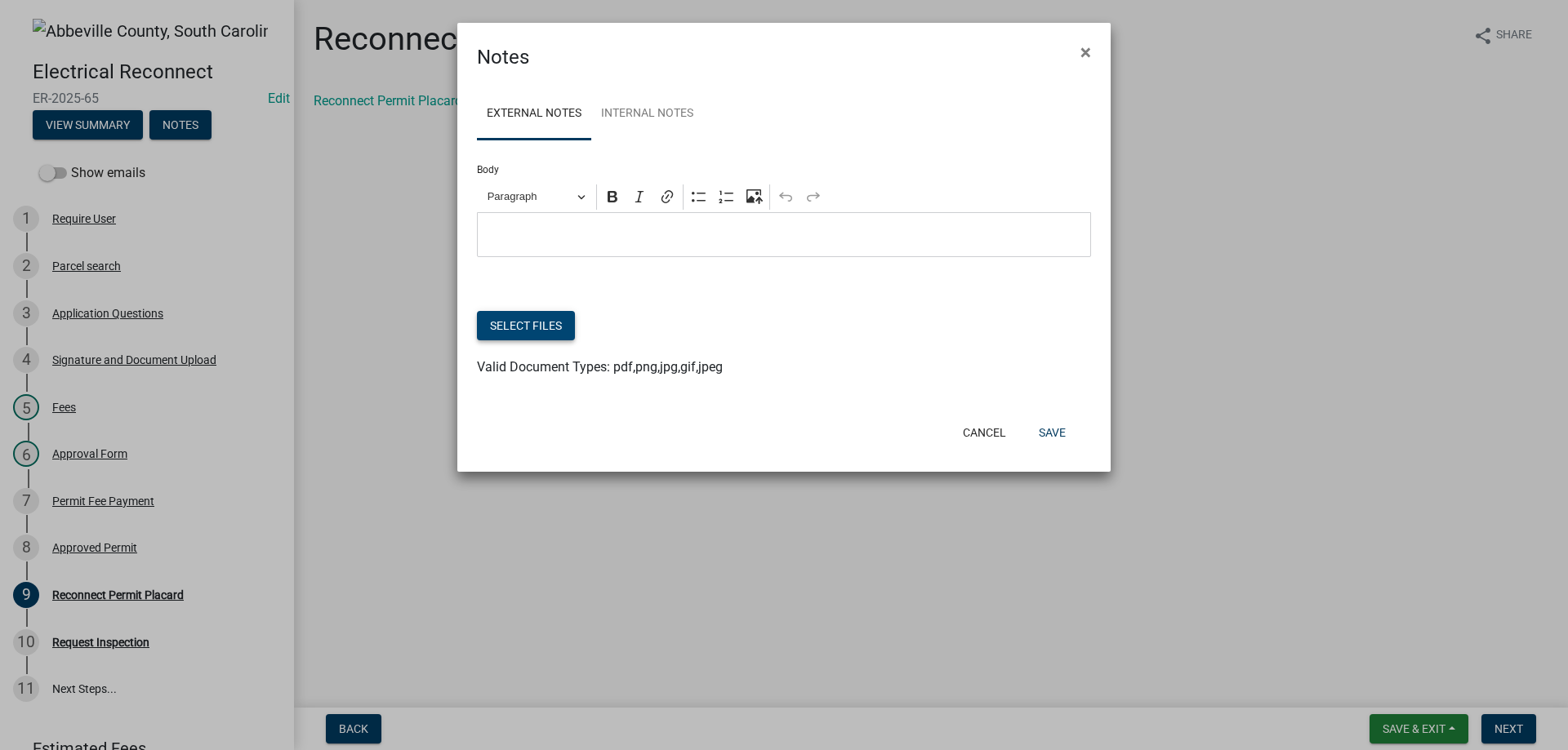
click at [559, 316] on button "Select files" at bounding box center [526, 325] width 98 height 29
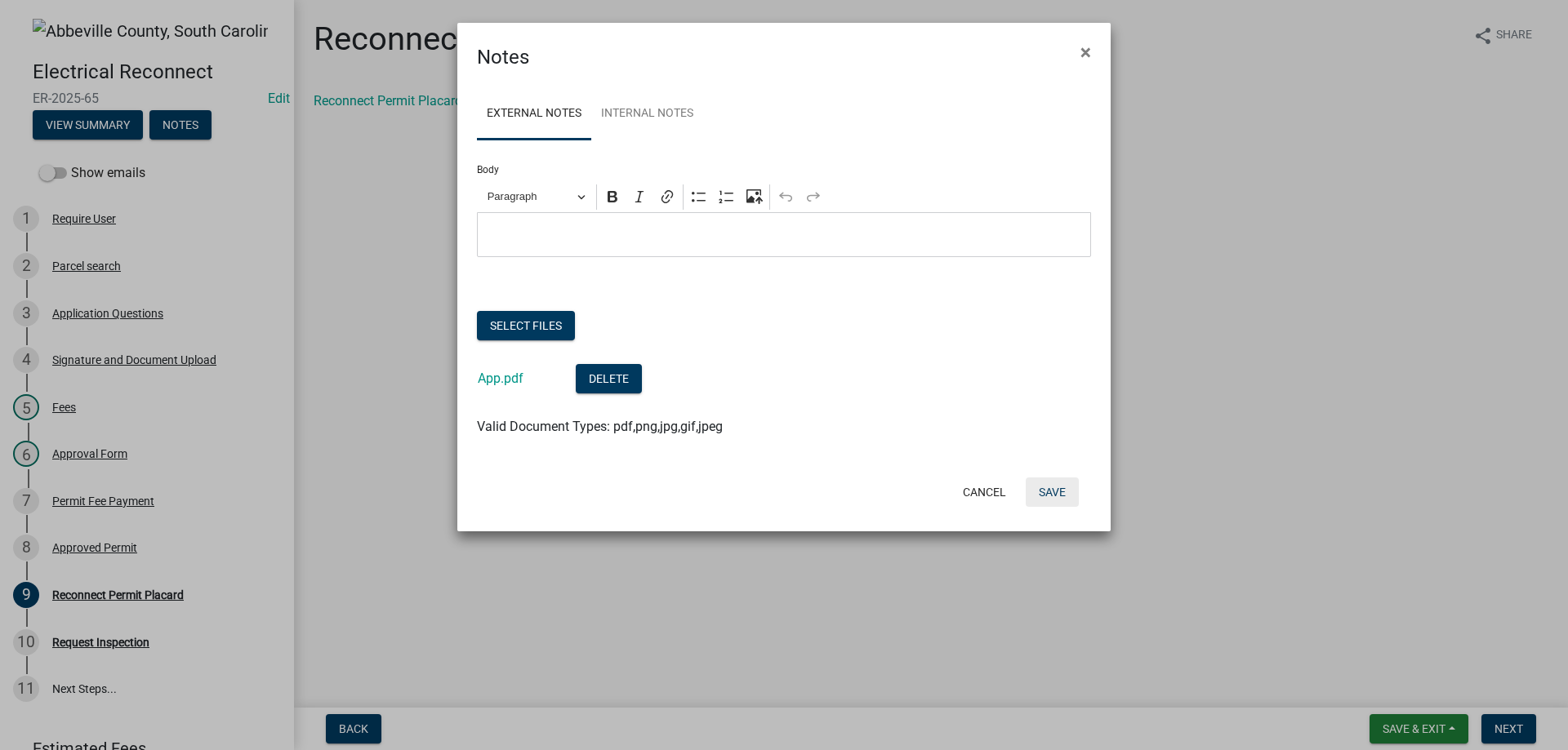
click at [1038, 500] on button "Save" at bounding box center [1052, 492] width 53 height 29
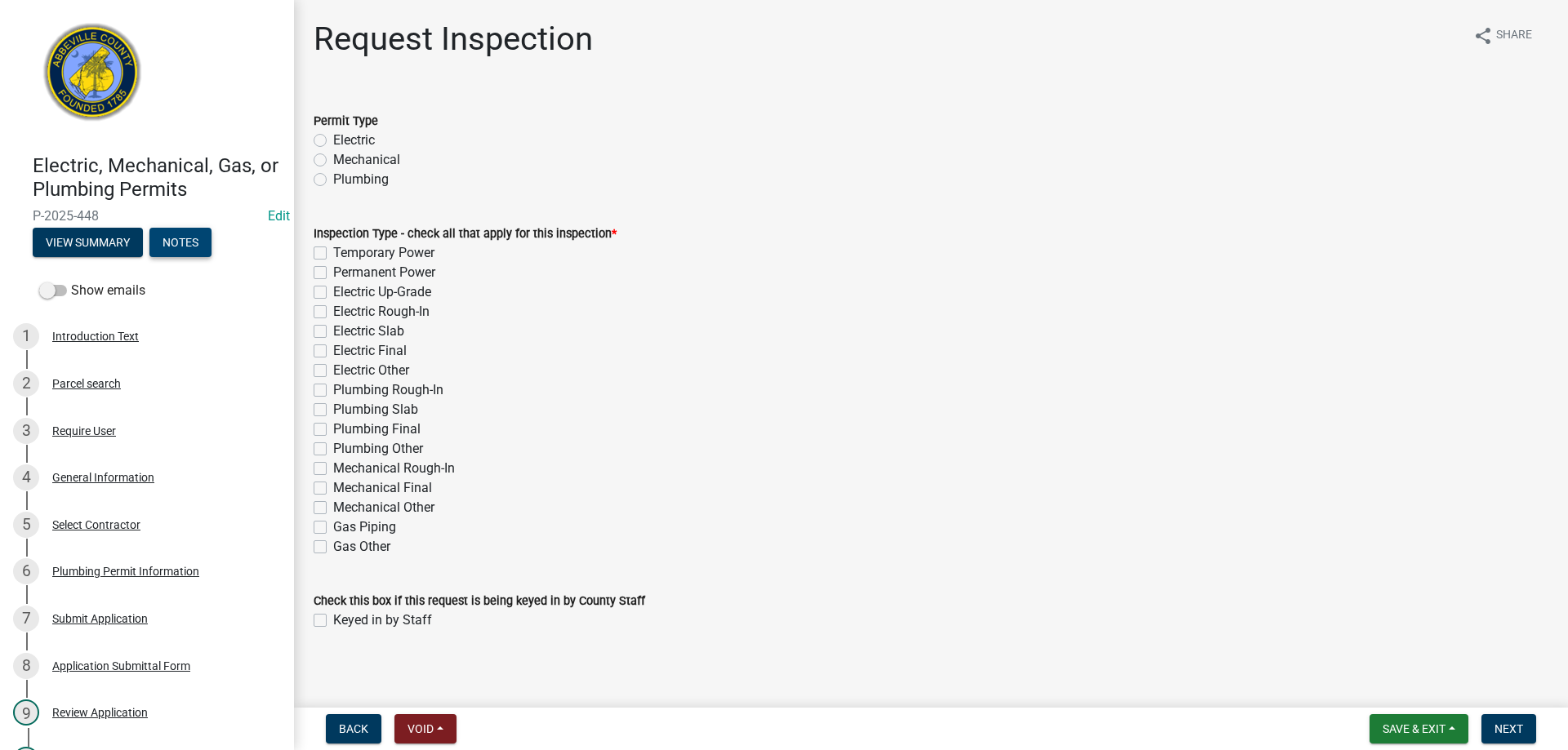
click at [194, 236] on button "Notes" at bounding box center [179, 242] width 62 height 29
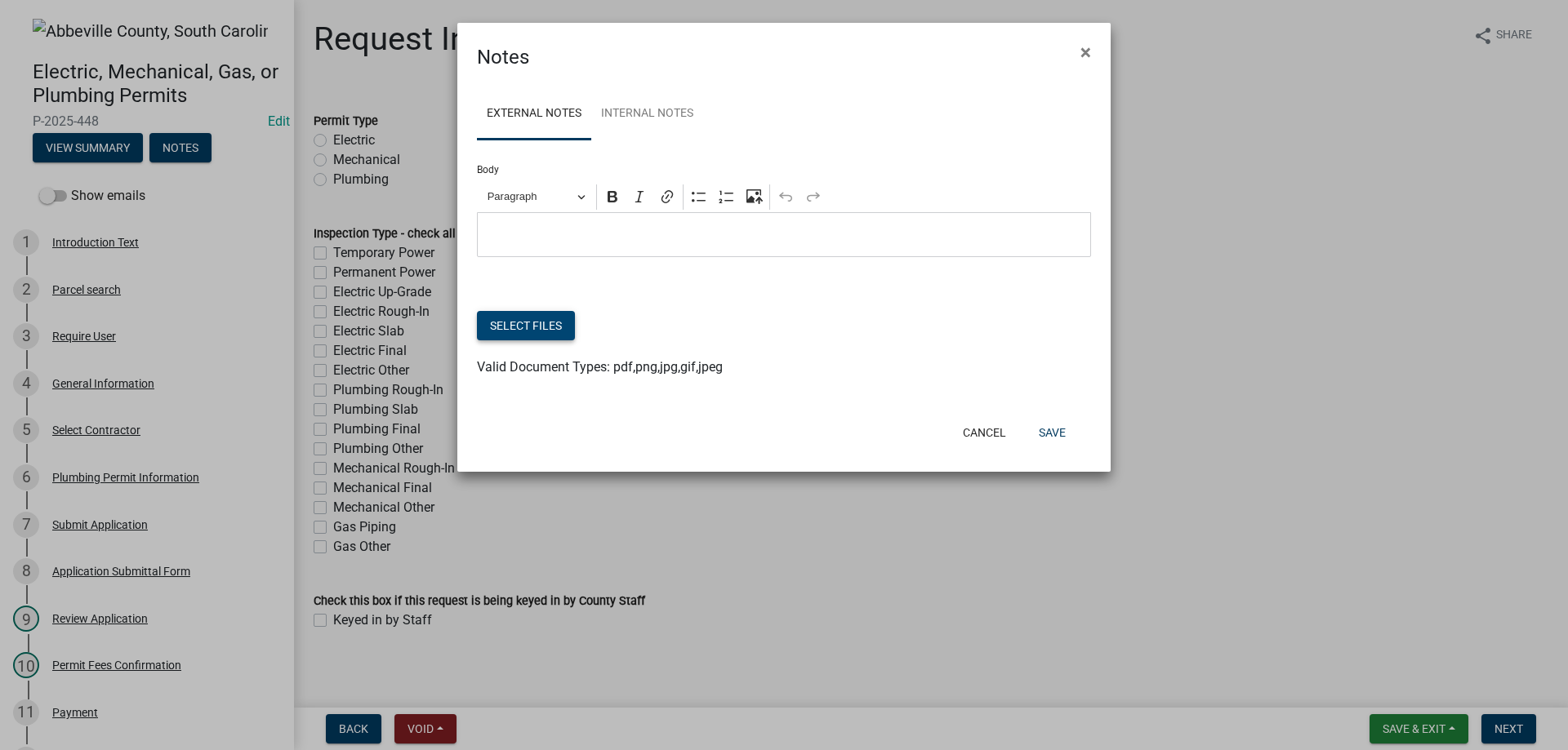
click at [538, 328] on button "Select files" at bounding box center [526, 325] width 98 height 29
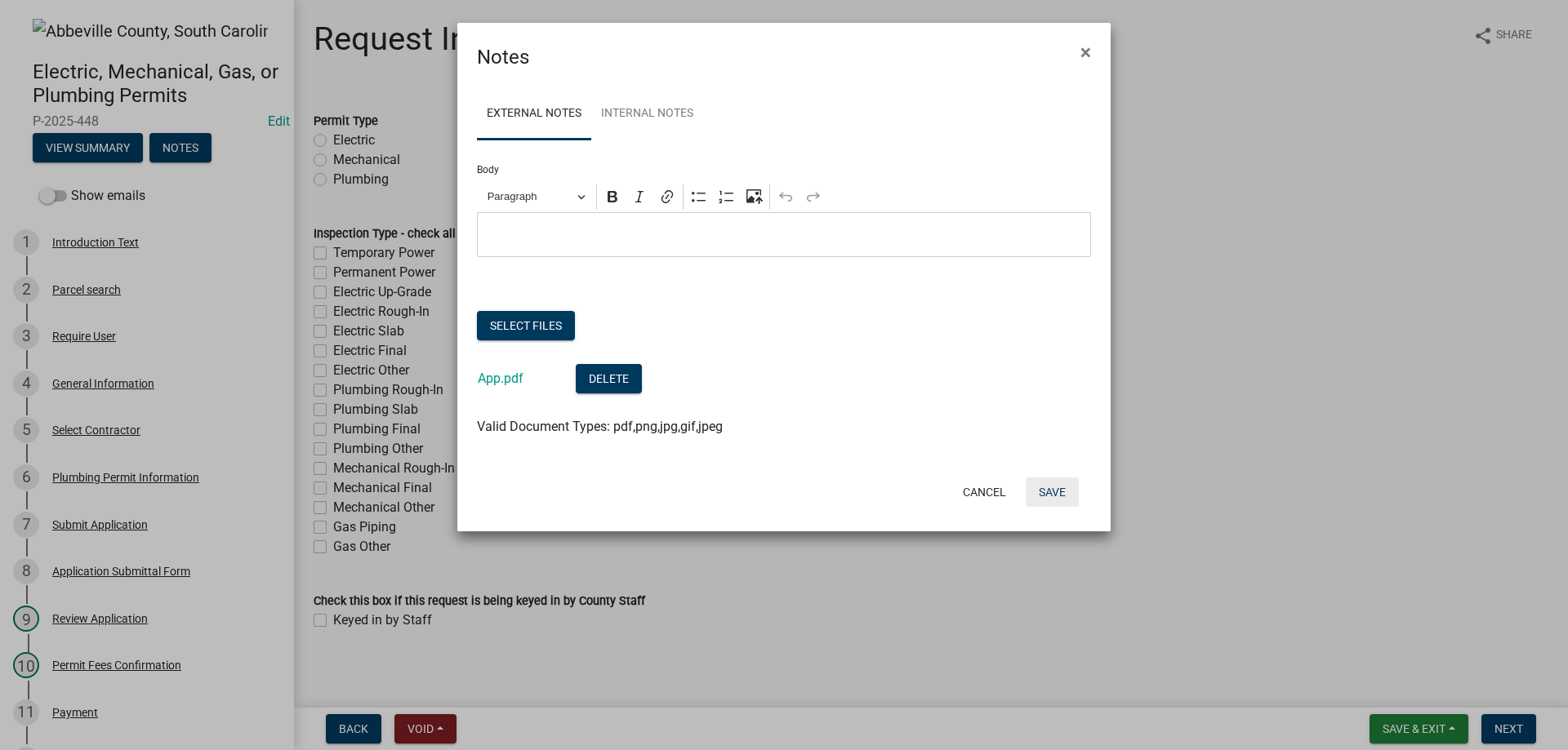
click at [1050, 502] on button "Save" at bounding box center [1052, 492] width 53 height 29
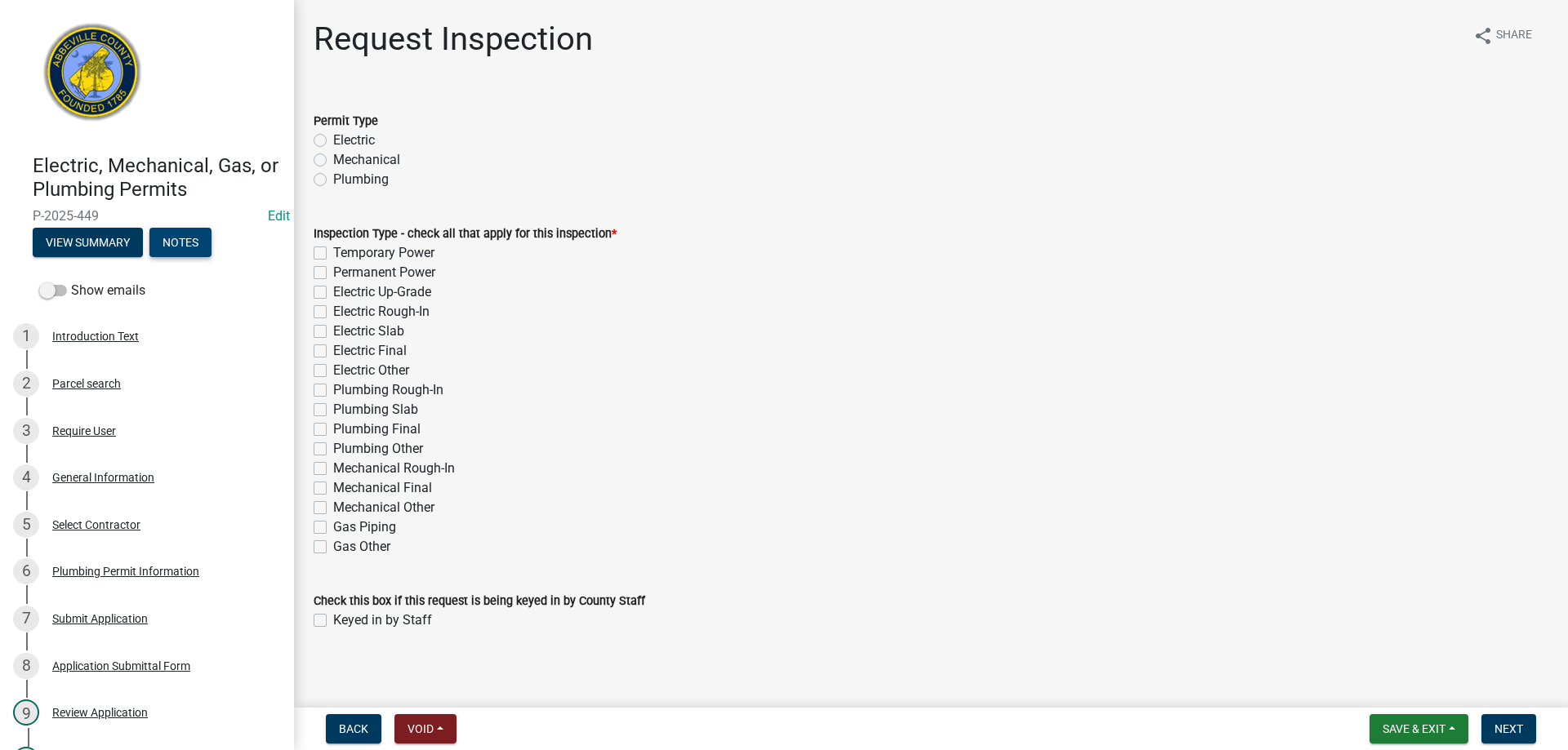
click at [196, 236] on button "Notes" at bounding box center [179, 242] width 62 height 29
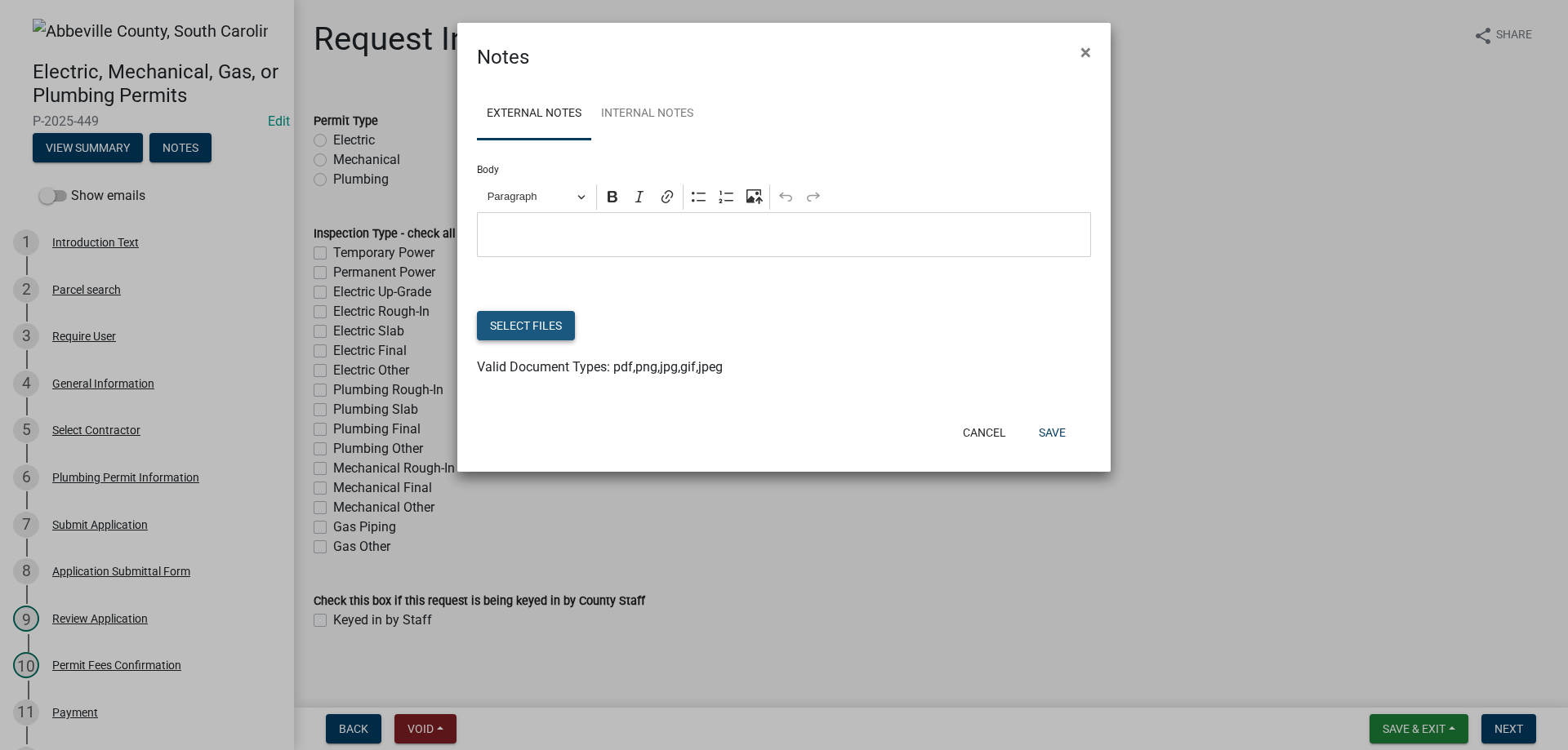
click at [524, 330] on button "Select files" at bounding box center [526, 325] width 98 height 29
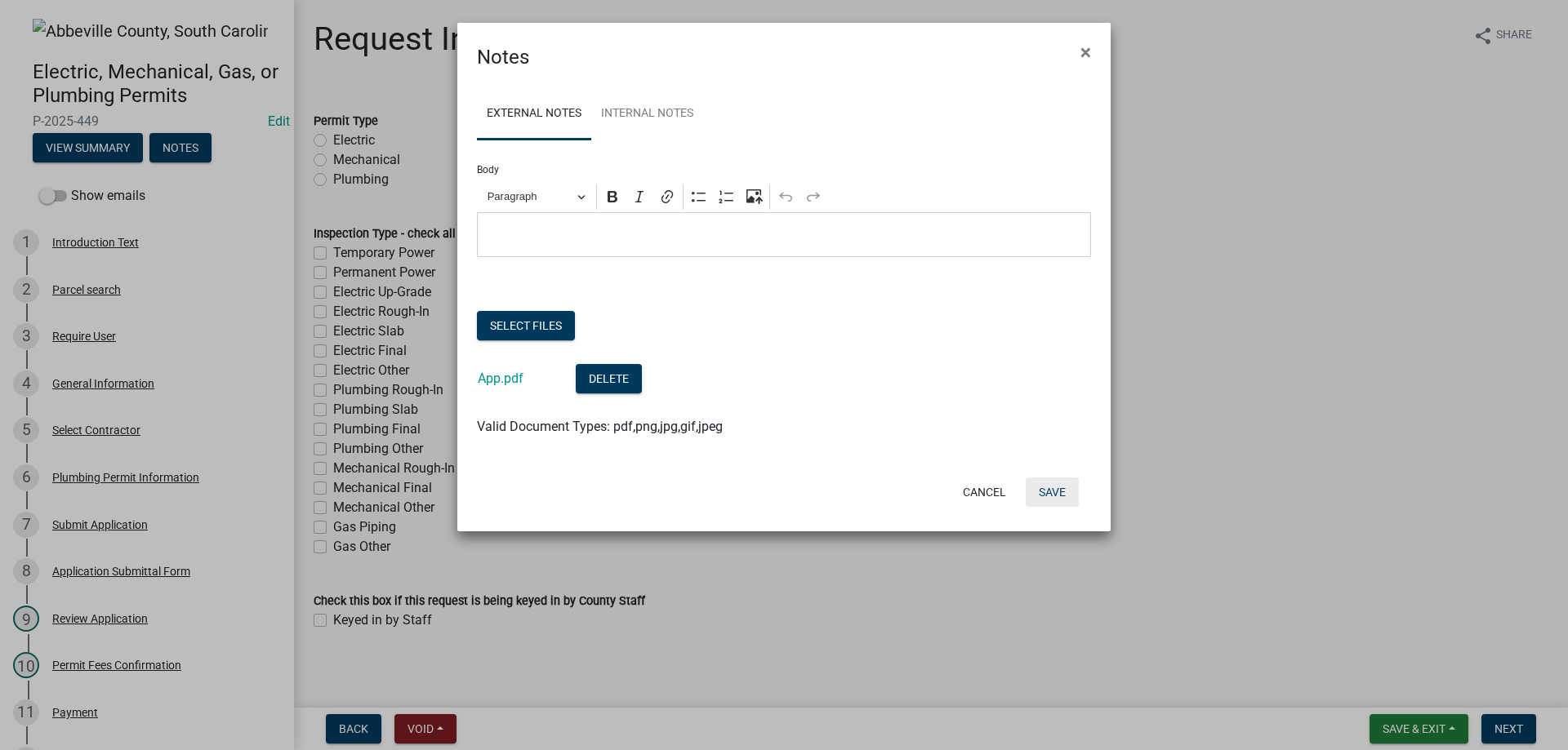
click at [1068, 490] on button "Save" at bounding box center [1052, 492] width 53 height 29
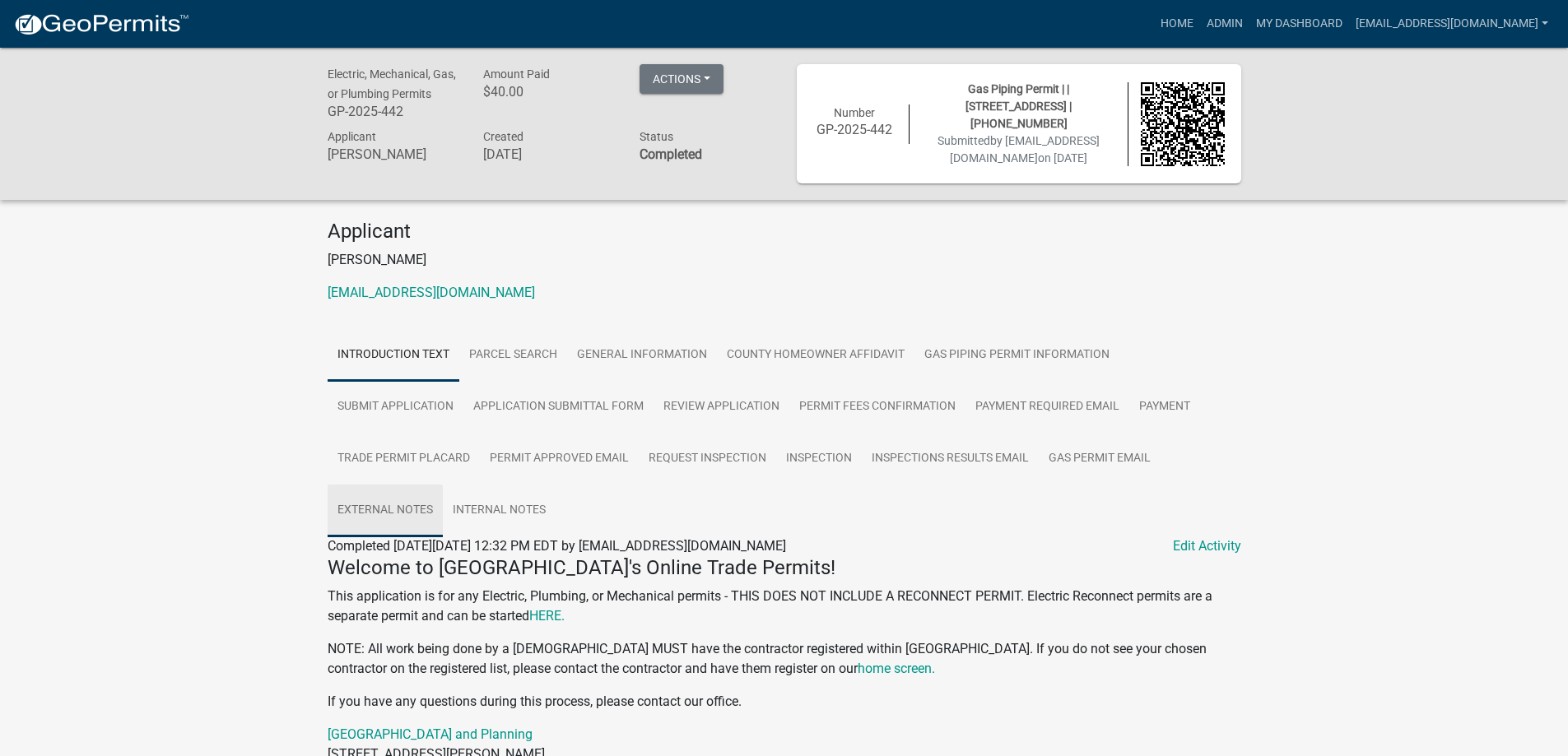
click at [401, 510] on link "External Notes" at bounding box center [384, 511] width 116 height 52
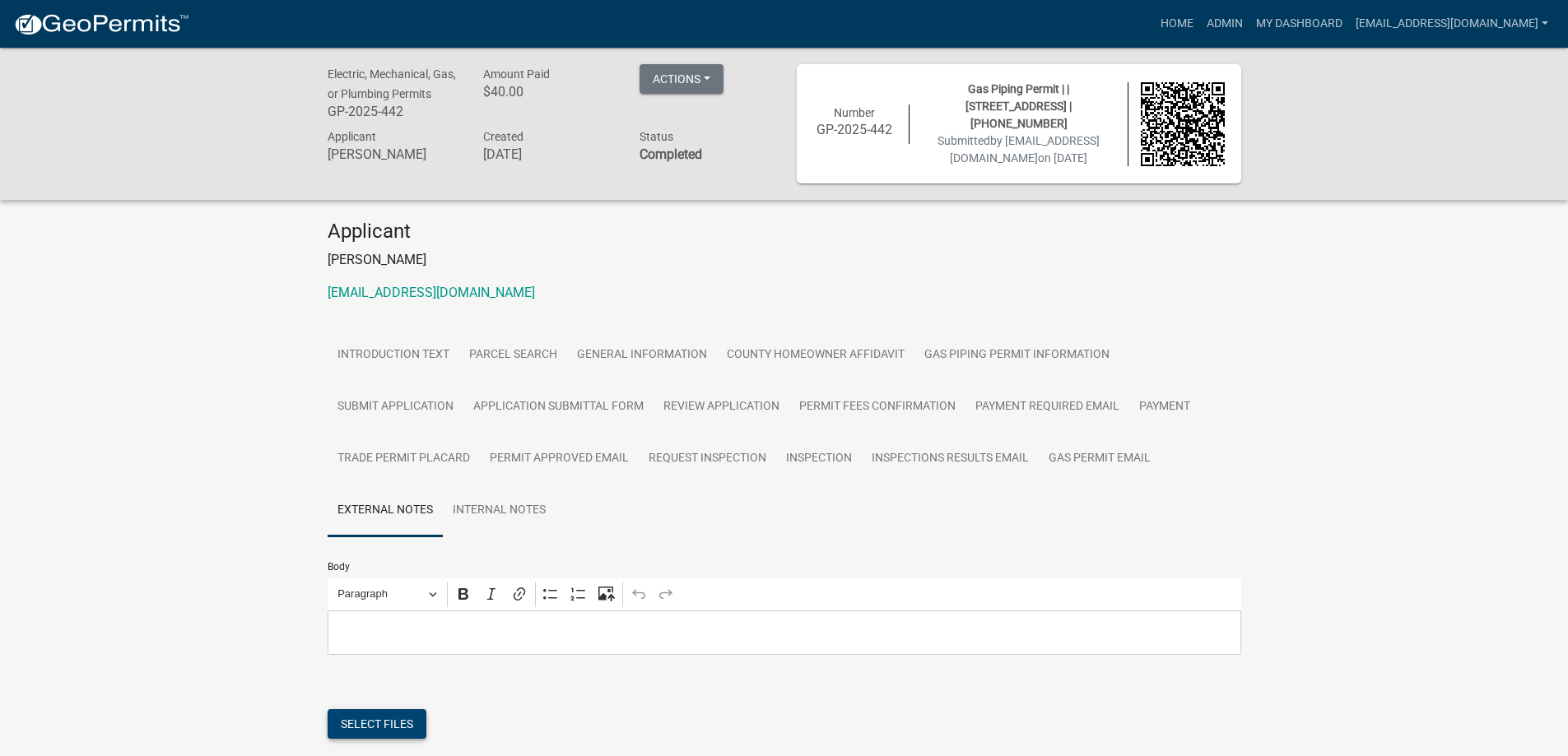
click at [380, 722] on button "Select files" at bounding box center [376, 724] width 99 height 30
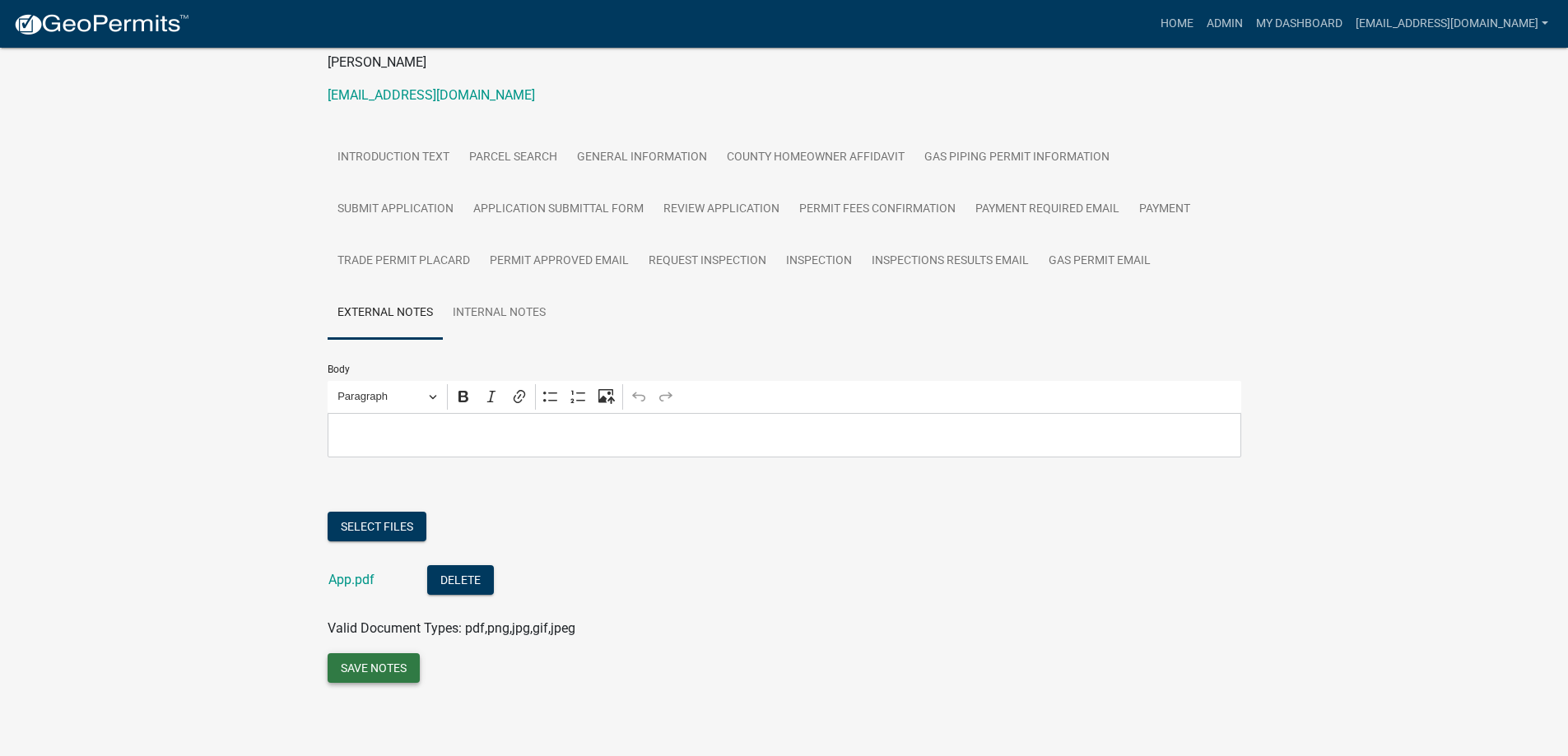
click at [373, 670] on button "Save Notes" at bounding box center [372, 668] width 92 height 30
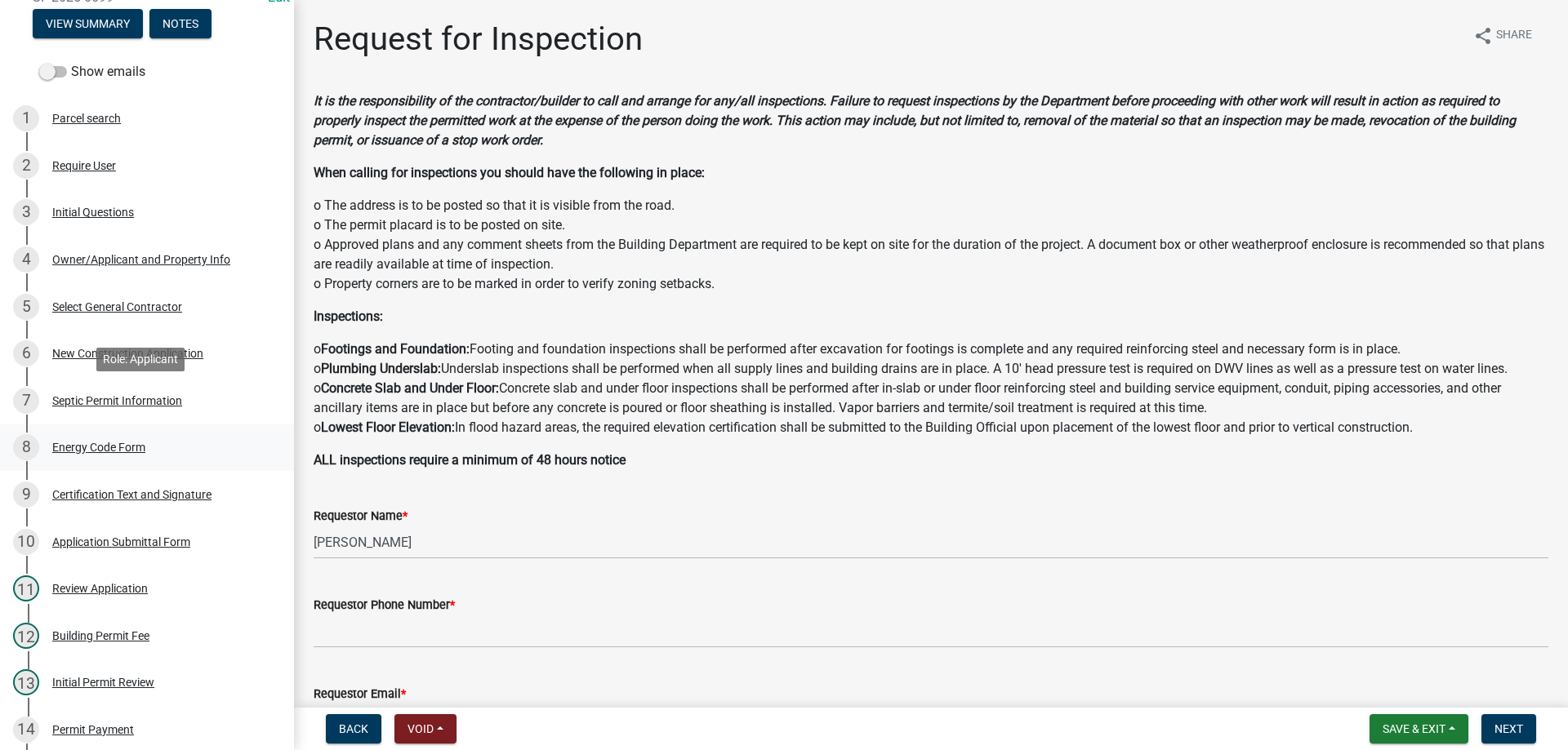
scroll to position [245, 0]
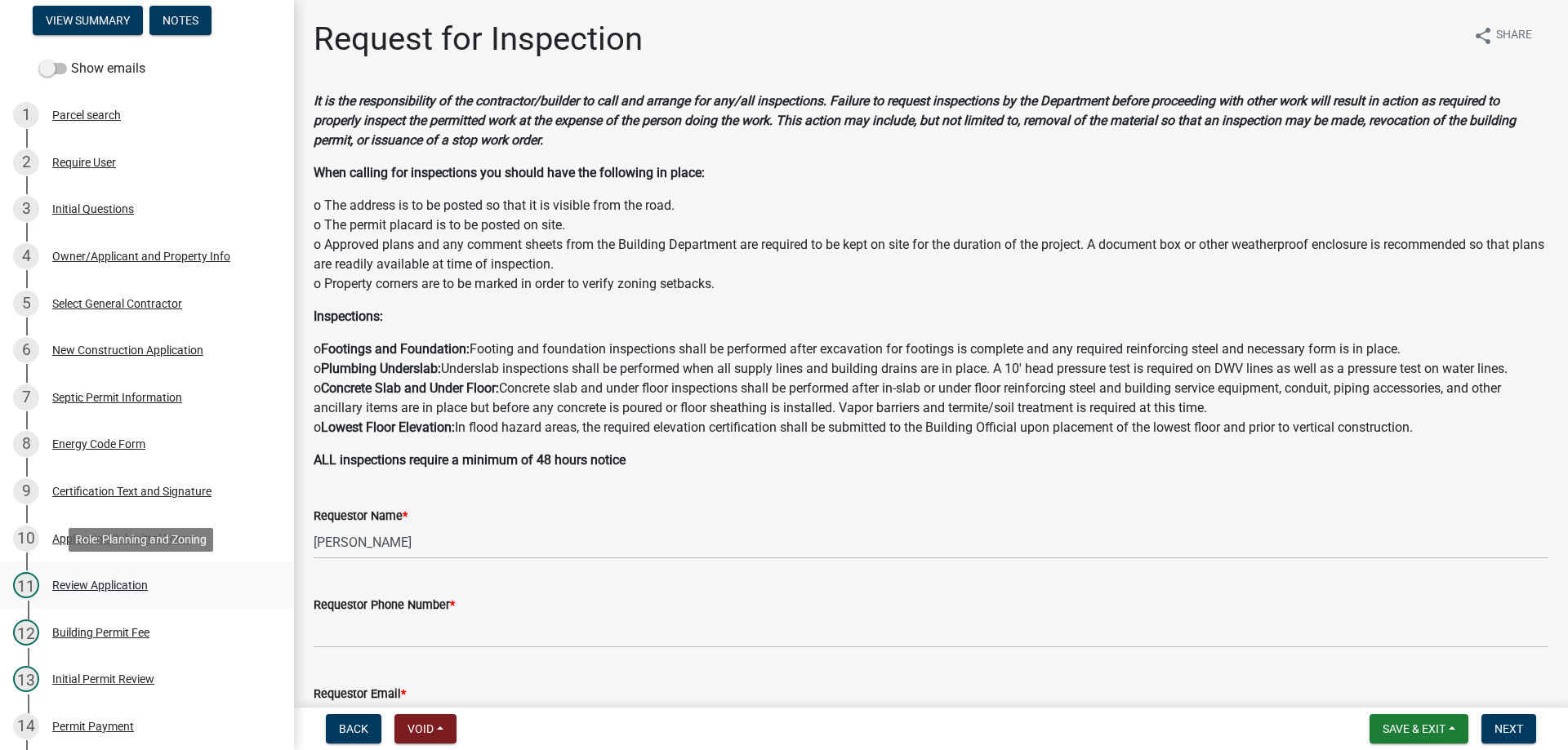
click at [66, 583] on div "Review Application" at bounding box center [99, 585] width 95 height 12
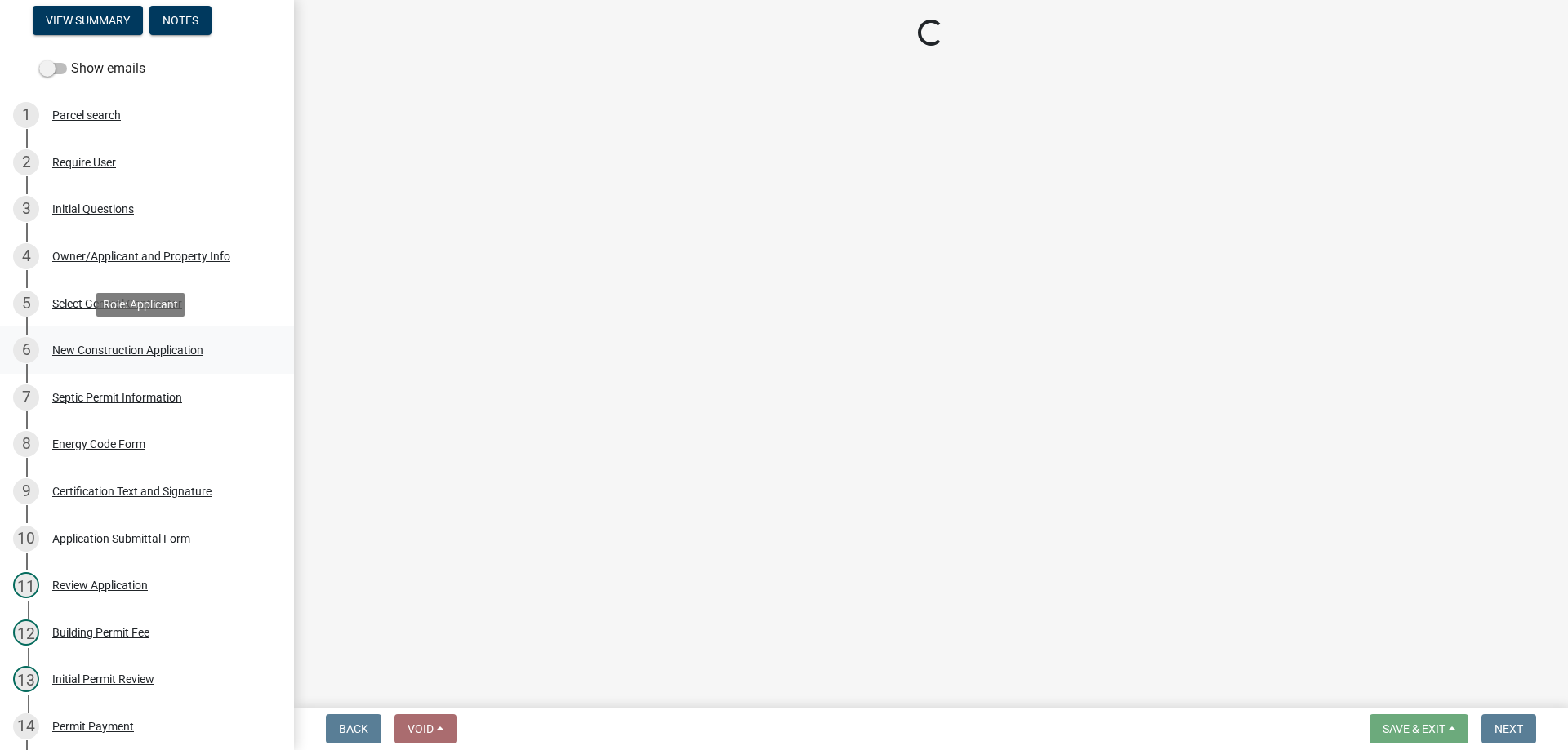
click at [94, 352] on div "New Construction Application" at bounding box center [127, 350] width 151 height 12
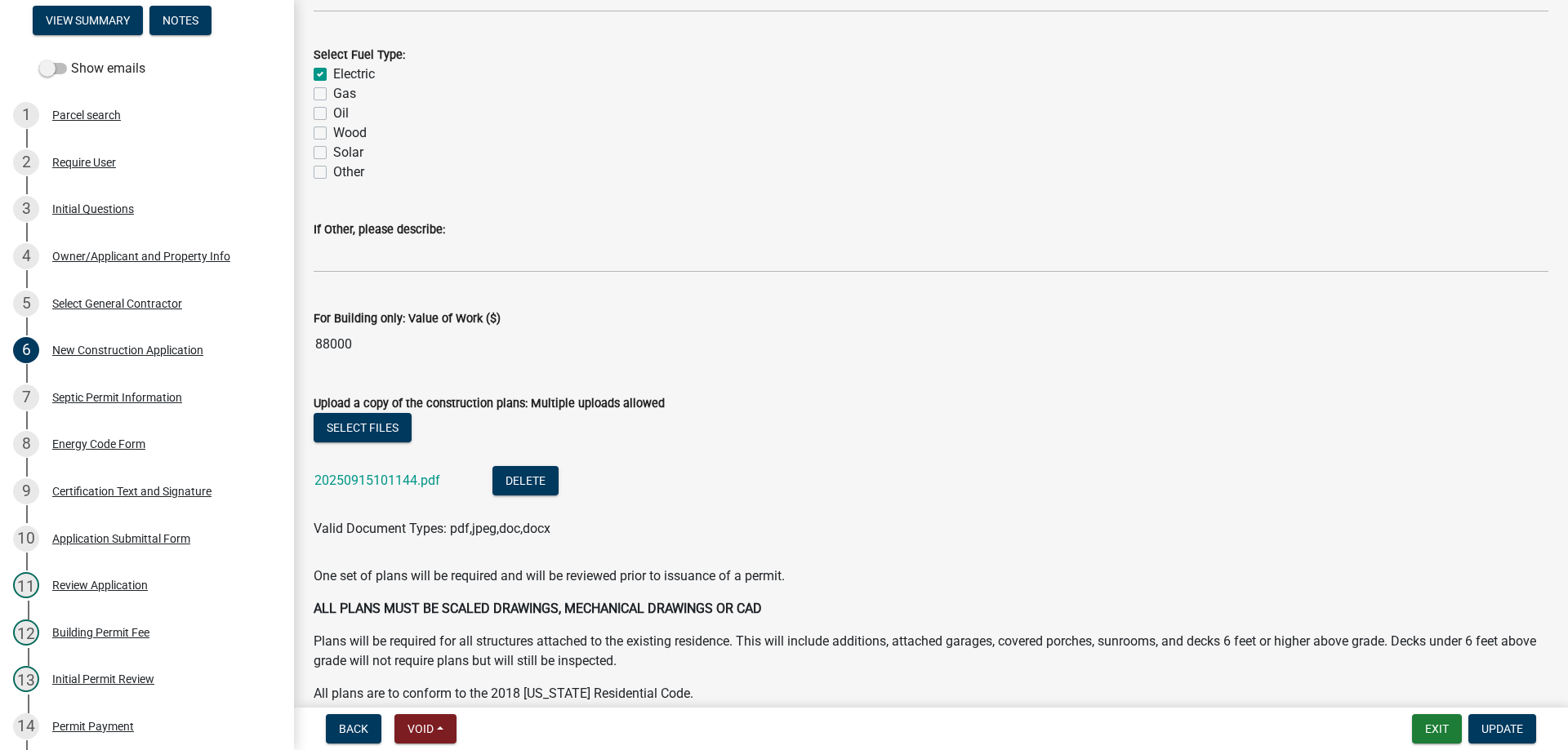
scroll to position [2816, 0]
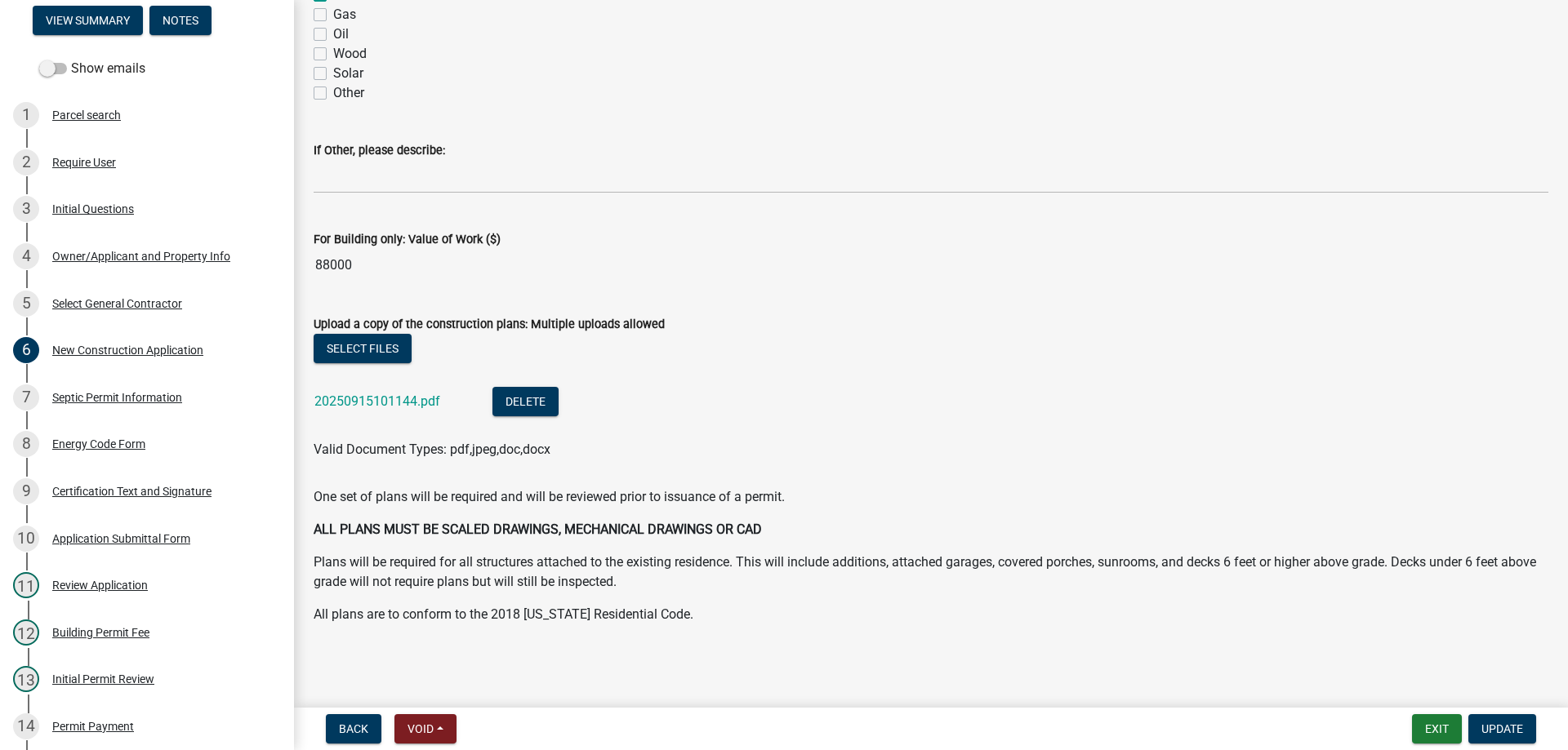
click at [395, 410] on div "20250915101144.pdf" at bounding box center [390, 404] width 152 height 33
click at [394, 406] on link "20250915101144.pdf" at bounding box center [378, 401] width 126 height 16
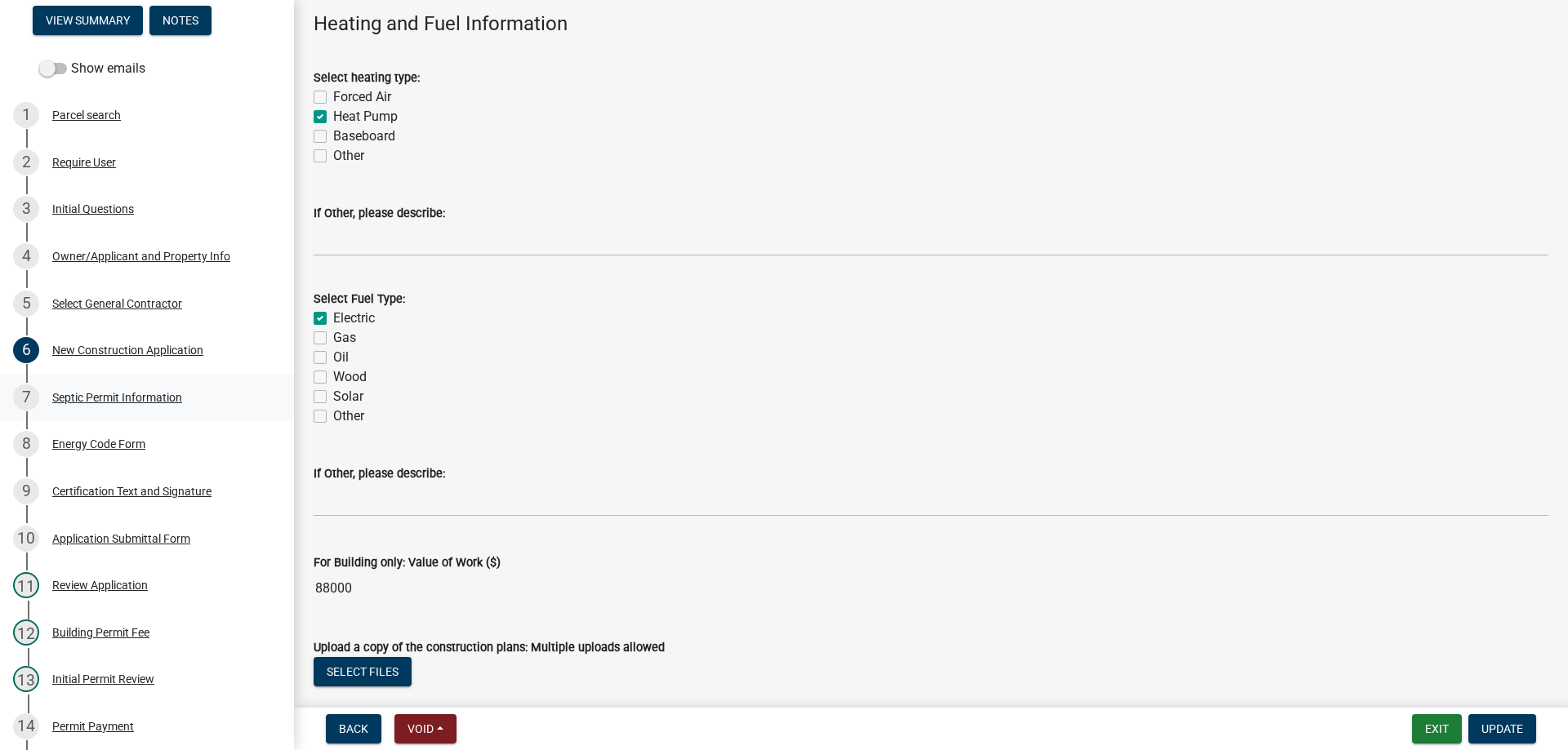
scroll to position [2489, 0]
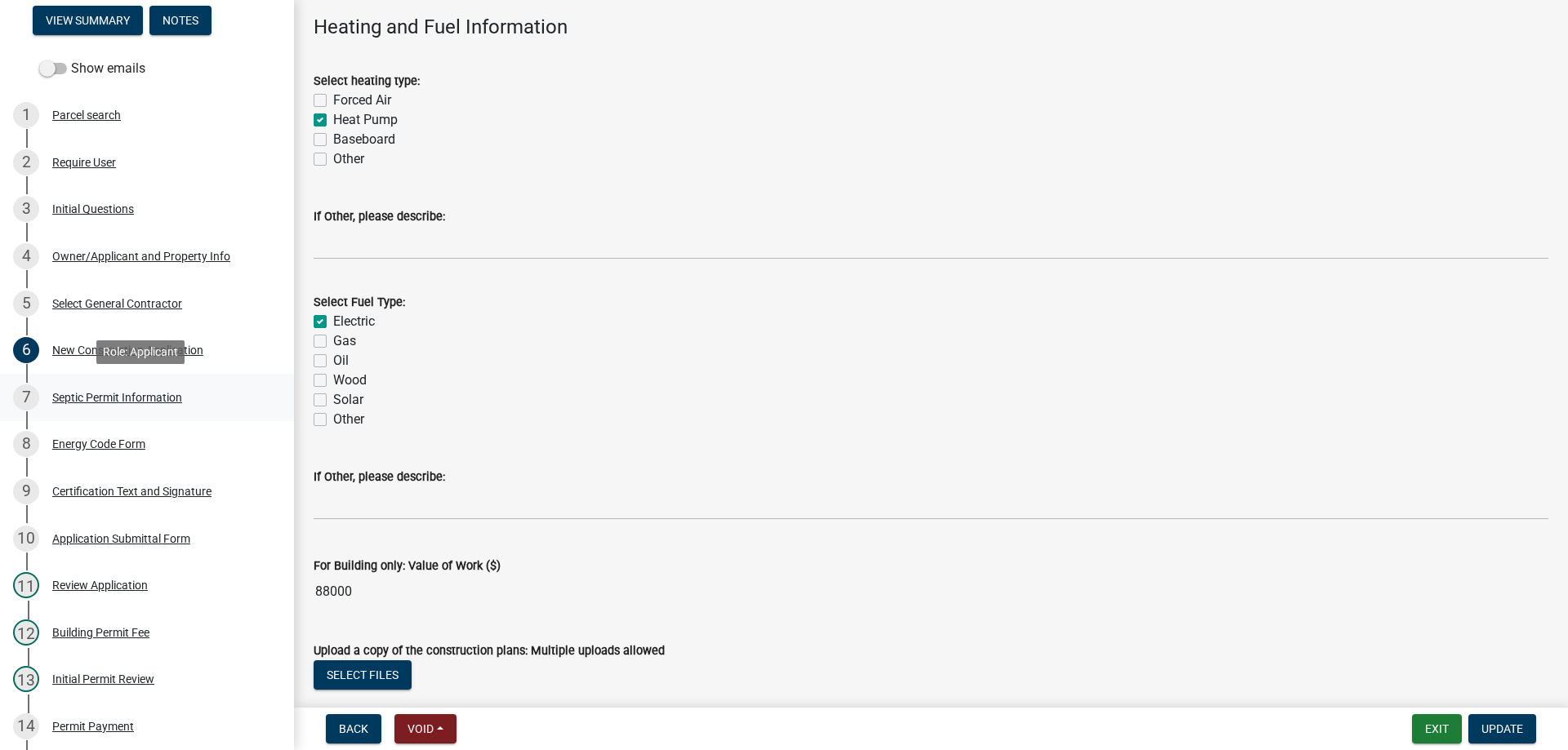
click at [90, 398] on div "Septic Permit Information" at bounding box center [117, 398] width 129 height 12
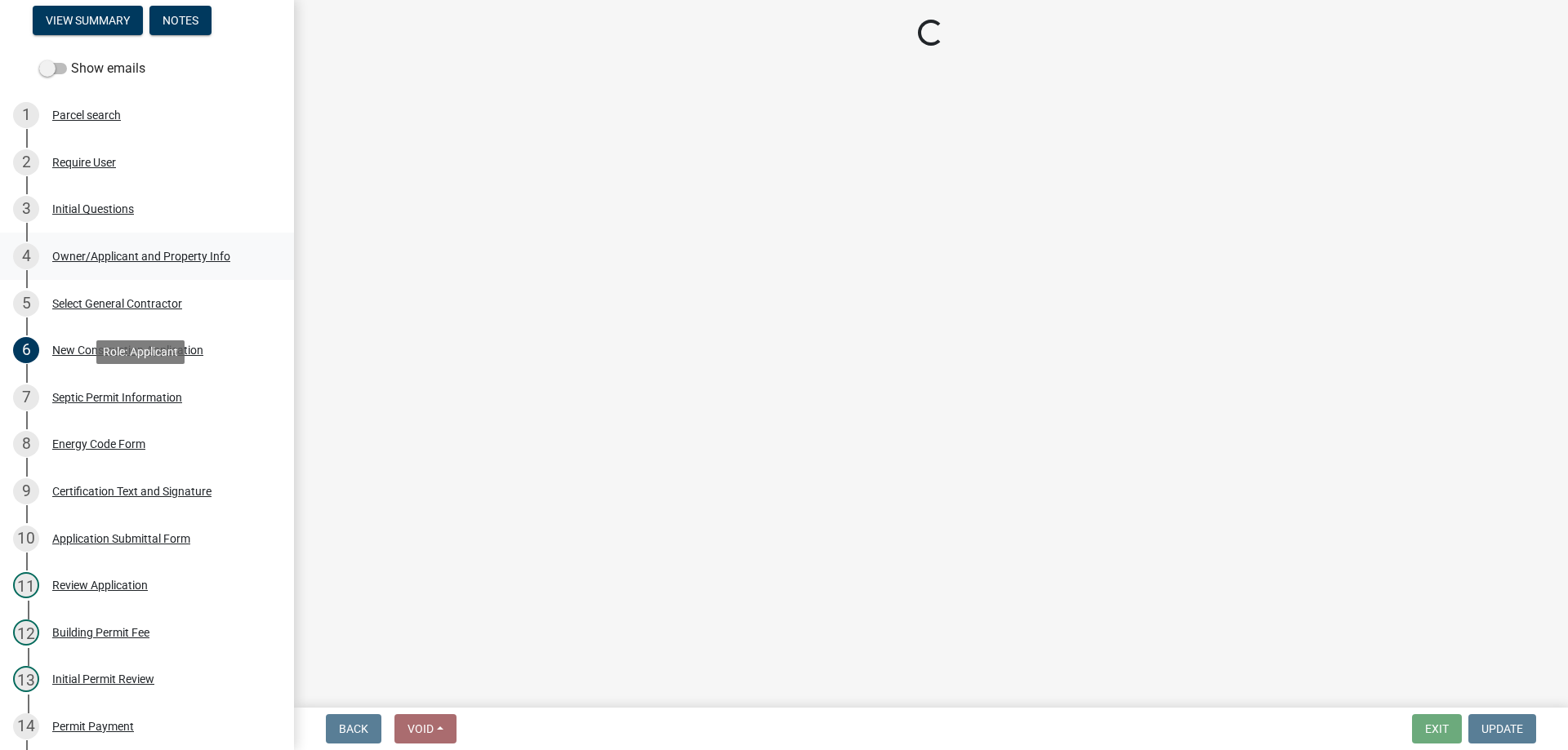
scroll to position [0, 0]
click at [176, 6] on button "Notes" at bounding box center [179, 21] width 62 height 29
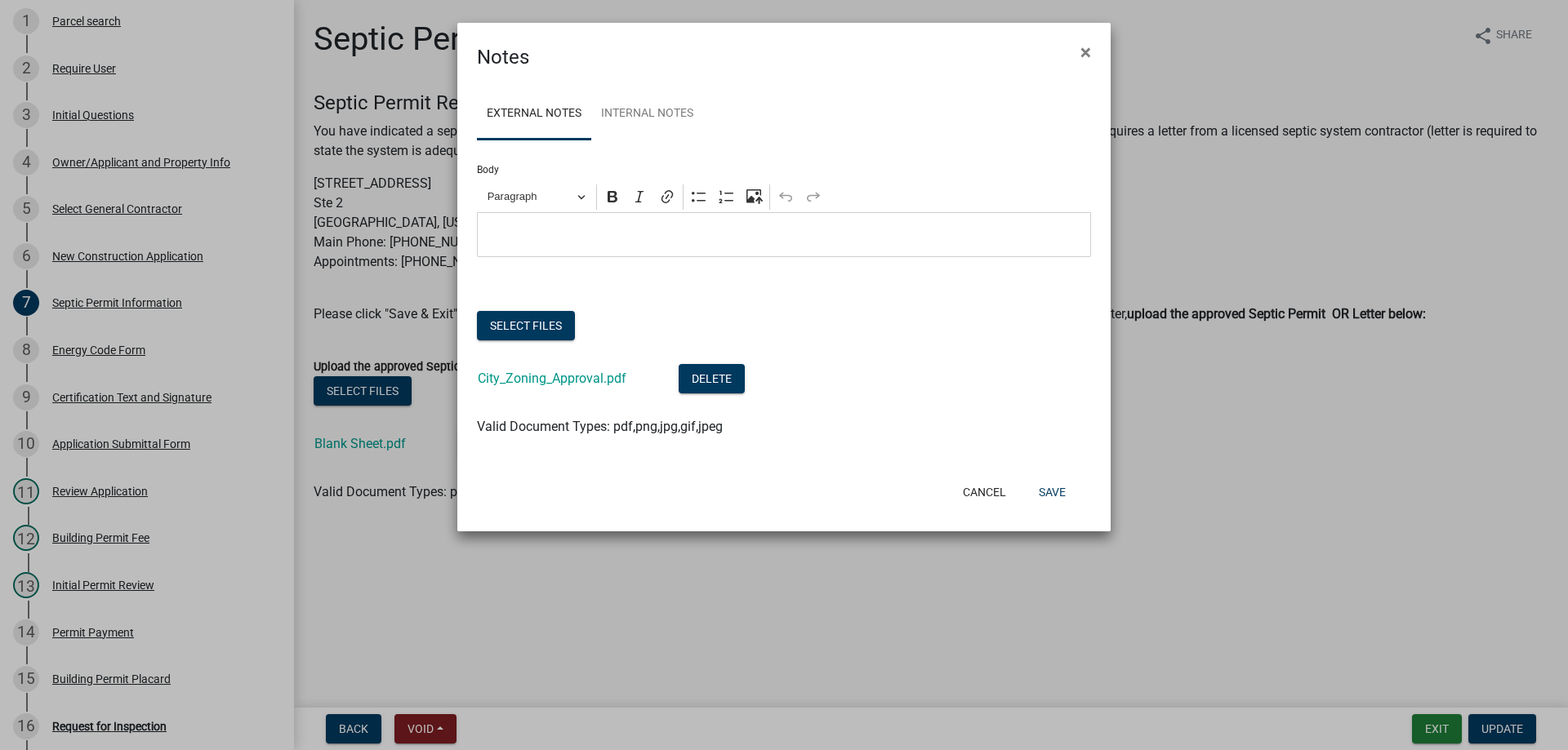
scroll to position [151, 0]
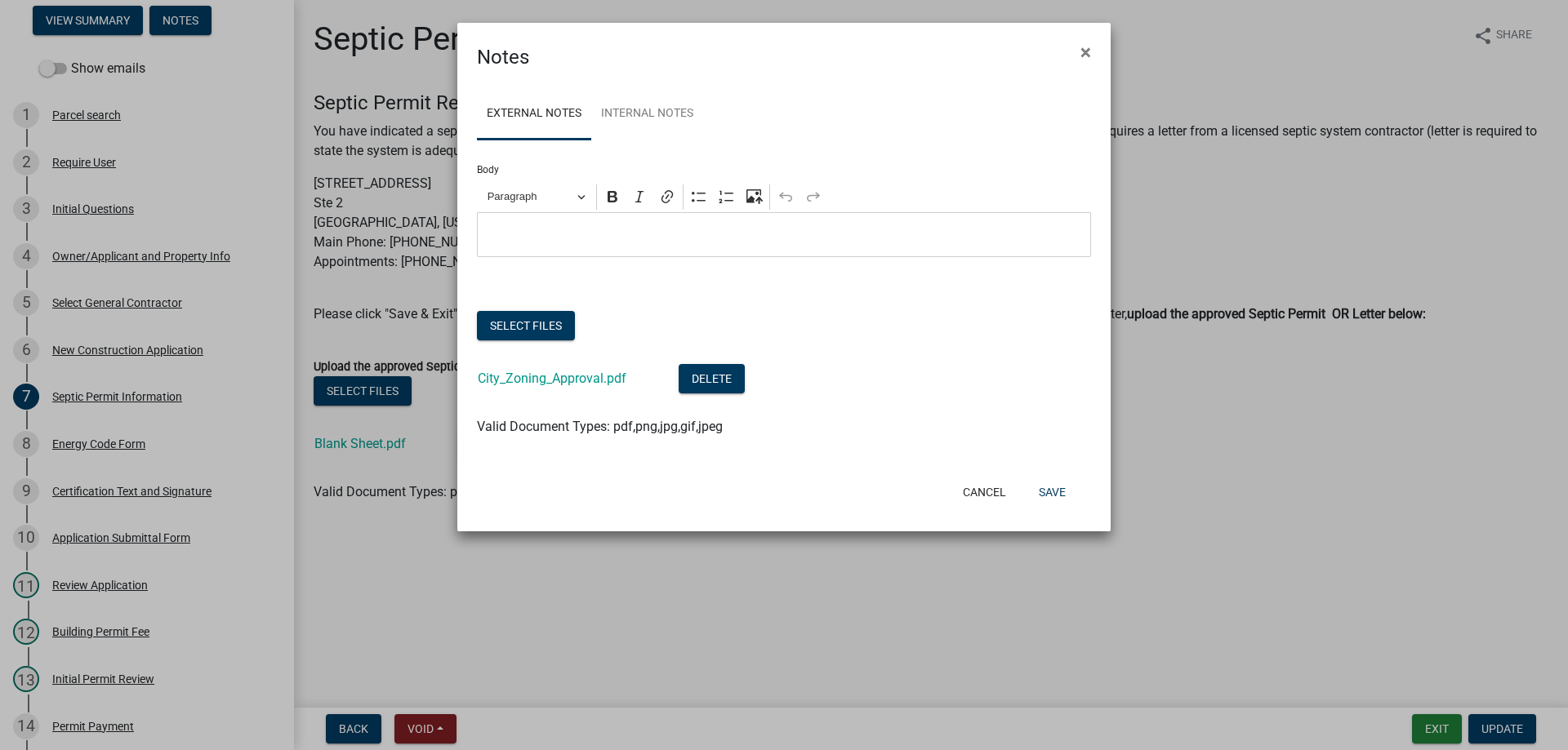
click at [535, 391] on div "City_Zoning_Approval.pdf" at bounding box center [565, 380] width 175 height 33
click at [533, 379] on link "City_Zoning_Approval.pdf" at bounding box center [552, 378] width 149 height 16
drag, startPoint x: 981, startPoint y: 491, endPoint x: 849, endPoint y: 430, distance: 145.4
click at [980, 491] on button "Cancel" at bounding box center [985, 492] width 70 height 29
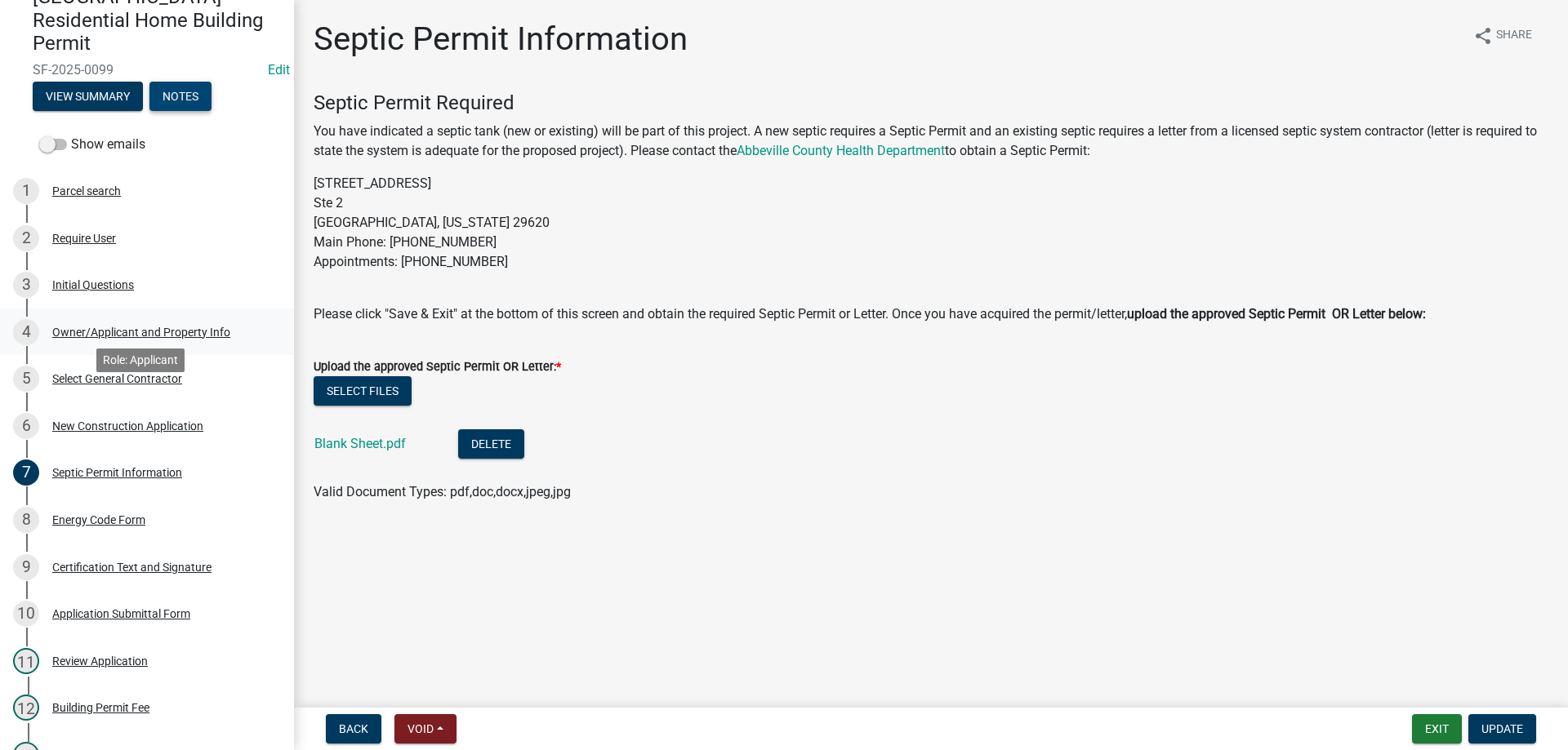
scroll to position [0, 0]
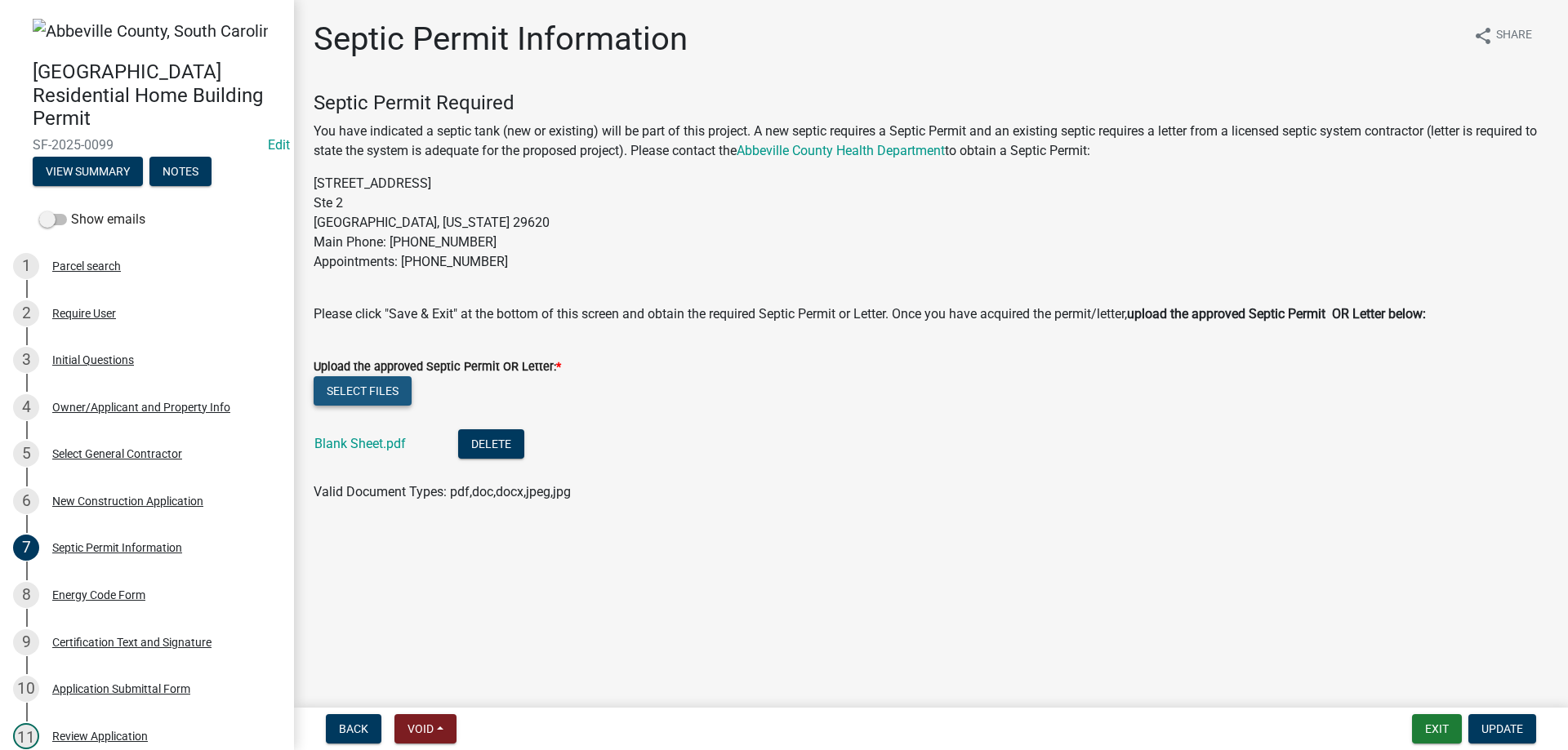
click at [389, 393] on button "Select files" at bounding box center [363, 391] width 98 height 29
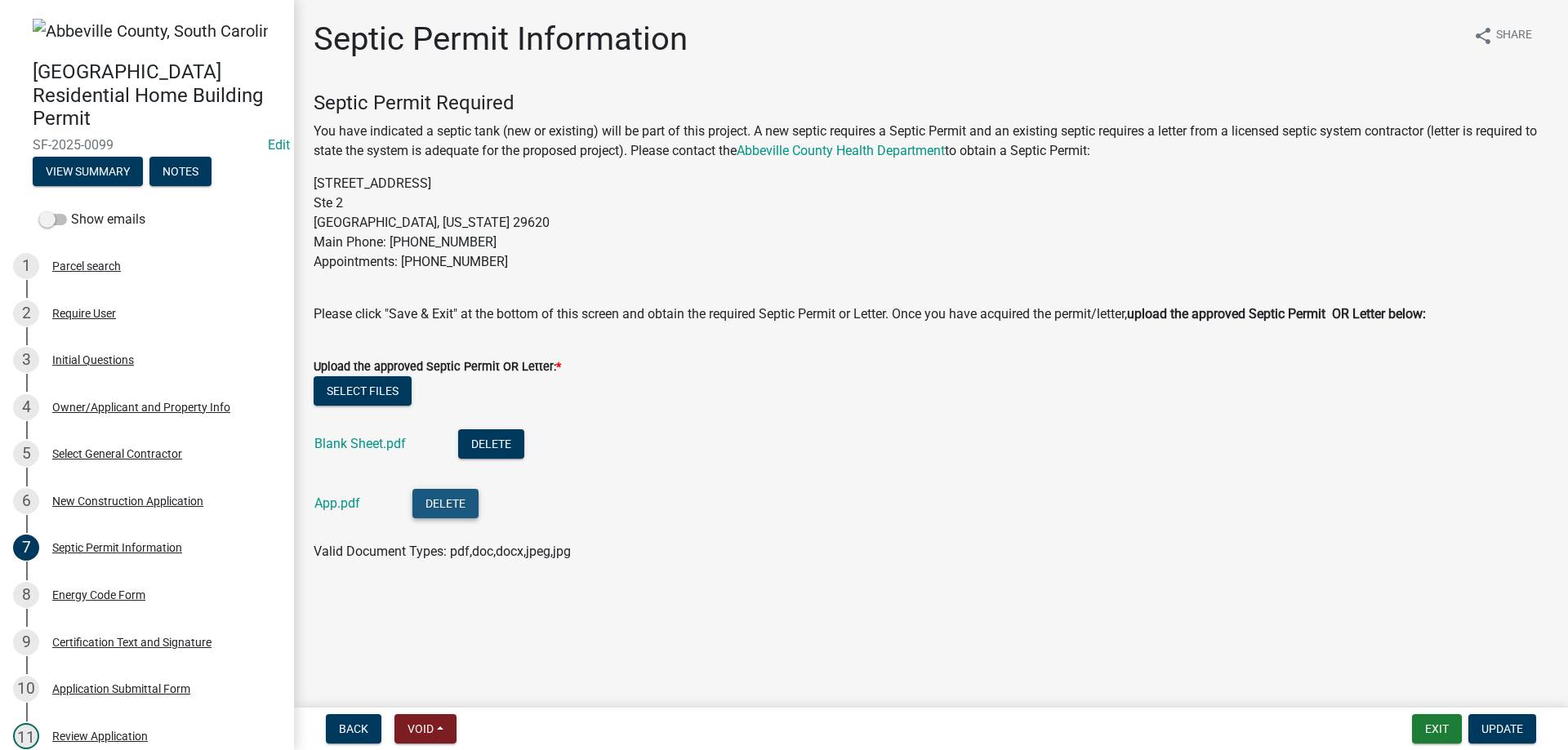
click at [443, 509] on button "Delete" at bounding box center [445, 504] width 66 height 29
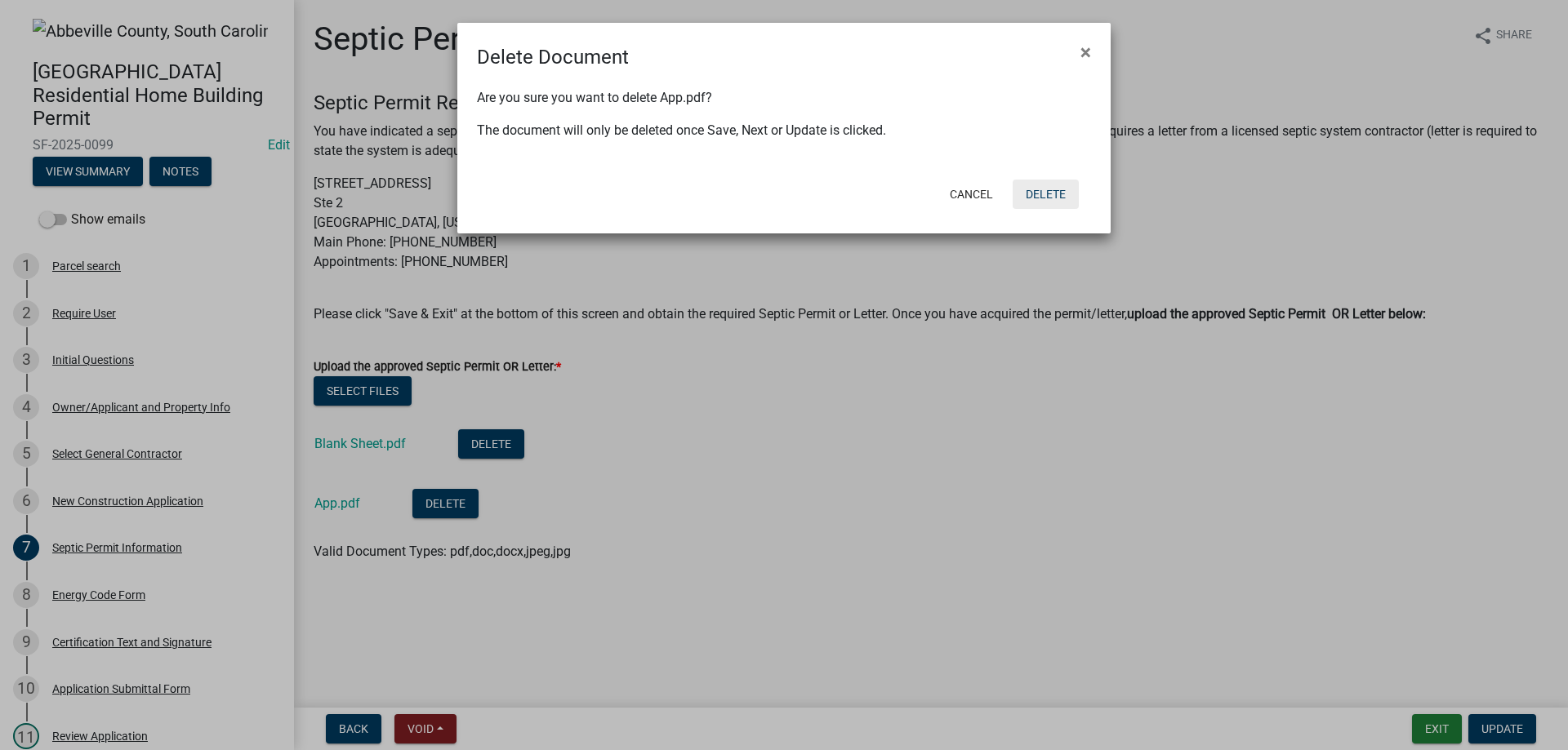
click at [1062, 195] on button "Delete" at bounding box center [1045, 194] width 66 height 29
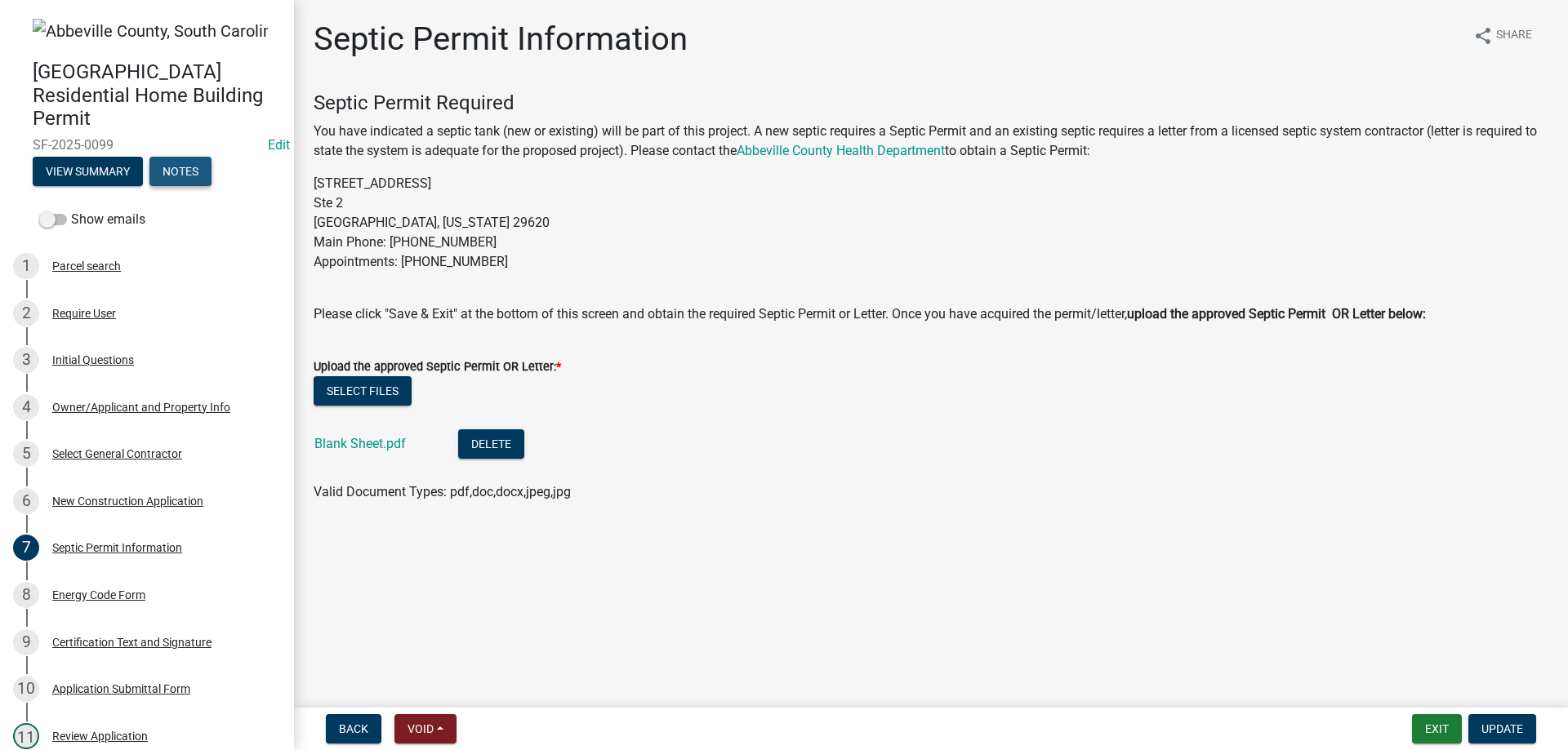
click at [173, 181] on button "Notes" at bounding box center [179, 172] width 62 height 29
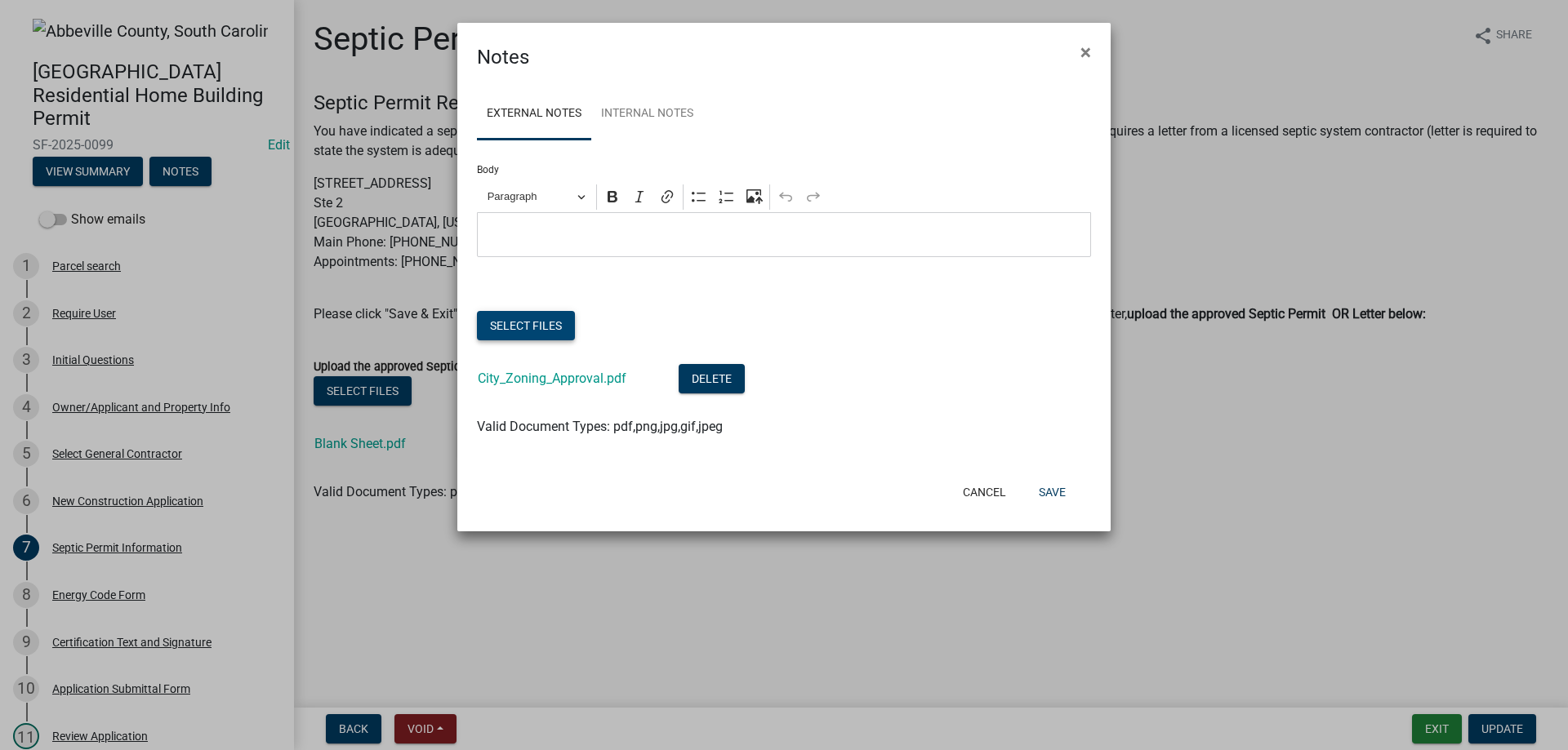
click at [523, 331] on button "Select files" at bounding box center [526, 325] width 98 height 29
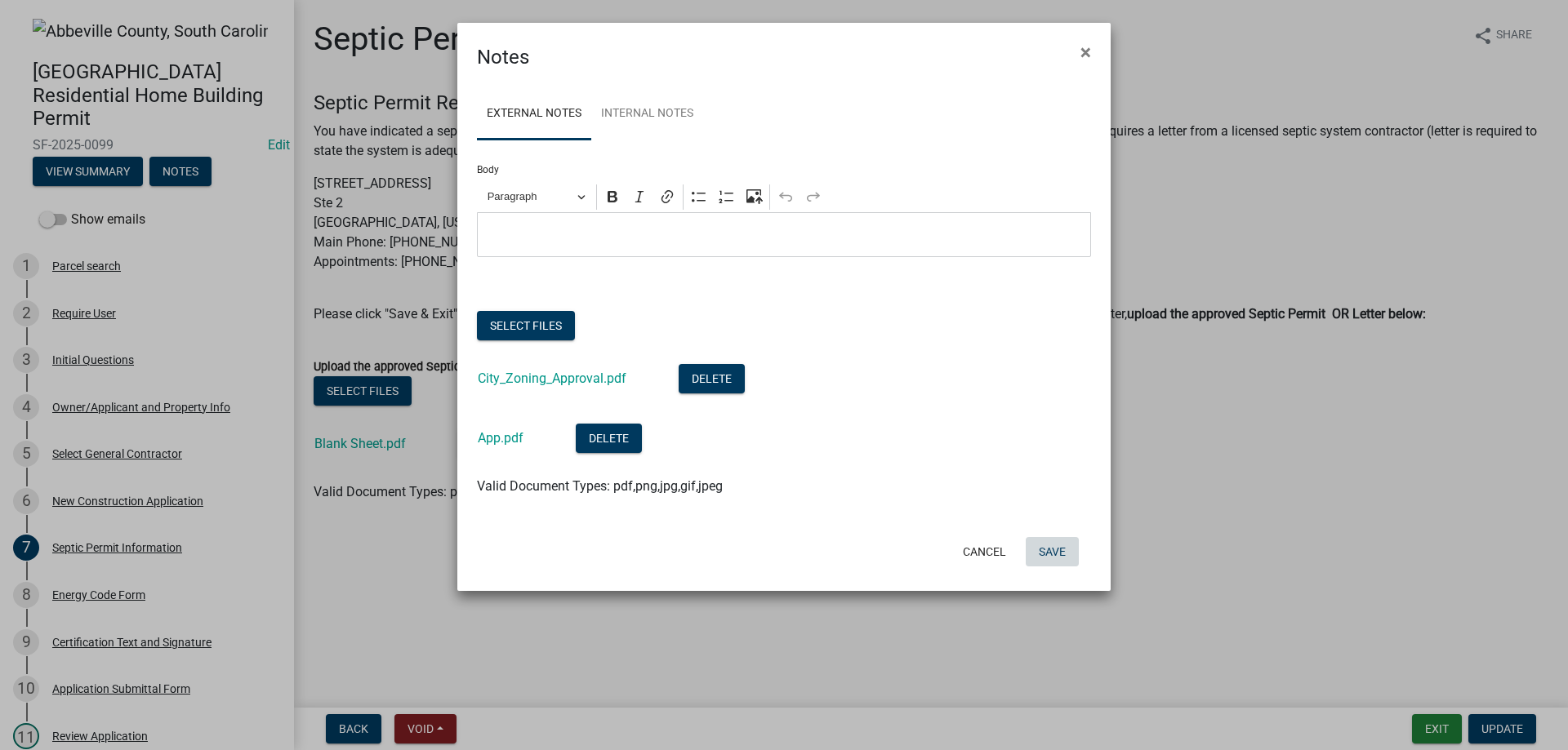
click at [1042, 558] on button "Save" at bounding box center [1052, 552] width 53 height 29
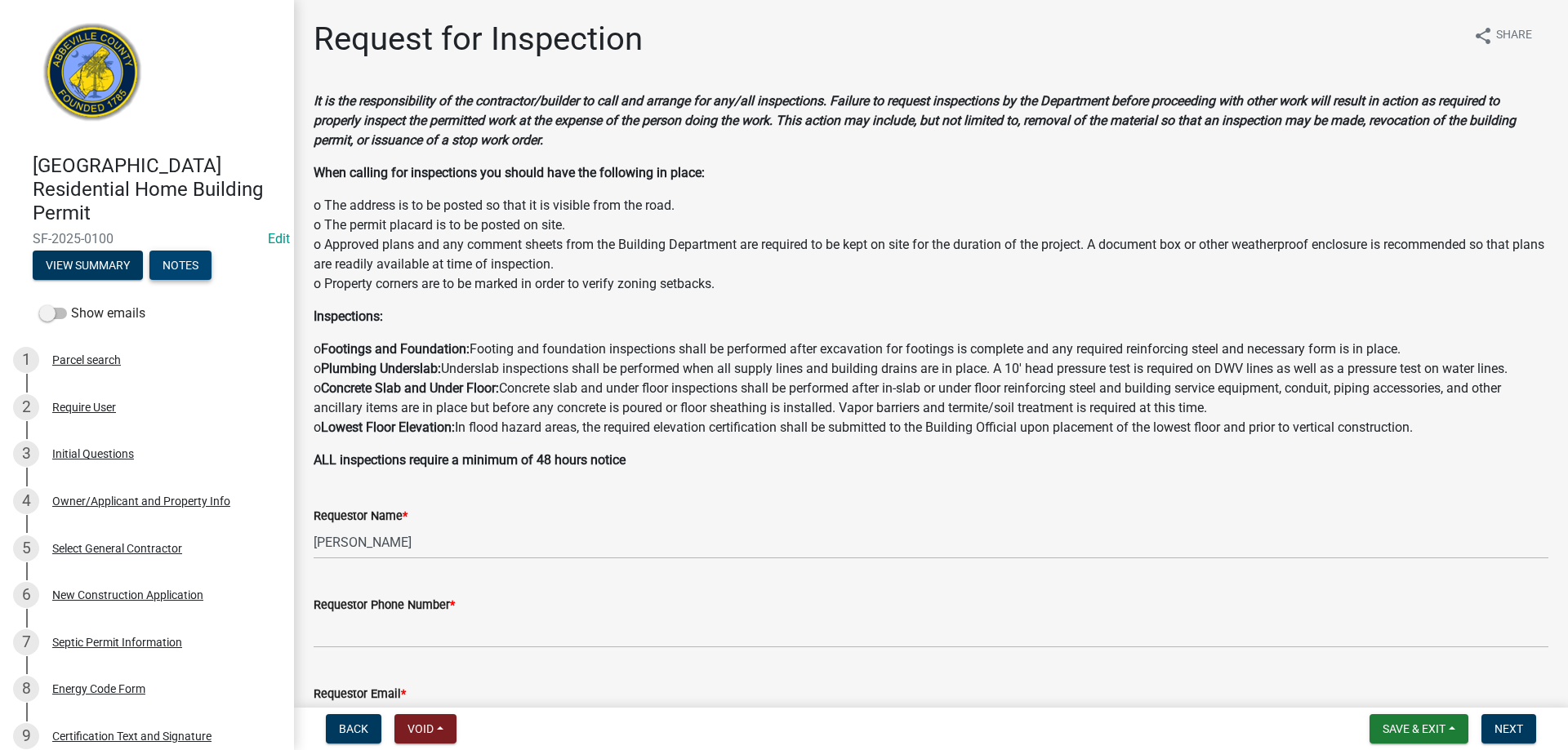
click at [186, 265] on button "Notes" at bounding box center [179, 266] width 62 height 29
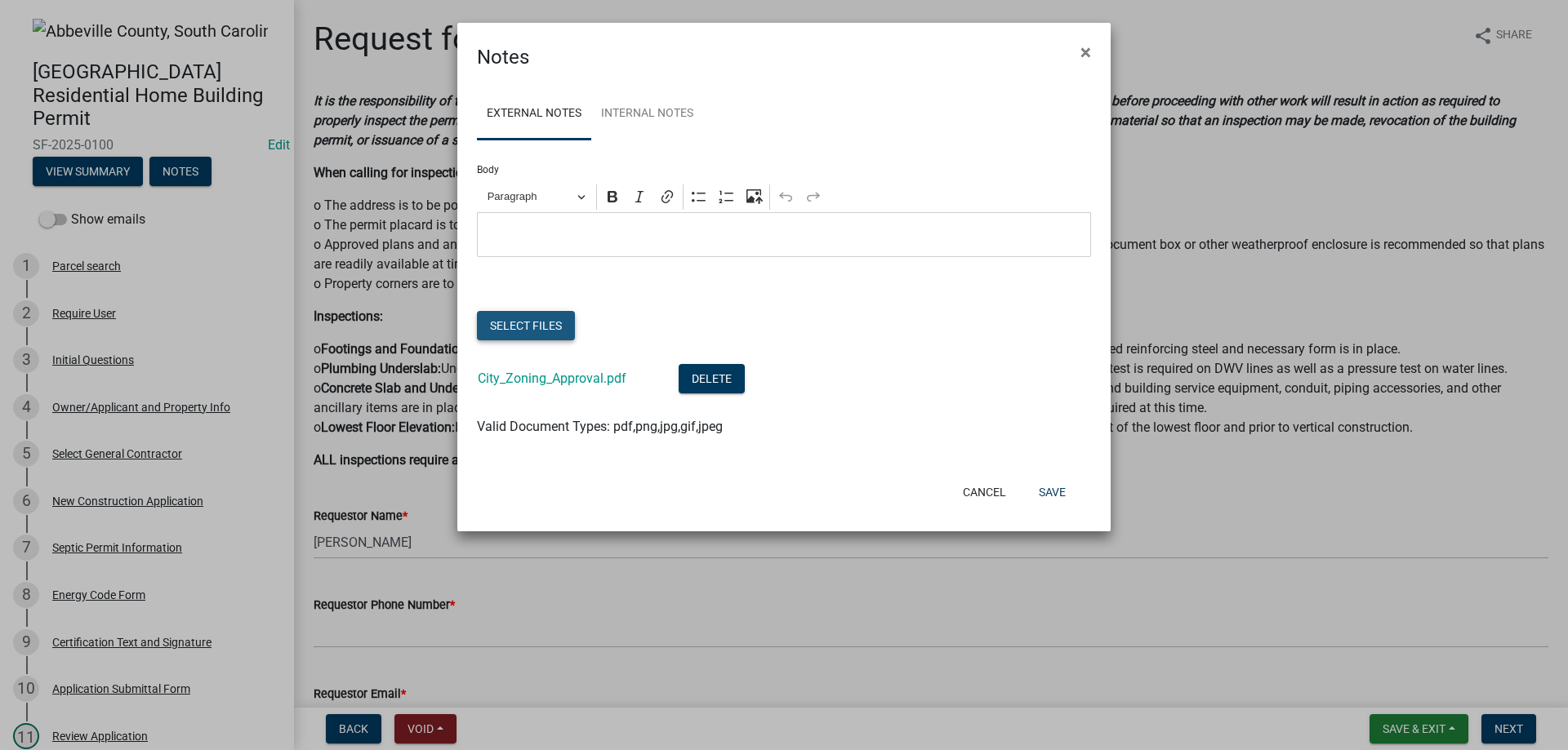
click at [531, 334] on button "Select files" at bounding box center [526, 325] width 98 height 29
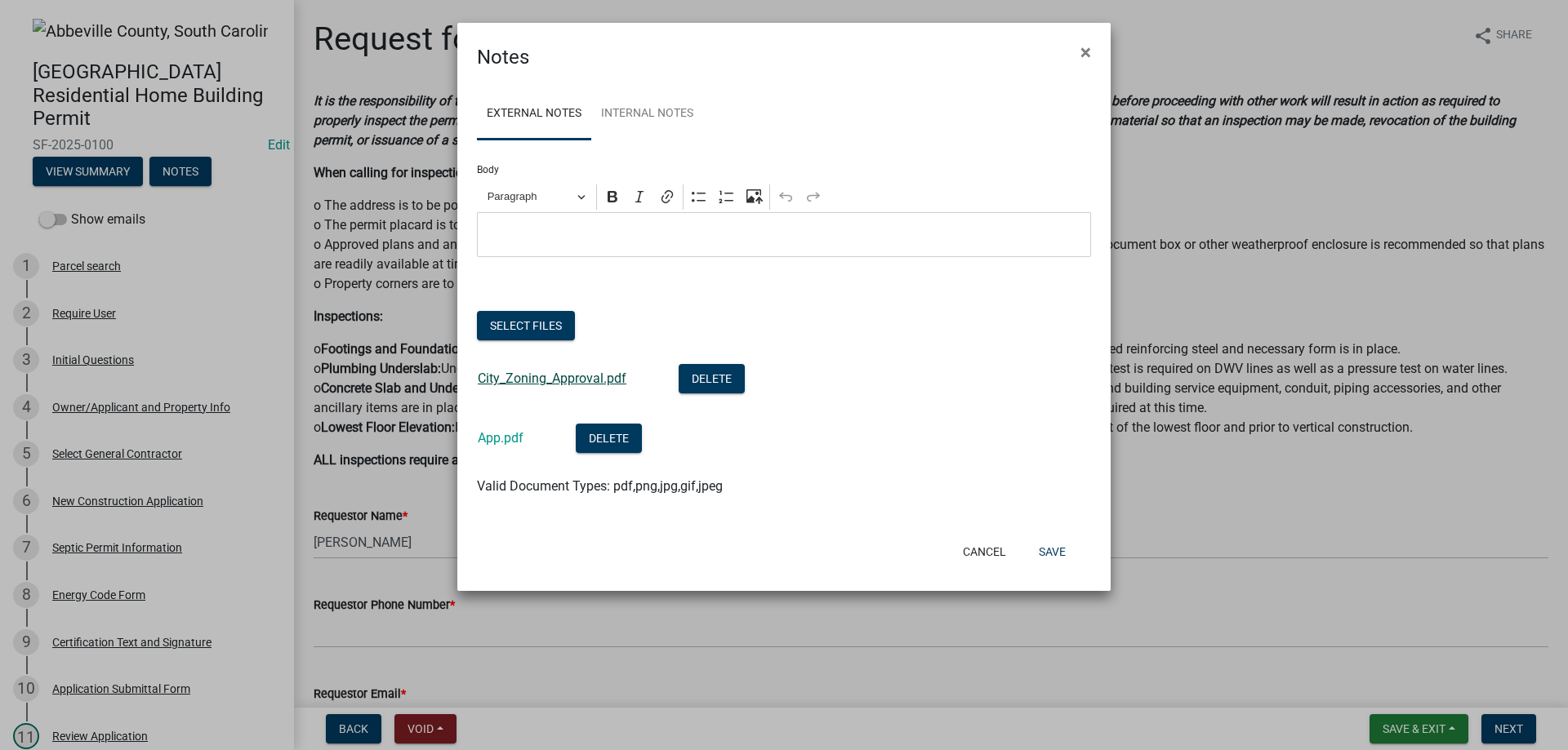
click at [515, 374] on link "City_Zoning_Approval.pdf" at bounding box center [552, 378] width 149 height 16
click at [511, 439] on link "App.pdf" at bounding box center [500, 438] width 46 height 16
click at [1086, 49] on span "×" at bounding box center [1086, 52] width 11 height 23
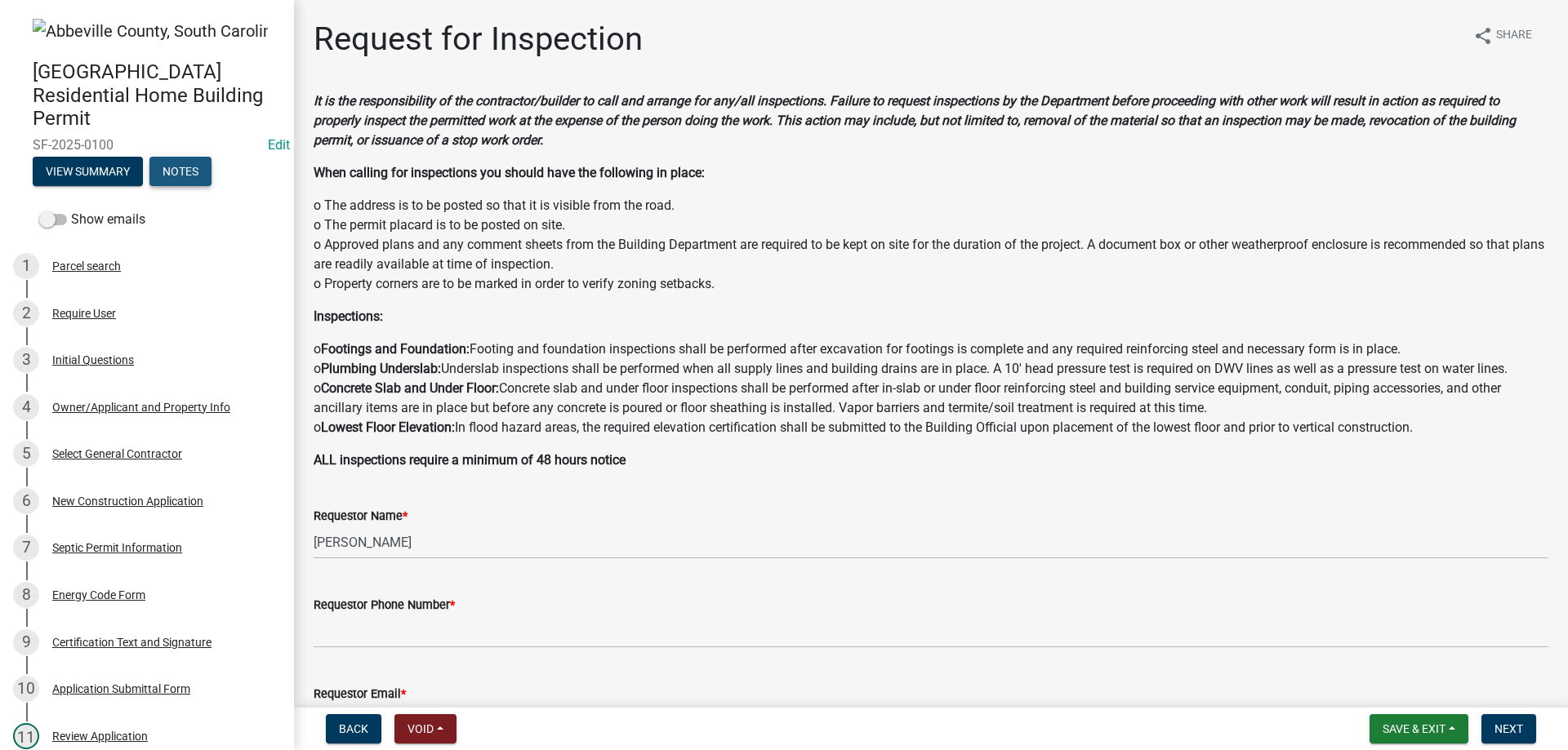
click at [200, 183] on button "Notes" at bounding box center [179, 172] width 62 height 29
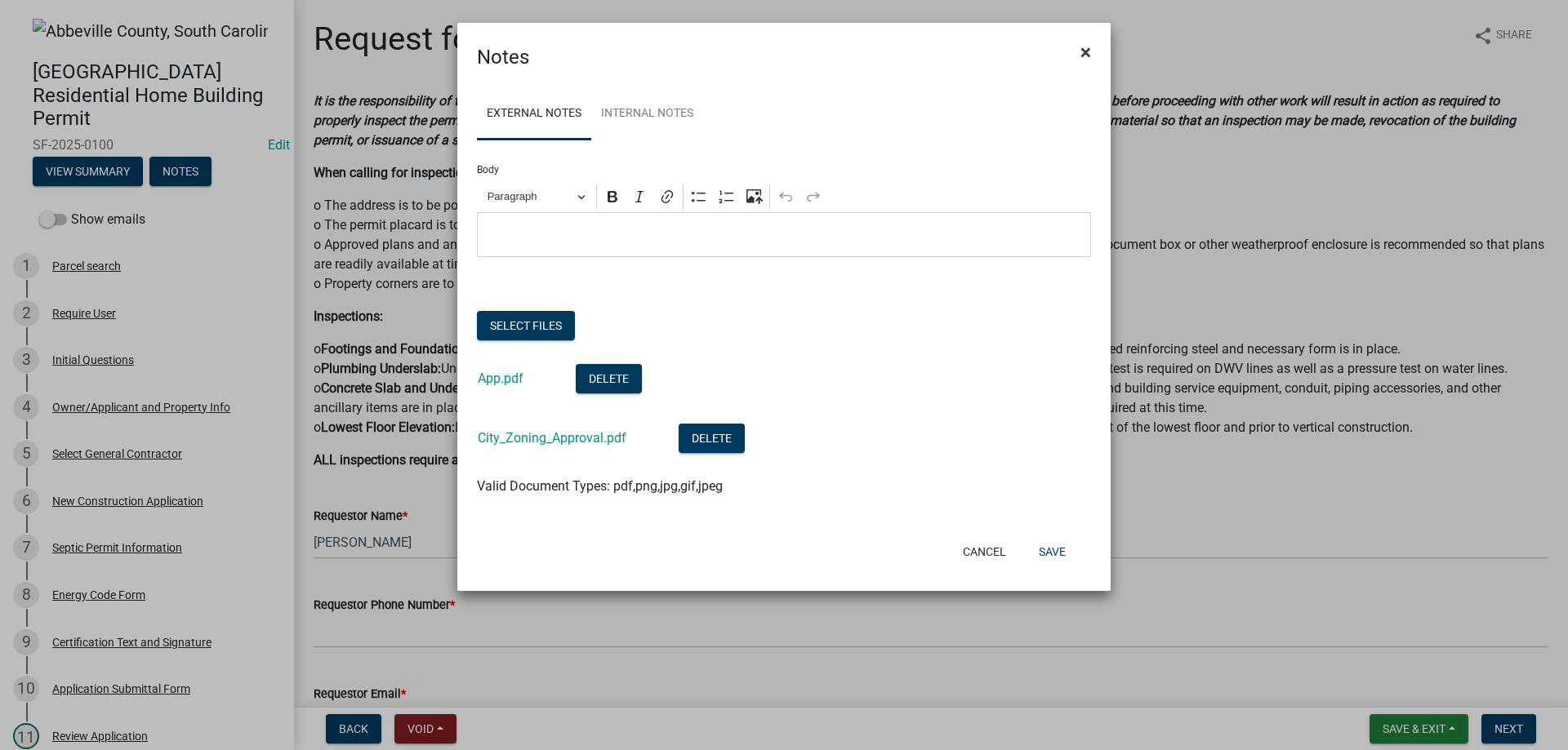
click at [1085, 56] on span "×" at bounding box center [1086, 52] width 11 height 23
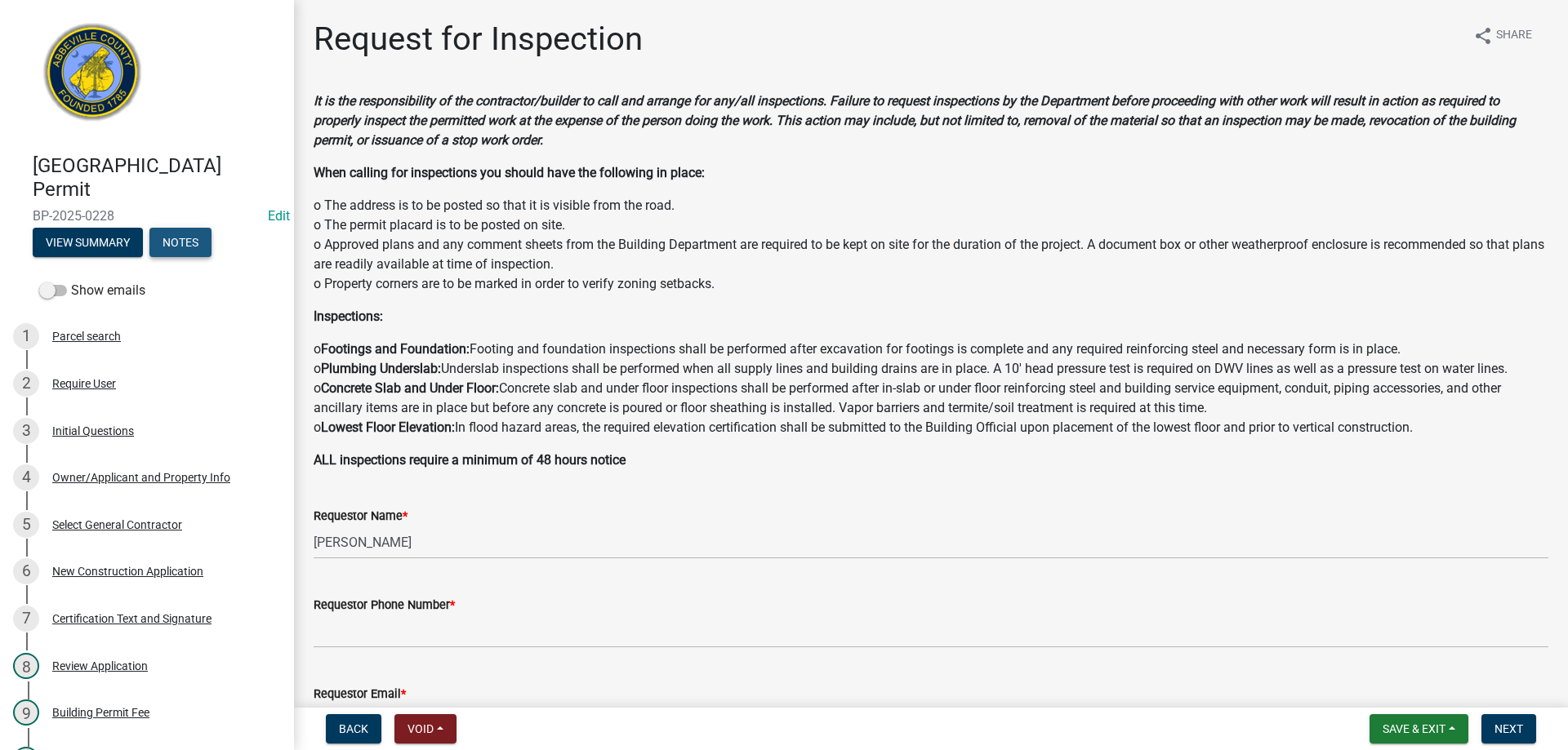
click at [174, 249] on button "Notes" at bounding box center [179, 242] width 62 height 29
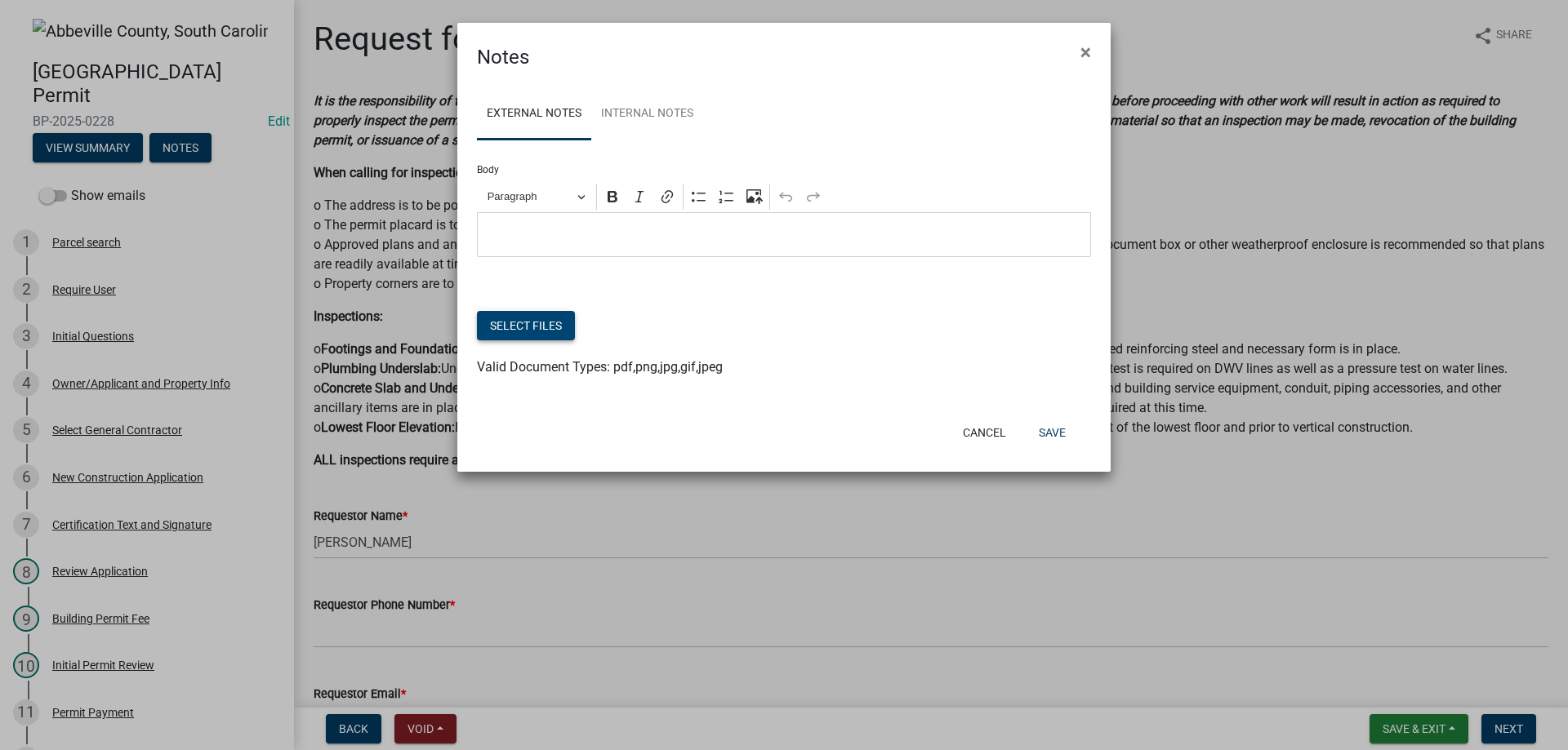
click at [501, 334] on button "Select files" at bounding box center [526, 325] width 98 height 29
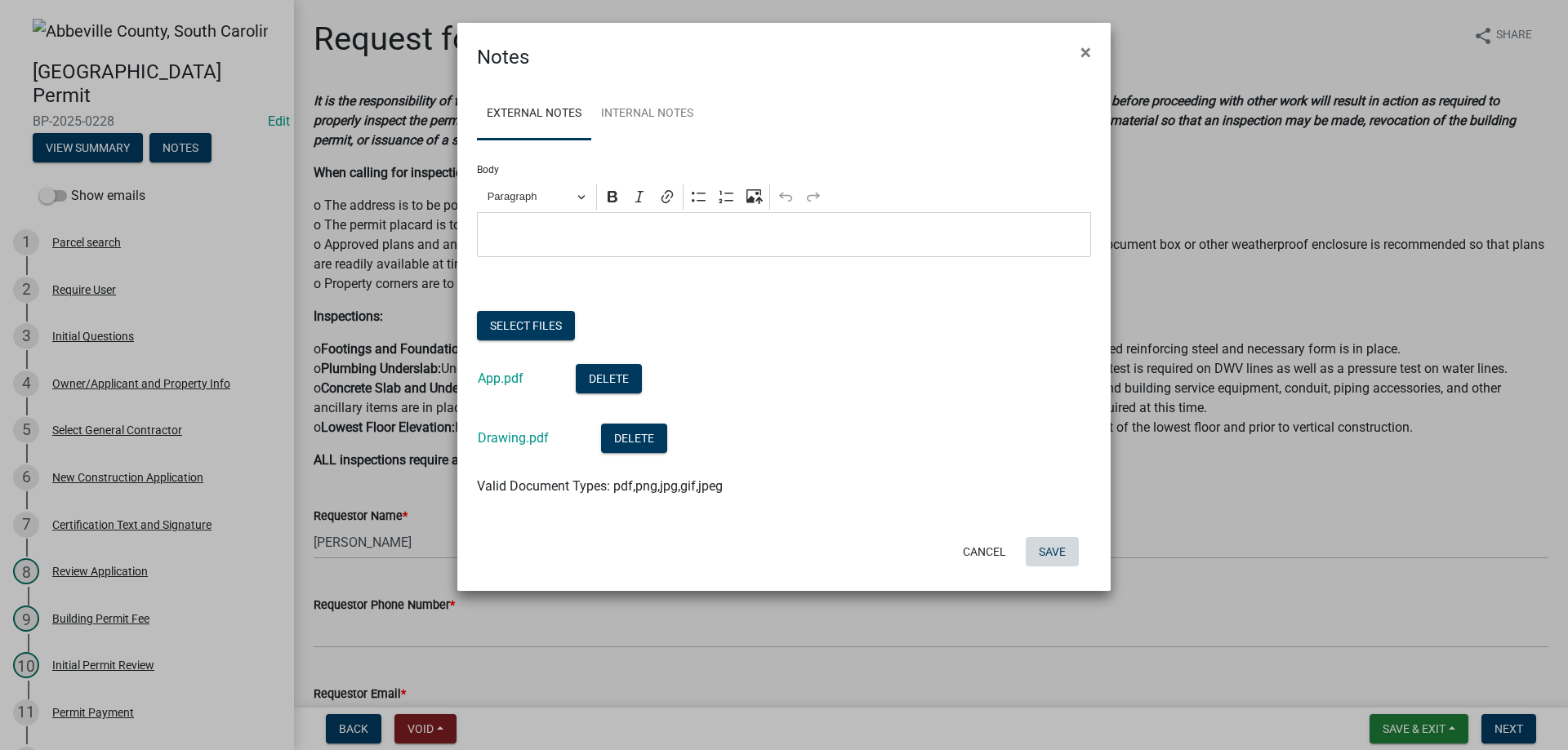
click at [1058, 565] on button "Save" at bounding box center [1052, 552] width 53 height 29
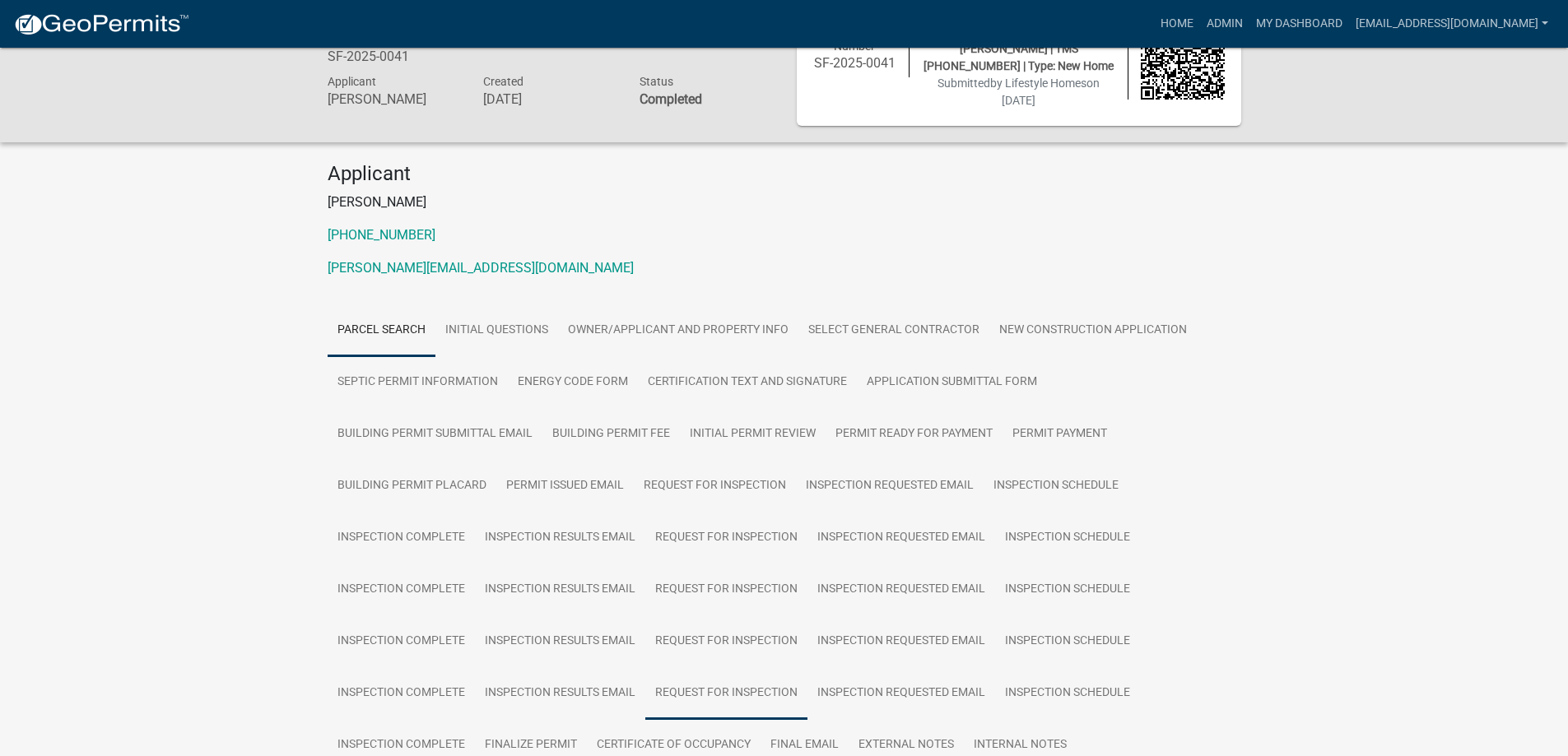
scroll to position [411, 0]
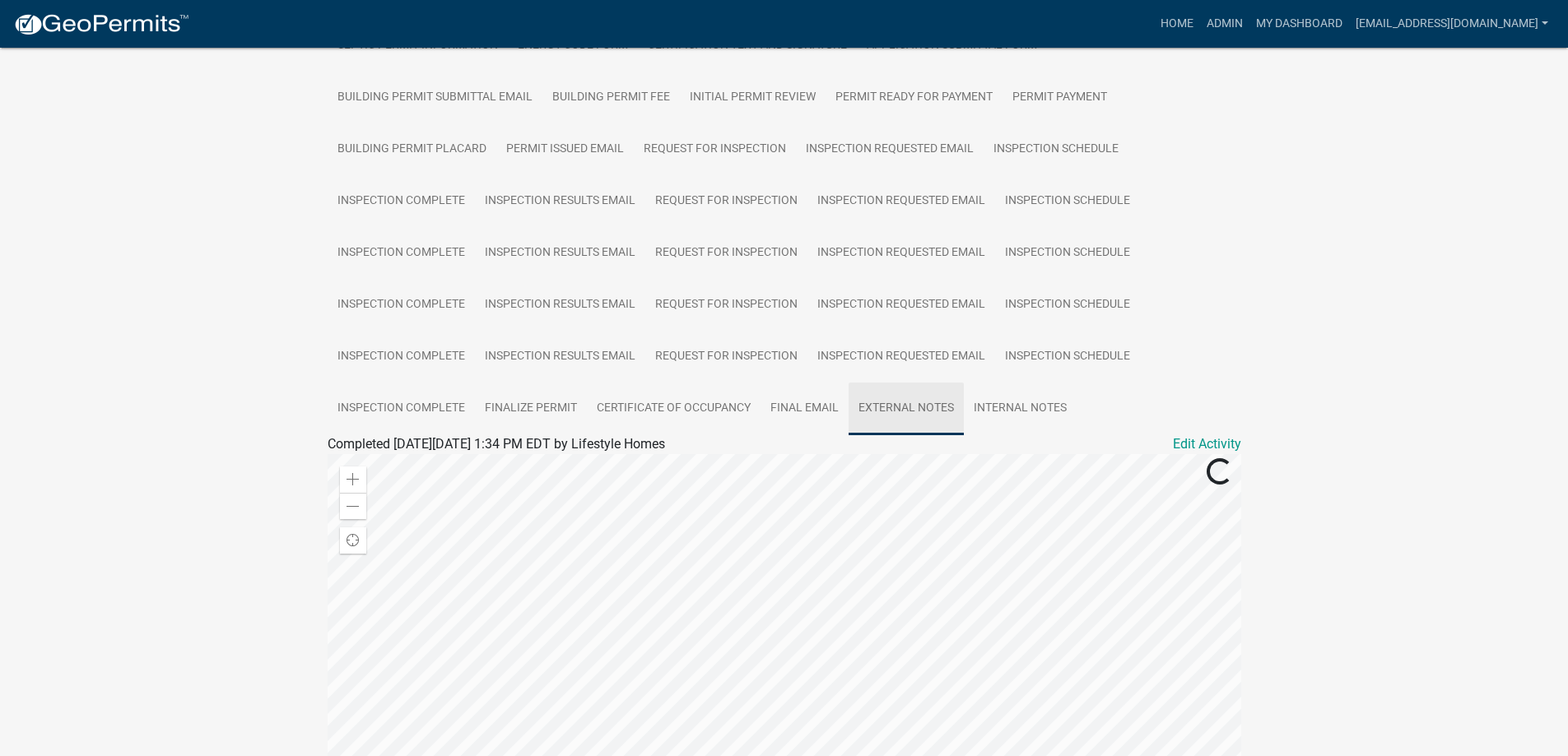
click at [888, 396] on link "External Notes" at bounding box center [906, 408] width 116 height 52
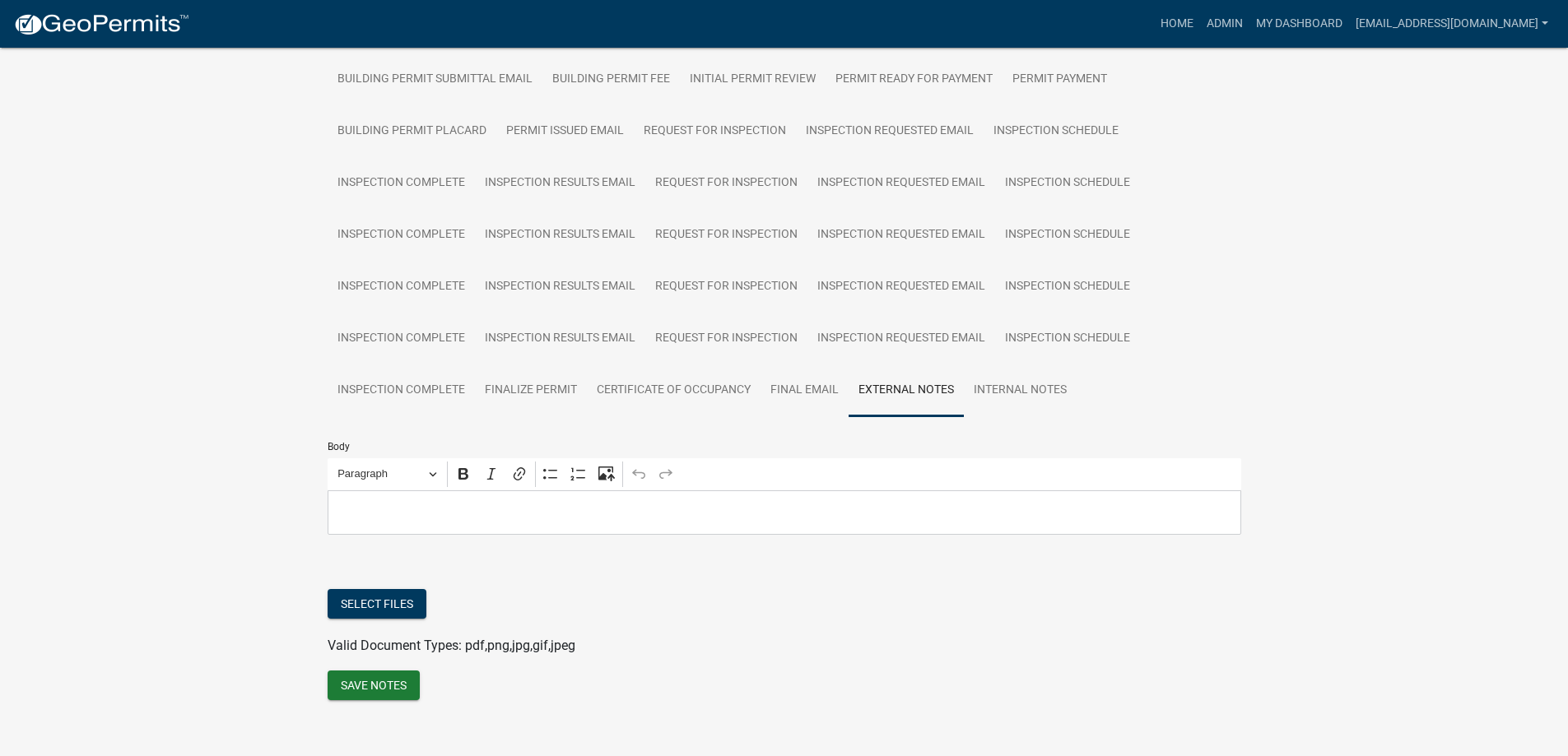
scroll to position [436, 0]
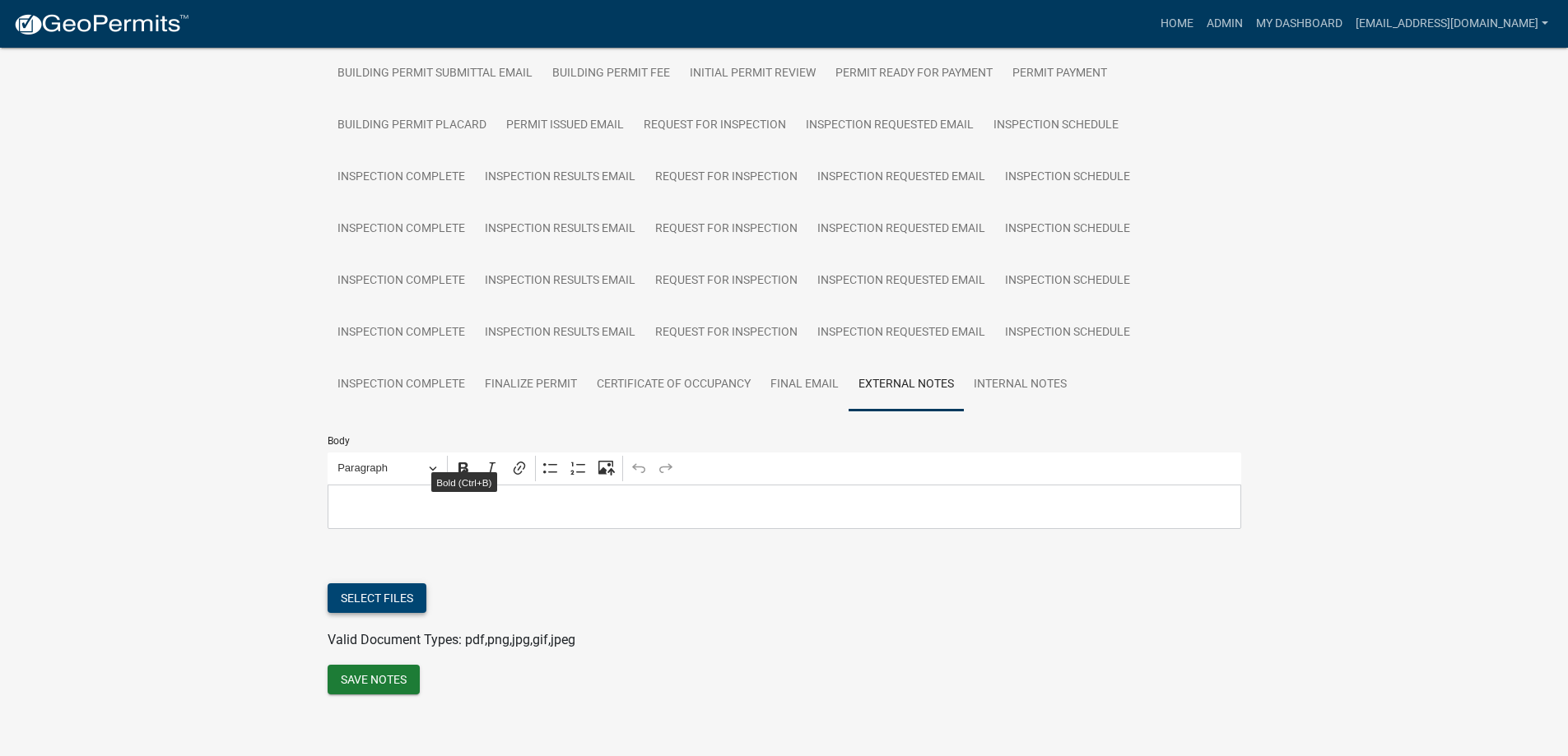
click at [372, 583] on button "Select files" at bounding box center [376, 598] width 99 height 30
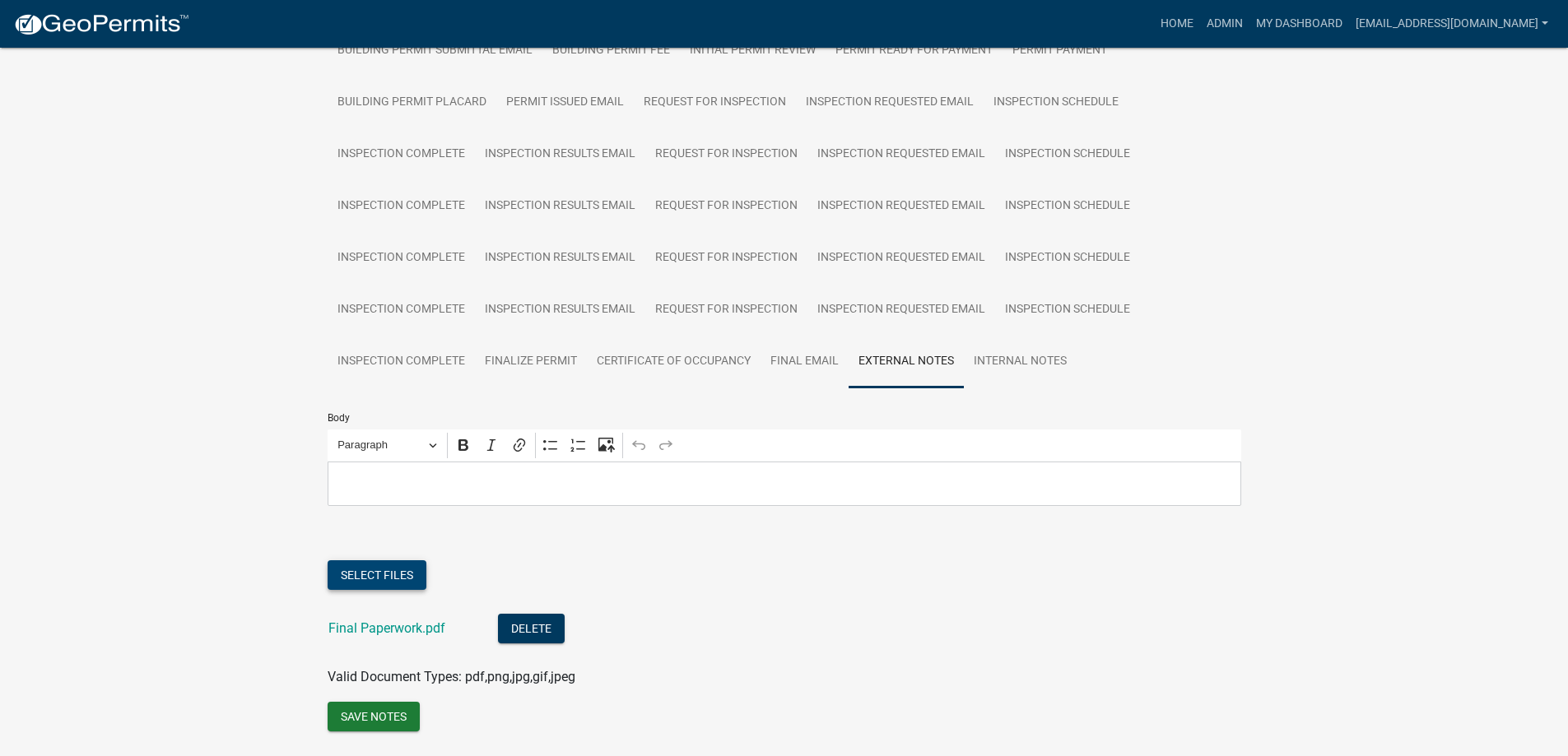
scroll to position [495, 0]
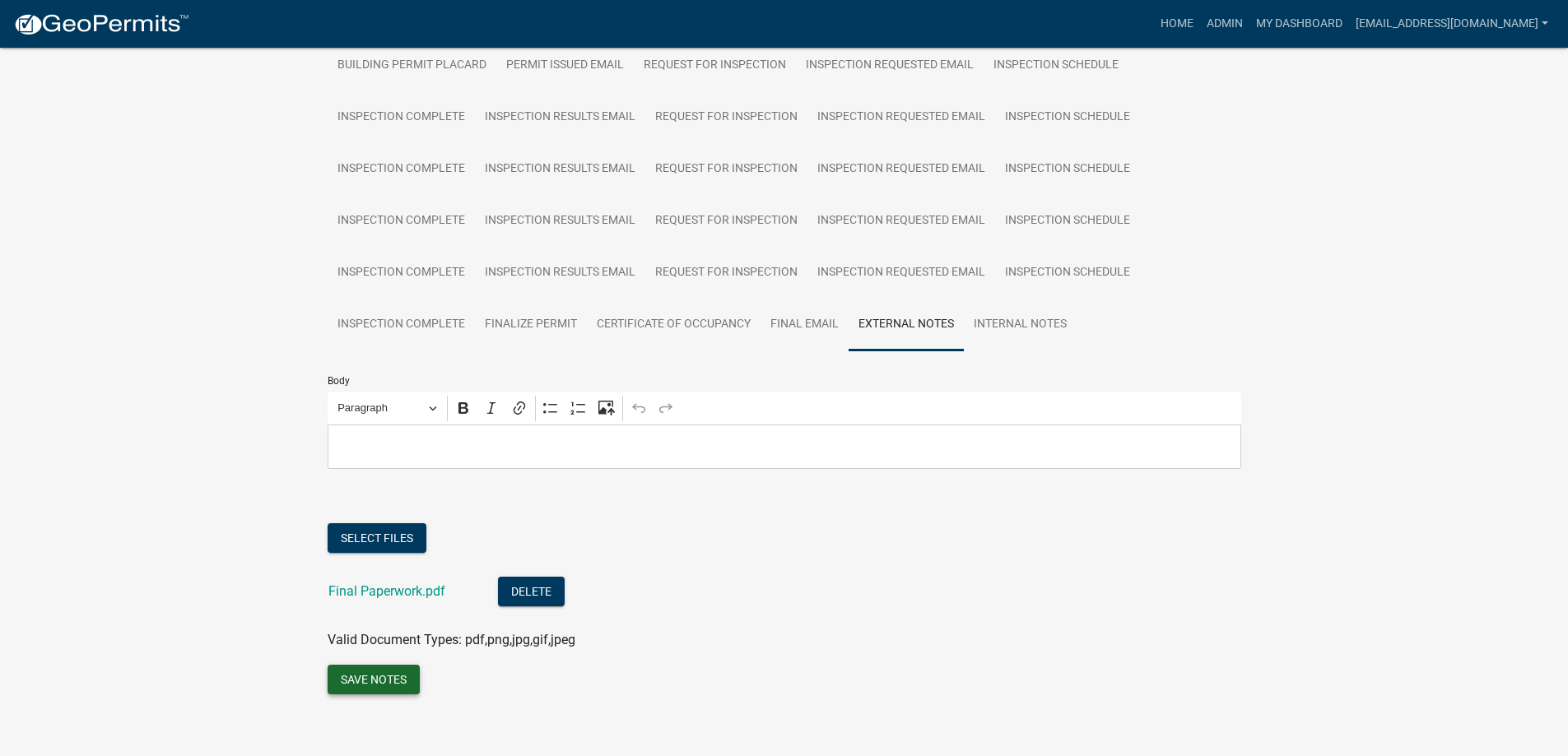
click at [395, 677] on button "Save Notes" at bounding box center [372, 680] width 92 height 30
click at [391, 676] on button "Save Notes" at bounding box center [372, 680] width 92 height 30
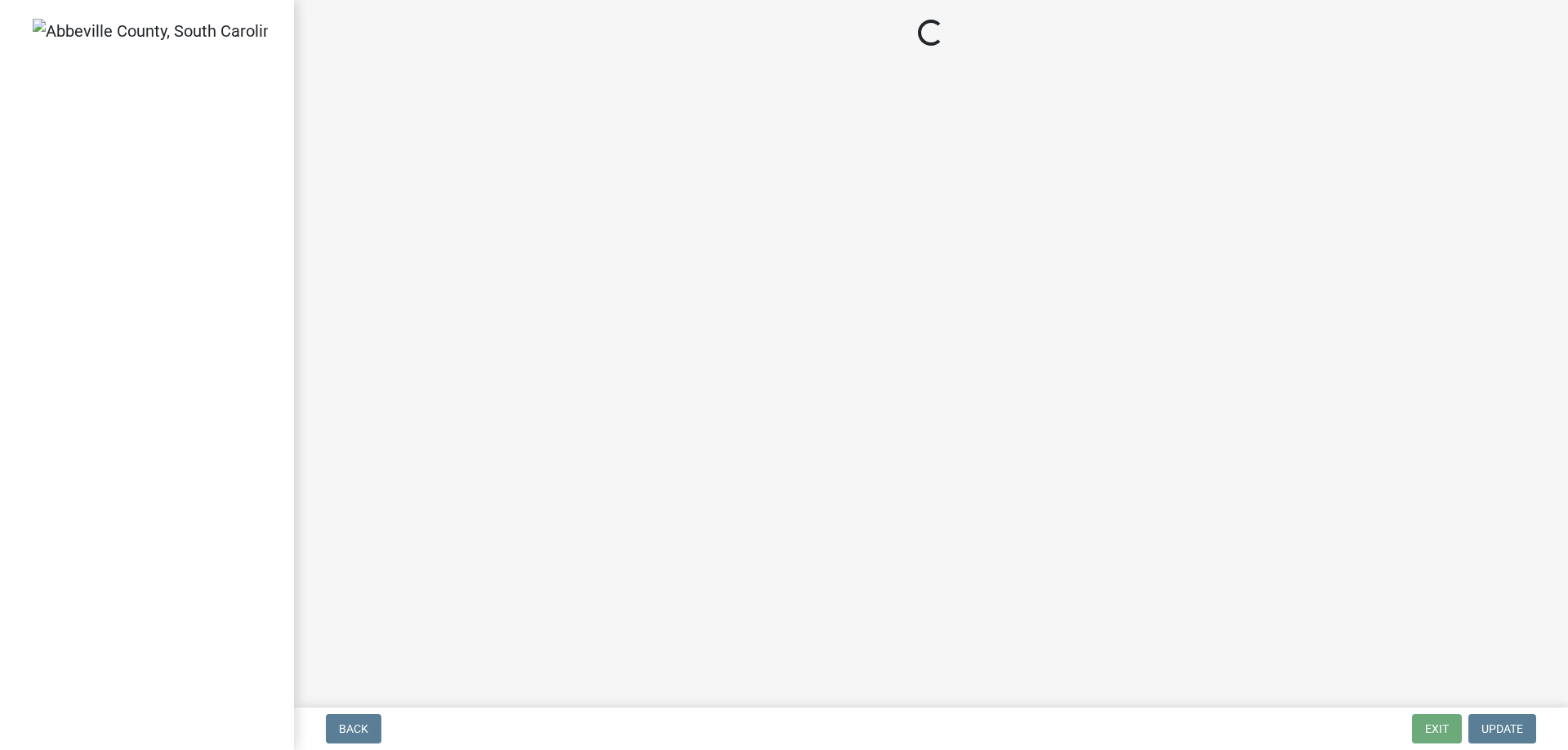
select select "896ec84b-7942-43b9-a78d-4f1554b7930c"
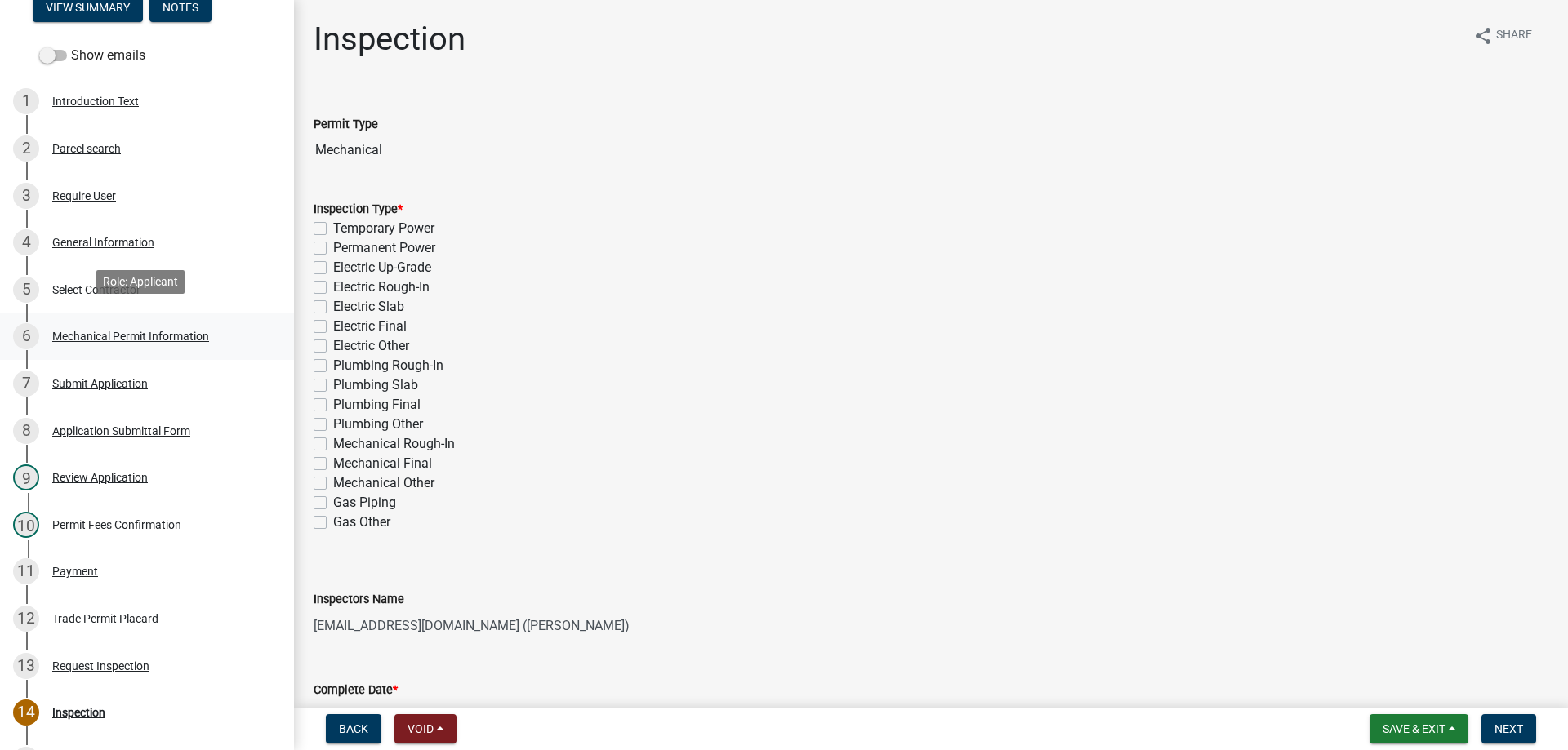
scroll to position [245, 0]
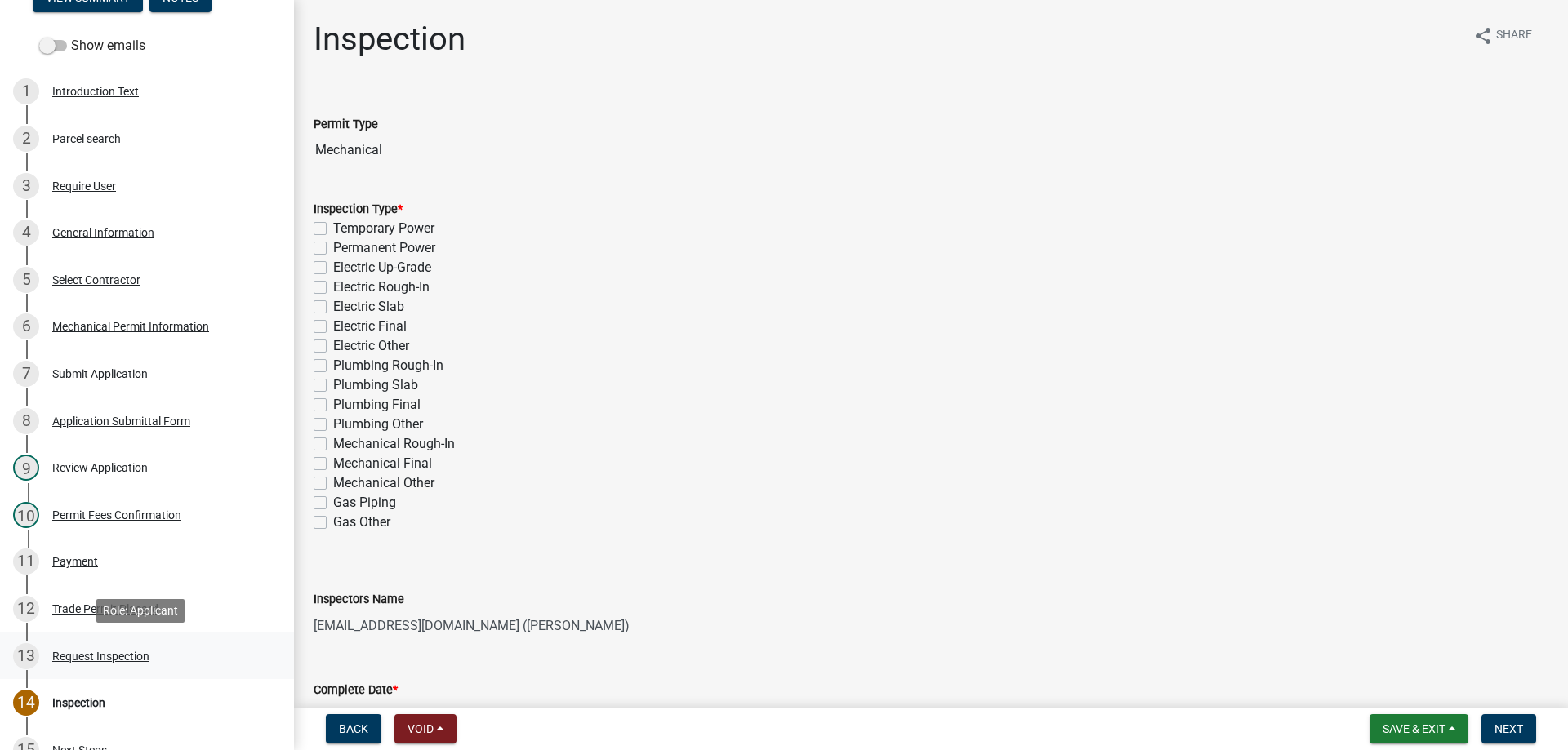
click at [74, 655] on div "Request Inspection" at bounding box center [100, 657] width 97 height 12
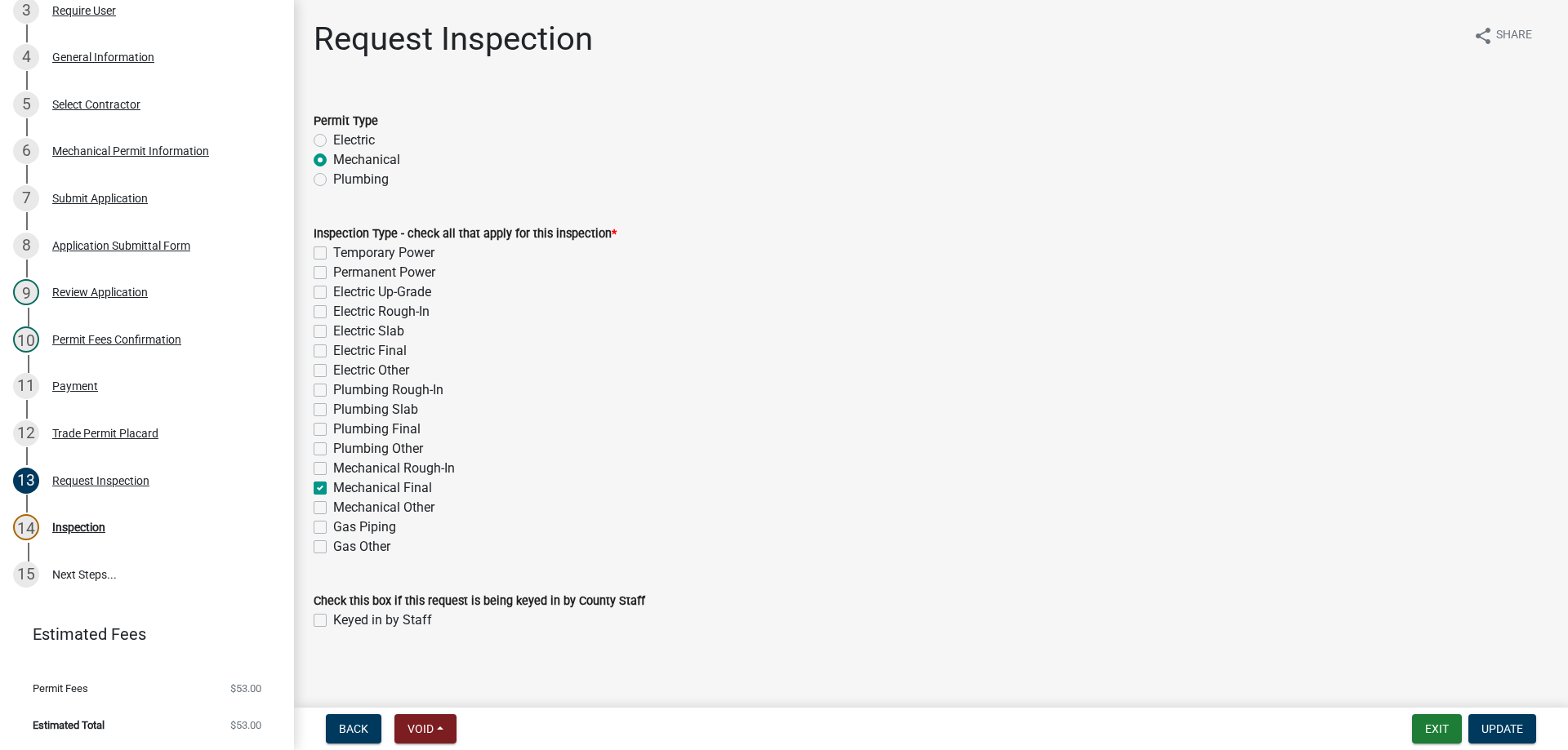
scroll to position [7, 0]
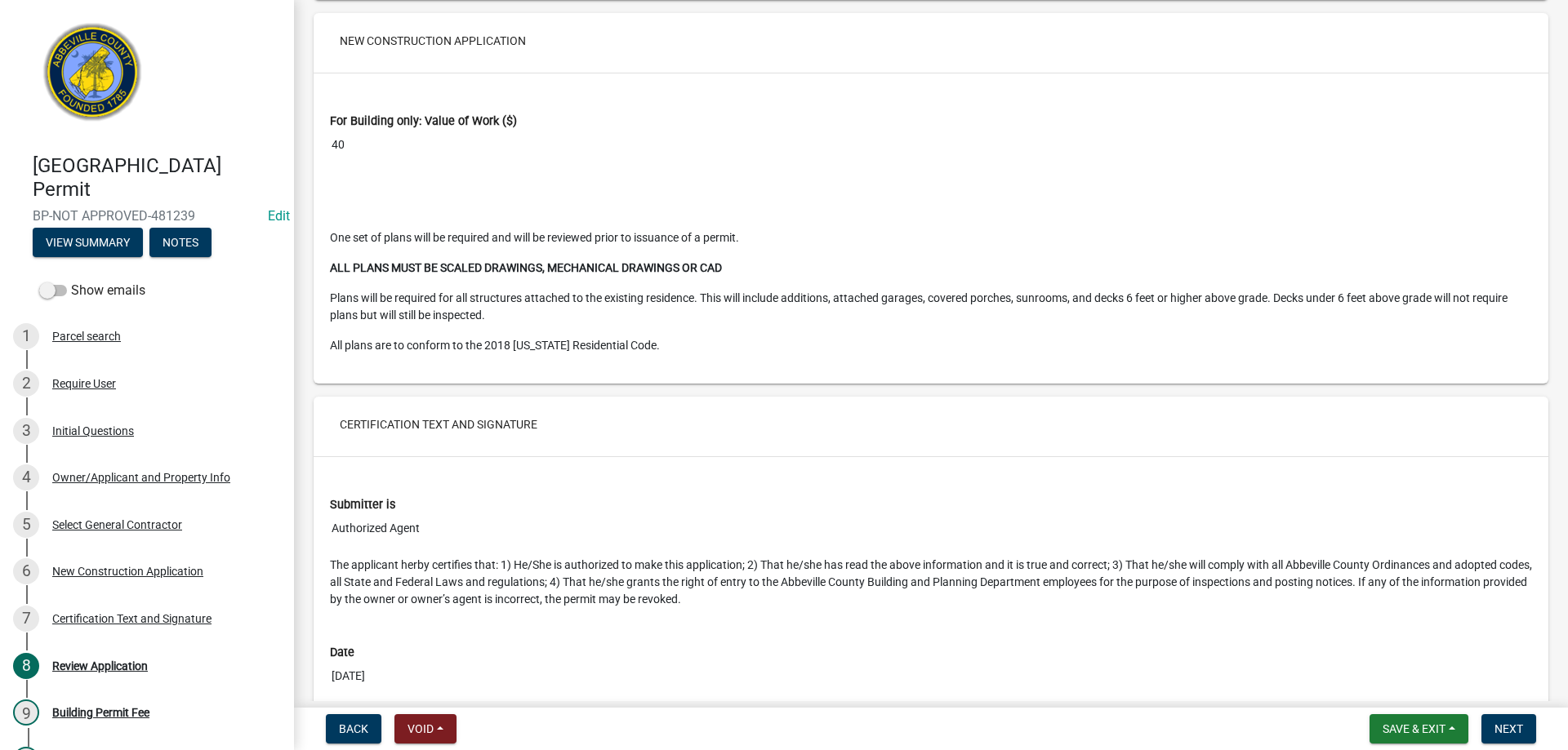
scroll to position [2939, 0]
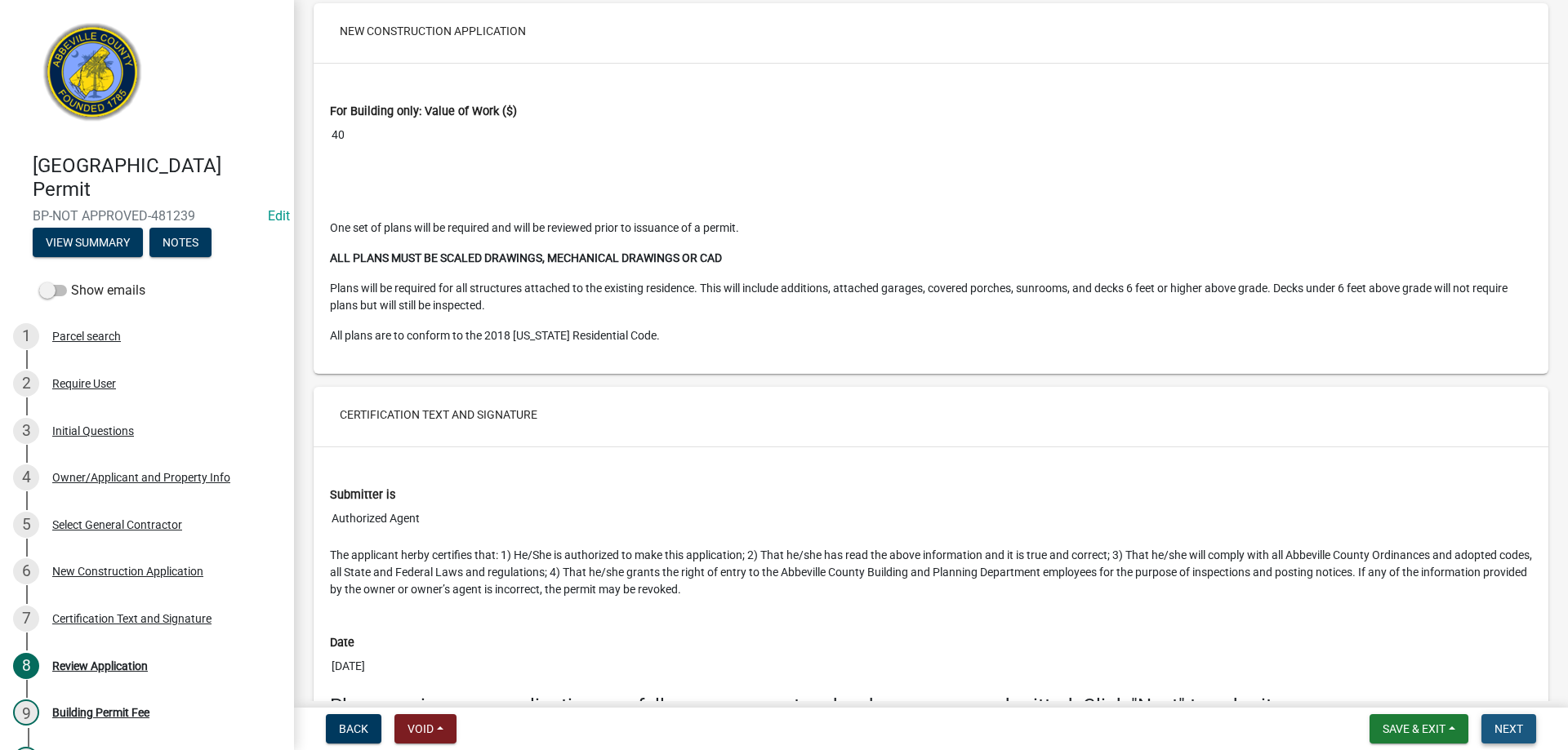
click at [1499, 727] on span "Next" at bounding box center [1508, 728] width 28 height 13
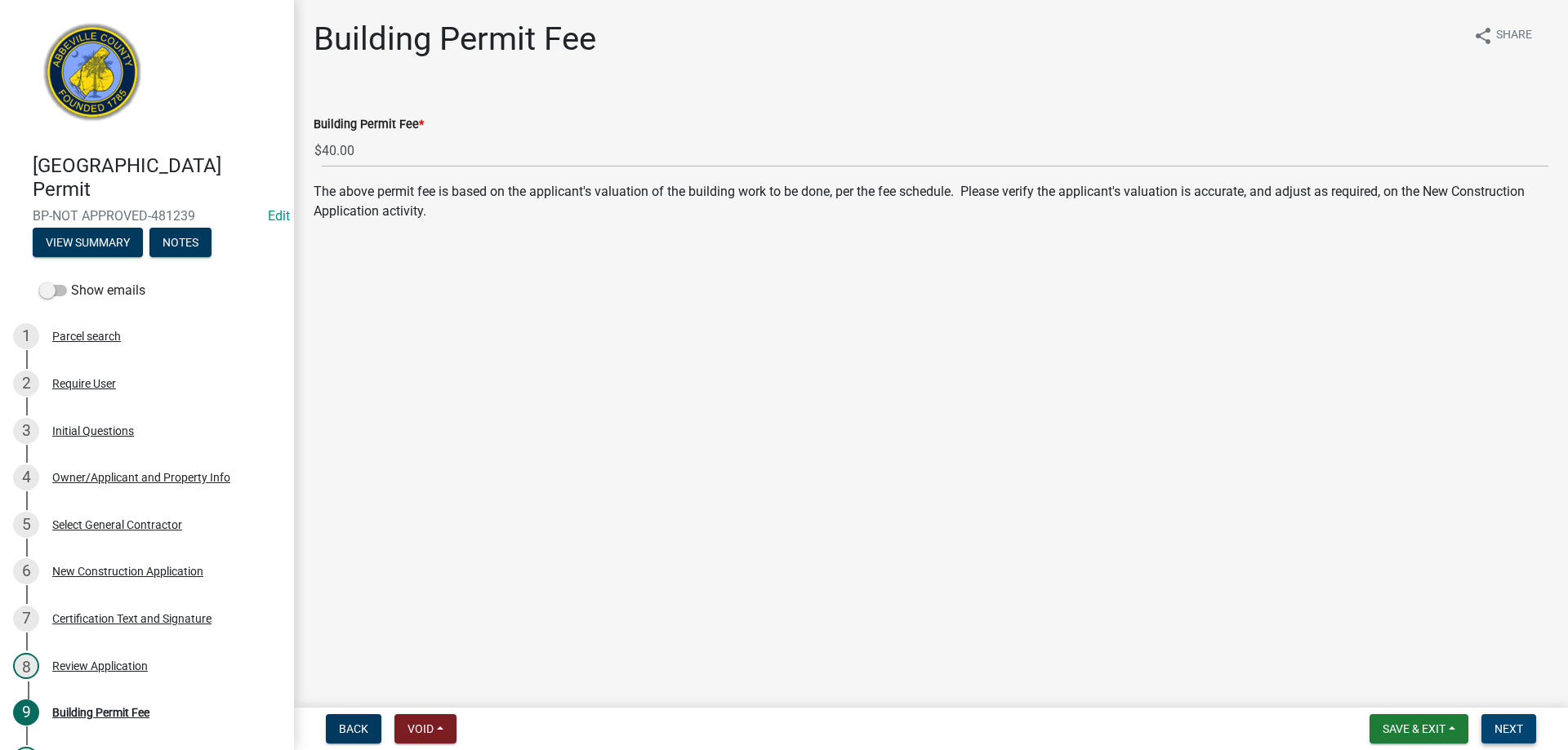
click at [1509, 723] on span "Next" at bounding box center [1508, 728] width 28 height 13
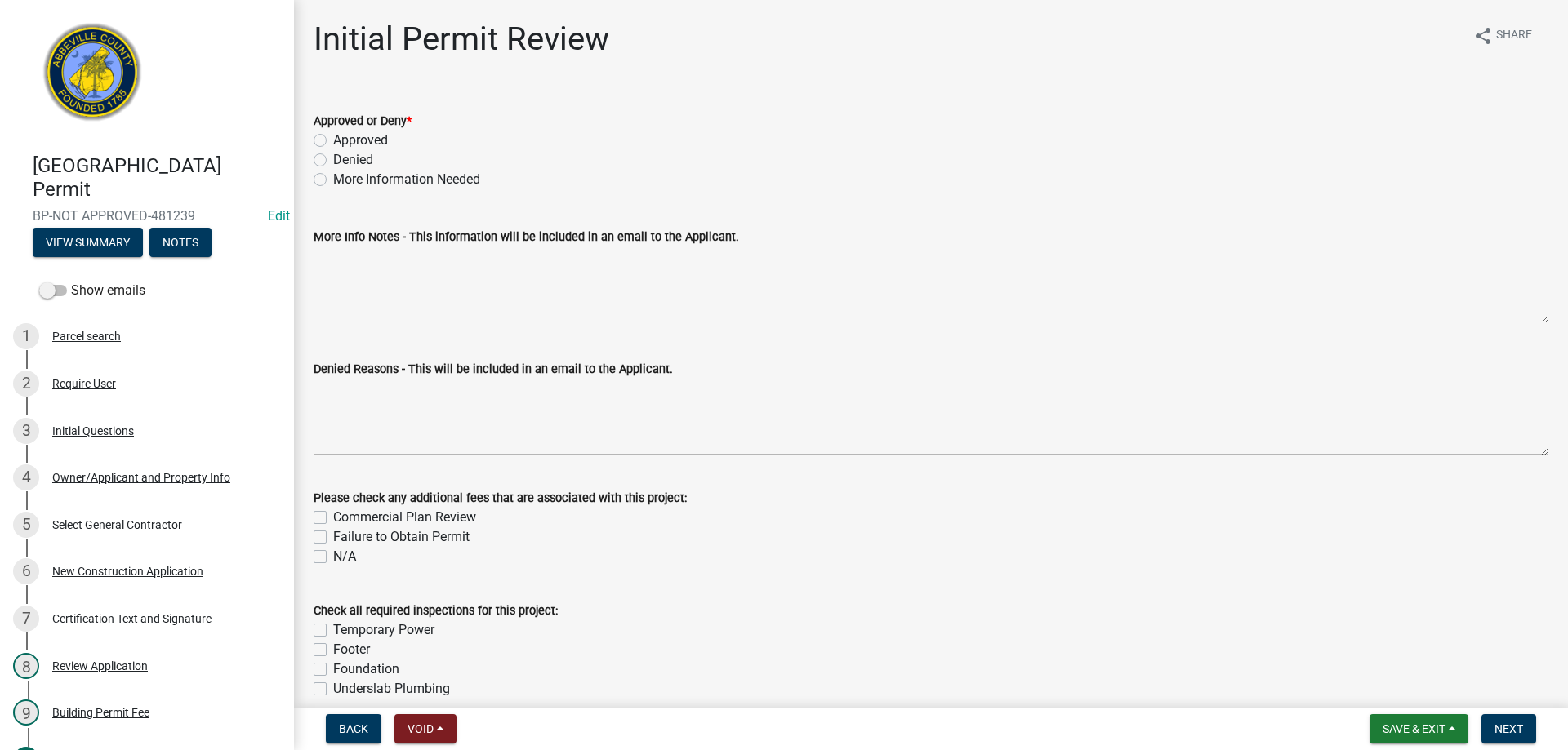
click at [333, 141] on label "Approved" at bounding box center [361, 140] width 55 height 20
click at [333, 141] on input "Approved" at bounding box center [338, 135] width 11 height 11
radio input "true"
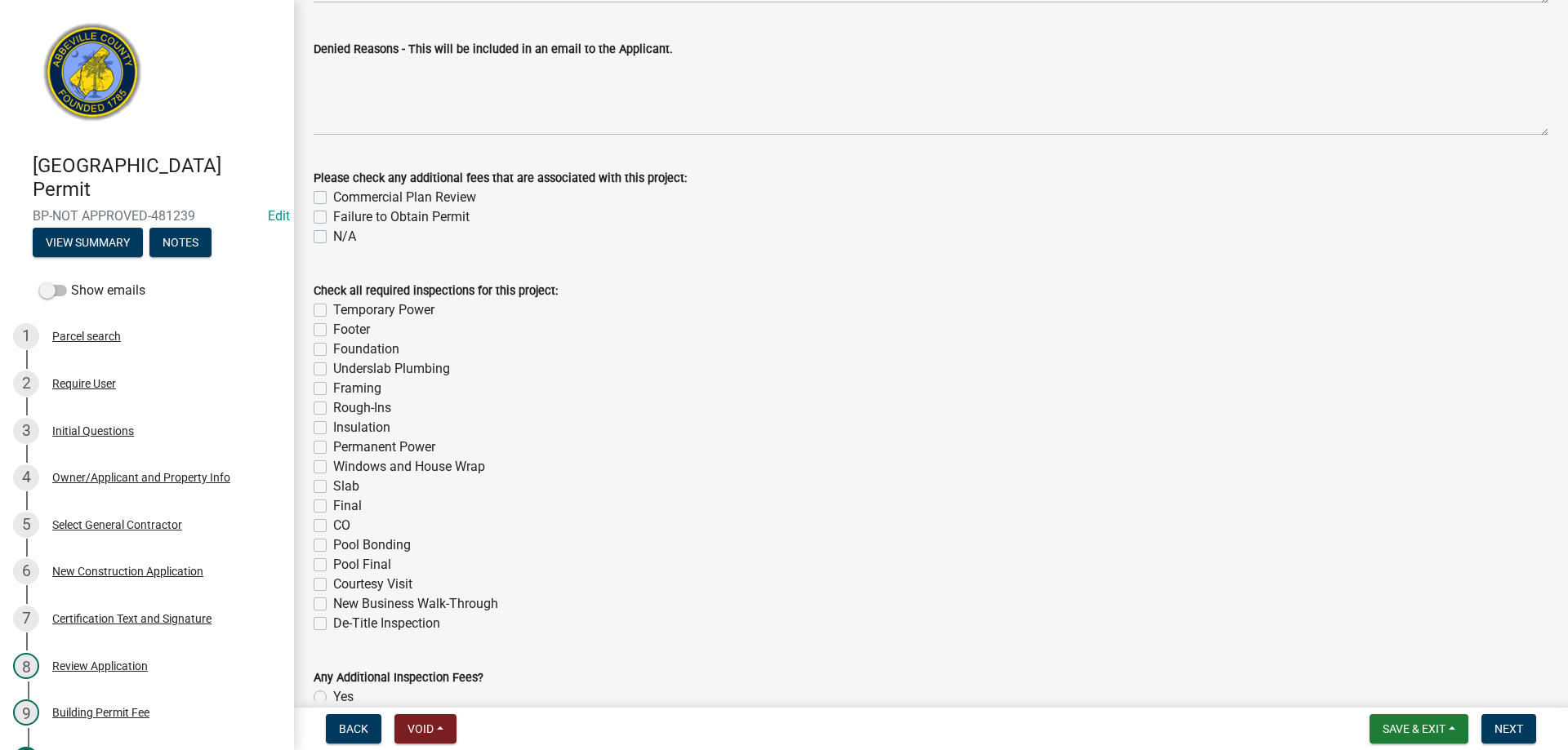
scroll to position [424, 0]
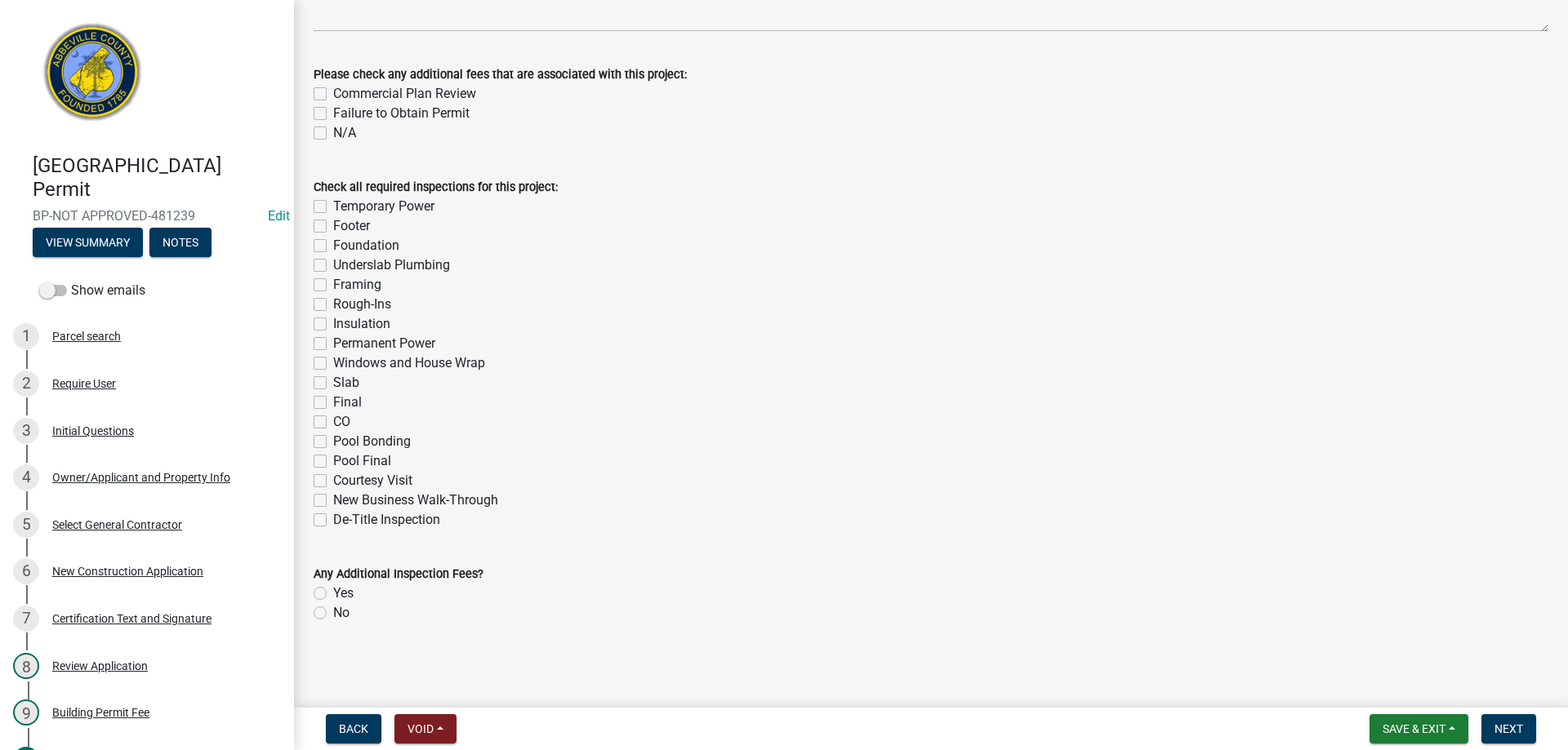
click at [333, 519] on label "De-Title Inspection" at bounding box center [386, 521] width 107 height 20
click at [333, 519] on input "De-Title Inspection" at bounding box center [338, 516] width 11 height 11
checkbox input "true"
checkbox input "false"
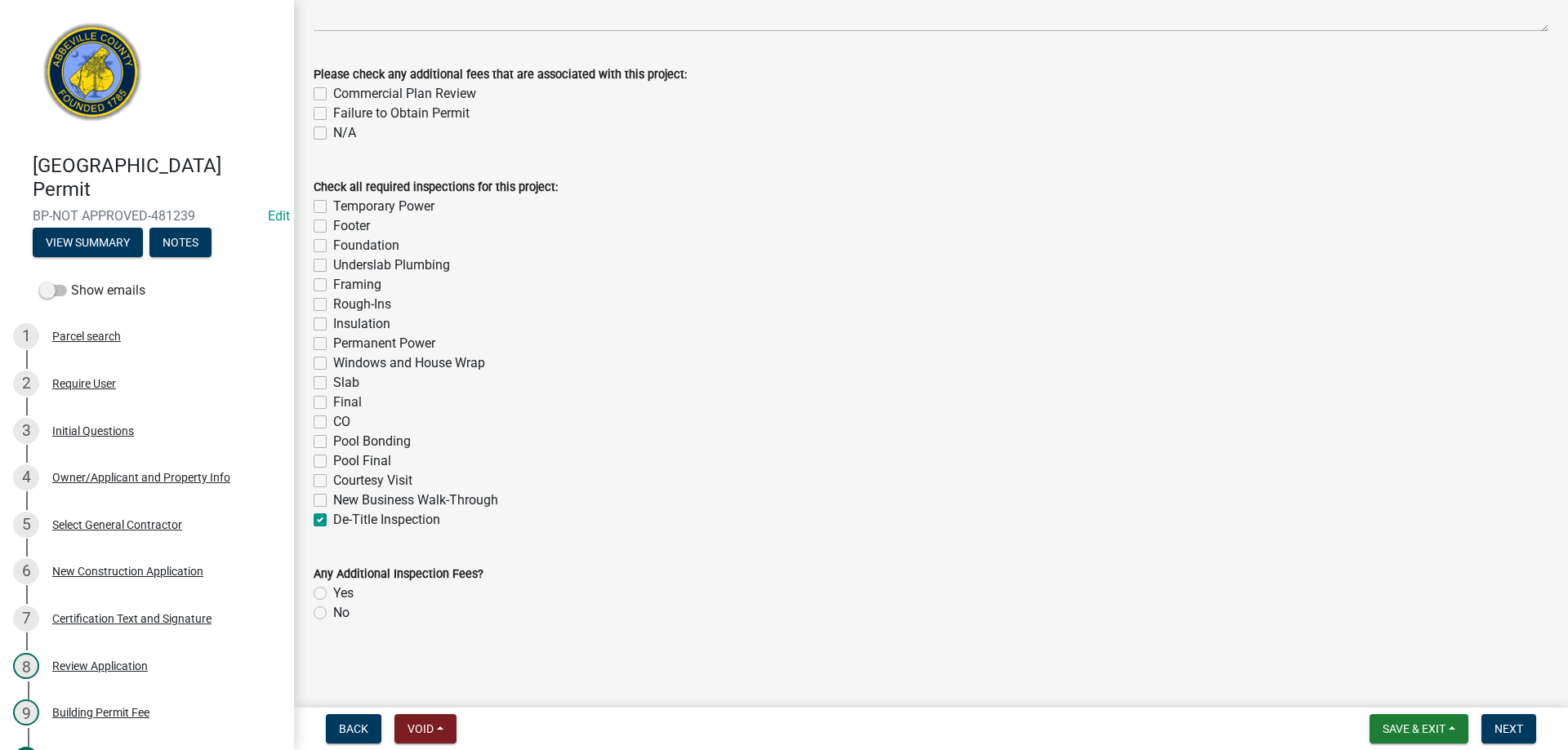
checkbox input "false"
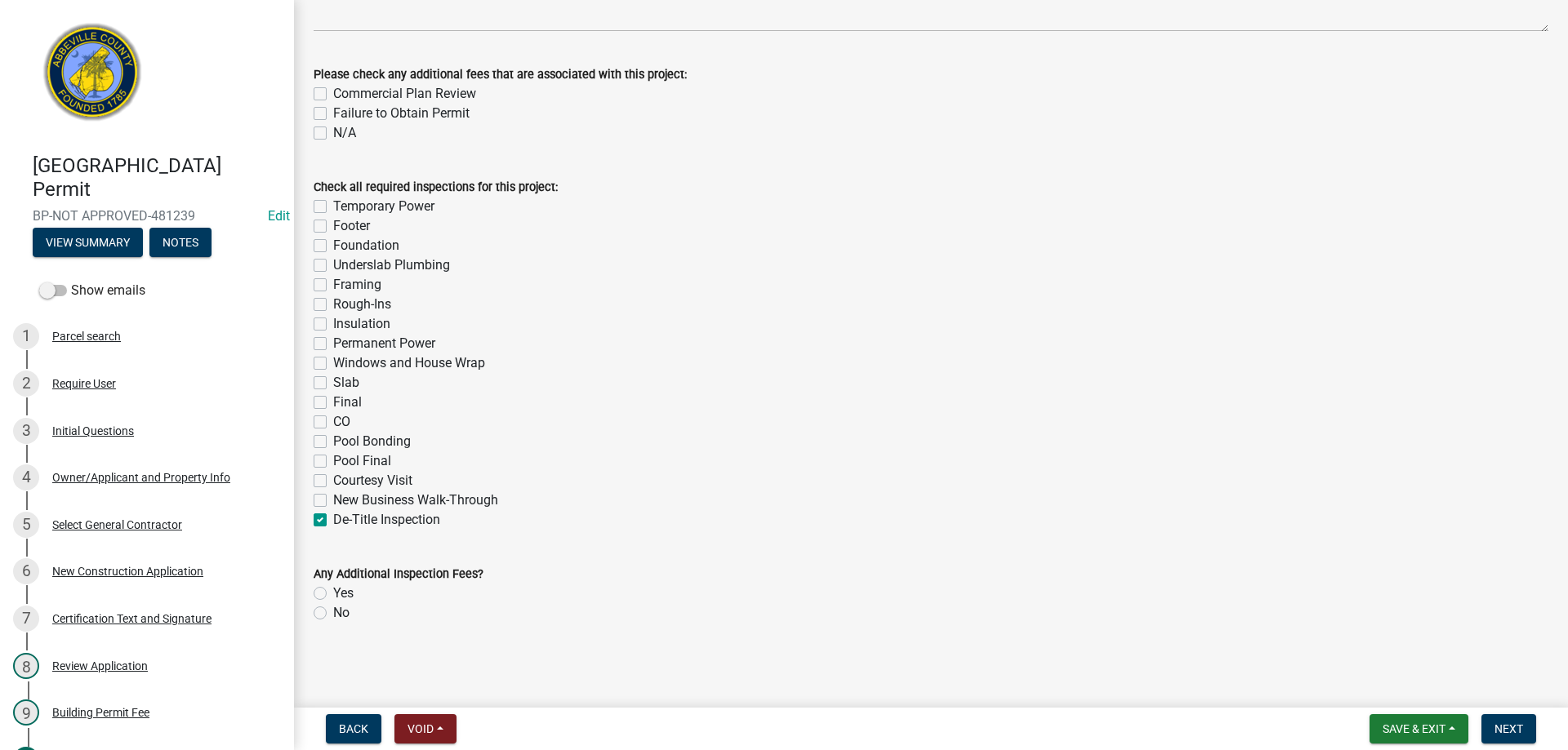
checkbox input "false"
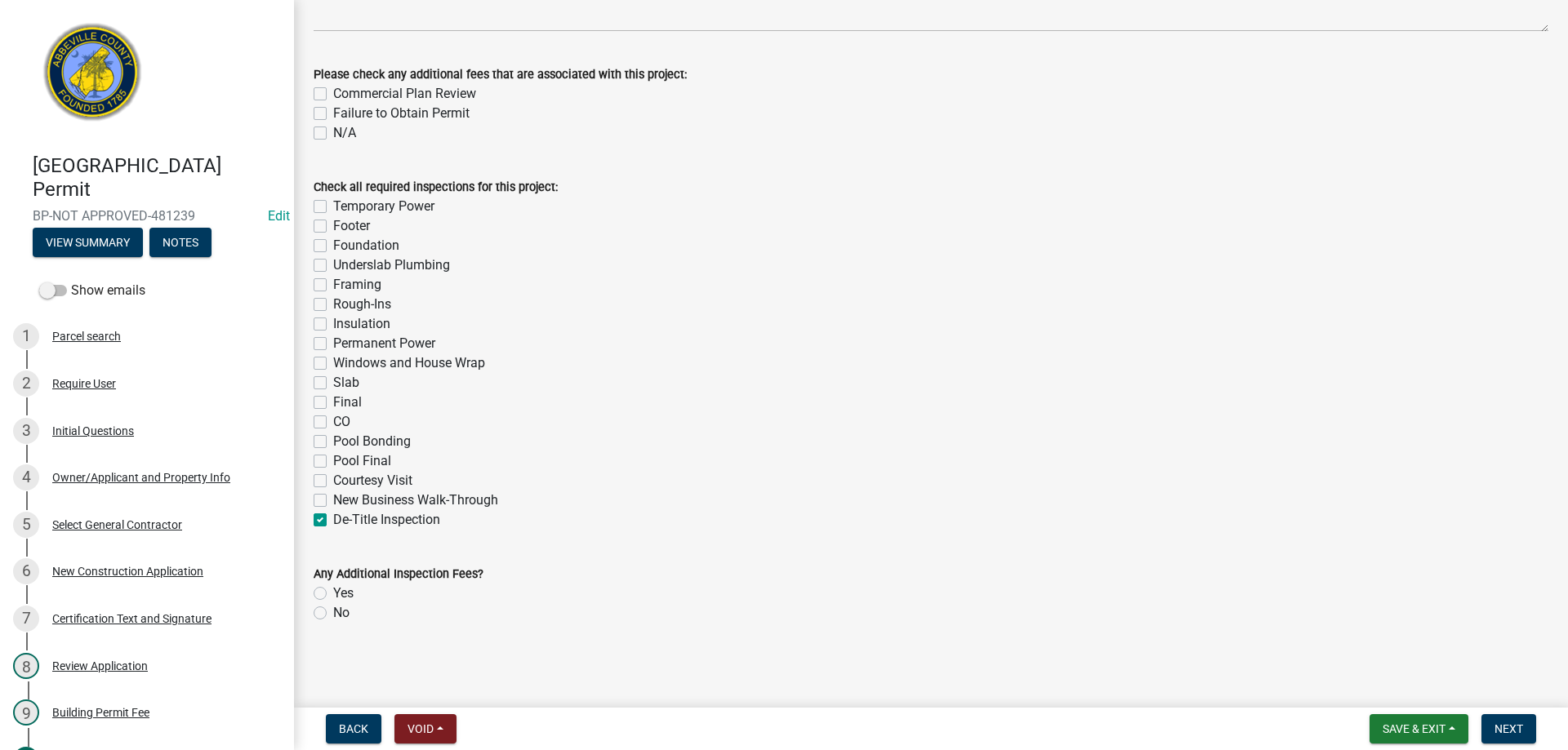
checkbox input "false"
checkbox input "true"
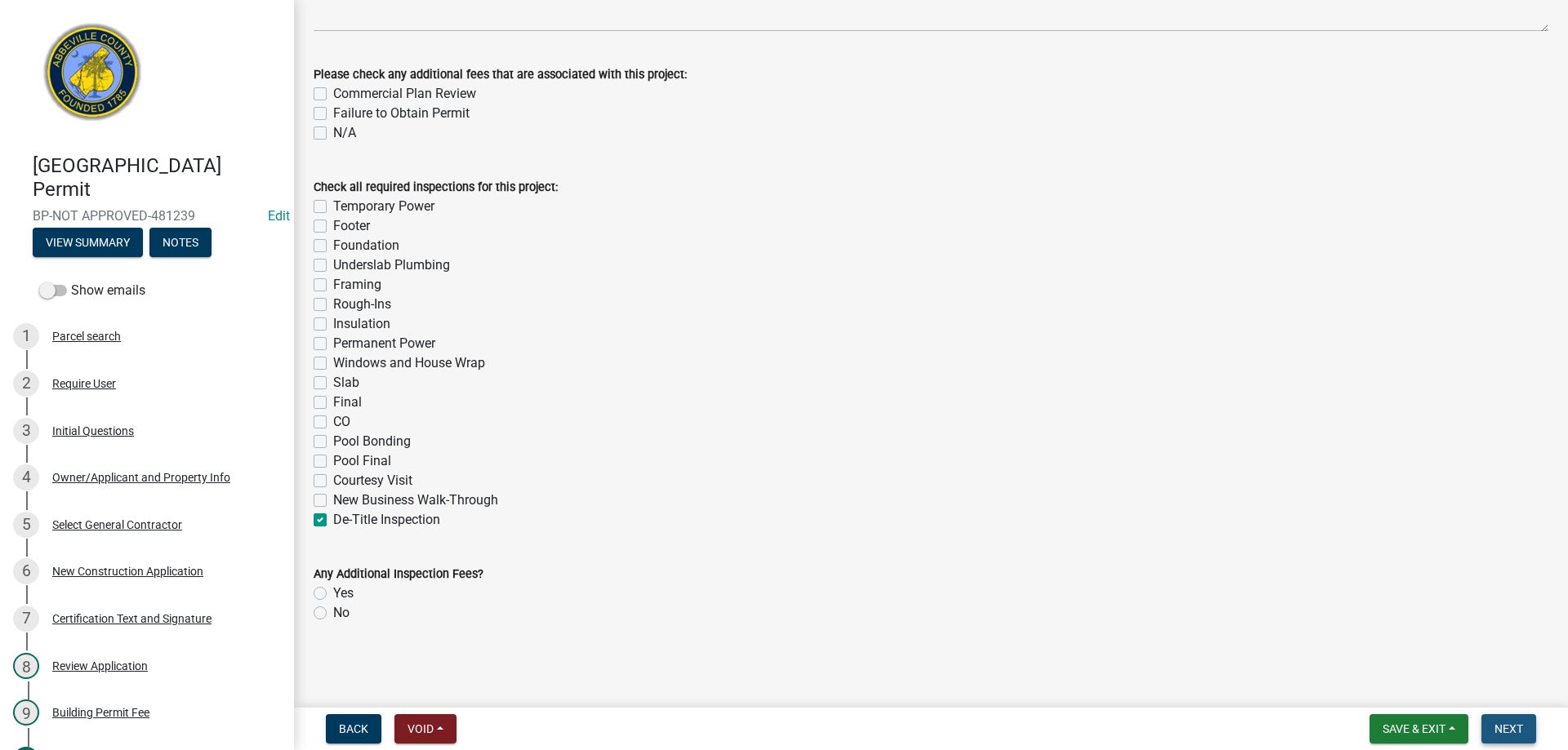
click at [1494, 731] on span "Next" at bounding box center [1508, 728] width 28 height 13
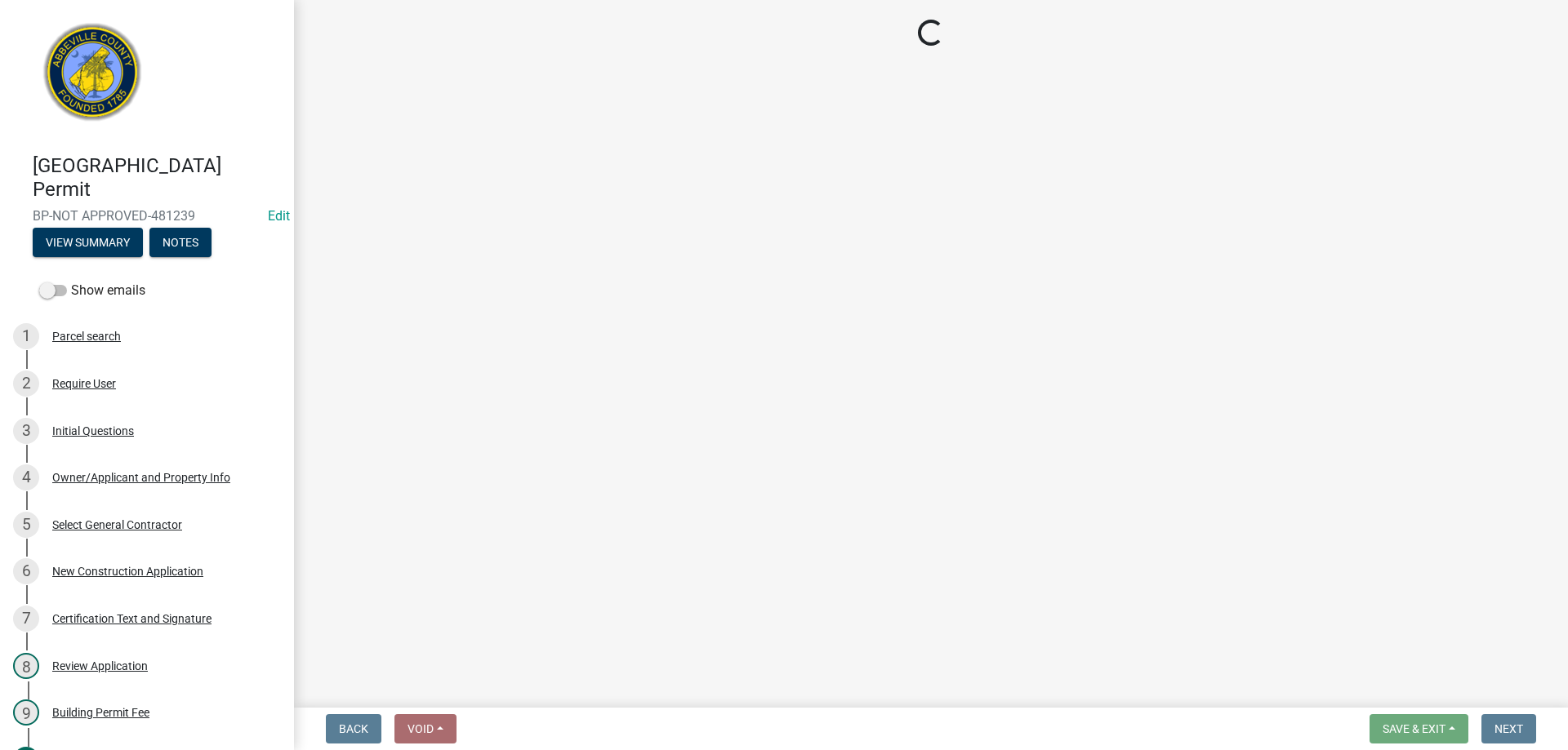
select select "3: 3"
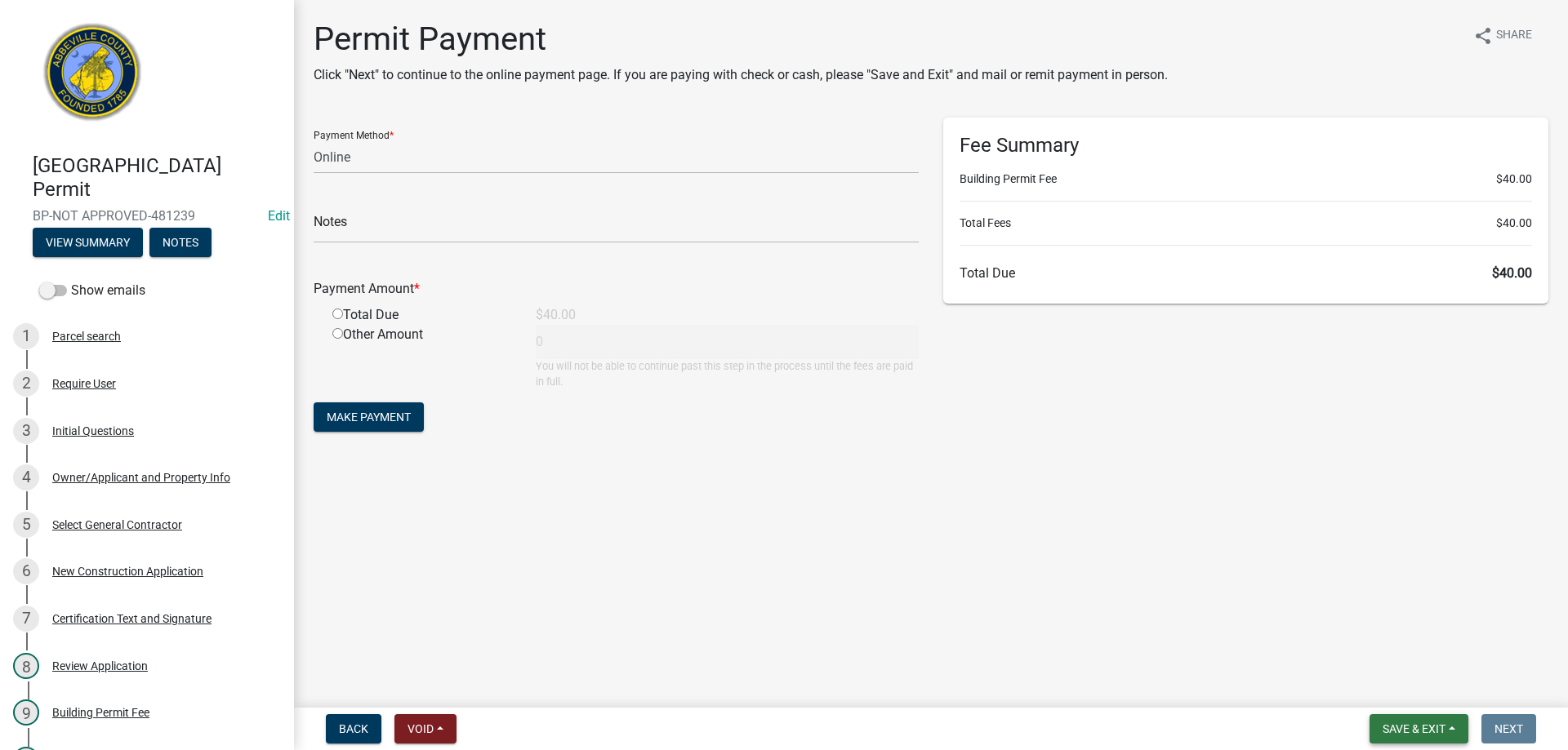
click at [1417, 725] on span "Save & Exit" at bounding box center [1414, 728] width 63 height 13
click at [1430, 696] on button "Save & Exit" at bounding box center [1402, 686] width 130 height 39
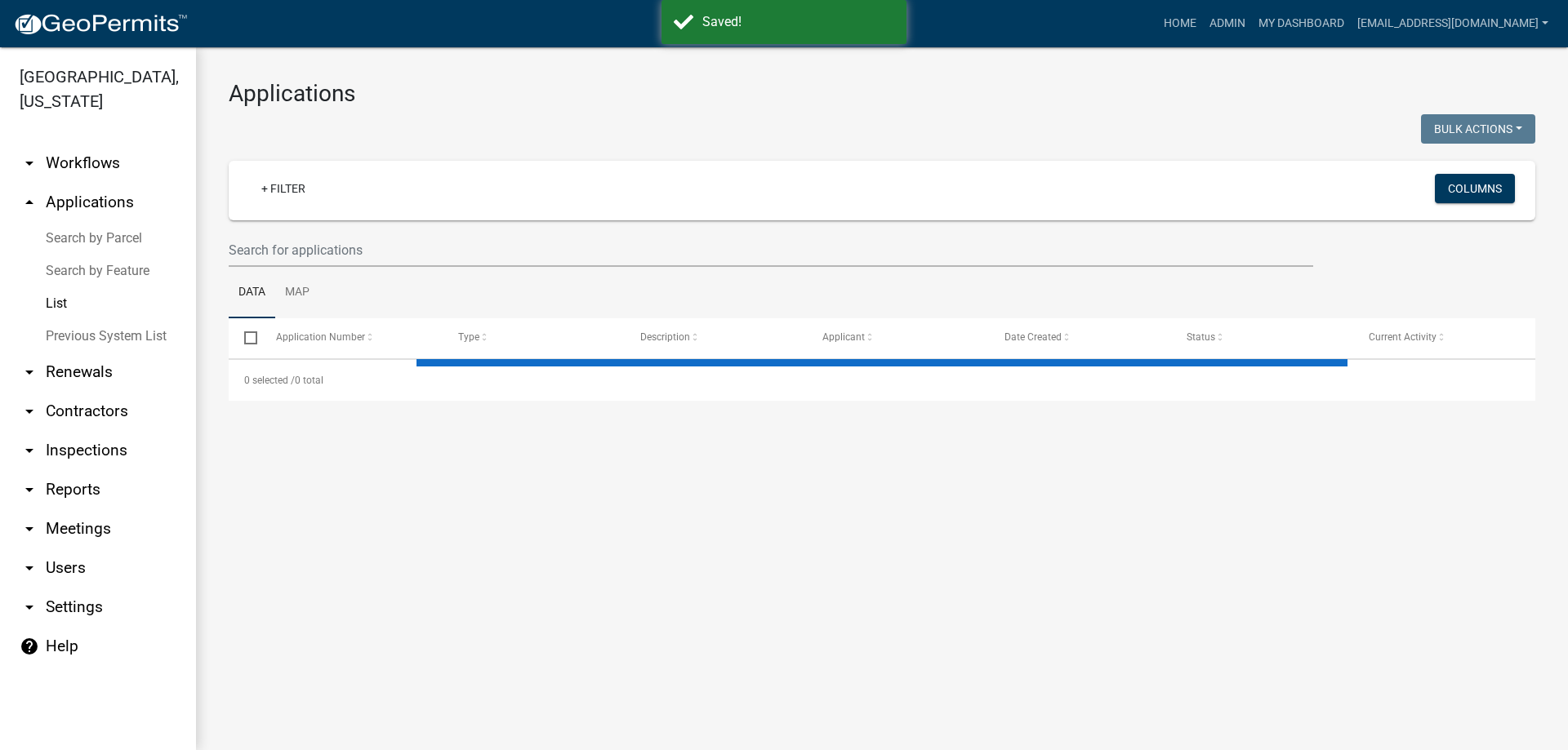
select select "3: 100"
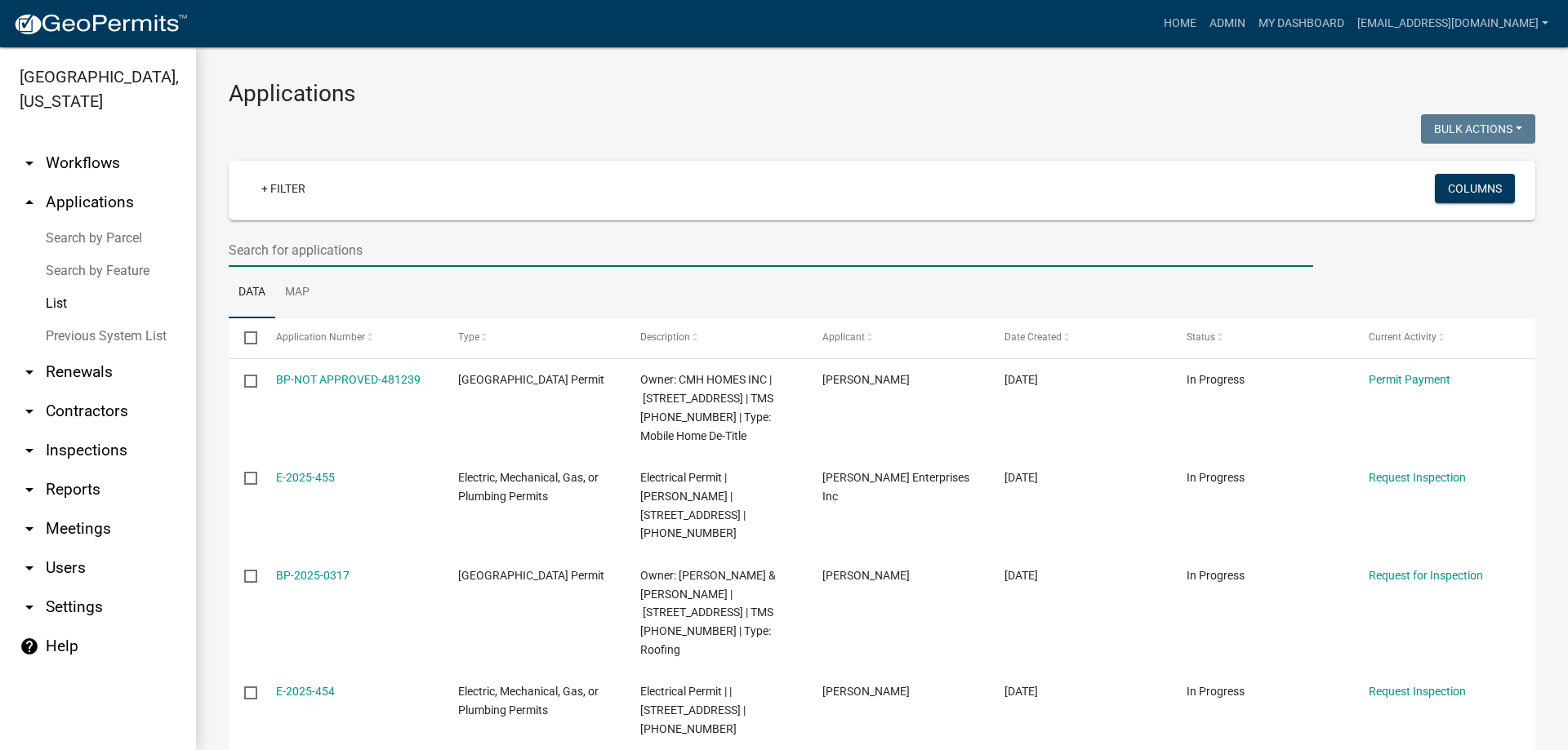
click at [241, 247] on input "text" at bounding box center [771, 250] width 1085 height 33
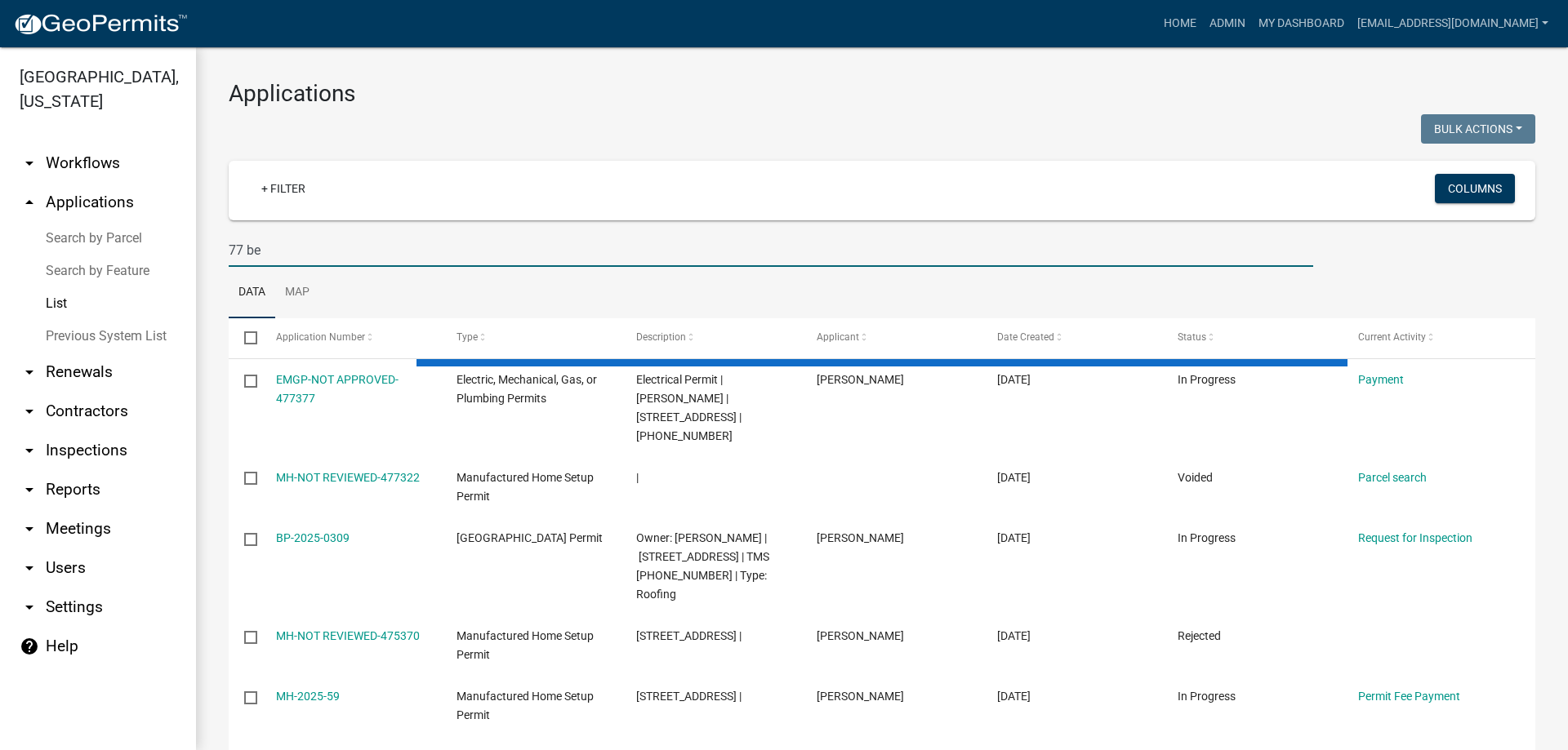
type input "77 be"
drag, startPoint x: 397, startPoint y: 310, endPoint x: 361, endPoint y: 291, distance: 40.7
click at [361, 291] on ul "Data Map" at bounding box center [882, 292] width 1307 height 51
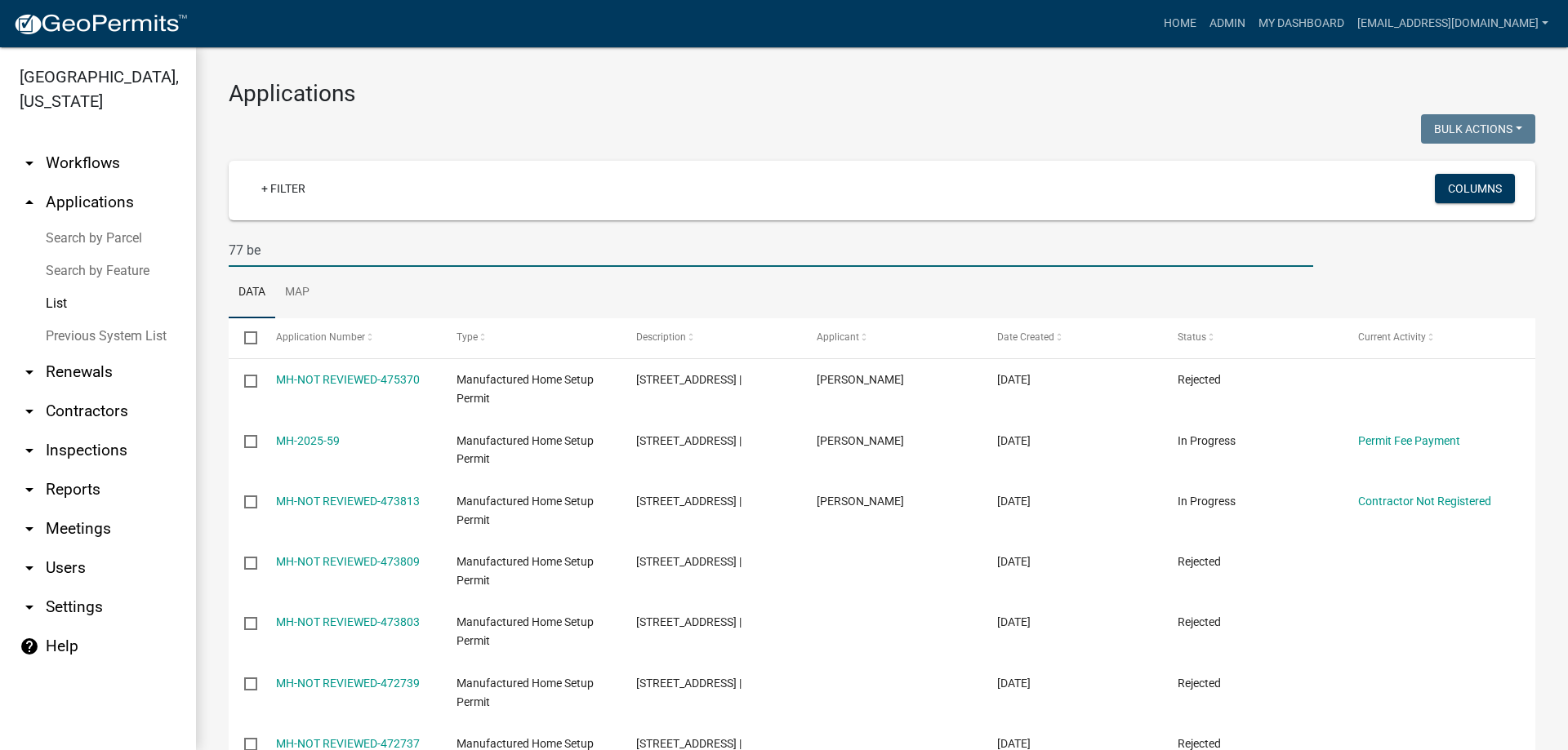
drag, startPoint x: 270, startPoint y: 246, endPoint x: 105, endPoint y: 223, distance: 166.6
click at [105, 223] on div "Abbeville County, South Carolina arrow_drop_down Workflows List arrow_drop_up A…" at bounding box center [784, 398] width 1568 height 703
